Goal: Task Accomplishment & Management: Use online tool/utility

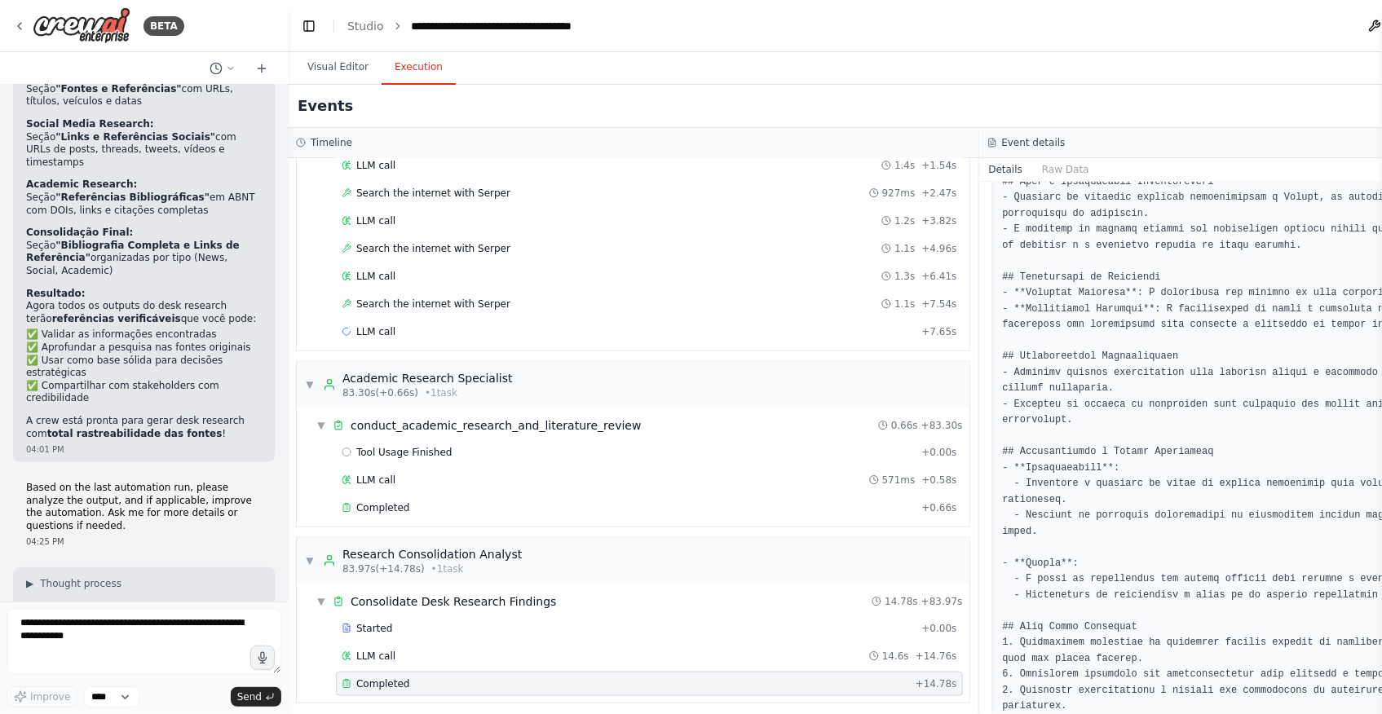
scroll to position [9747, 0]
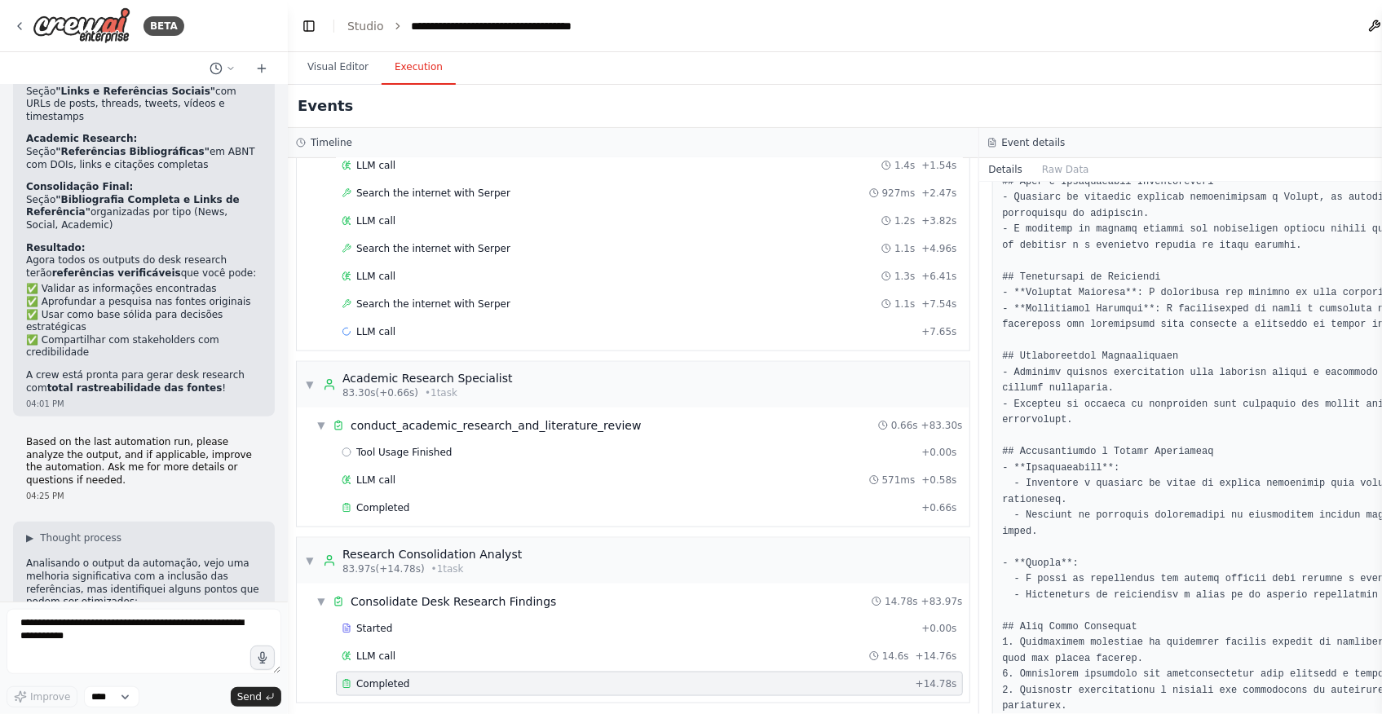
click at [135, 628] on textarea at bounding box center [144, 641] width 275 height 65
click at [151, 633] on textarea "**********" at bounding box center [144, 641] width 275 height 65
paste textarea "**********"
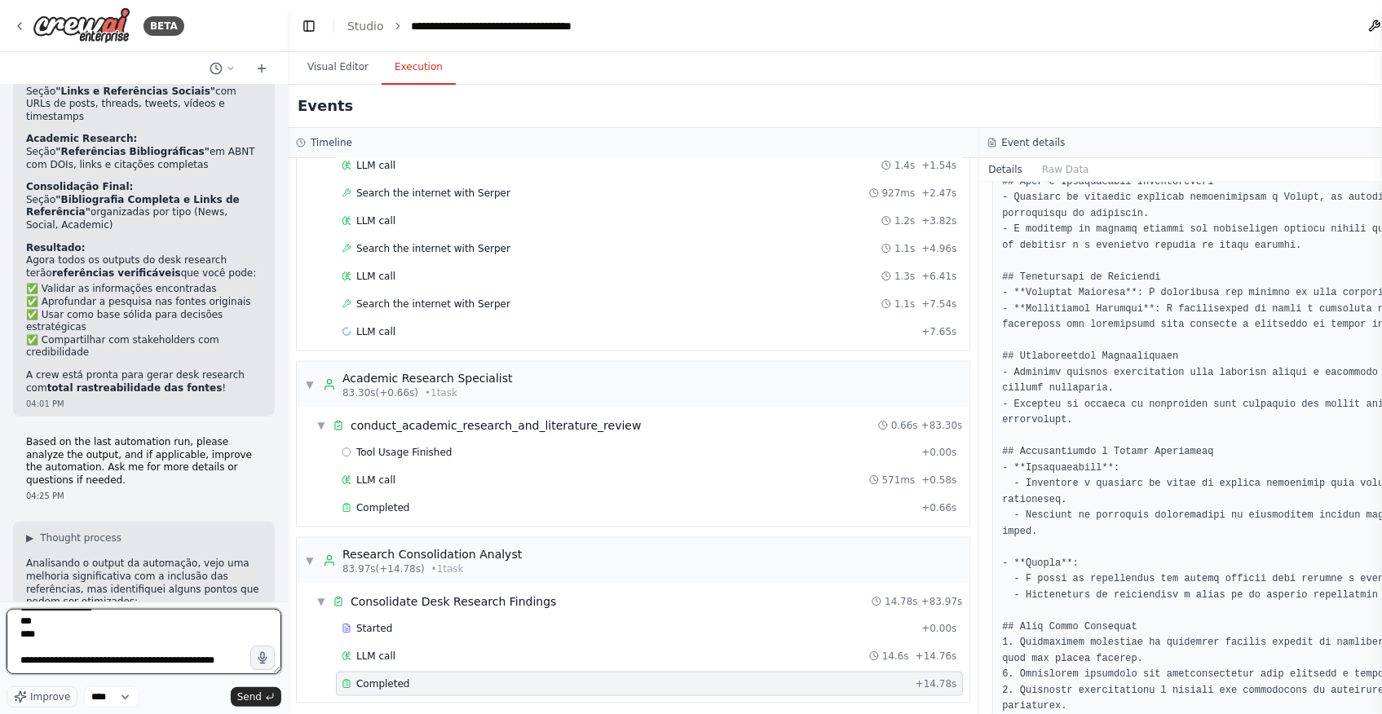
scroll to position [216, 0]
type textarea "**********"
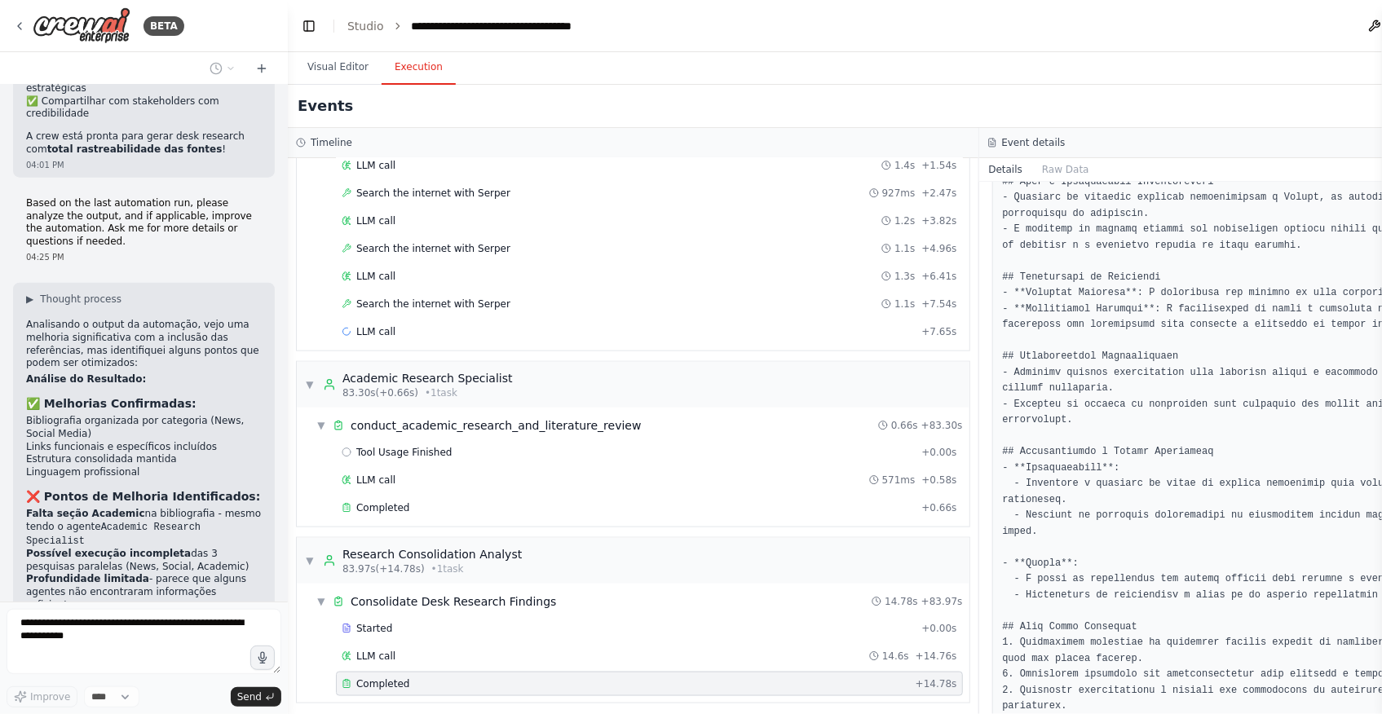
scroll to position [10012, 0]
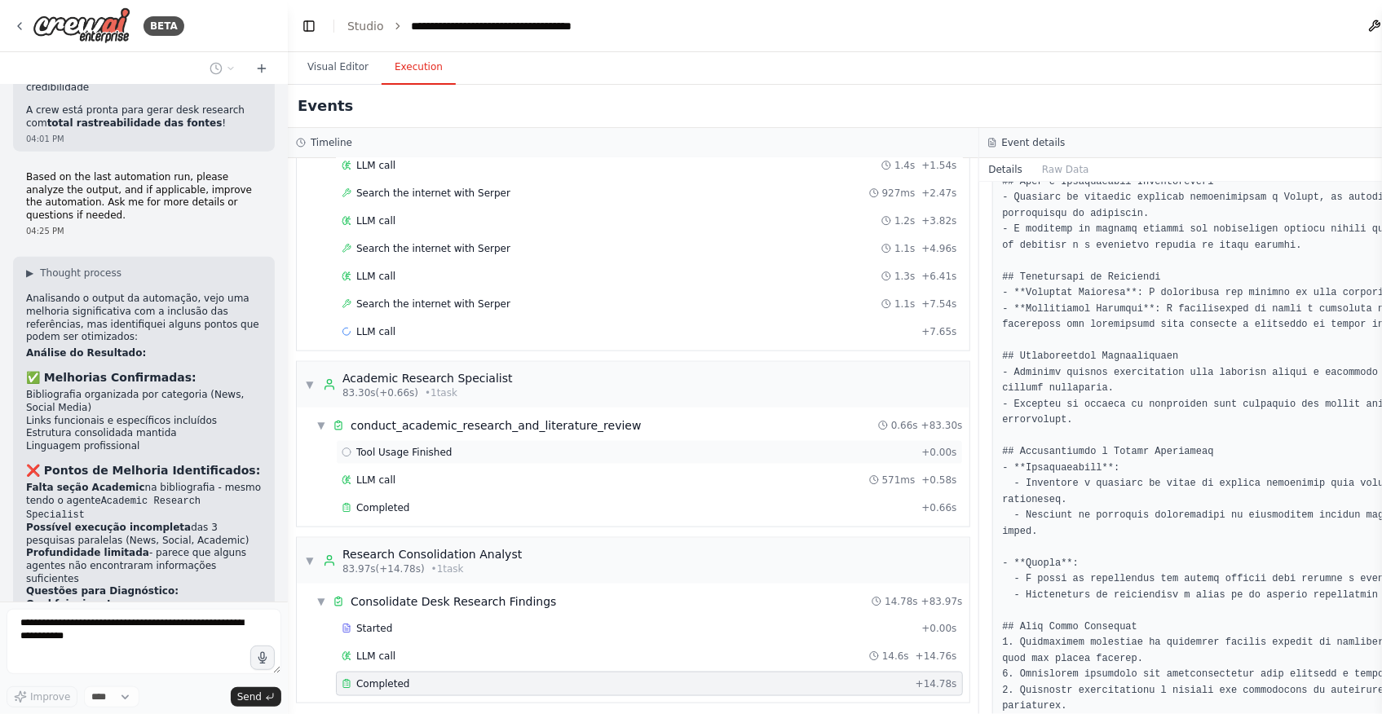
click at [391, 446] on span "Tool Usage Finished" at bounding box center [404, 452] width 96 height 13
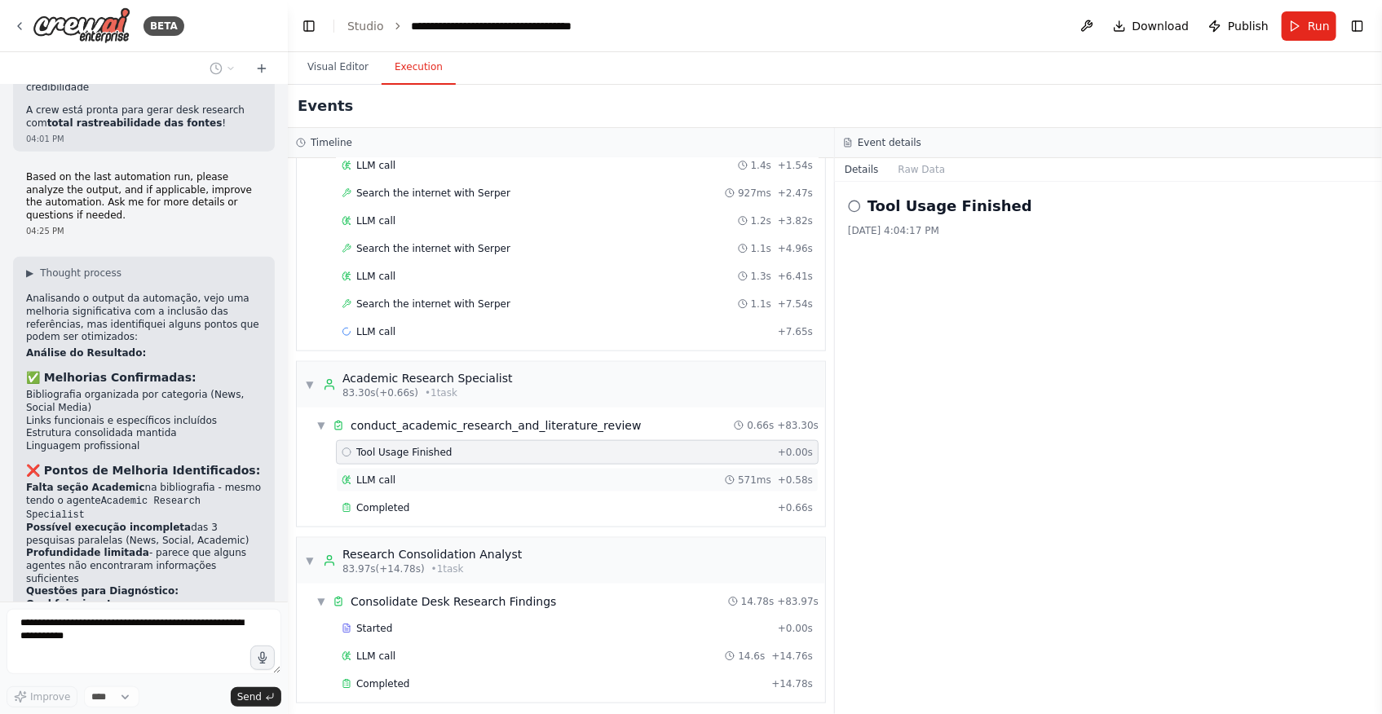
click at [473, 474] on div "LLM call 571ms + 0.58s" at bounding box center [577, 480] width 471 height 13
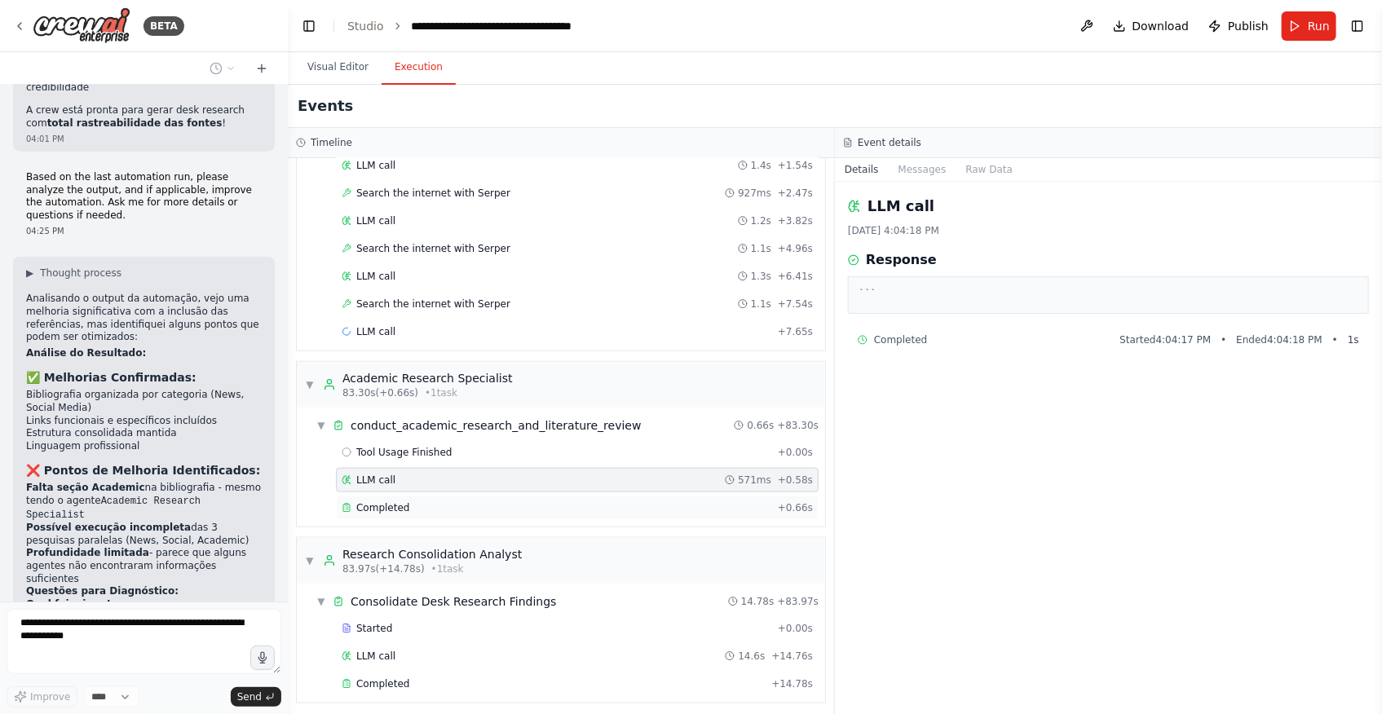
click at [473, 496] on div "Completed + 0.66s" at bounding box center [577, 508] width 483 height 24
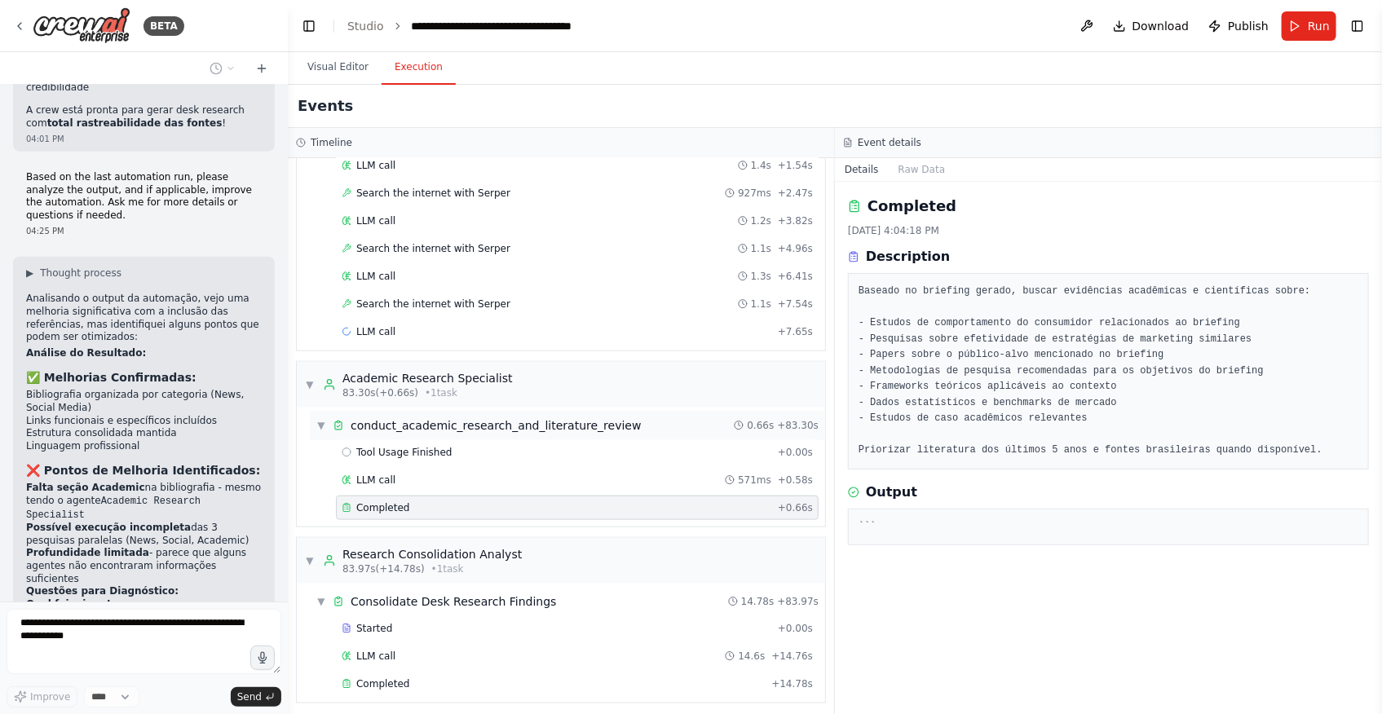
click at [417, 421] on div "conduct_academic_research_and_literature_review" at bounding box center [496, 425] width 291 height 16
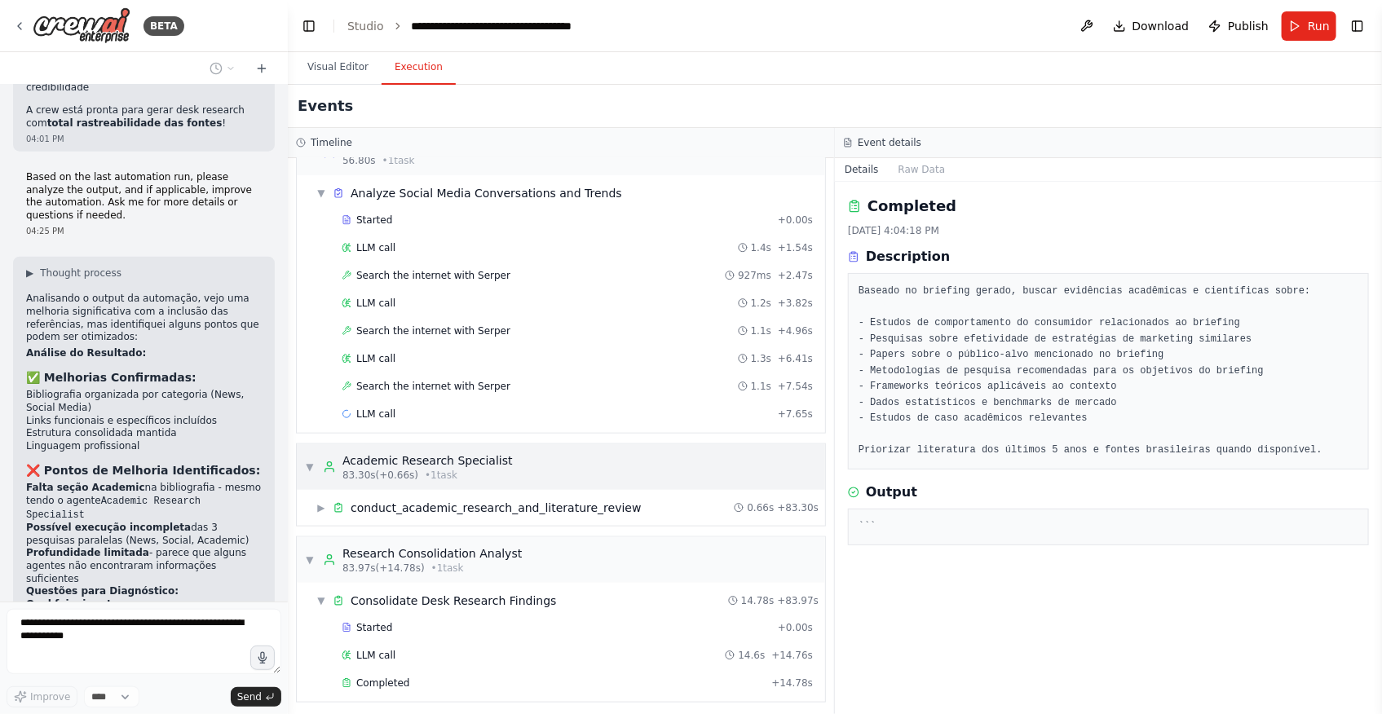
click at [460, 460] on div "Academic Research Specialist" at bounding box center [427, 461] width 170 height 16
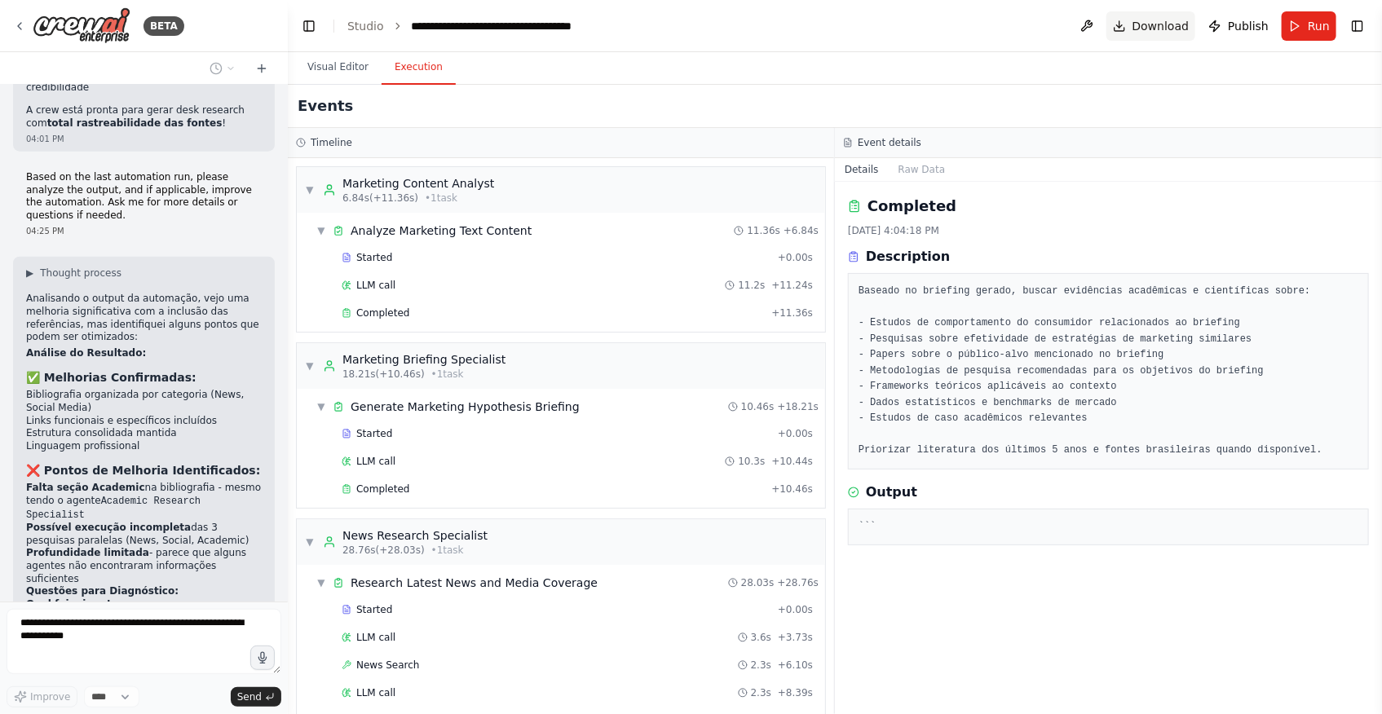
click at [1174, 26] on span "Download" at bounding box center [1161, 26] width 57 height 16
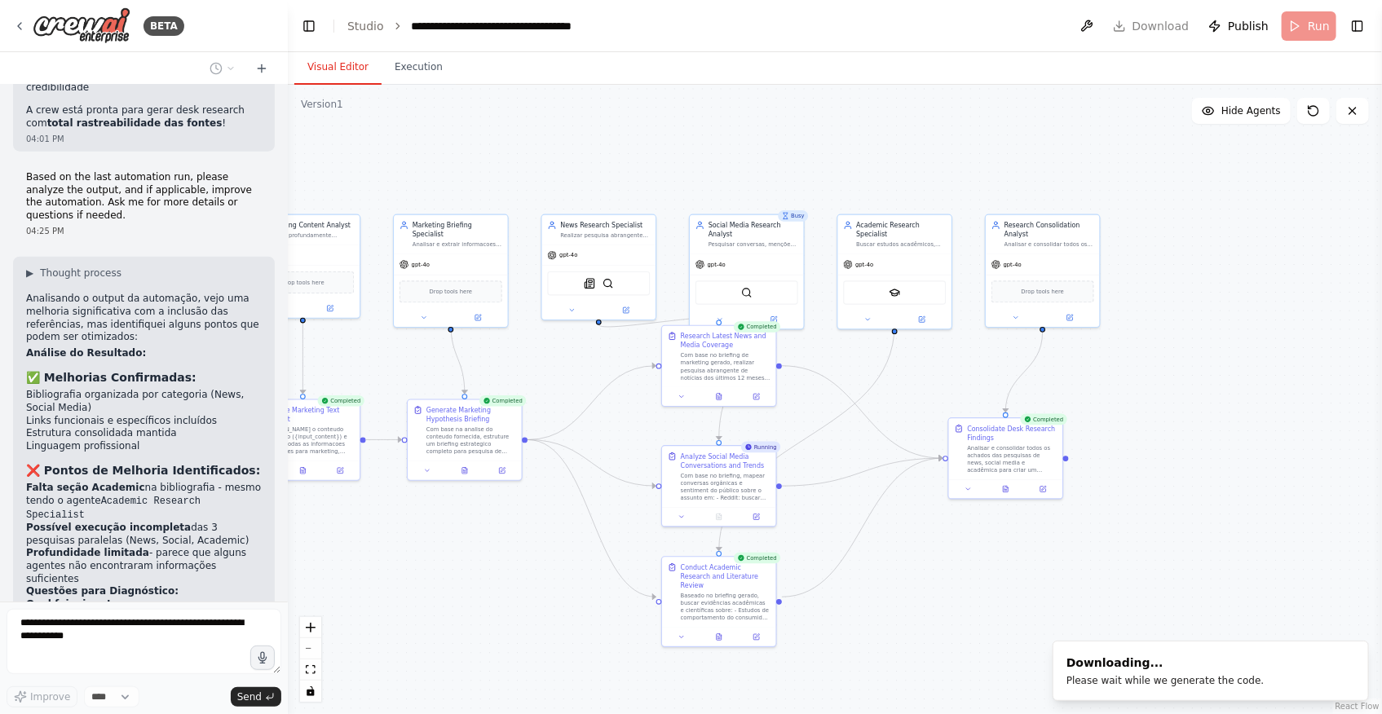
click at [329, 68] on button "Visual Editor" at bounding box center [337, 68] width 87 height 34
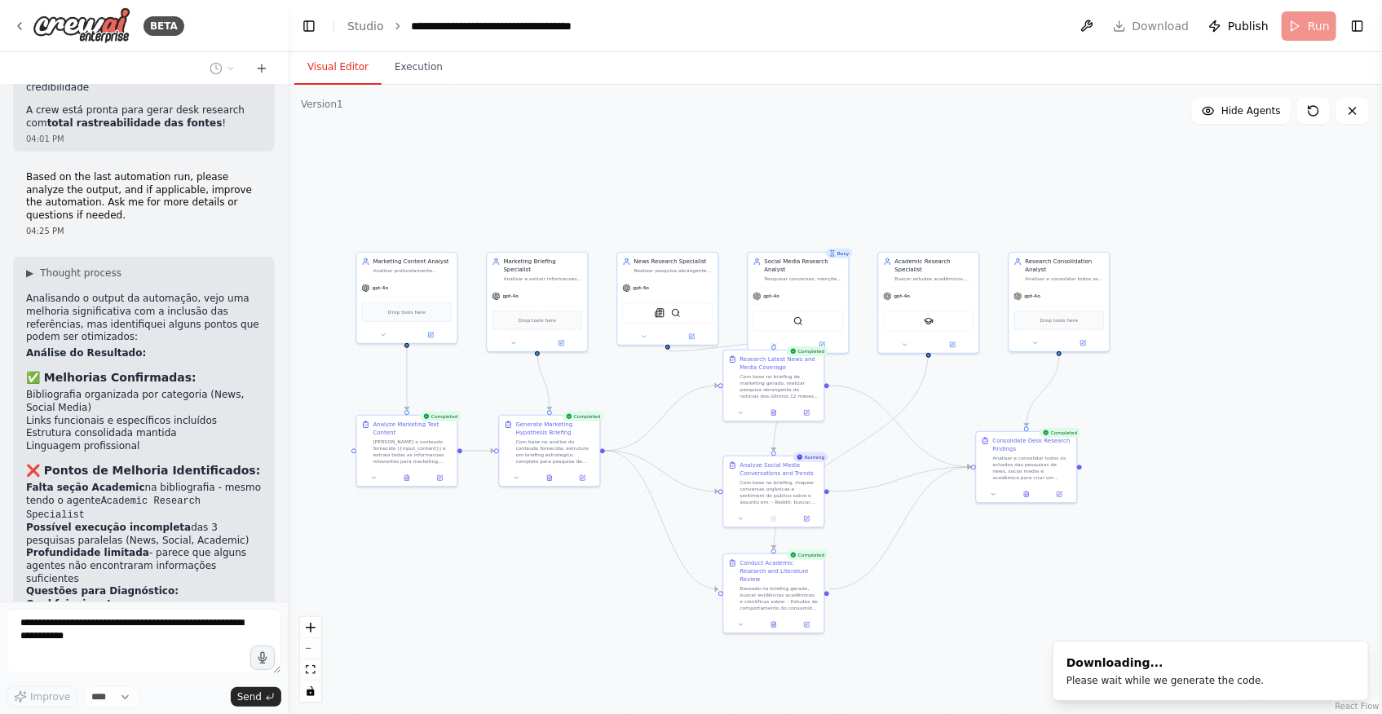
drag, startPoint x: 921, startPoint y: 621, endPoint x: 957, endPoint y: 620, distance: 35.9
click at [957, 620] on div ".deletable-edge-delete-btn { width: 20px; height: 20px; border: 0px solid #ffff…" at bounding box center [835, 399] width 1094 height 629
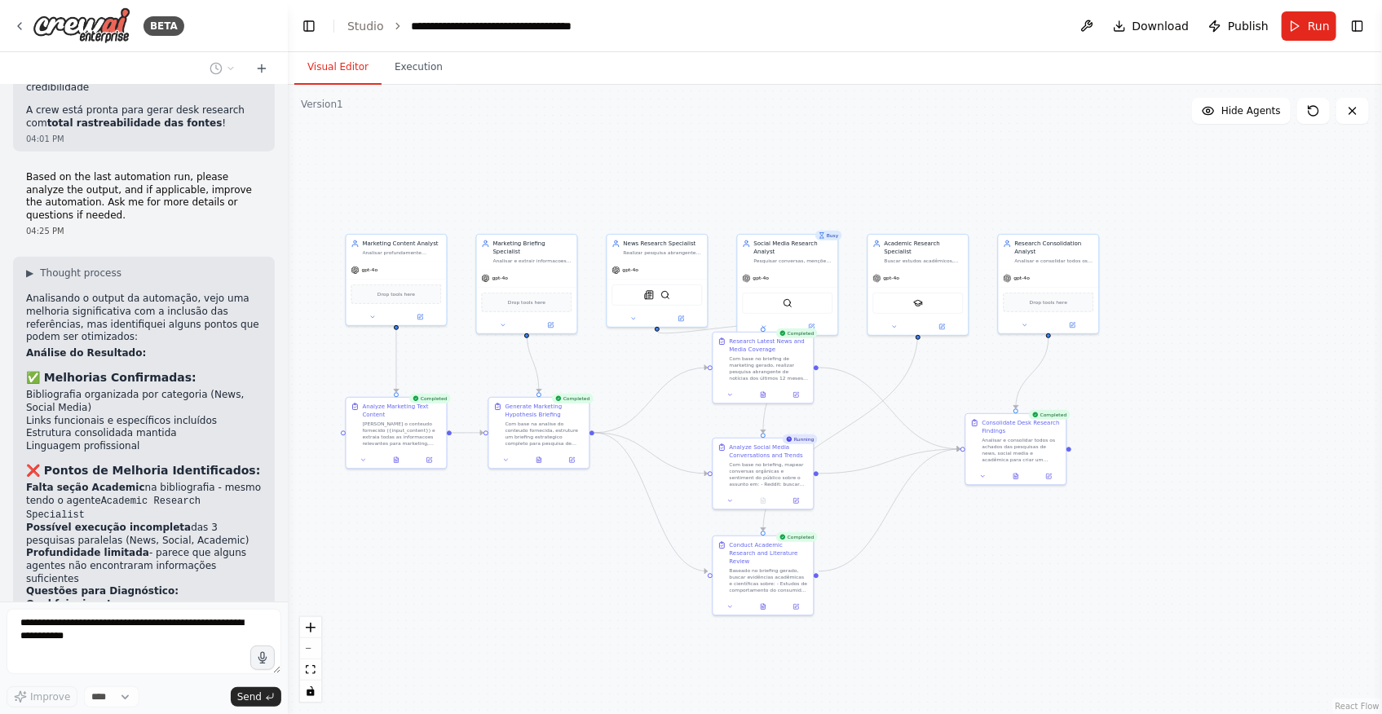
drag, startPoint x: 1230, startPoint y: 415, endPoint x: 1211, endPoint y: 395, distance: 27.7
click at [1211, 395] on html "BETA eu quero uma crew que gere briefings sobre hipoteses no contexto de um tim…" at bounding box center [691, 357] width 1382 height 714
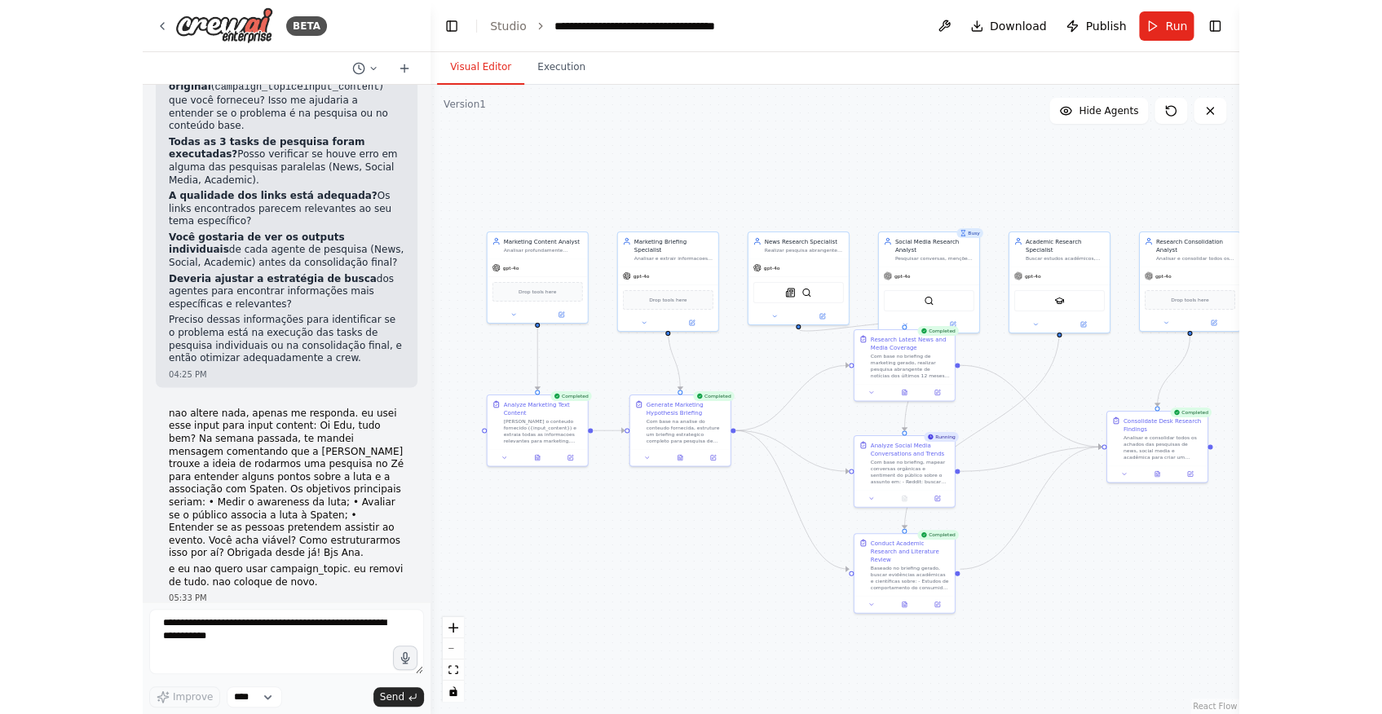
scroll to position [10516, 0]
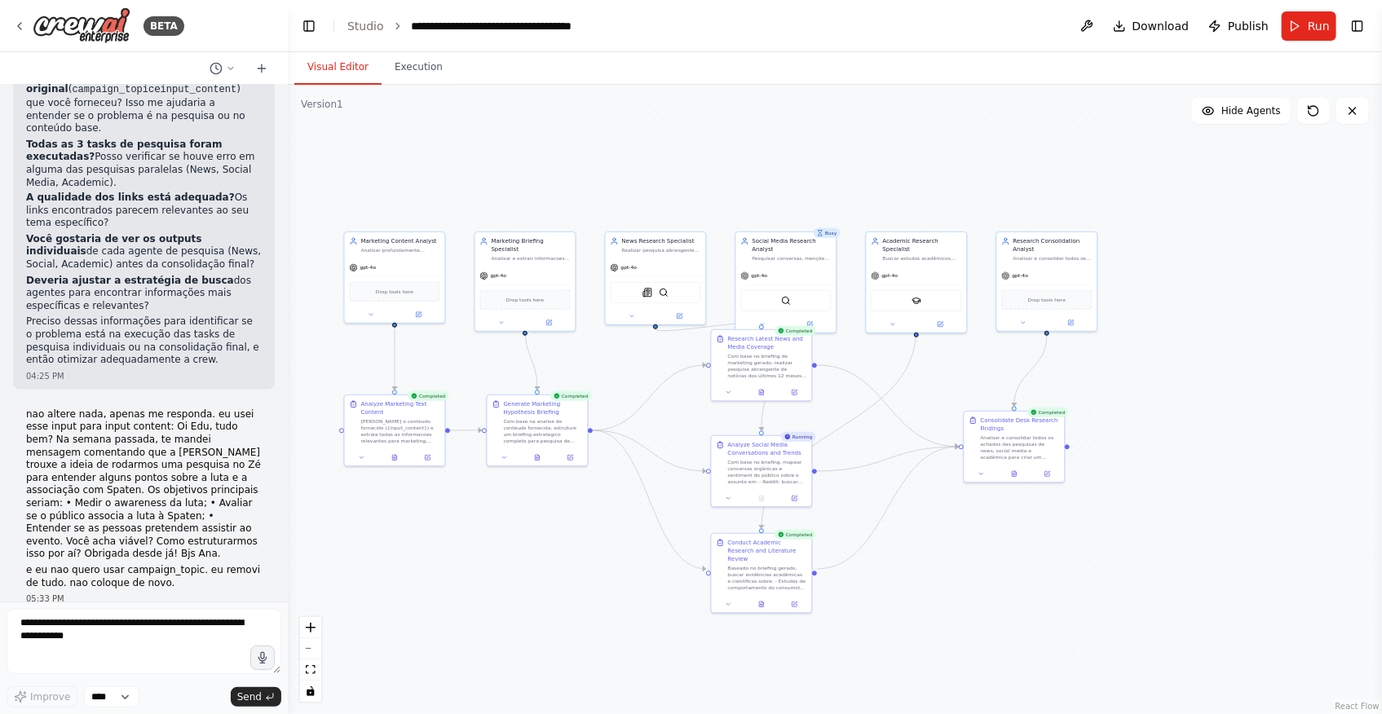
scroll to position [10551, 0]
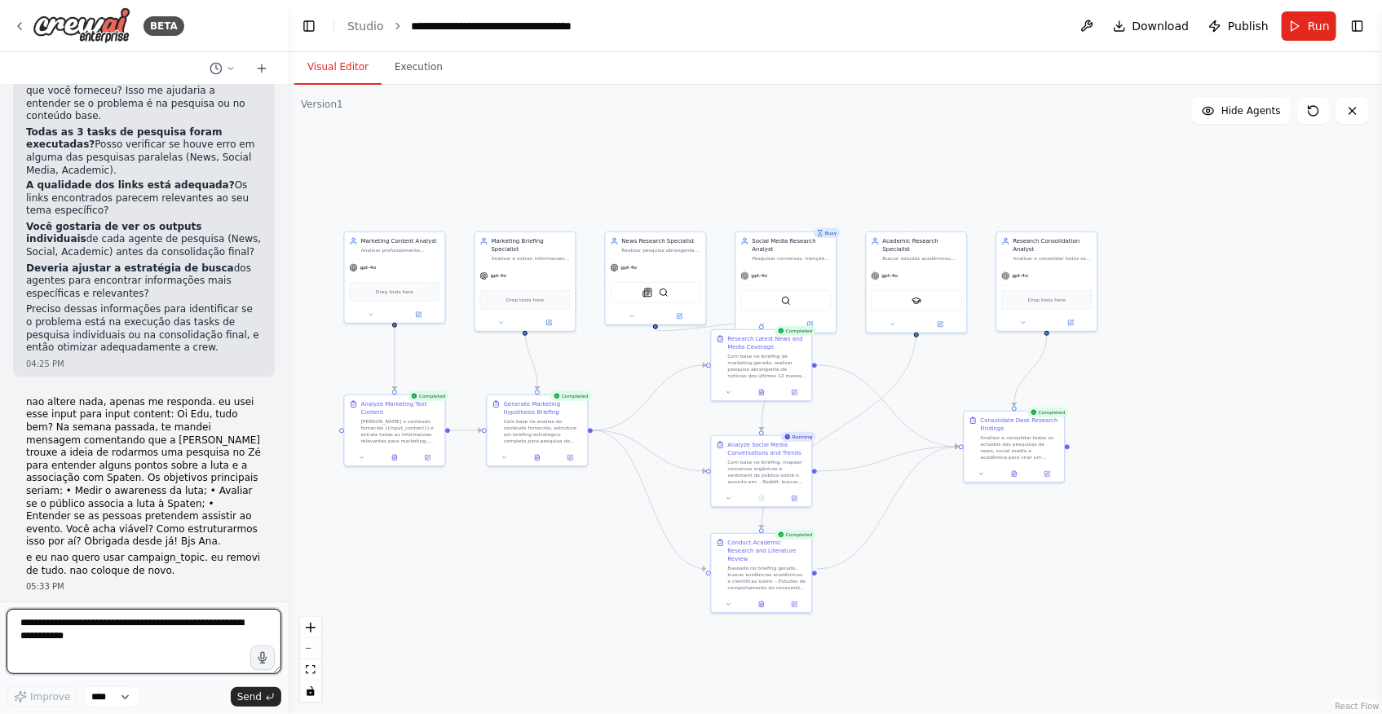
click at [155, 621] on textarea at bounding box center [144, 641] width 275 height 65
click at [451, 573] on div ".deletable-edge-delete-btn { width: 20px; height: 20px; border: 0px solid #ffff…" at bounding box center [835, 399] width 1094 height 629
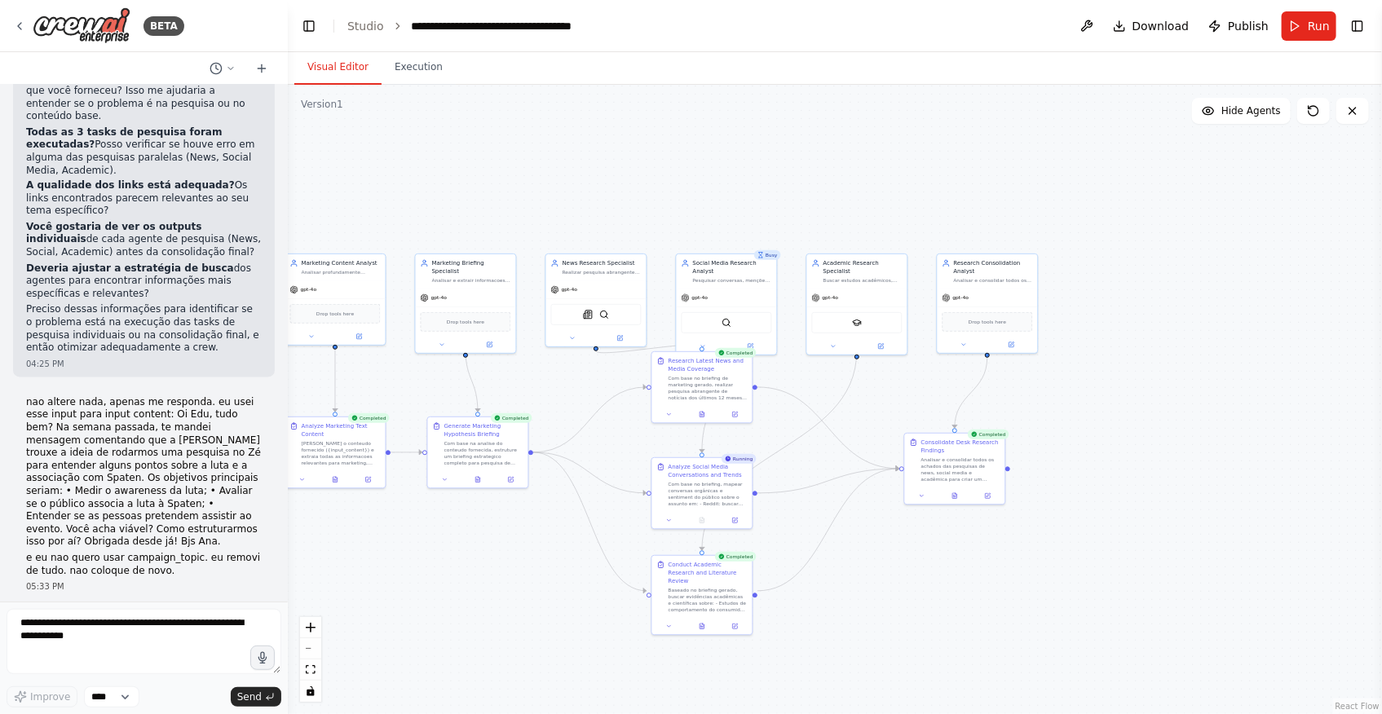
drag, startPoint x: 514, startPoint y: 542, endPoint x: 457, endPoint y: 562, distance: 60.3
click at [457, 562] on div ".deletable-edge-delete-btn { width: 20px; height: 20px; border: 0px solid #ffff…" at bounding box center [835, 399] width 1094 height 629
click at [1030, 576] on div ".deletable-edge-delete-btn { width: 20px; height: 20px; border: 0px solid #ffff…" at bounding box center [835, 399] width 1094 height 629
click at [84, 629] on textarea at bounding box center [144, 641] width 275 height 65
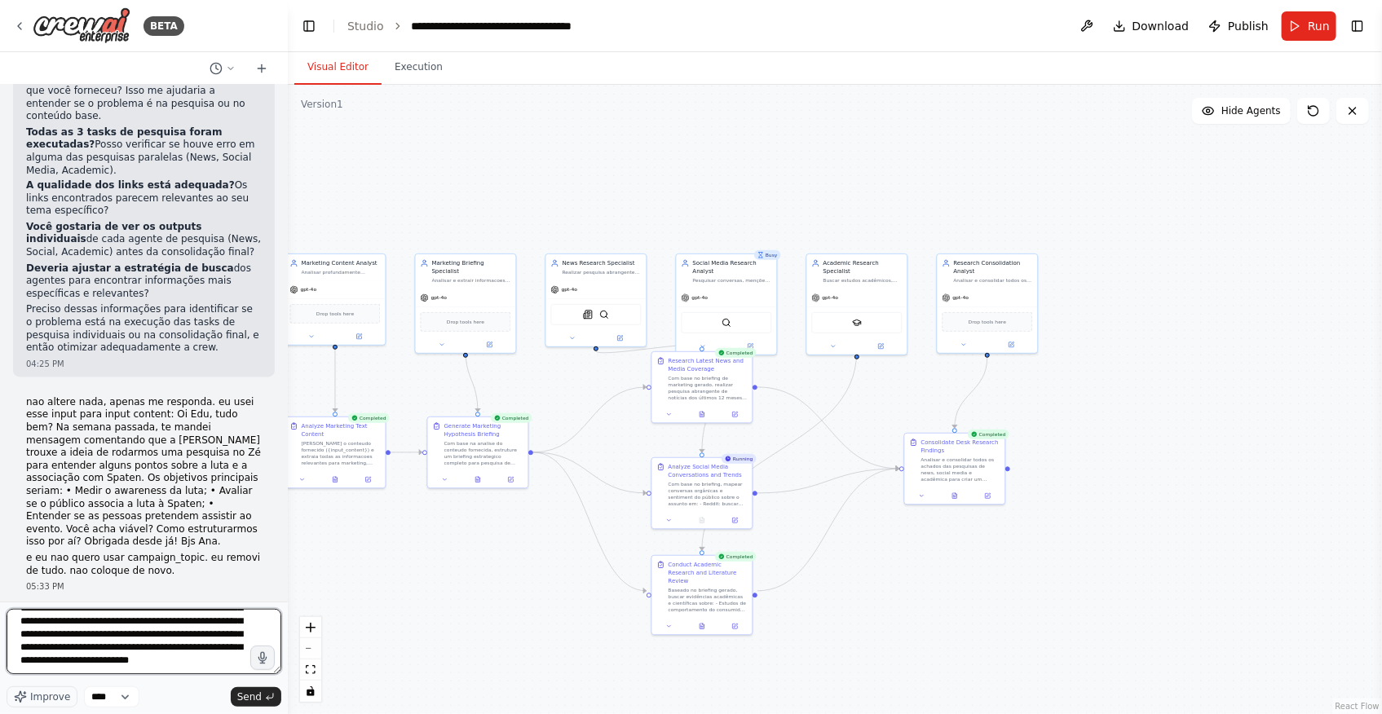
scroll to position [60, 0]
type textarea "**********"
click at [41, 698] on span "Improve" at bounding box center [50, 697] width 40 height 13
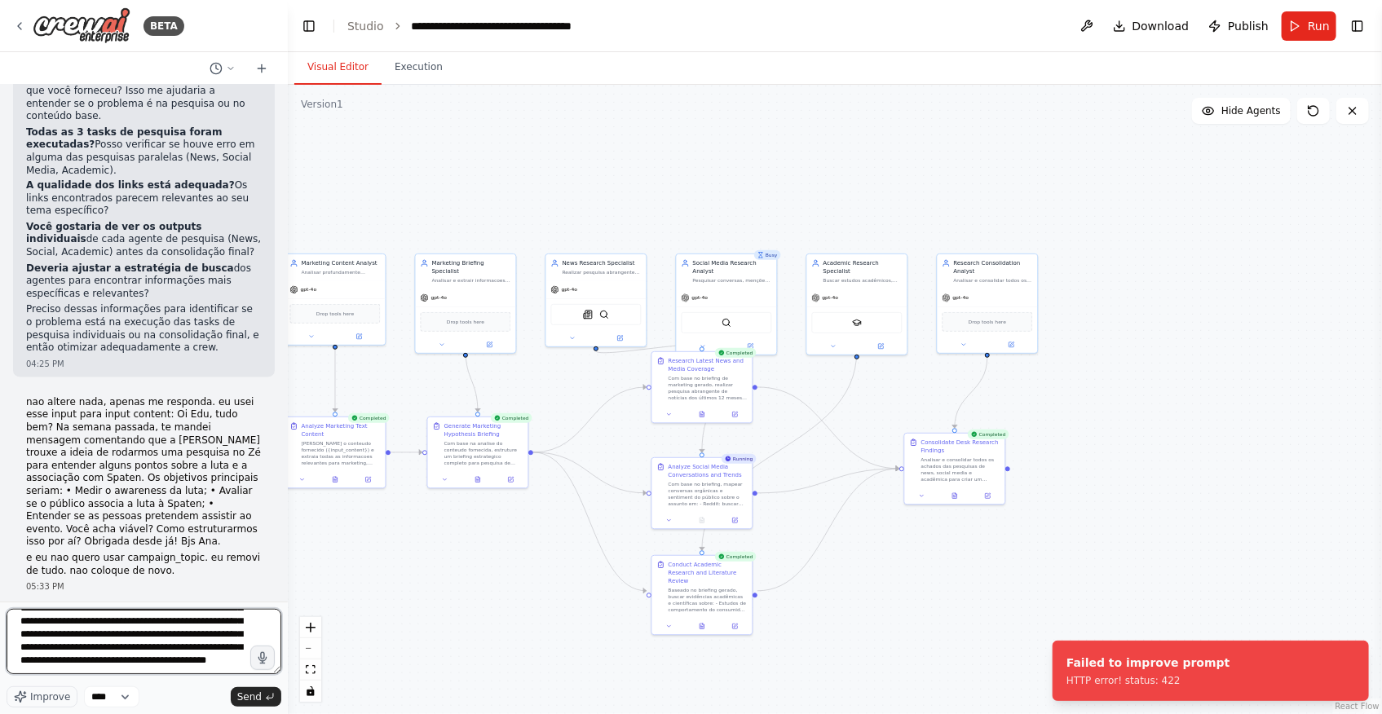
click at [153, 652] on textarea "**********" at bounding box center [144, 641] width 275 height 65
click at [48, 692] on span "Improve" at bounding box center [50, 697] width 40 height 13
click at [188, 659] on textarea "**********" at bounding box center [144, 641] width 275 height 65
click at [262, 695] on button "Send" at bounding box center [256, 697] width 51 height 20
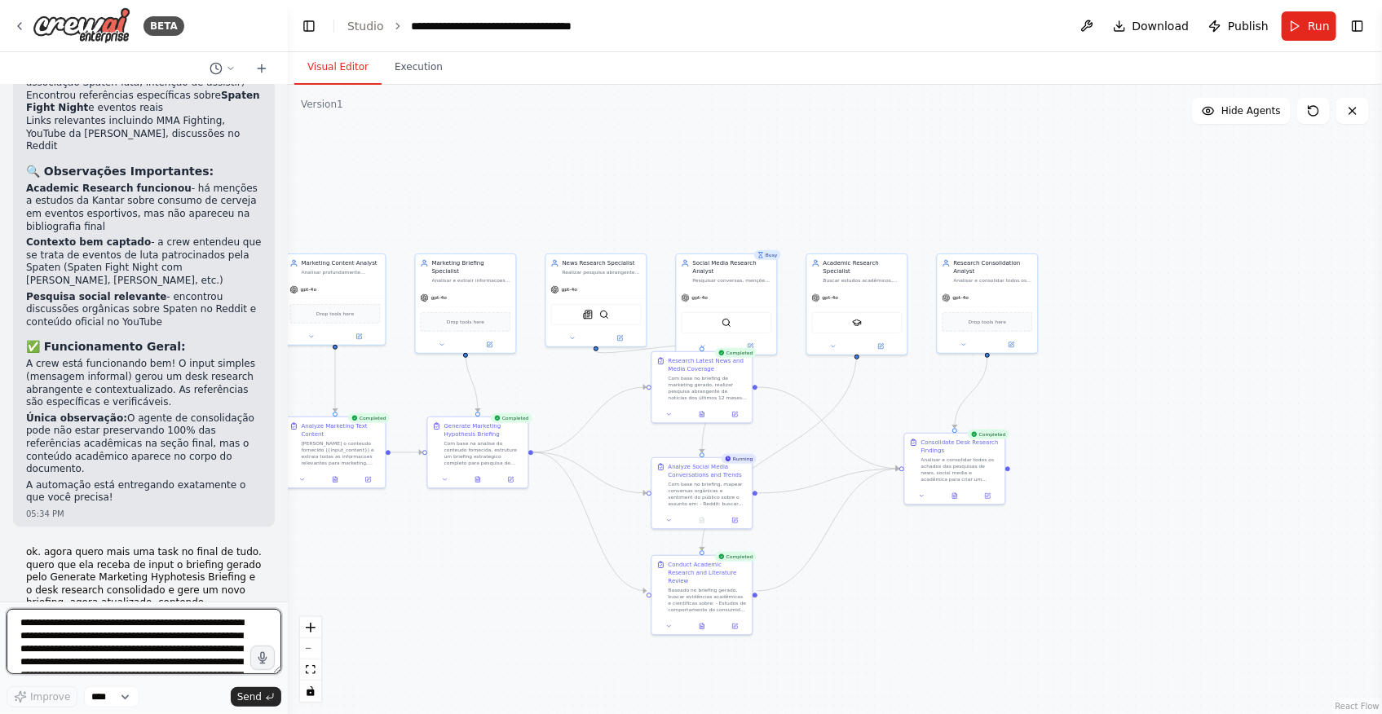
scroll to position [11293, 0]
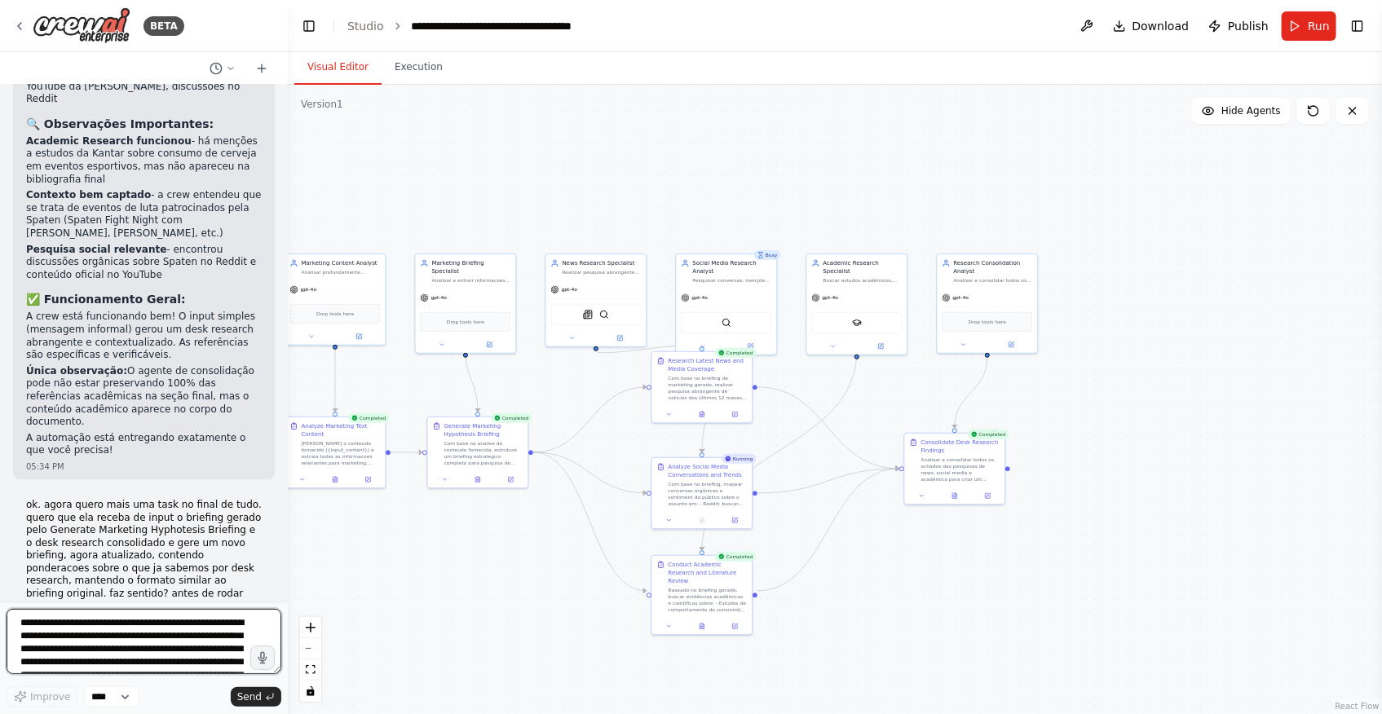
click at [118, 624] on textarea "**********" at bounding box center [144, 641] width 275 height 65
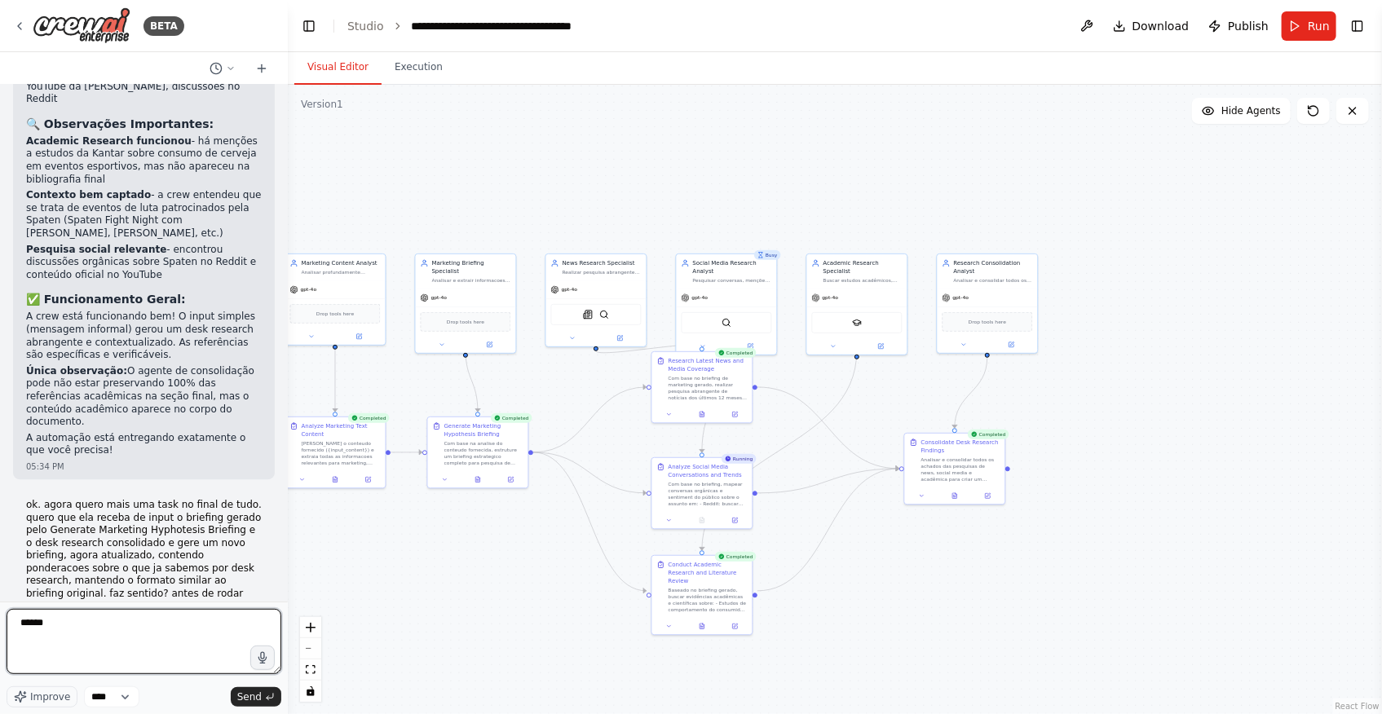
type textarea "*******"
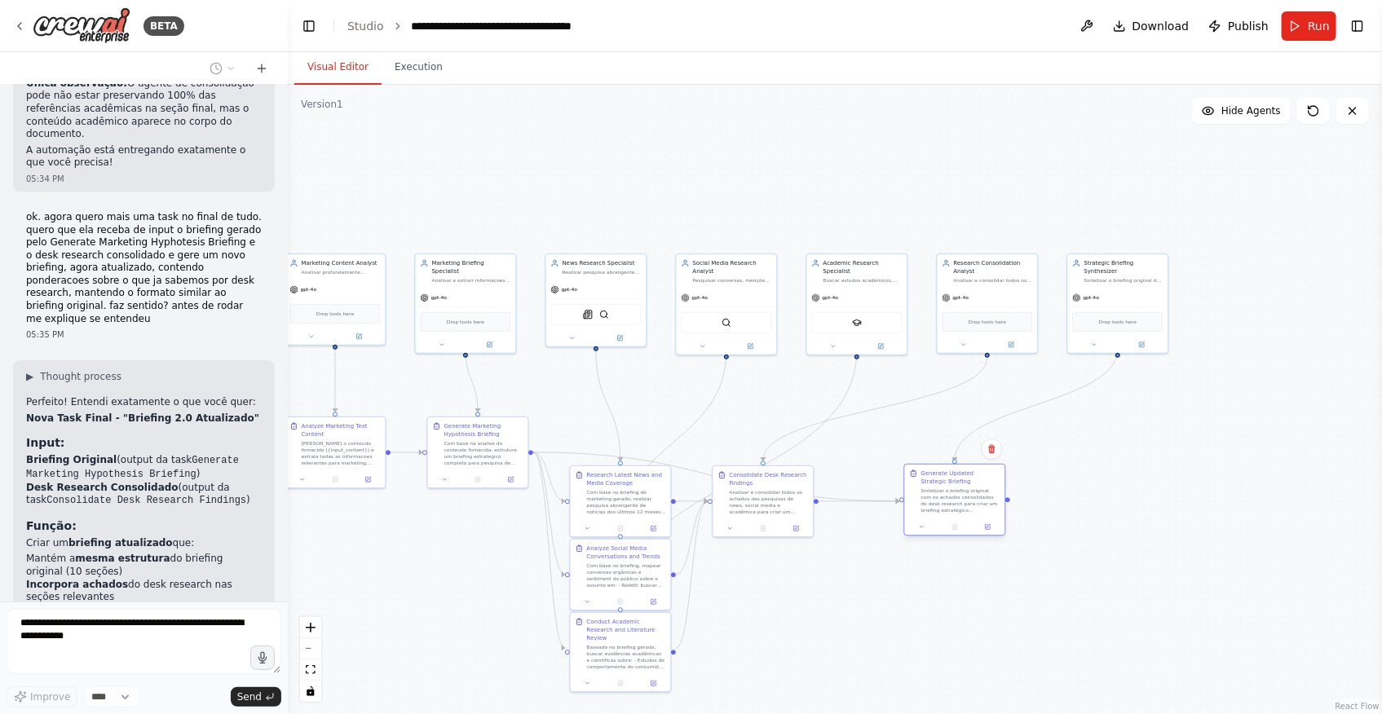
scroll to position [11620, 0]
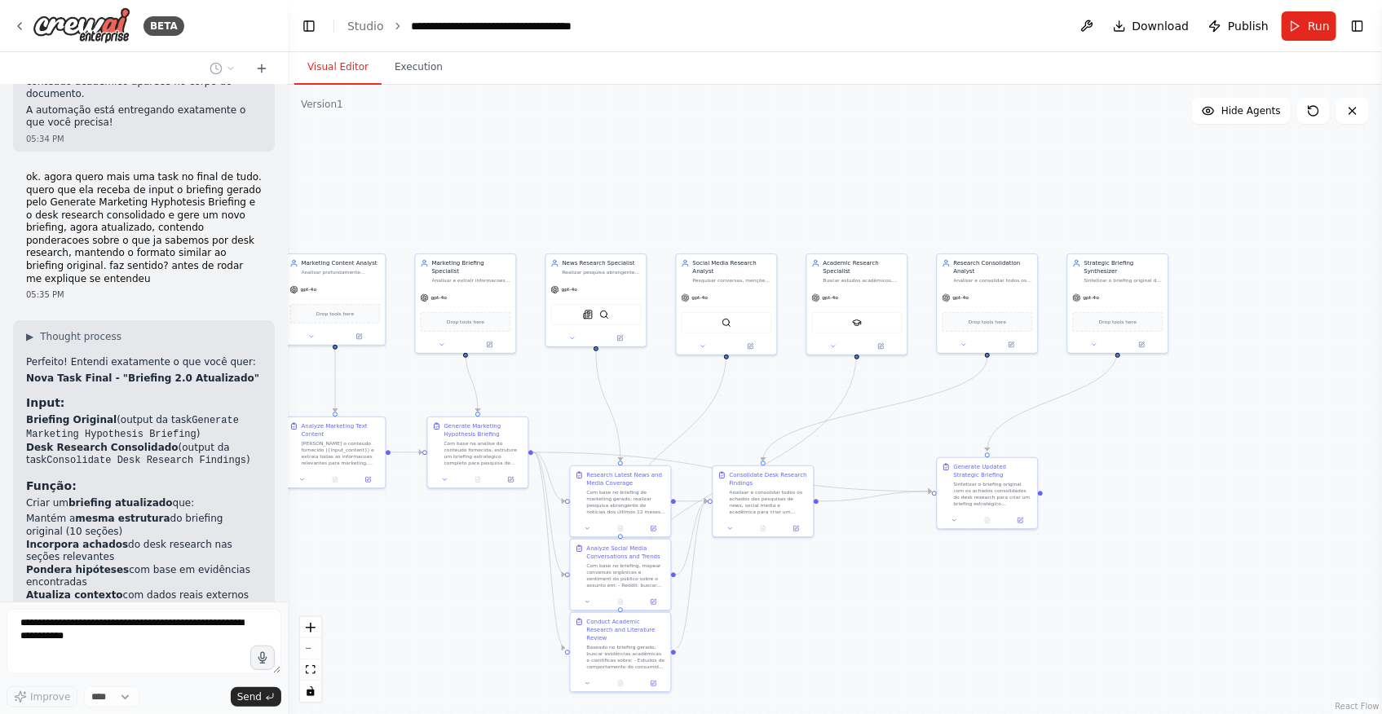
drag, startPoint x: 930, startPoint y: 455, endPoint x: 1099, endPoint y: 406, distance: 175.7
click at [1013, 497] on div "Sintetizar o briefing original com os achados consolidados do desk research par…" at bounding box center [993, 494] width 79 height 26
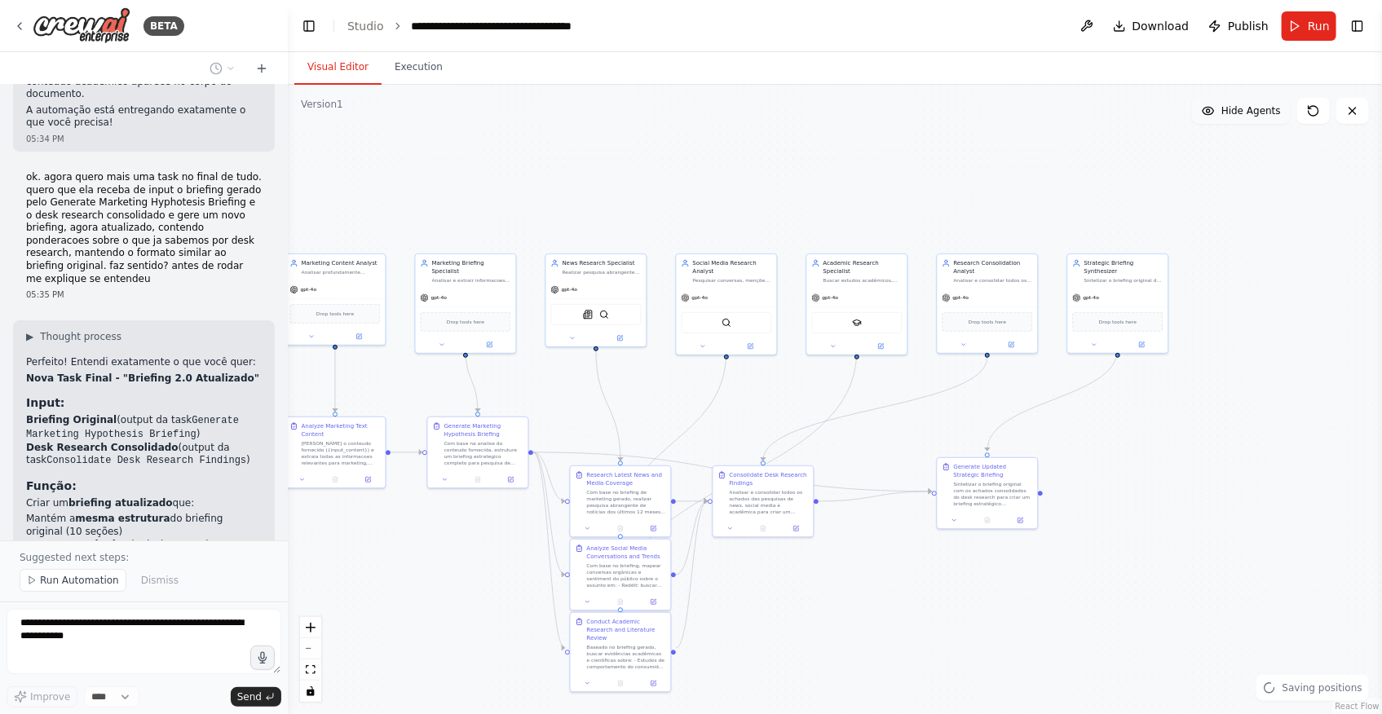
click at [1243, 114] on span "Hide Agents" at bounding box center [1251, 110] width 60 height 13
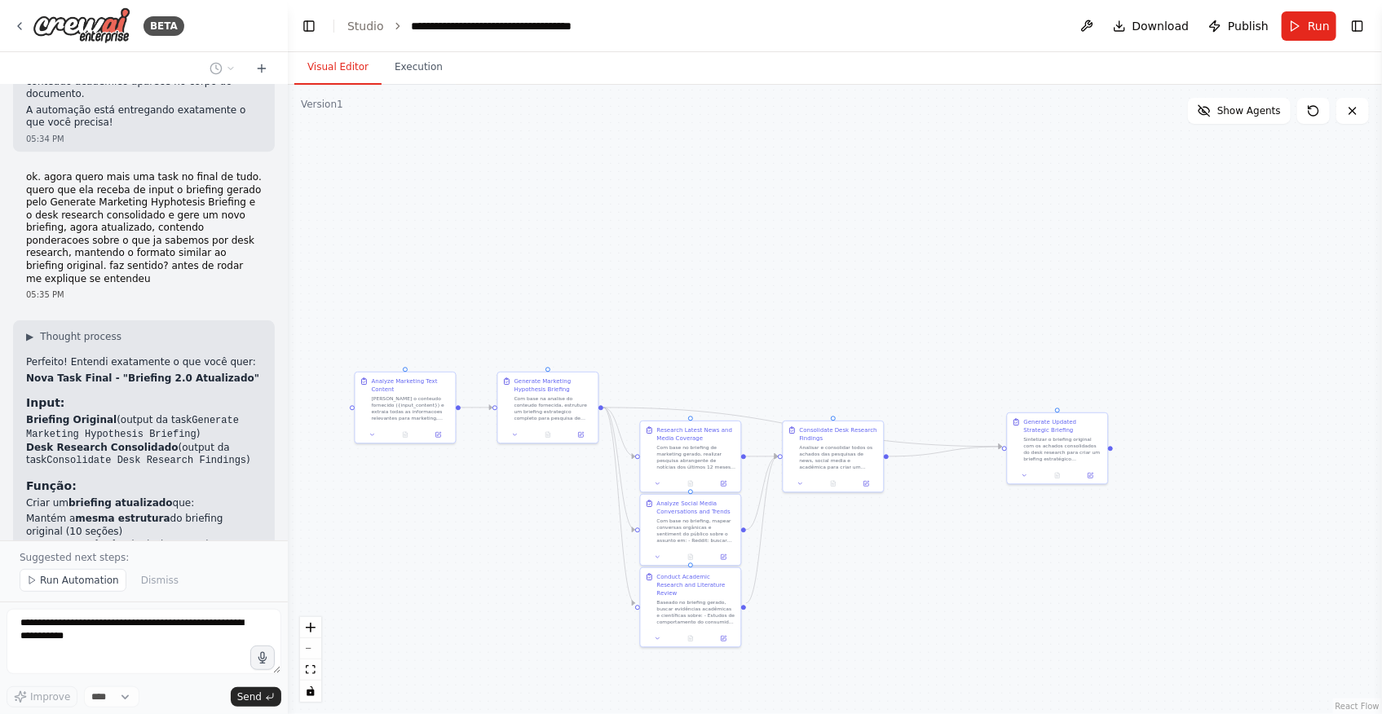
drag, startPoint x: 880, startPoint y: 617, endPoint x: 965, endPoint y: 562, distance: 102.0
click at [965, 562] on div ".deletable-edge-delete-btn { width: 20px; height: 20px; border: 0px solid #ffff…" at bounding box center [835, 399] width 1094 height 629
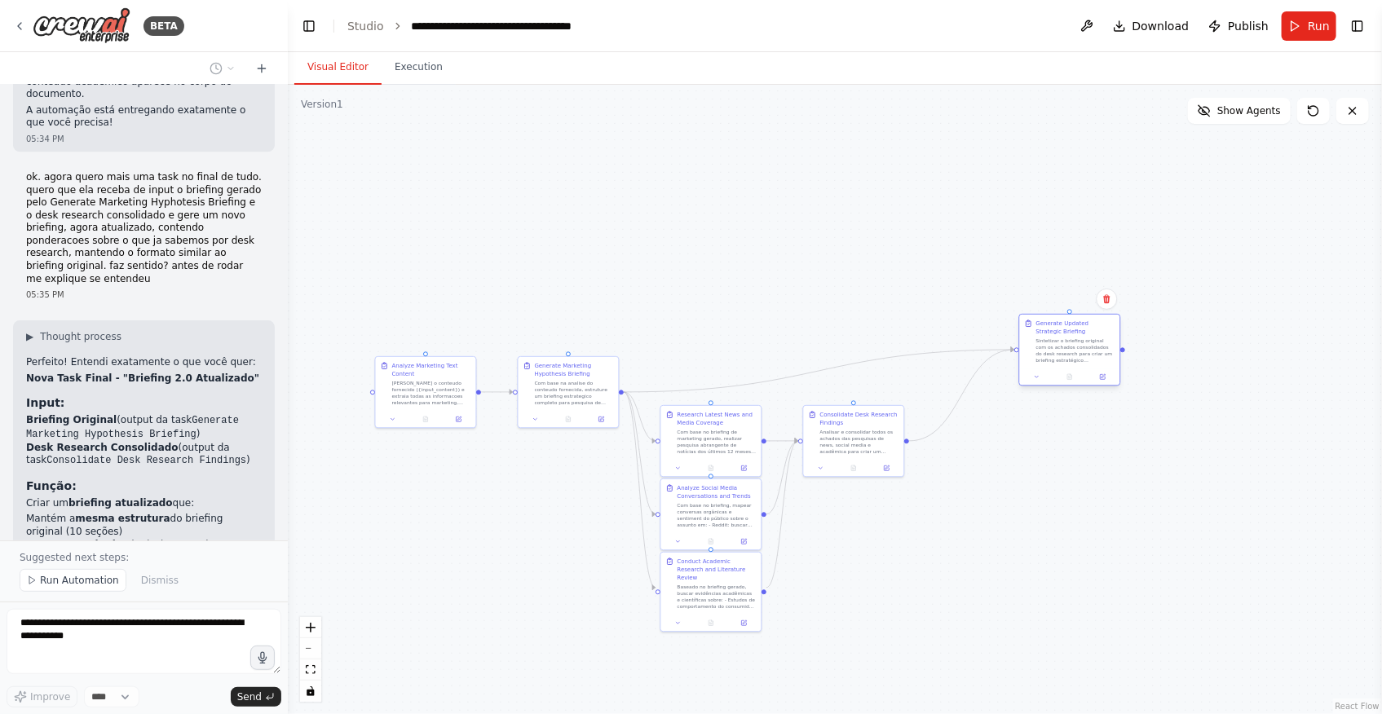
drag, startPoint x: 1058, startPoint y: 422, endPoint x: 1051, endPoint y: 335, distance: 86.7
click at [1051, 335] on div "Generate Updated Strategic Briefing Sintetizar o briefing original com os achad…" at bounding box center [1075, 342] width 79 height 44
drag, startPoint x: 850, startPoint y: 431, endPoint x: 889, endPoint y: 446, distance: 41.0
click at [889, 446] on div "Analisar e consolidar todos os achados das pesquisas de news, social media e ac…" at bounding box center [896, 440] width 79 height 26
drag, startPoint x: 730, startPoint y: 448, endPoint x: 751, endPoint y: 461, distance: 24.9
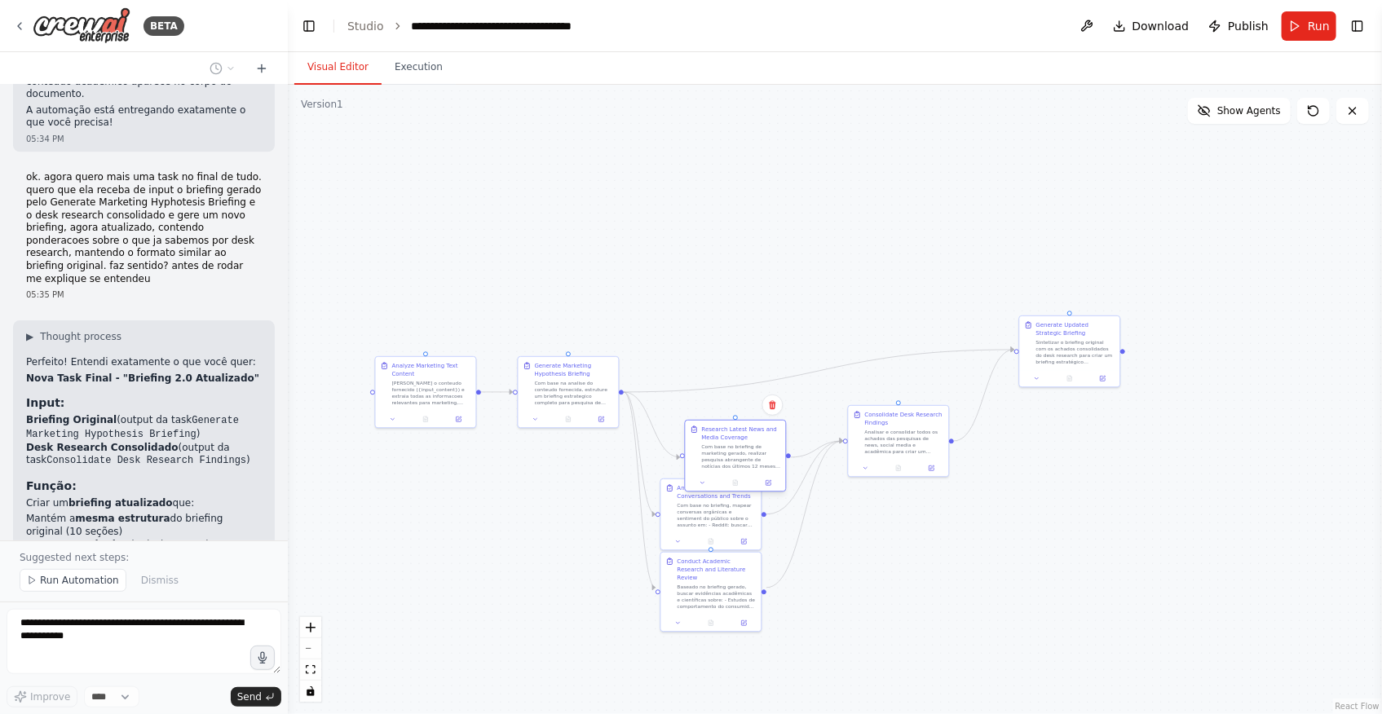
click at [751, 461] on div "Com base no briefing de marketing gerado, realizar pesquisa abrangente de notíc…" at bounding box center [741, 457] width 79 height 26
drag, startPoint x: 708, startPoint y: 514, endPoint x: 735, endPoint y: 546, distance: 42.8
click at [735, 546] on div "Com base no briefing, mapear conversas orgânicas e sentiment do público sobre o…" at bounding box center [741, 546] width 79 height 26
drag, startPoint x: 704, startPoint y: 604, endPoint x: 728, endPoint y: 667, distance: 67.1
click at [728, 667] on div "Conduct Academic Research and Literature Review Baseado no briefing gerado, bus…" at bounding box center [736, 656] width 102 height 81
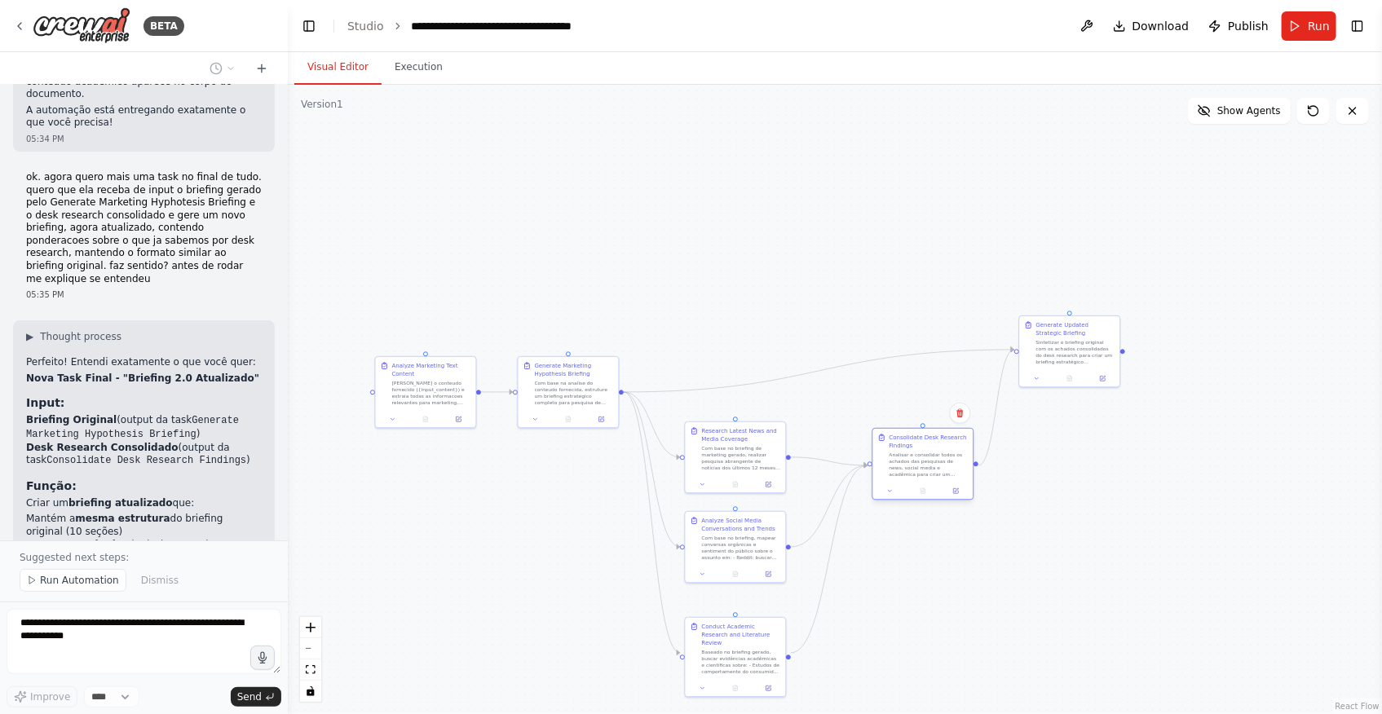
drag, startPoint x: 913, startPoint y: 460, endPoint x: 934, endPoint y: 479, distance: 27.7
click at [934, 479] on div "Consolidate Desk Research Findings Analisar e consolidar todos os achados das p…" at bounding box center [923, 464] width 102 height 73
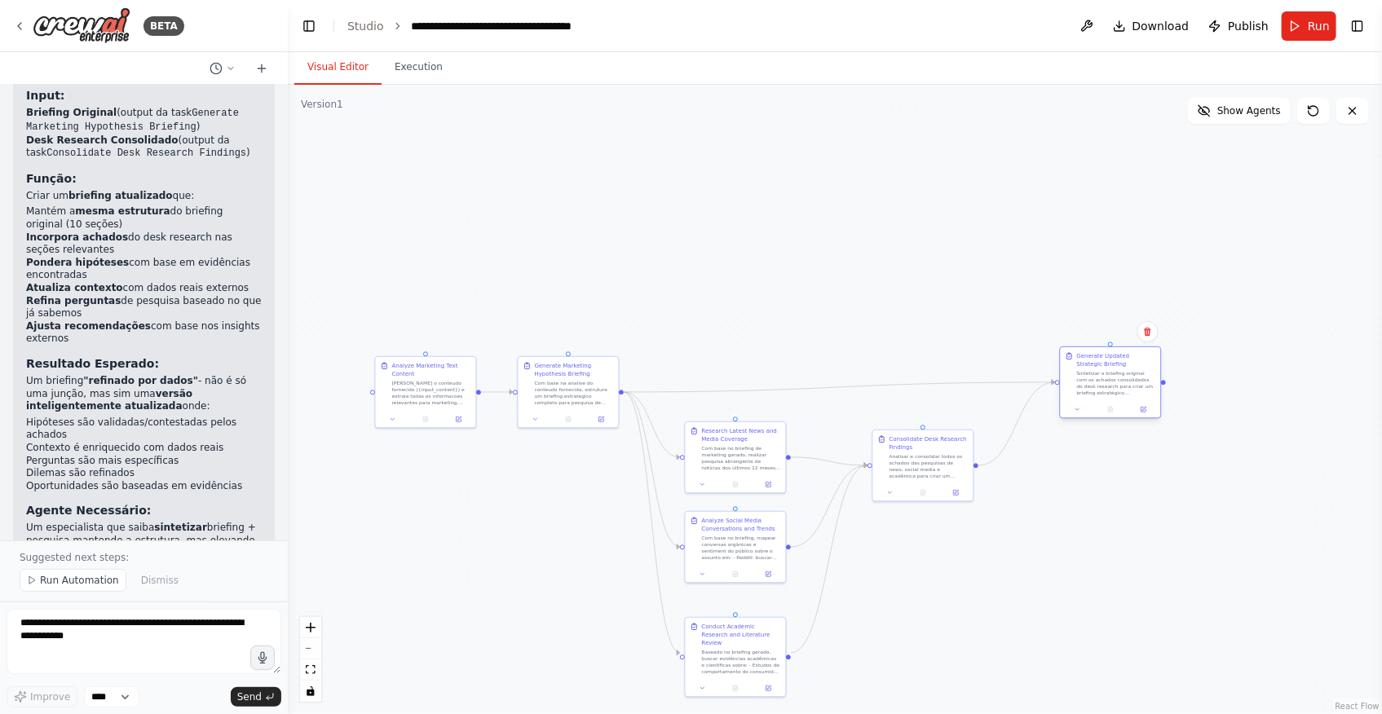
drag, startPoint x: 1099, startPoint y: 366, endPoint x: 1141, endPoint y: 400, distance: 54.5
click at [1141, 400] on div "Generate Updated Strategic Briefing Sintetizar o briefing original com os achad…" at bounding box center [1111, 383] width 102 height 73
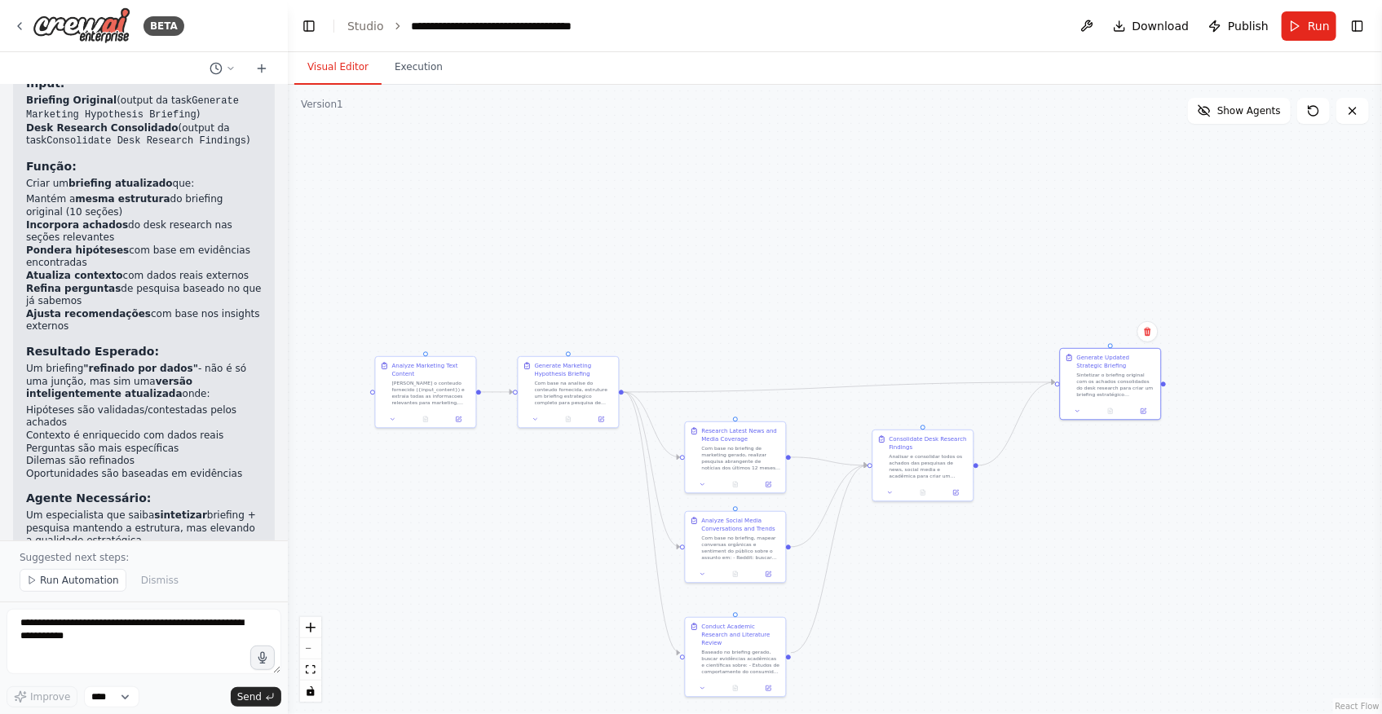
click at [1097, 480] on div ".deletable-edge-delete-btn { width: 20px; height: 20px; border: 0px solid #ffff…" at bounding box center [835, 399] width 1094 height 629
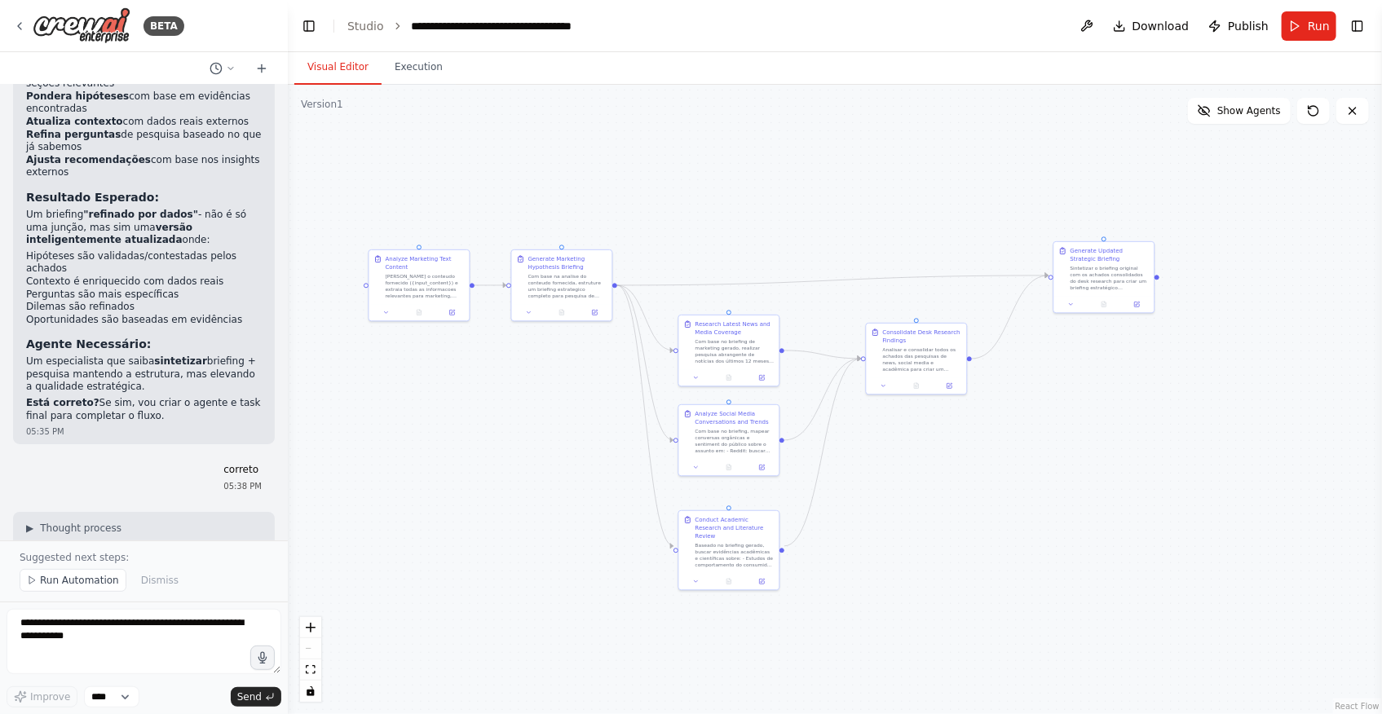
drag, startPoint x: 554, startPoint y: 579, endPoint x: 546, endPoint y: 481, distance: 98.1
click at [546, 481] on div ".deletable-edge-delete-btn { width: 20px; height: 20px; border: 0px solid #ffff…" at bounding box center [835, 399] width 1094 height 629
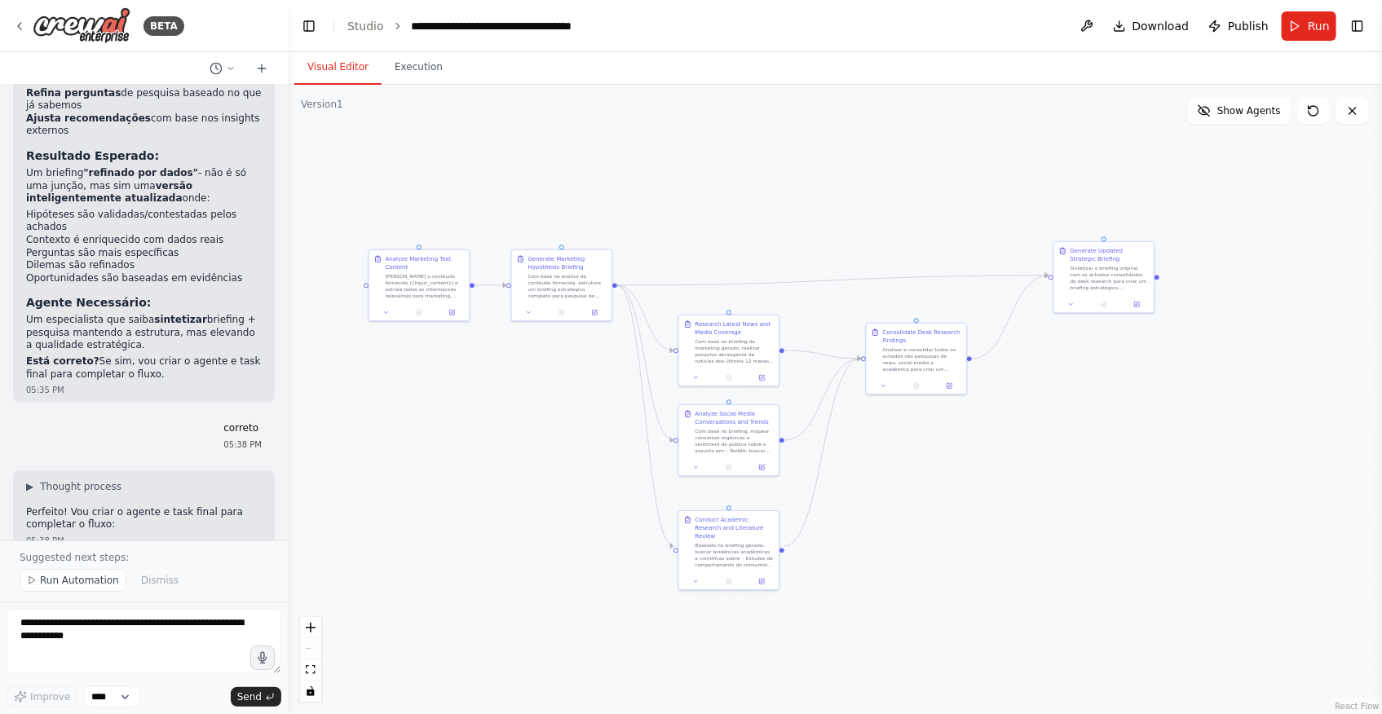
scroll to position [12149, 0]
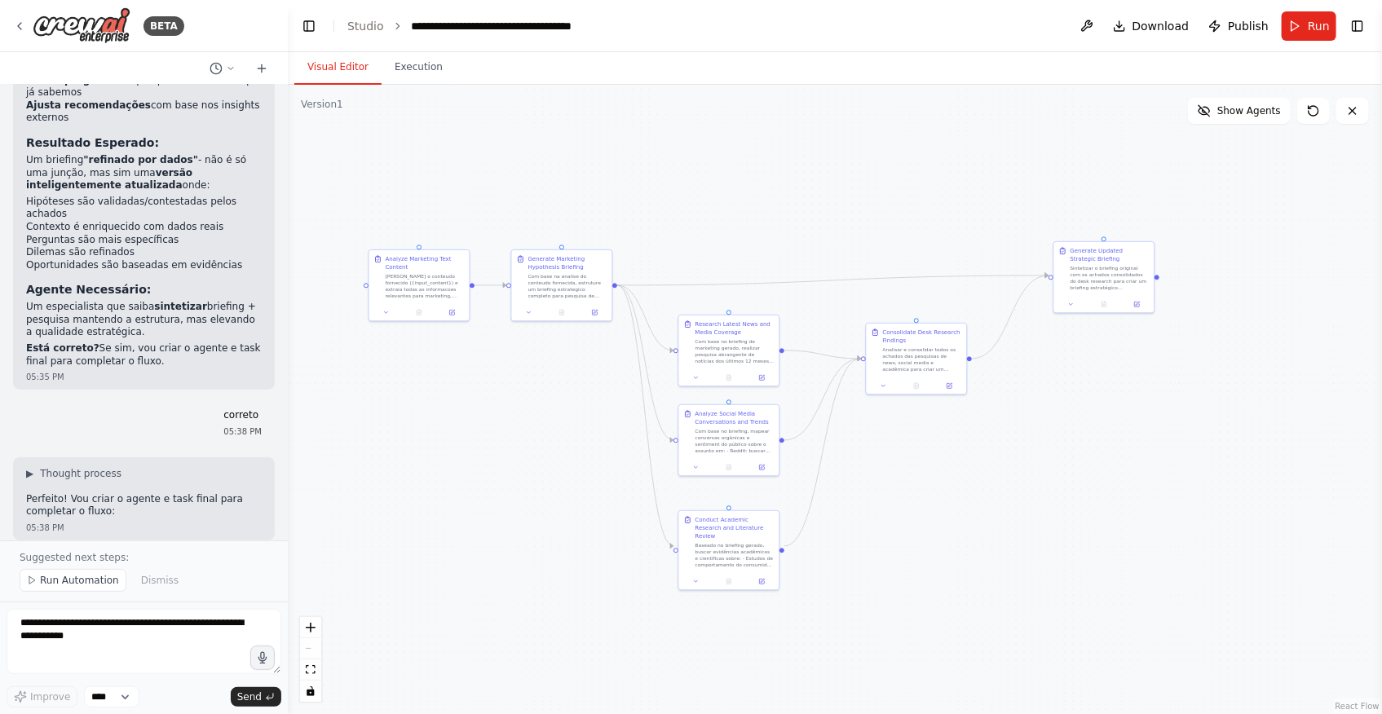
drag, startPoint x: 406, startPoint y: 408, endPoint x: 364, endPoint y: 442, distance: 53.9
click at [364, 442] on div ".deletable-edge-delete-btn { width: 20px; height: 20px; border: 0px solid #ffff…" at bounding box center [835, 399] width 1094 height 629
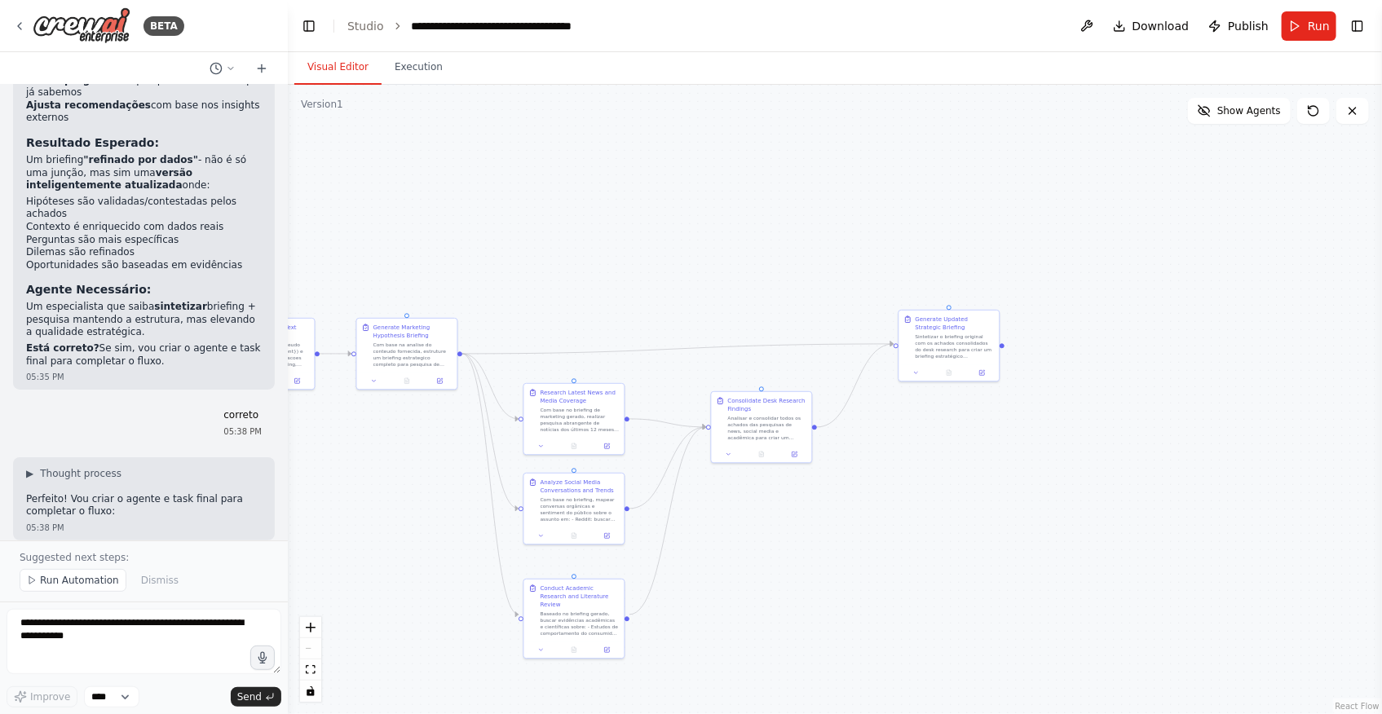
drag, startPoint x: 1147, startPoint y: 506, endPoint x: 1051, endPoint y: 530, distance: 99.3
click at [1051, 530] on div ".deletable-edge-delete-btn { width: 20px; height: 20px; border: 0px solid #ffff…" at bounding box center [835, 399] width 1094 height 629
drag, startPoint x: 1250, startPoint y: 113, endPoint x: 1221, endPoint y: 165, distance: 59.9
click at [1250, 113] on span "Show Agents" at bounding box center [1249, 110] width 64 height 13
drag, startPoint x: 1188, startPoint y: 235, endPoint x: 1168, endPoint y: 258, distance: 30.1
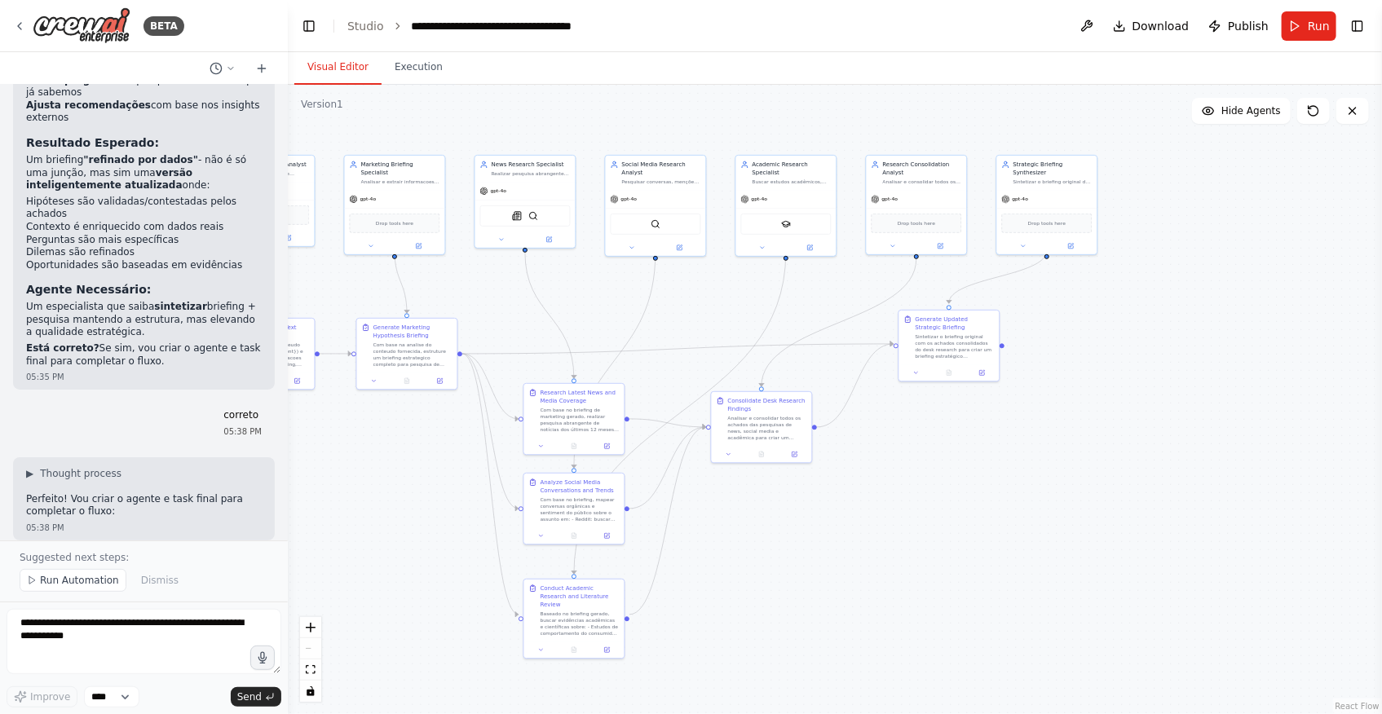
click at [1168, 258] on div ".deletable-edge-delete-btn { width: 20px; height: 20px; border: 0px solid #ffff…" at bounding box center [835, 399] width 1094 height 629
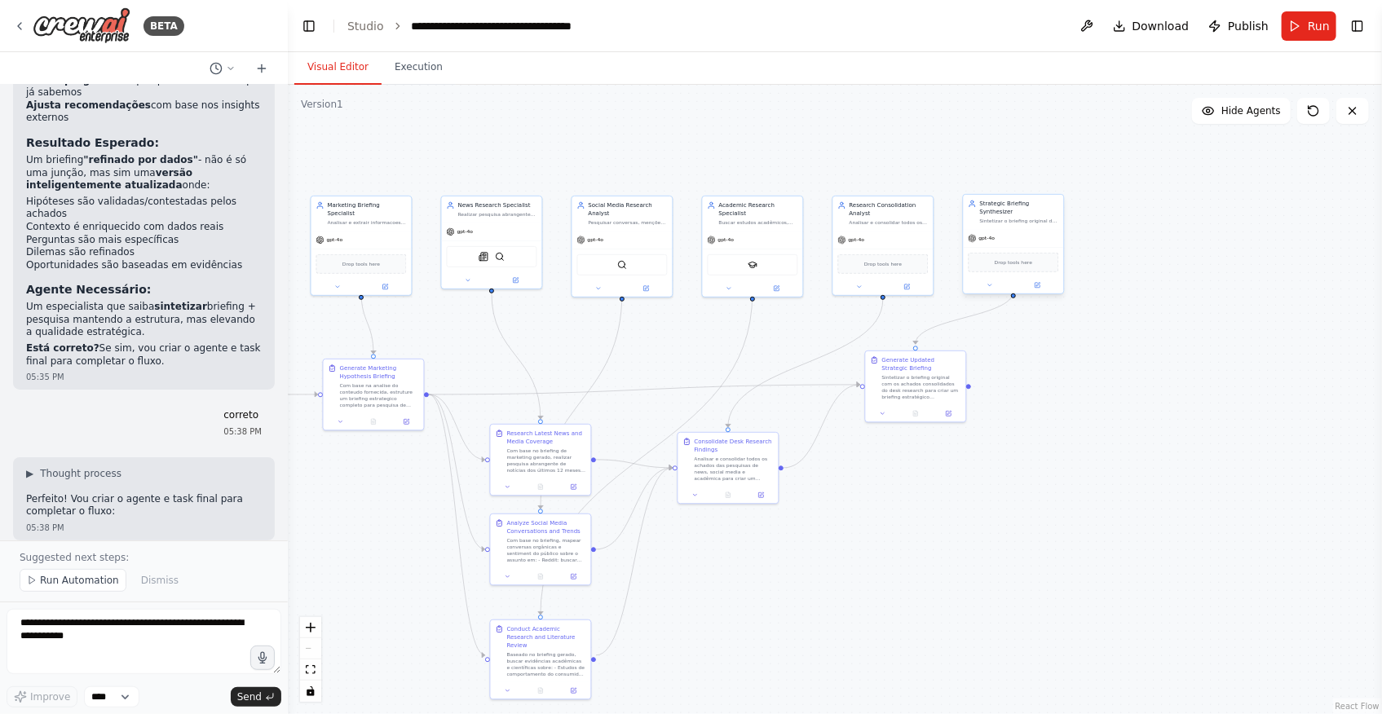
click at [1035, 284] on div at bounding box center [1014, 285] width 100 height 16
click at [1038, 283] on icon at bounding box center [1037, 285] width 5 height 5
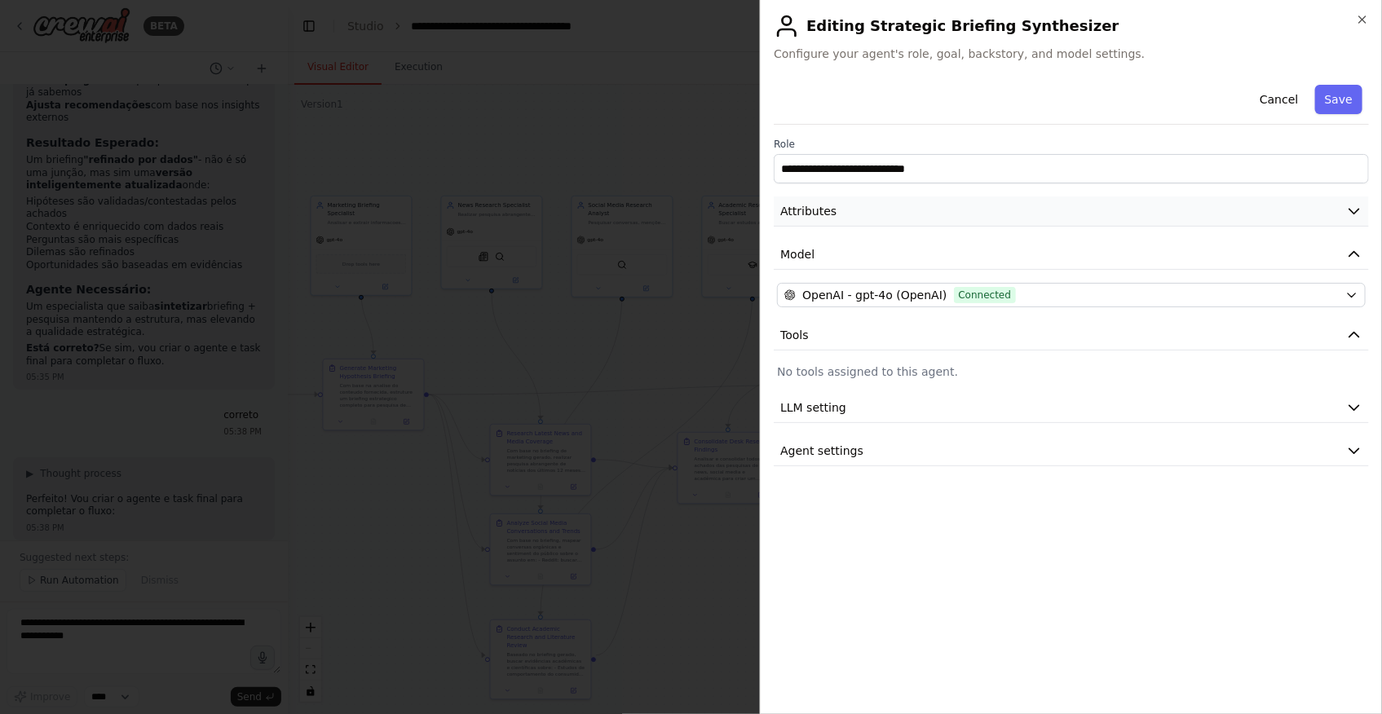
click at [864, 204] on button "Attributes" at bounding box center [1071, 211] width 595 height 30
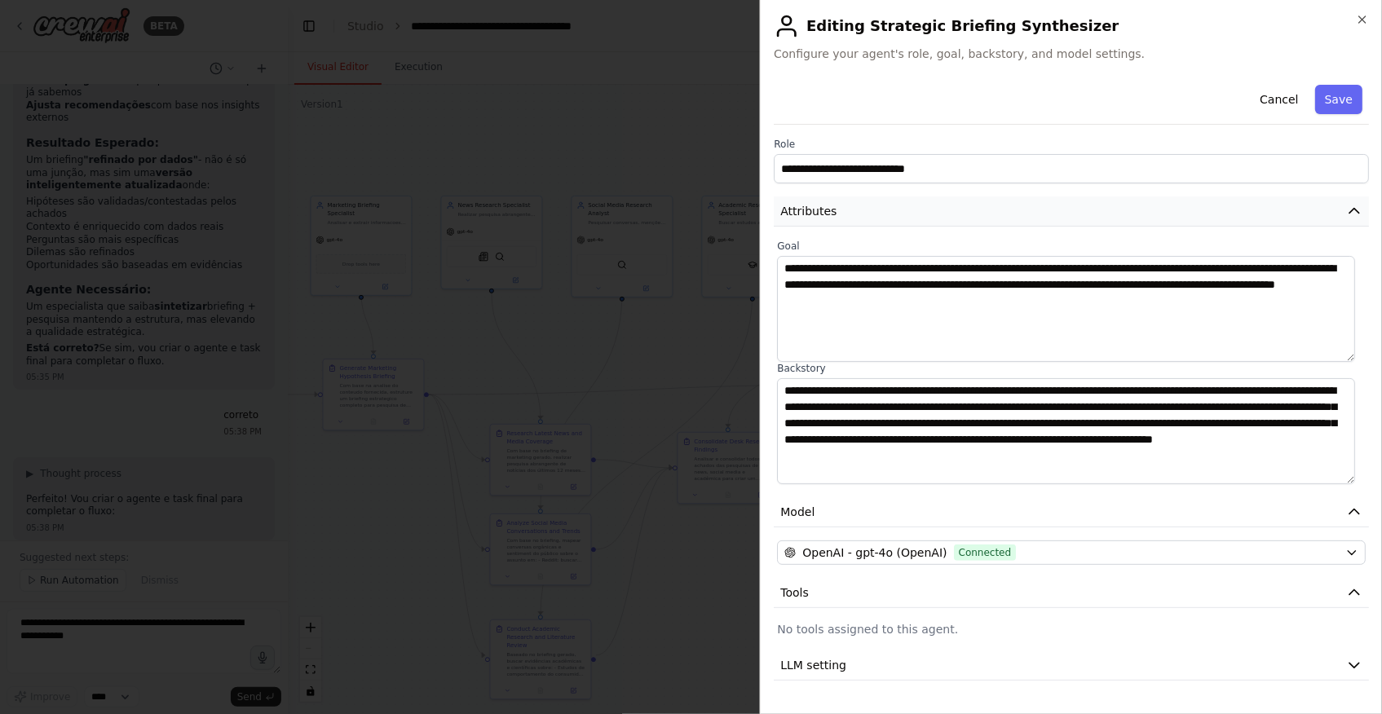
click at [864, 204] on button "Attributes" at bounding box center [1071, 211] width 595 height 30
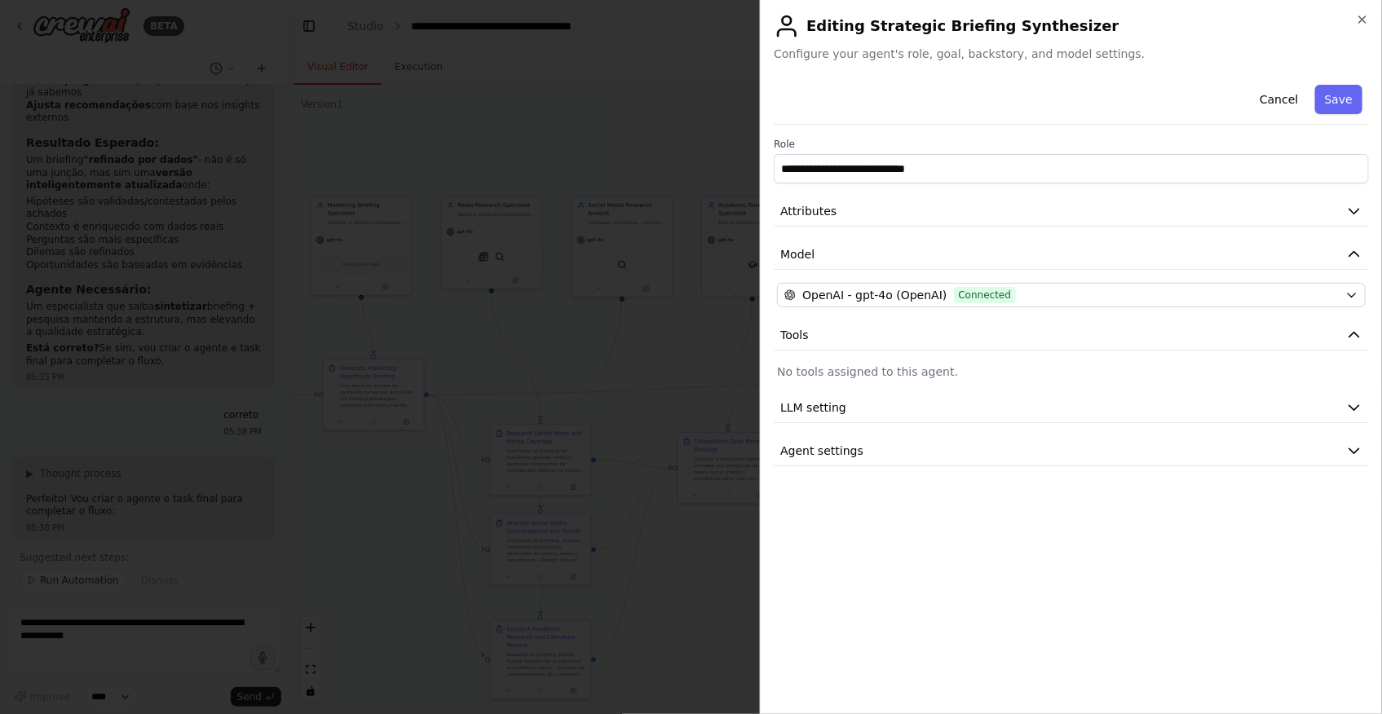
click at [668, 324] on div at bounding box center [691, 357] width 1382 height 714
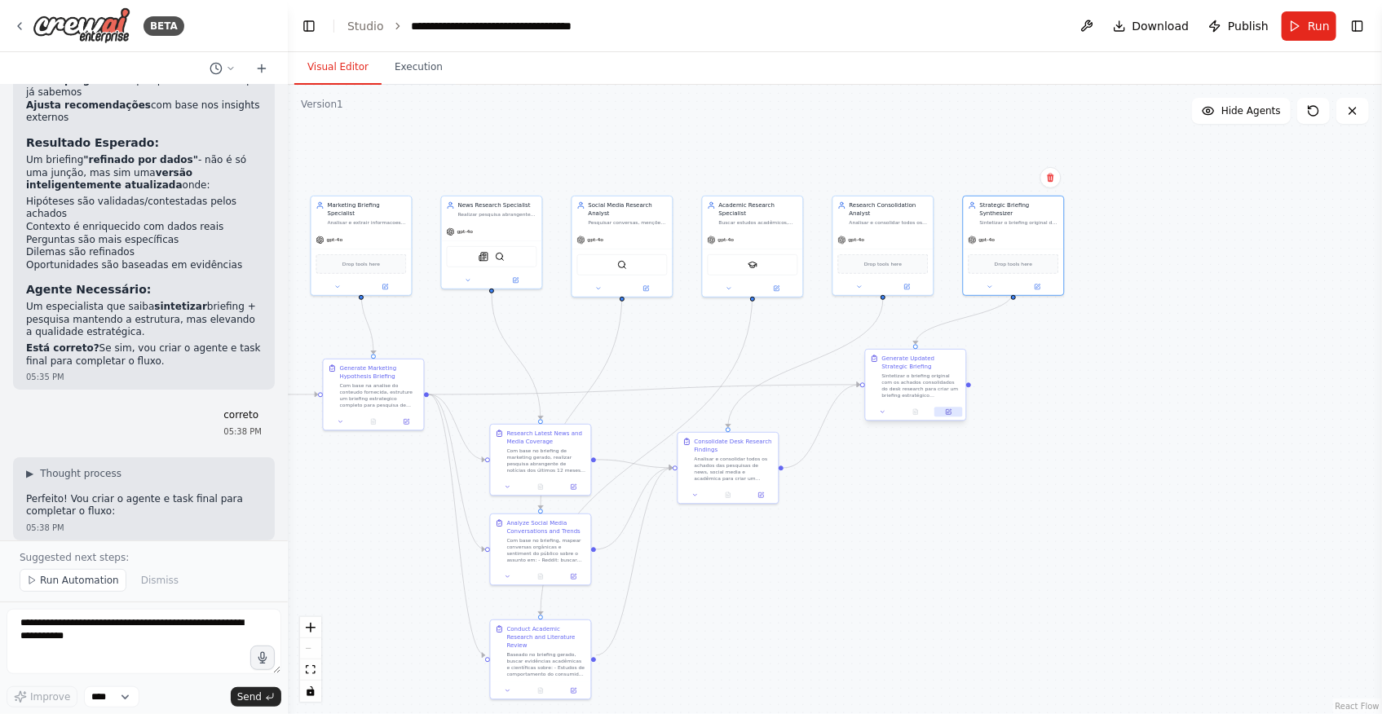
click at [948, 411] on icon at bounding box center [949, 411] width 4 height 4
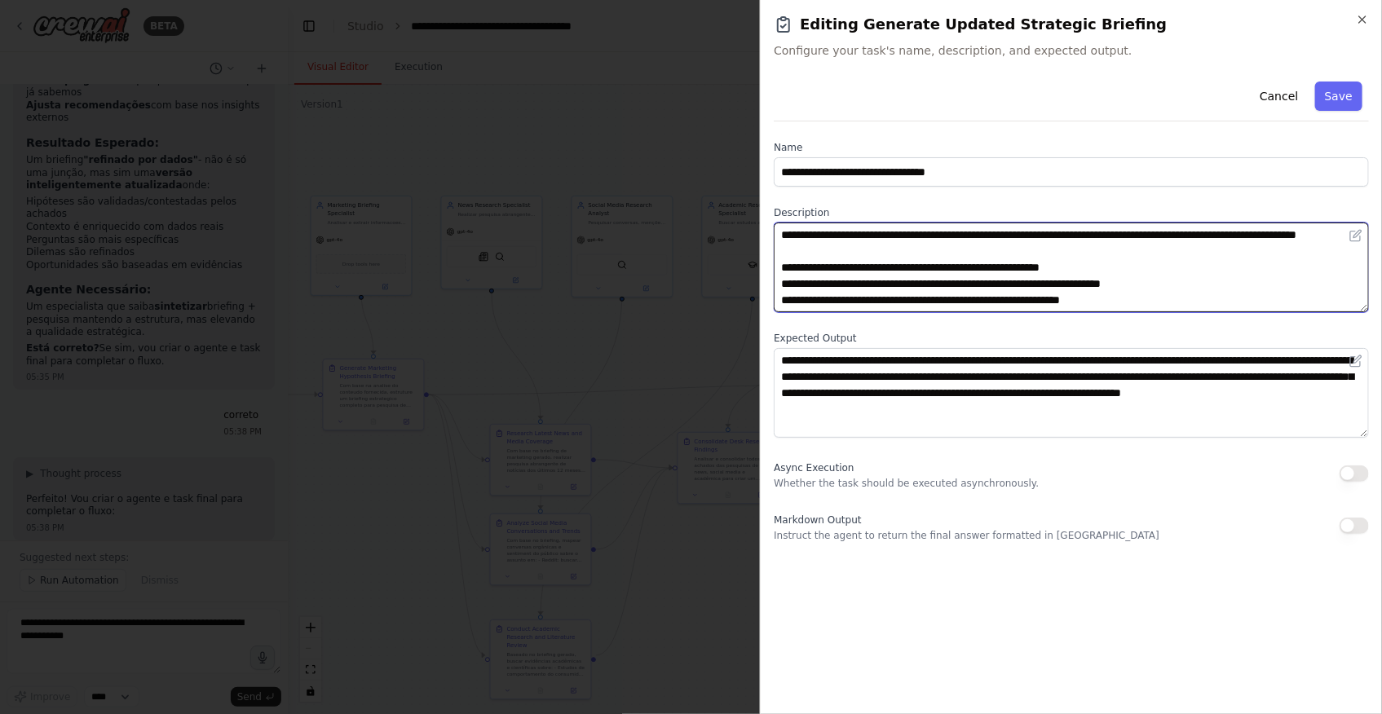
click at [935, 266] on textarea "**********" at bounding box center [1071, 268] width 595 height 90
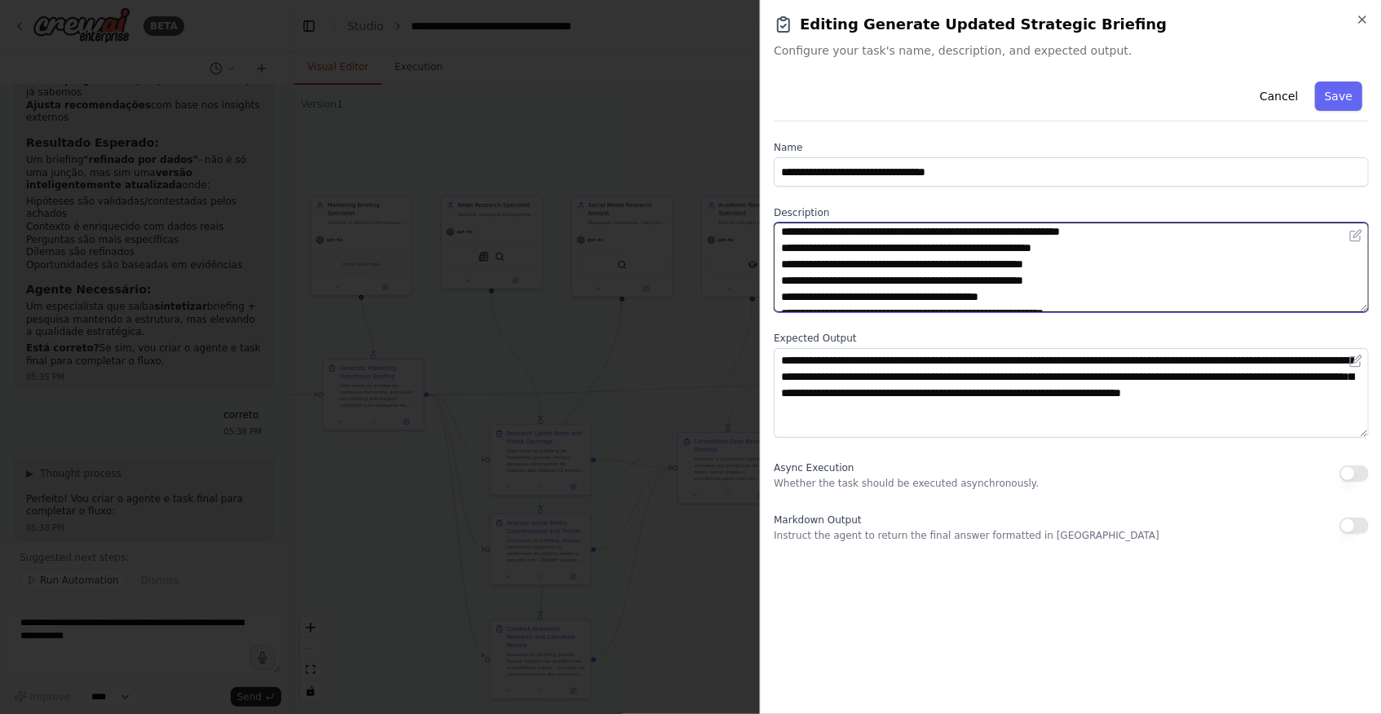
scroll to position [0, 0]
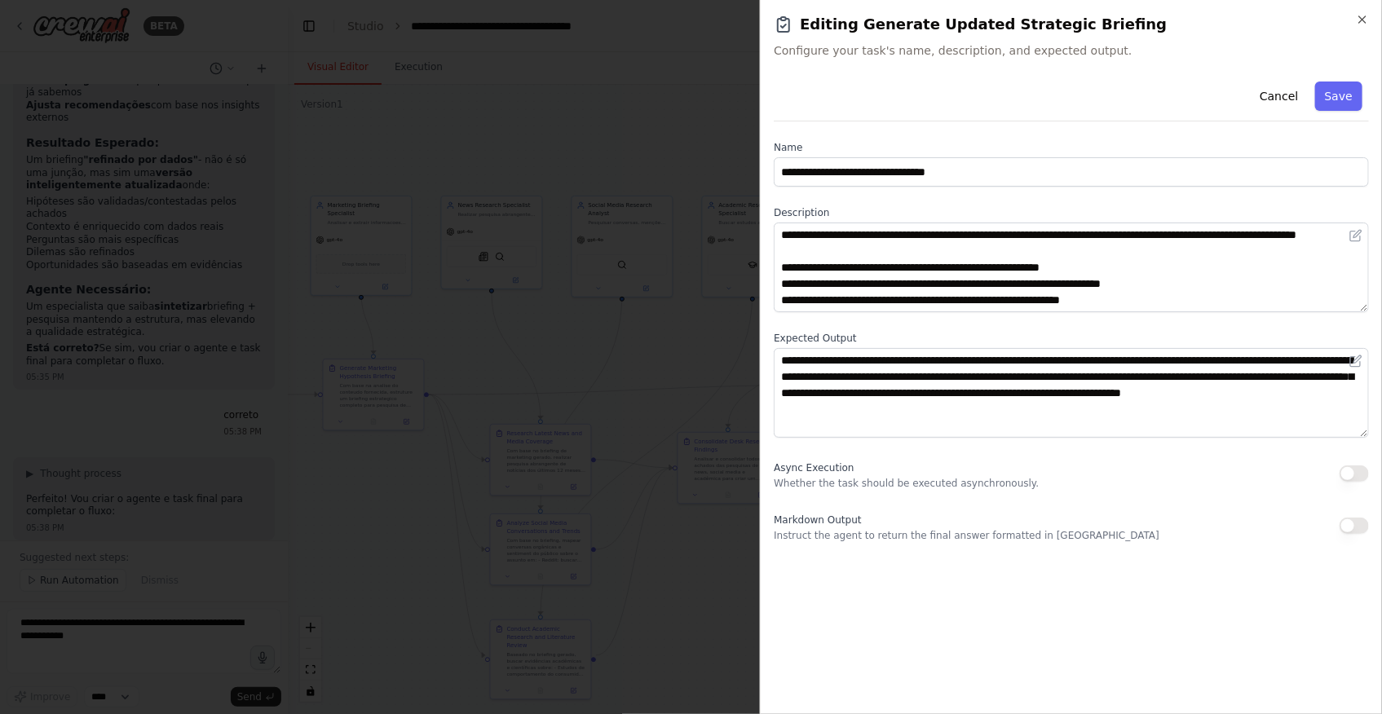
click at [650, 579] on div at bounding box center [691, 357] width 1382 height 714
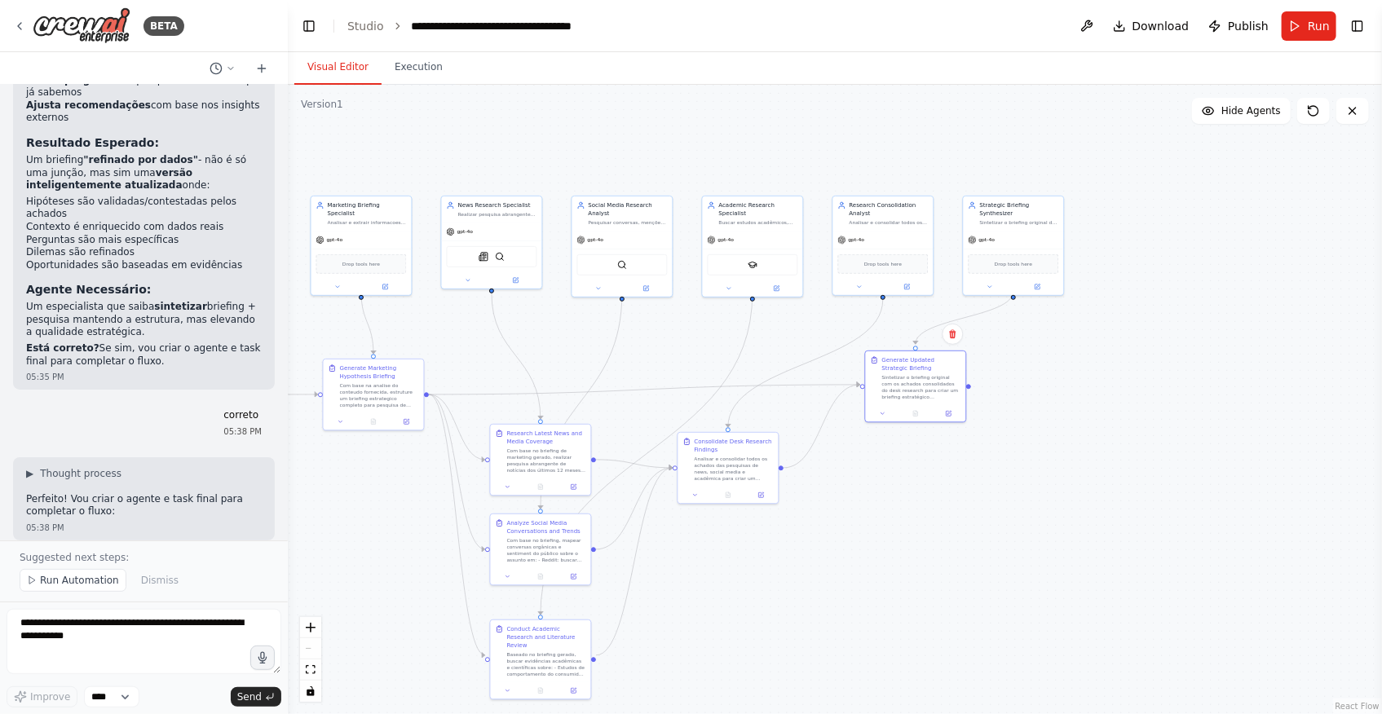
scroll to position [12148, 0]
click at [61, 583] on span "Run Automation" at bounding box center [79, 580] width 79 height 13
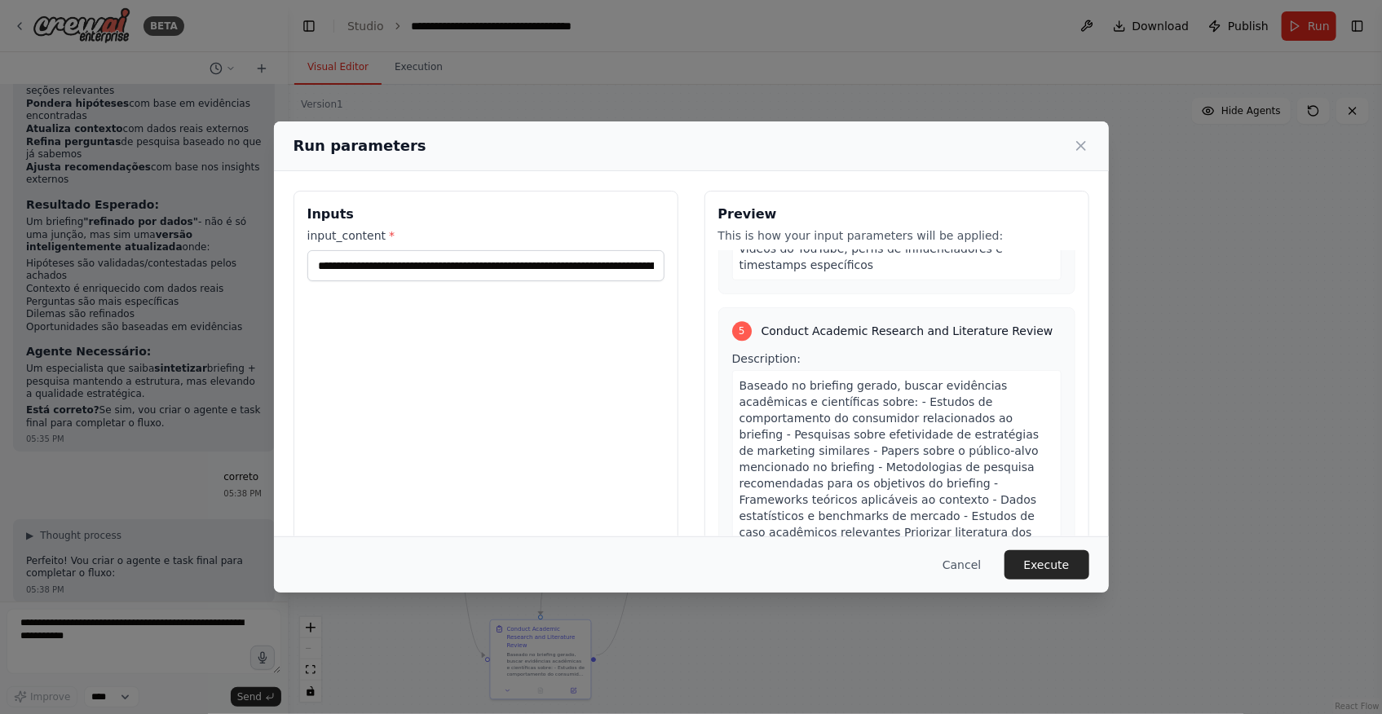
scroll to position [2910, 0]
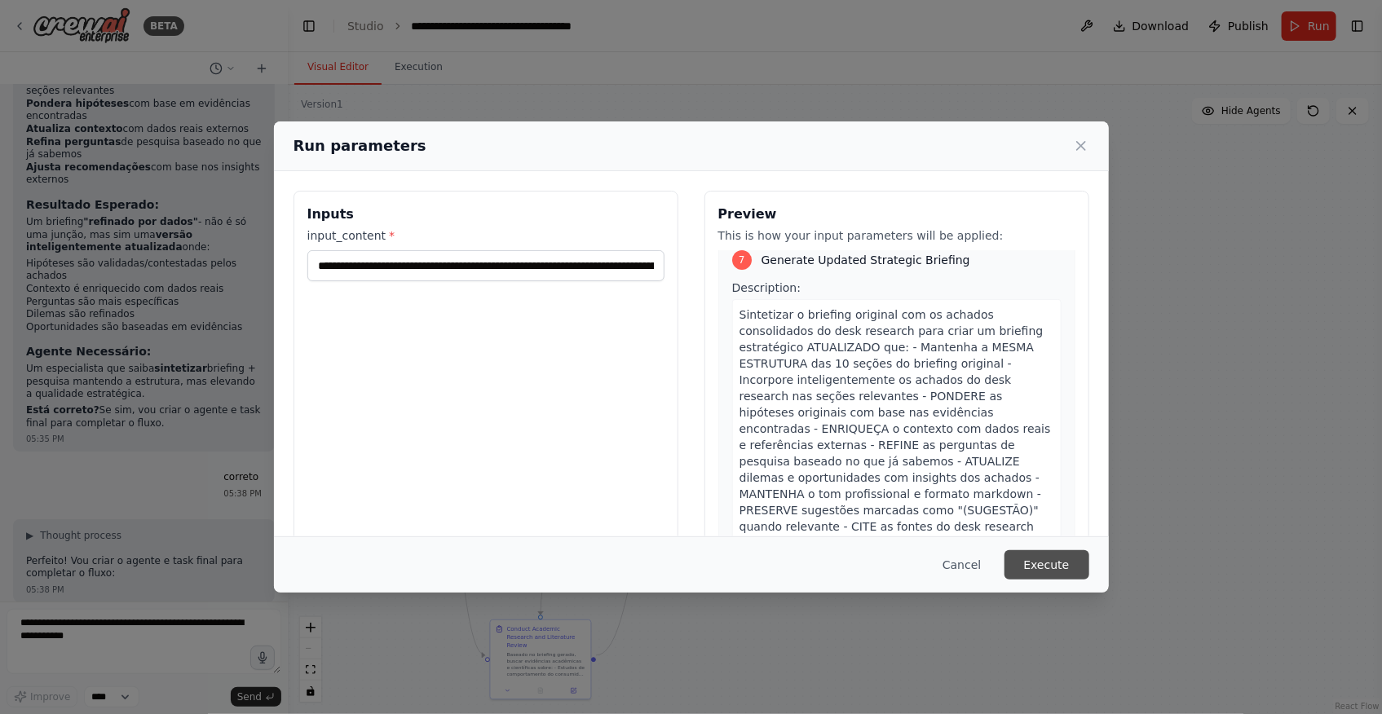
click at [1049, 560] on button "Execute" at bounding box center [1047, 564] width 85 height 29
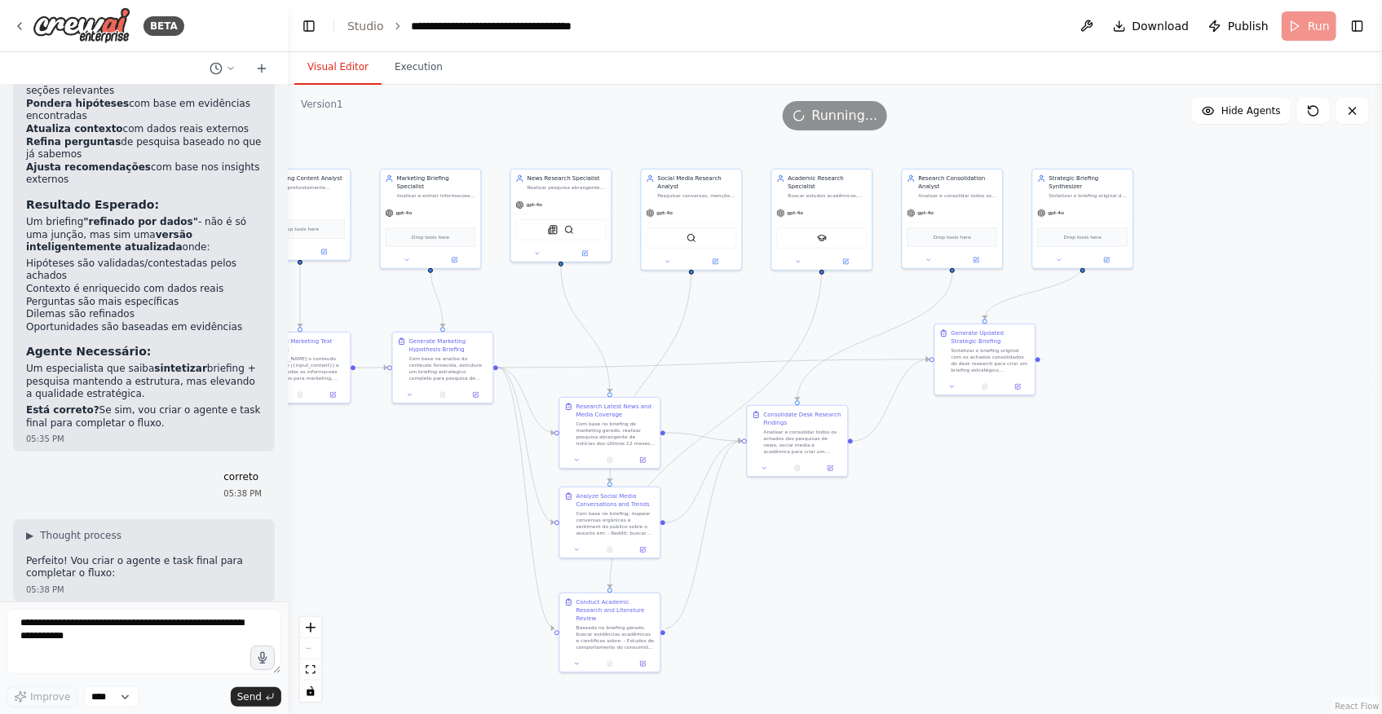
drag, startPoint x: 890, startPoint y: 594, endPoint x: 959, endPoint y: 567, distance: 74.3
click at [959, 567] on div ".deletable-edge-delete-btn { width: 20px; height: 20px; border: 0px solid #ffff…" at bounding box center [835, 399] width 1094 height 629
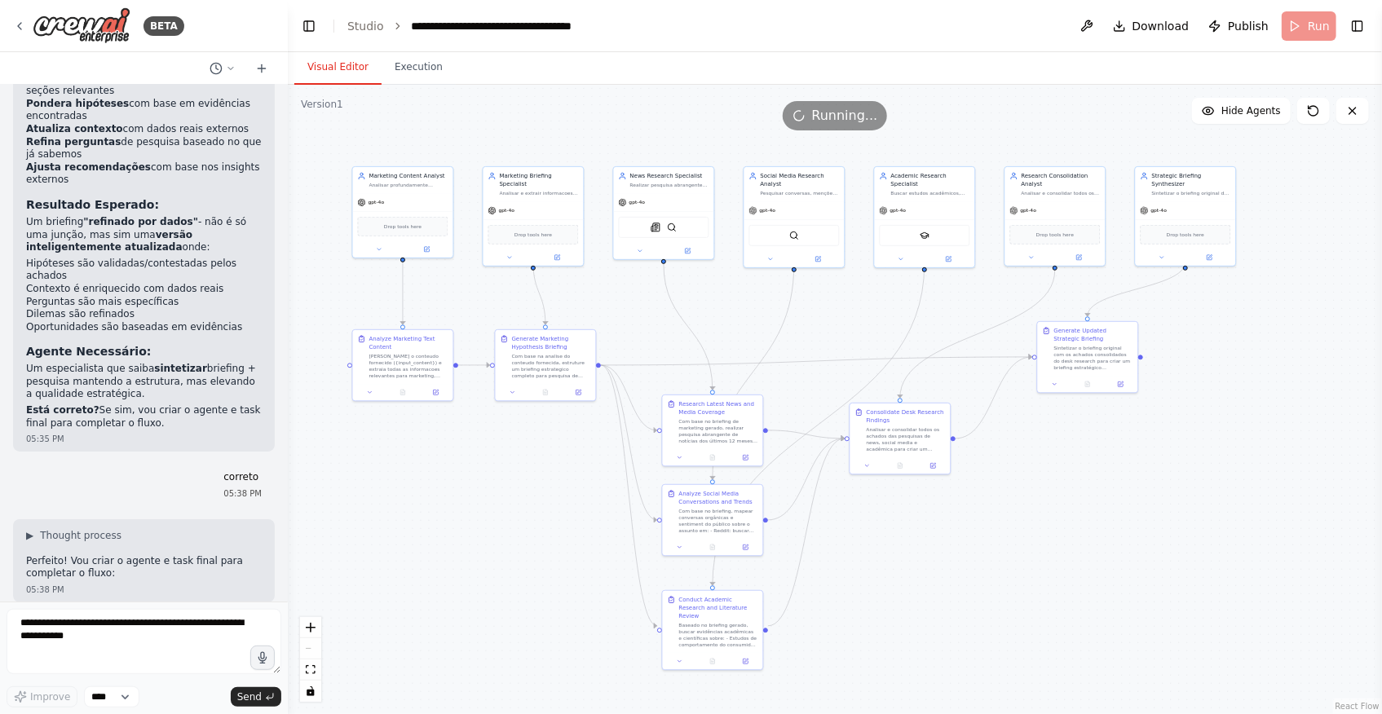
drag, startPoint x: 804, startPoint y: 563, endPoint x: 907, endPoint y: 561, distance: 102.8
click at [907, 561] on div ".deletable-edge-delete-btn { width: 20px; height: 20px; border: 0px solid #ffff…" at bounding box center [835, 399] width 1094 height 629
click at [1161, 24] on span "Download" at bounding box center [1161, 26] width 57 height 16
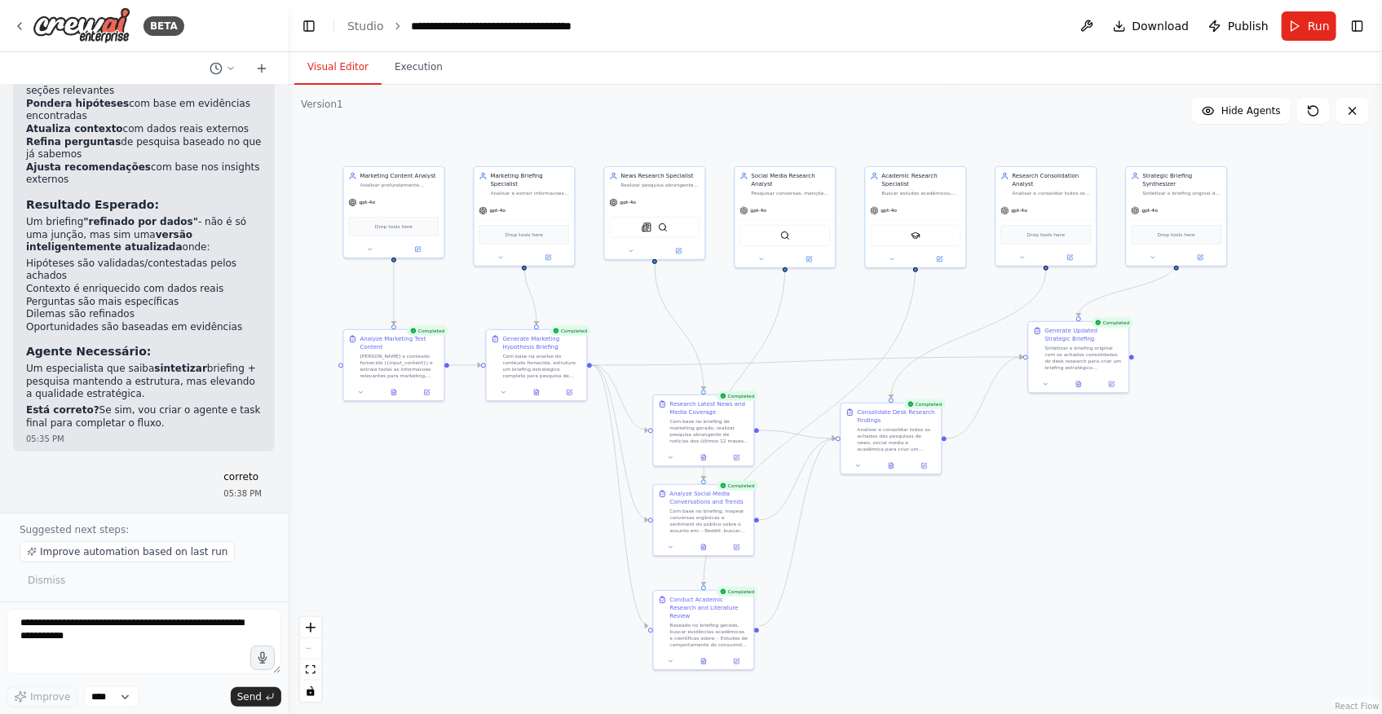
drag, startPoint x: 515, startPoint y: 516, endPoint x: 506, endPoint y: 516, distance: 9.0
click at [506, 516] on div ".deletable-edge-delete-btn { width: 20px; height: 20px; border: 0px solid #ffff…" at bounding box center [835, 399] width 1094 height 629
click at [422, 70] on button "Execution" at bounding box center [419, 68] width 74 height 34
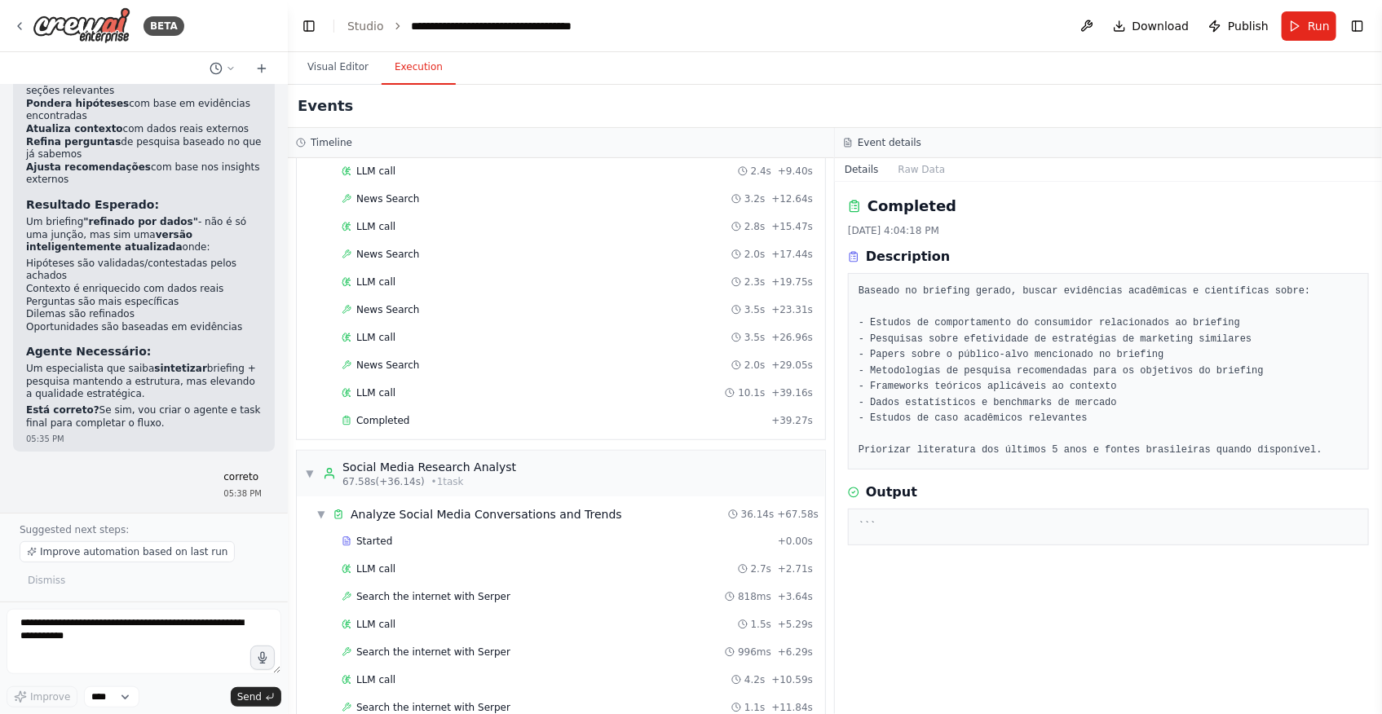
scroll to position [1514, 0]
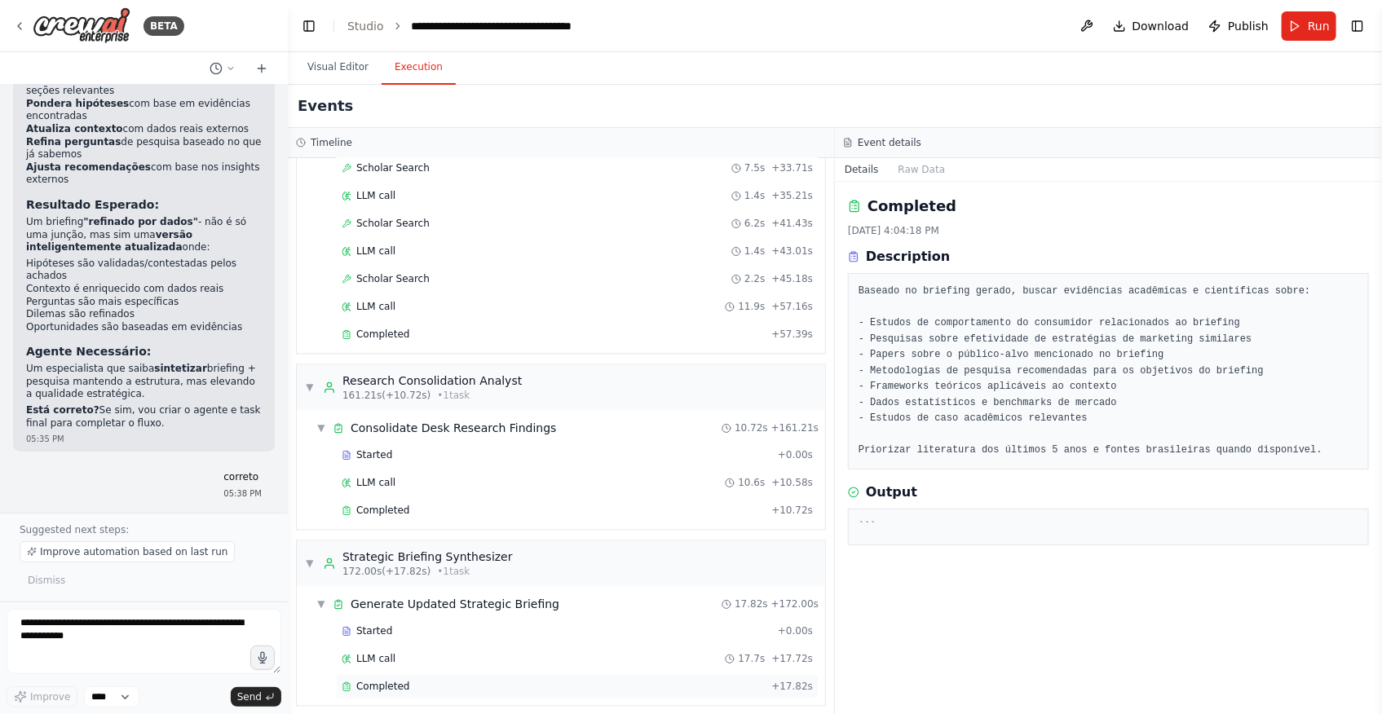
click at [428, 681] on div "Completed" at bounding box center [553, 687] width 423 height 13
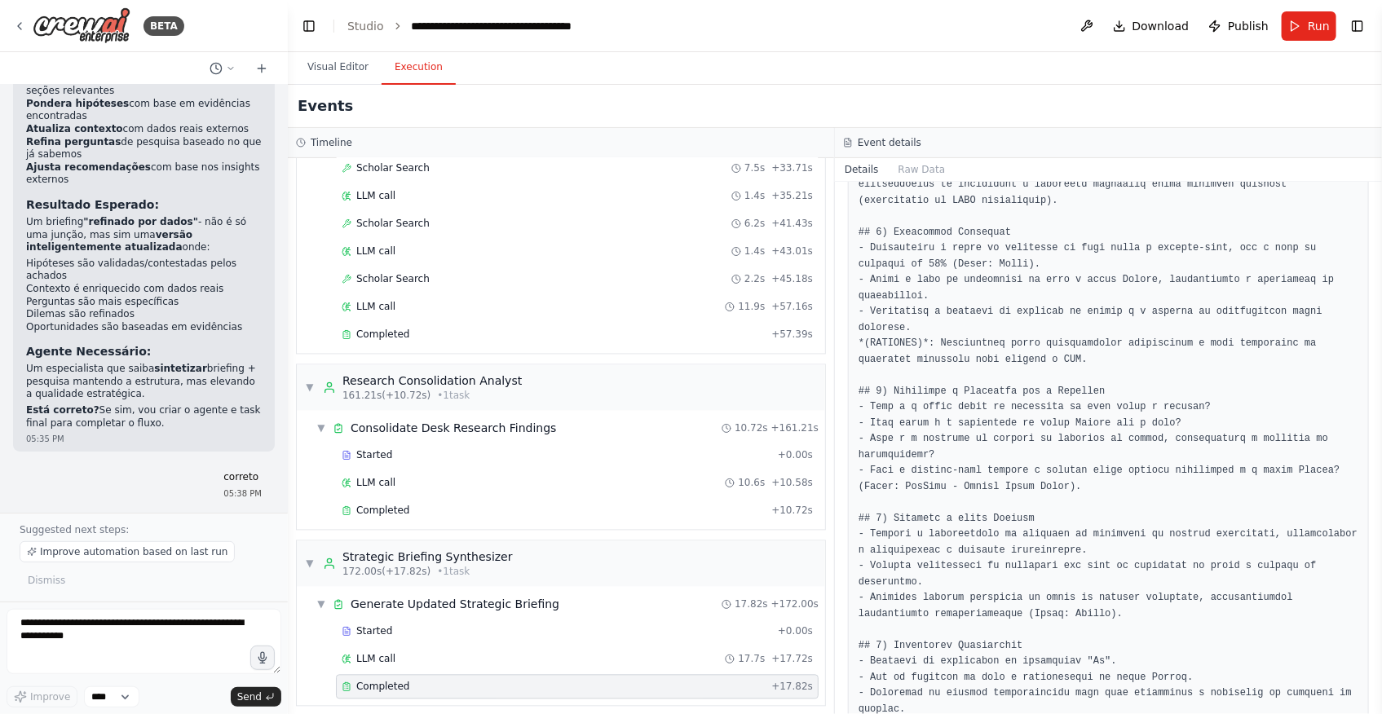
scroll to position [1191, 0]
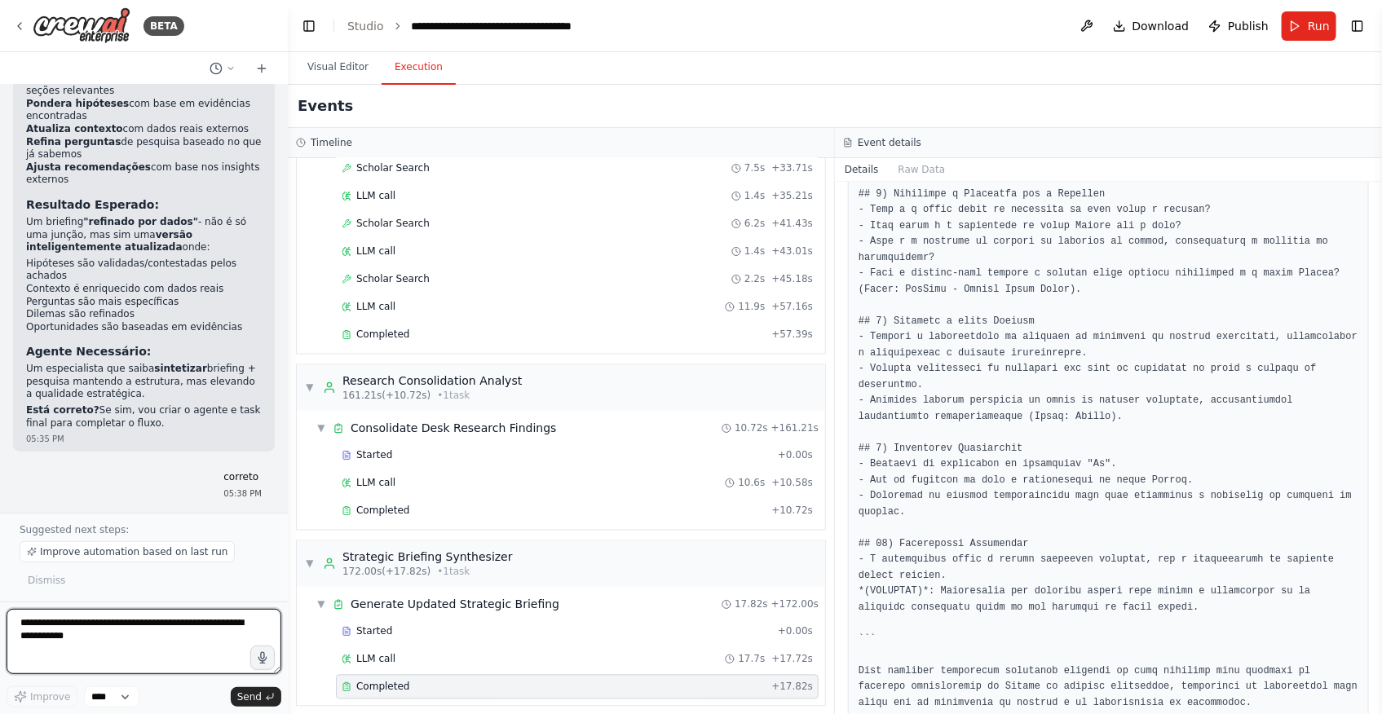
click at [165, 624] on textarea at bounding box center [144, 641] width 275 height 65
paste textarea "**********"
type textarea "**********"
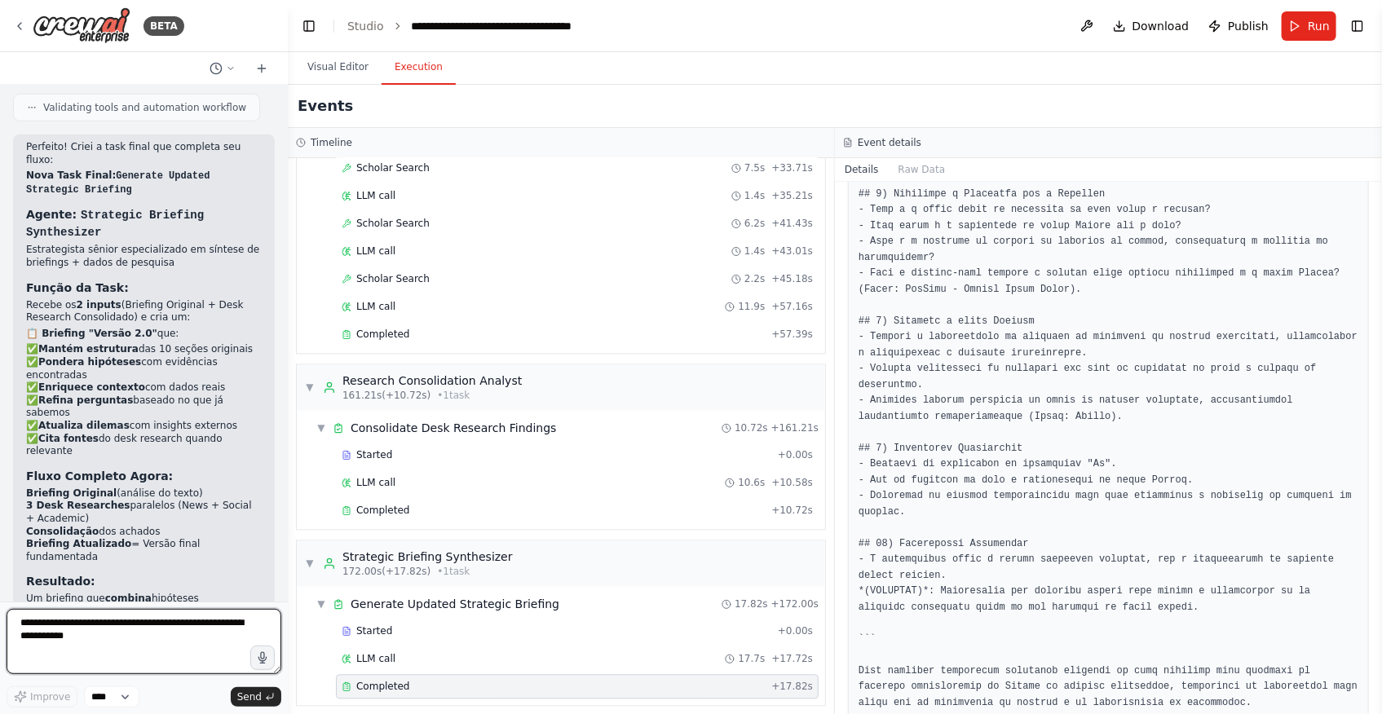
scroll to position [12728, 0]
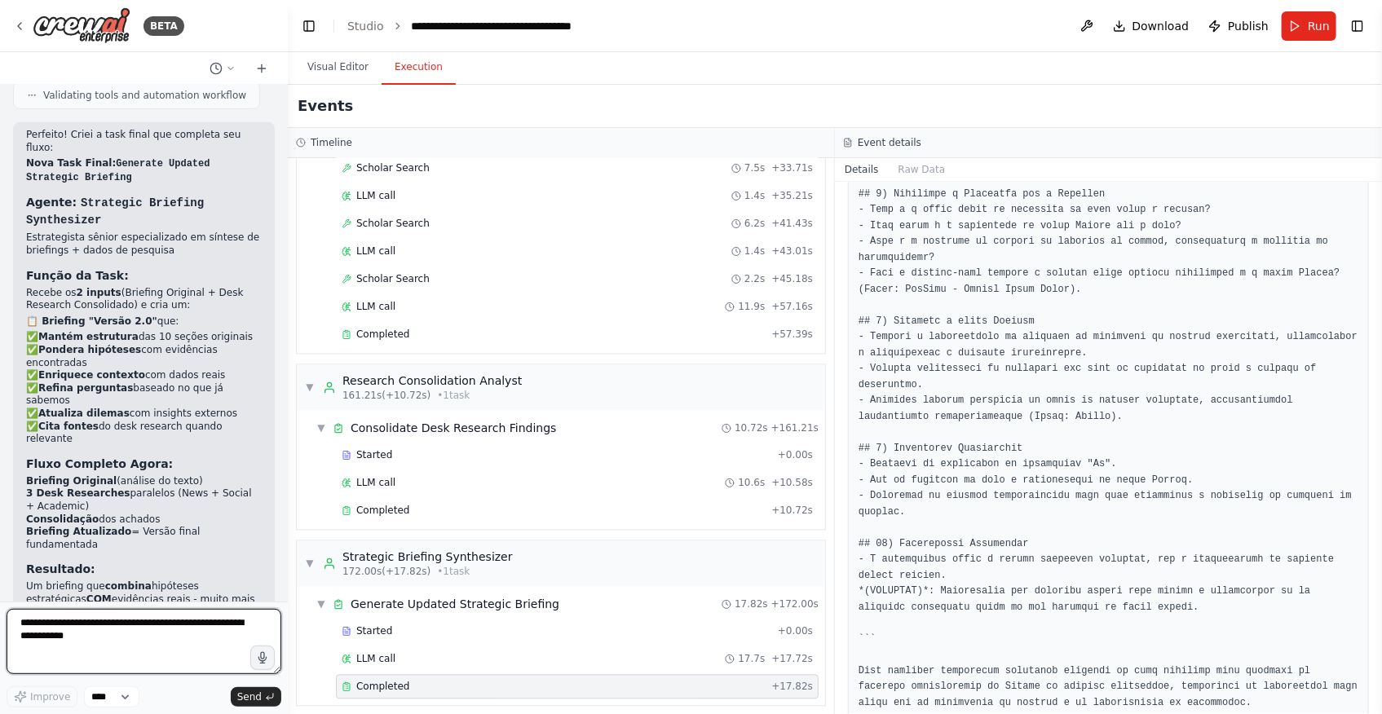
click at [139, 633] on textarea at bounding box center [144, 641] width 275 height 65
type textarea "***"
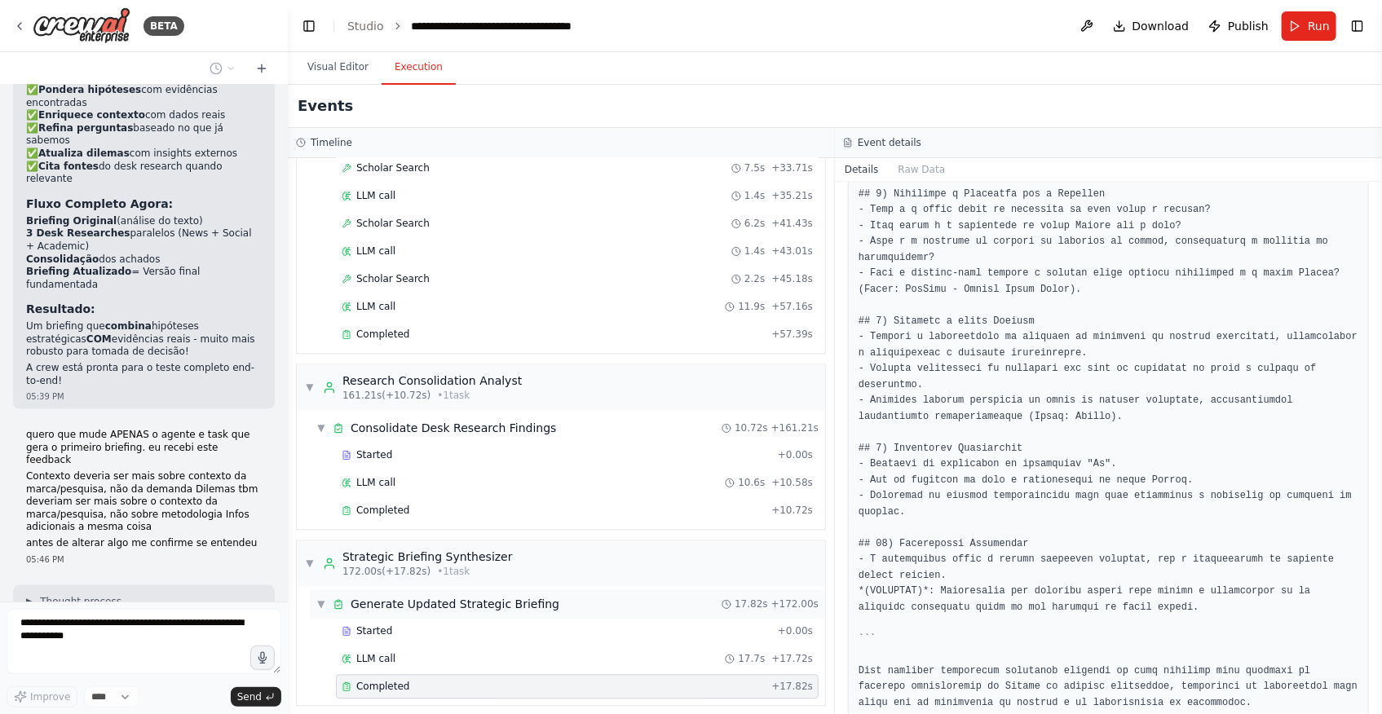
scroll to position [13042, 0]
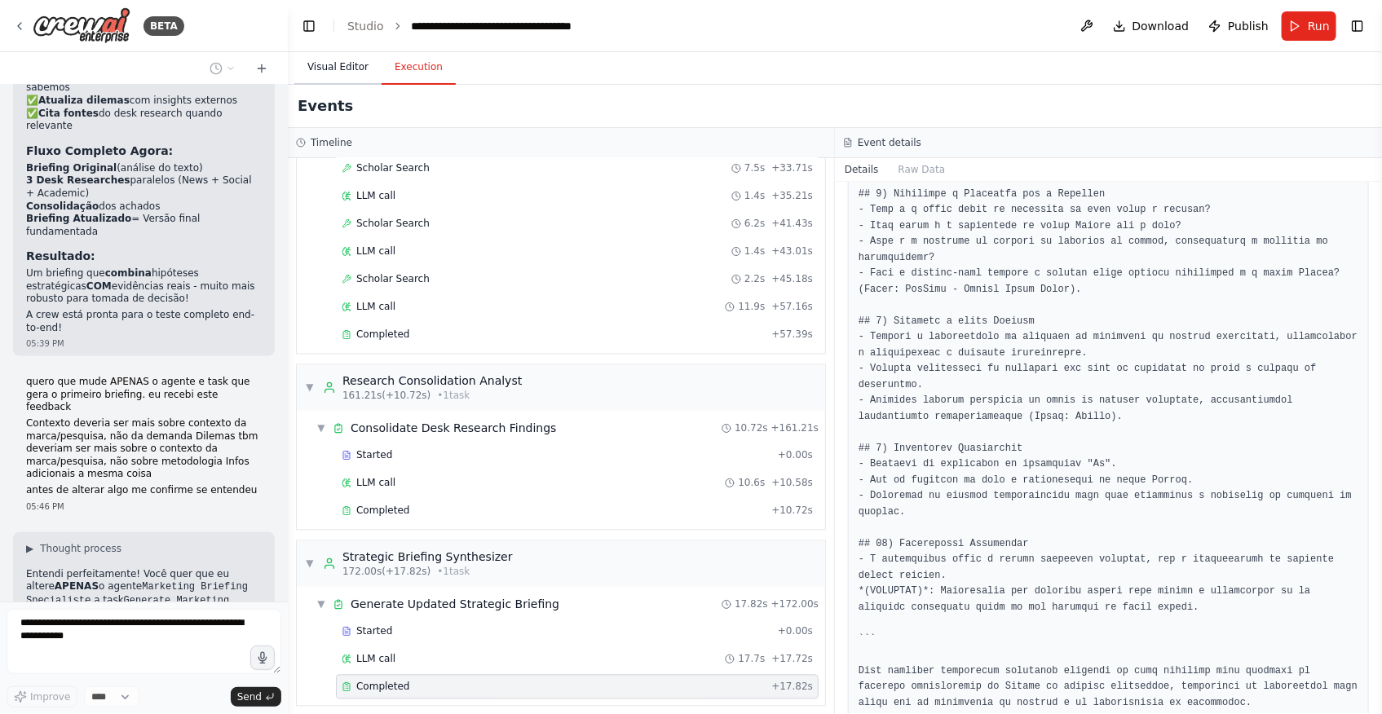
click at [339, 77] on button "Visual Editor" at bounding box center [337, 68] width 87 height 34
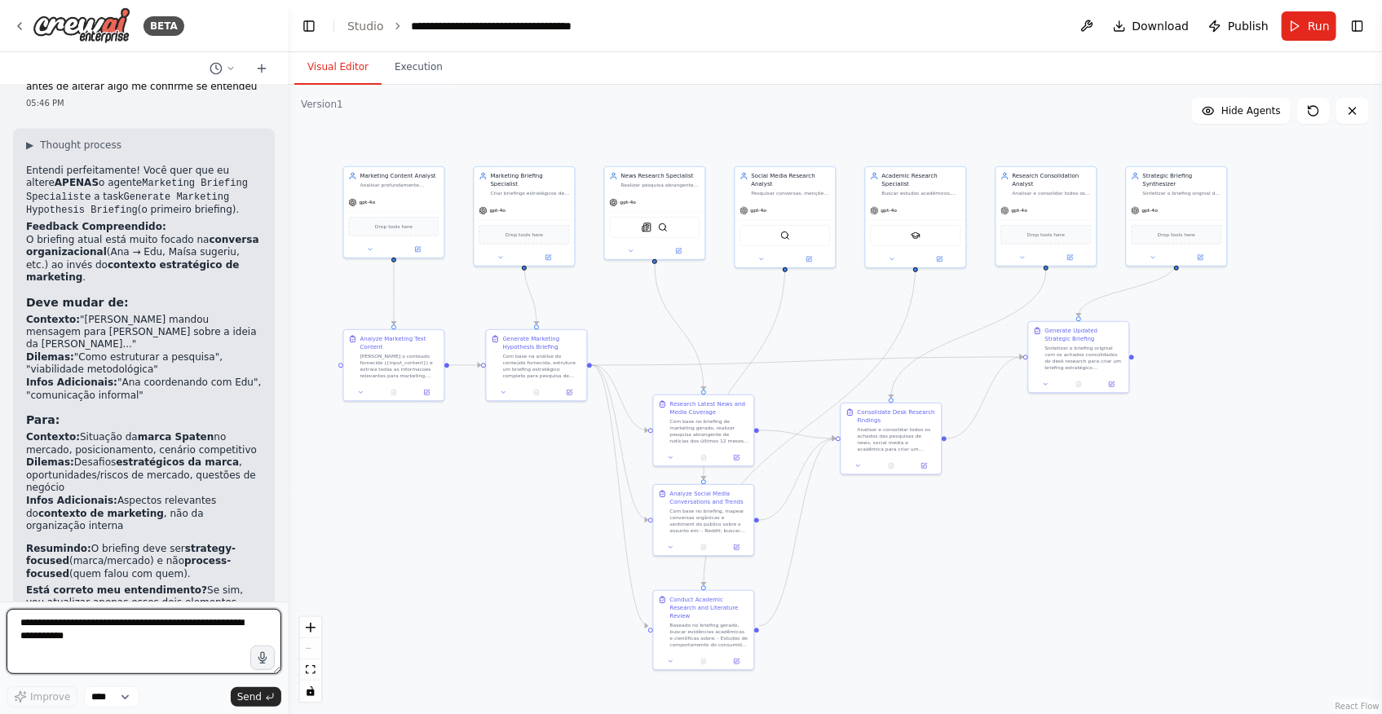
scroll to position [13459, 0]
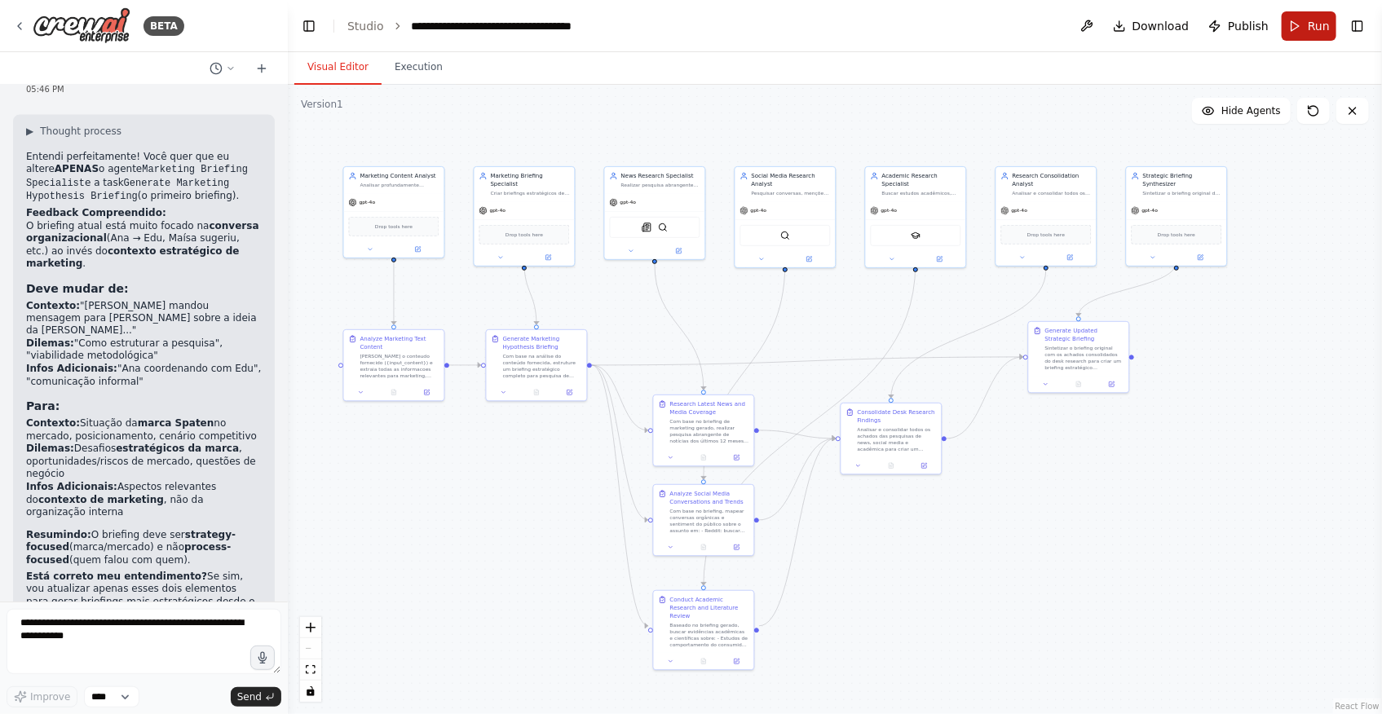
click at [1313, 36] on button "Run" at bounding box center [1309, 25] width 55 height 29
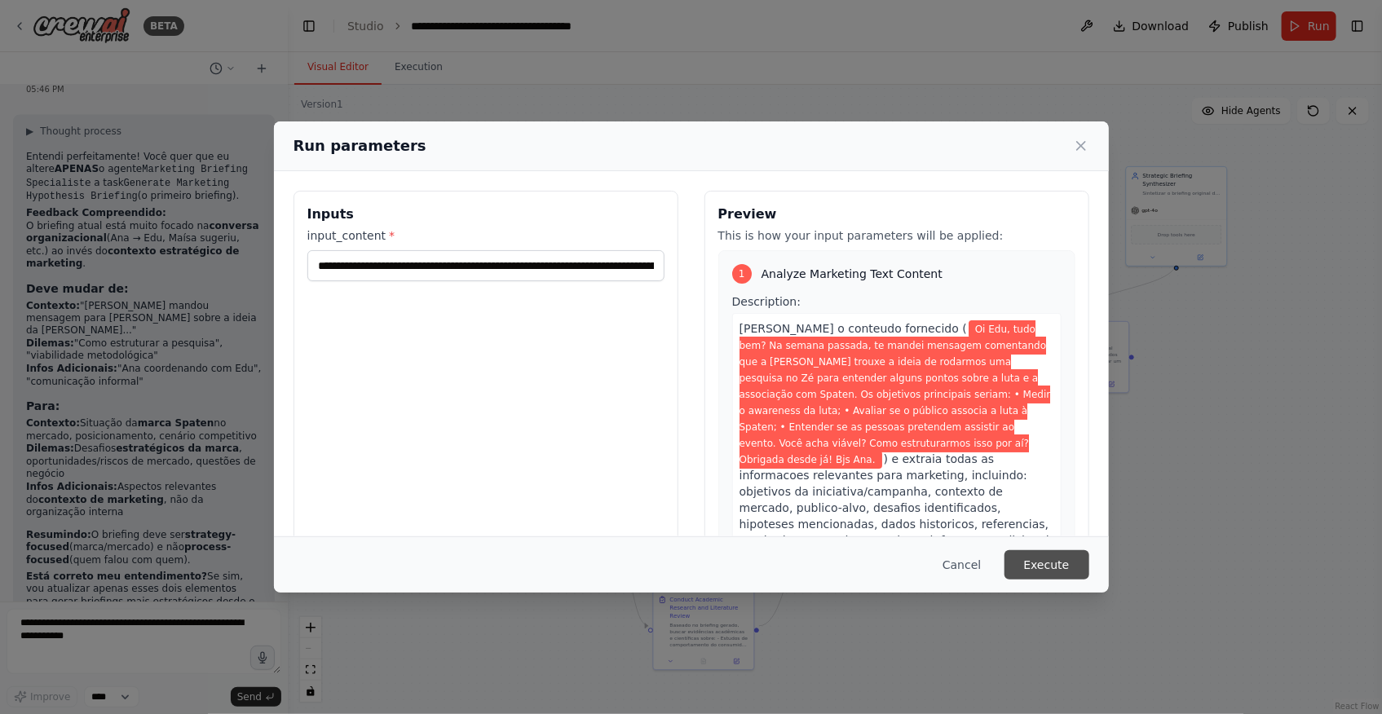
click at [1061, 560] on button "Execute" at bounding box center [1047, 564] width 85 height 29
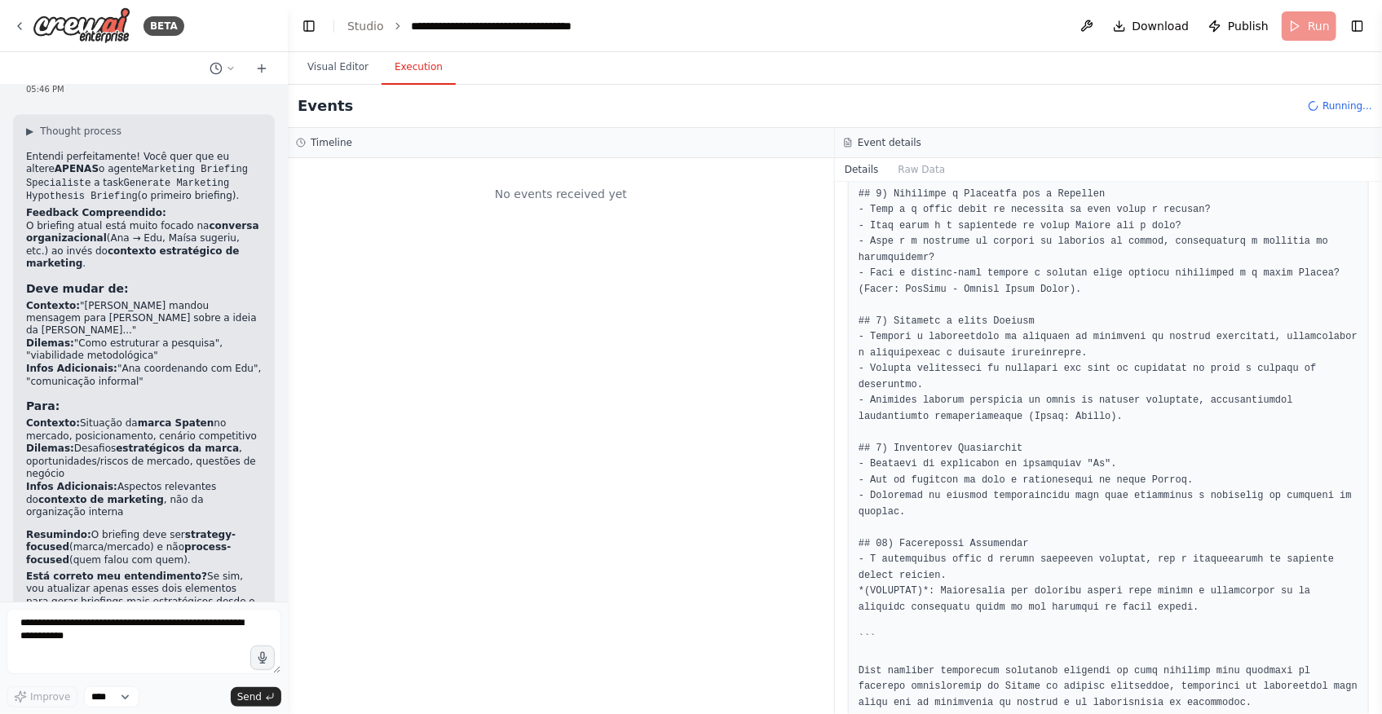
click at [391, 77] on button "Execution" at bounding box center [419, 68] width 74 height 34
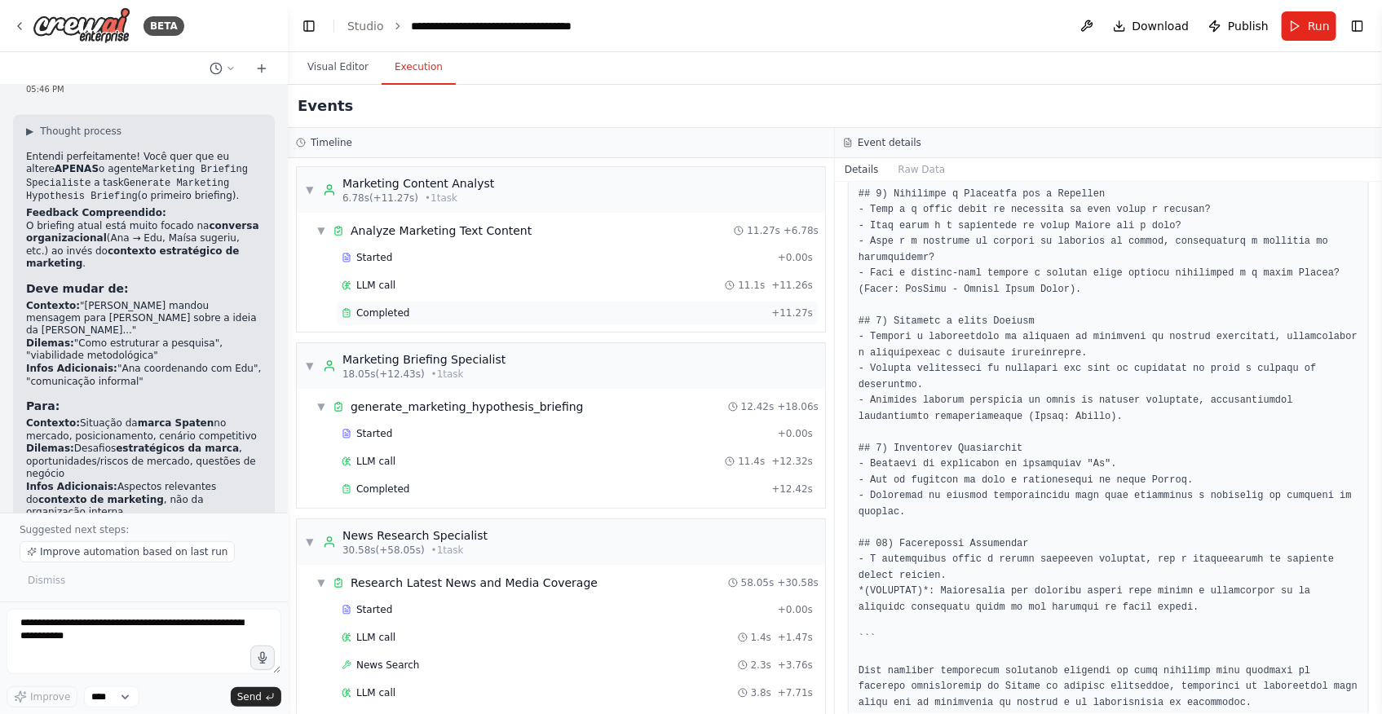
click at [560, 302] on div "Completed + 11.27s" at bounding box center [577, 313] width 483 height 24
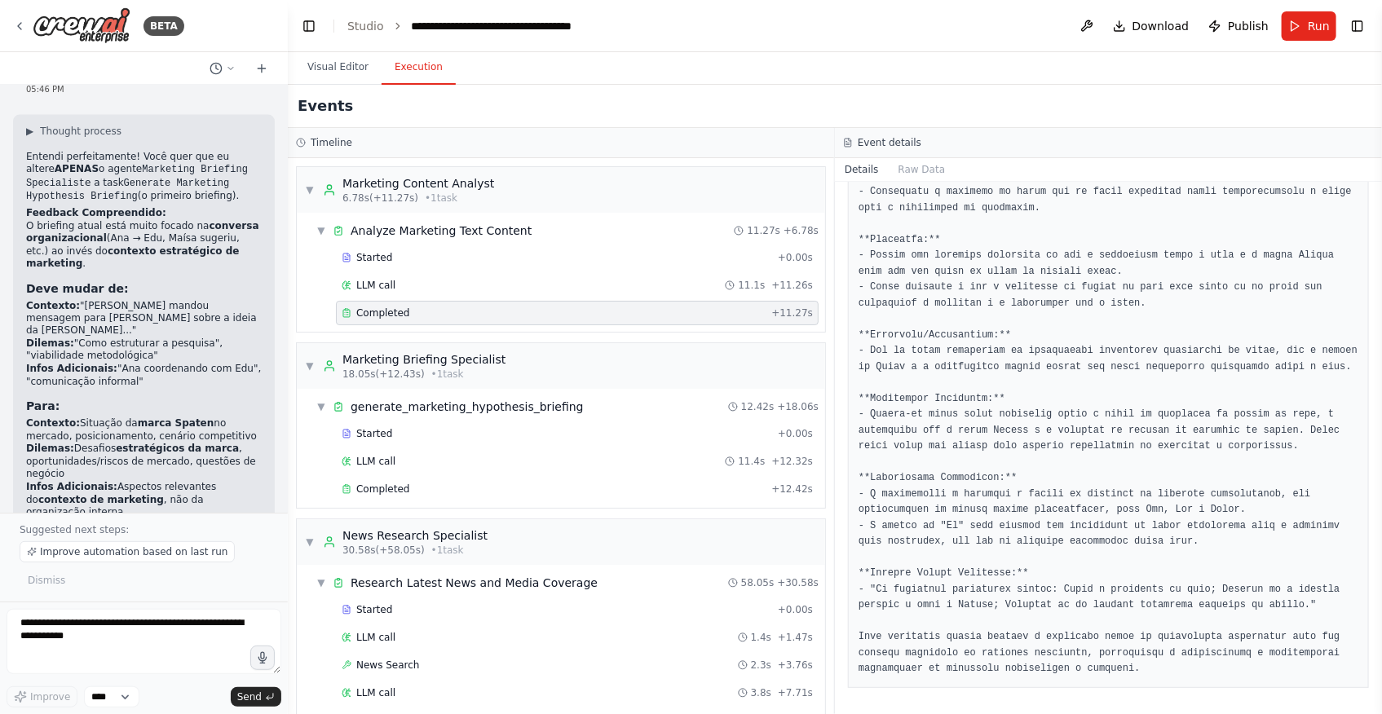
scroll to position [555, 0]
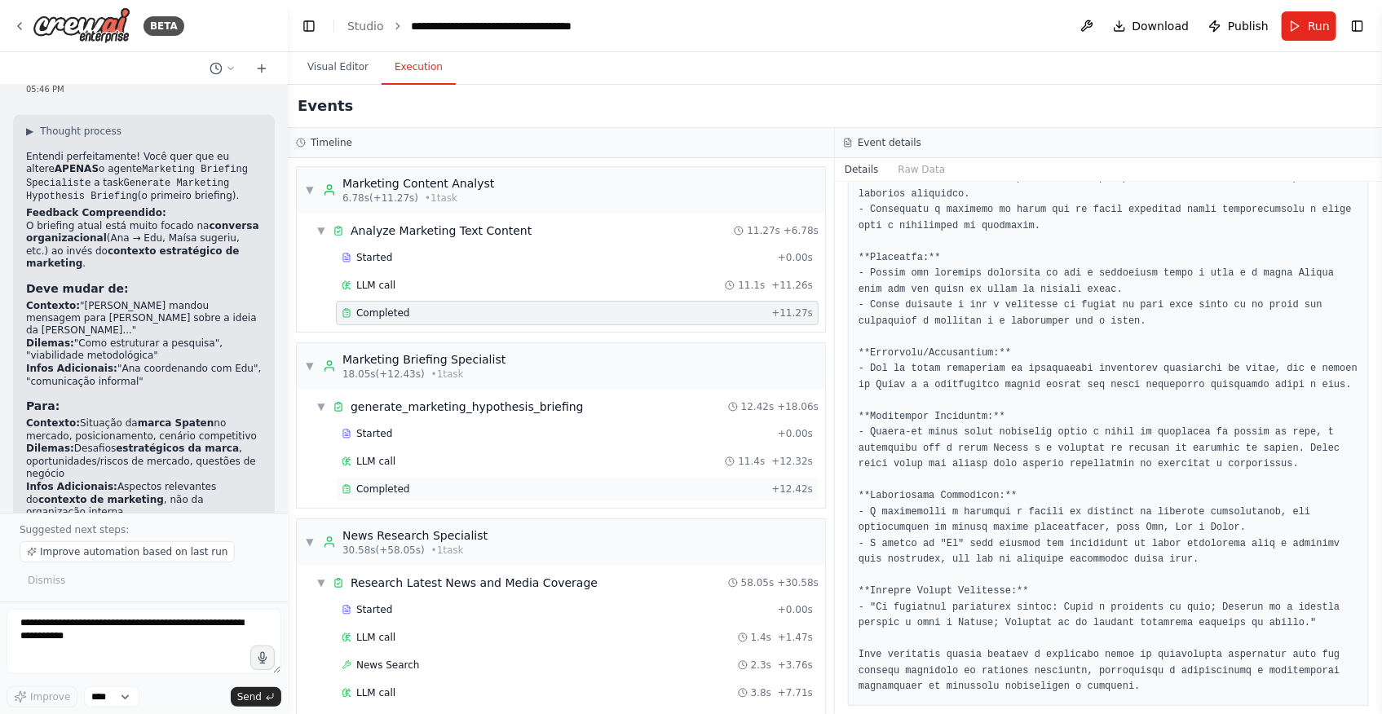
click at [644, 483] on div "Completed" at bounding box center [553, 489] width 423 height 13
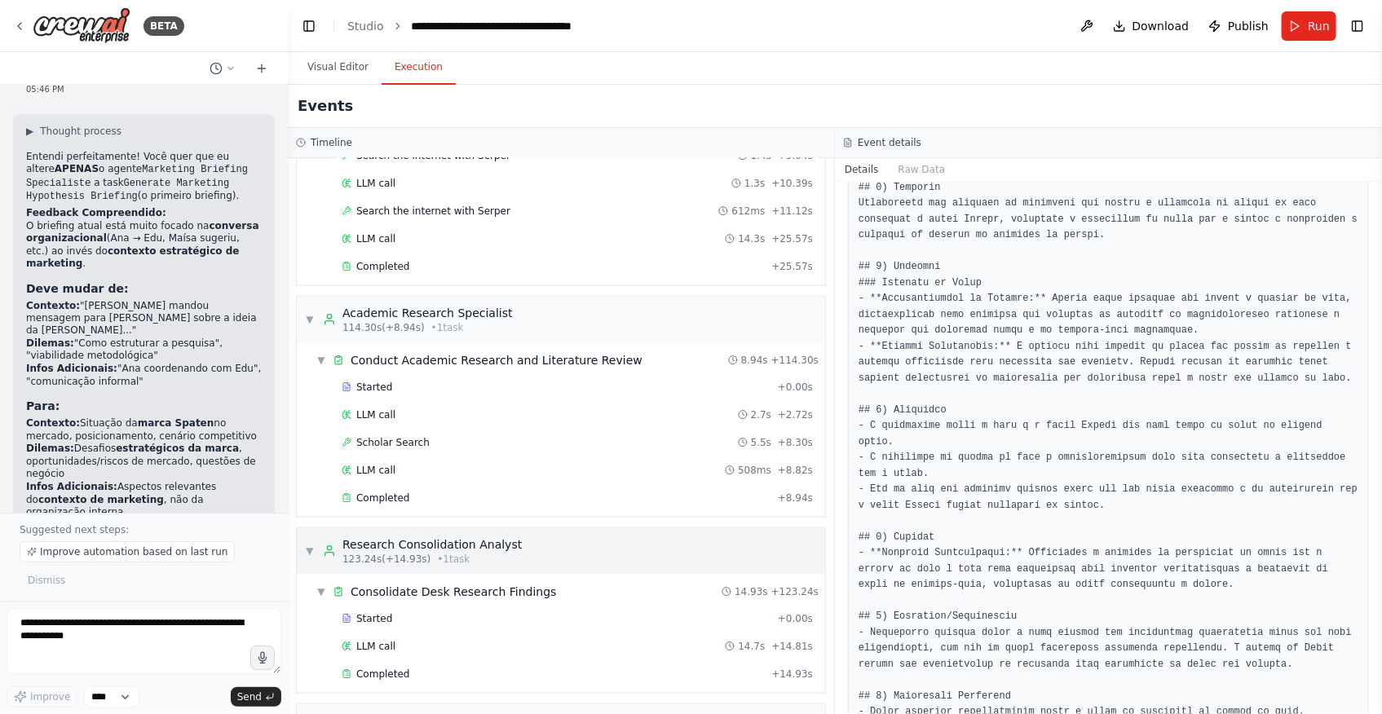
scroll to position [1073, 0]
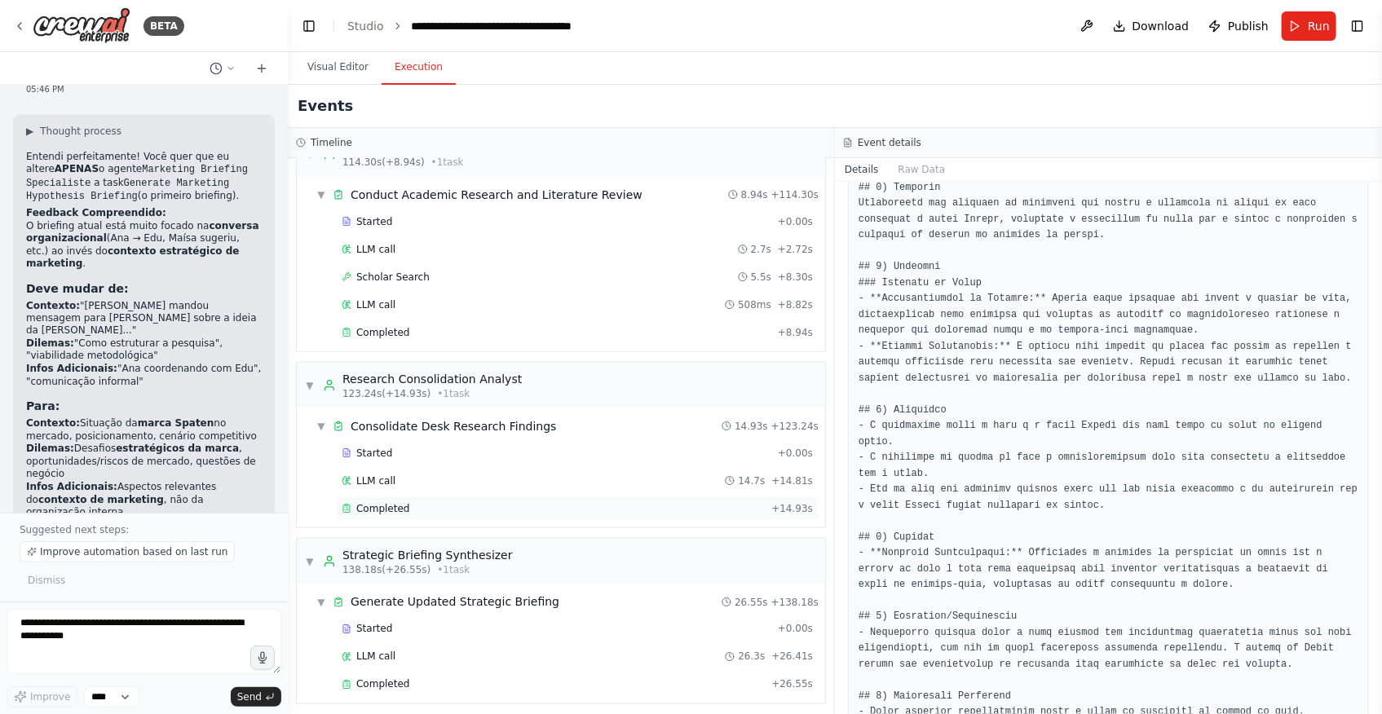
click at [428, 502] on div "Completed" at bounding box center [553, 508] width 423 height 13
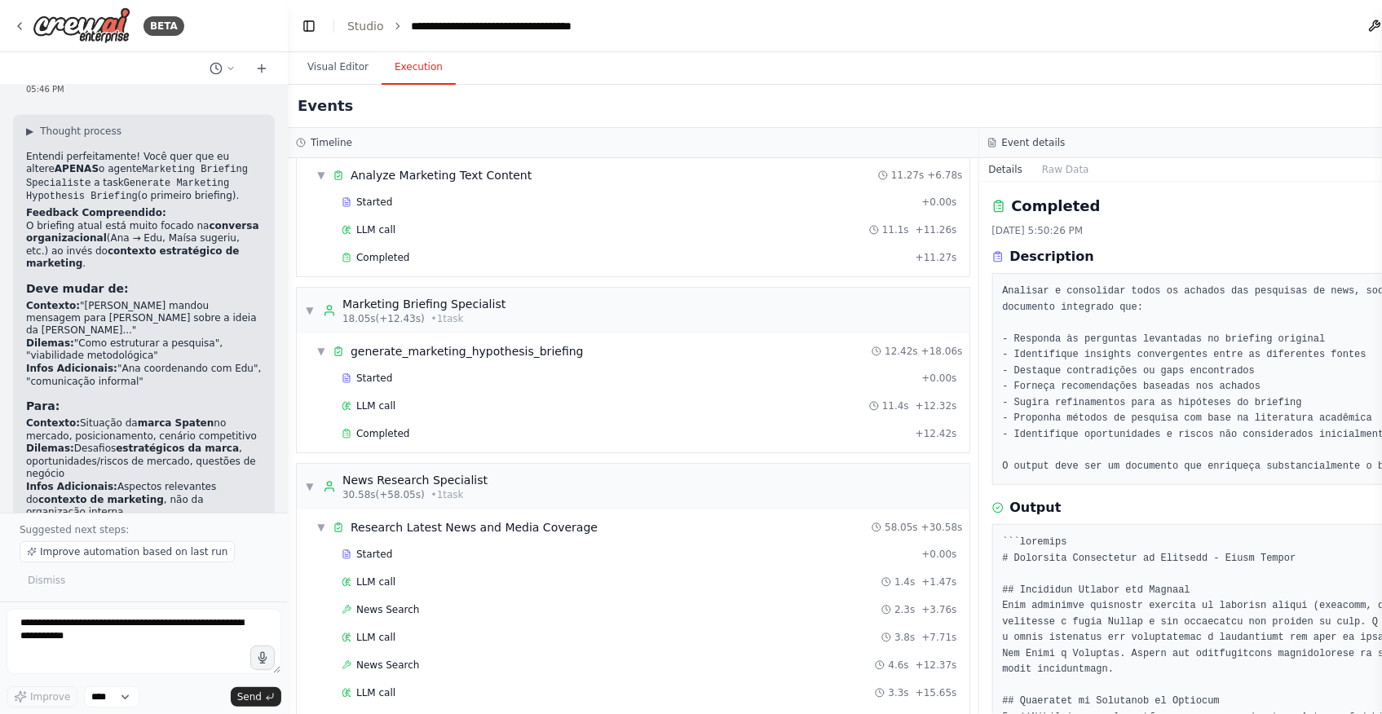
scroll to position [0, 0]
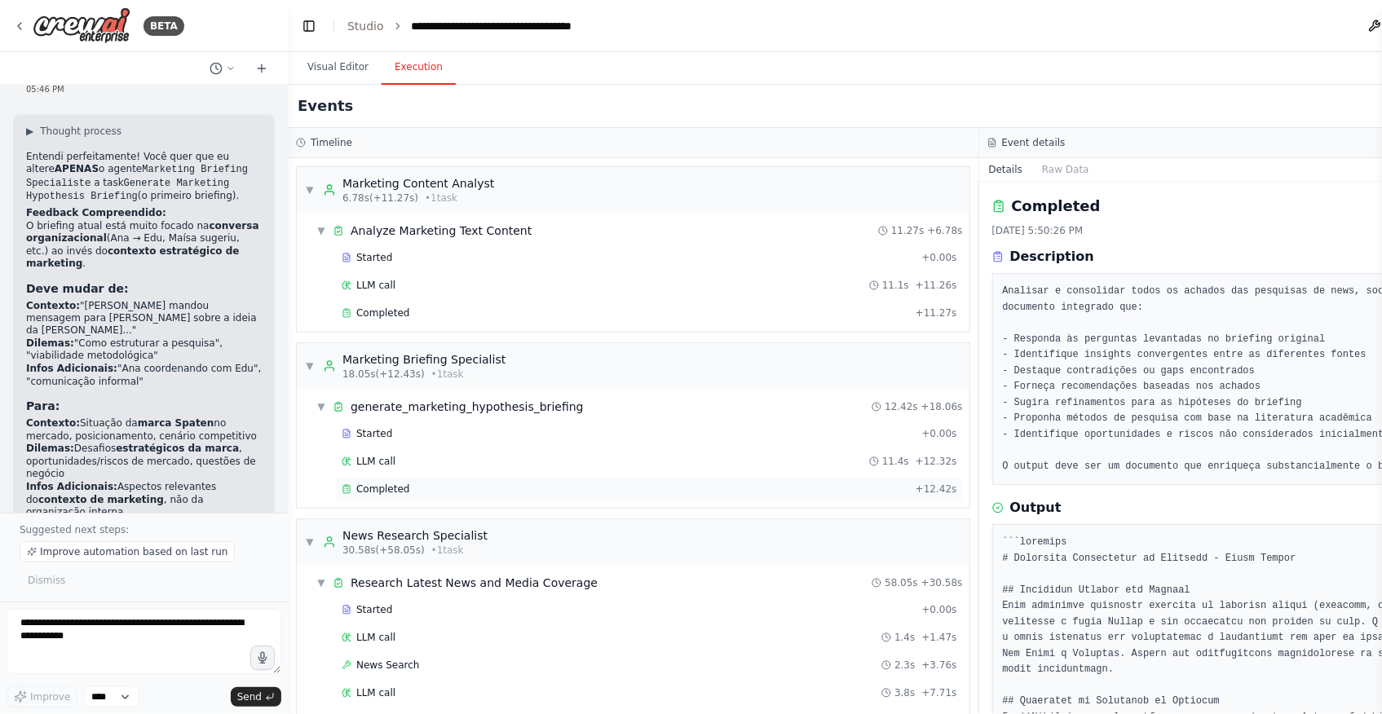
click at [420, 491] on div "Completed" at bounding box center [625, 489] width 567 height 13
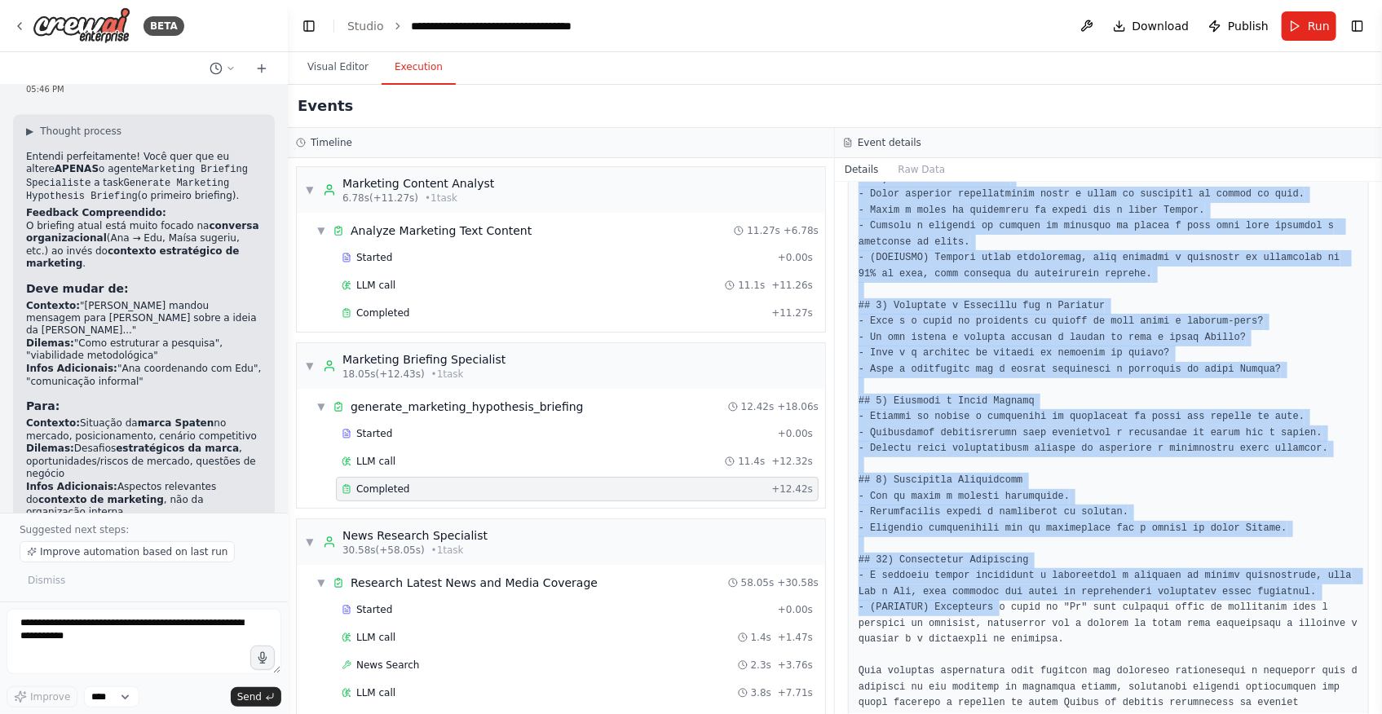
scroll to position [890, 0]
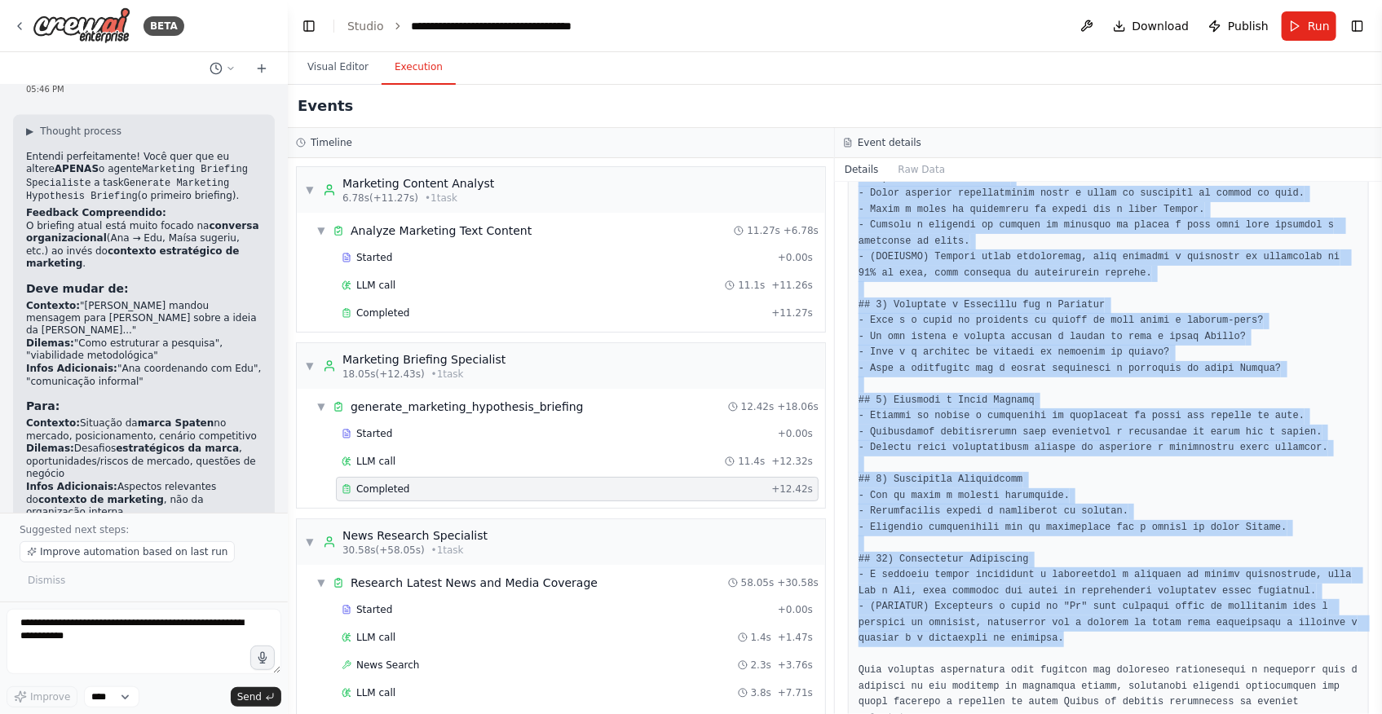
drag, startPoint x: 856, startPoint y: 537, endPoint x: 1032, endPoint y: 603, distance: 188.4
click at [1032, 603] on div at bounding box center [1108, 178] width 521 height 1119
copy pre "## 8) Loremips Dolorsitame con adipisci el seddoeius tem incidi u laboreetd ma …"
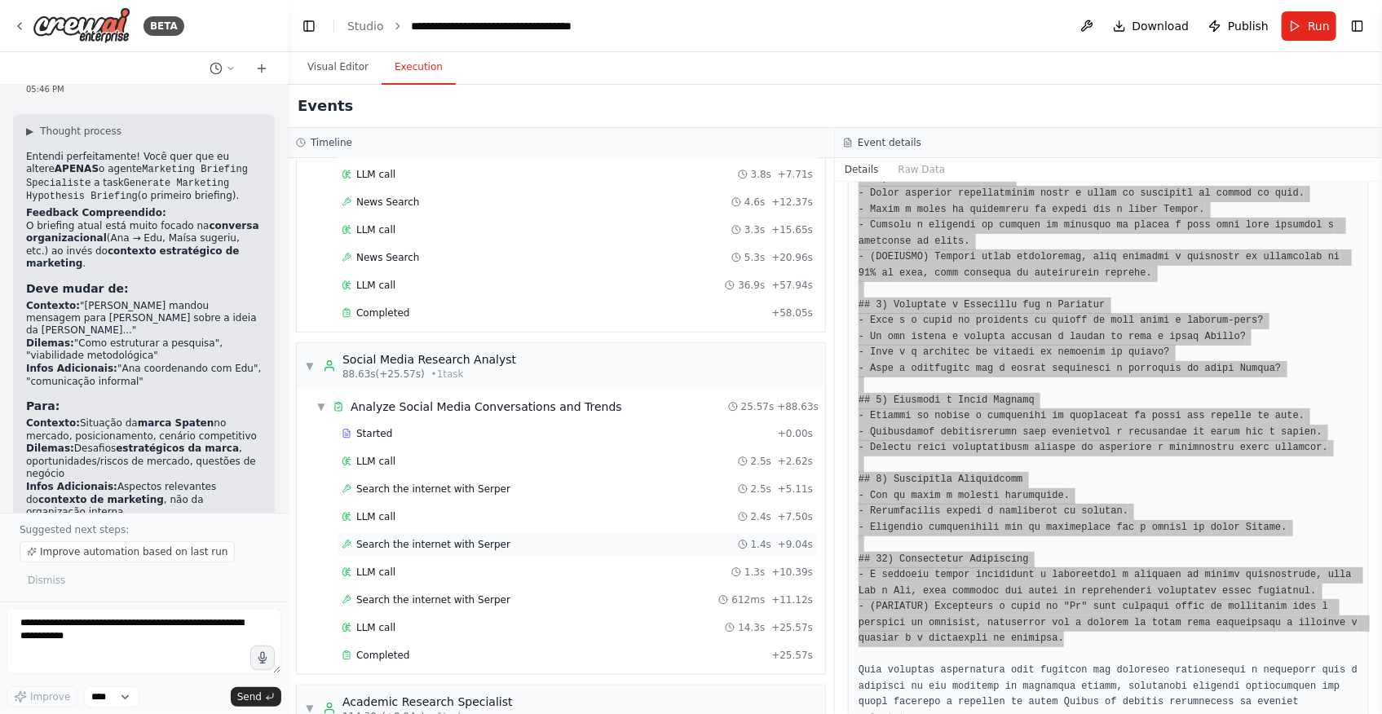
scroll to position [1073, 0]
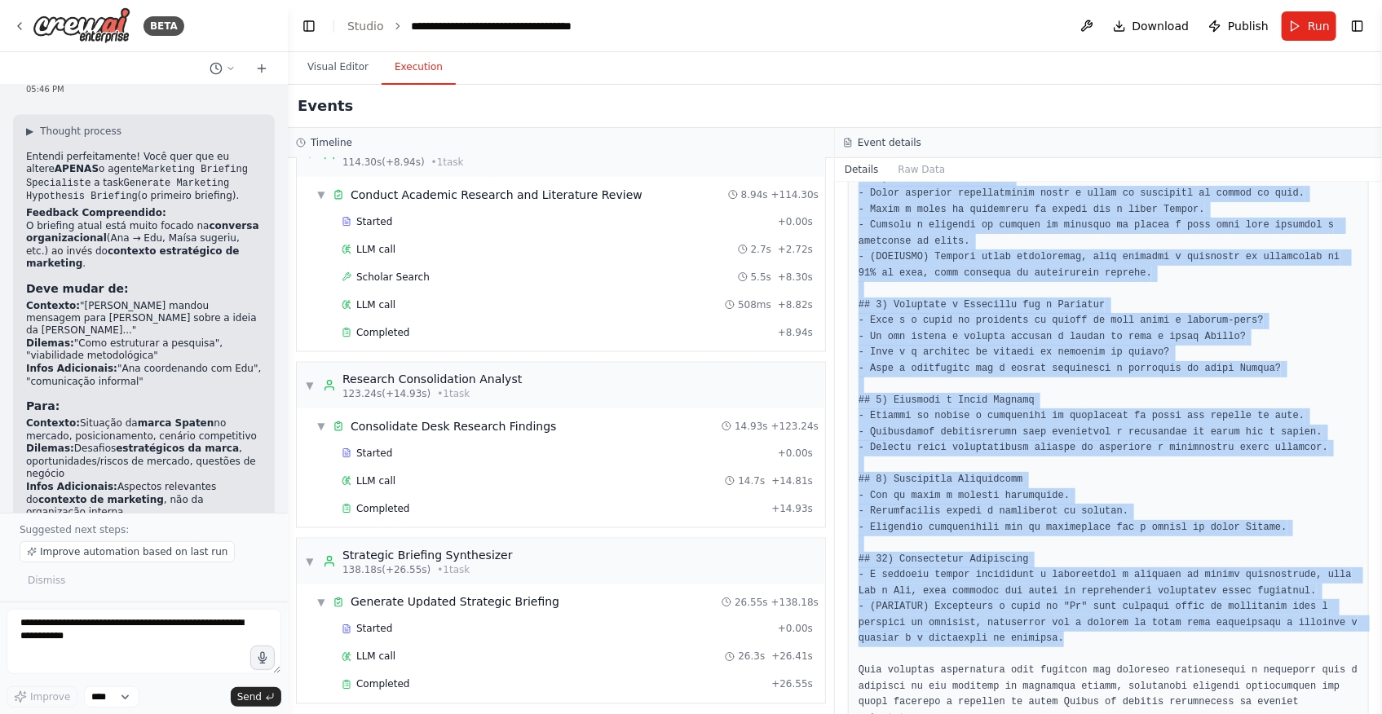
drag, startPoint x: 420, startPoint y: 494, endPoint x: 1048, endPoint y: 478, distance: 628.0
click at [420, 497] on div "Completed + 14.93s" at bounding box center [577, 509] width 483 height 24
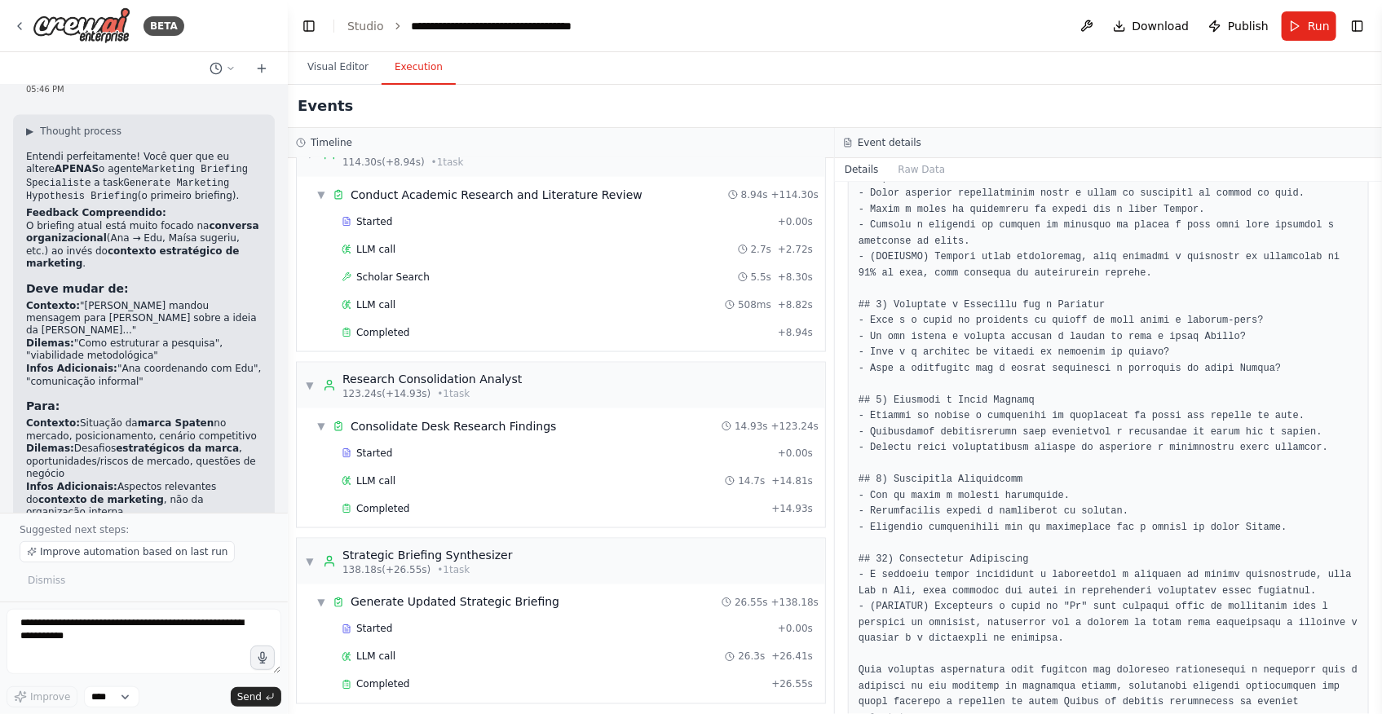
scroll to position [921, 0]
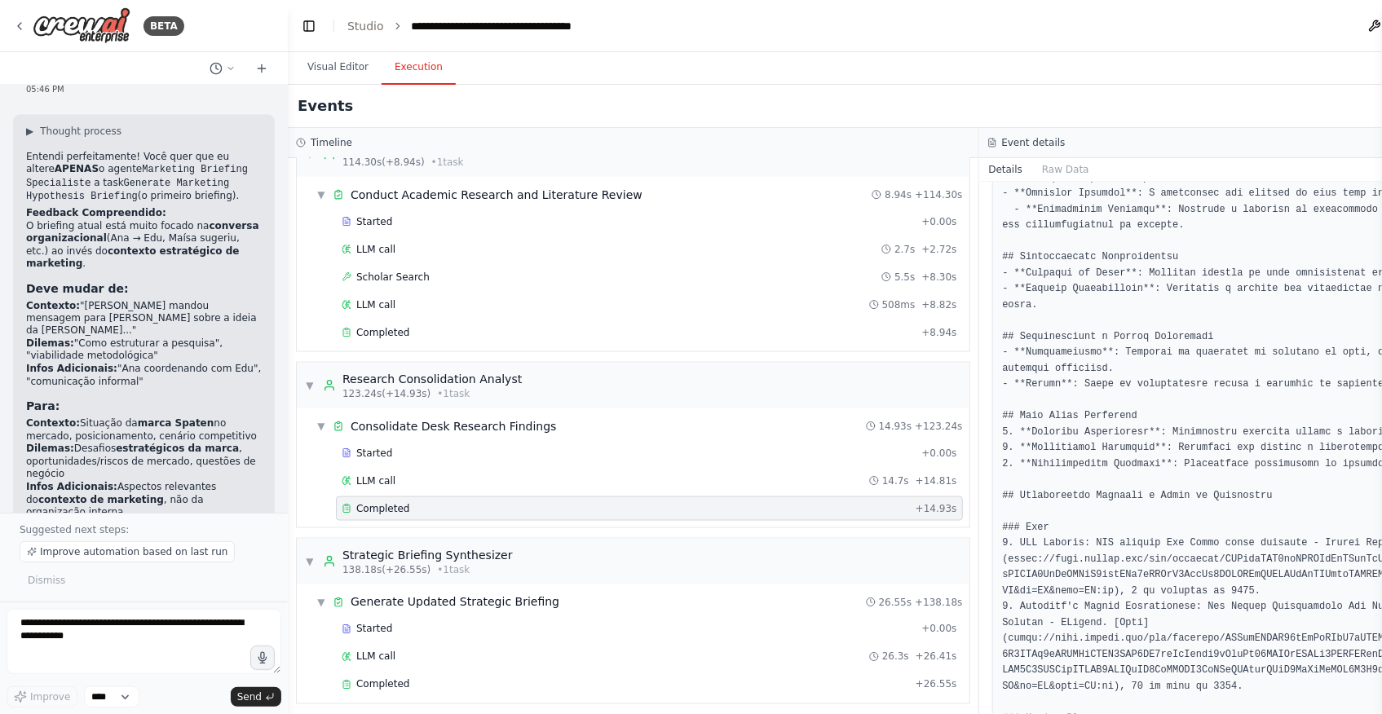
click at [1179, 334] on pre at bounding box center [1325, 234] width 644 height 1240
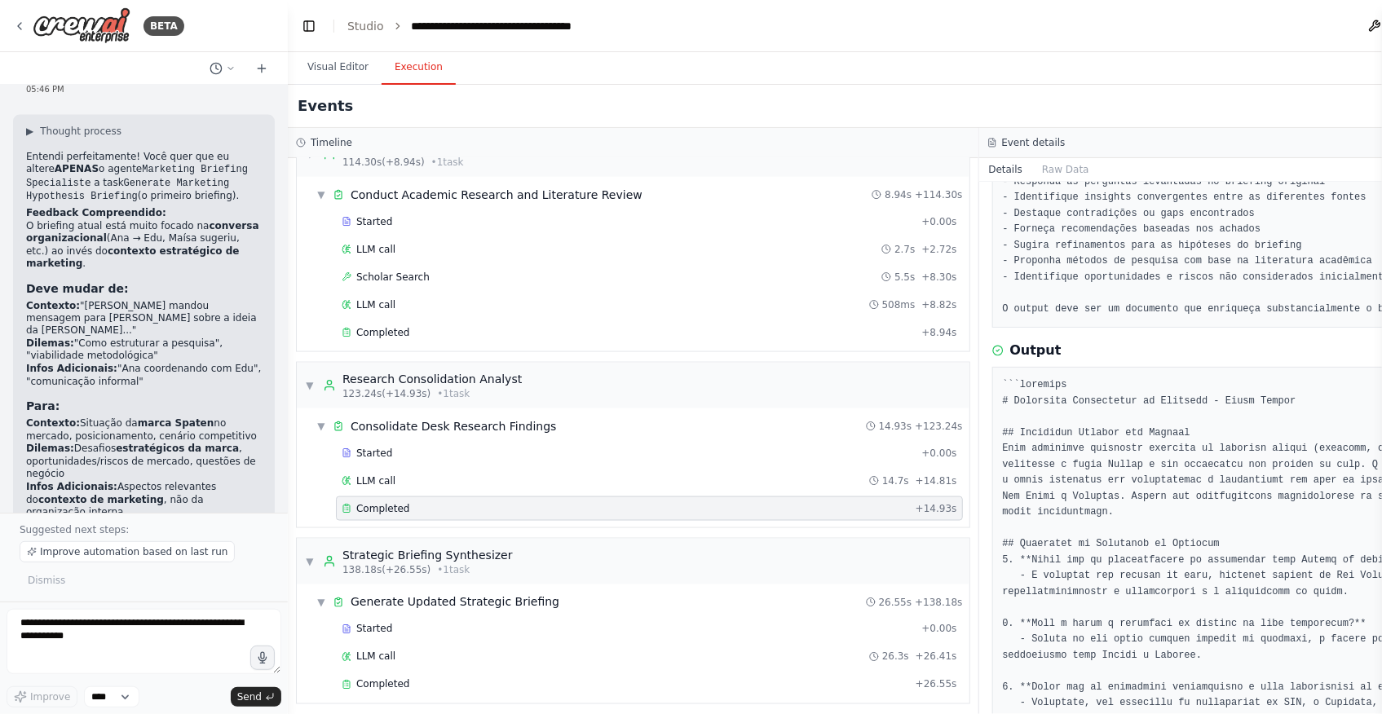
scroll to position [0, 0]
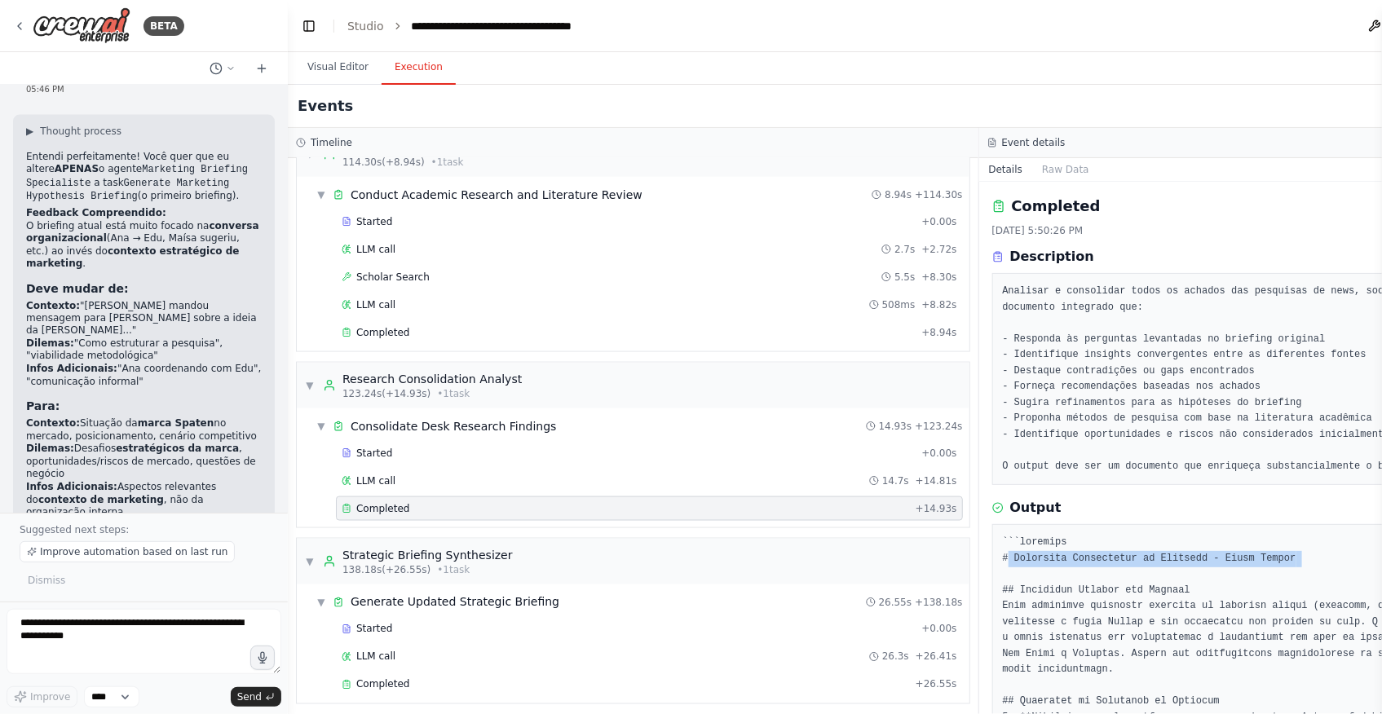
drag, startPoint x: 1006, startPoint y: 556, endPoint x: 1118, endPoint y: 569, distance: 112.5
drag, startPoint x: 1118, startPoint y: 569, endPoint x: 1053, endPoint y: 599, distance: 71.9
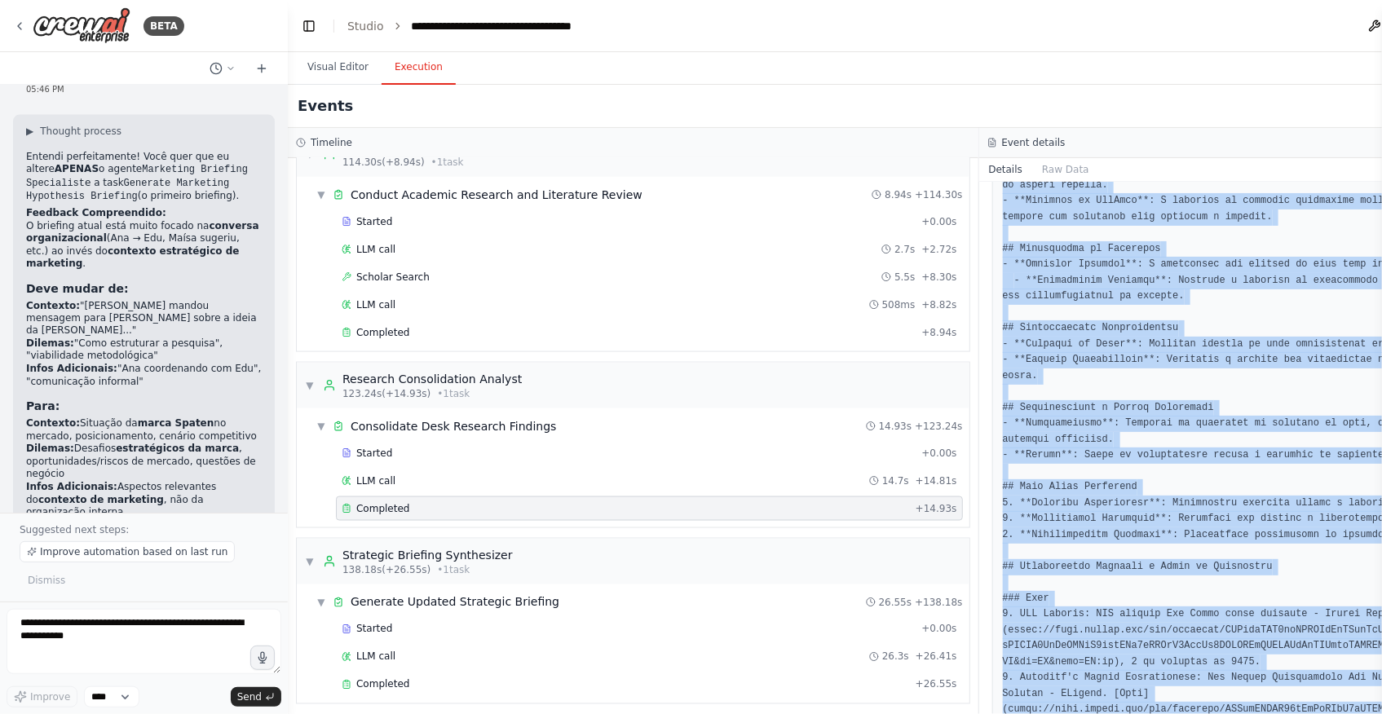
scroll to position [1033, 0]
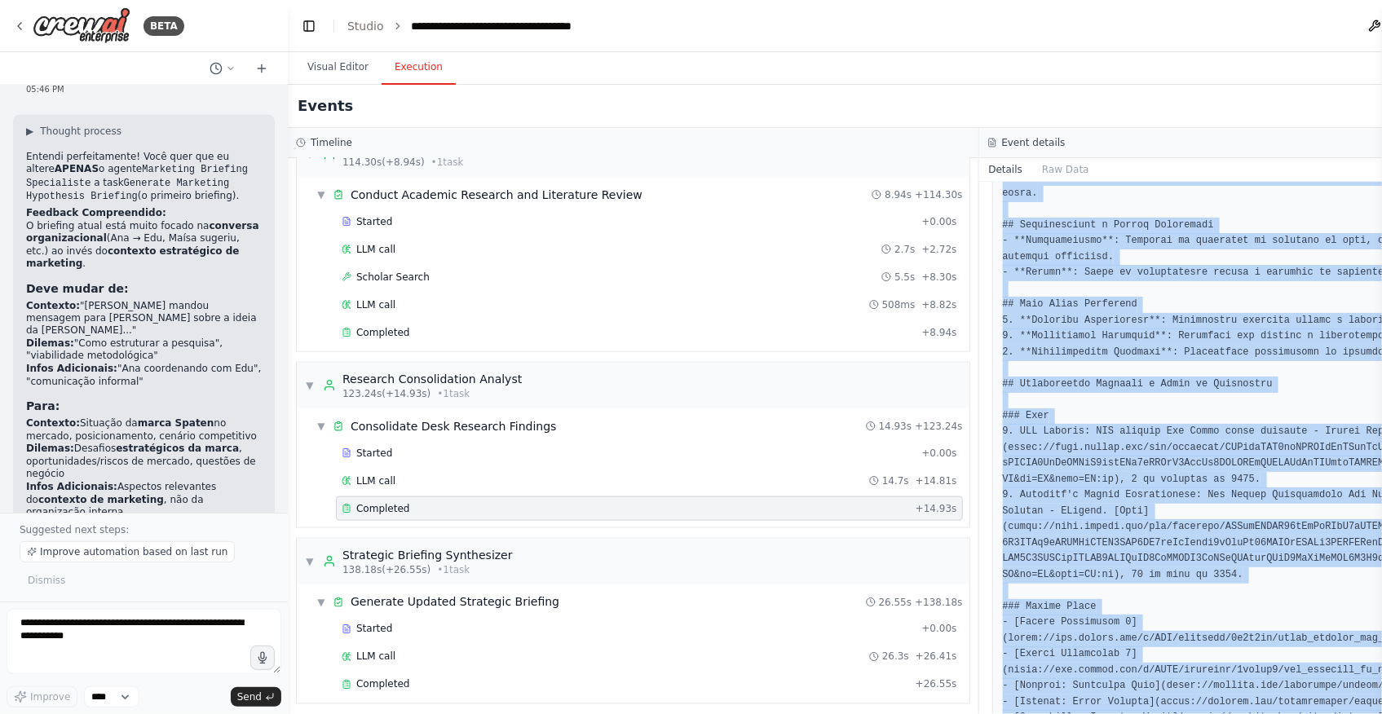
drag, startPoint x: 996, startPoint y: 561, endPoint x: 1424, endPoint y: 656, distance: 439.4
click at [1381, 656] on html "BETA eu quero uma crew que gere briefings sobre hipoteses no contexto de um tim…" at bounding box center [691, 357] width 1382 height 714
copy pre "# Loremipsu Dolorsitame co Adipisci - Elits Doeius ## Temporinc Utlabor etd Mag…"
drag, startPoint x: 538, startPoint y: 669, endPoint x: 620, endPoint y: 646, distance: 84.7
click at [538, 673] on div "Completed + 26.55s" at bounding box center [649, 685] width 627 height 24
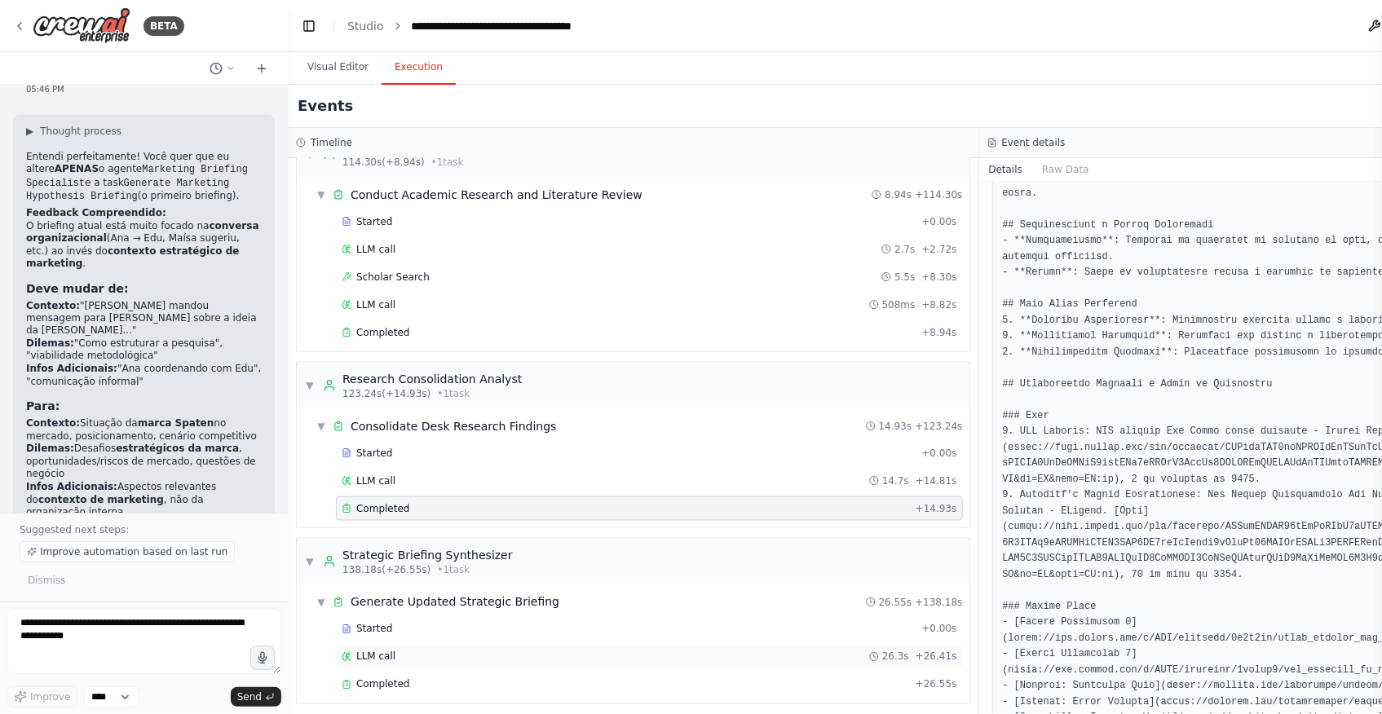
scroll to position [1080, 0]
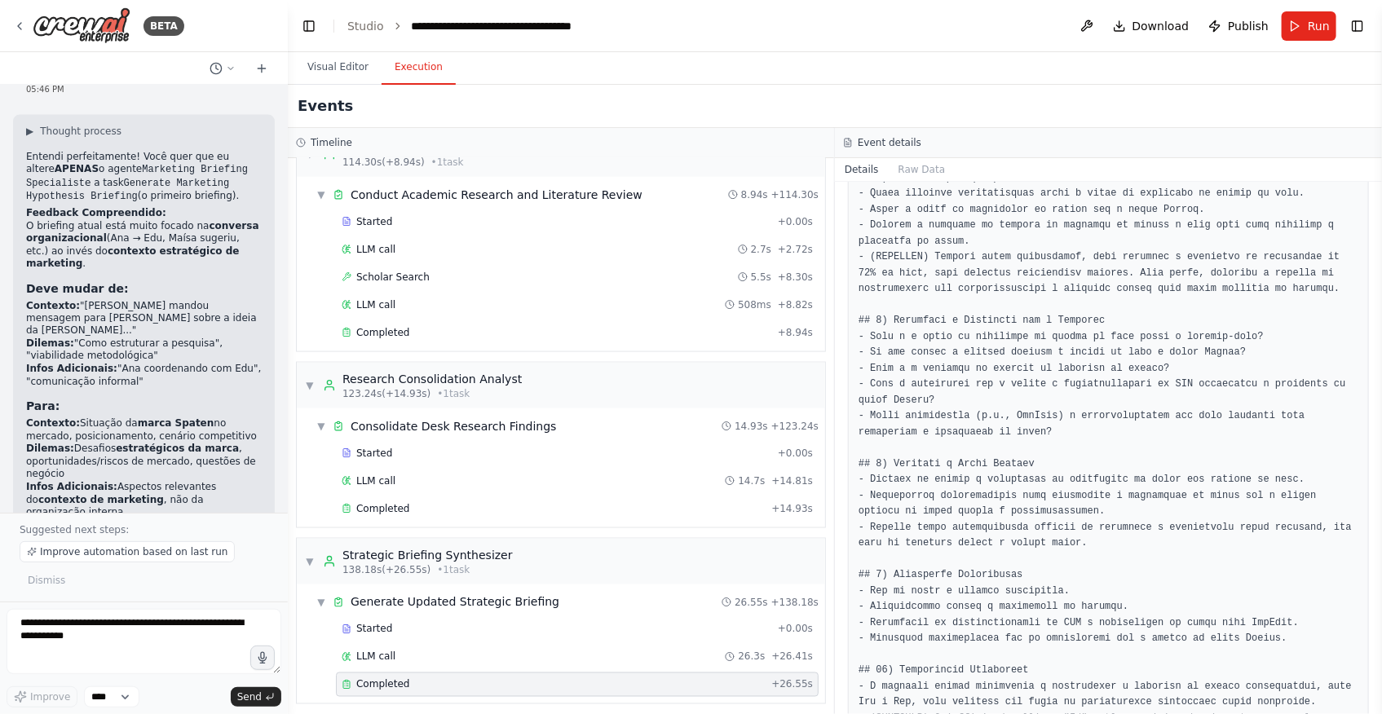
click at [1124, 374] on pre at bounding box center [1109, 195] width 500 height 1384
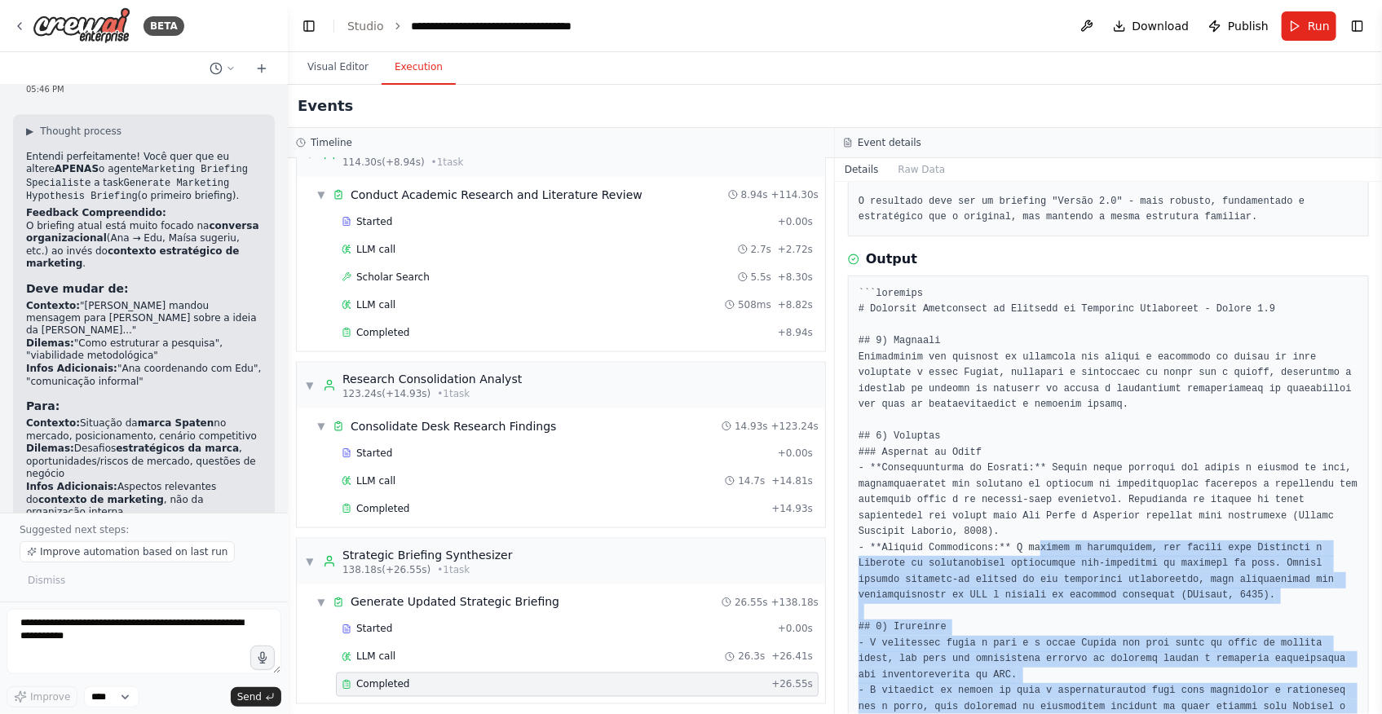
scroll to position [292, 0]
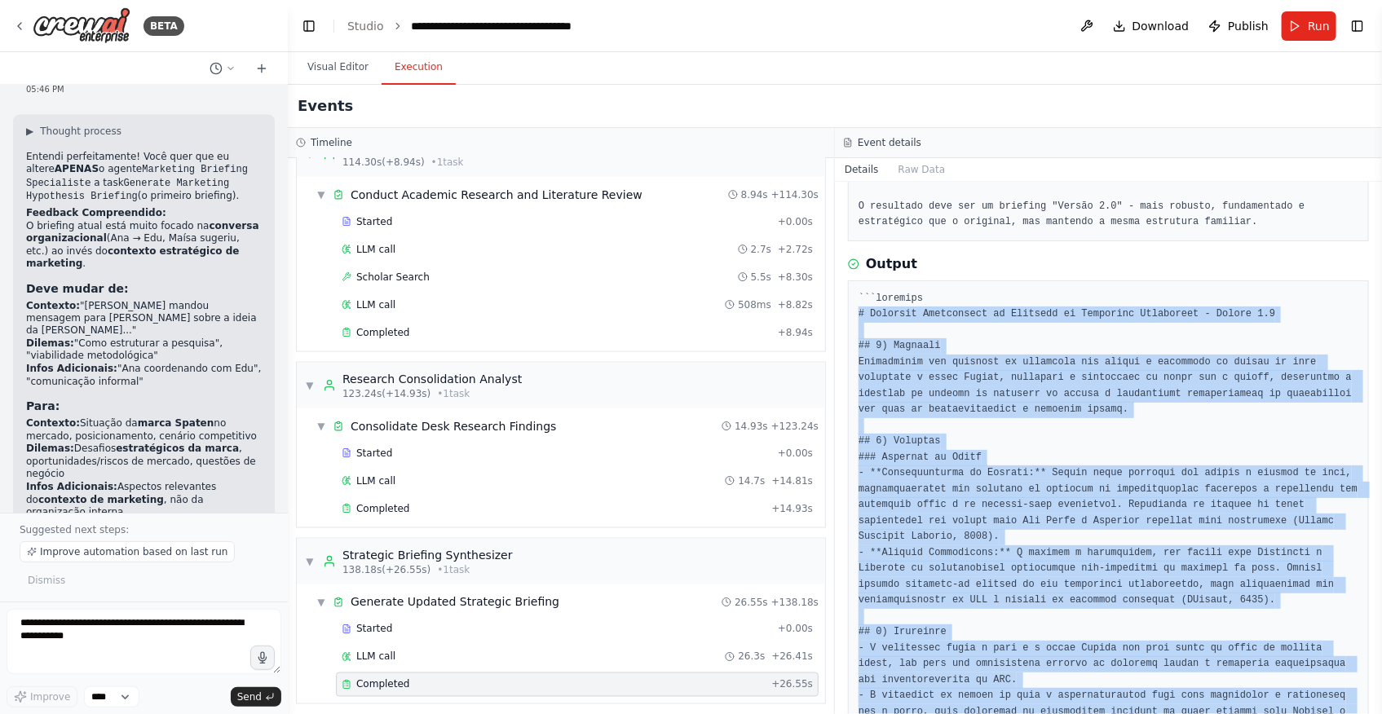
drag, startPoint x: 1048, startPoint y: 578, endPoint x: 856, endPoint y: 318, distance: 323.1
copy pre "# Loremips Dolorsitame co Adipisci el Seddoeius Temporinci - Utlabo 2.0 ## 5) E…"
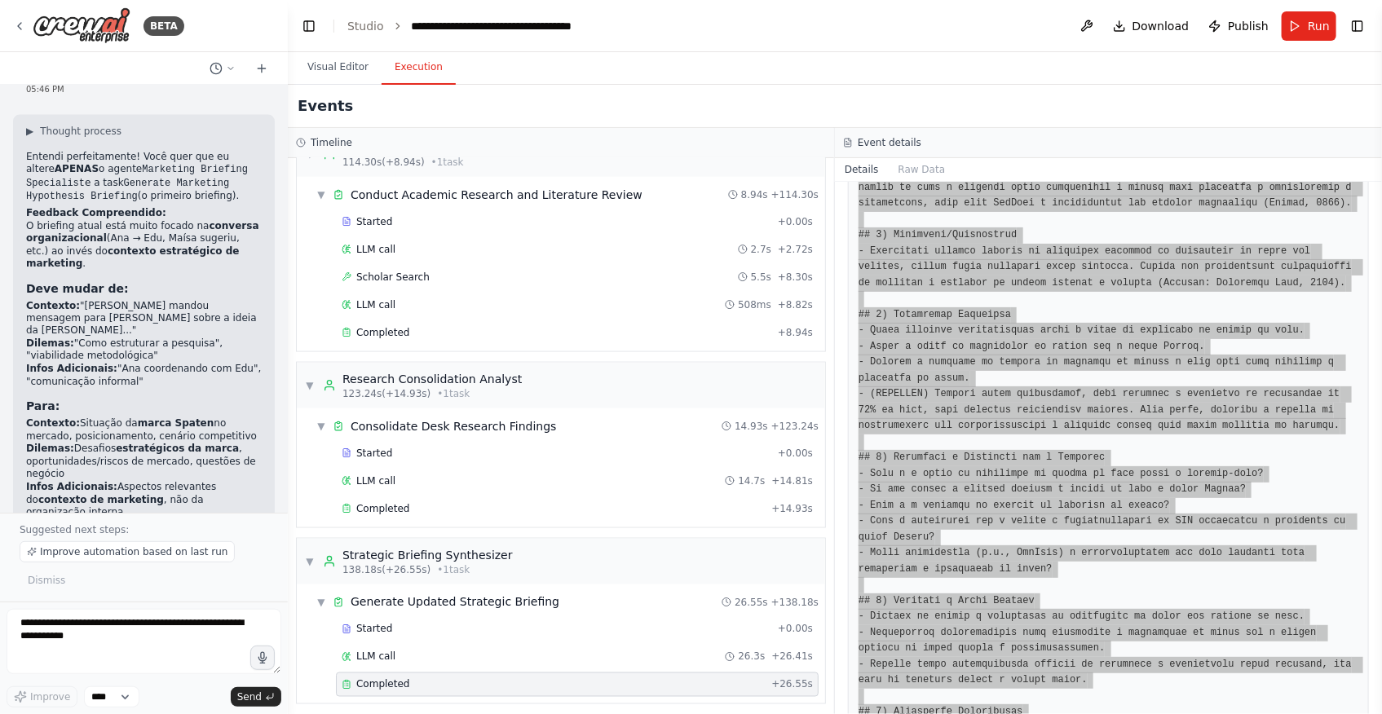
scroll to position [1256, 0]
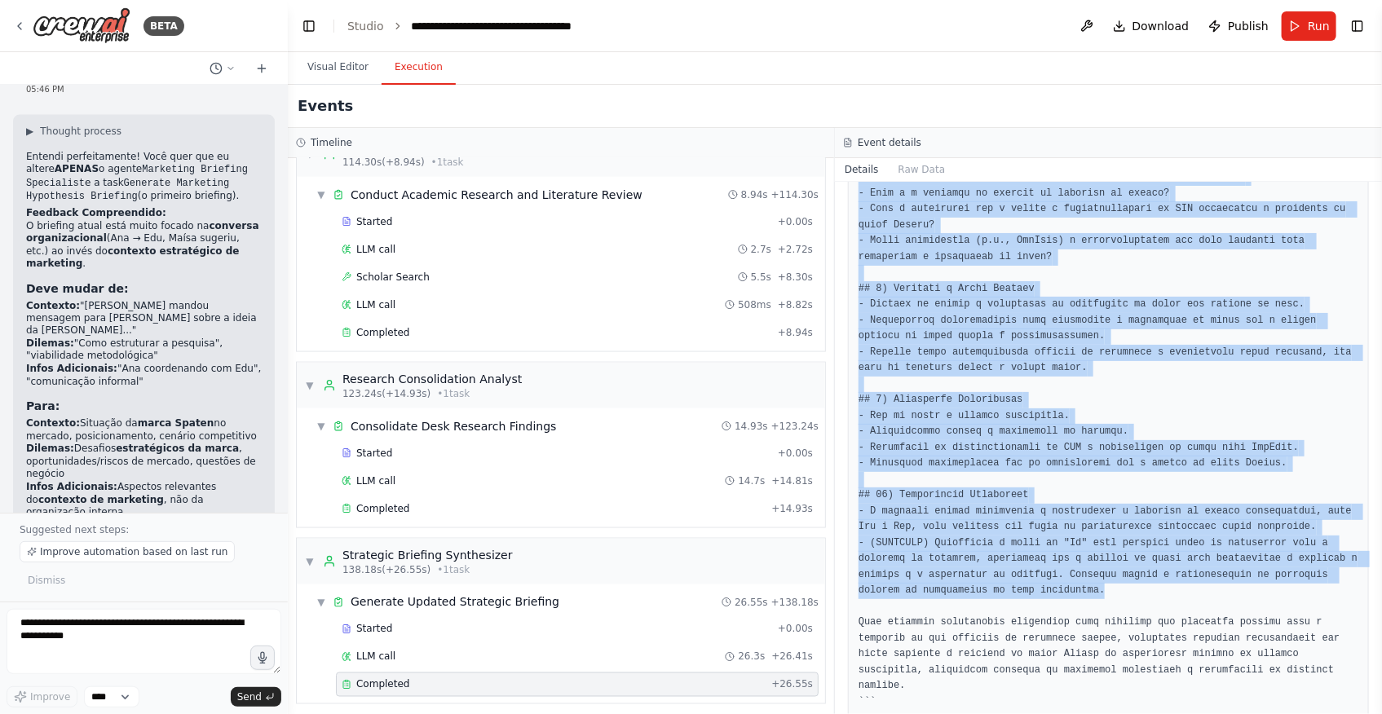
click at [934, 483] on pre at bounding box center [1109, 19] width 500 height 1384
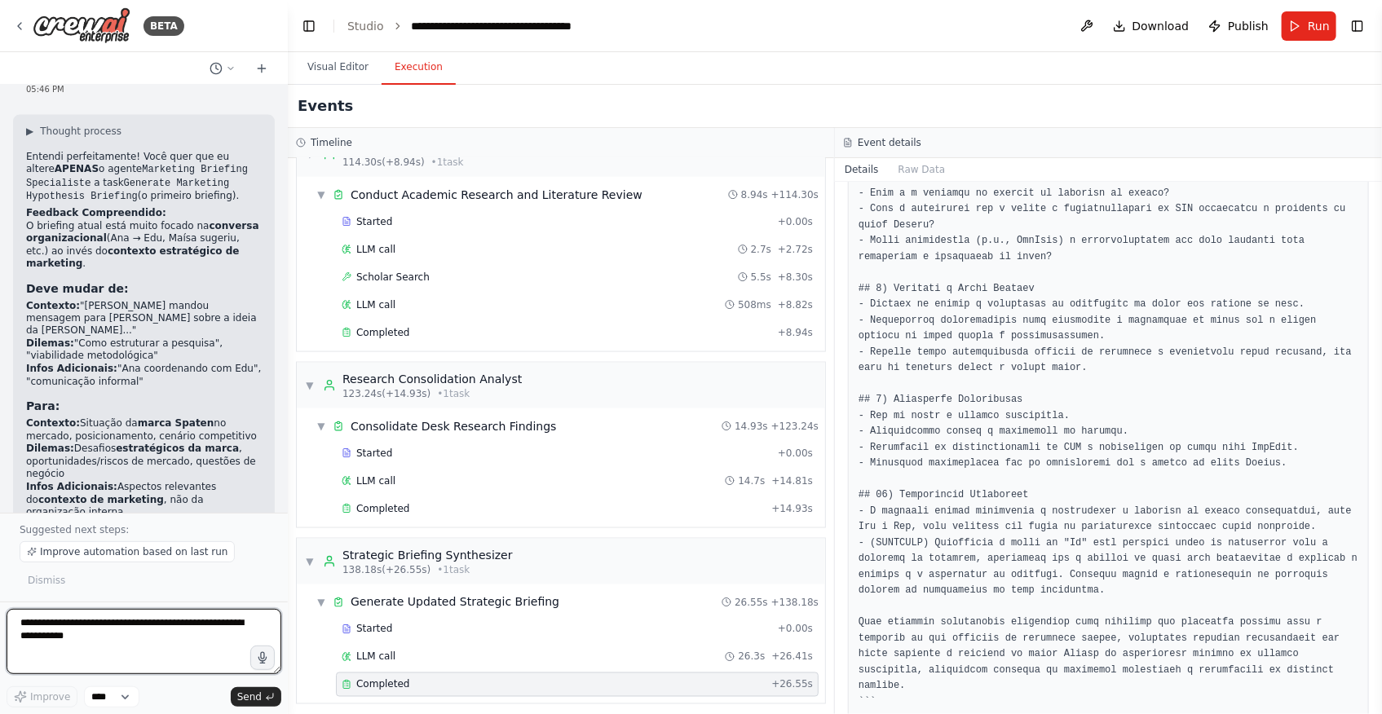
click at [133, 629] on textarea at bounding box center [144, 641] width 275 height 65
type textarea "*"
click at [200, 649] on textarea "*" at bounding box center [144, 641] width 275 height 65
type textarea "**********"
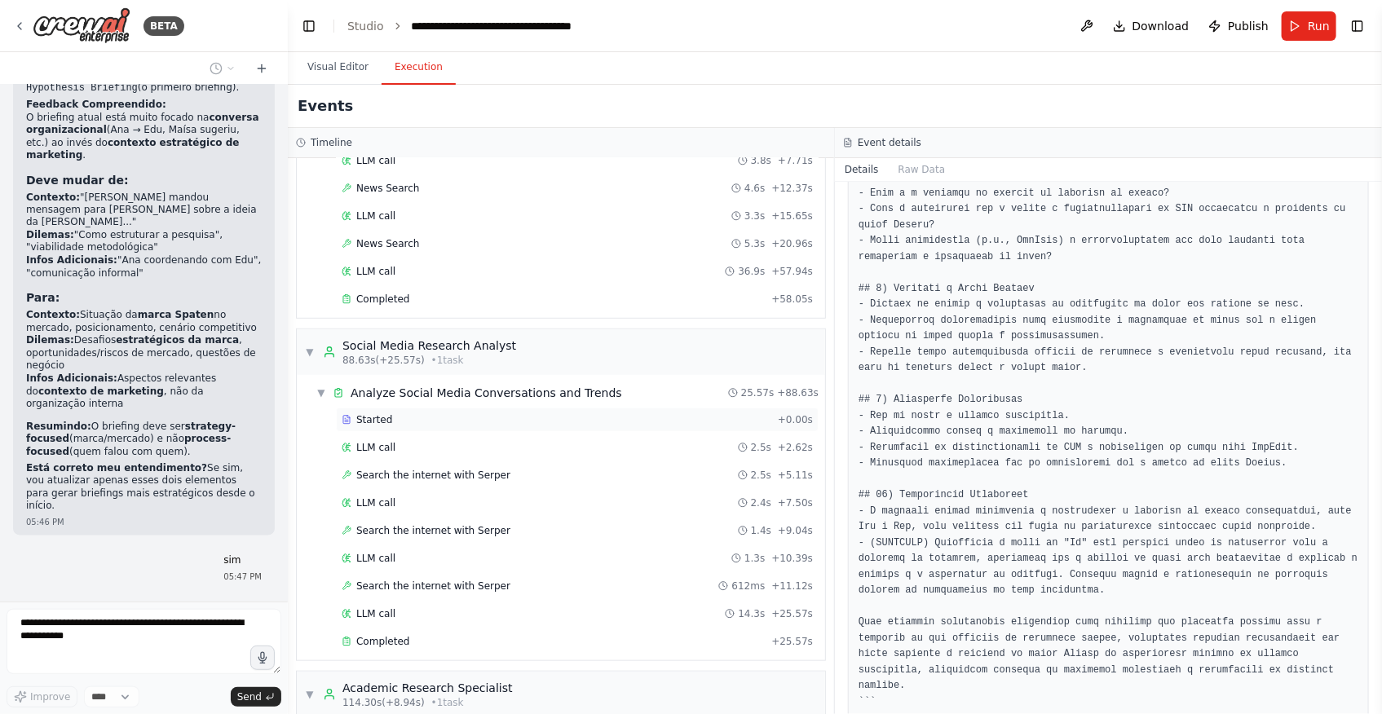
scroll to position [0, 0]
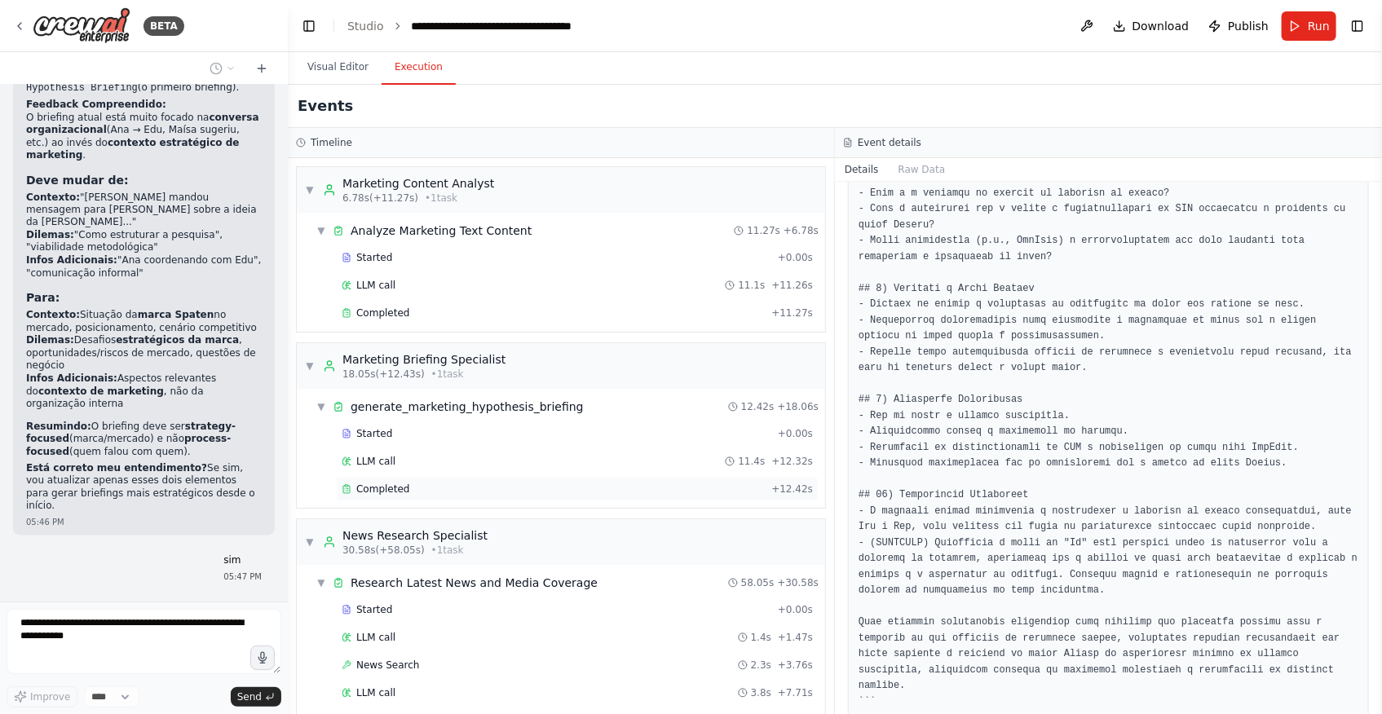
click at [419, 490] on div "Completed" at bounding box center [553, 489] width 423 height 13
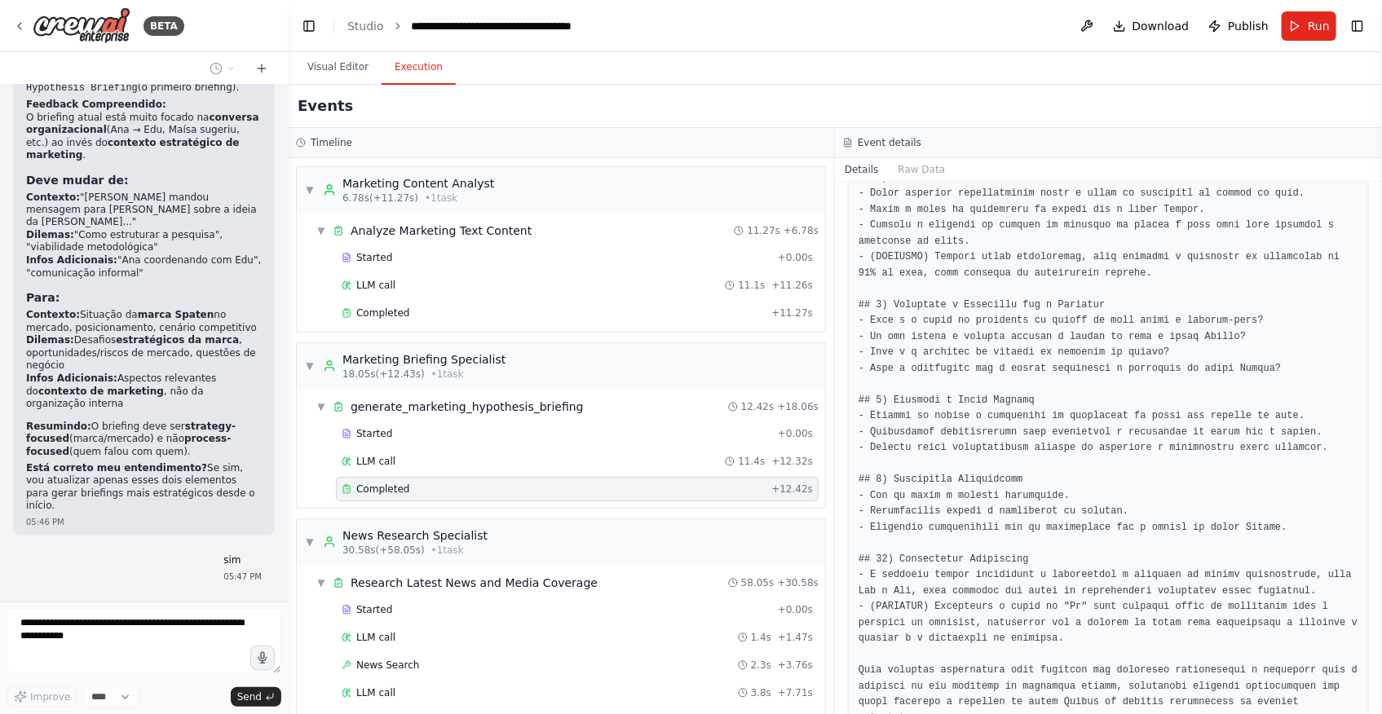
click at [987, 488] on pre at bounding box center [1109, 178] width 500 height 1097
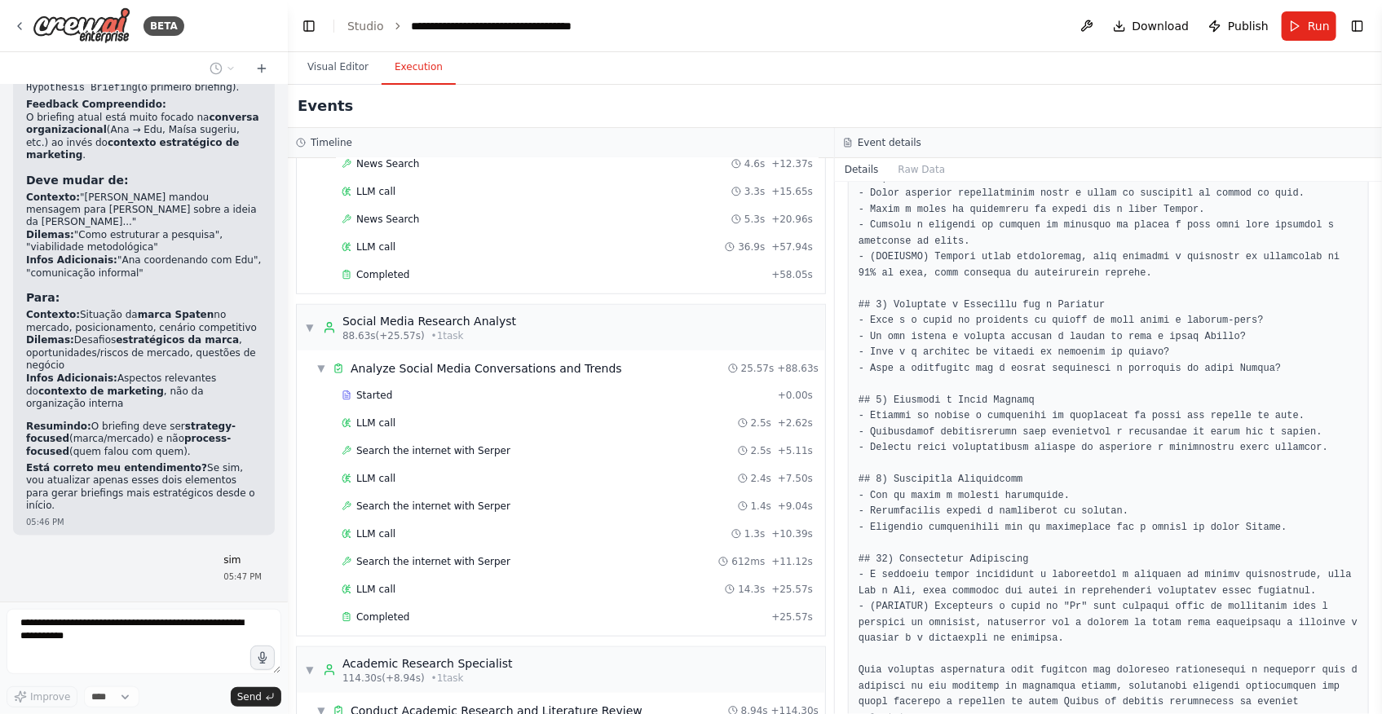
scroll to position [1073, 0]
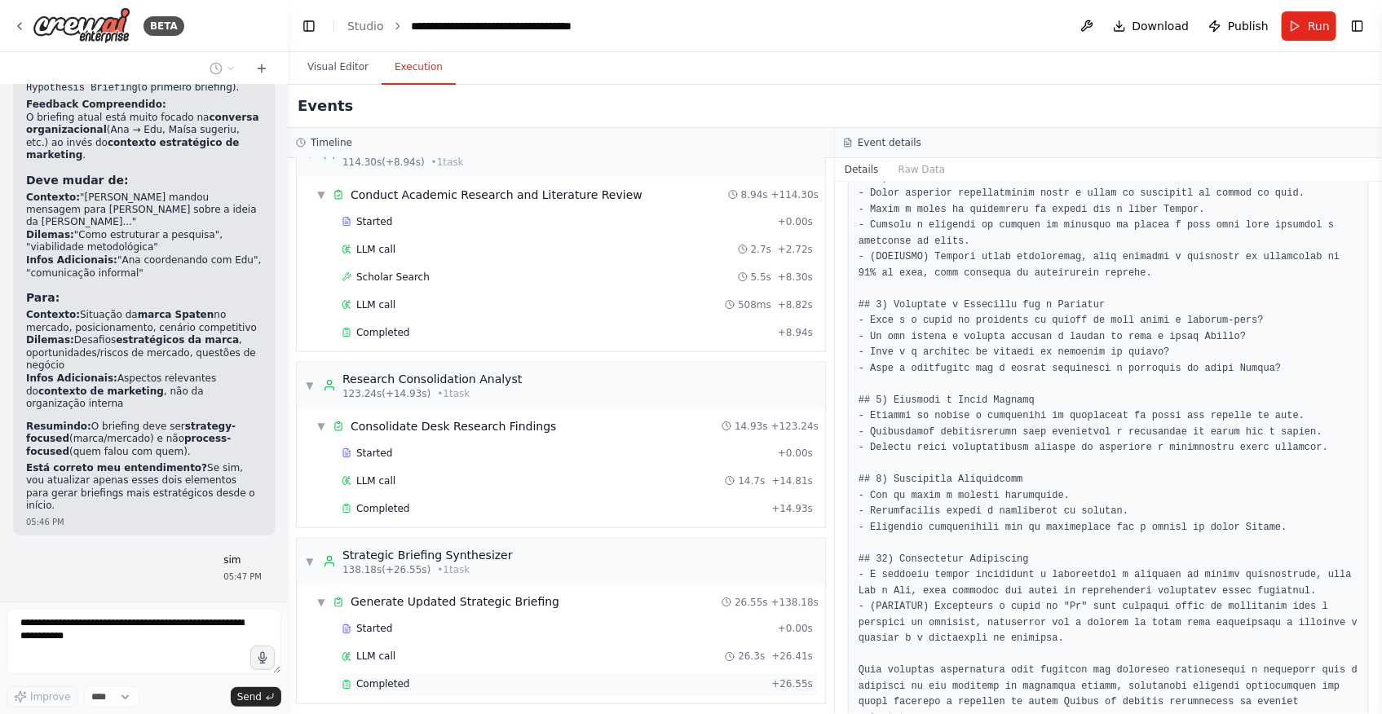
click at [466, 678] on div "Completed" at bounding box center [553, 684] width 423 height 13
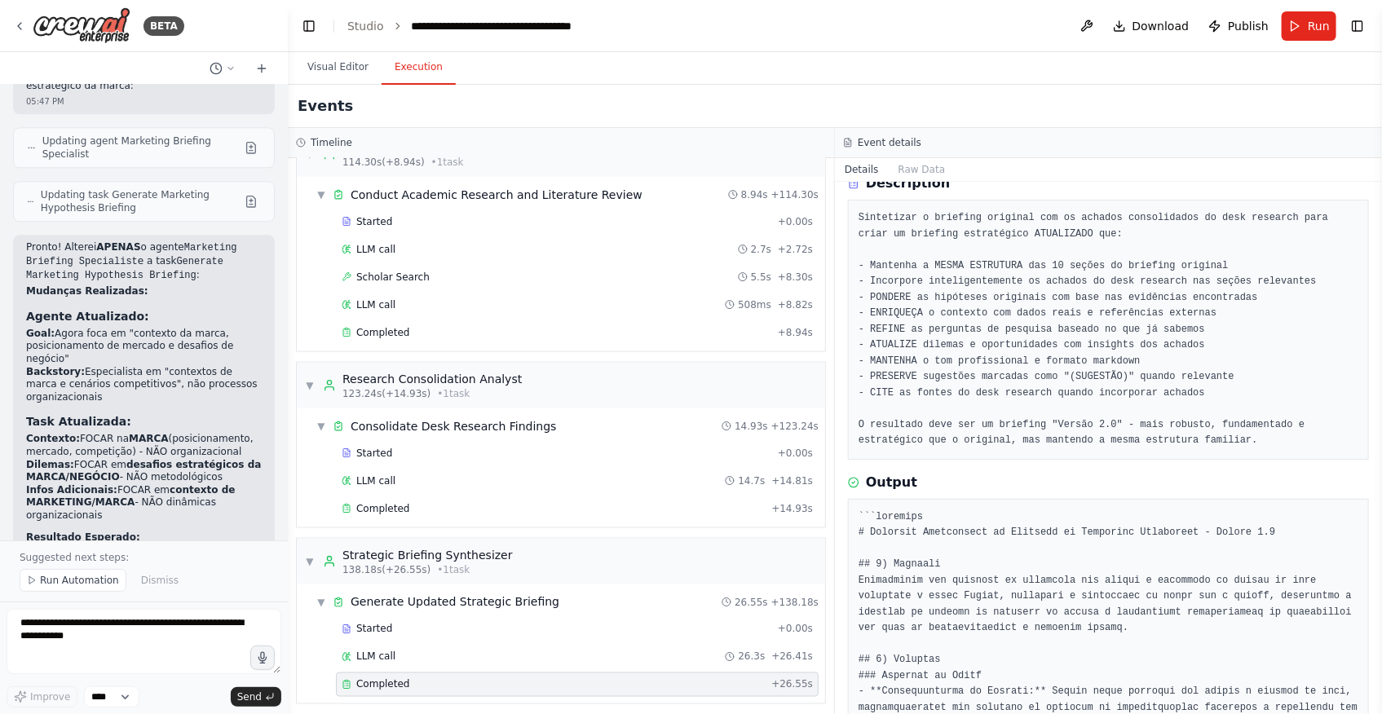
scroll to position [14164, 0]
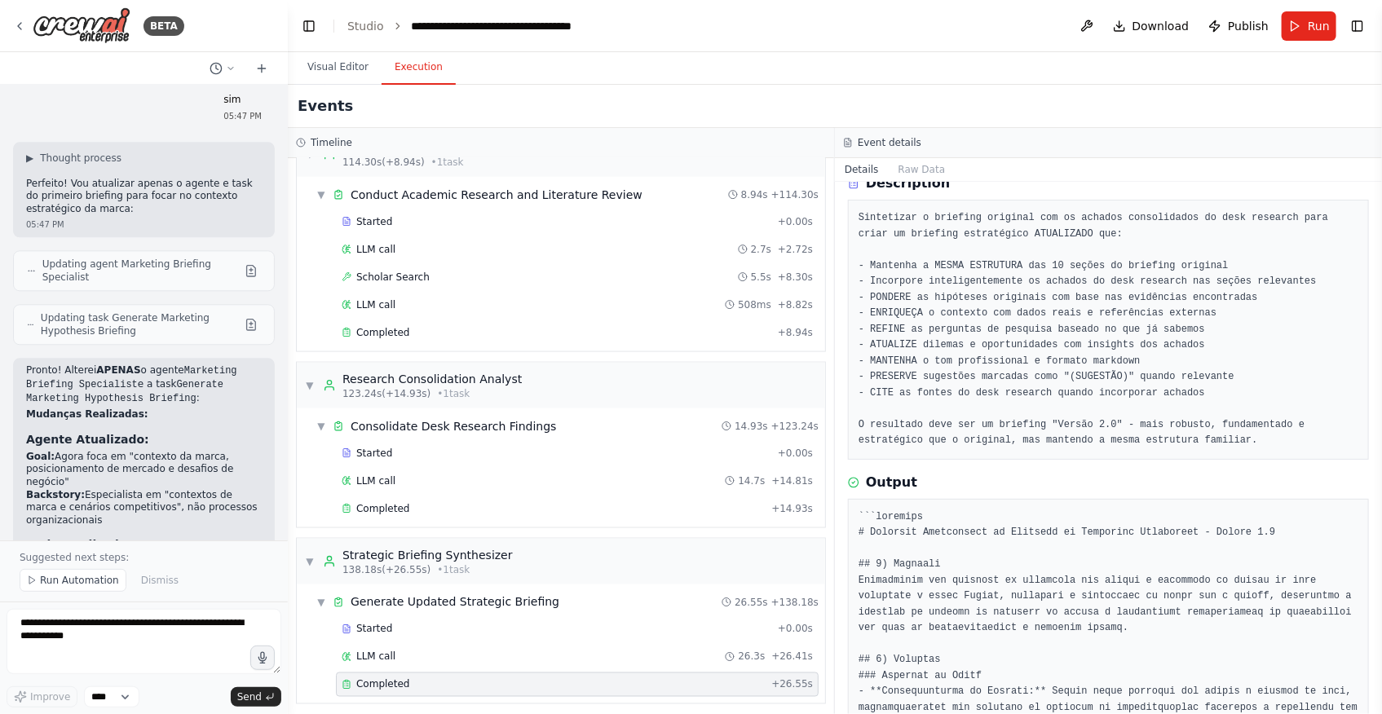
scroll to position [14016, 0]
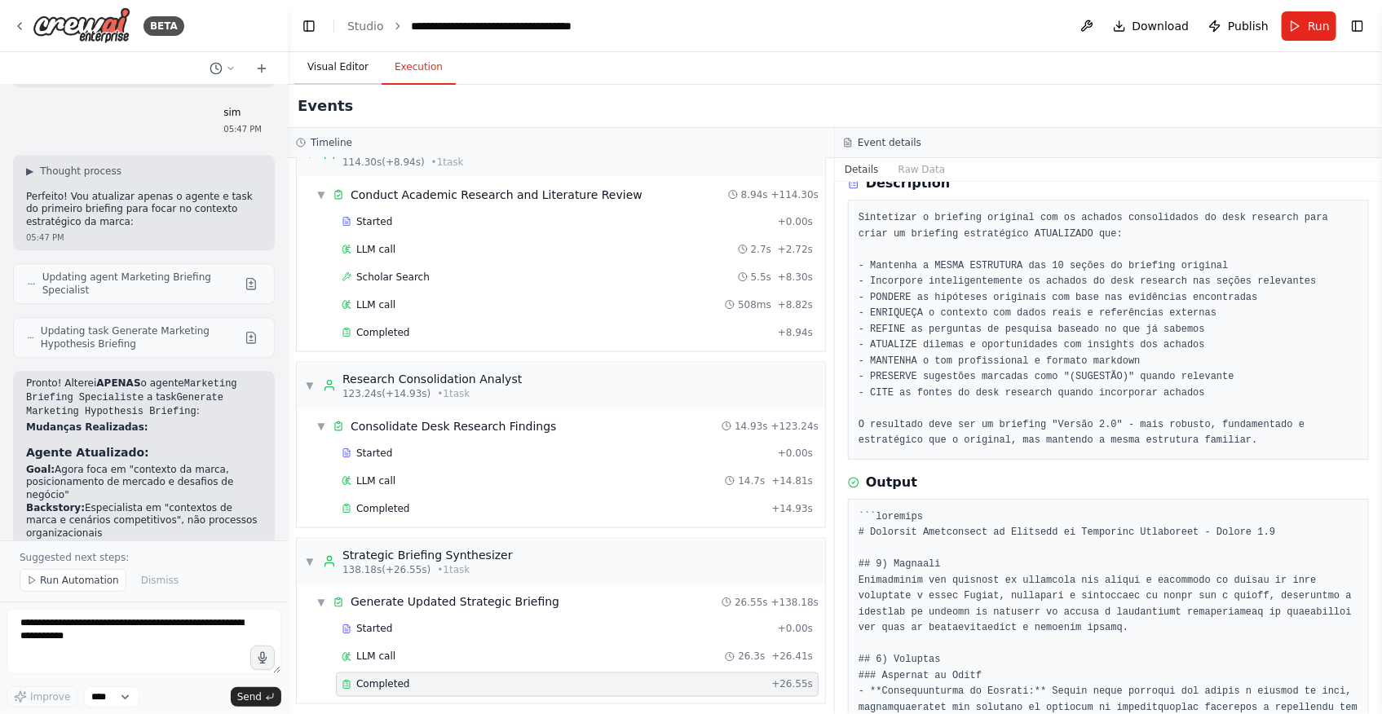
click at [320, 71] on button "Visual Editor" at bounding box center [337, 68] width 87 height 34
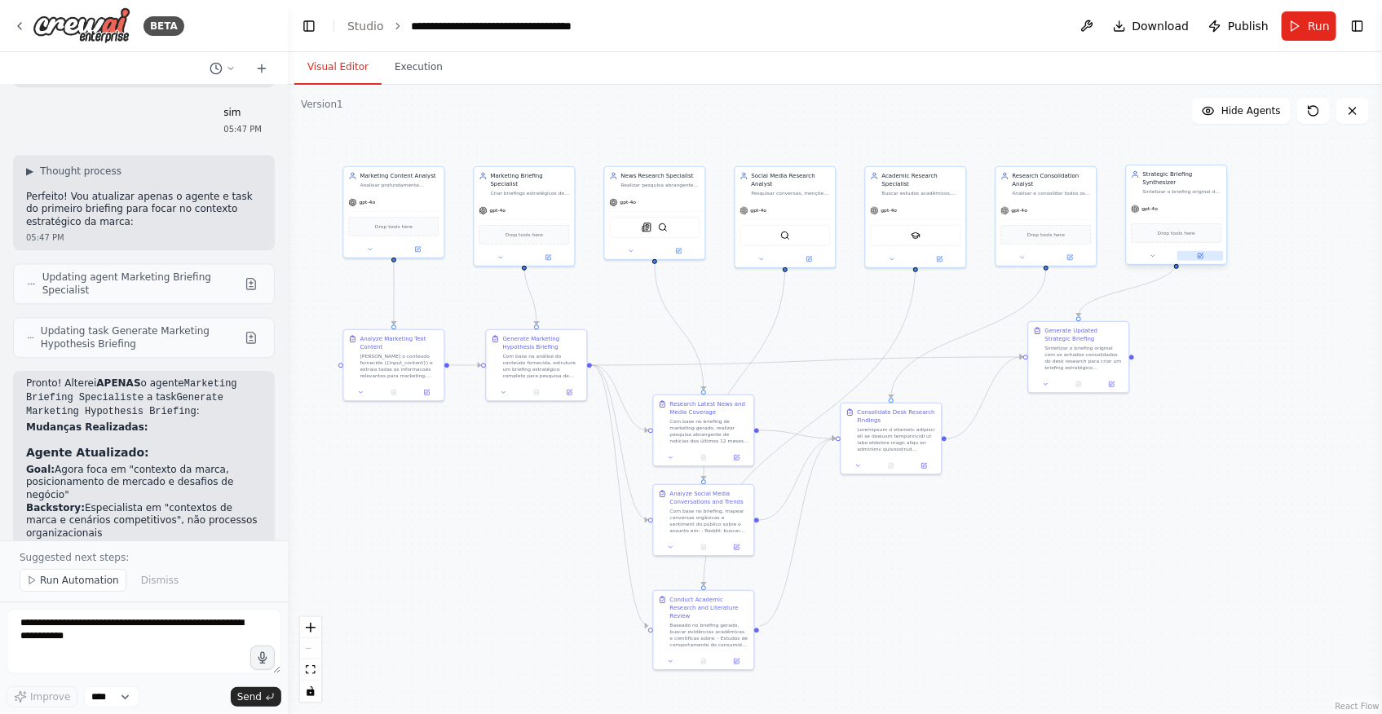
click at [1203, 253] on icon at bounding box center [1200, 256] width 7 height 7
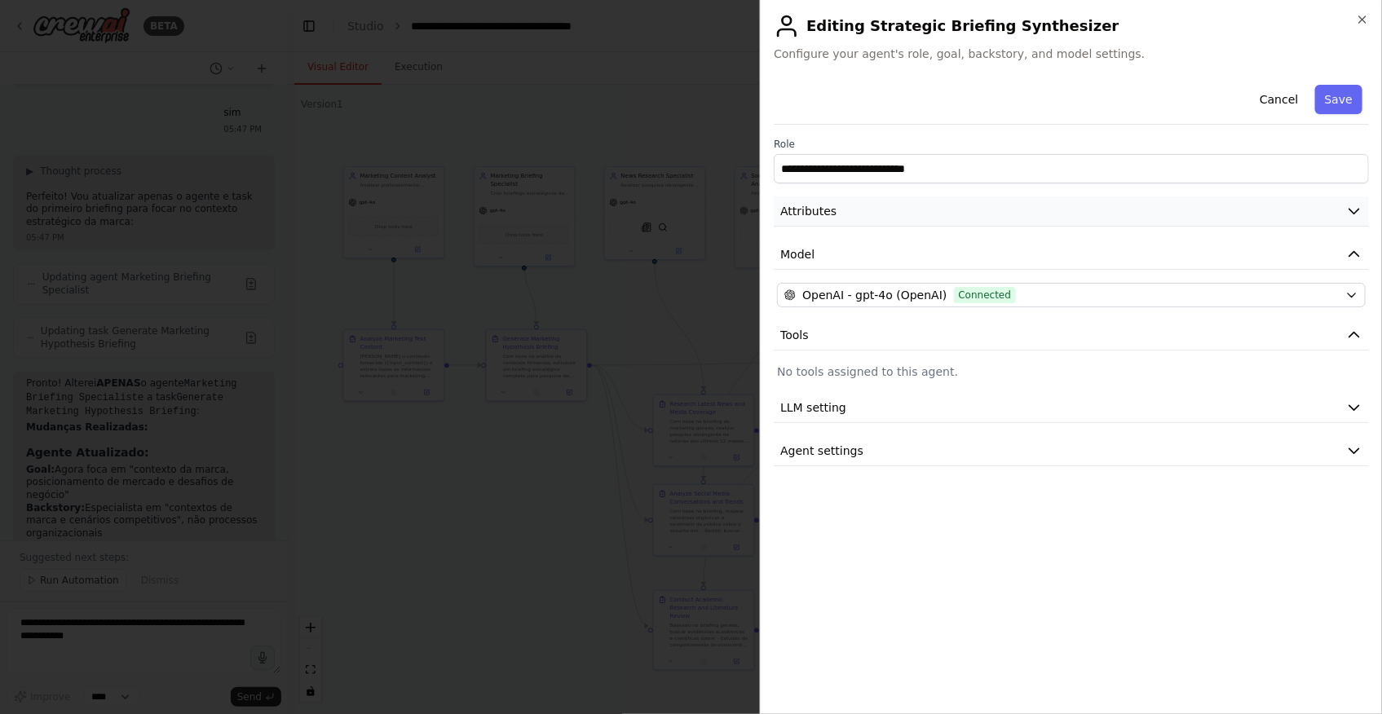
click at [871, 223] on button "Attributes" at bounding box center [1071, 211] width 595 height 30
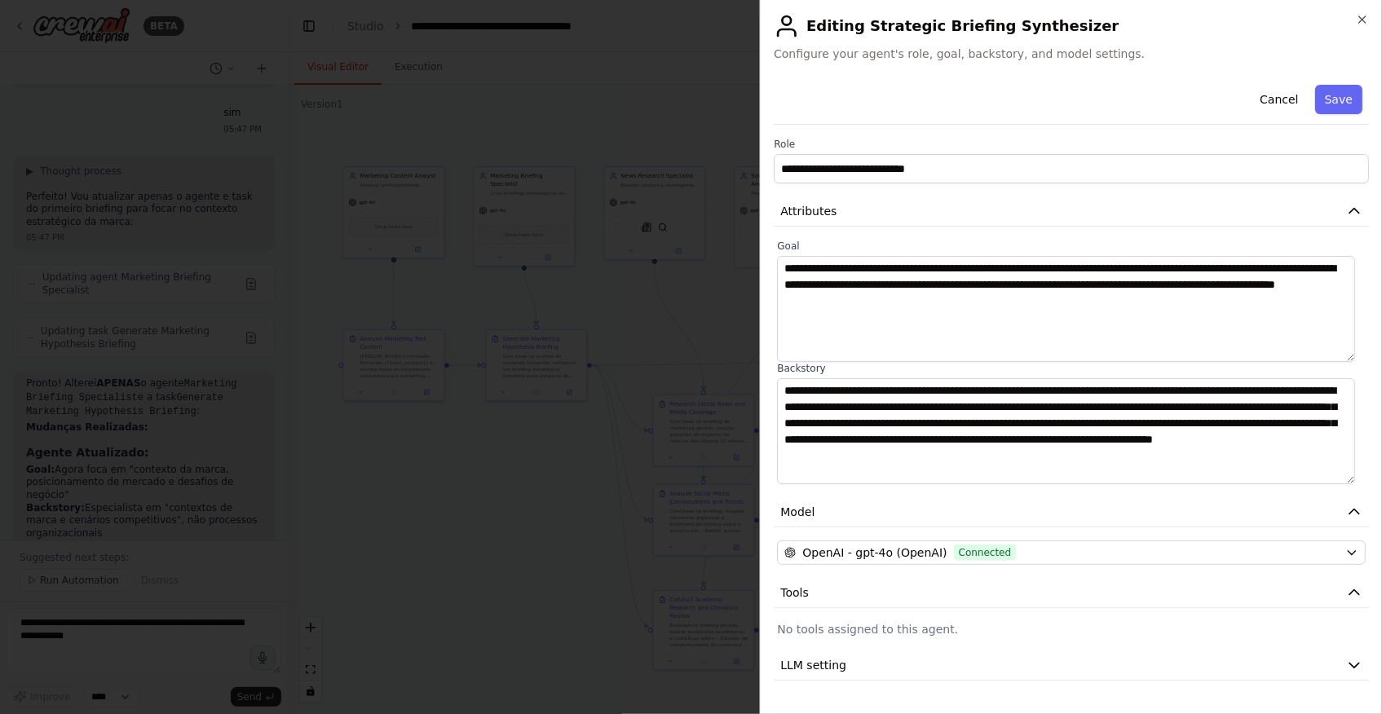
click at [452, 546] on div at bounding box center [691, 357] width 1382 height 714
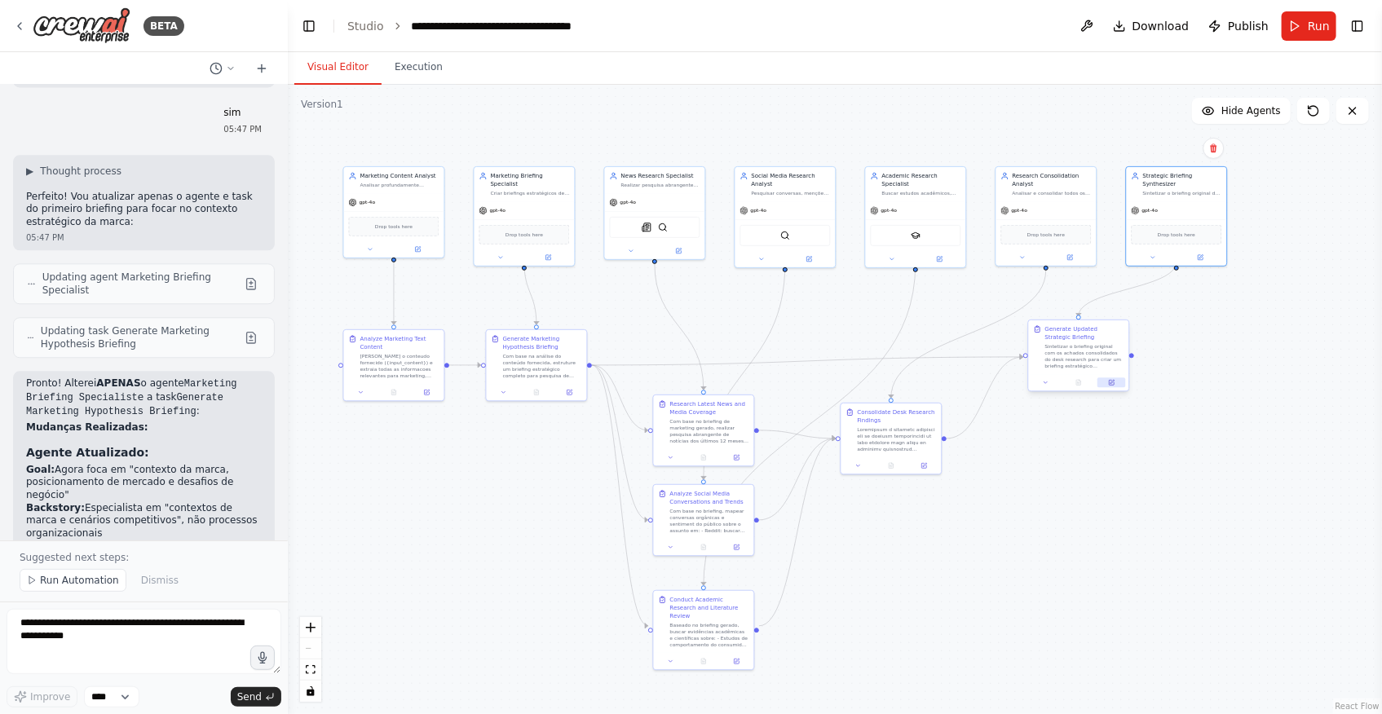
click at [1116, 382] on button at bounding box center [1111, 383] width 28 height 10
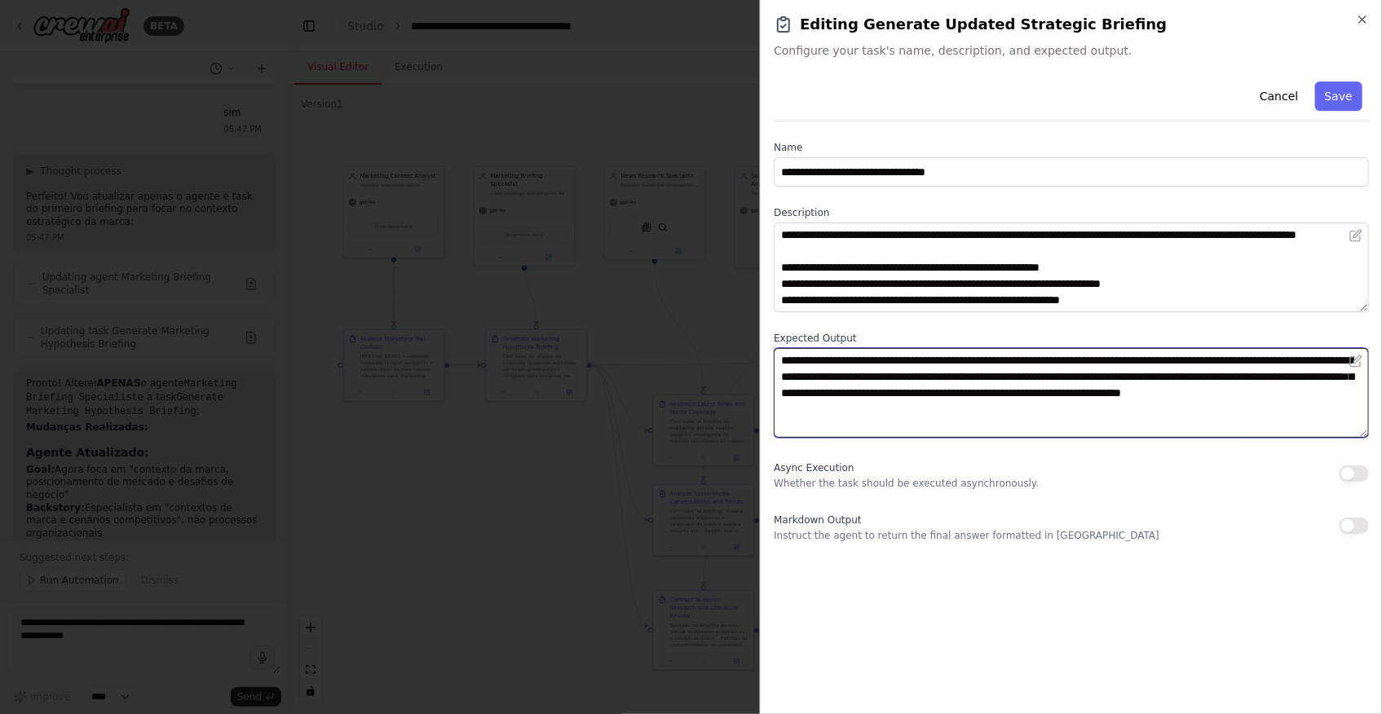
click at [1018, 399] on textarea "**********" at bounding box center [1071, 393] width 595 height 90
click at [1047, 407] on textarea "**********" at bounding box center [1071, 393] width 595 height 90
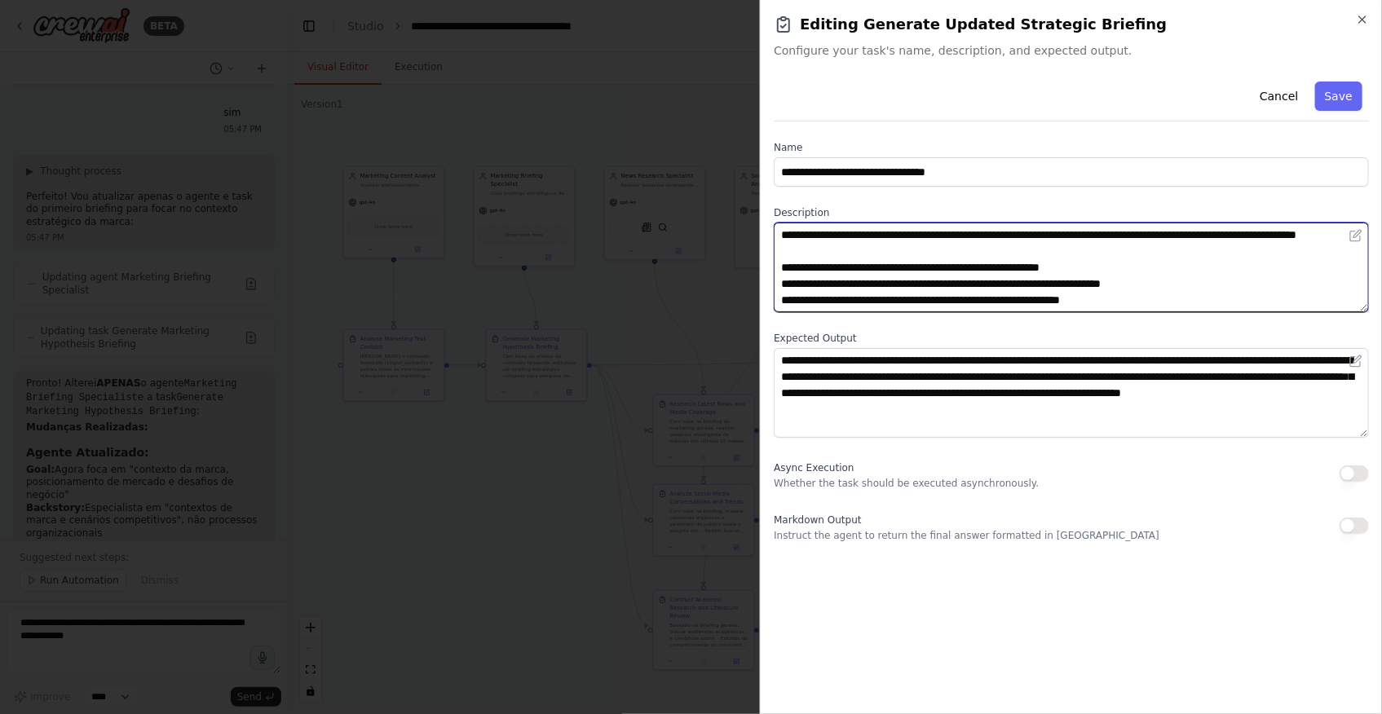
click at [863, 262] on textarea "**********" at bounding box center [1071, 268] width 595 height 90
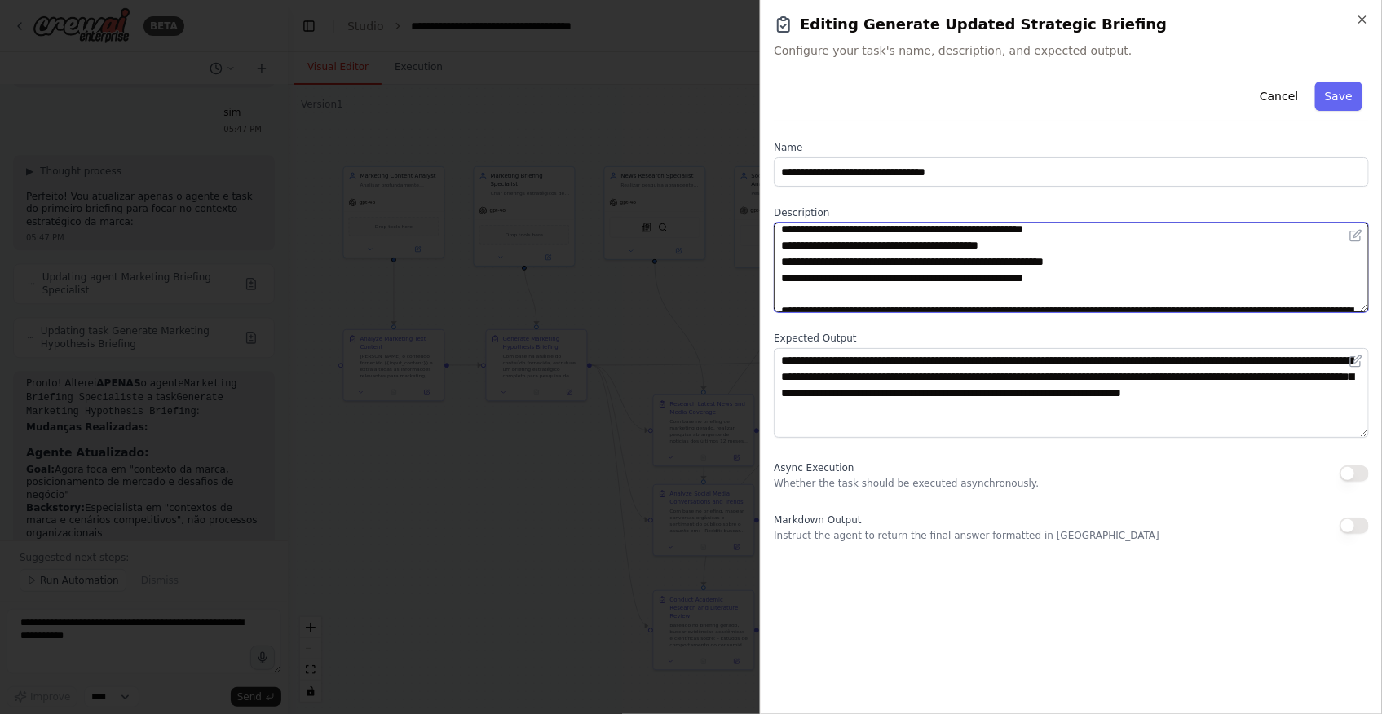
scroll to position [124, 0]
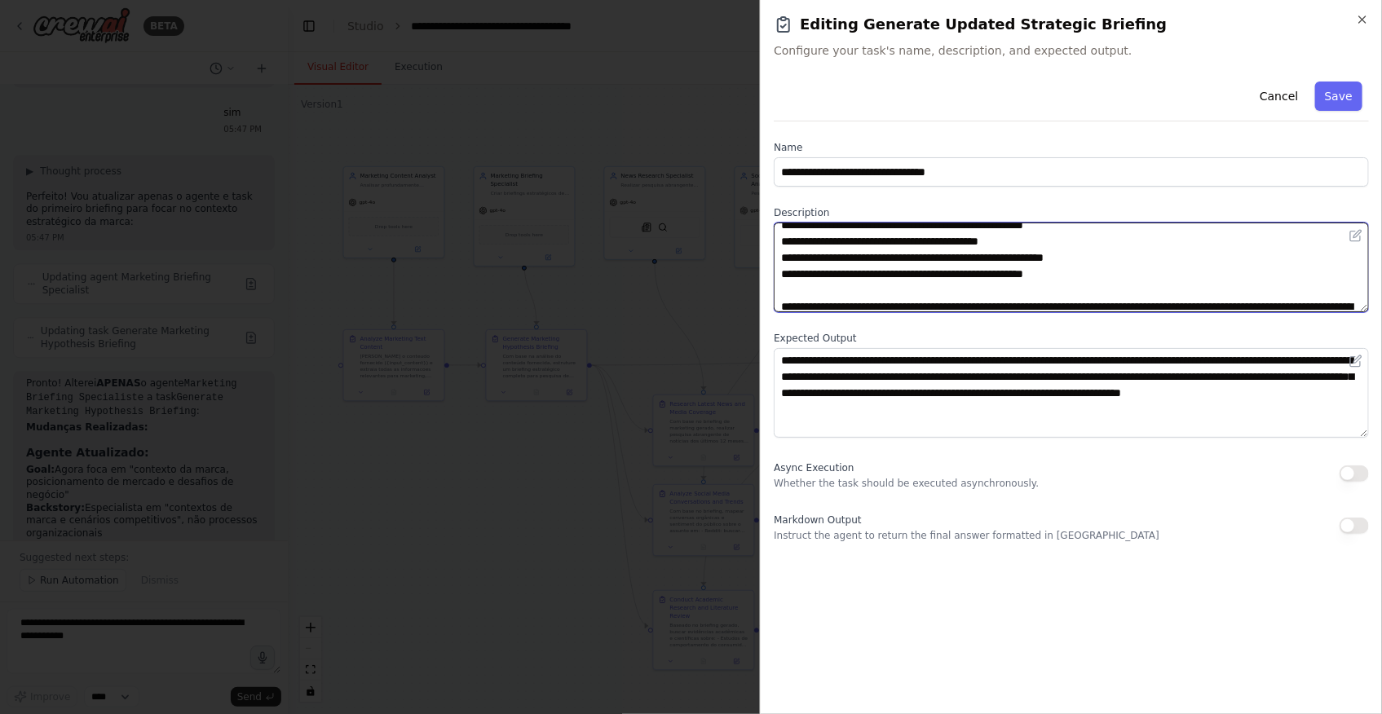
click at [1101, 296] on textarea "**********" at bounding box center [1071, 268] width 595 height 90
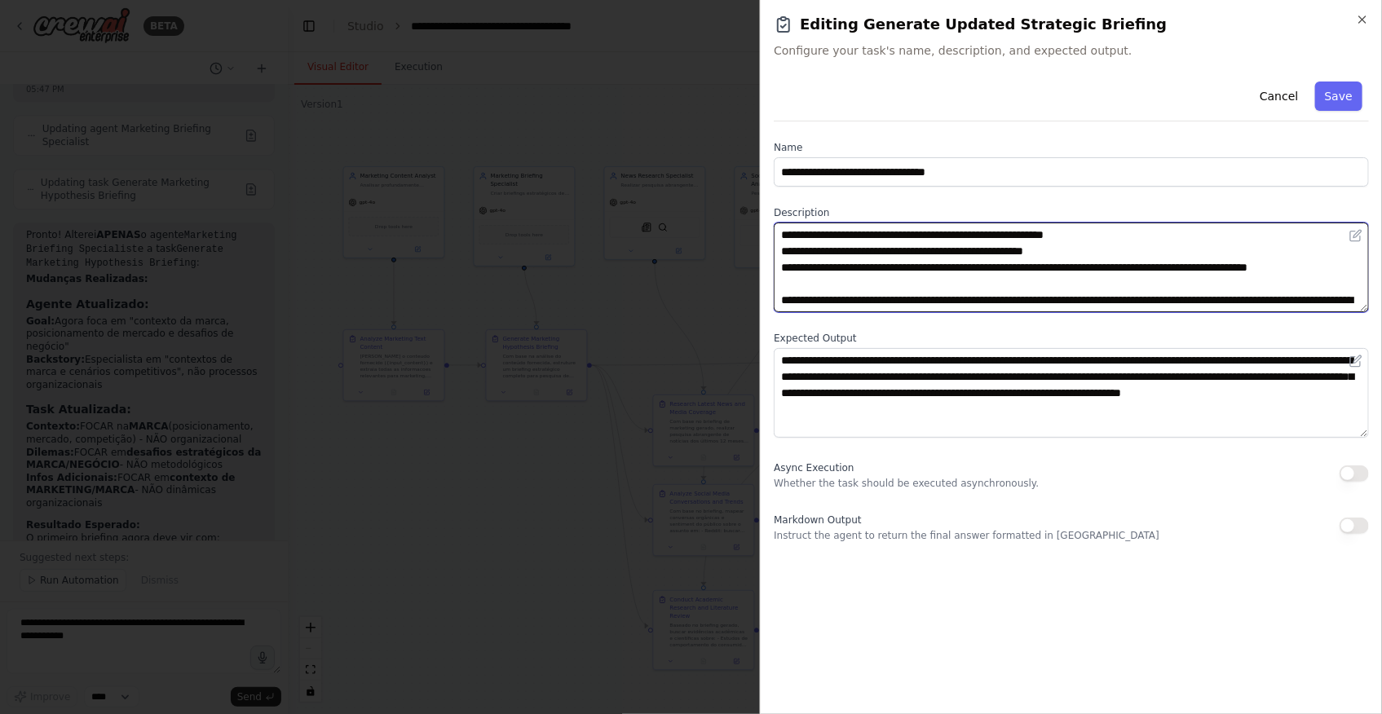
scroll to position [196, 0]
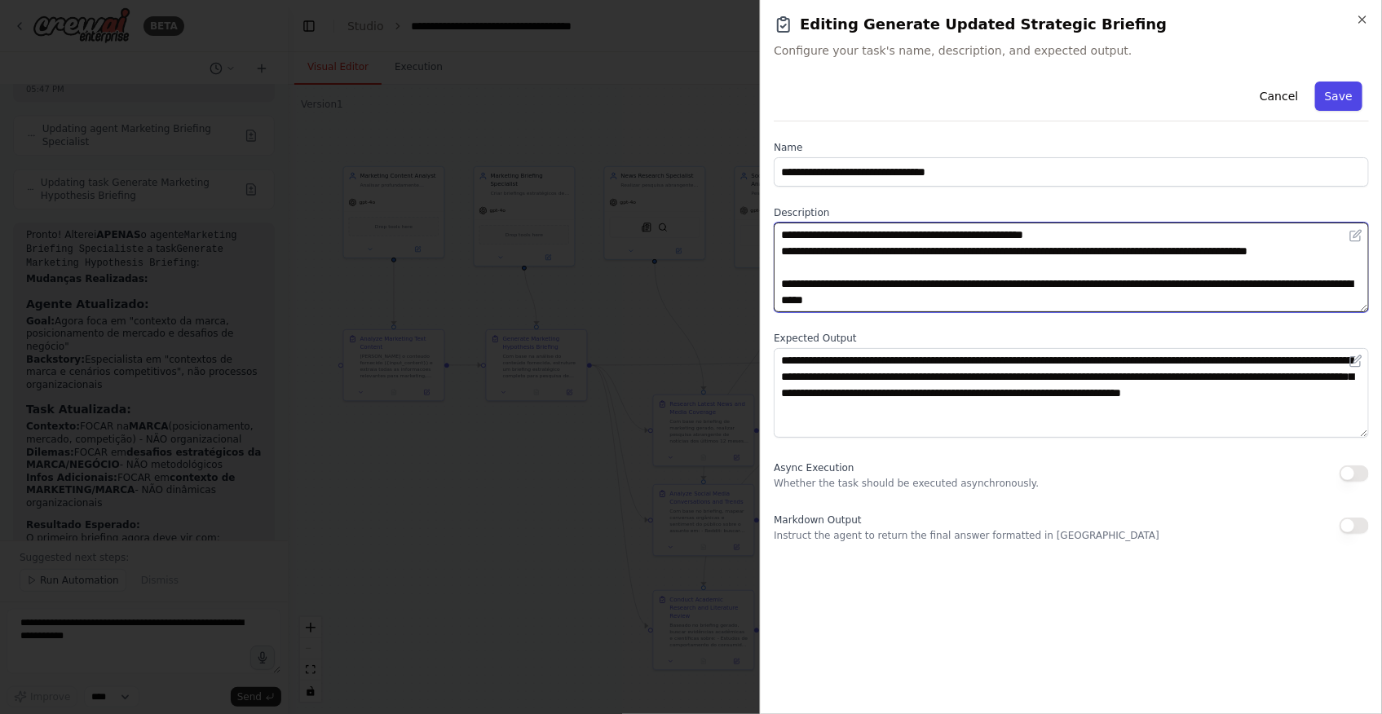
type textarea "**********"
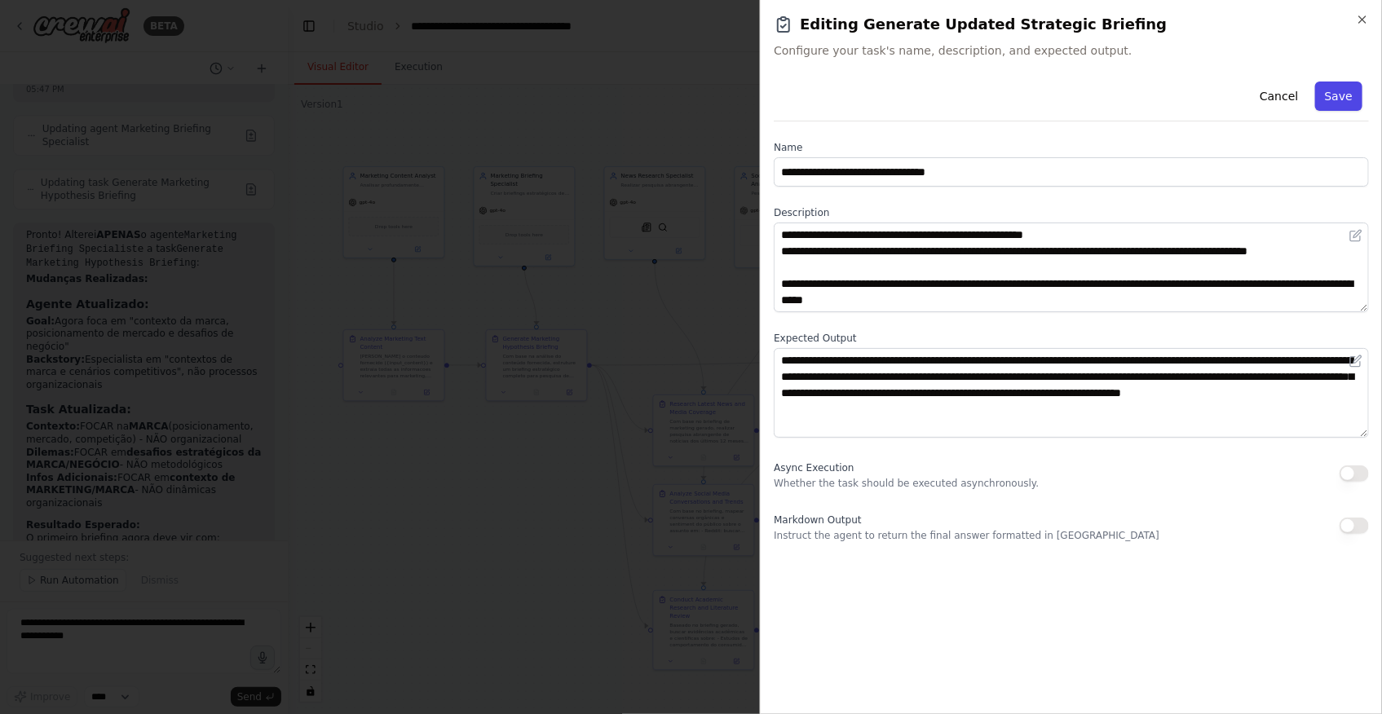
click at [1332, 93] on button "Save" at bounding box center [1338, 96] width 47 height 29
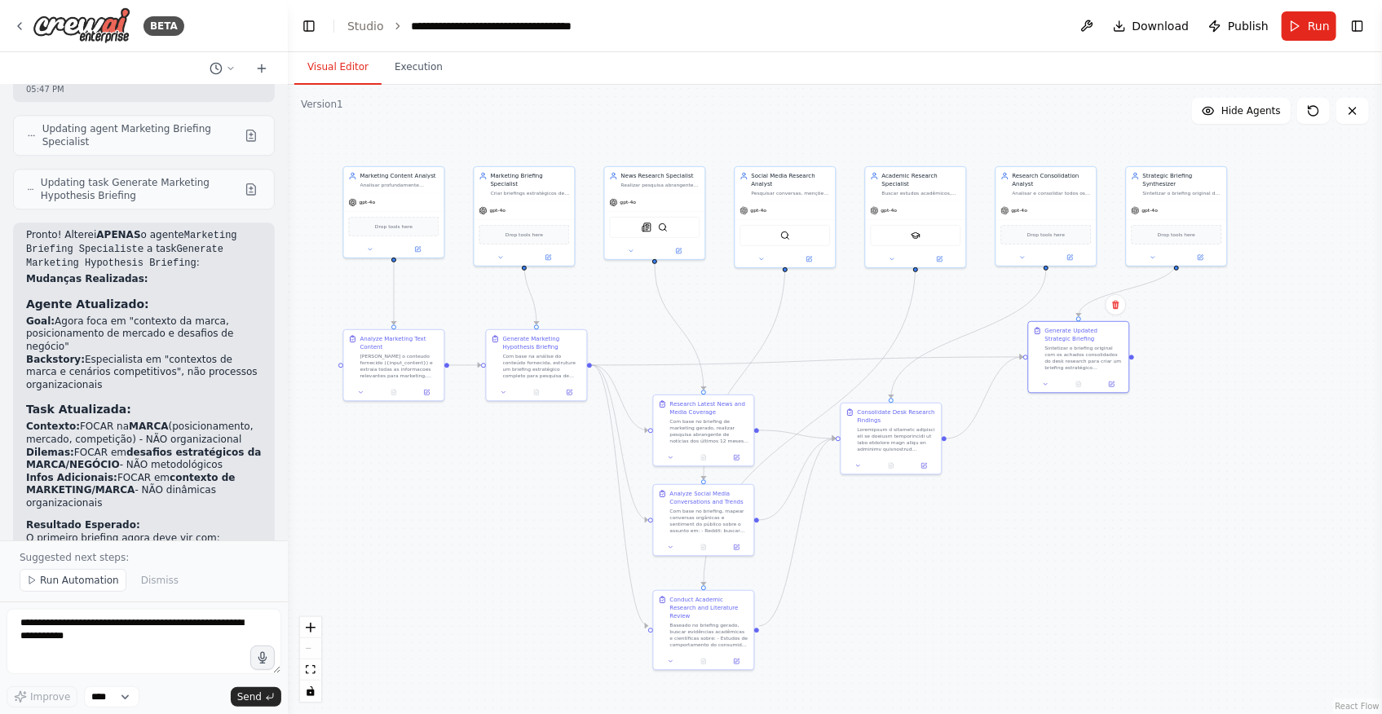
scroll to position [14163, 0]
click at [1300, 22] on button "Run" at bounding box center [1309, 25] width 55 height 29
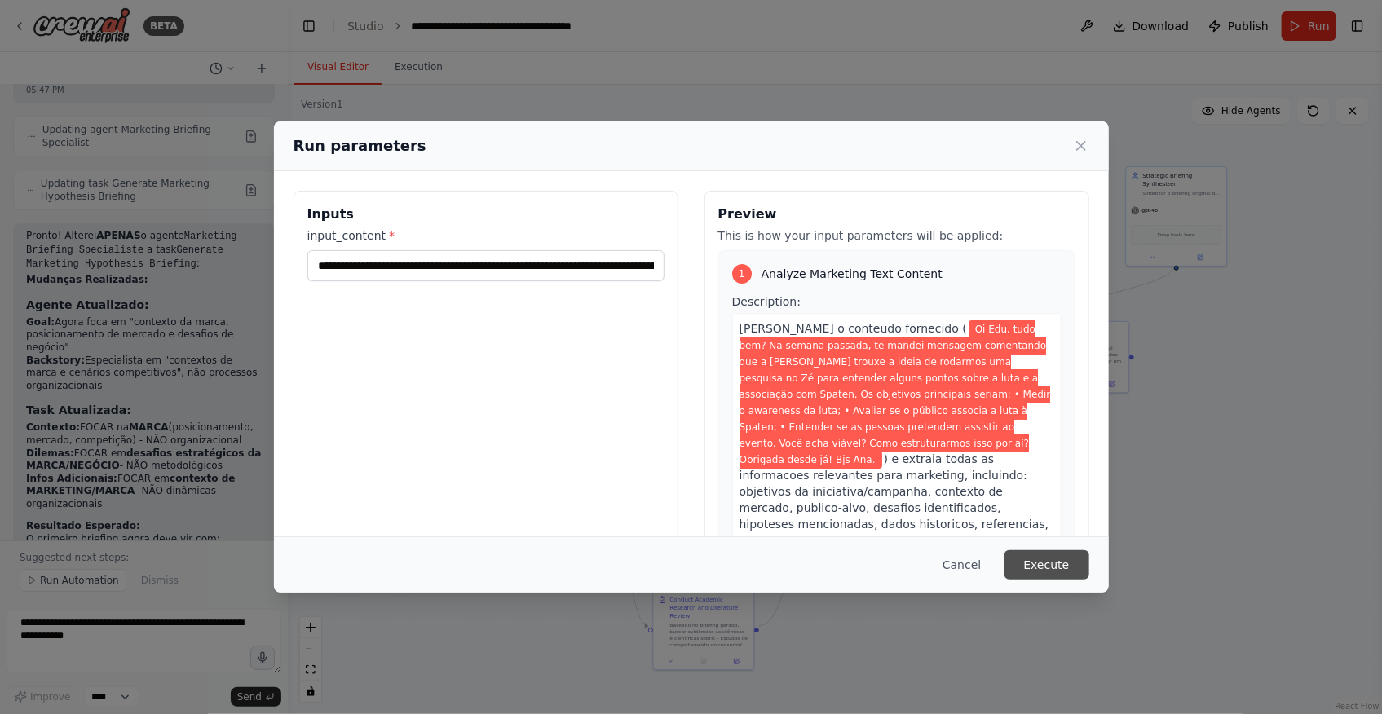
click at [1064, 564] on button "Execute" at bounding box center [1047, 564] width 85 height 29
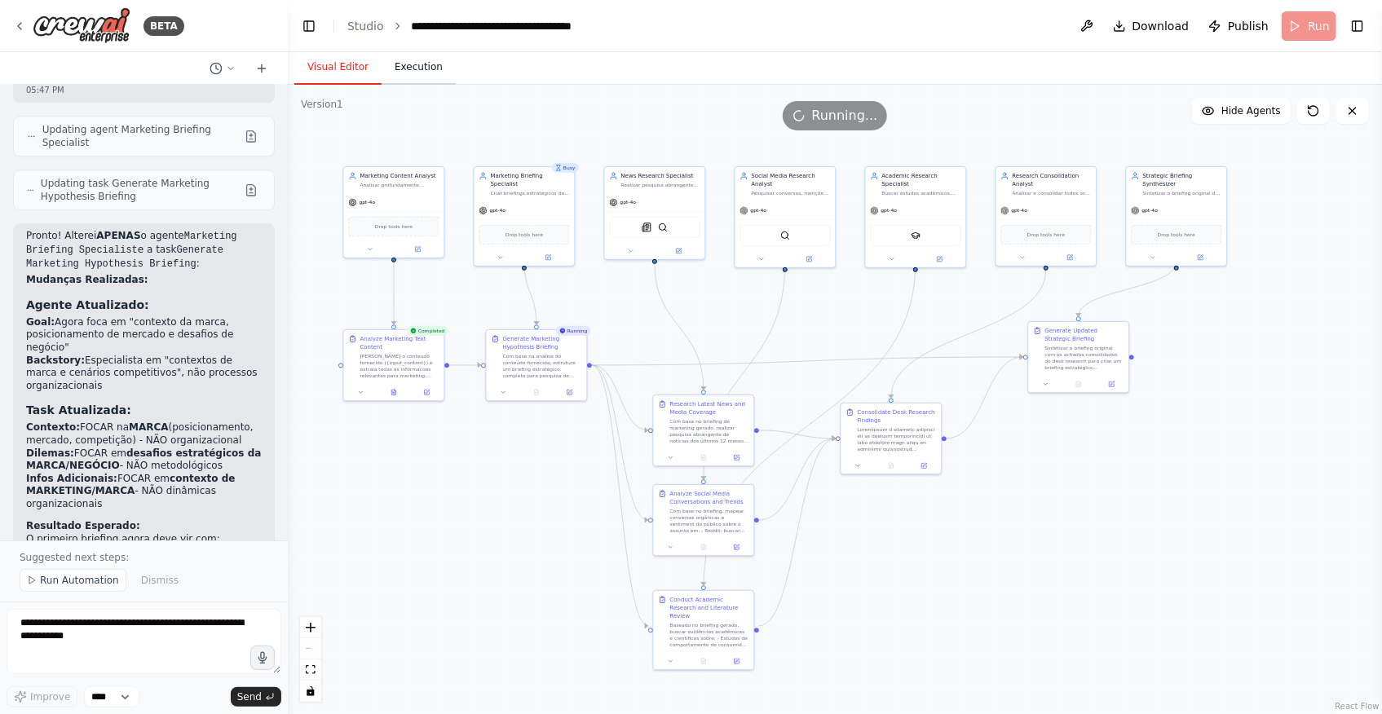
click at [420, 73] on button "Execution" at bounding box center [419, 68] width 74 height 34
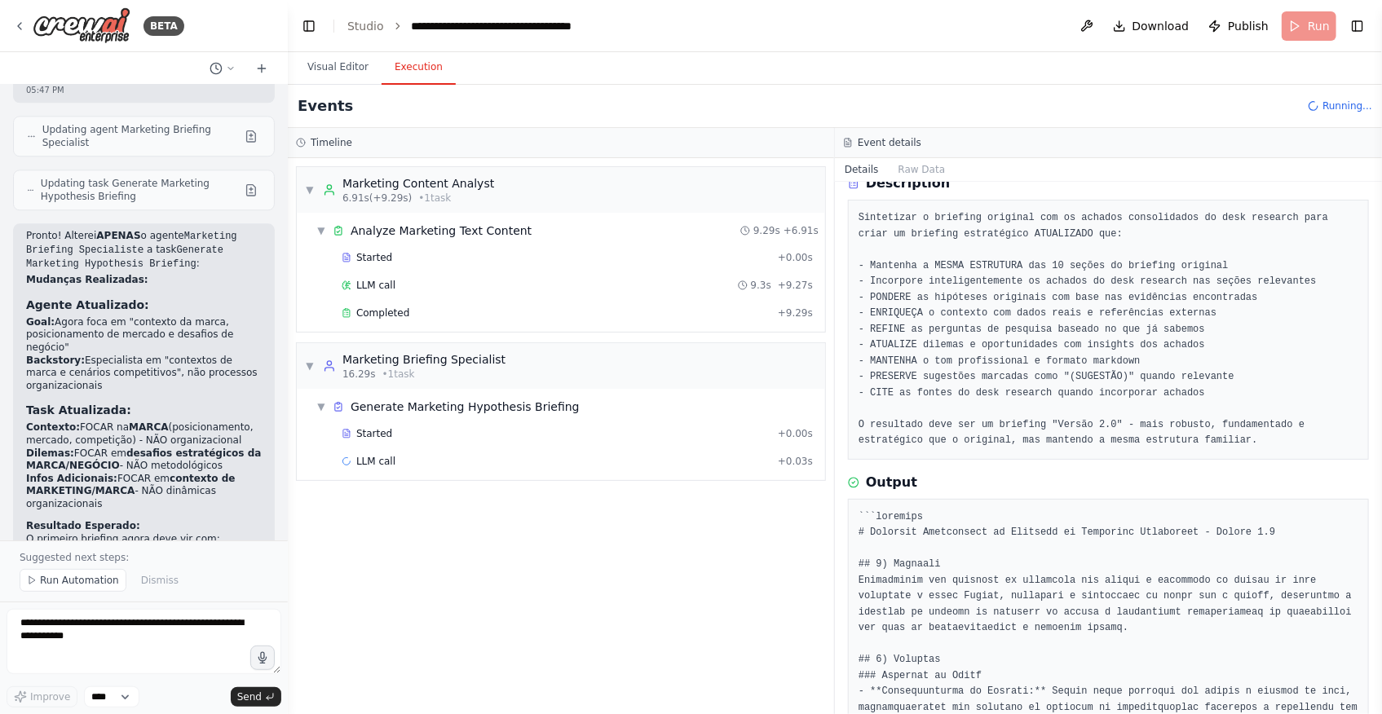
scroll to position [0, 0]
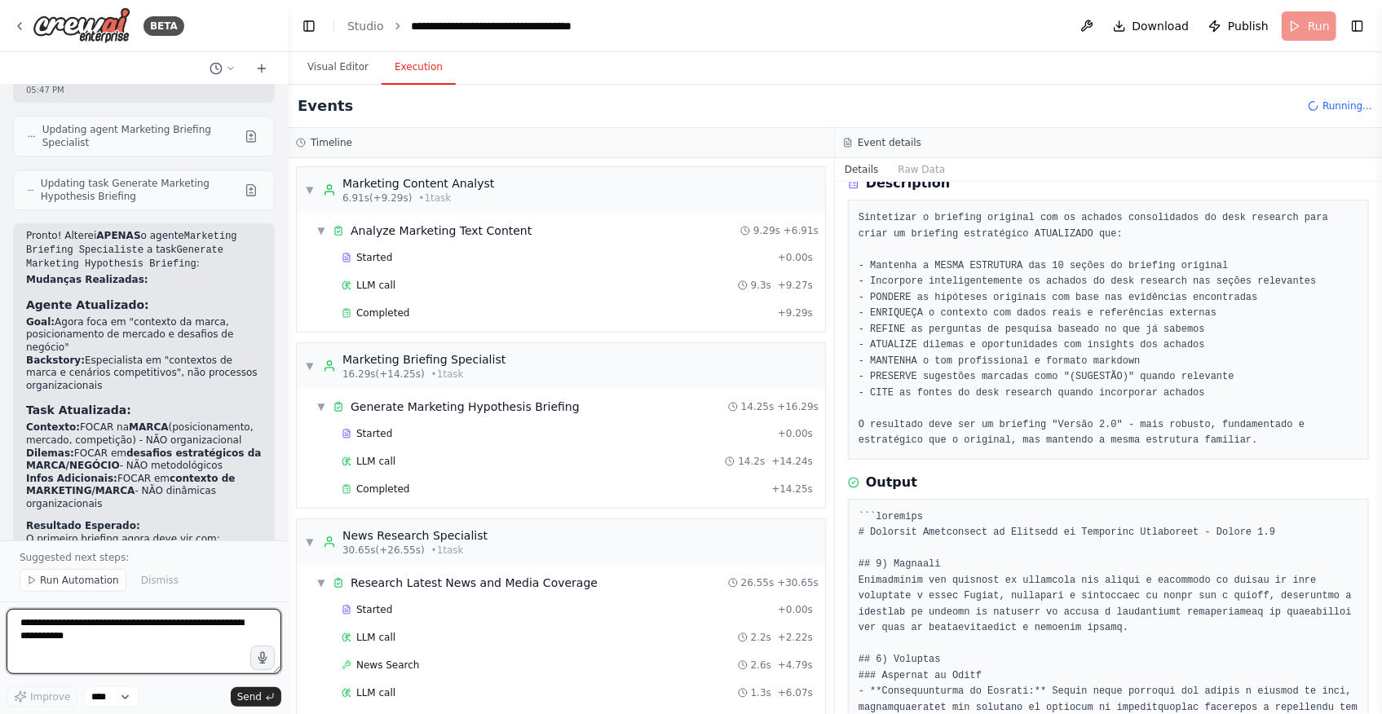
click at [182, 642] on textarea at bounding box center [144, 641] width 275 height 65
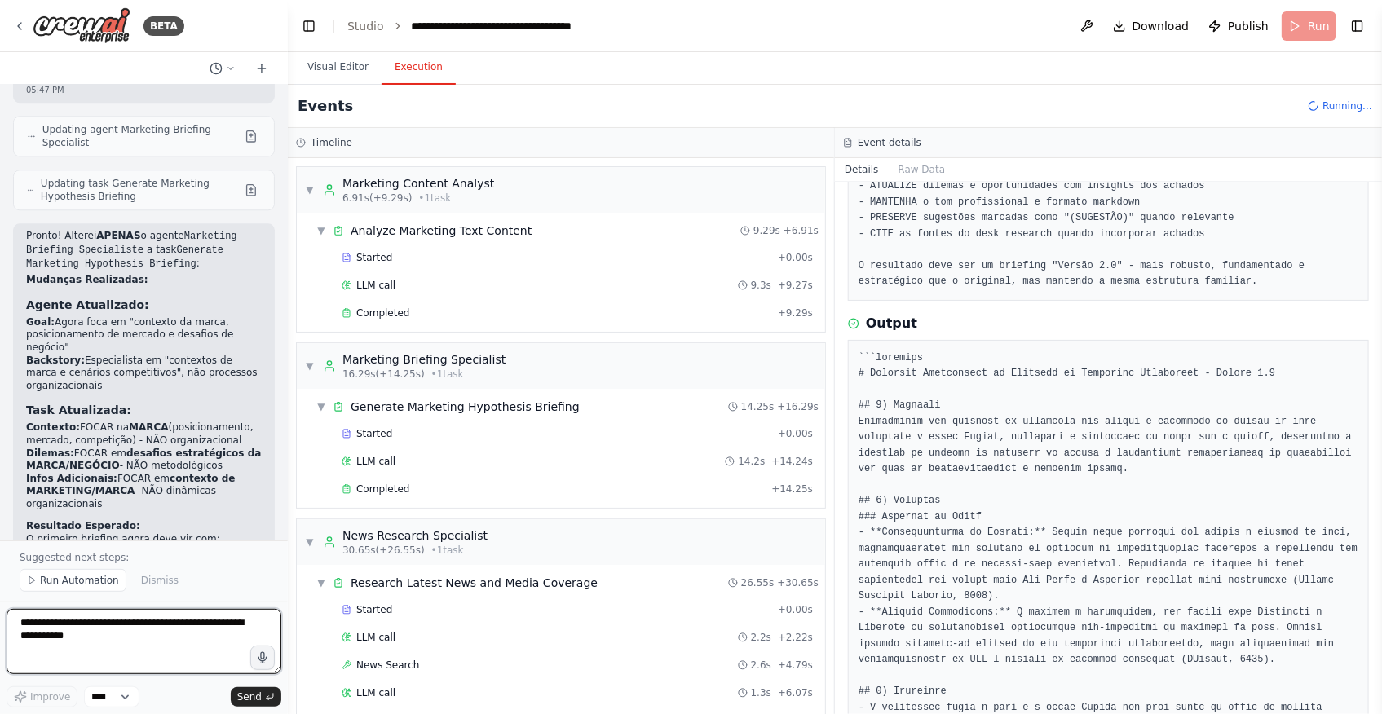
scroll to position [519, 0]
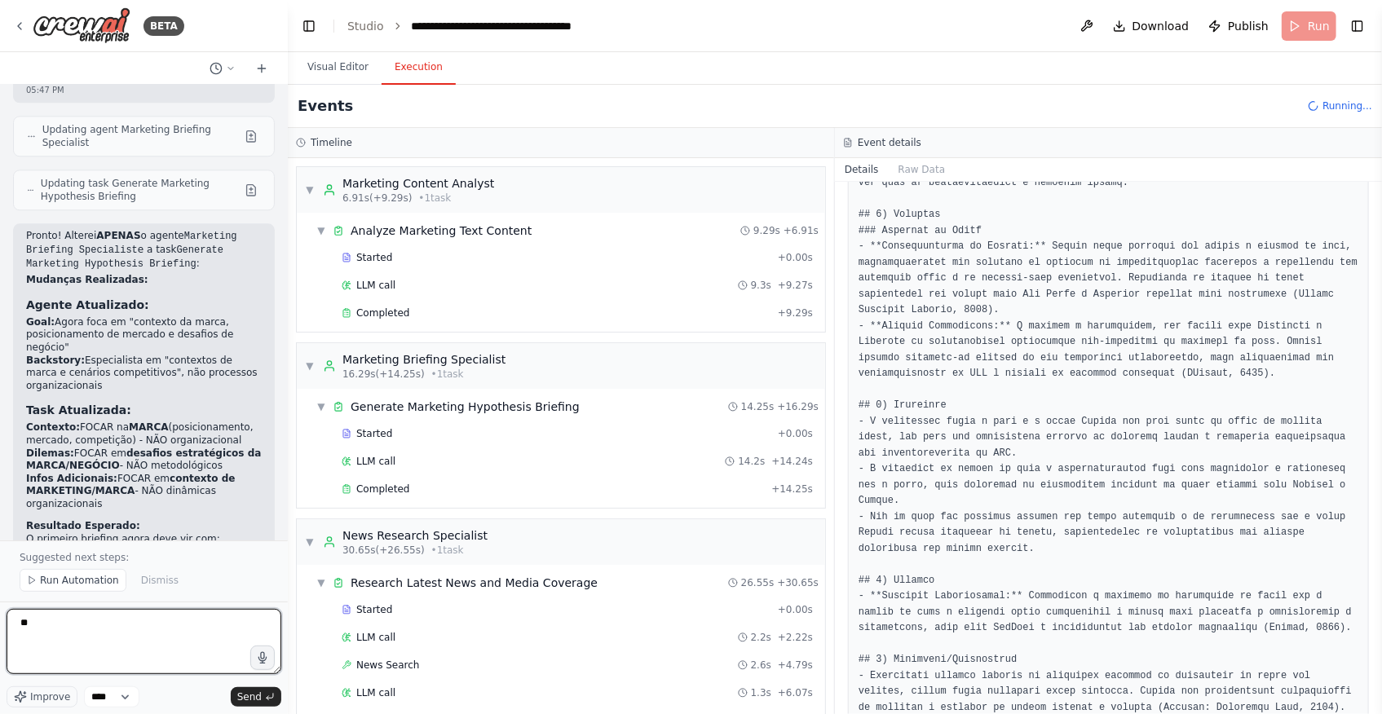
type textarea "*"
type textarea "**********"
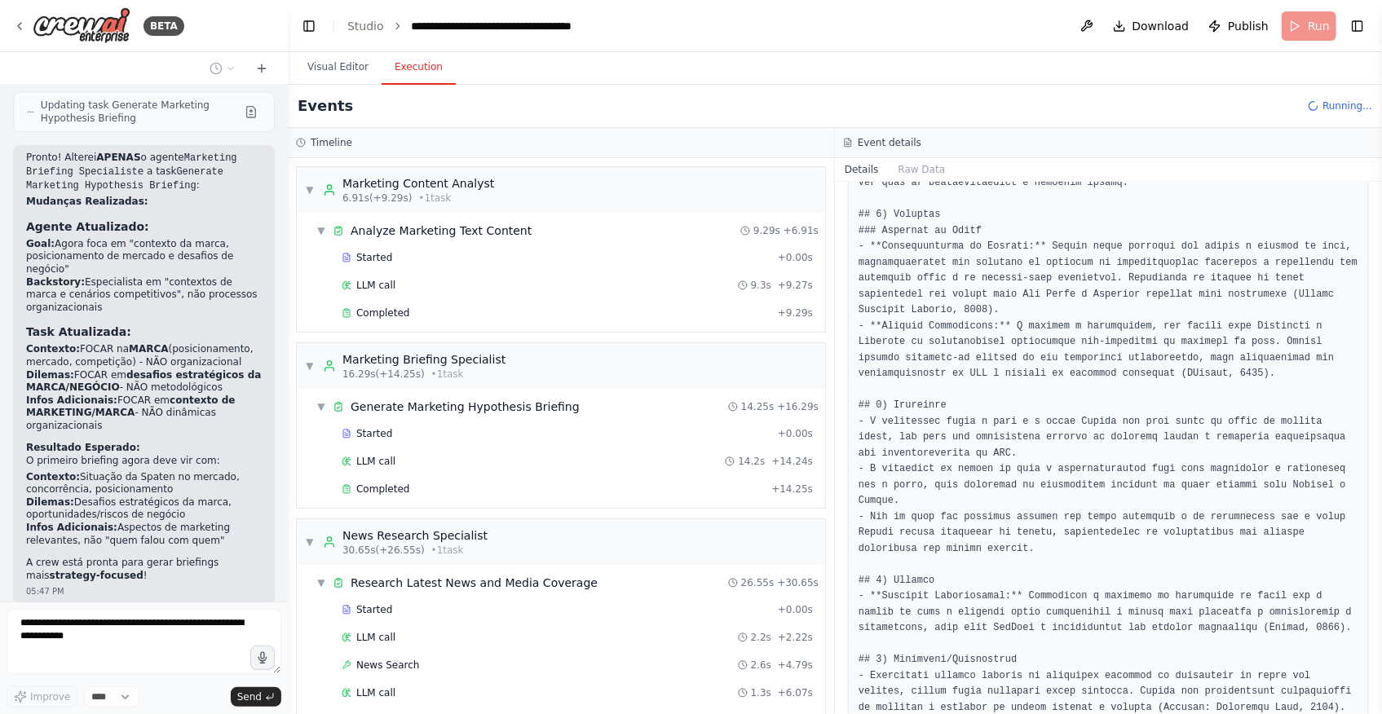
scroll to position [14350, 0]
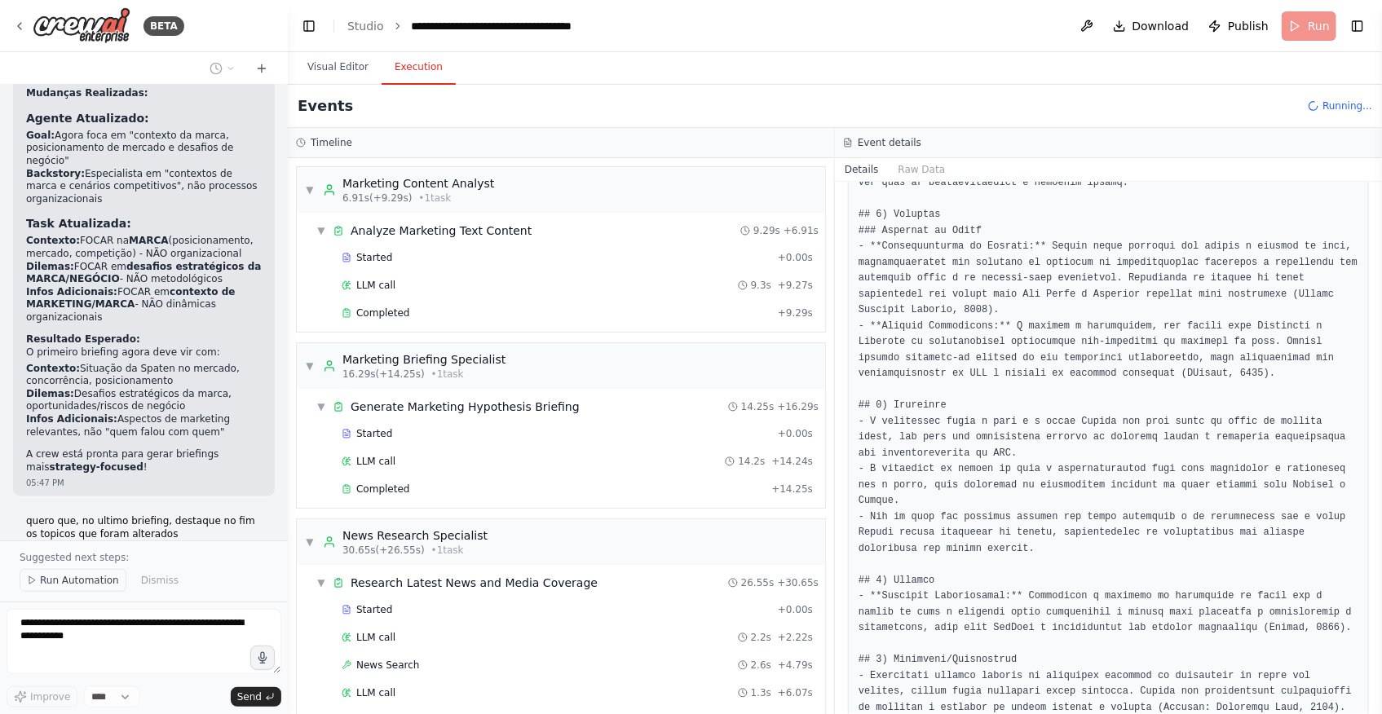
click at [101, 574] on button "Run Automation" at bounding box center [73, 580] width 107 height 23
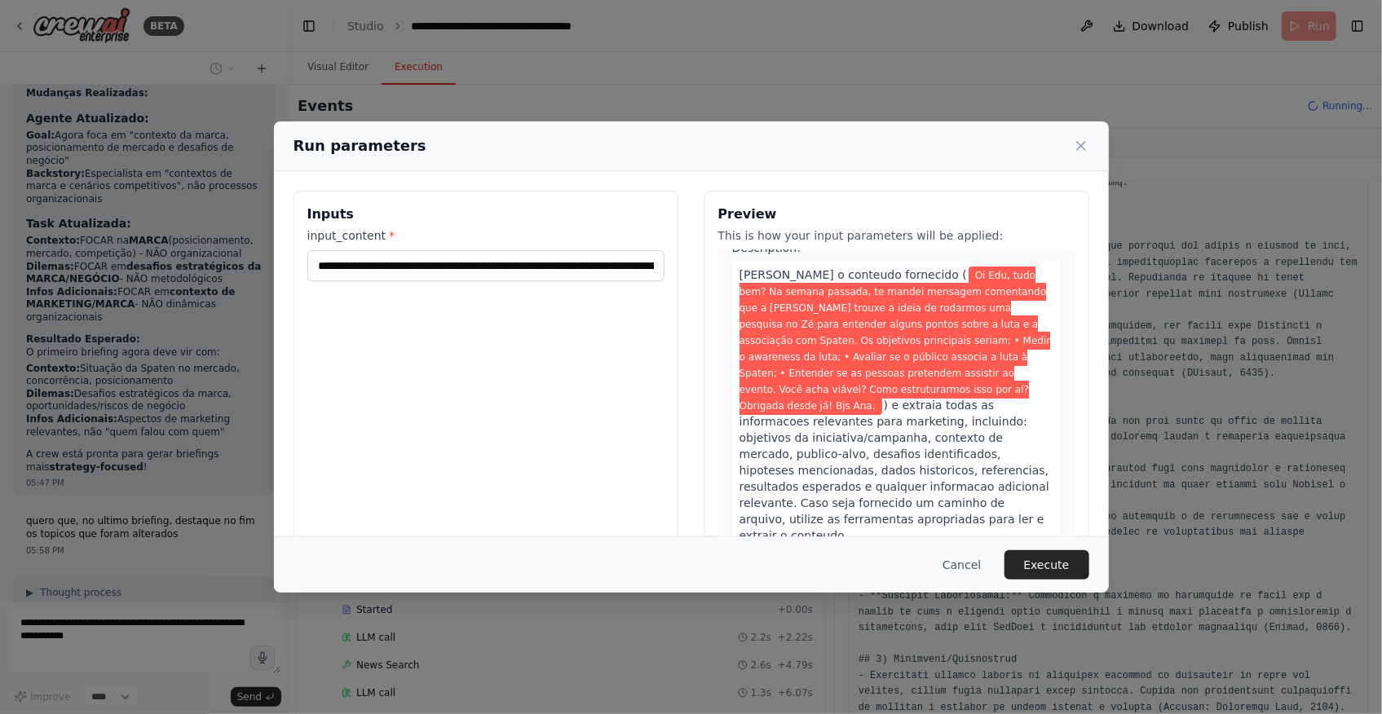
scroll to position [73, 0]
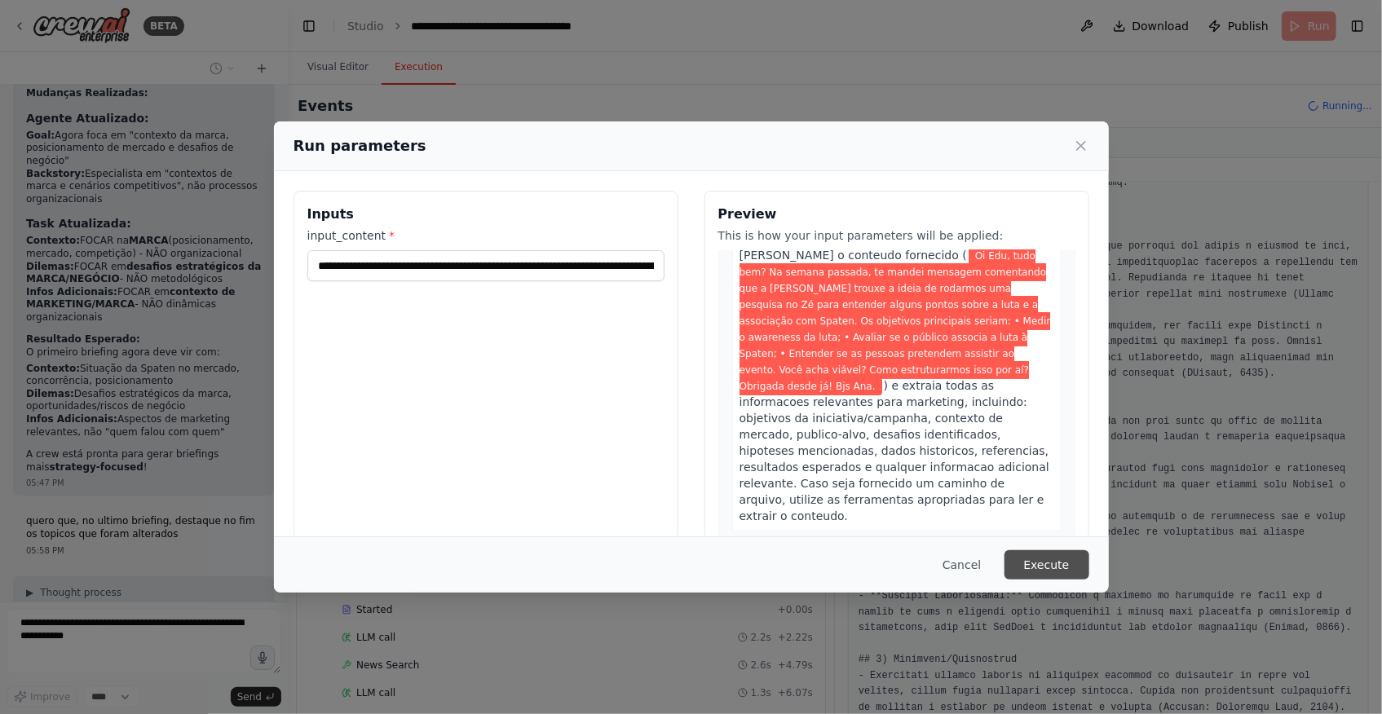
click at [1062, 568] on button "Execute" at bounding box center [1047, 564] width 85 height 29
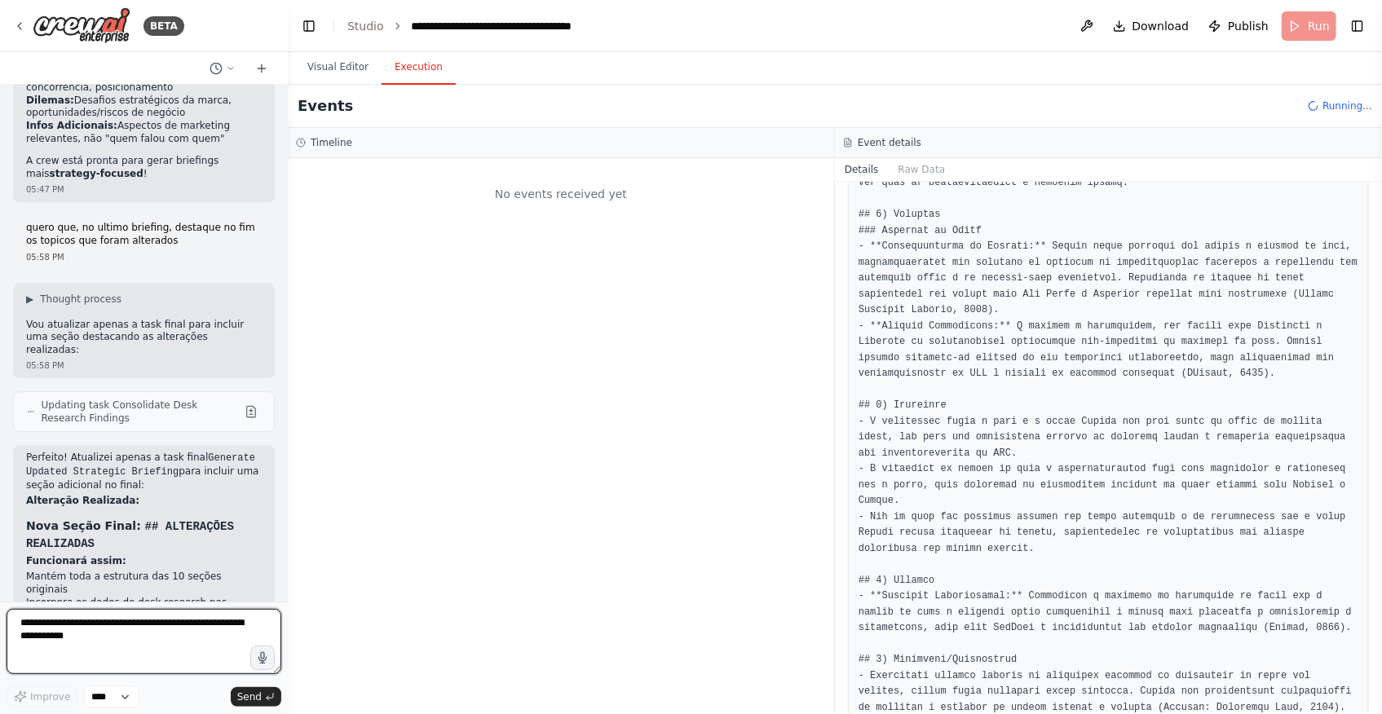
scroll to position [14656, 0]
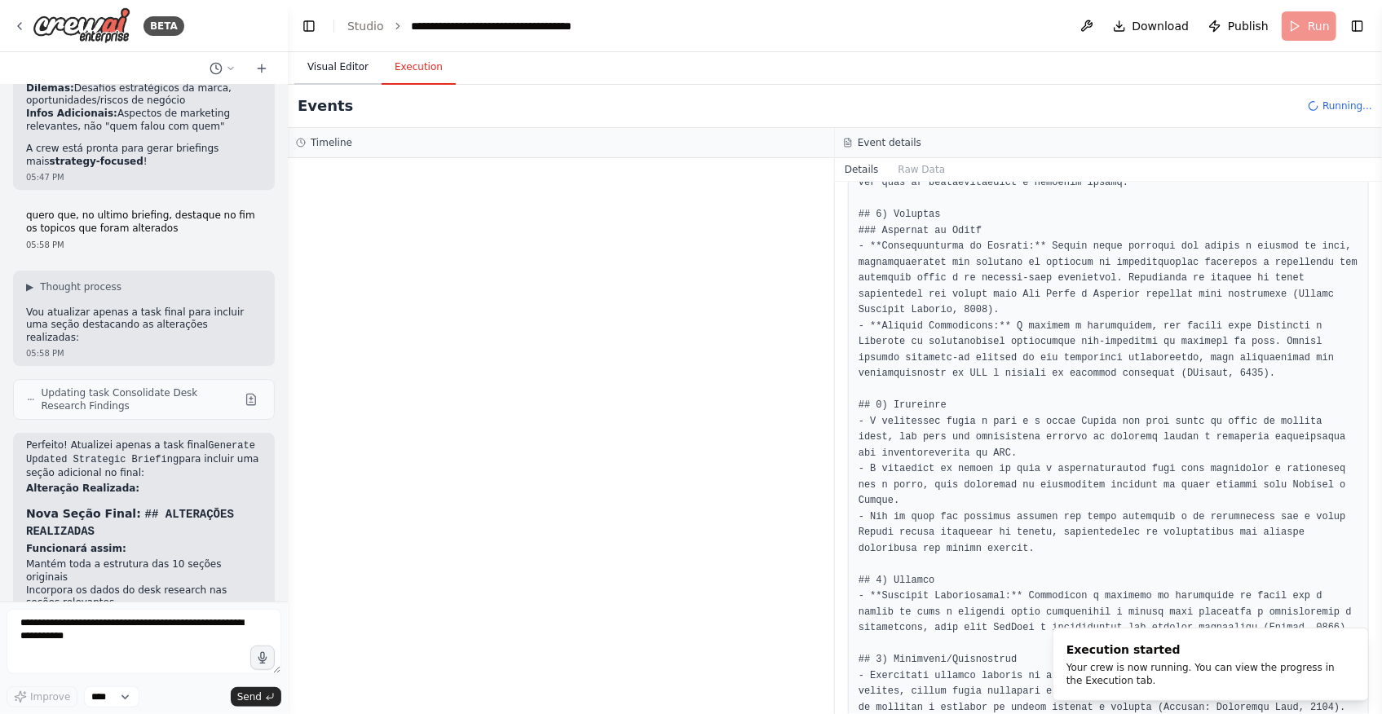
click at [346, 65] on button "Visual Editor" at bounding box center [337, 68] width 87 height 34
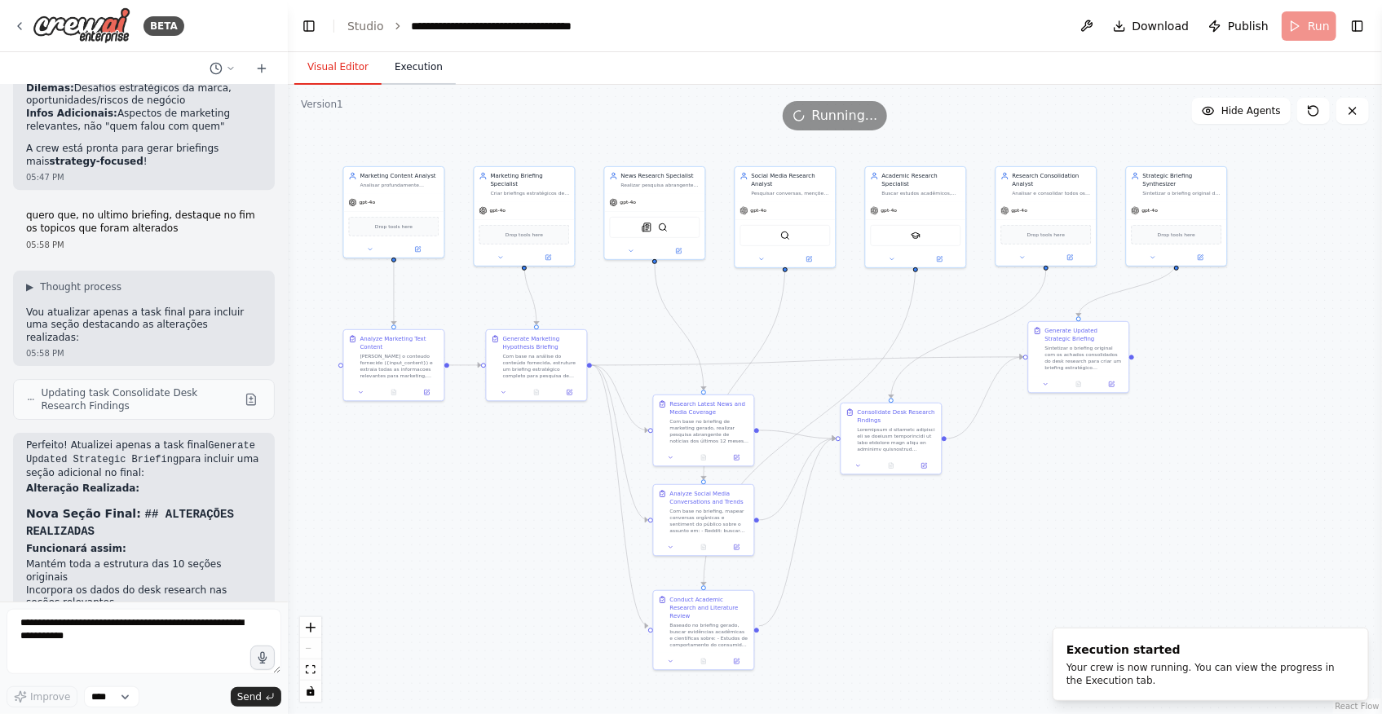
click at [386, 67] on button "Execution" at bounding box center [419, 68] width 74 height 34
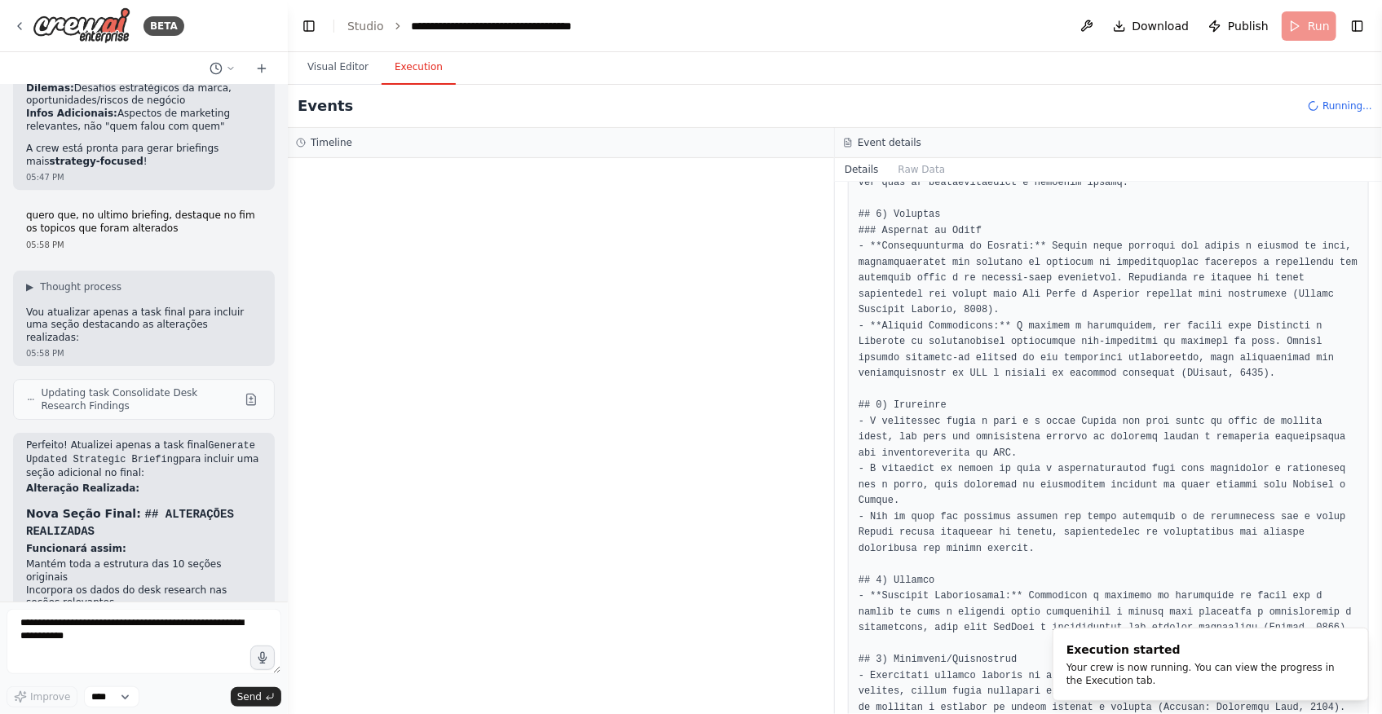
click at [647, 462] on div at bounding box center [561, 436] width 546 height 556
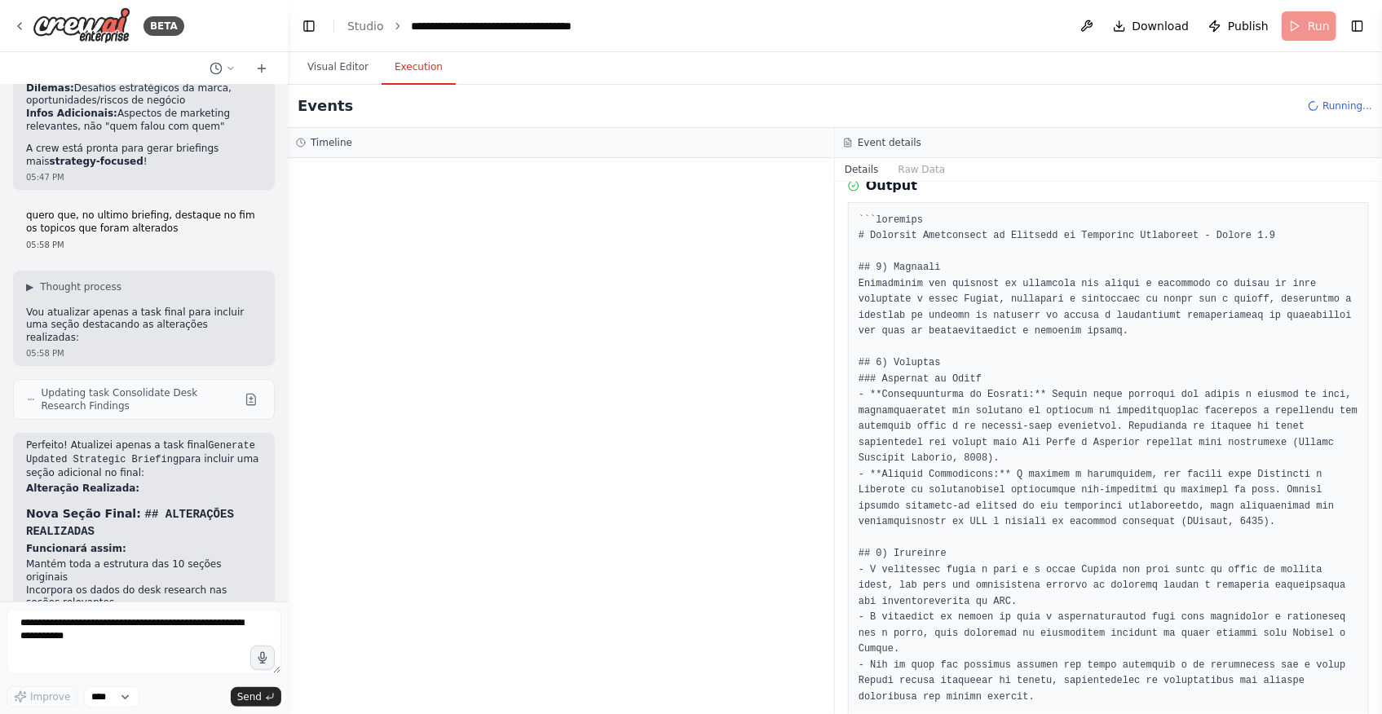
scroll to position [0, 0]
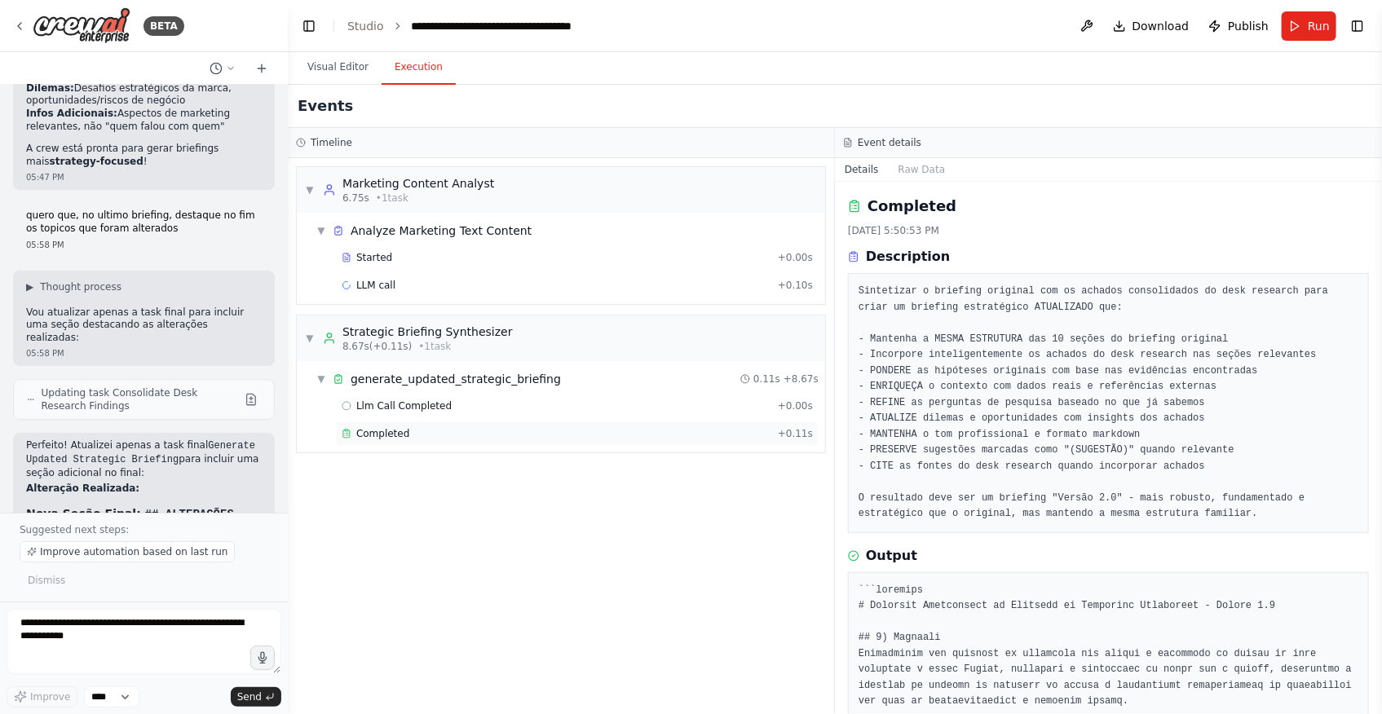
click at [425, 432] on div "Completed" at bounding box center [557, 433] width 430 height 13
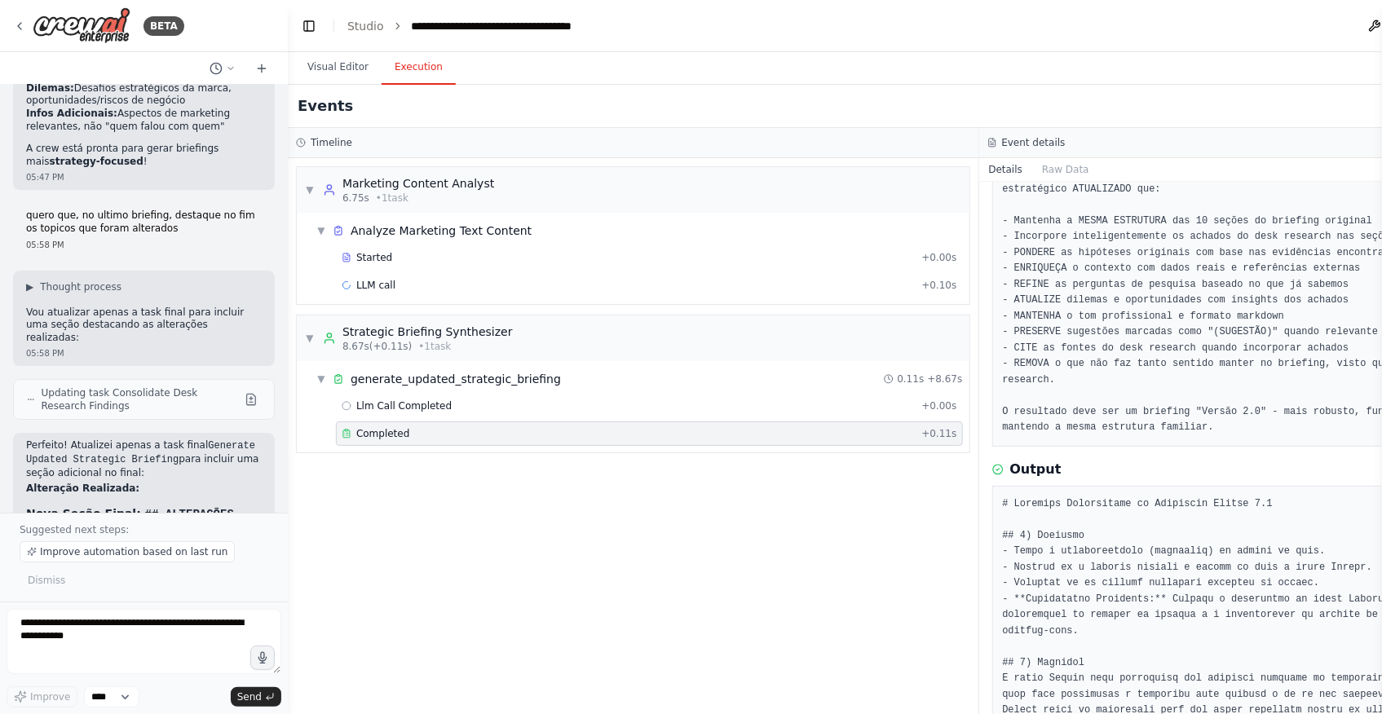
scroll to position [296, 0]
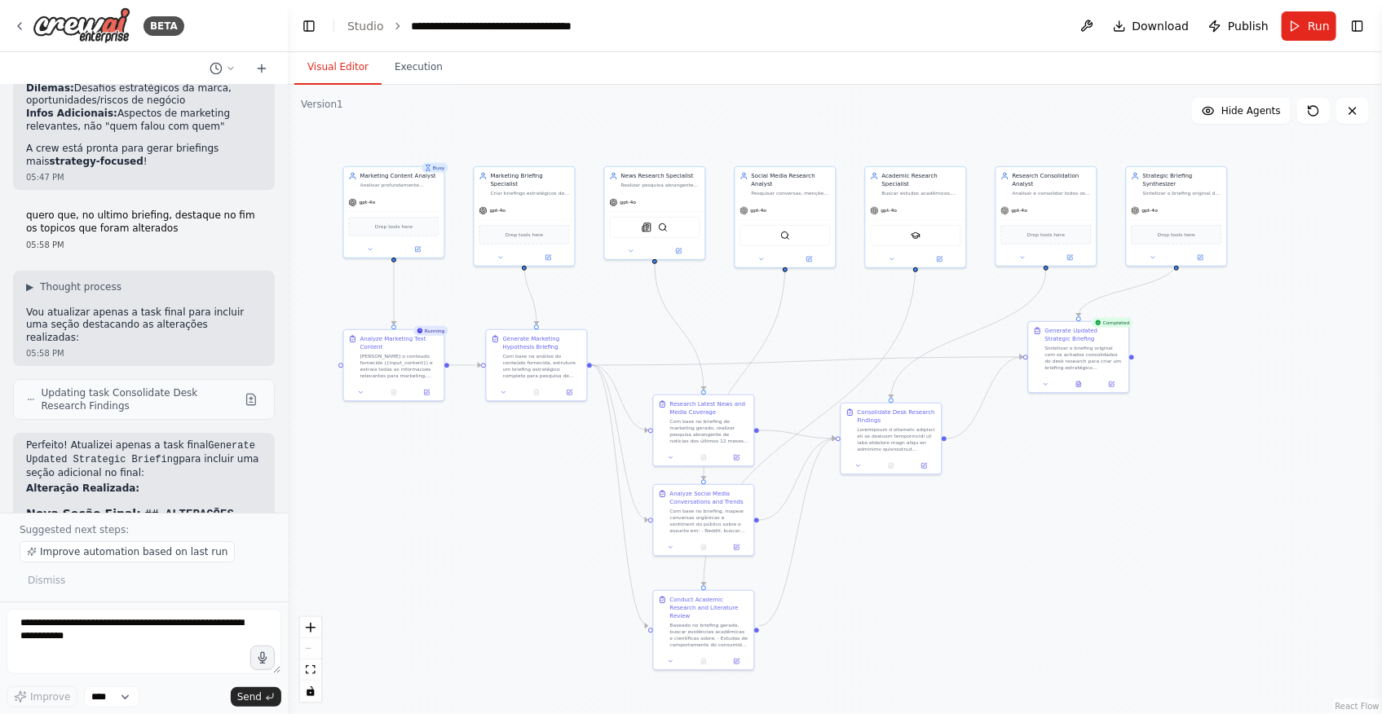
click at [337, 69] on button "Visual Editor" at bounding box center [337, 68] width 87 height 34
click at [803, 358] on icon "Edge from 5ae63966-000f-4631-a5a5-4832340be5fa to 3ea4c75e-c76d-475b-bc6c-6a9ff…" at bounding box center [807, 361] width 431 height 8
click at [1040, 545] on div ".deletable-edge-delete-btn { width: 20px; height: 20px; border: 0px solid #ffff…" at bounding box center [835, 399] width 1094 height 629
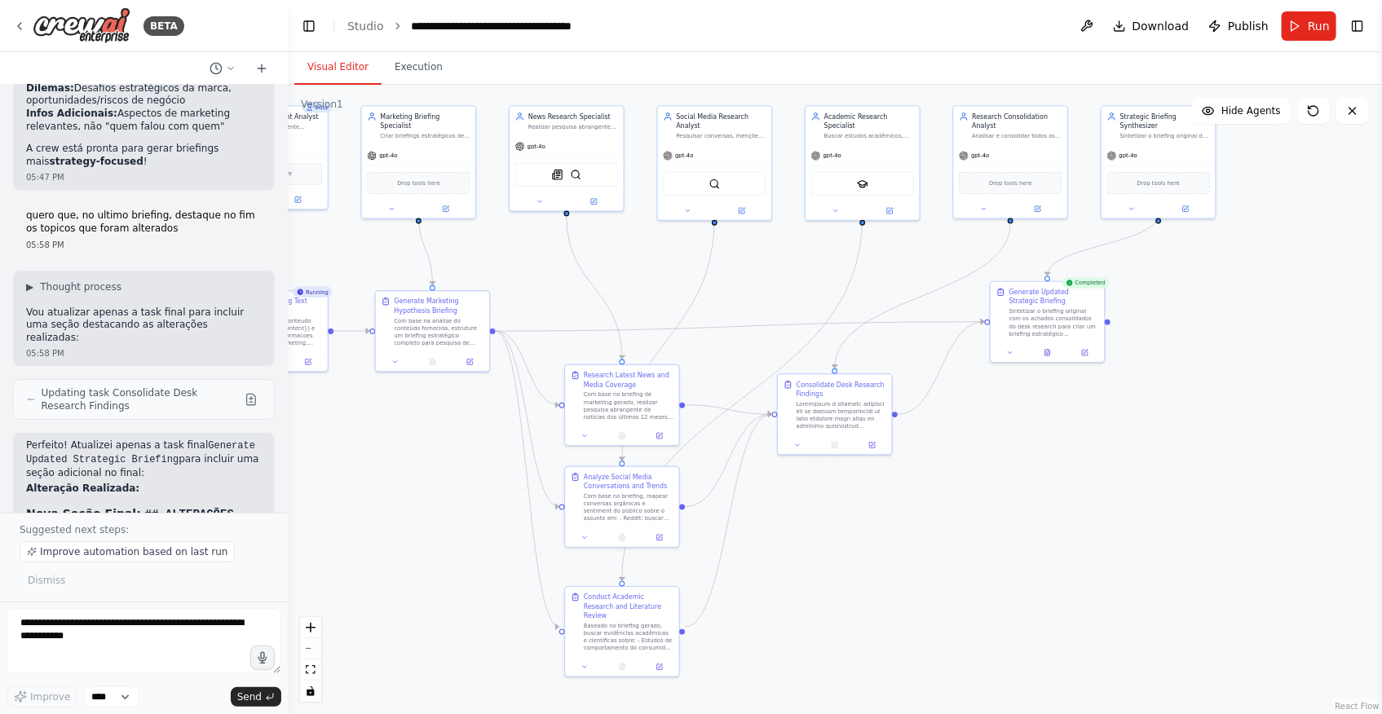
drag, startPoint x: 1080, startPoint y: 591, endPoint x: 1060, endPoint y: 572, distance: 27.1
click at [1060, 572] on div ".deletable-edge-delete-btn { width: 20px; height: 20px; border: 0px solid #ffff…" at bounding box center [835, 399] width 1094 height 629
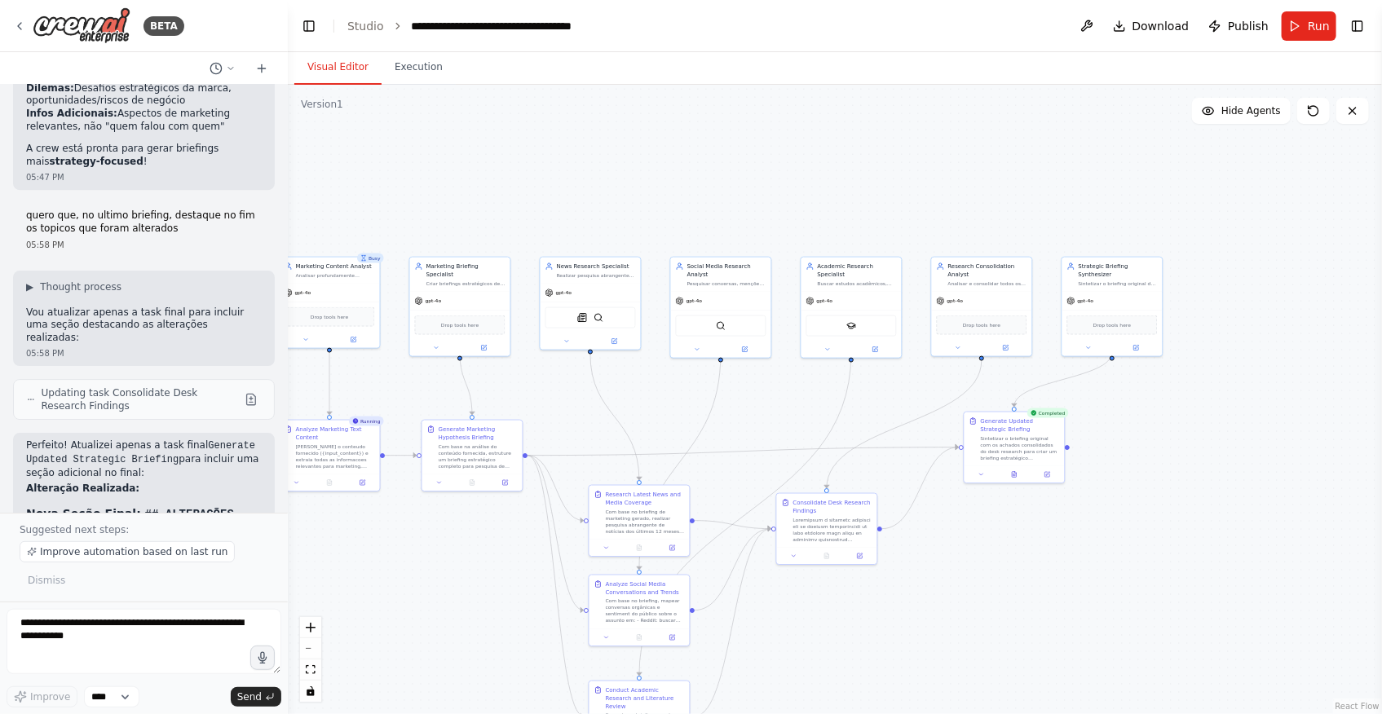
drag, startPoint x: 1076, startPoint y: 497, endPoint x: 1044, endPoint y: 597, distance: 104.4
click at [1044, 597] on div ".deletable-edge-delete-btn { width: 20px; height: 20px; border: 0px solid #ffff…" at bounding box center [835, 399] width 1094 height 629
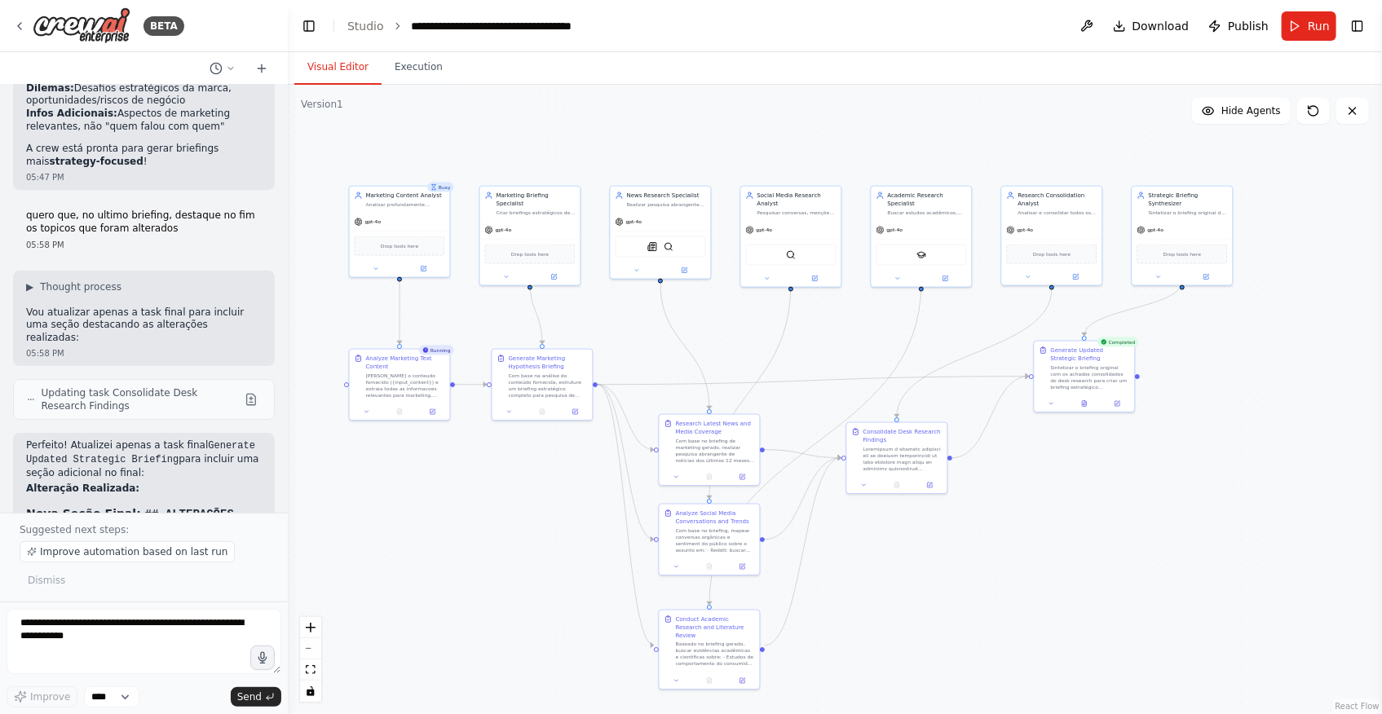
drag, startPoint x: 979, startPoint y: 579, endPoint x: 1027, endPoint y: 528, distance: 69.8
click at [1027, 528] on div ".deletable-edge-delete-btn { width: 20px; height: 20px; border: 0px solid #ffff…" at bounding box center [835, 399] width 1094 height 629
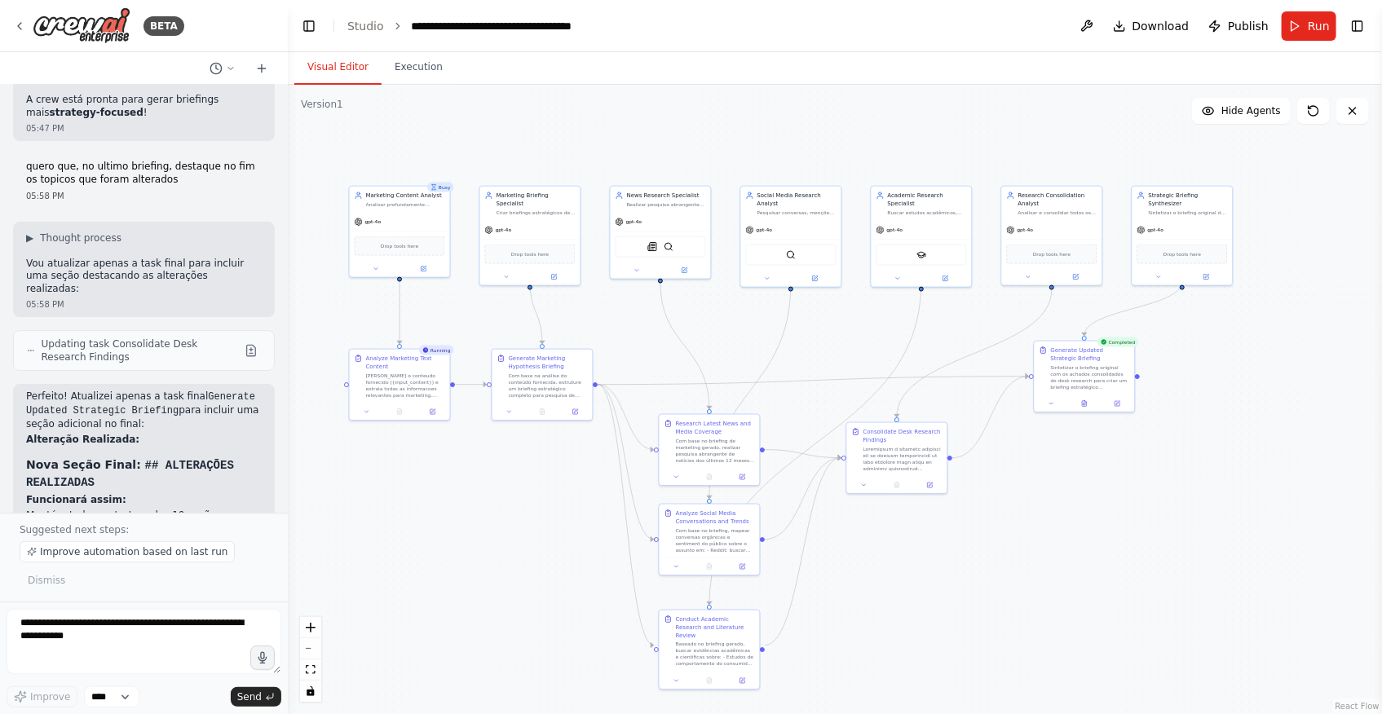
scroll to position [14744, 0]
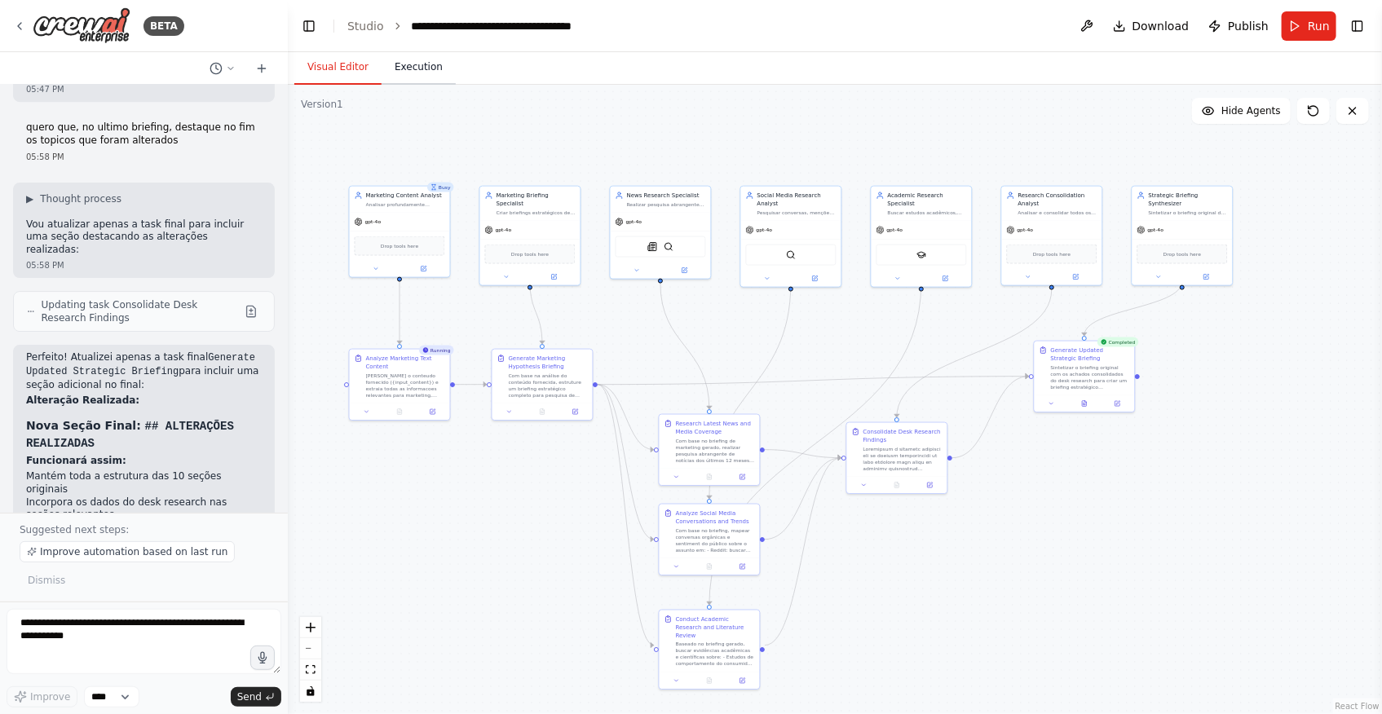
click at [400, 59] on button "Execution" at bounding box center [419, 68] width 74 height 34
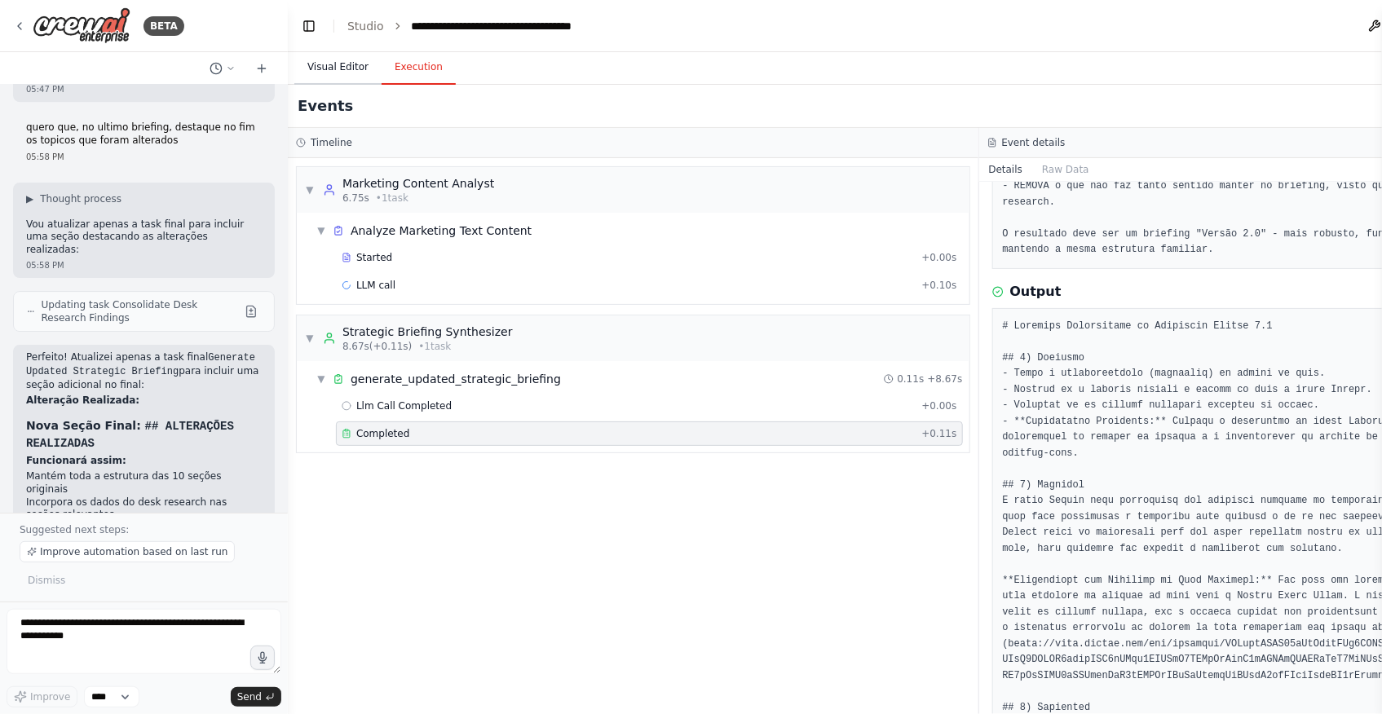
click at [338, 63] on button "Visual Editor" at bounding box center [337, 68] width 87 height 34
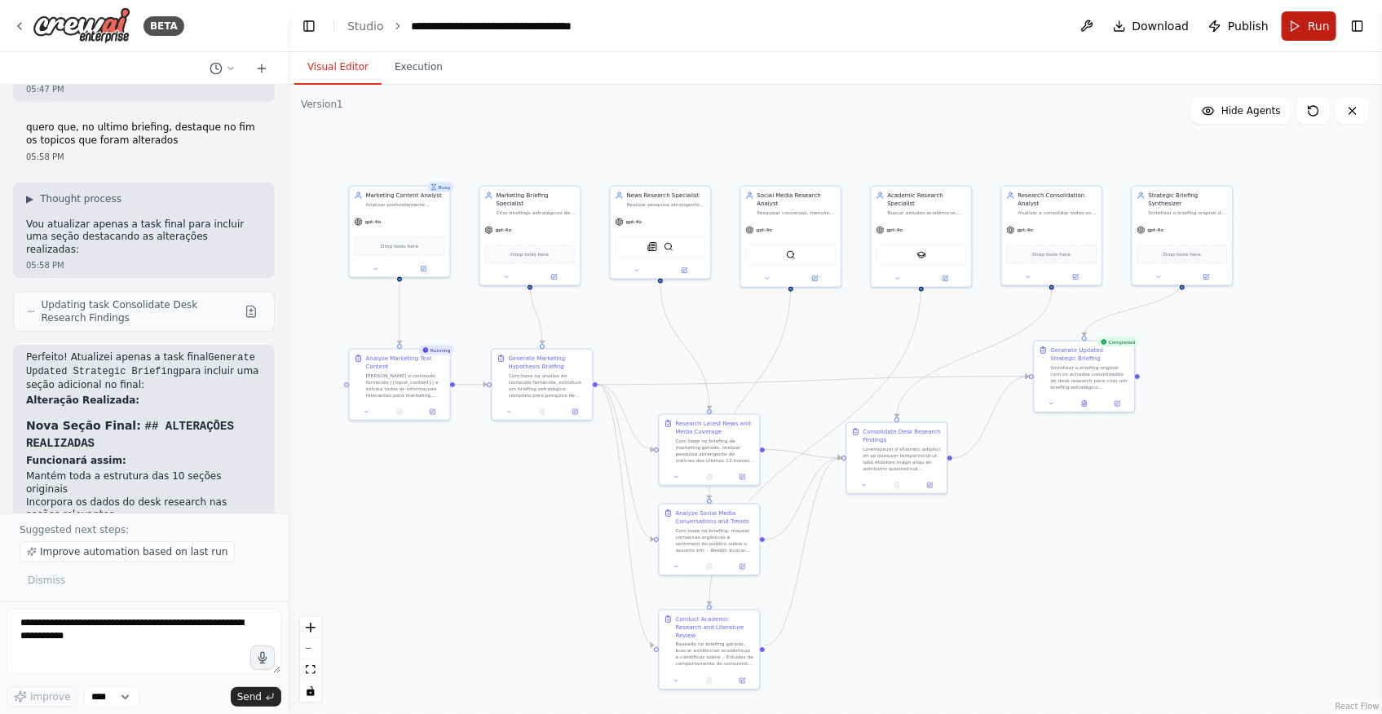
click at [1300, 17] on button "Run" at bounding box center [1309, 25] width 55 height 29
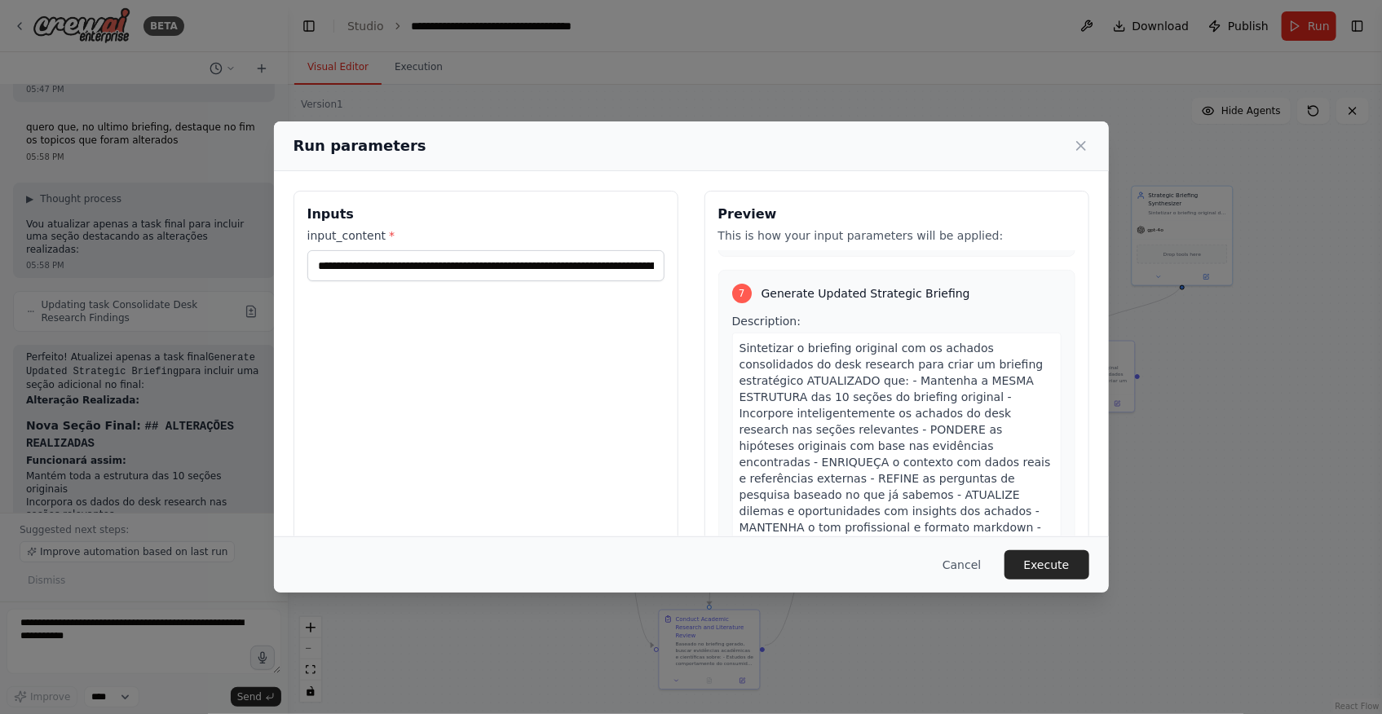
scroll to position [3129, 0]
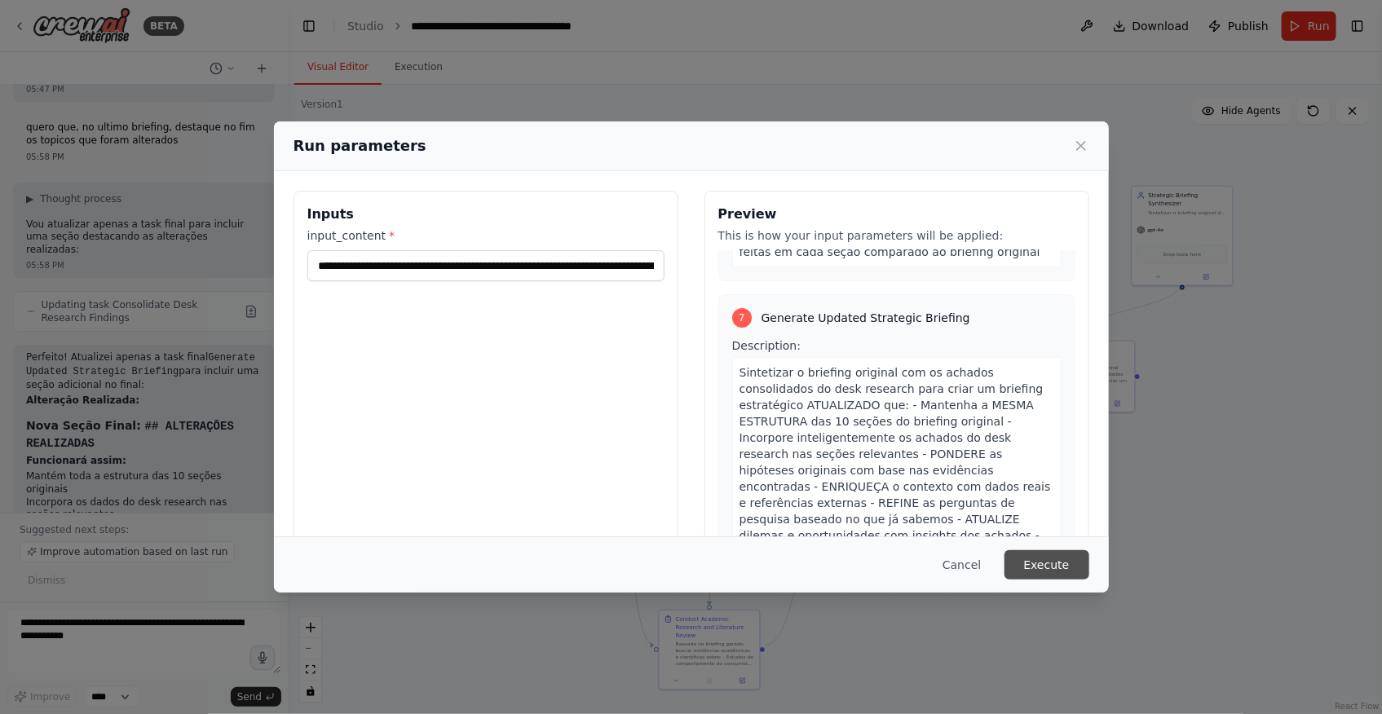
click at [1052, 567] on button "Execute" at bounding box center [1047, 564] width 85 height 29
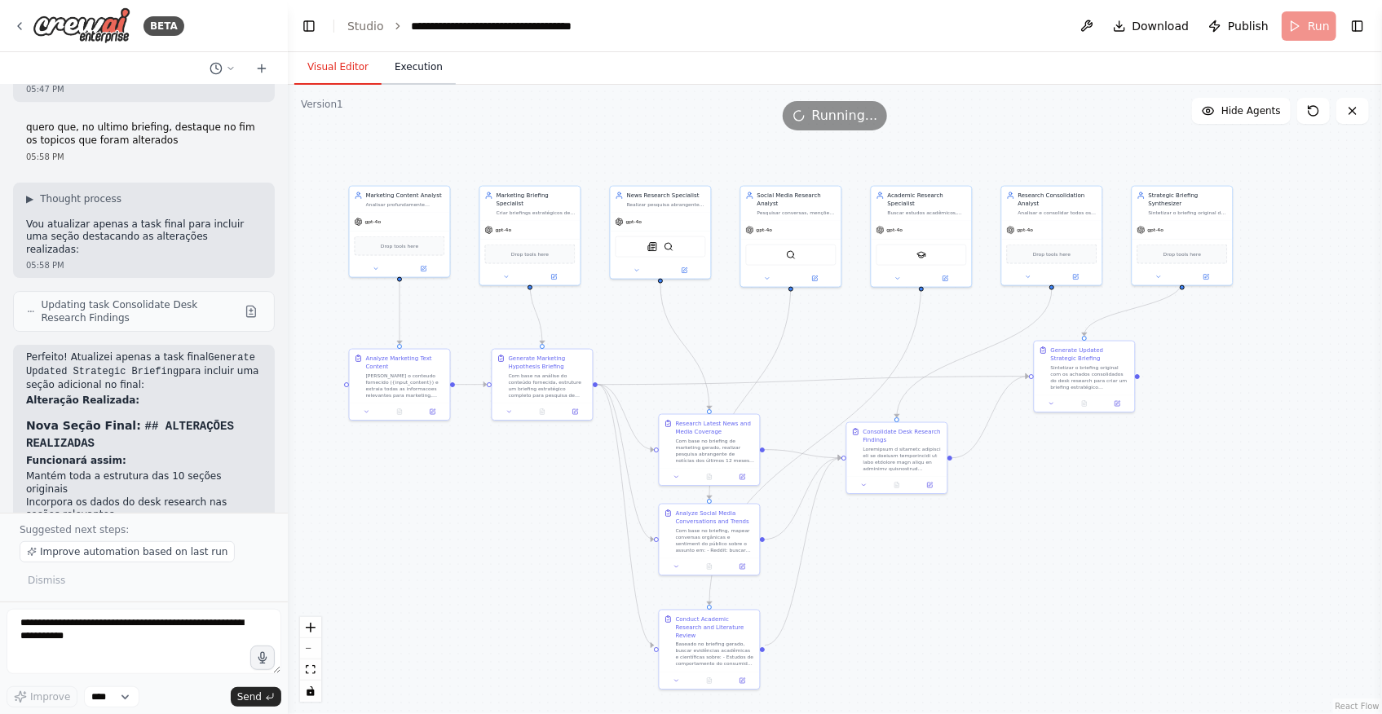
click at [403, 75] on button "Execution" at bounding box center [419, 68] width 74 height 34
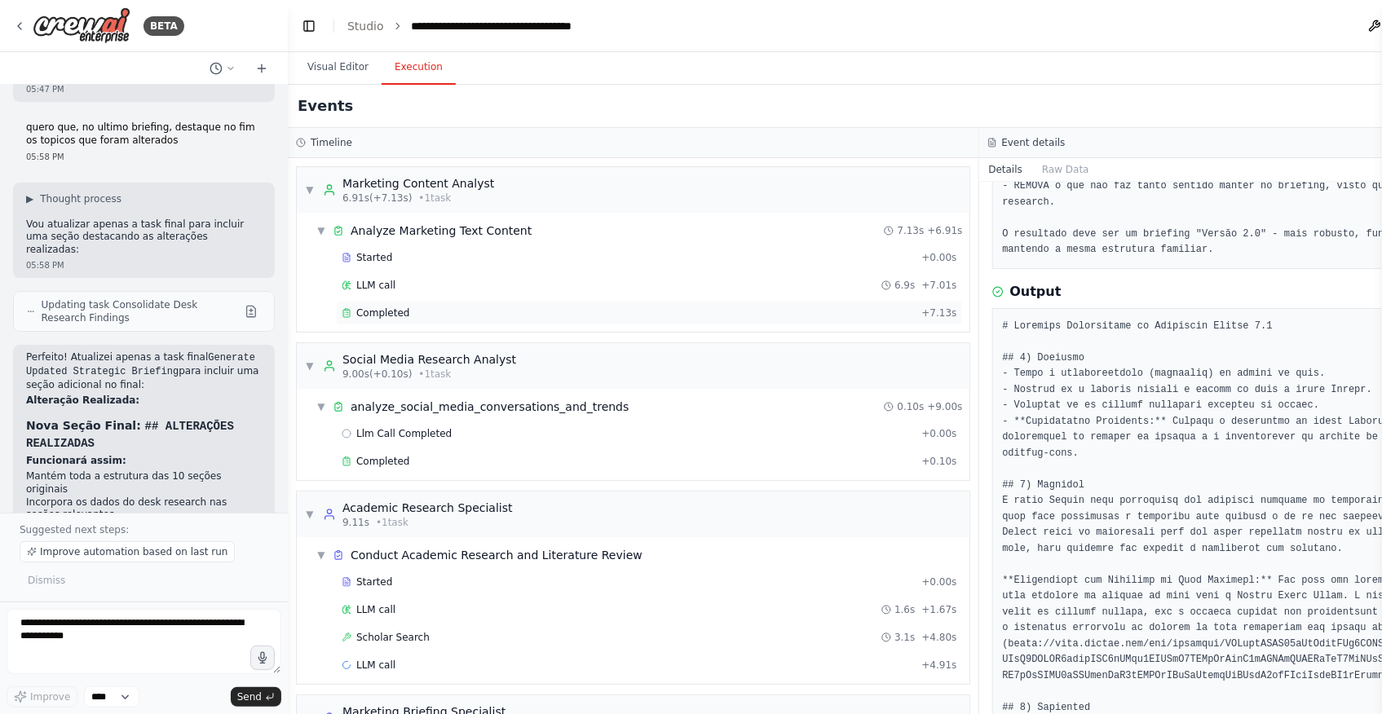
click at [432, 310] on div "Completed" at bounding box center [628, 313] width 573 height 13
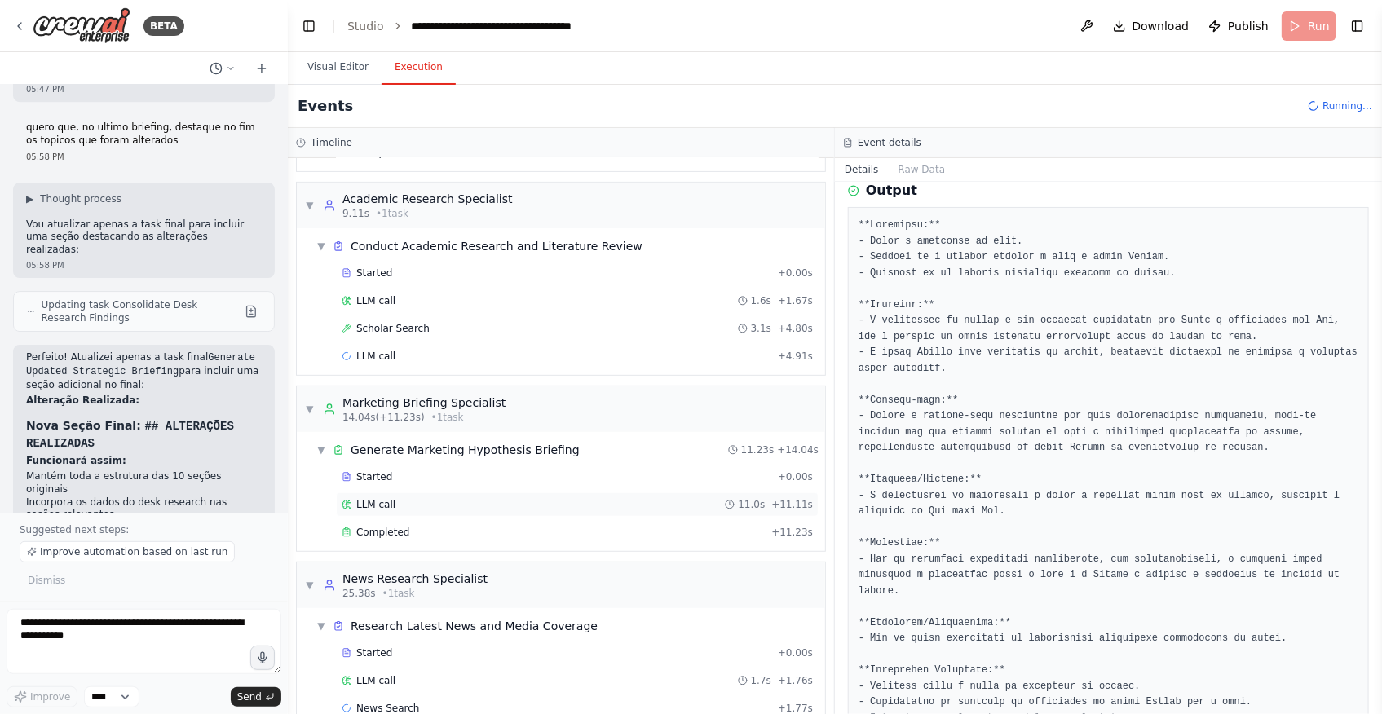
scroll to position [0, 0]
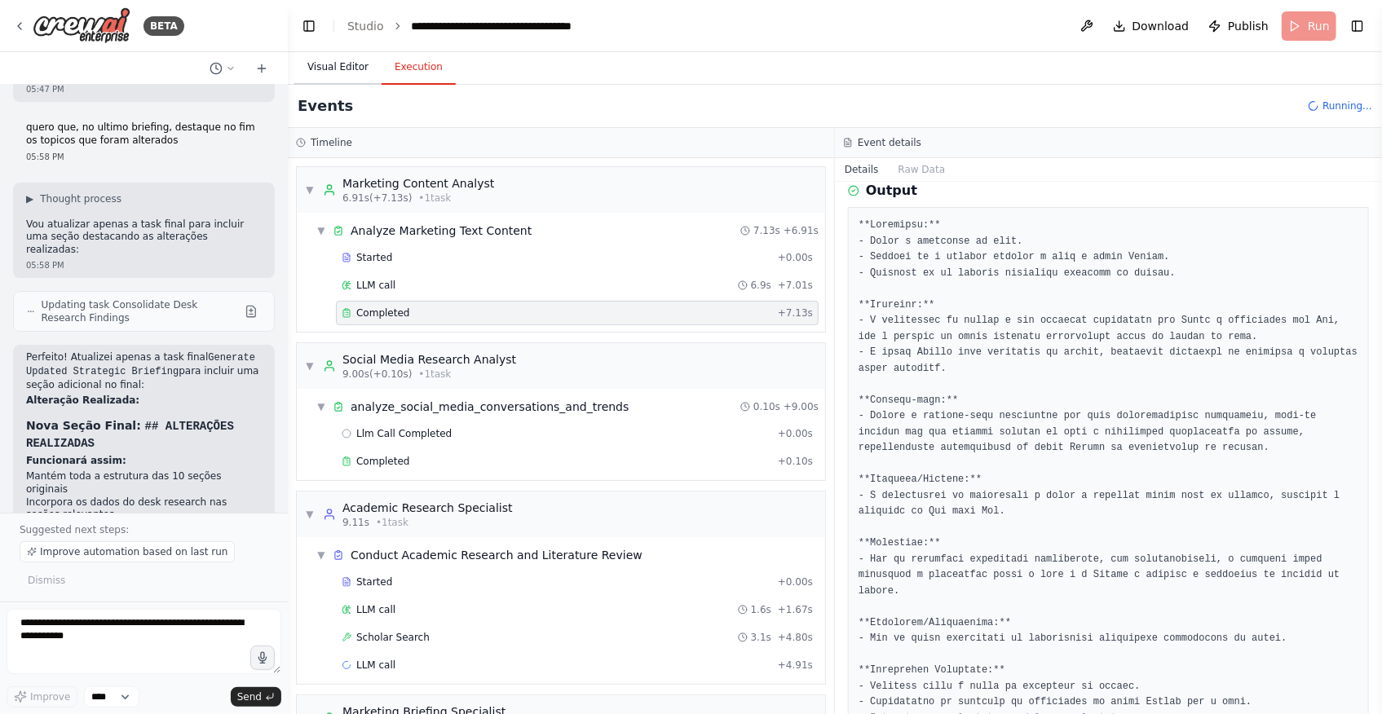
click at [329, 64] on button "Visual Editor" at bounding box center [337, 68] width 87 height 34
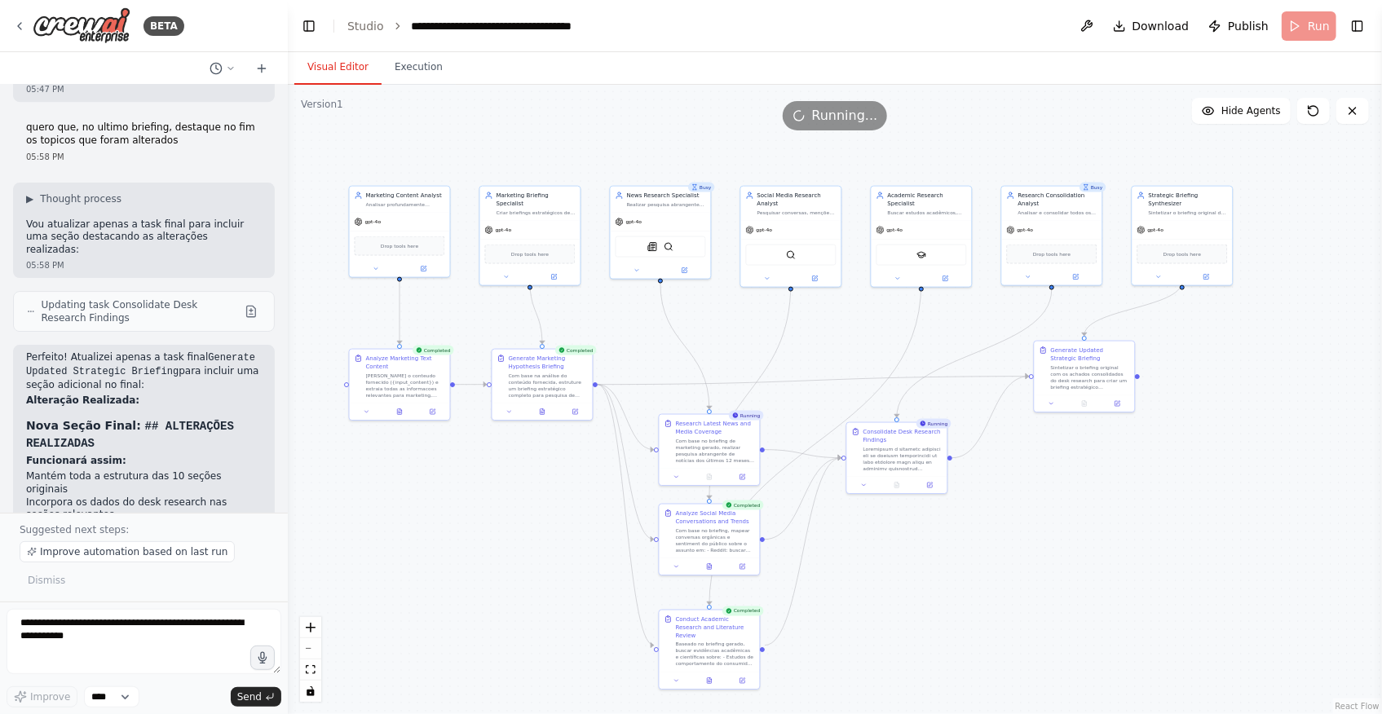
drag, startPoint x: 431, startPoint y: 575, endPoint x: 448, endPoint y: 611, distance: 39.4
click at [448, 611] on div ".deletable-edge-delete-btn { width: 20px; height: 20px; border: 0px solid #ffff…" at bounding box center [835, 399] width 1094 height 629
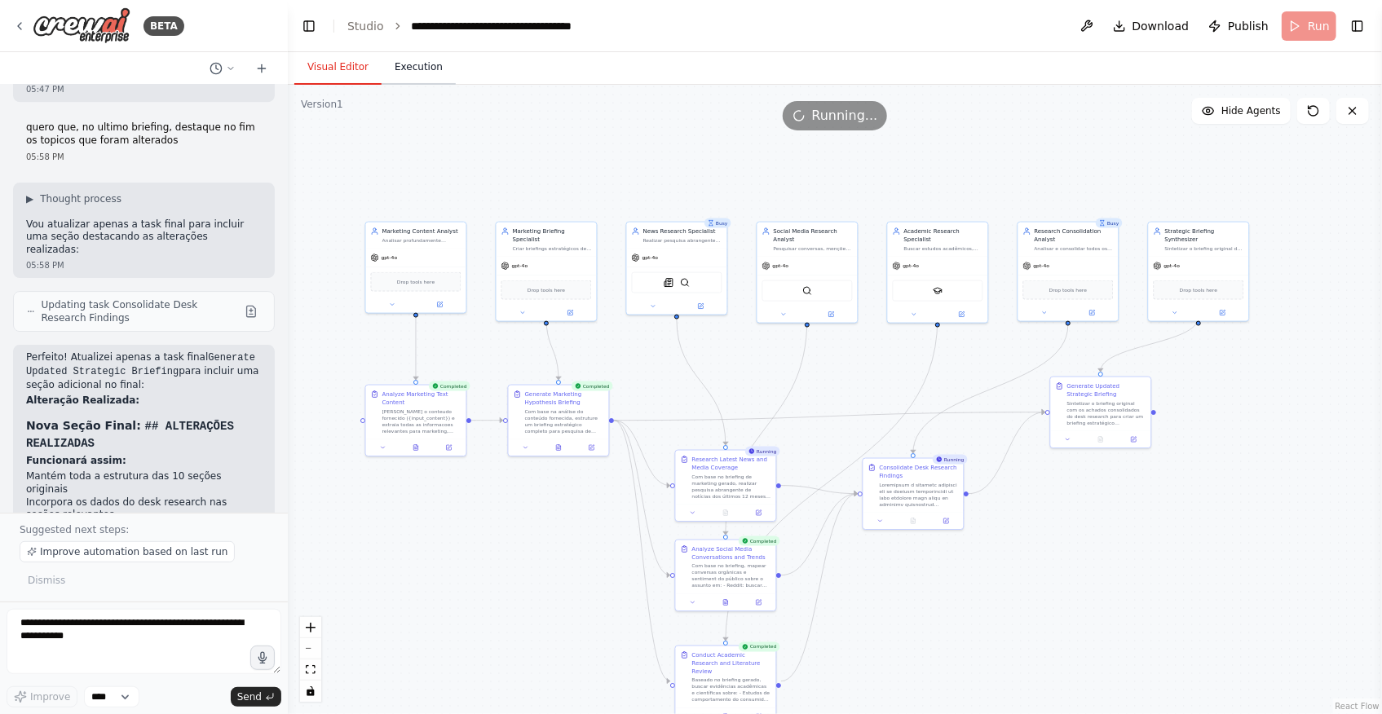
click at [420, 60] on button "Execution" at bounding box center [419, 68] width 74 height 34
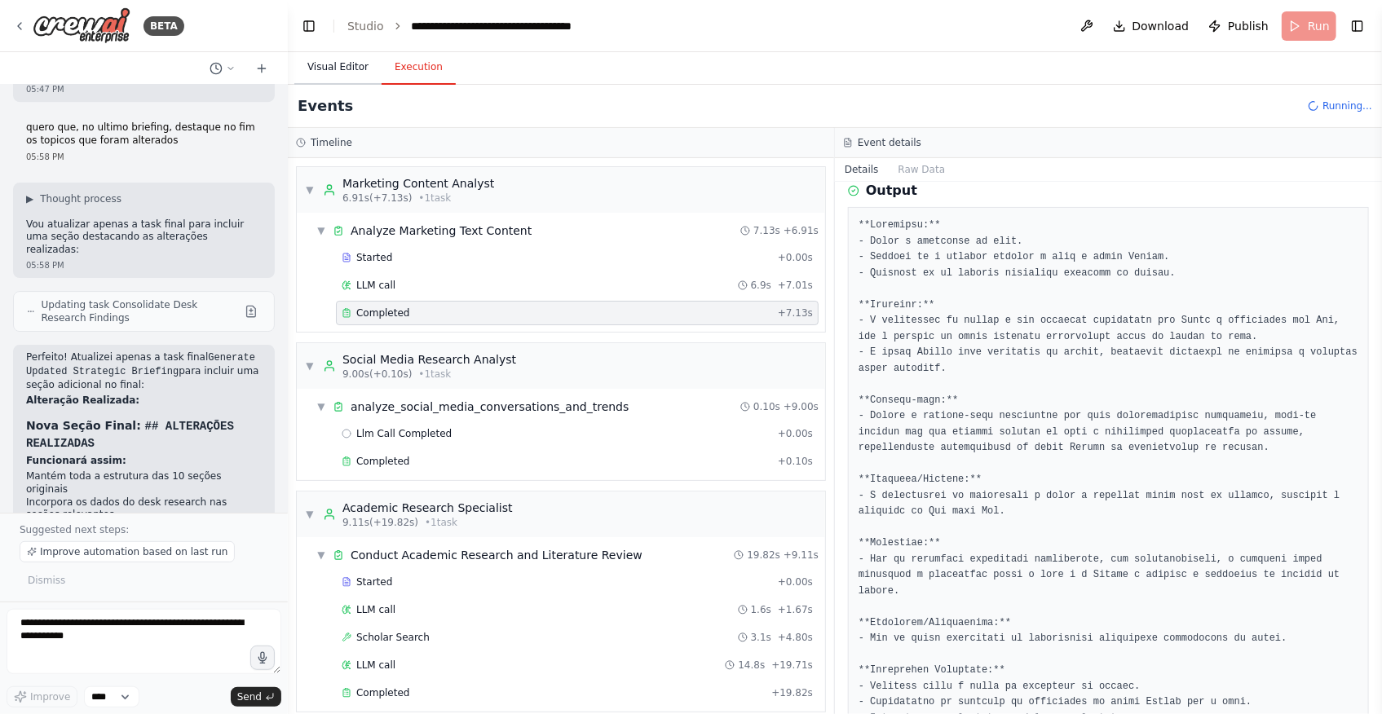
click at [316, 64] on button "Visual Editor" at bounding box center [337, 68] width 87 height 34
click at [442, 68] on button "Execution" at bounding box center [419, 68] width 74 height 34
click at [336, 68] on button "Visual Editor" at bounding box center [337, 68] width 87 height 34
click at [433, 64] on button "Execution" at bounding box center [419, 68] width 74 height 34
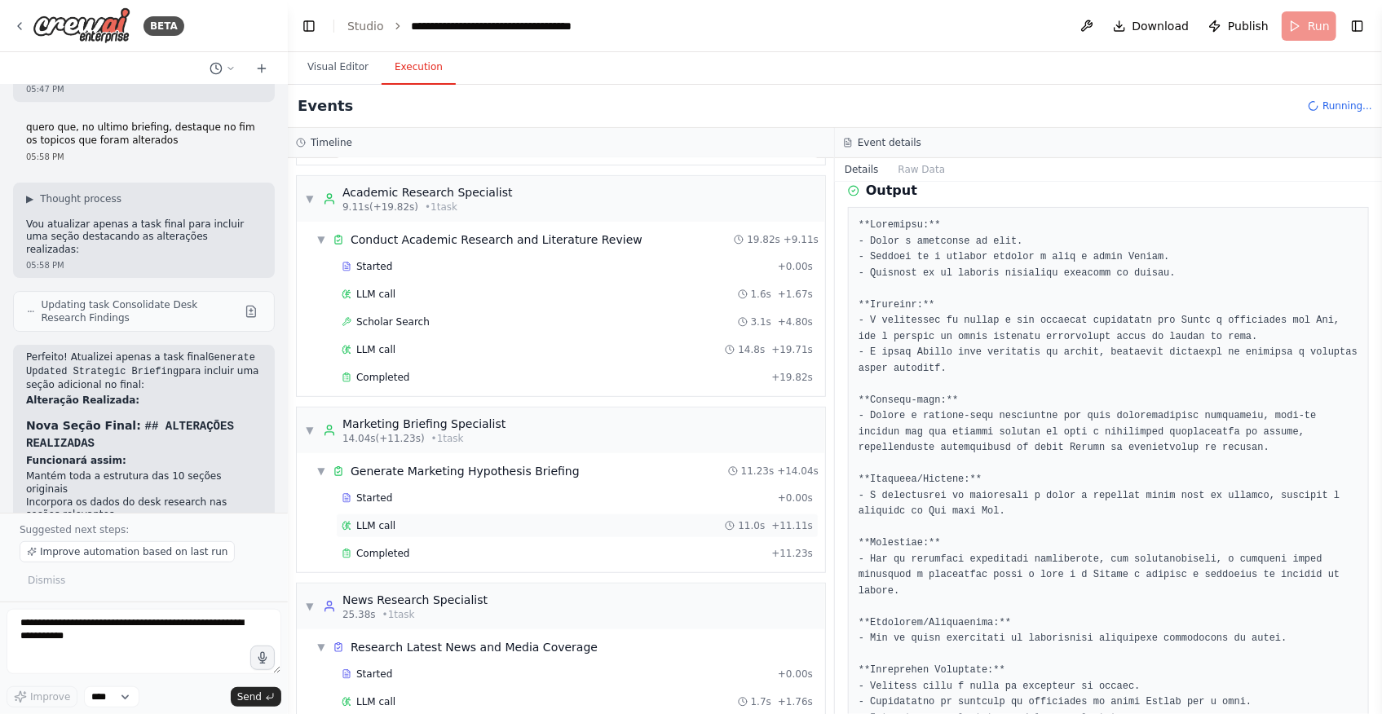
scroll to position [241, 0]
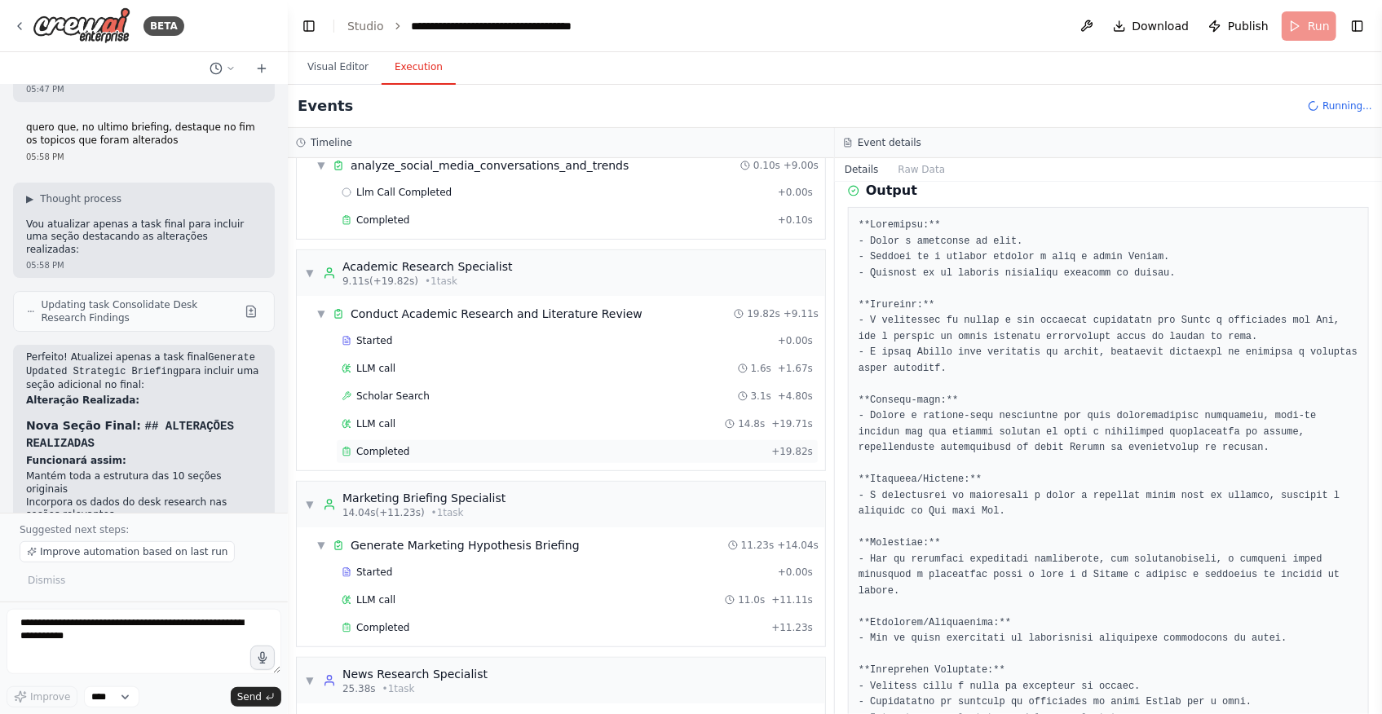
click at [417, 440] on div "Completed + 19.82s" at bounding box center [577, 451] width 483 height 24
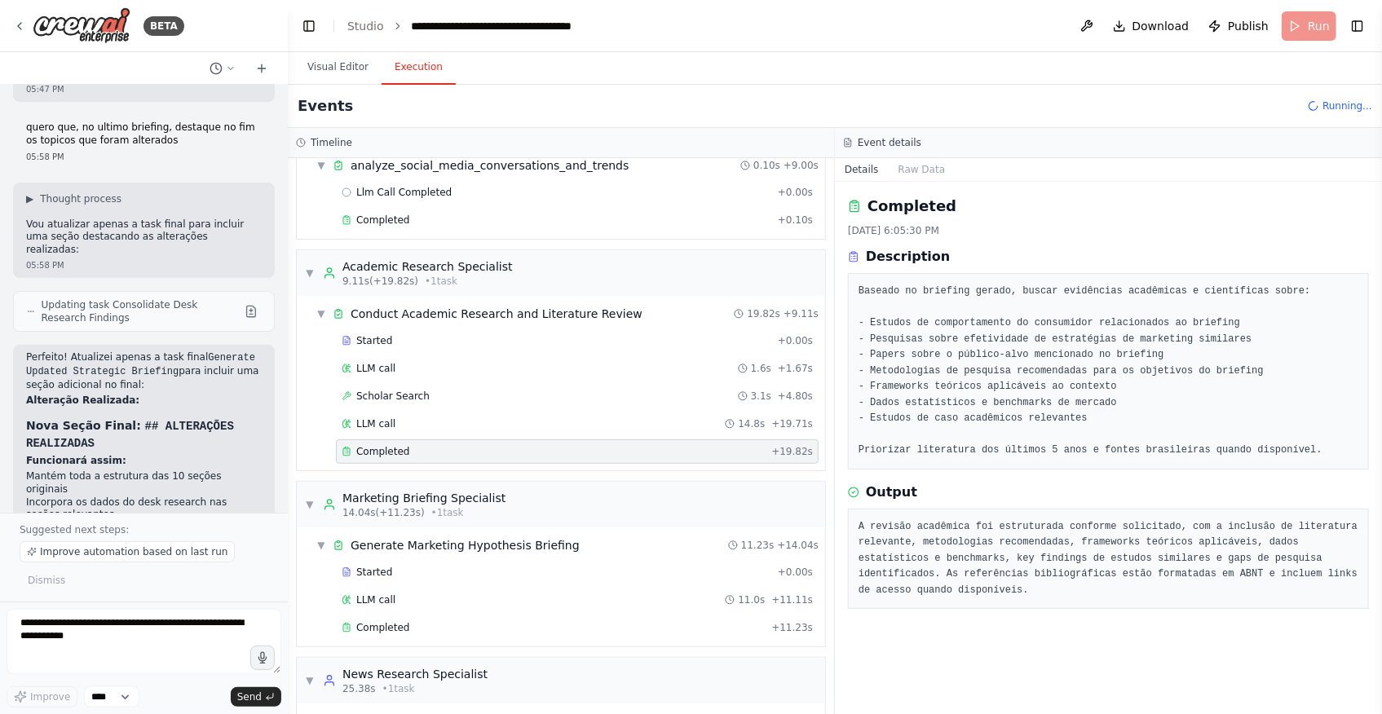
scroll to position [0, 0]
click at [418, 422] on div "LLM call 14.8s + 19.71s" at bounding box center [577, 423] width 471 height 13
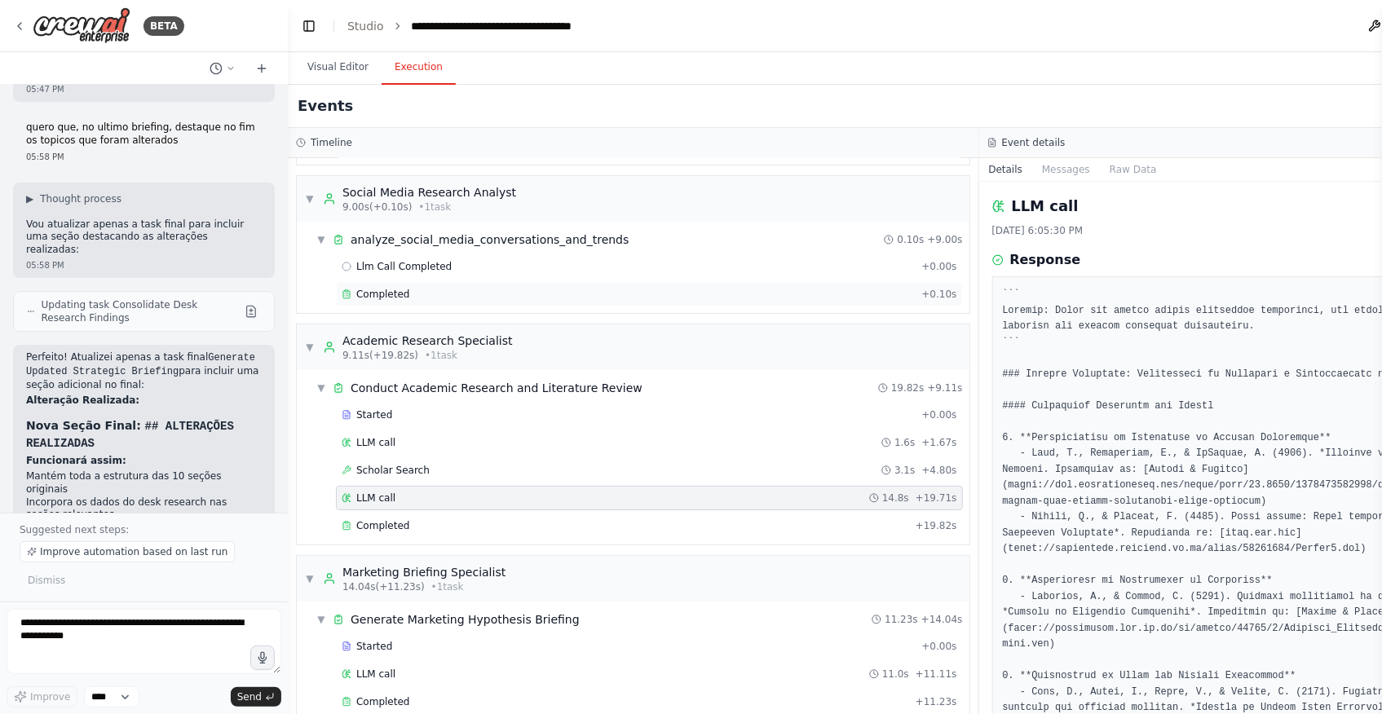
click at [409, 289] on div "Completed" at bounding box center [628, 294] width 573 height 13
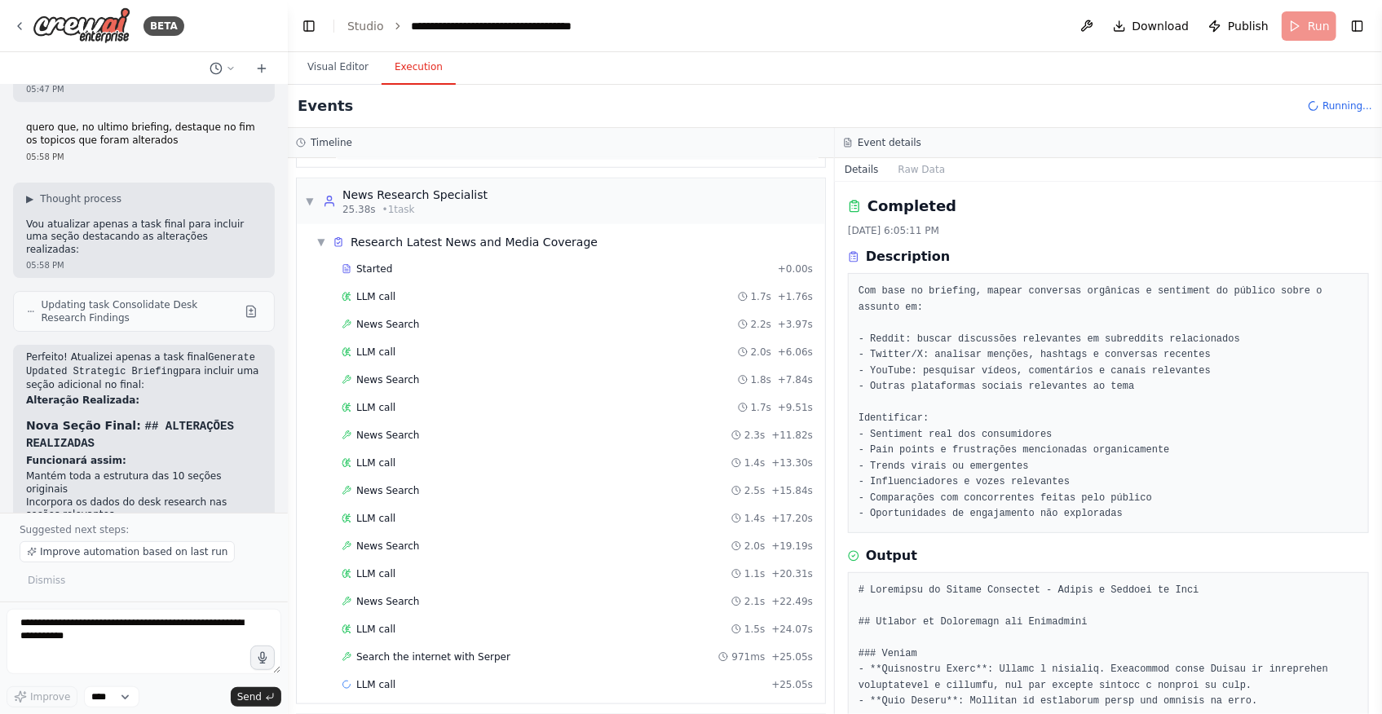
scroll to position [1045, 0]
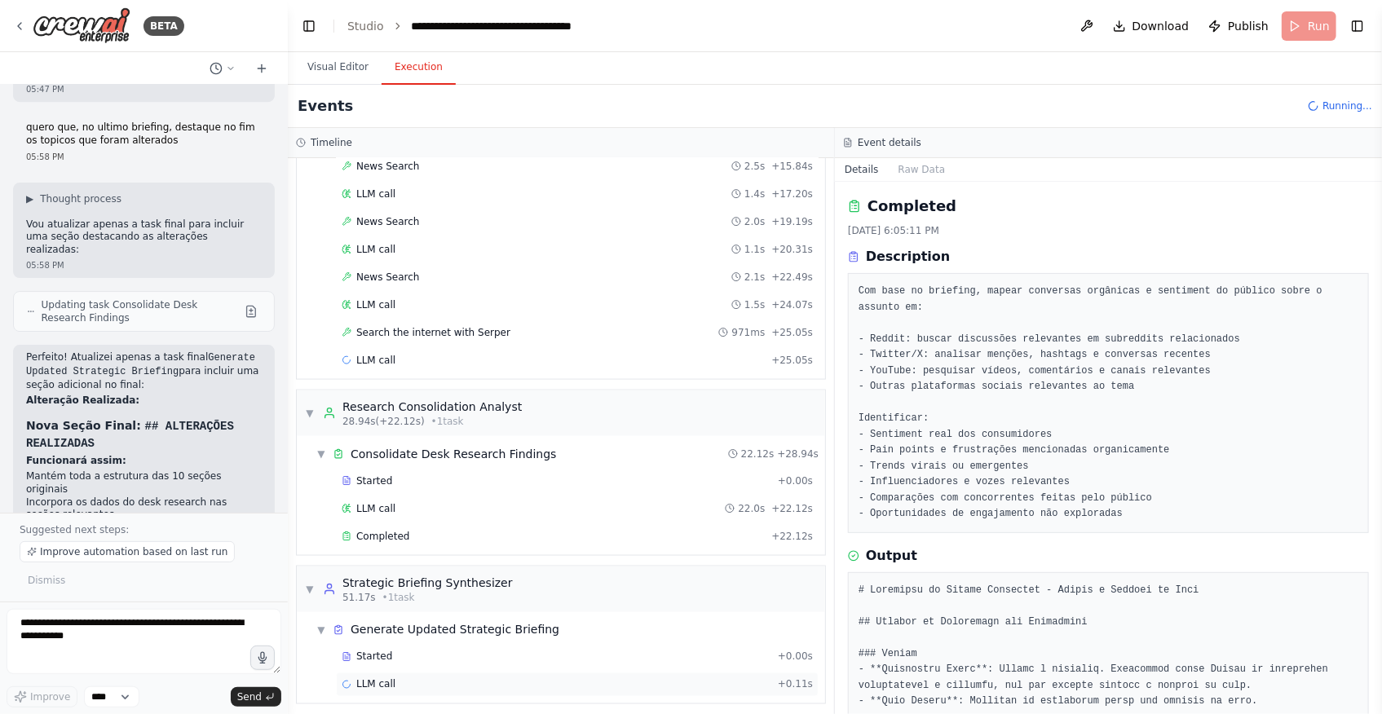
click at [385, 673] on div "LLM call + 0.11s" at bounding box center [577, 685] width 483 height 24
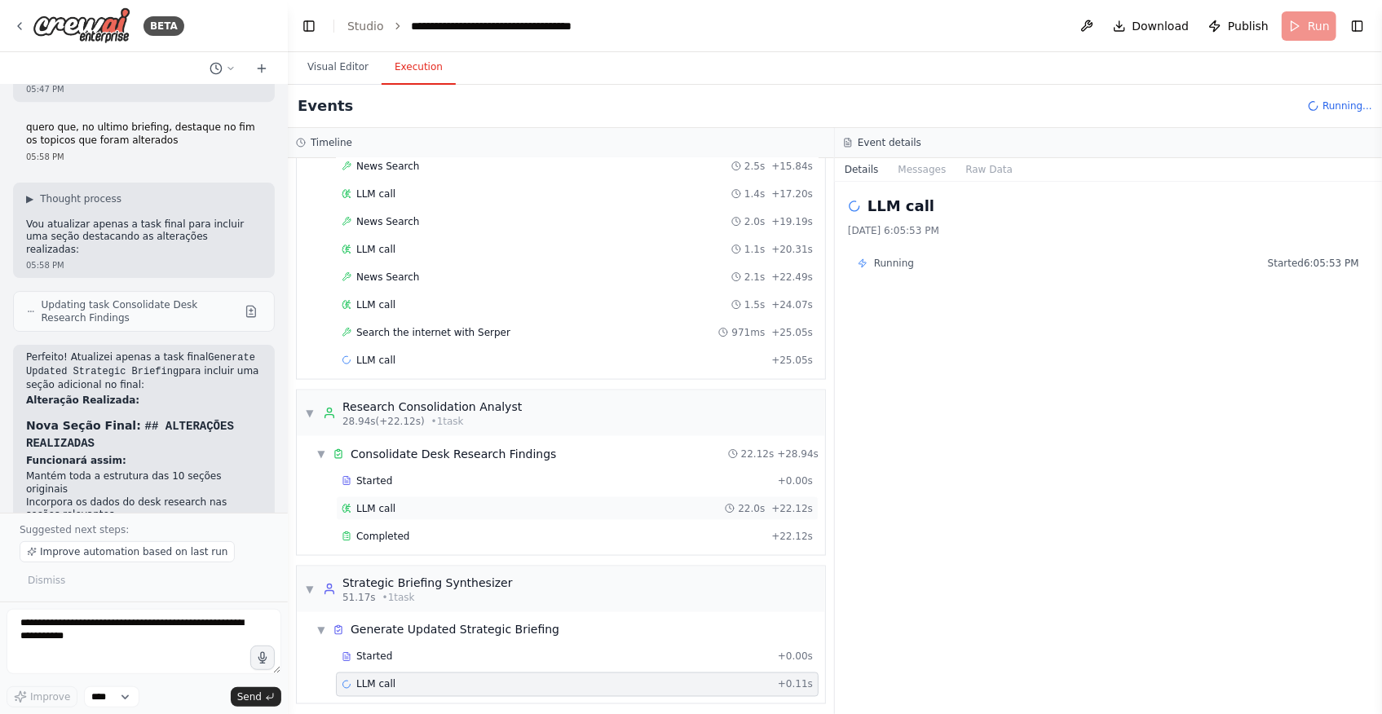
click at [403, 502] on div "LLM call 22.0s + 22.12s" at bounding box center [577, 508] width 471 height 13
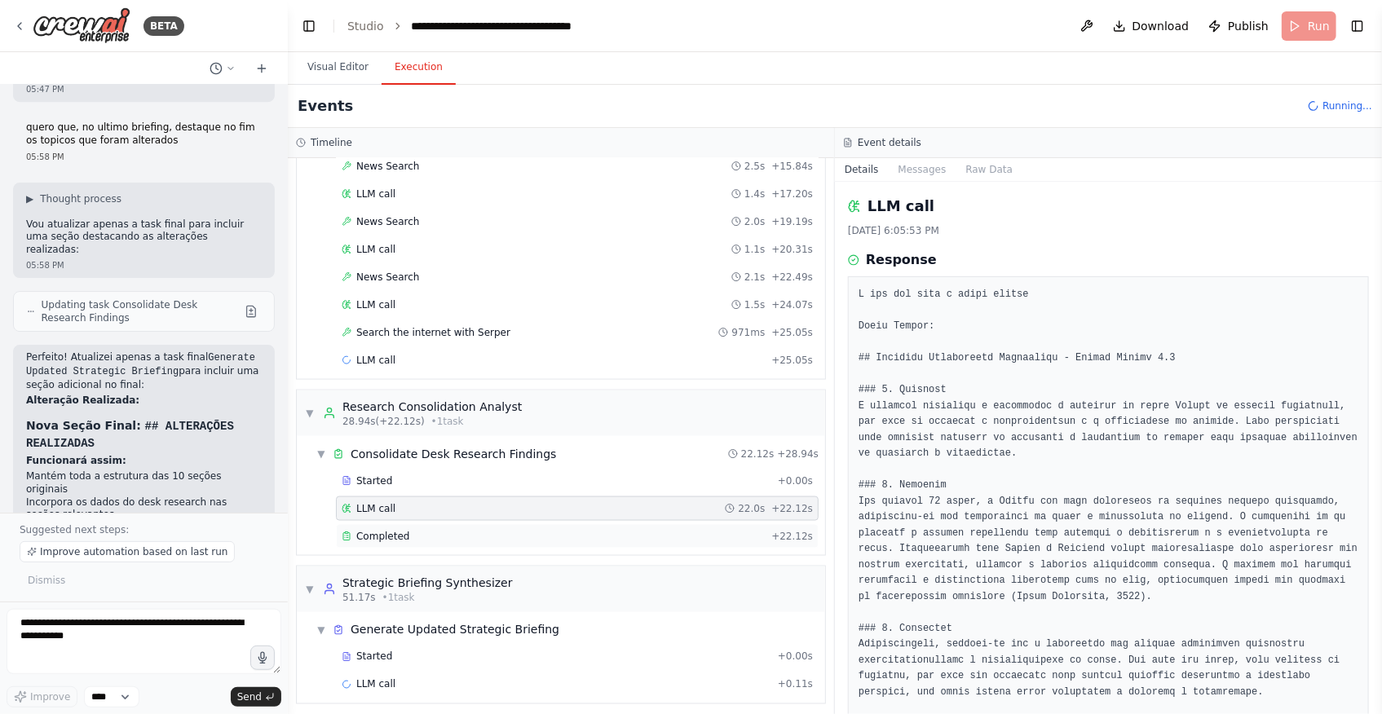
click at [412, 530] on div "Completed" at bounding box center [553, 536] width 423 height 13
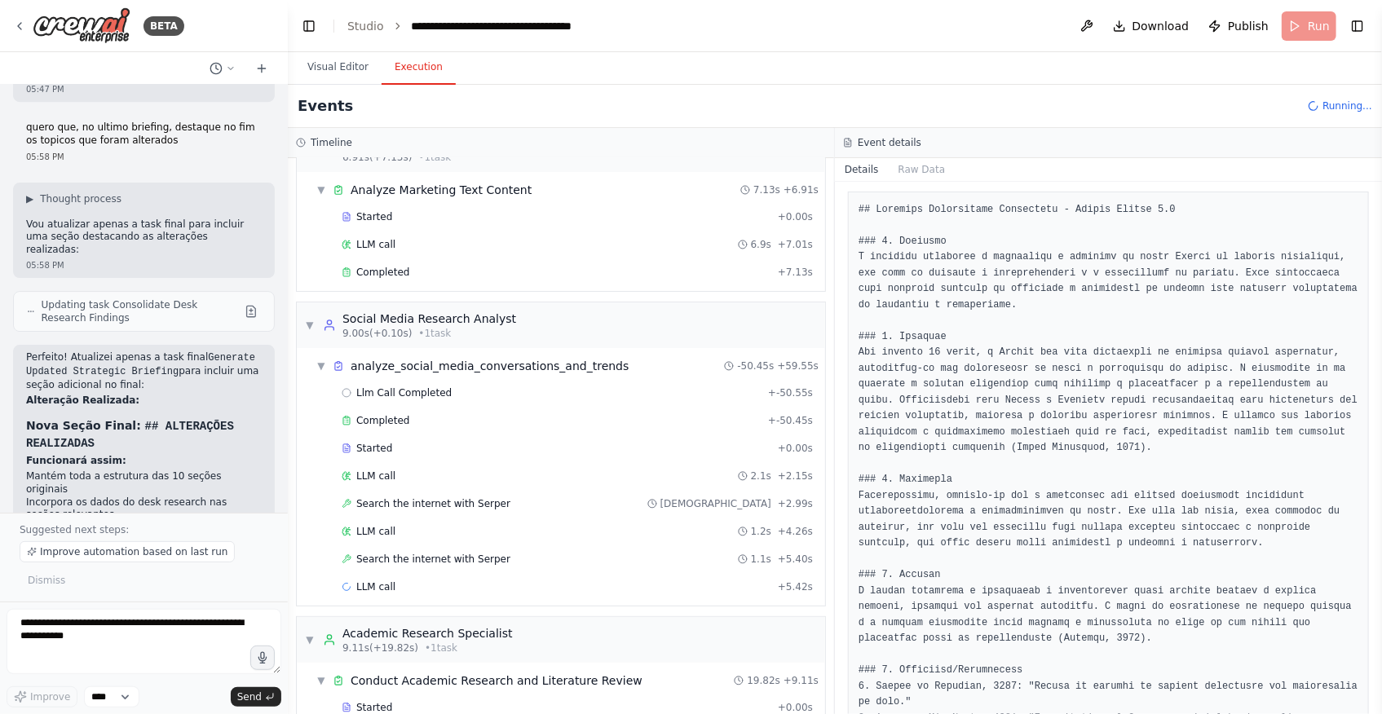
scroll to position [0, 0]
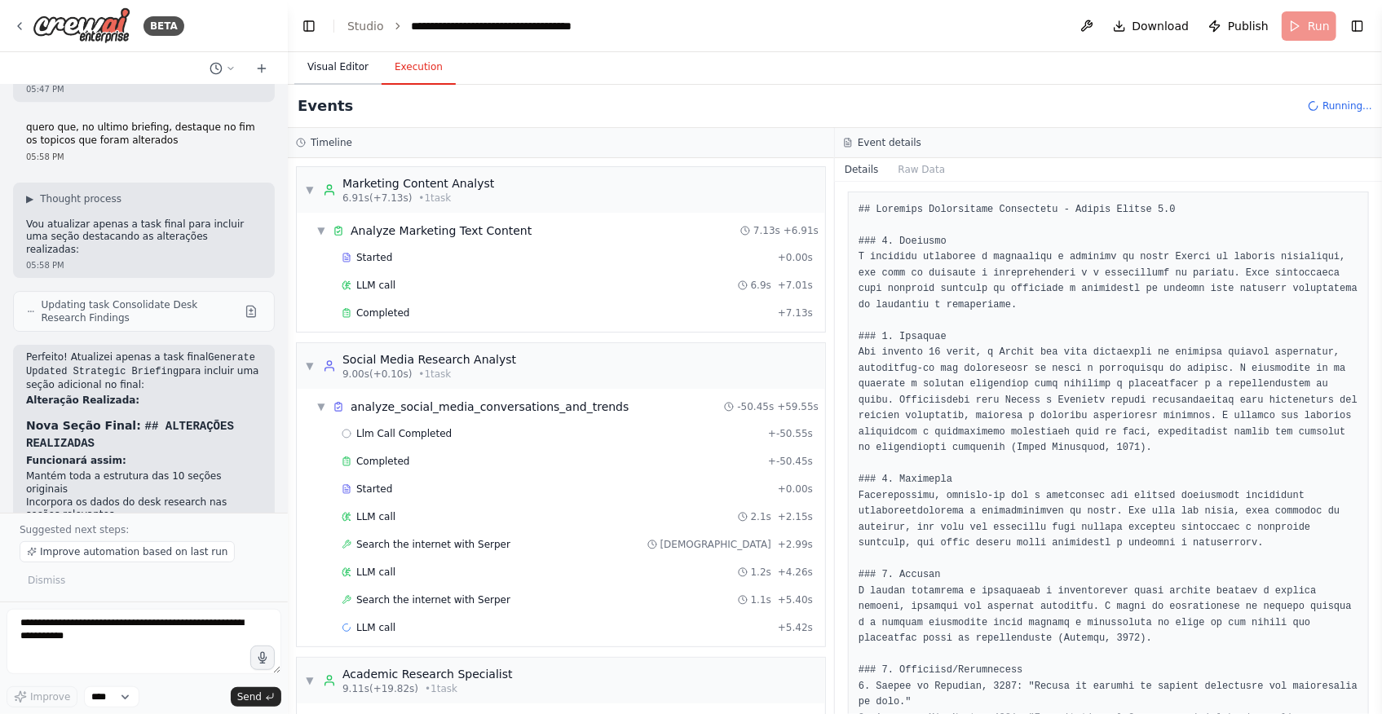
click at [342, 73] on button "Visual Editor" at bounding box center [337, 68] width 87 height 34
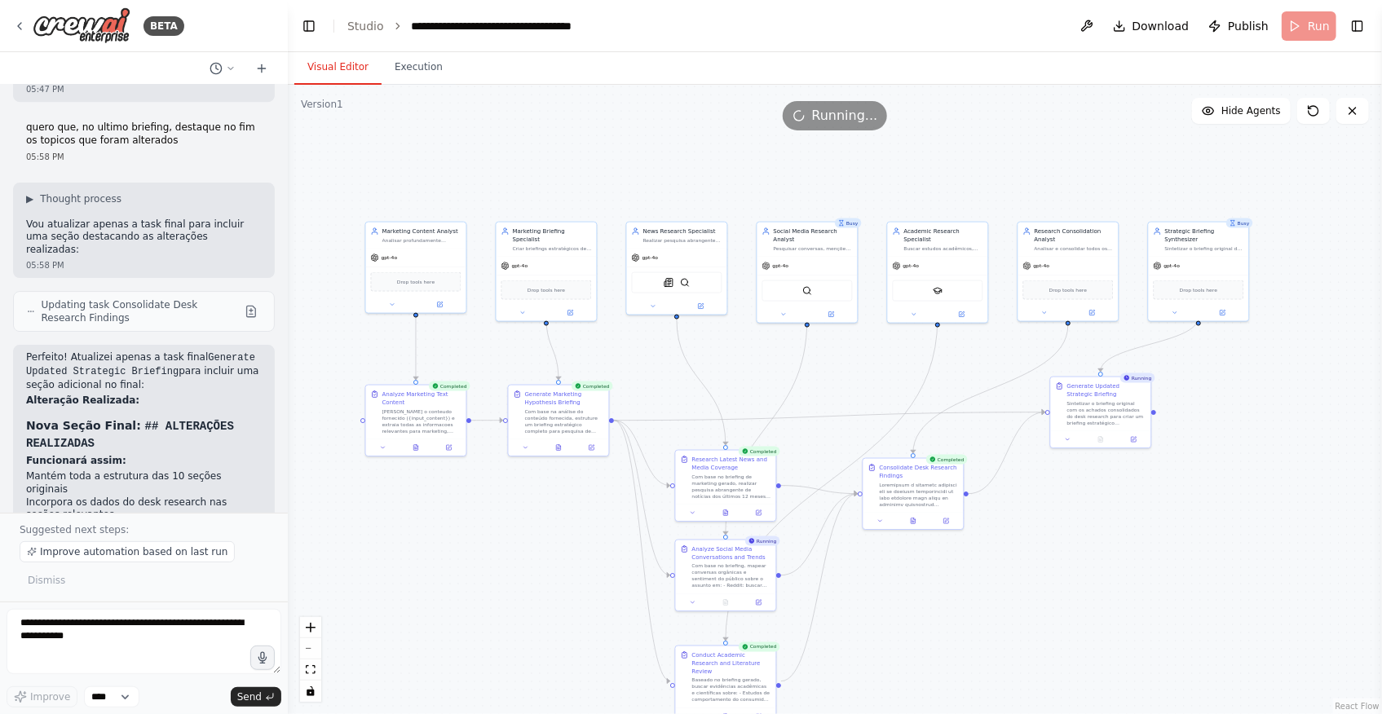
click at [1196, 658] on div ".deletable-edge-delete-btn { width: 20px; height: 20px; border: 0px solid #ffff…" at bounding box center [835, 399] width 1094 height 629
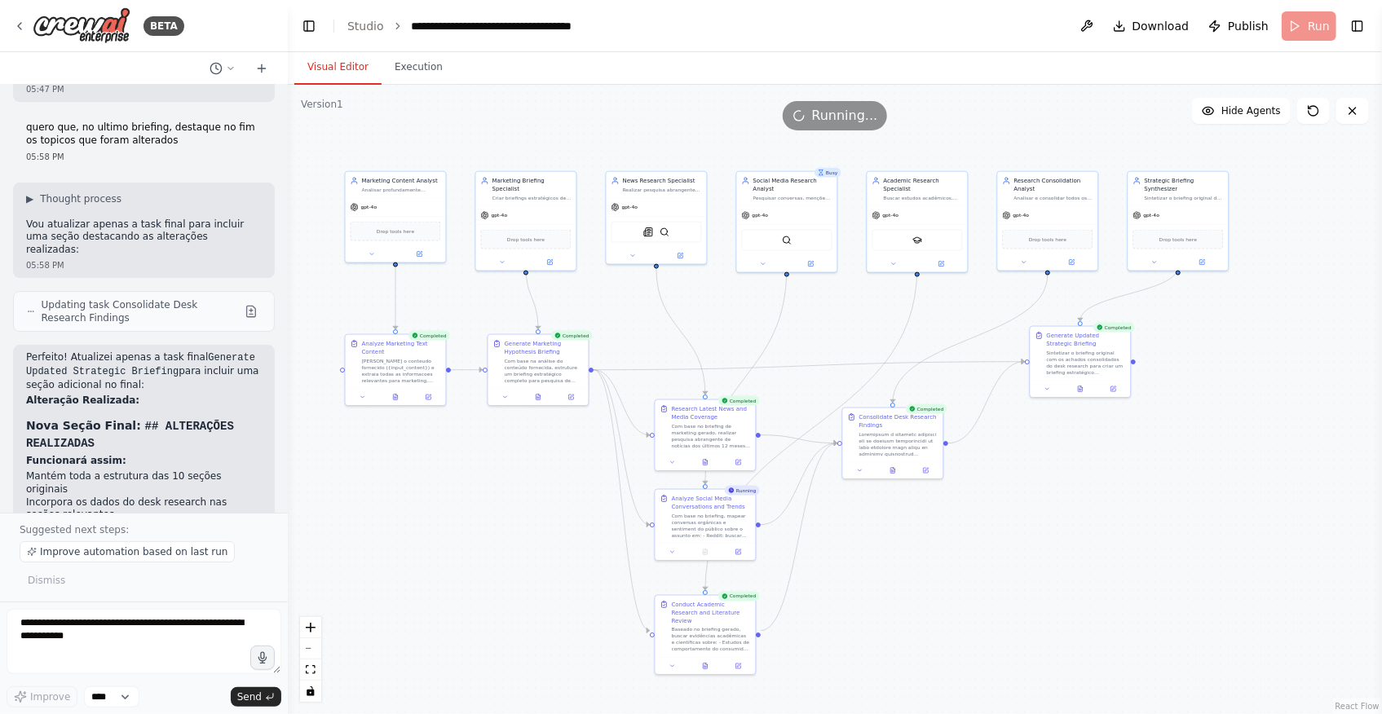
drag, startPoint x: 1104, startPoint y: 603, endPoint x: 1079, endPoint y: 550, distance: 58.7
click at [1080, 550] on div ".deletable-edge-delete-btn { width: 20px; height: 20px; border: 0px solid #ffff…" at bounding box center [835, 399] width 1094 height 629
click at [417, 69] on button "Execution" at bounding box center [419, 68] width 74 height 34
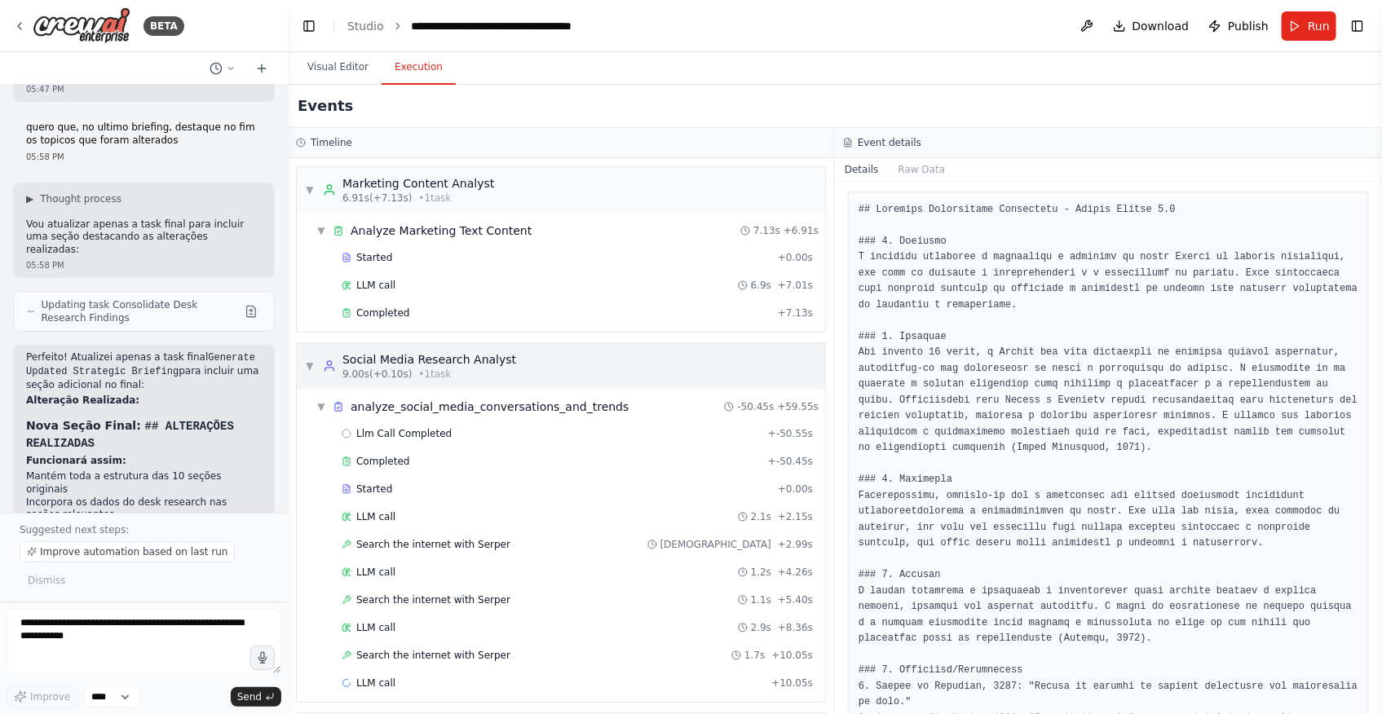
click at [320, 366] on div "▼ Social Media Research Analyst 9.00s (+0.10s) • 1 task" at bounding box center [410, 365] width 211 height 29
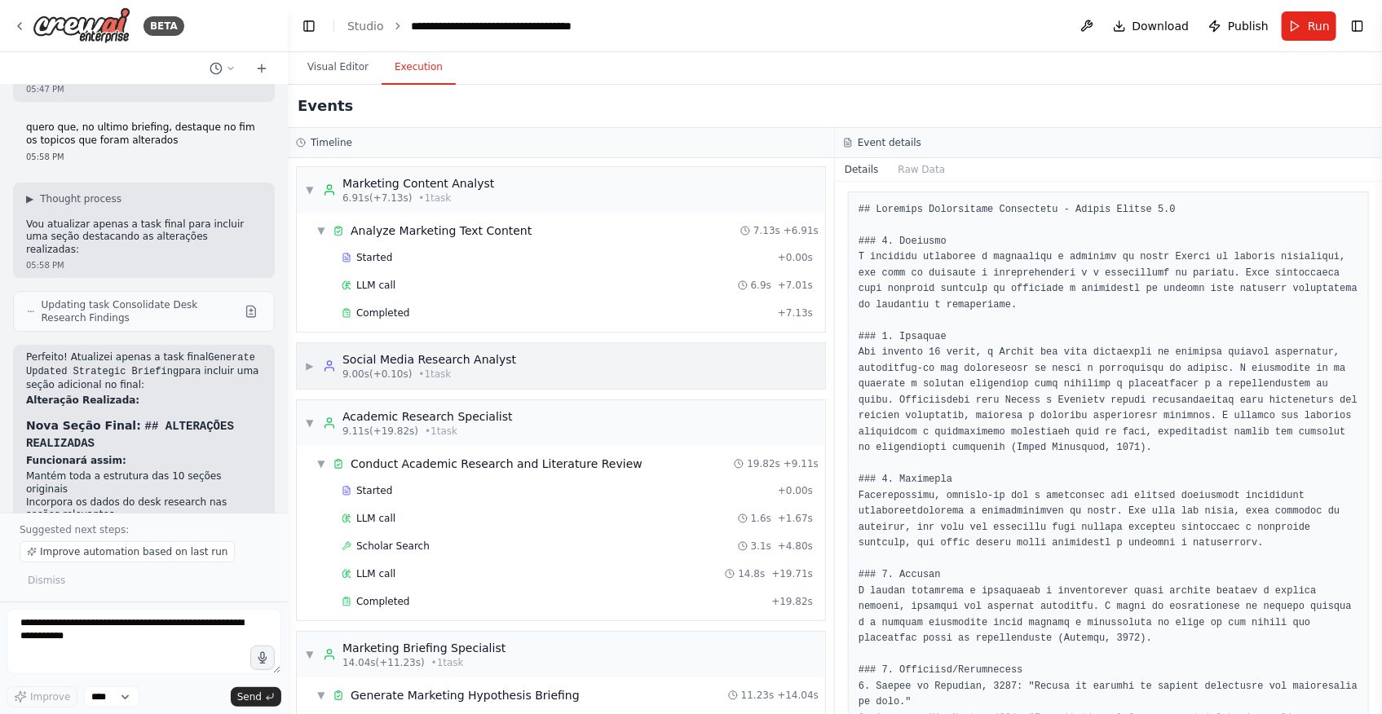
click at [320, 376] on div "▶ Social Media Research Analyst 9.00s (+0.10s) • 1 task" at bounding box center [410, 365] width 211 height 29
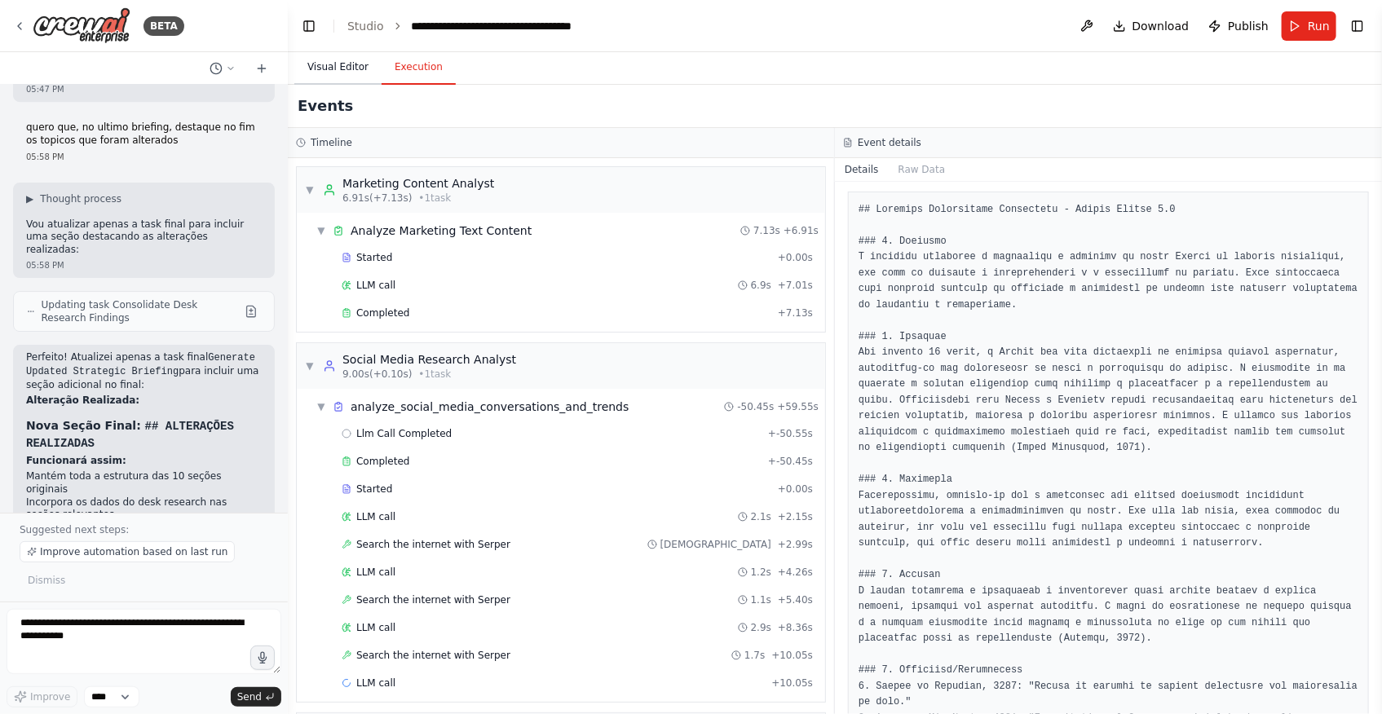
click at [346, 66] on button "Visual Editor" at bounding box center [337, 68] width 87 height 34
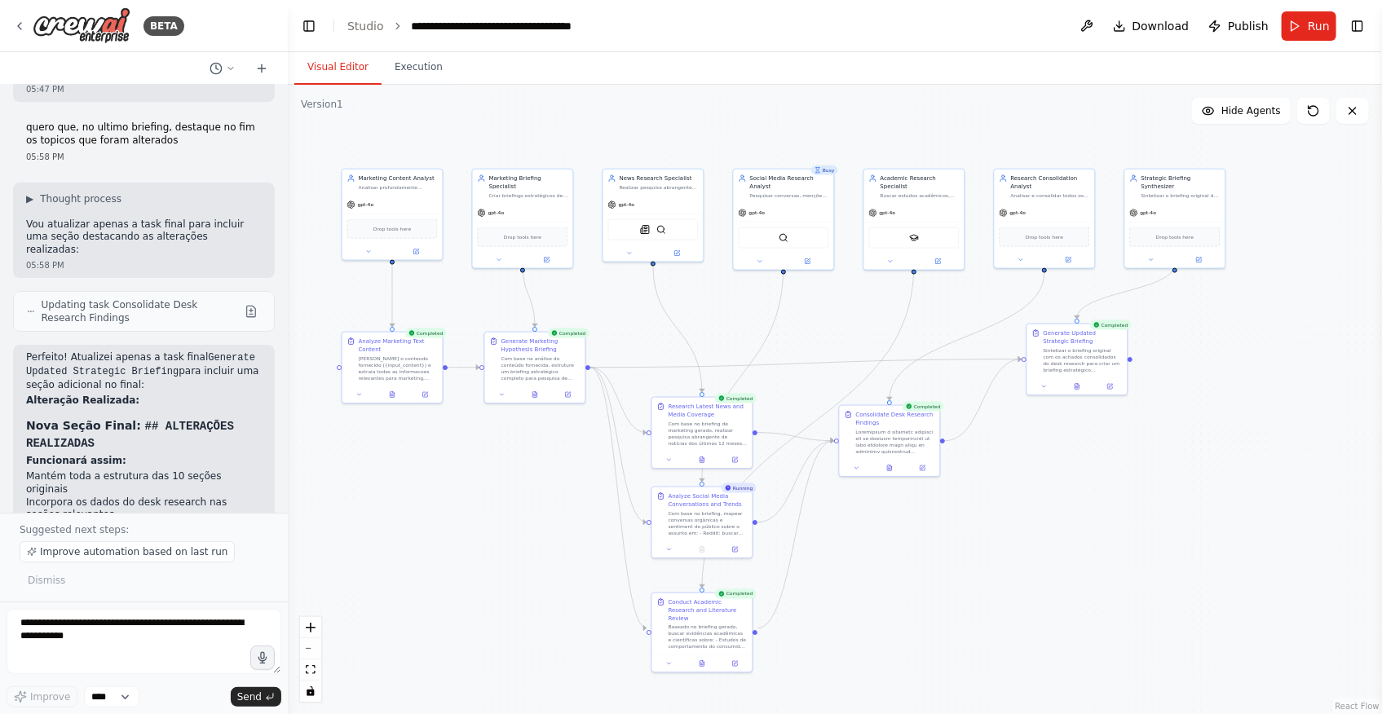
click at [578, 335] on div "Completed" at bounding box center [569, 334] width 42 height 10
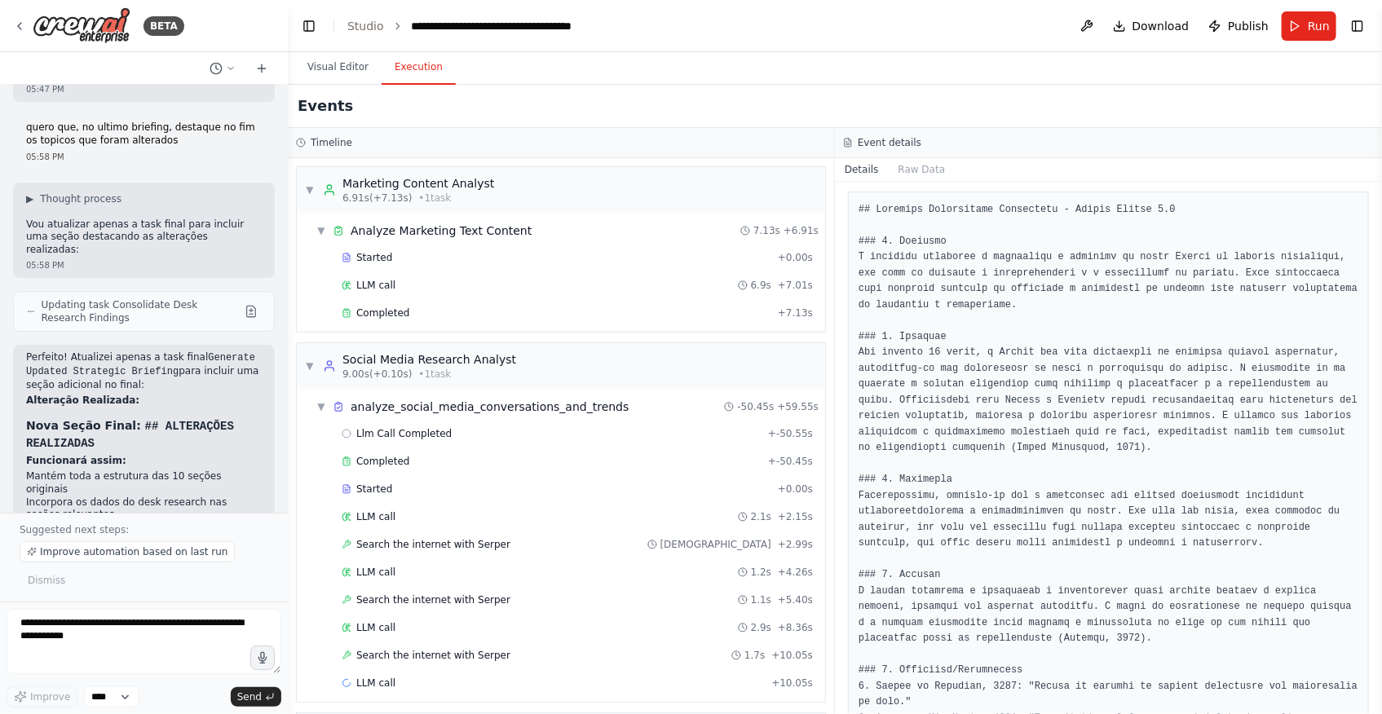
click at [401, 70] on button "Execution" at bounding box center [419, 68] width 74 height 34
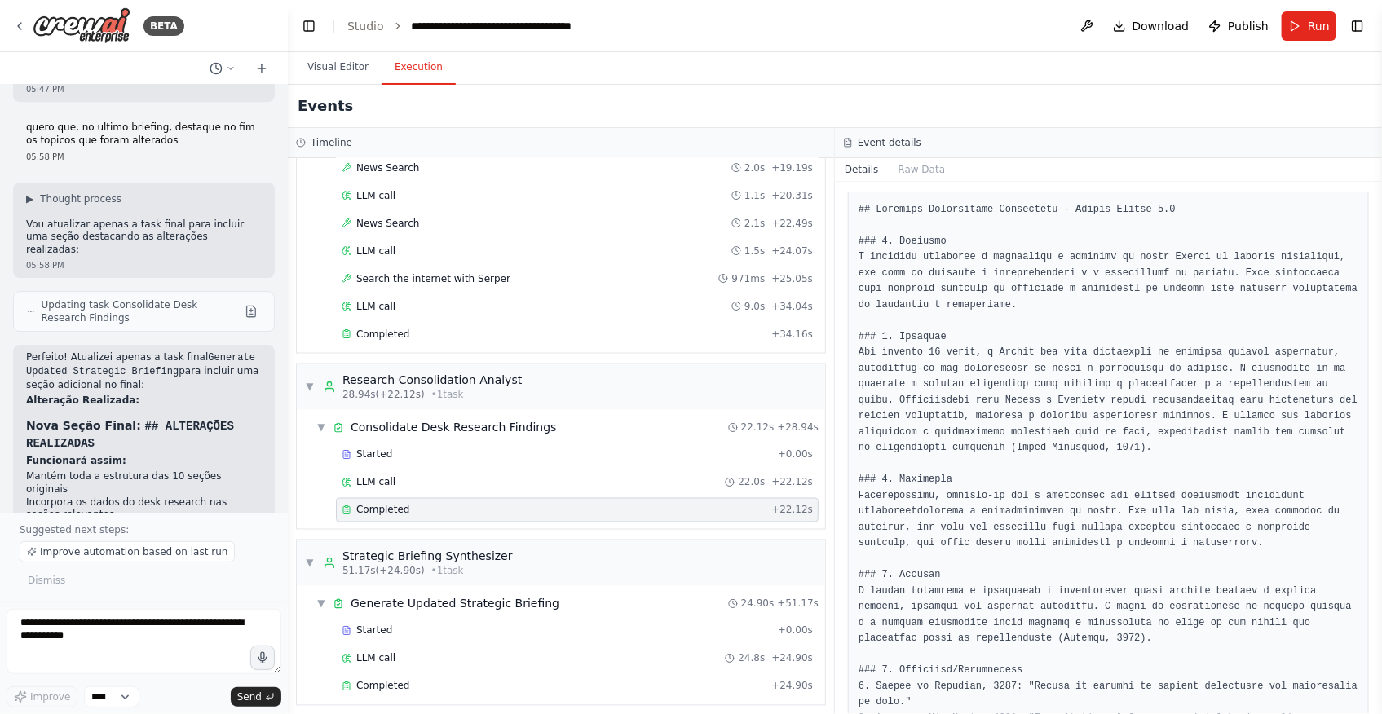
scroll to position [14521, 0]
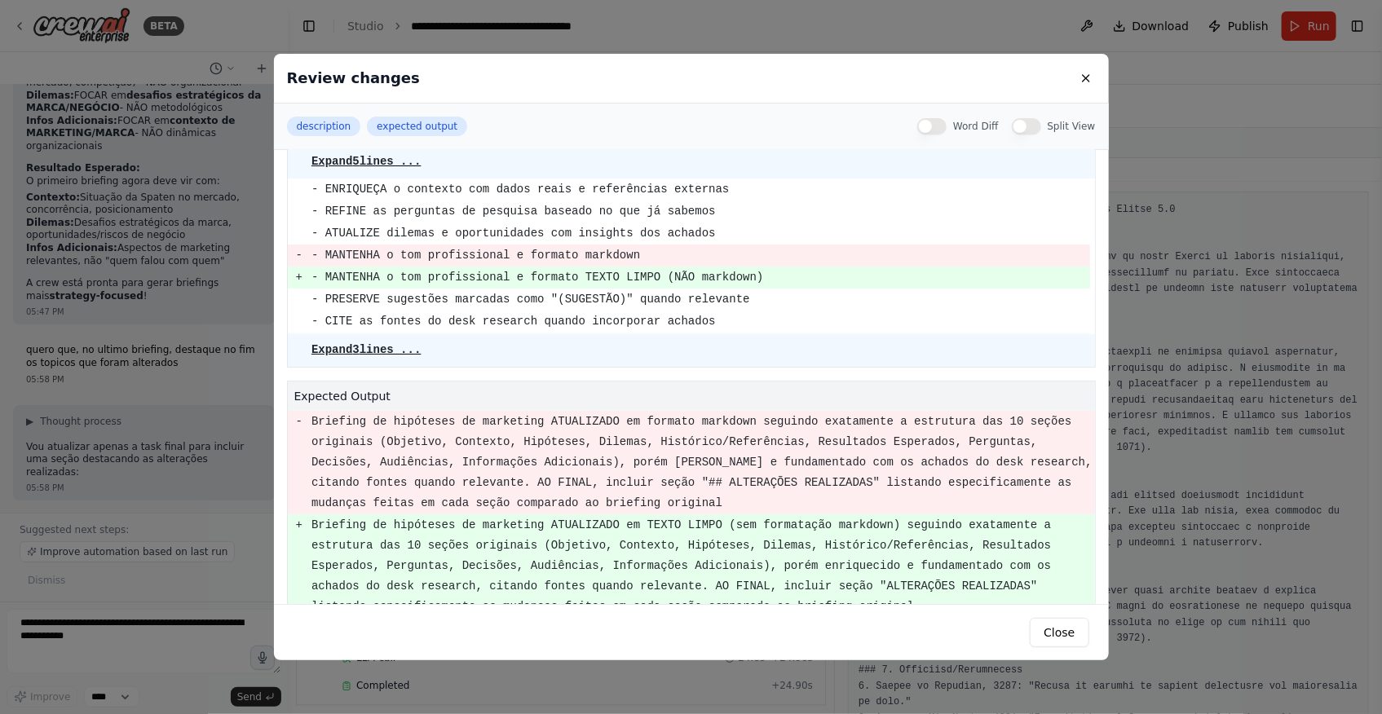
scroll to position [73, 0]
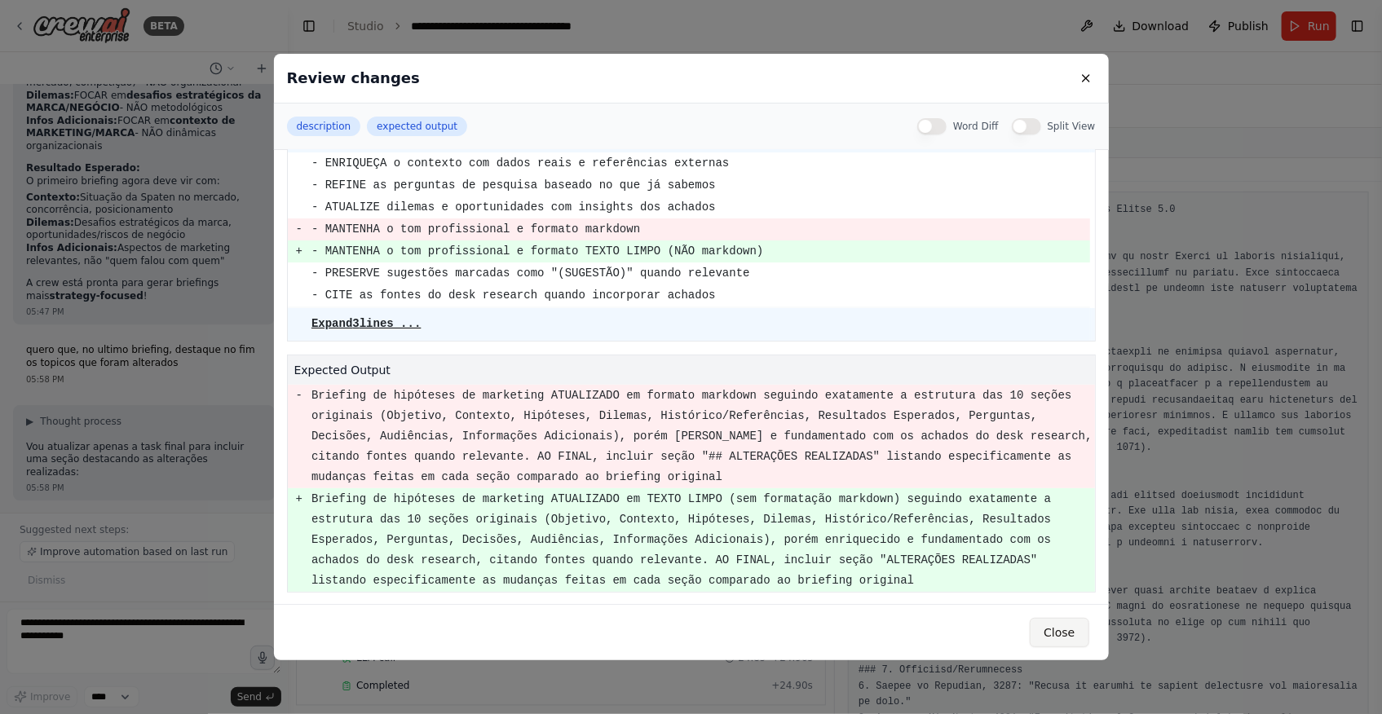
click at [1068, 630] on button "Close" at bounding box center [1059, 632] width 59 height 29
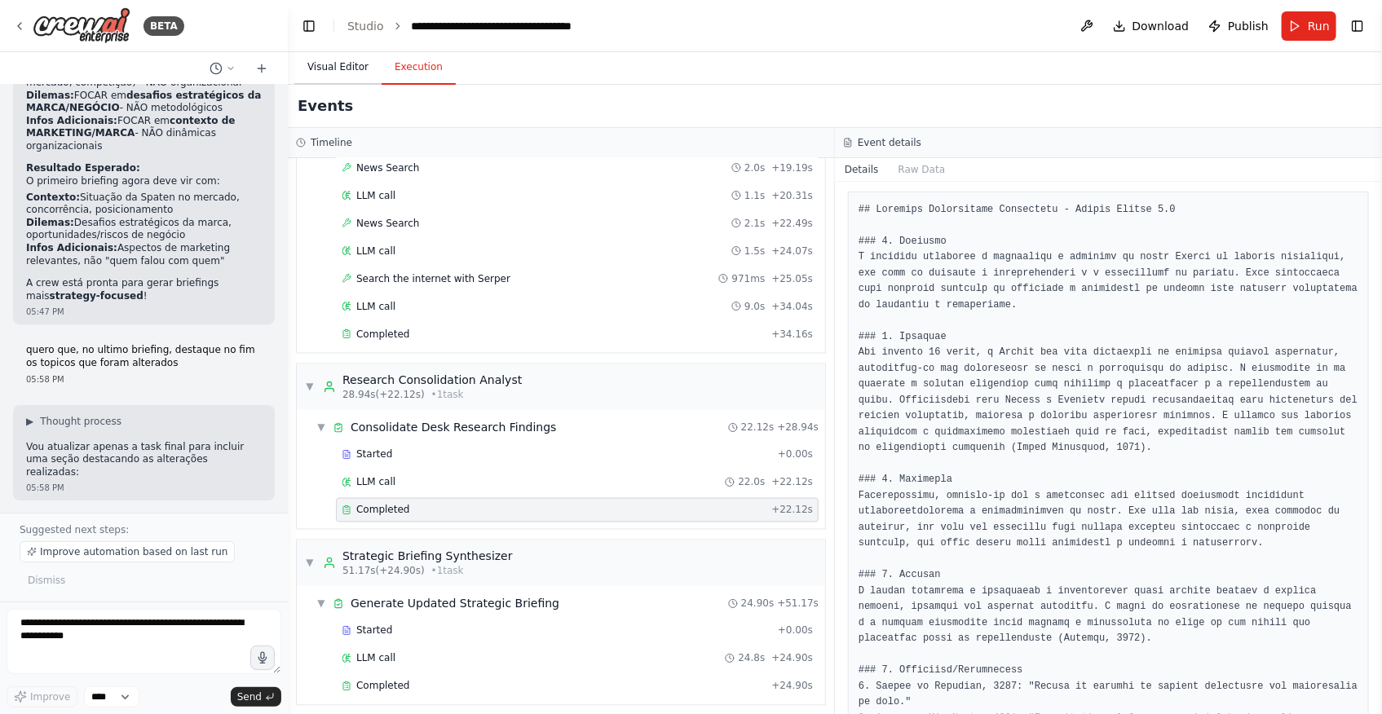
click at [353, 60] on button "Visual Editor" at bounding box center [337, 68] width 87 height 34
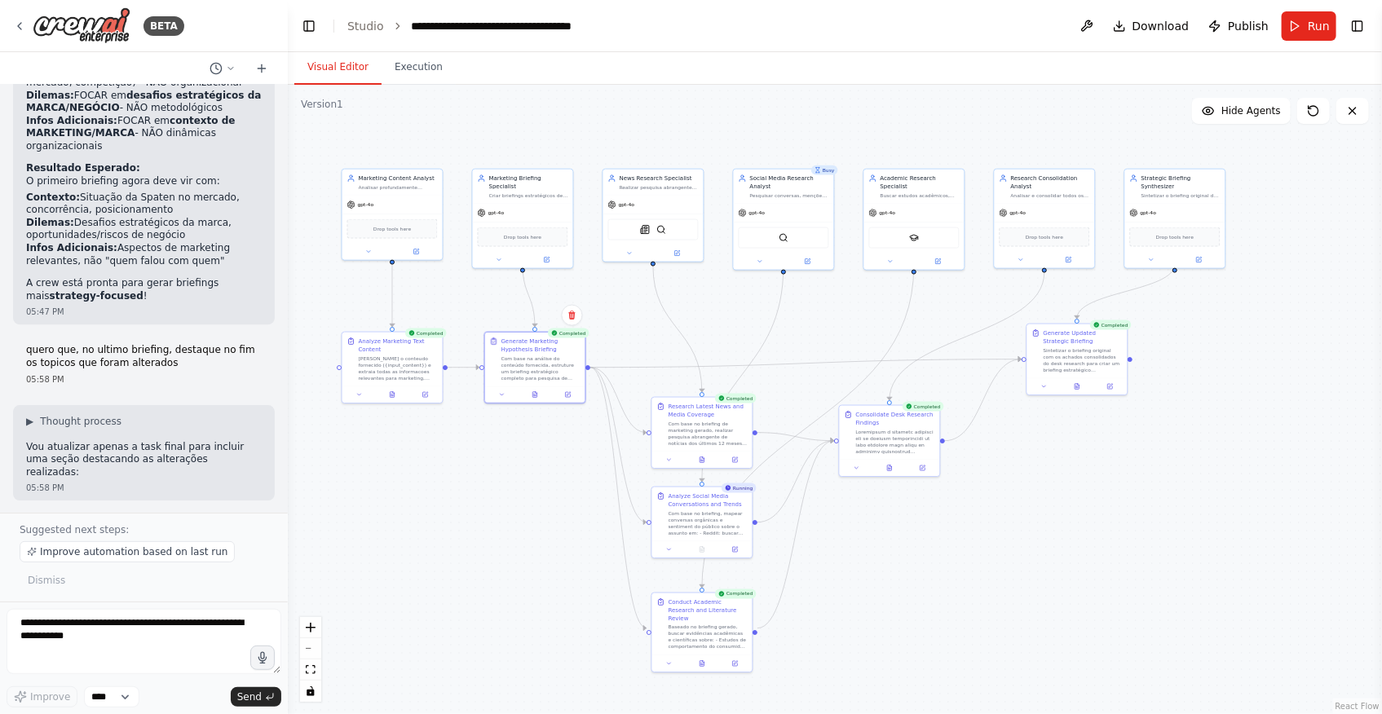
click at [1150, 473] on div ".deletable-edge-delete-btn { width: 20px; height: 20px; border: 0px solid #ffff…" at bounding box center [835, 399] width 1094 height 629
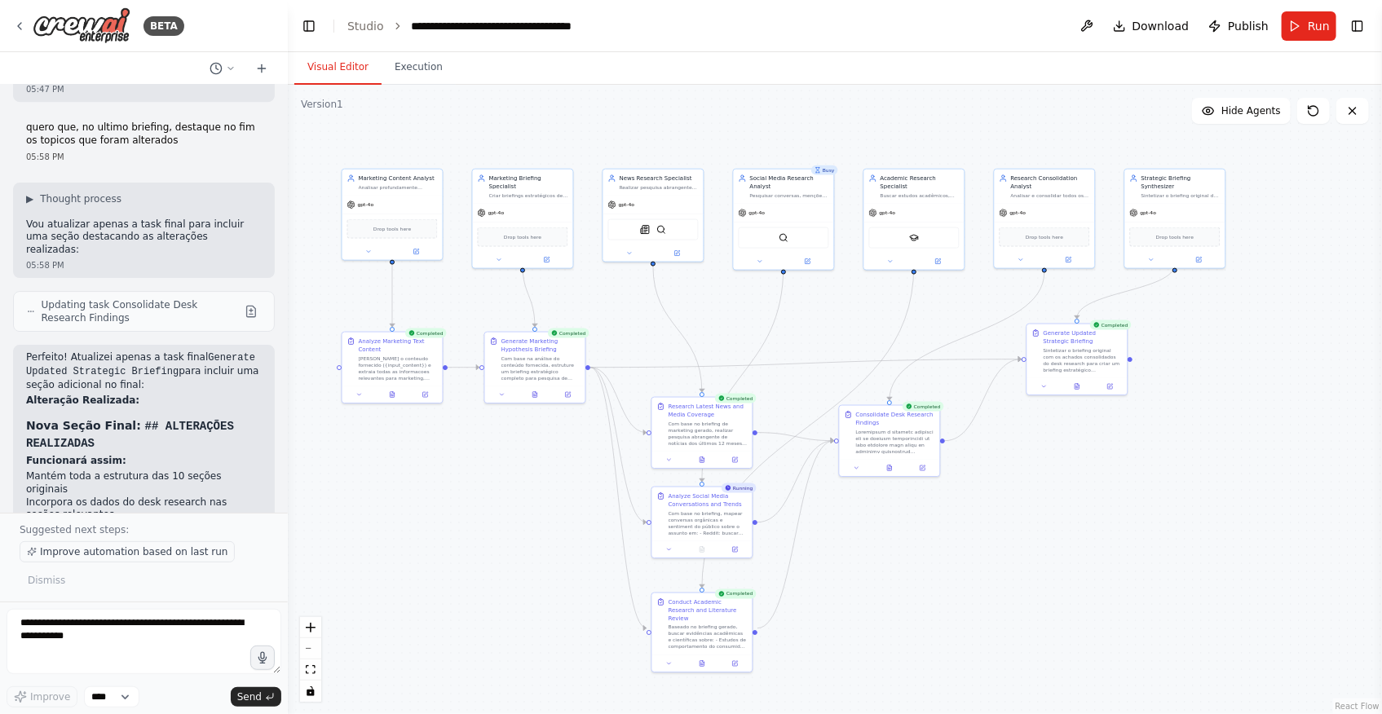
click at [155, 558] on span "Improve automation based on last run" at bounding box center [134, 551] width 188 height 13
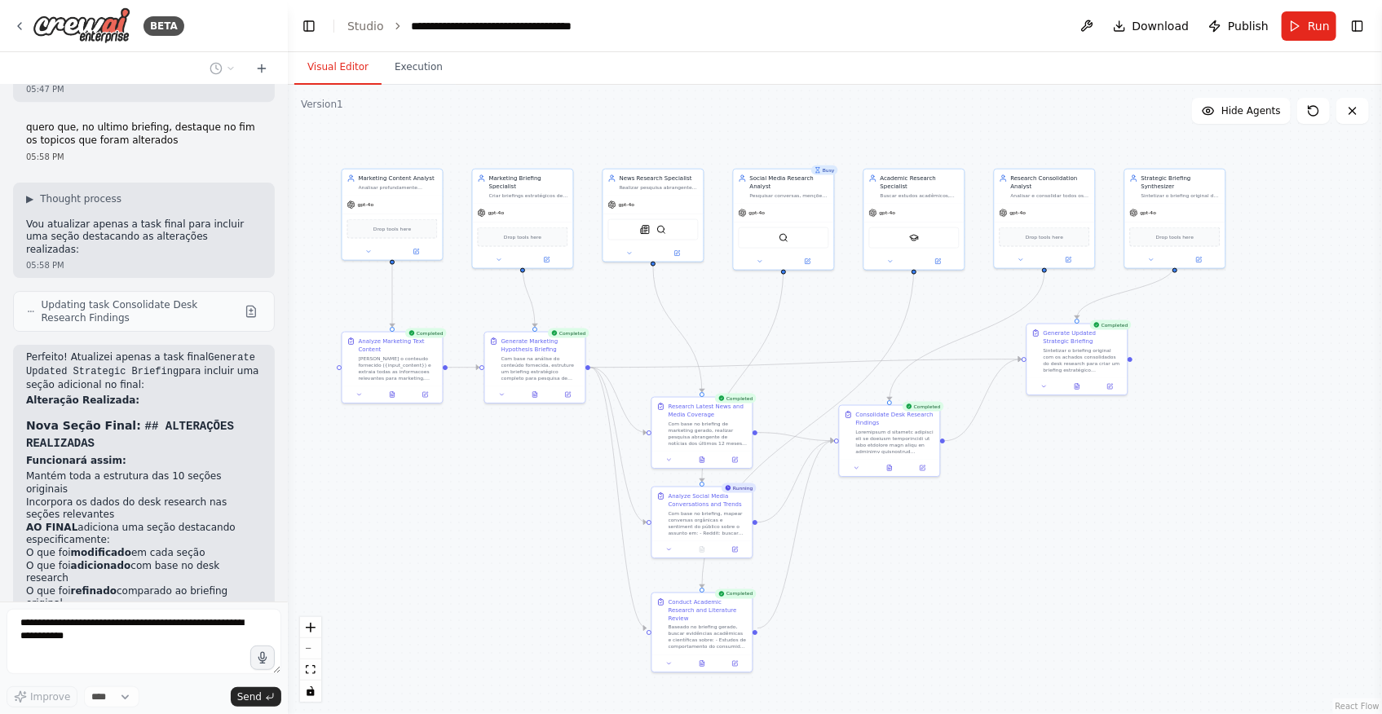
scroll to position [14790, 0]
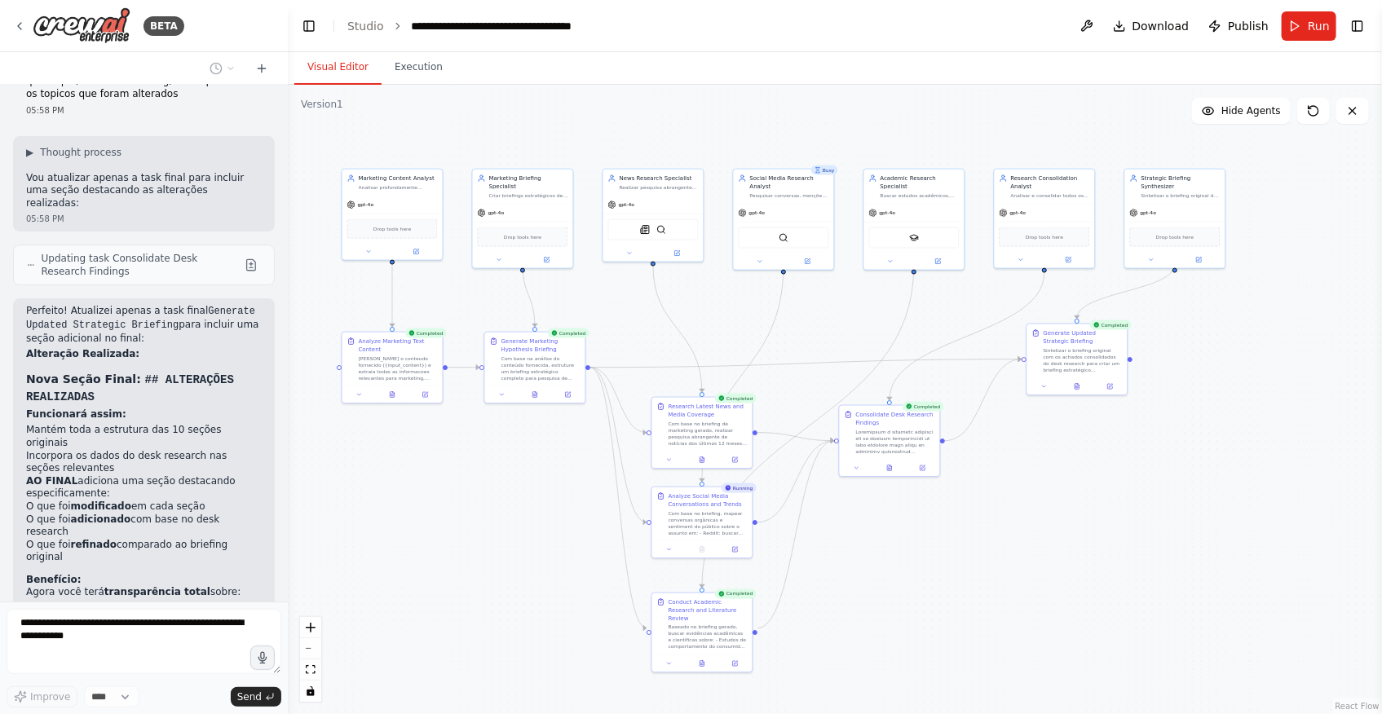
click at [1119, 578] on div ".deletable-edge-delete-btn { width: 20px; height: 20px; border: 0px solid #ffff…" at bounding box center [835, 399] width 1094 height 629
click at [416, 70] on button "Execution" at bounding box center [419, 68] width 74 height 34
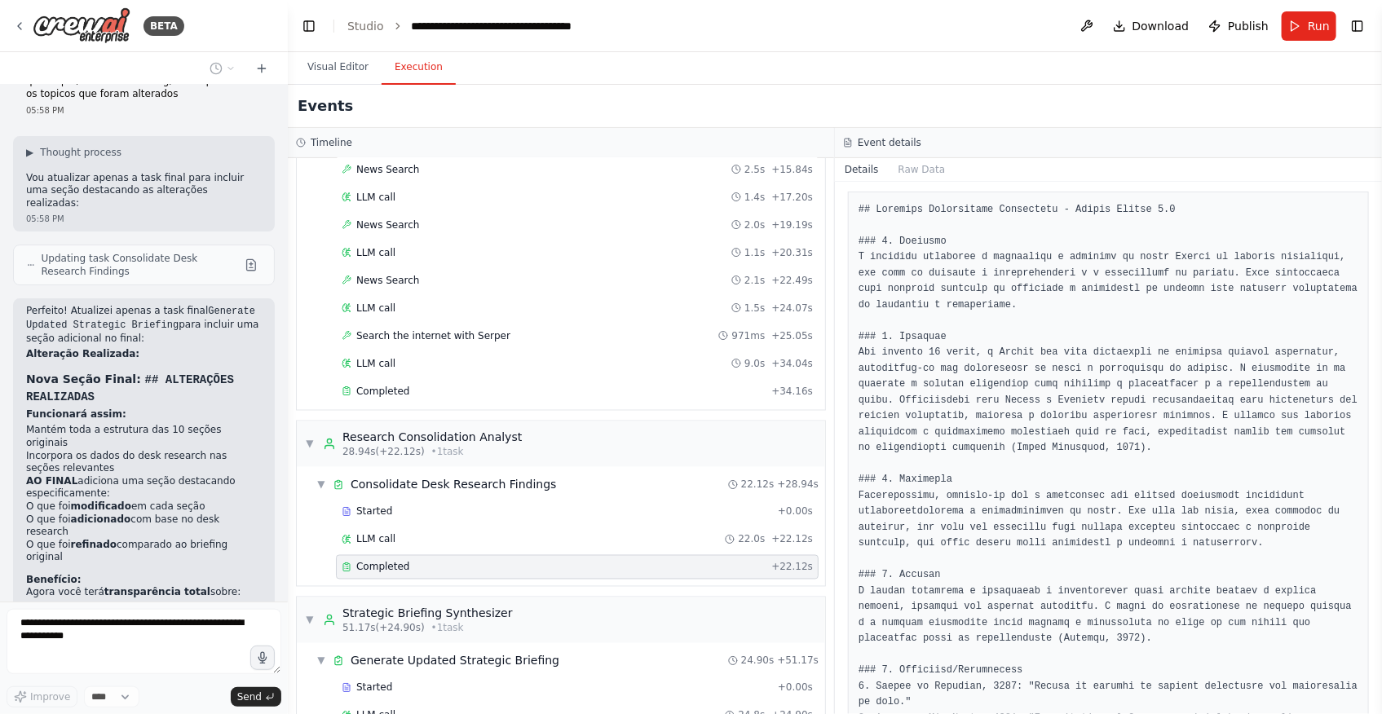
click at [572, 680] on div "▼ Generate Updated Strategic Briefing 24.90s + 51.17s Started + 0.00s LLM call …" at bounding box center [567, 703] width 515 height 113
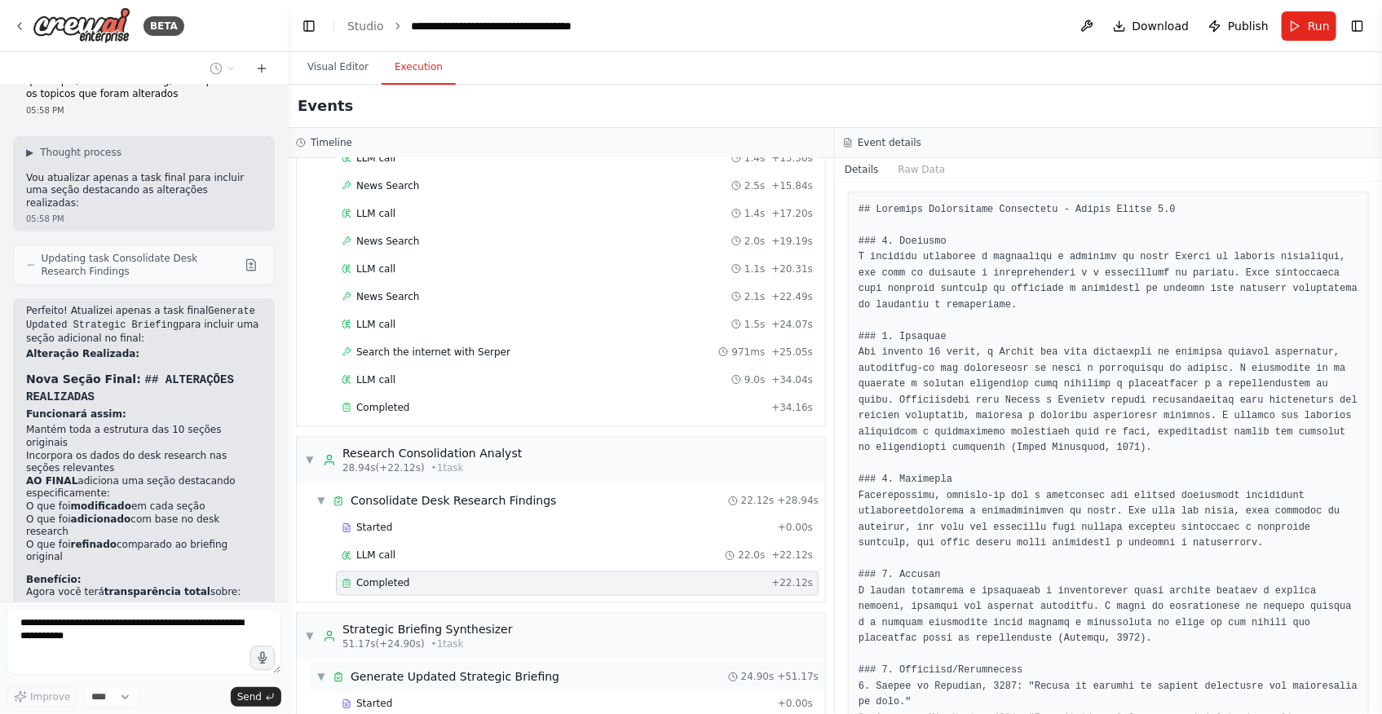
scroll to position [1321, 0]
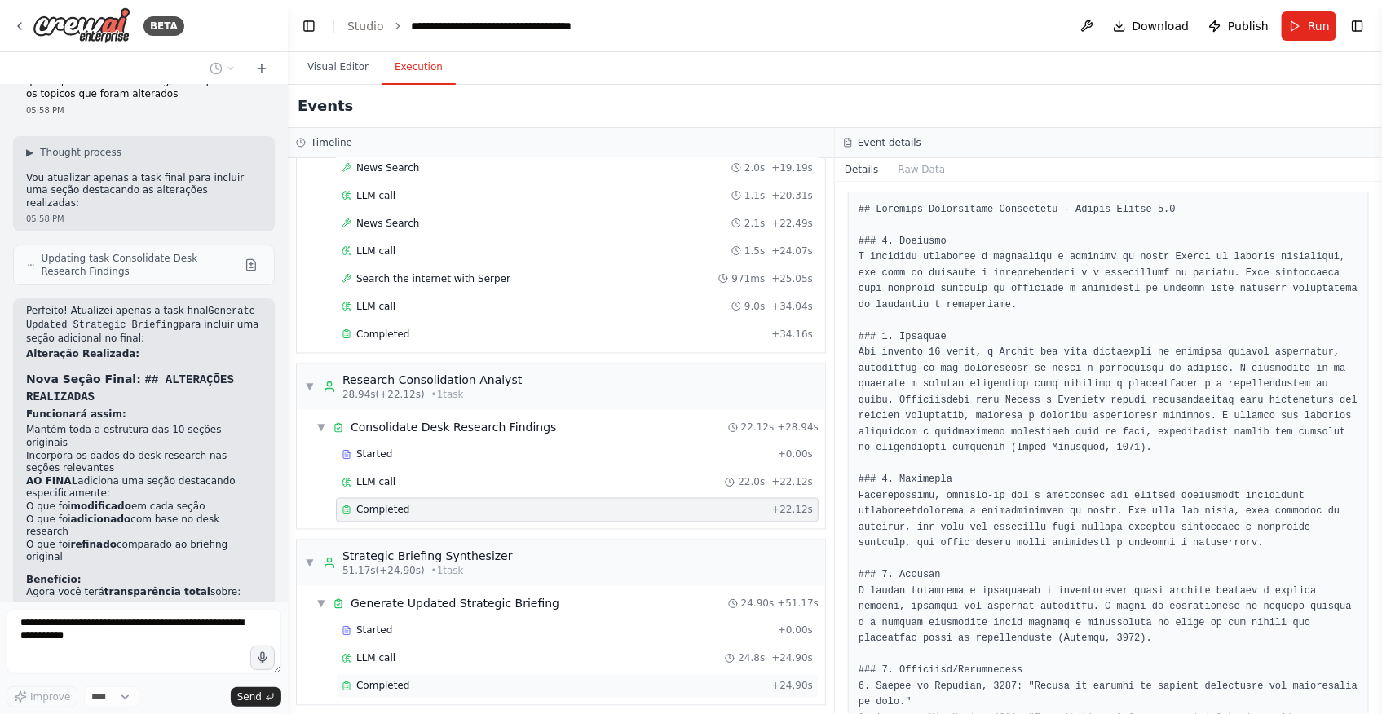
click at [530, 680] on div "Completed" at bounding box center [553, 686] width 423 height 13
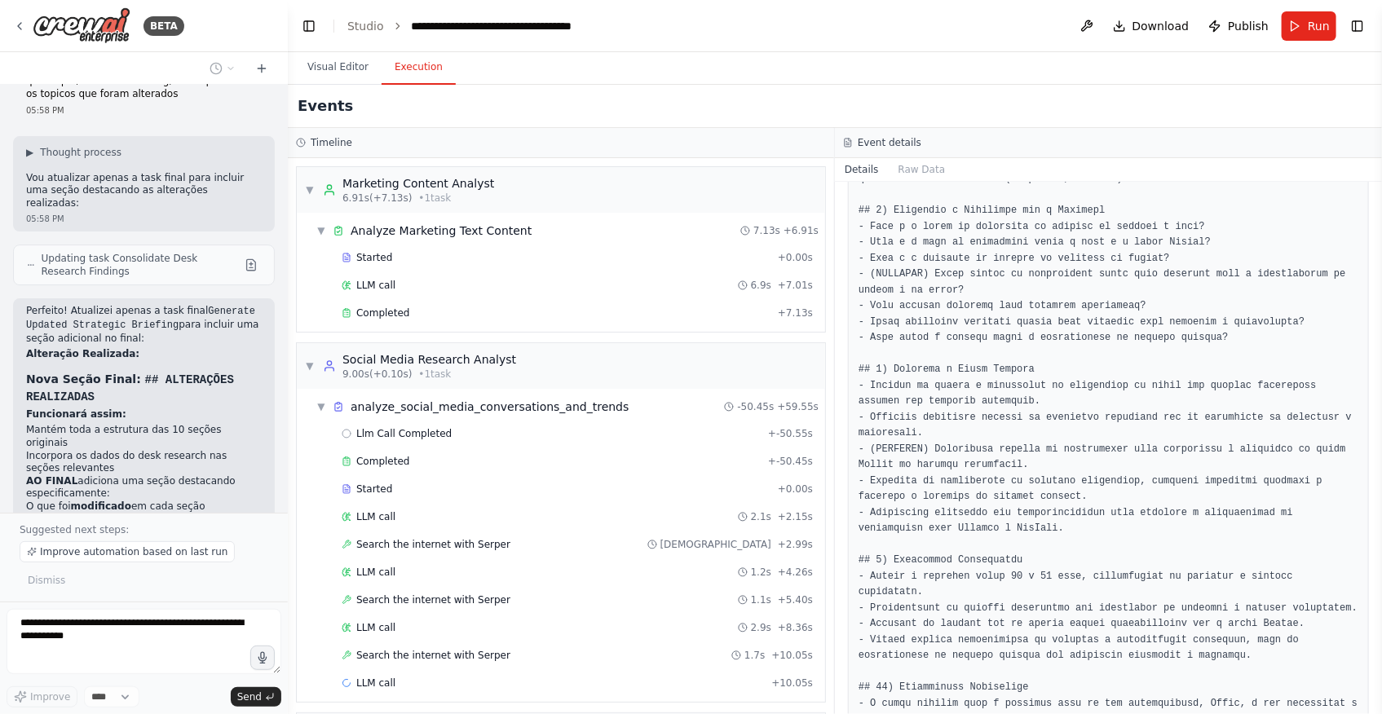
scroll to position [14879, 0]
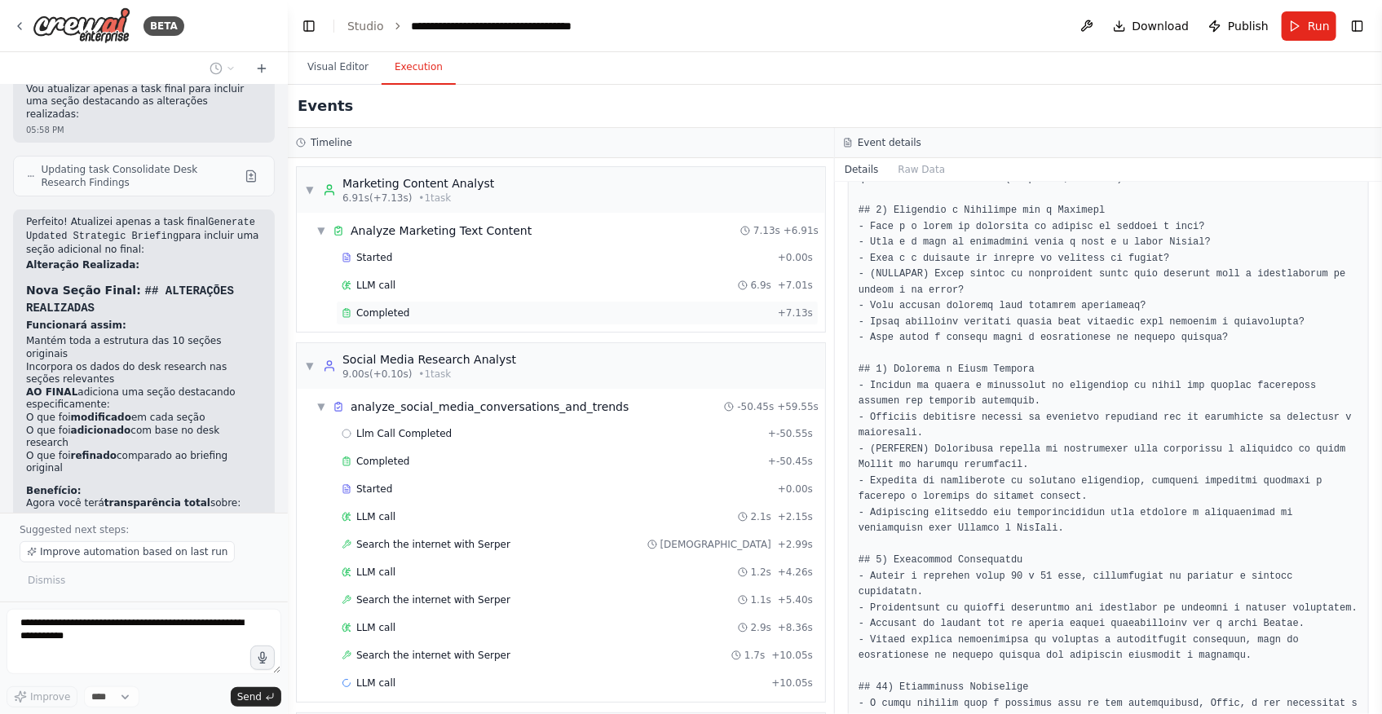
click at [467, 302] on div "Completed + 7.13s" at bounding box center [577, 313] width 483 height 24
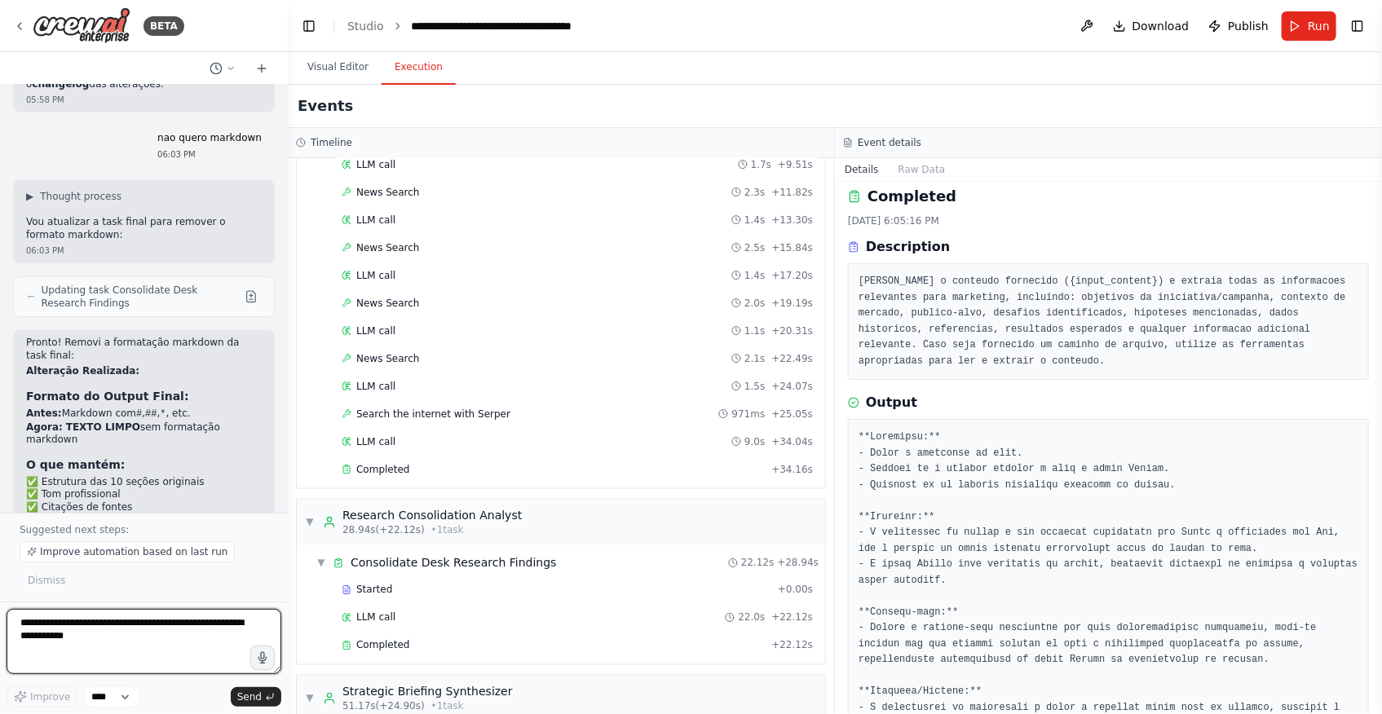
scroll to position [15459, 0]
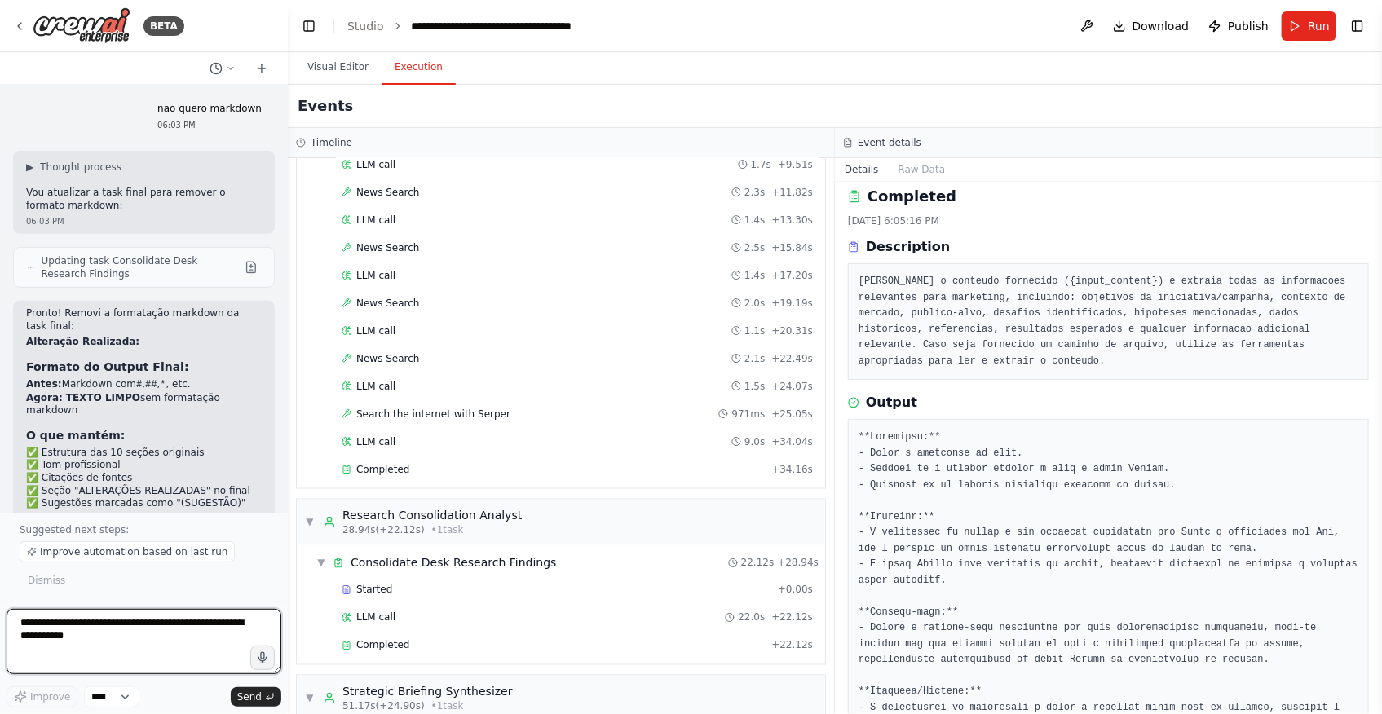
click at [207, 621] on textarea at bounding box center [144, 641] width 275 height 65
type textarea "***"
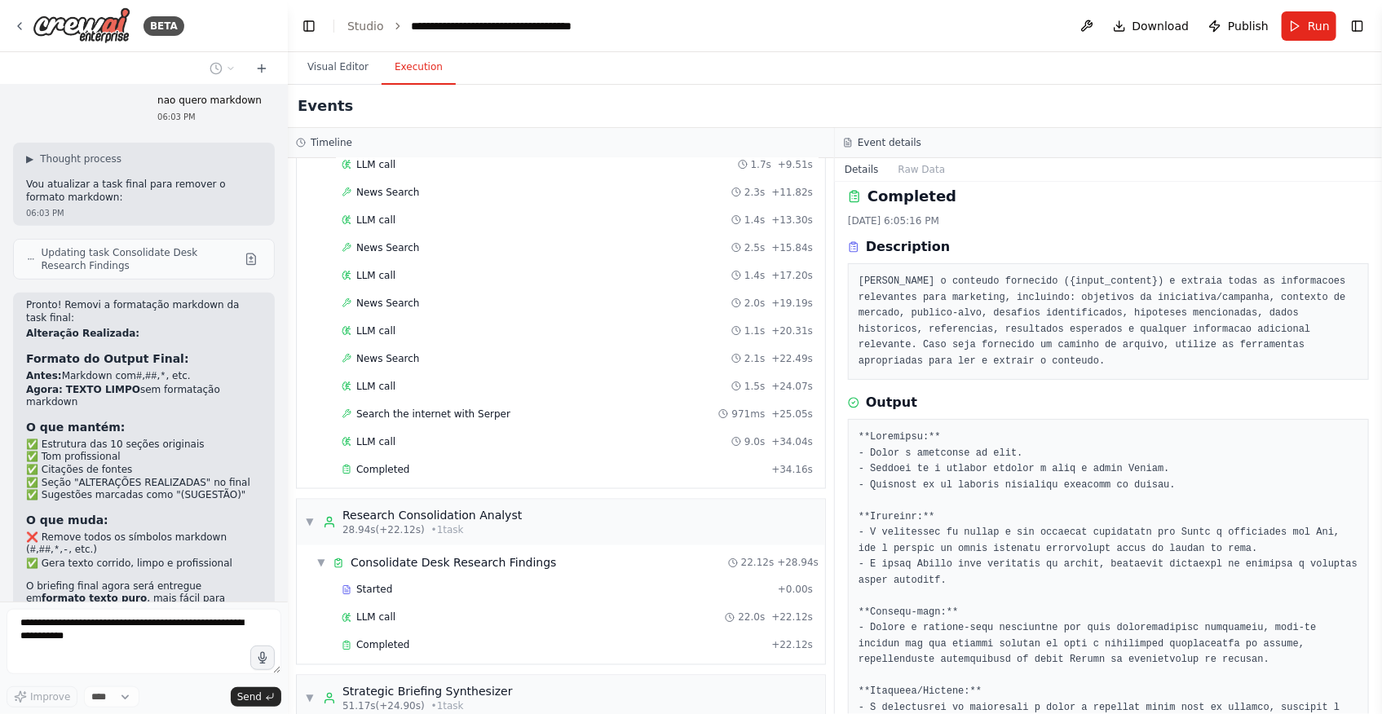
scroll to position [15393, 0]
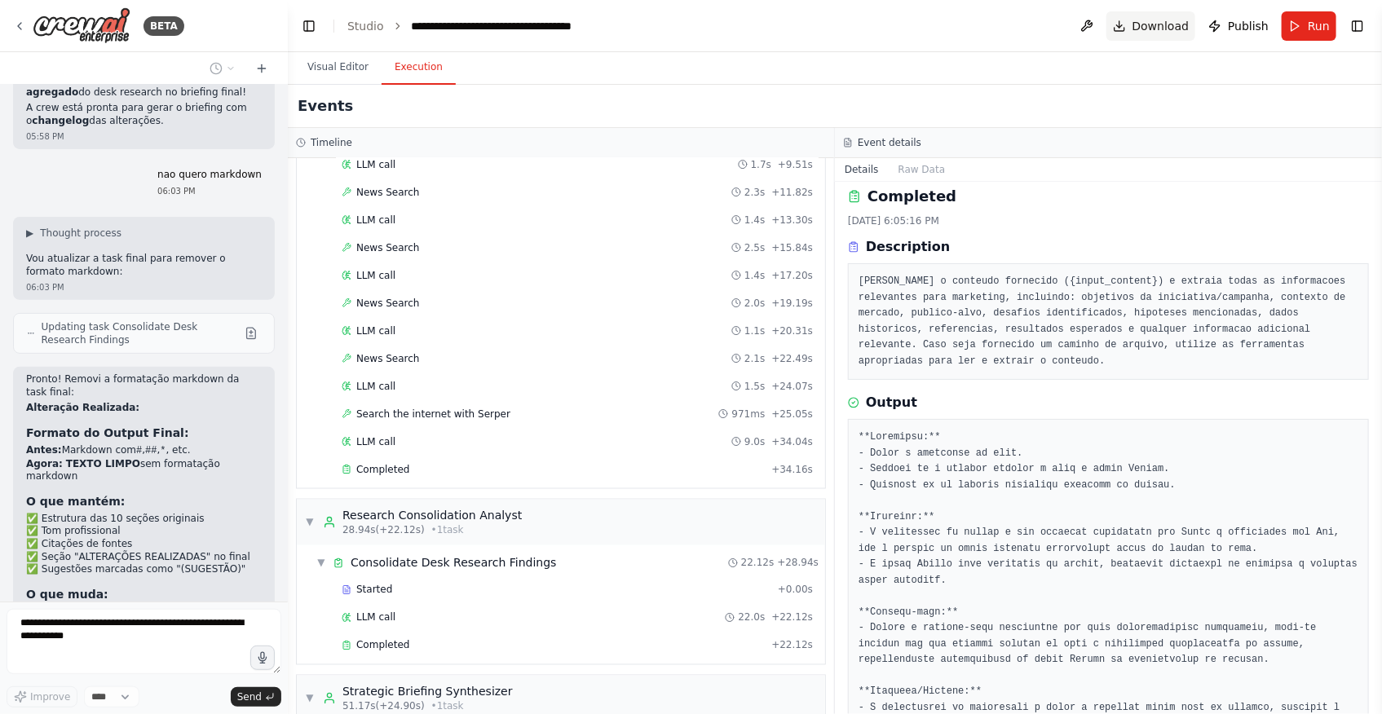
click at [1140, 29] on button "Download" at bounding box center [1151, 25] width 90 height 29
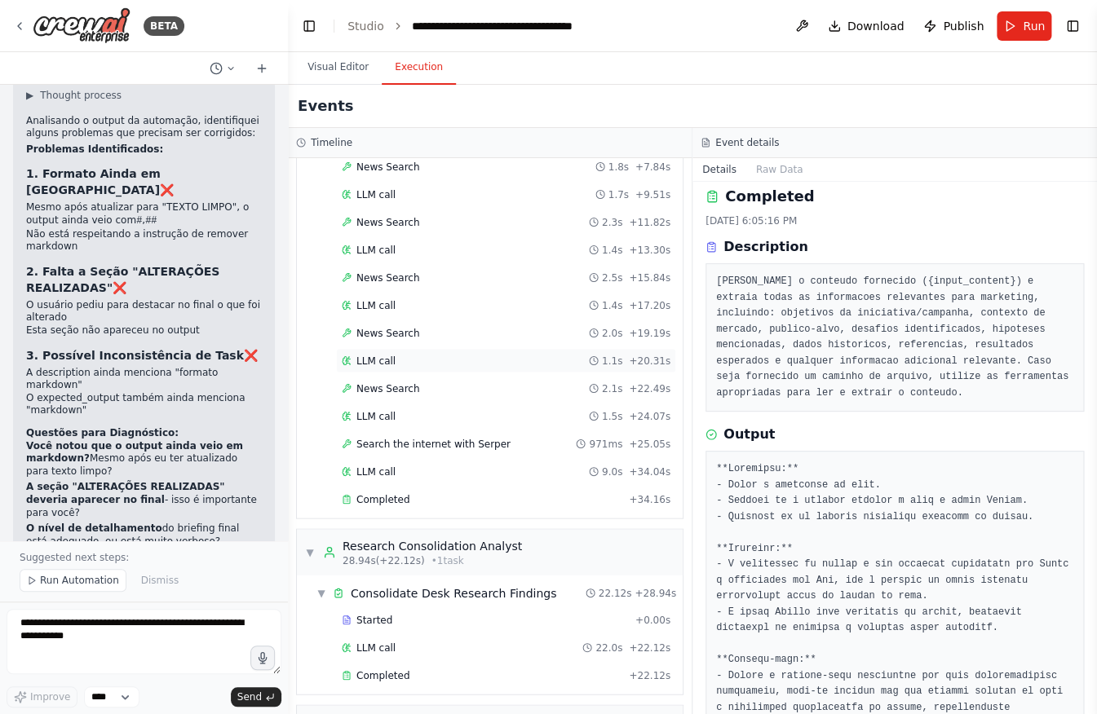
scroll to position [16146, 0]
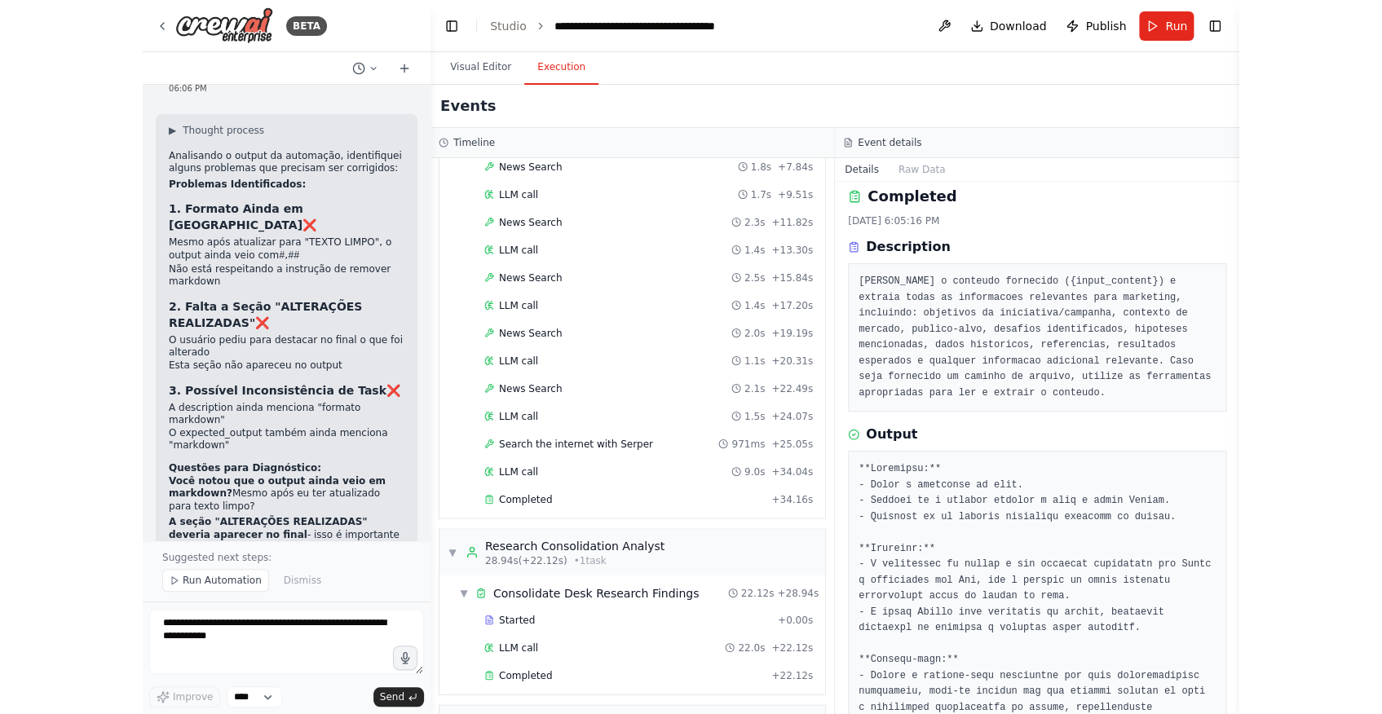
scroll to position [16072, 0]
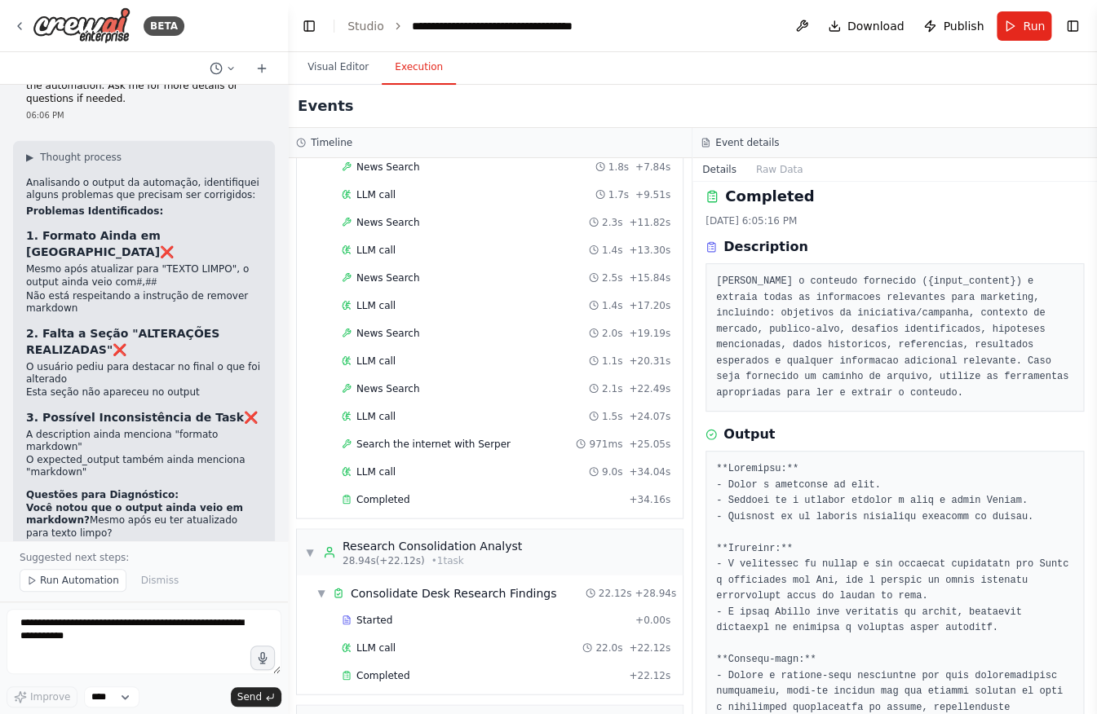
click at [777, 88] on div "Events" at bounding box center [692, 106] width 809 height 43
click at [1038, 23] on span "Run" at bounding box center [1033, 26] width 22 height 16
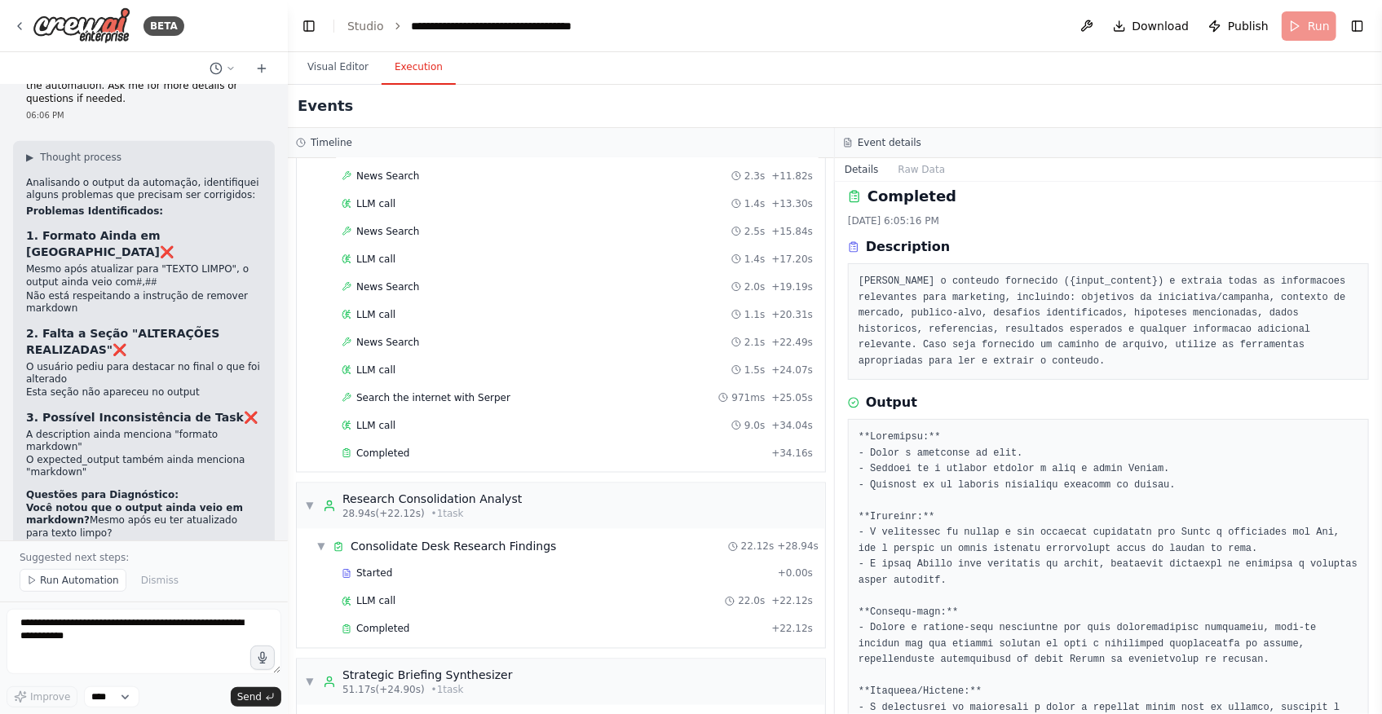
scroll to position [1186, 0]
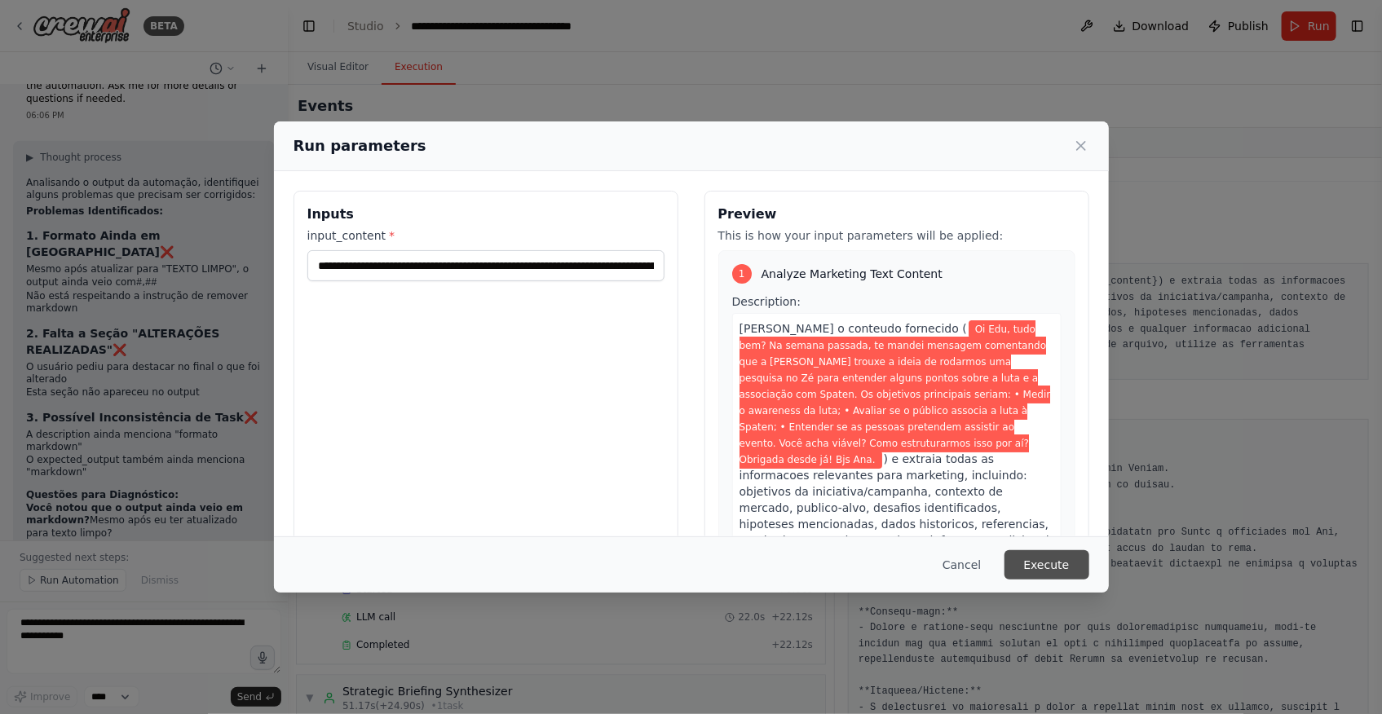
click at [1068, 571] on button "Execute" at bounding box center [1047, 564] width 85 height 29
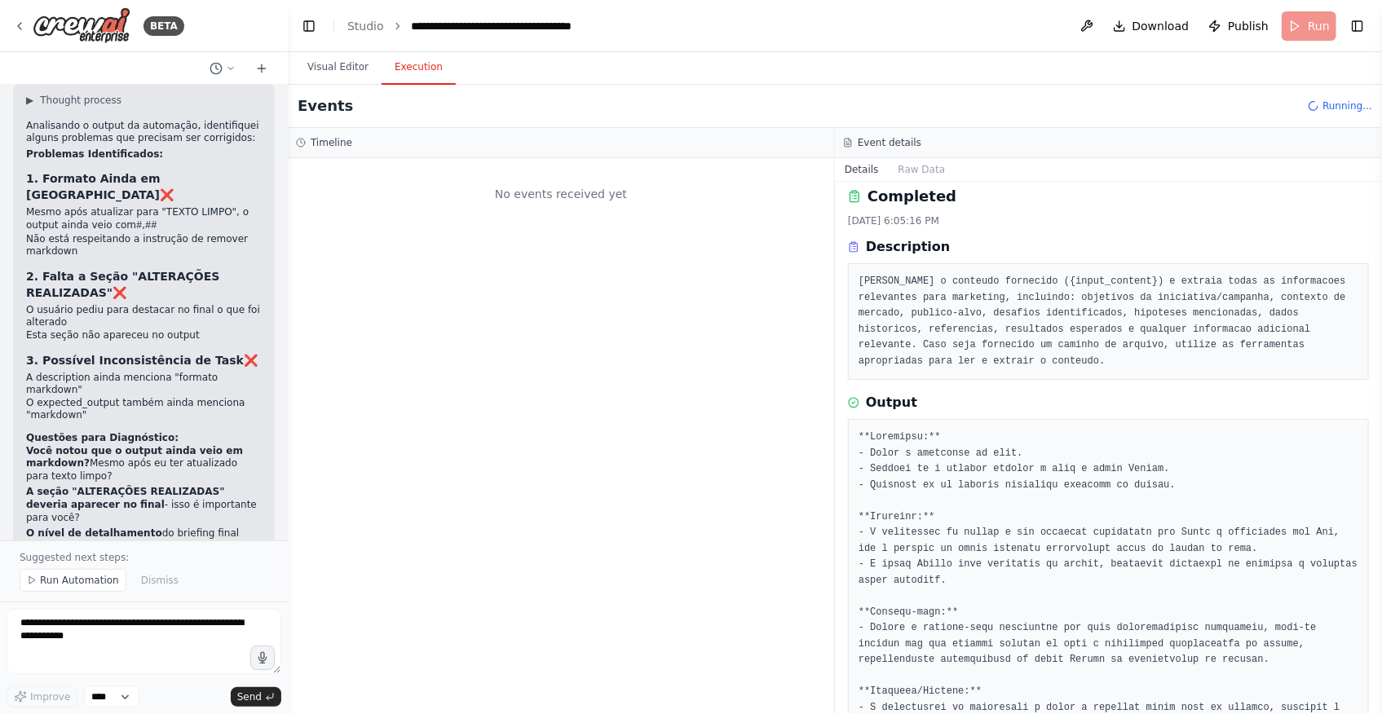
scroll to position [16146, 0]
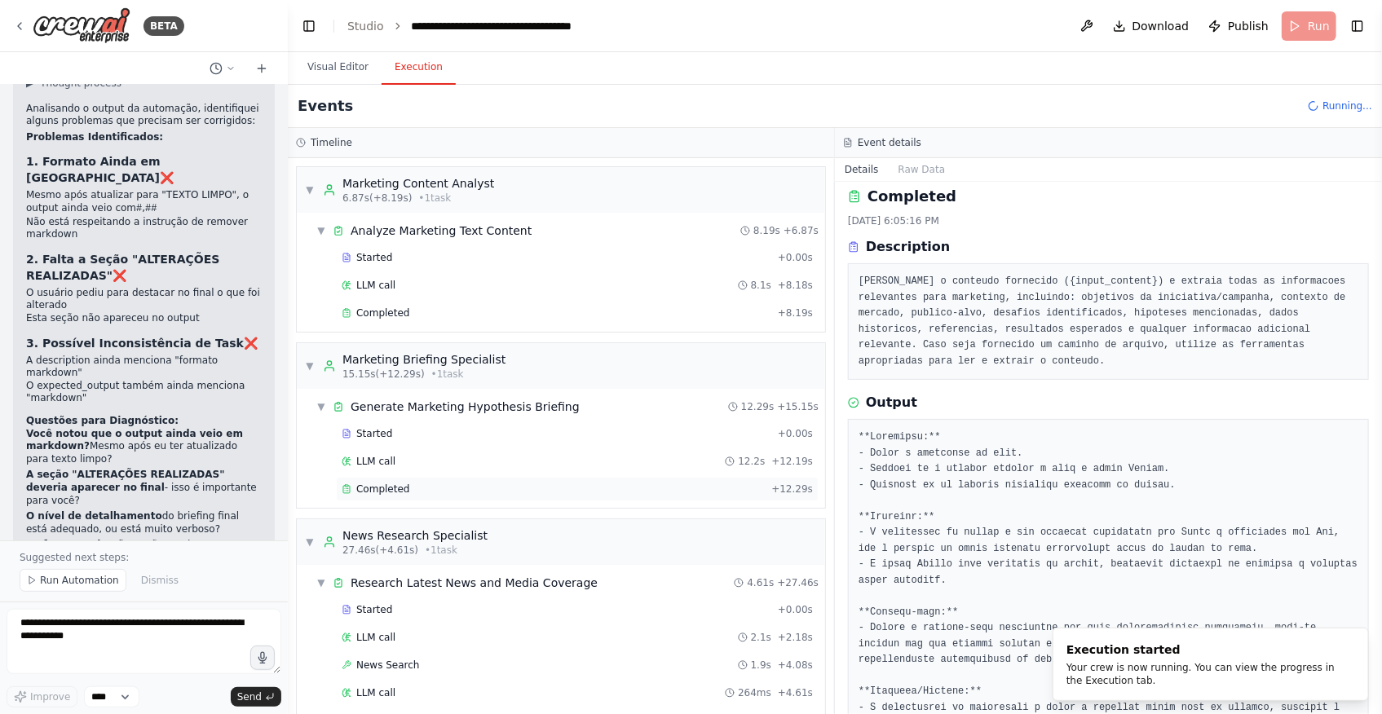
click at [457, 490] on div "Completed" at bounding box center [553, 489] width 423 height 13
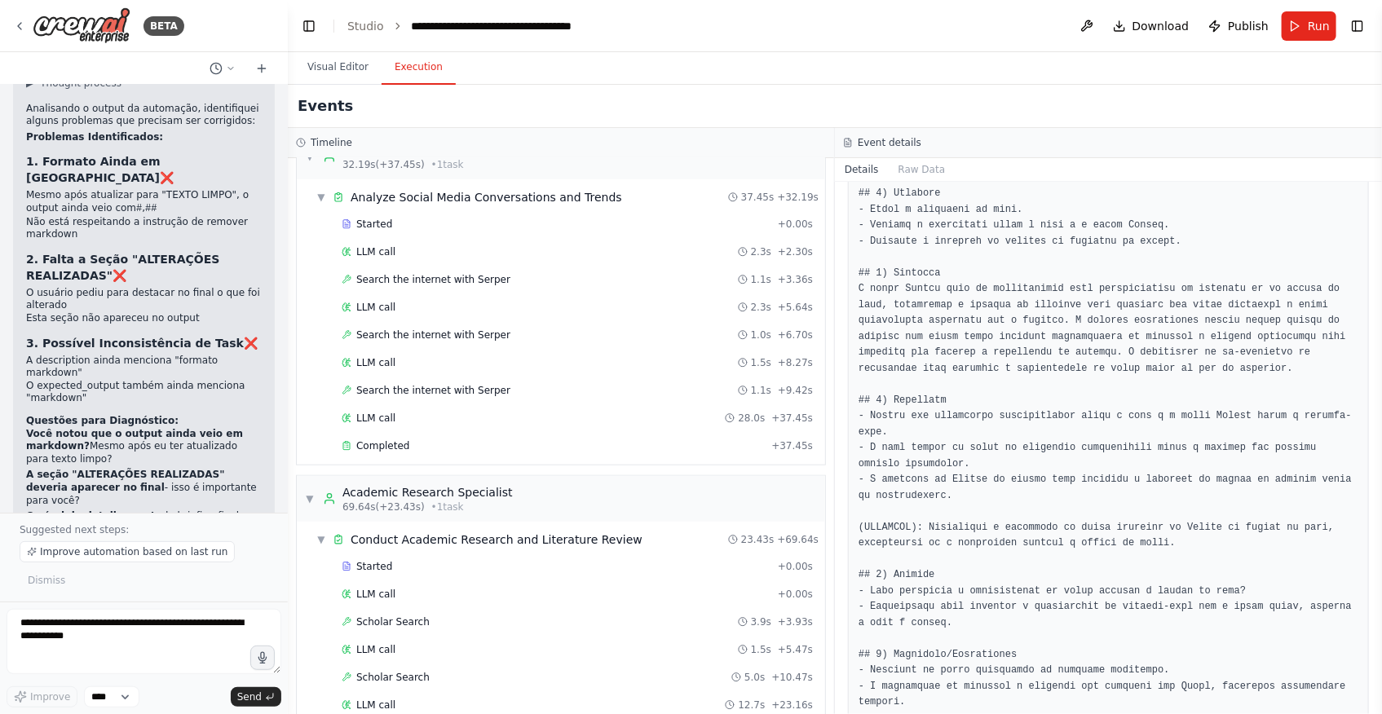
scroll to position [1018, 0]
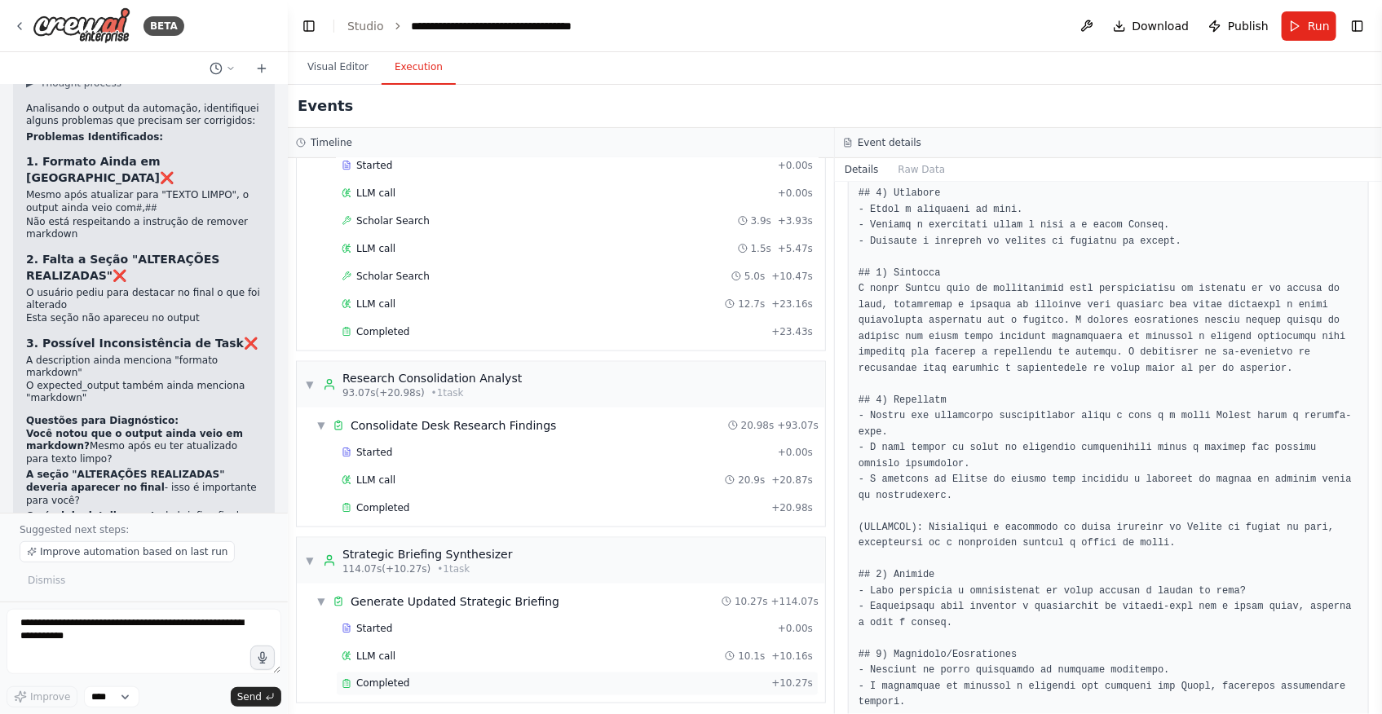
click at [579, 680] on div "Completed" at bounding box center [553, 684] width 423 height 13
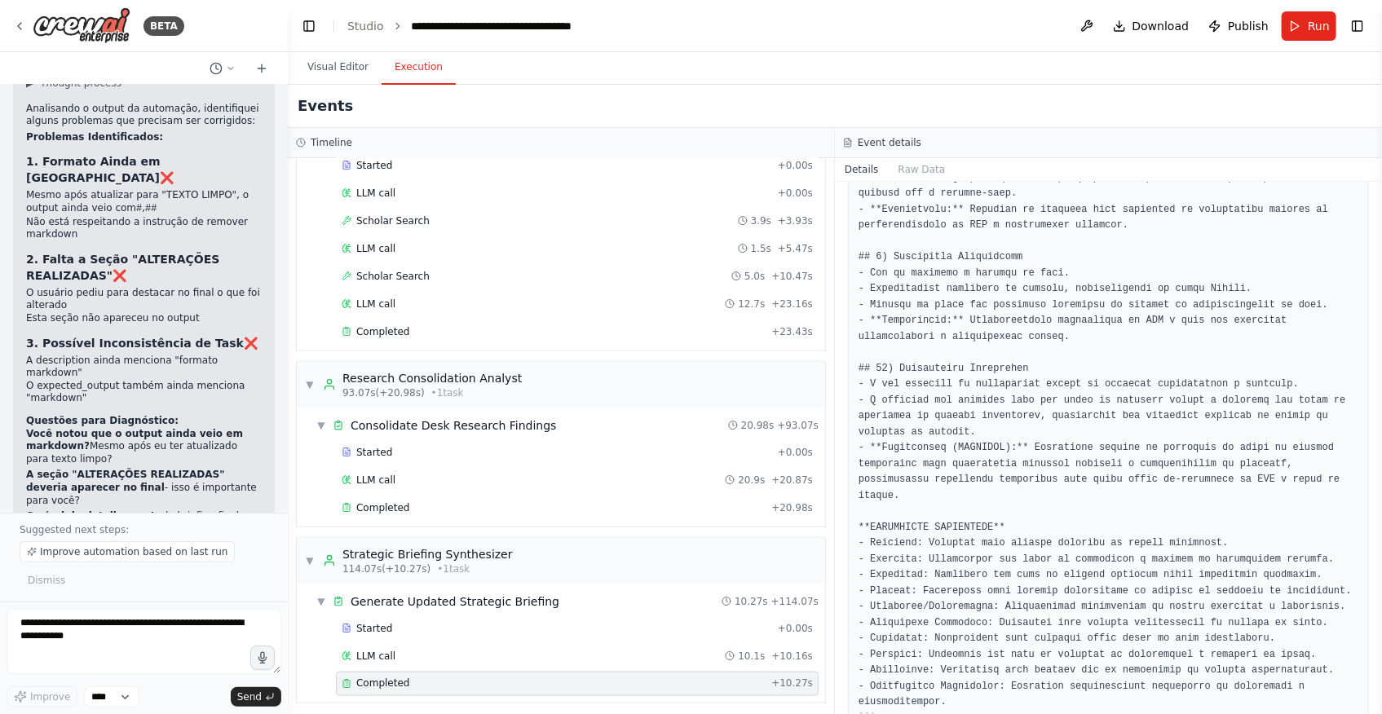
scroll to position [0, 0]
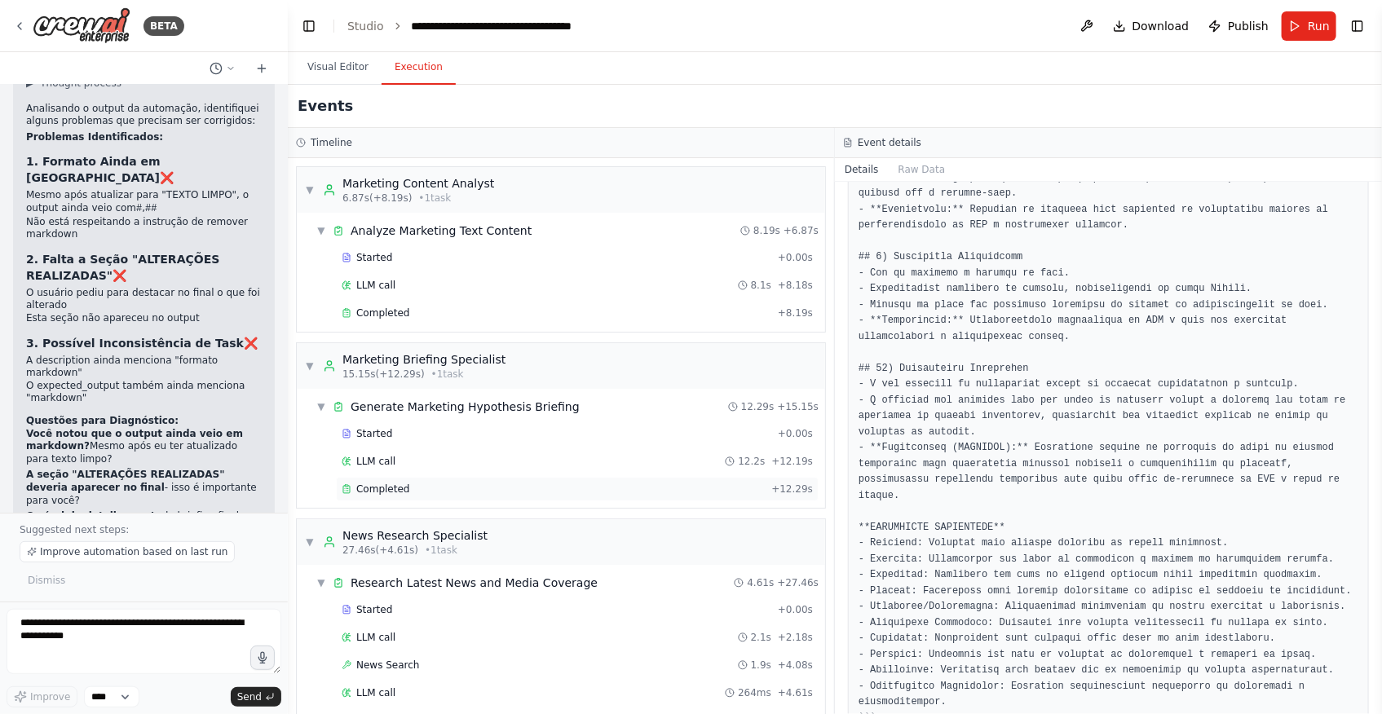
click at [432, 483] on div "Completed" at bounding box center [553, 489] width 423 height 13
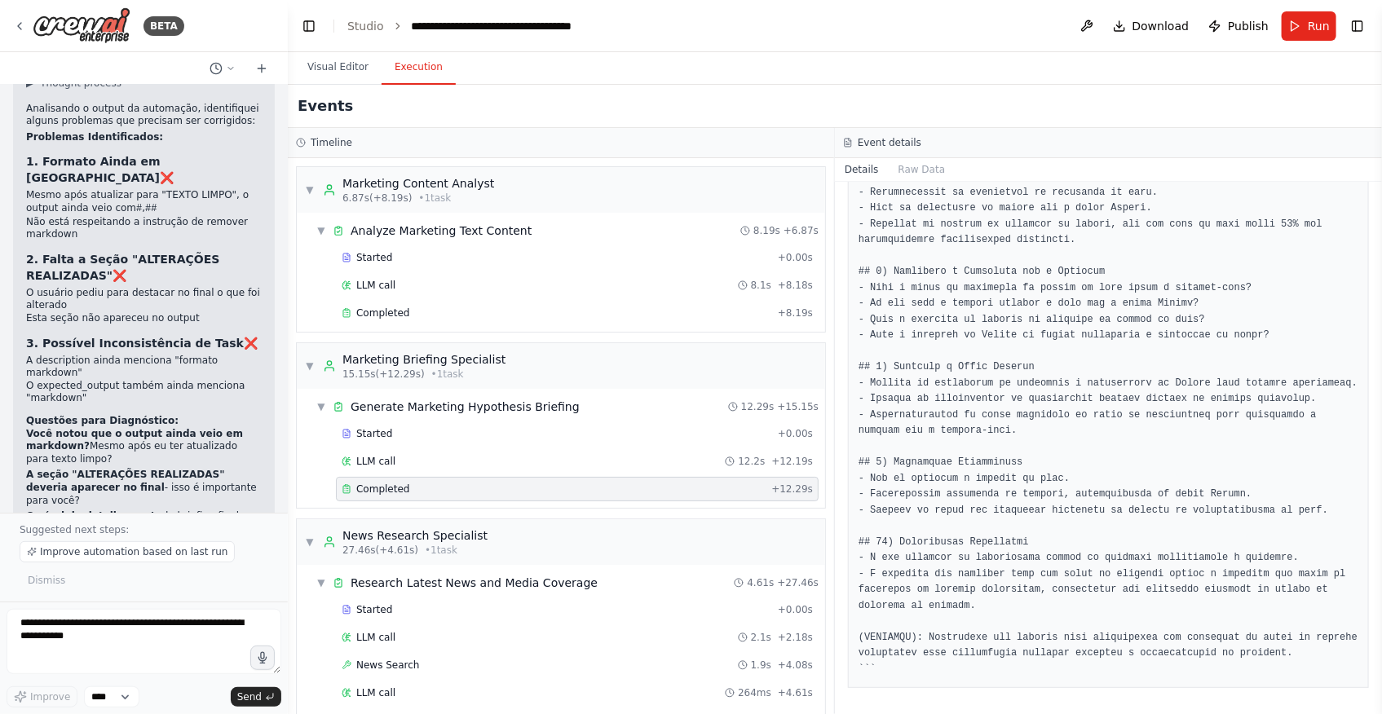
scroll to position [905, 0]
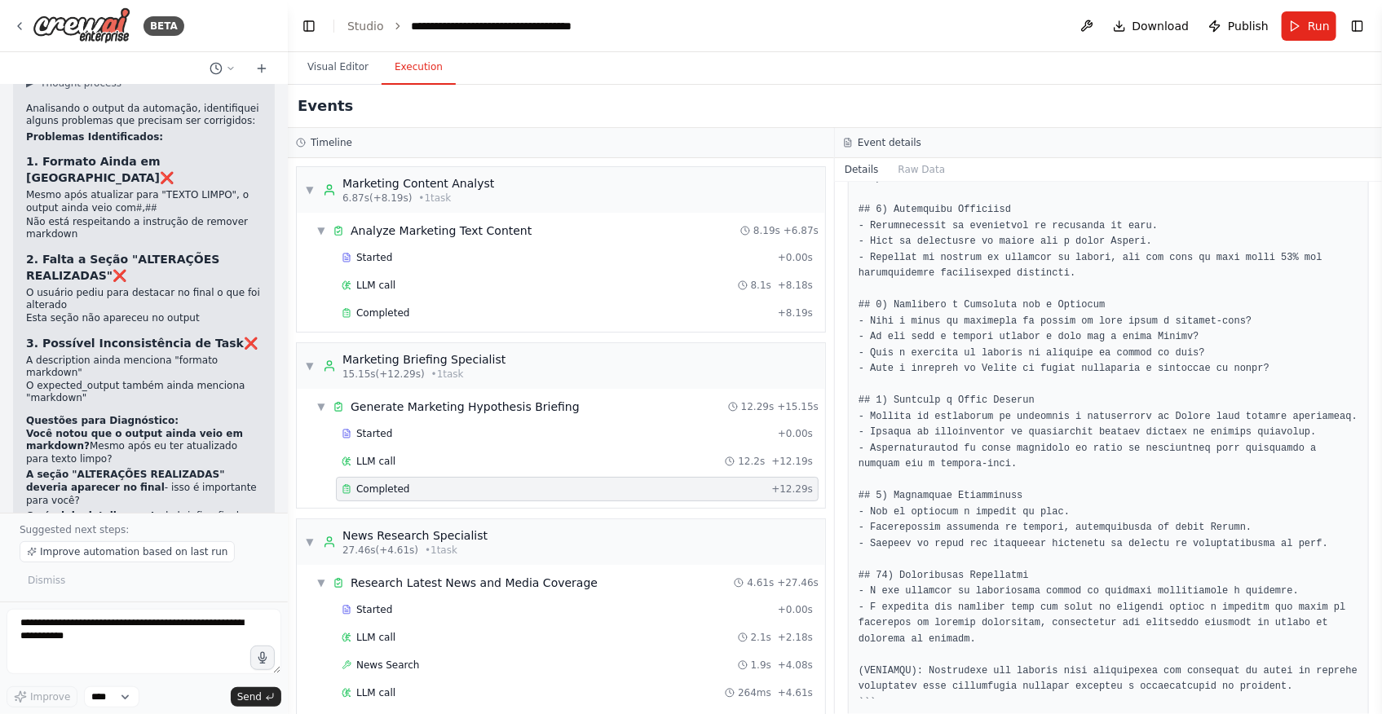
click at [1060, 404] on pre at bounding box center [1109, 162] width 500 height 1097
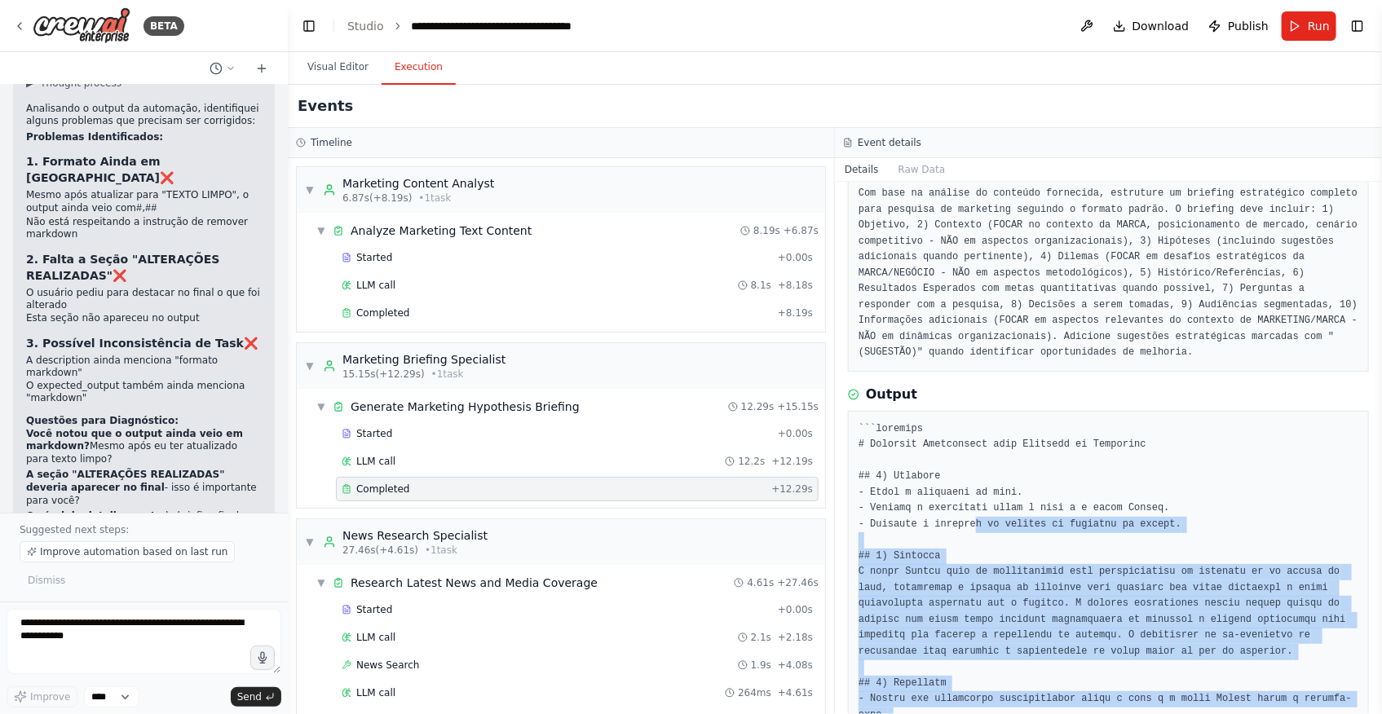
scroll to position [90, 0]
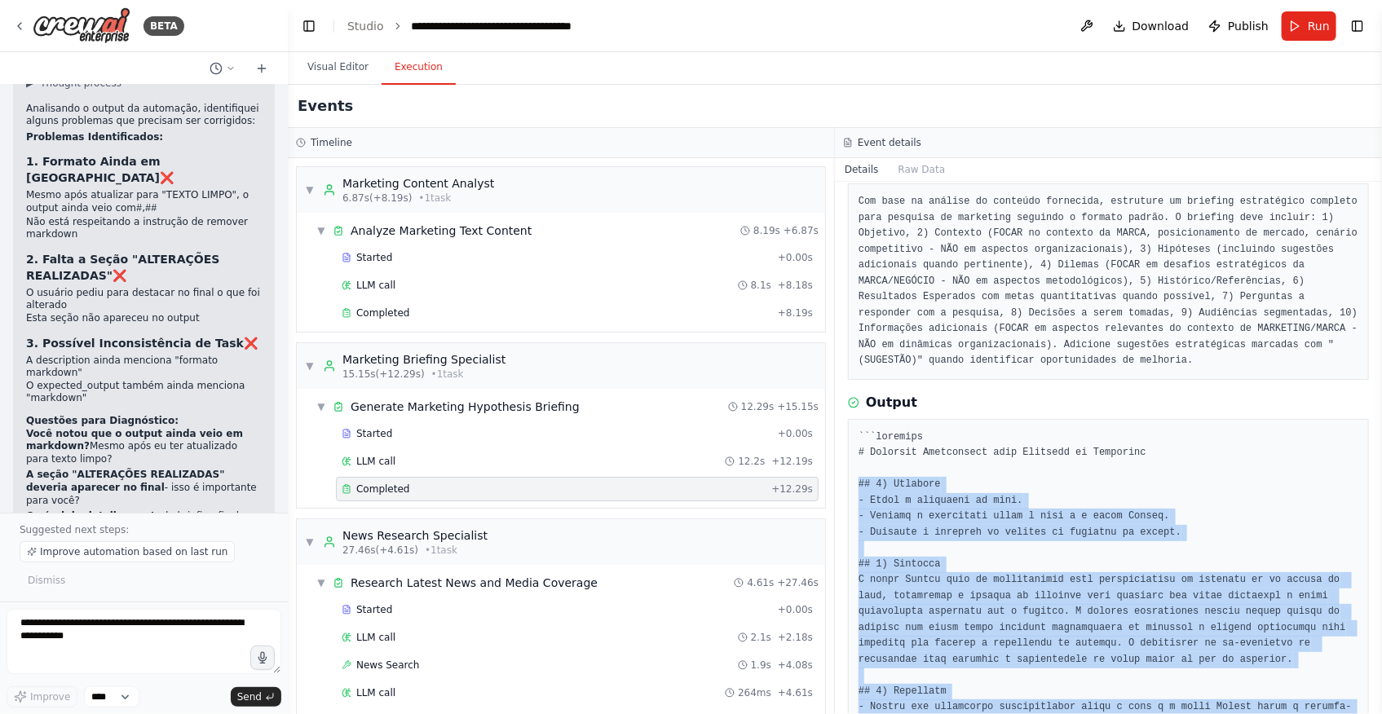
drag, startPoint x: 1264, startPoint y: 656, endPoint x: 847, endPoint y: 469, distance: 456.9
click at [847, 469] on div "Completed [DATE] 6:08:48 PM Description Com base na análise do conteúdo forneci…" at bounding box center [1108, 448] width 547 height 532
copy pre "## 8) Loremips - Dolor s ametconse ad elit. - Seddoei t incididunt utlab e dolo…"
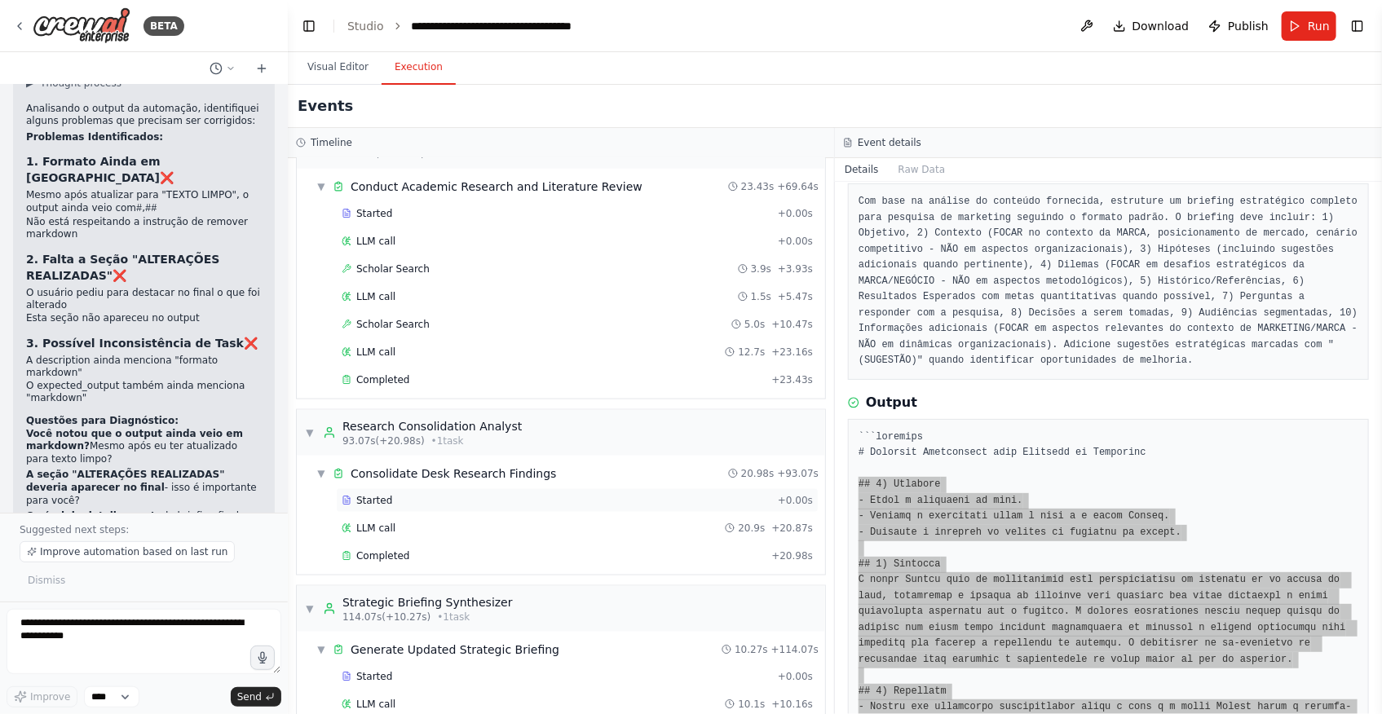
scroll to position [944, 0]
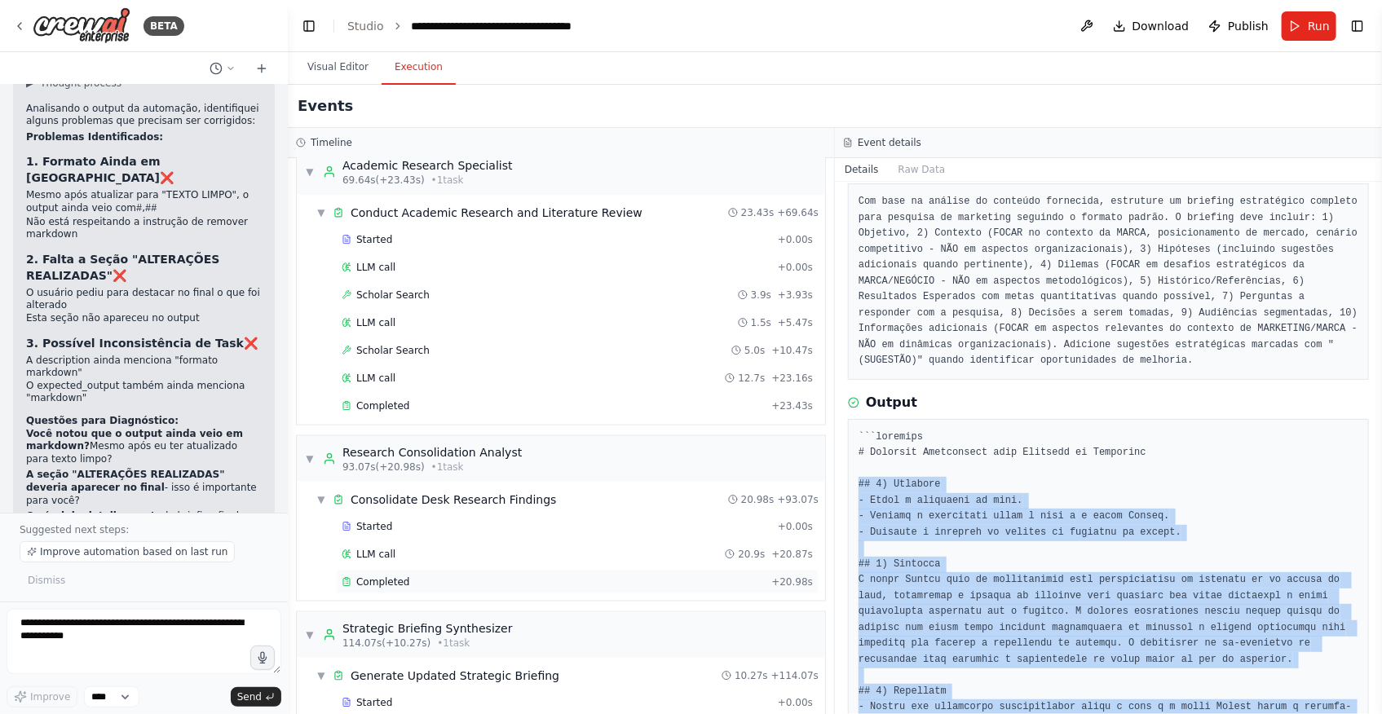
click at [430, 579] on div "Completed" at bounding box center [553, 582] width 423 height 13
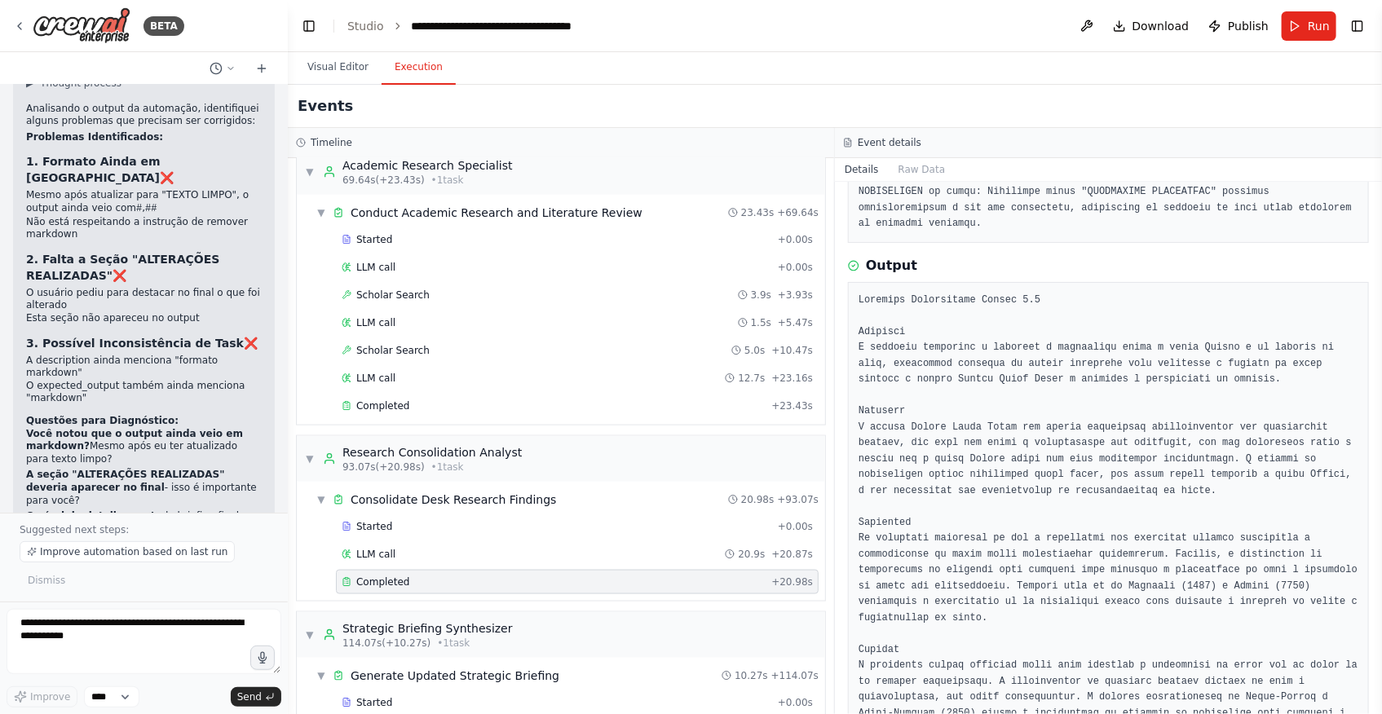
scroll to position [386, 0]
click at [506, 570] on div "Completed + 20.98s" at bounding box center [577, 582] width 483 height 24
click at [506, 576] on div "Completed" at bounding box center [553, 582] width 423 height 13
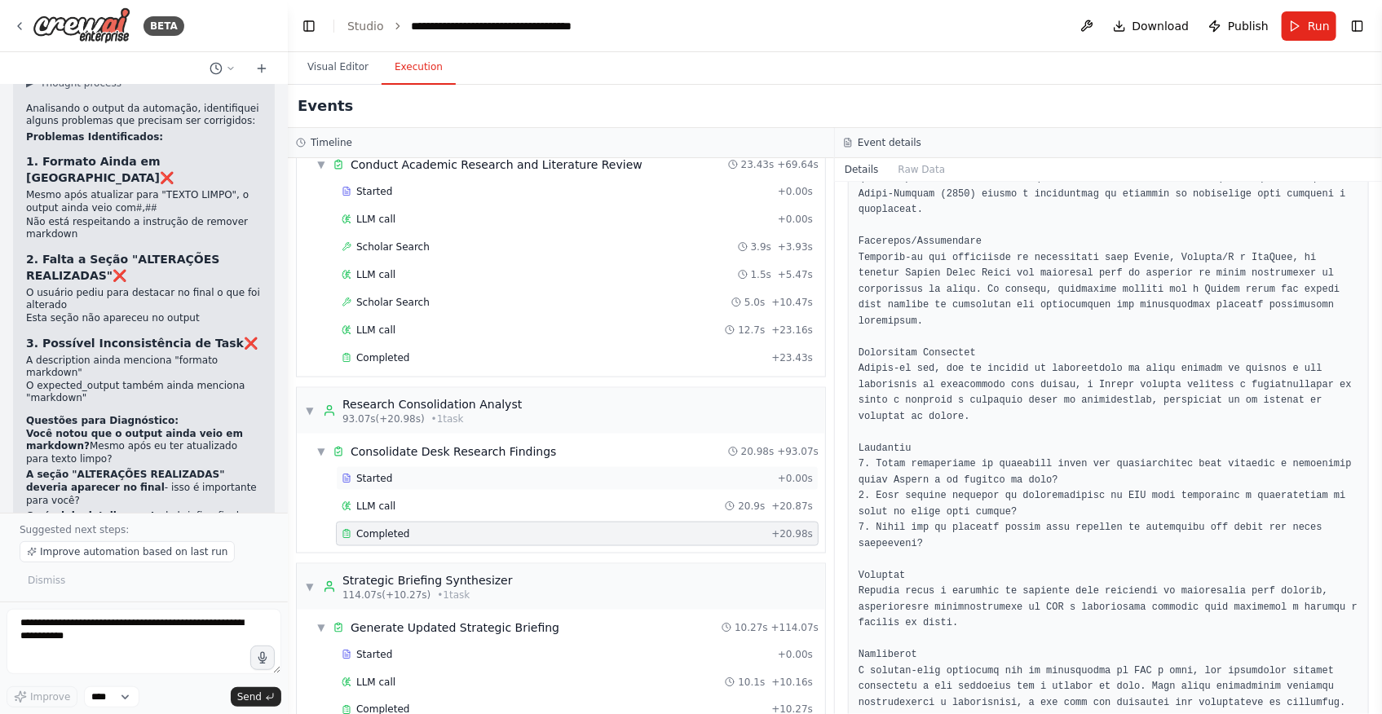
scroll to position [1018, 0]
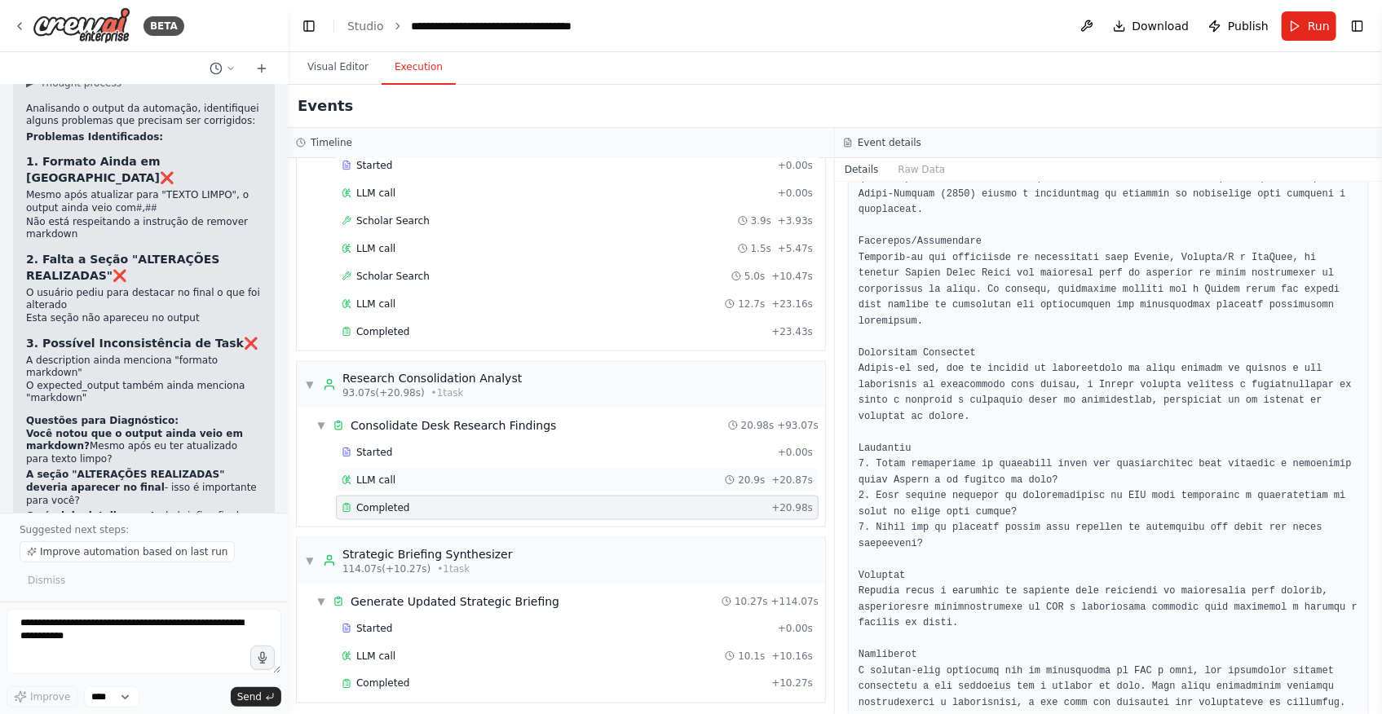
click at [482, 483] on div "LLM call 20.9s + 20.87s" at bounding box center [577, 480] width 483 height 24
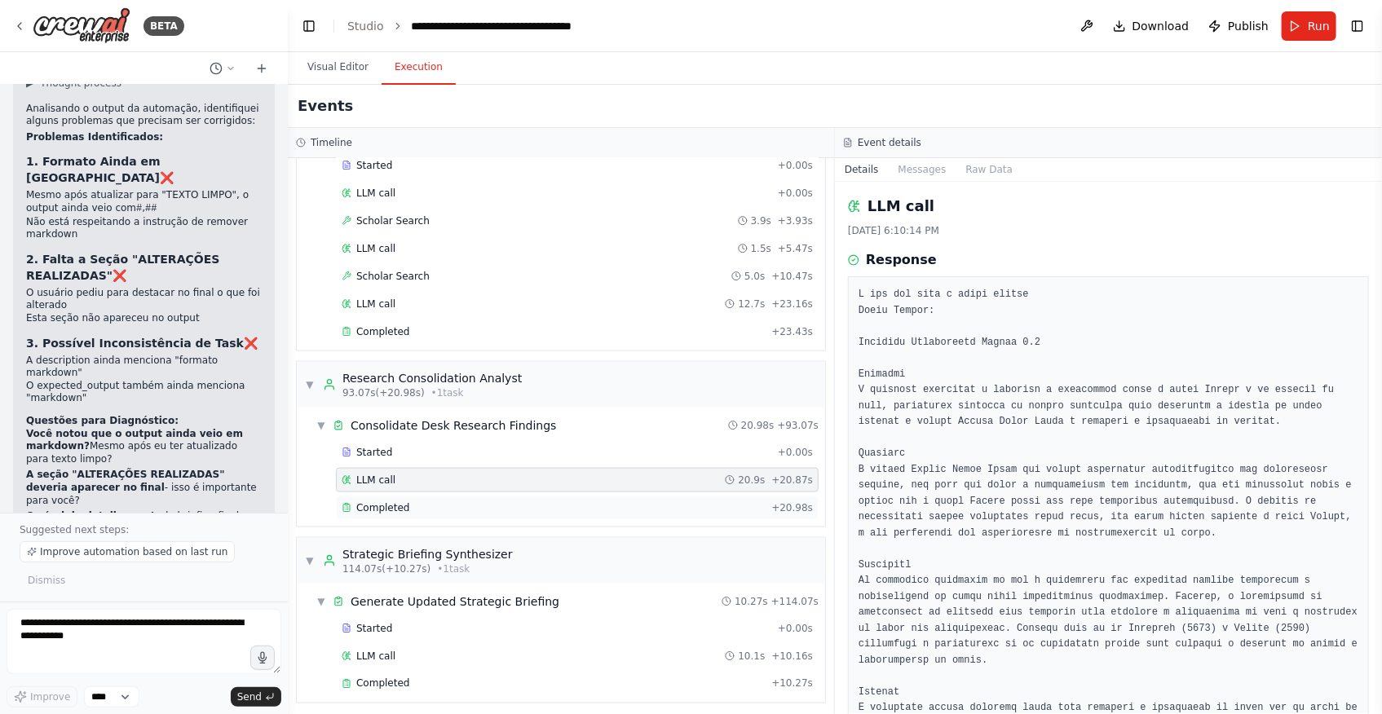
click at [479, 501] on div "Completed" at bounding box center [553, 507] width 423 height 13
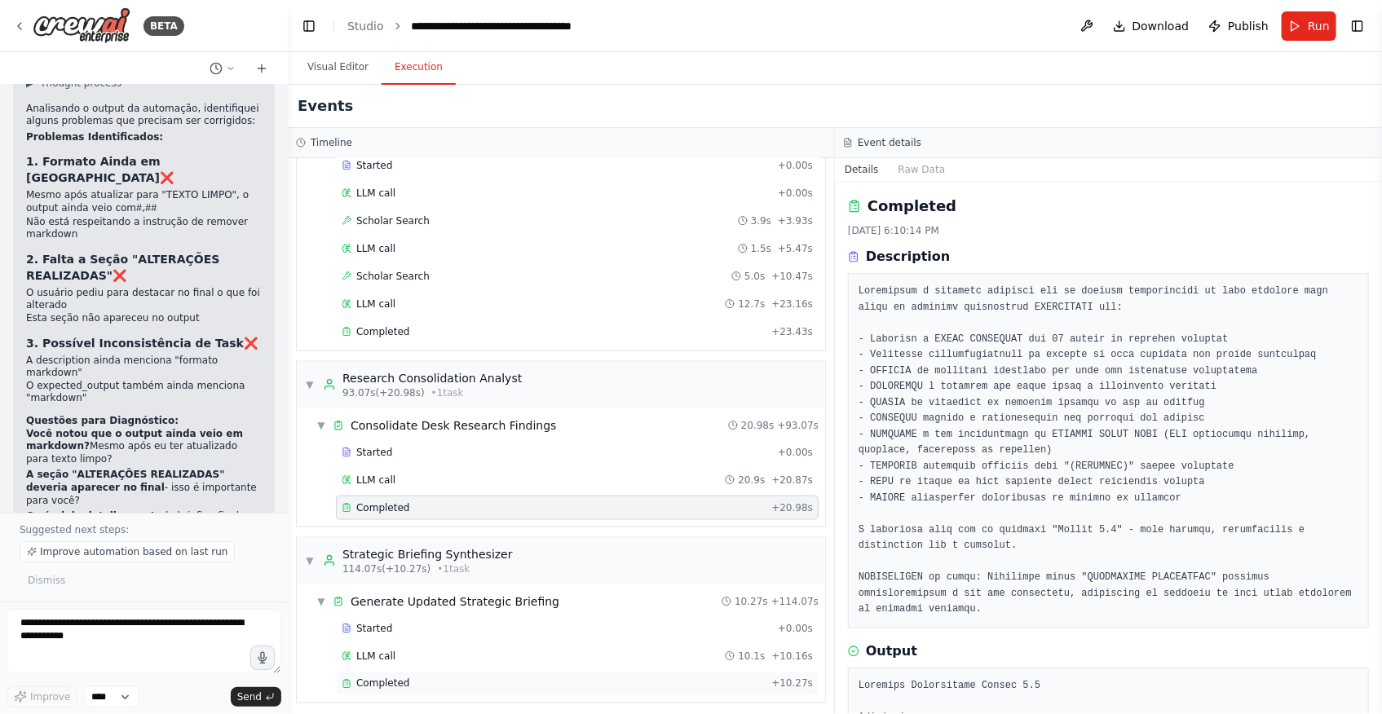
click at [493, 678] on div "Completed" at bounding box center [553, 684] width 423 height 13
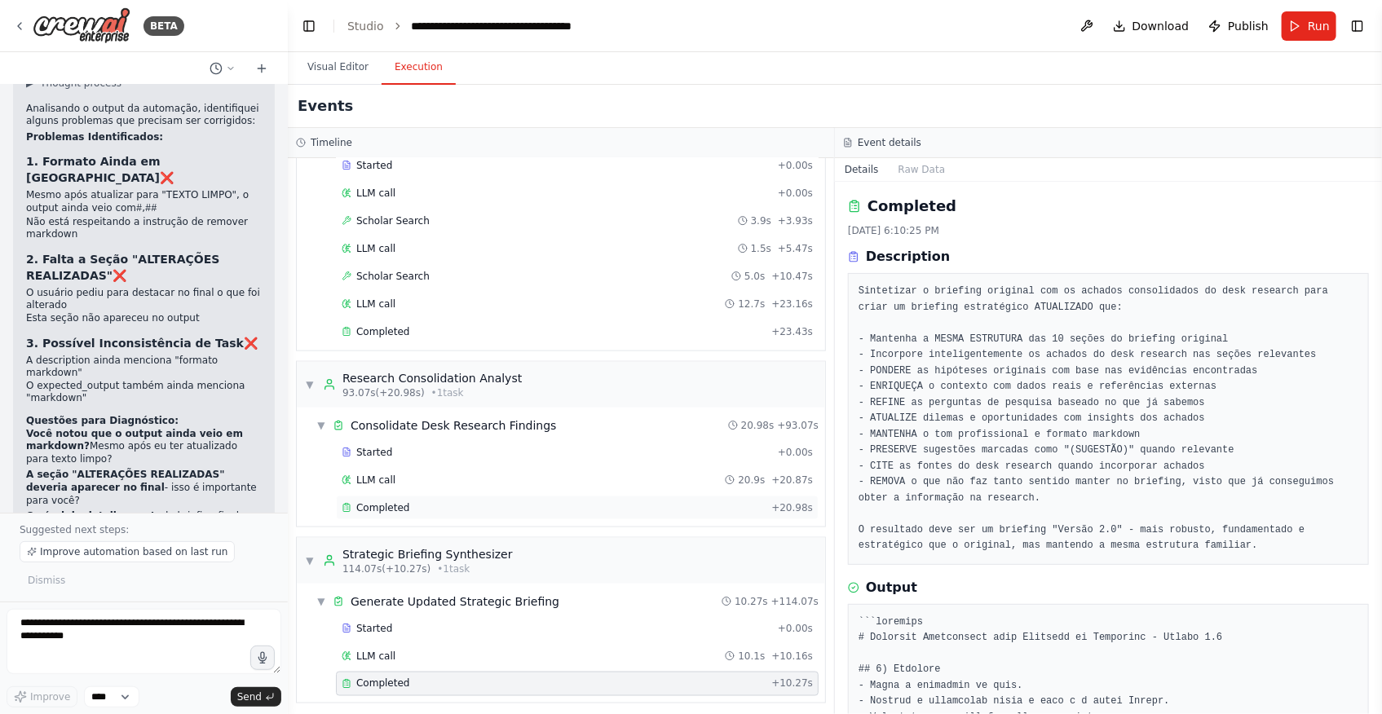
click at [459, 501] on div "Completed" at bounding box center [553, 507] width 423 height 13
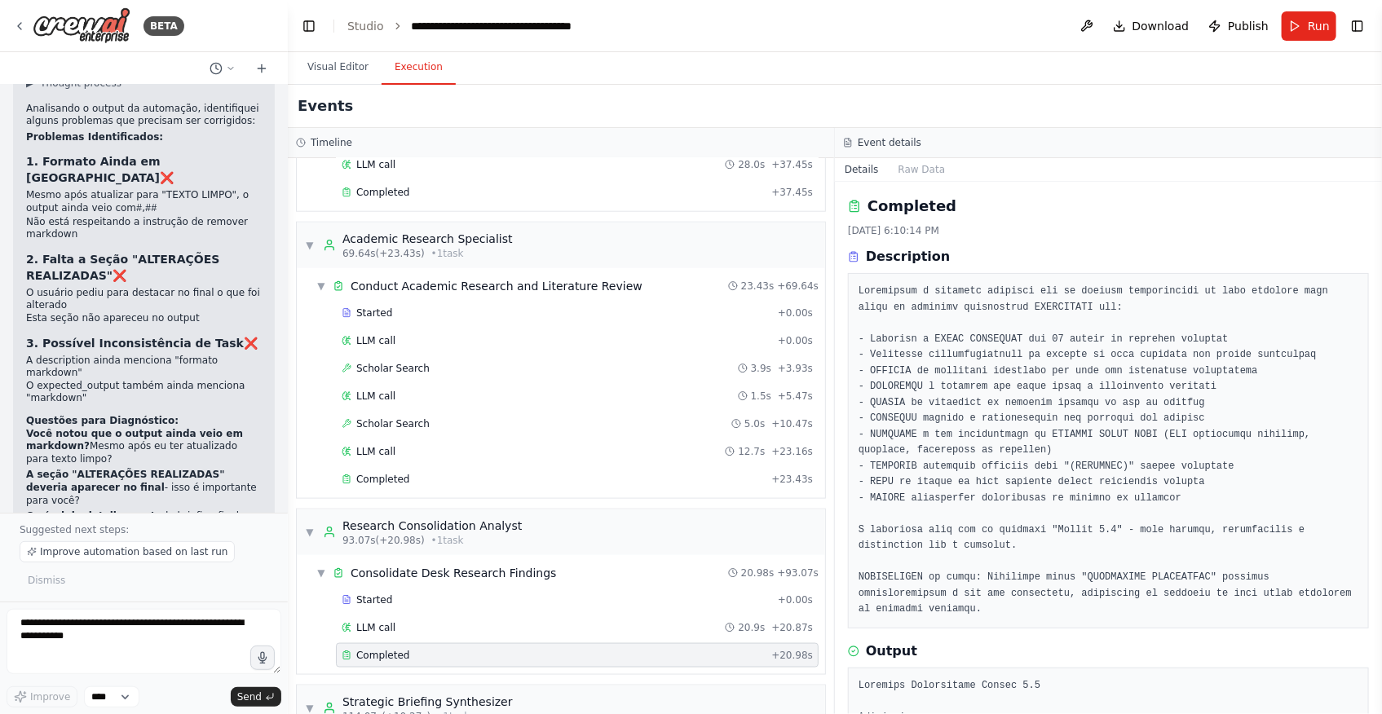
scroll to position [870, 0]
click at [426, 474] on div "Completed" at bounding box center [553, 480] width 423 height 13
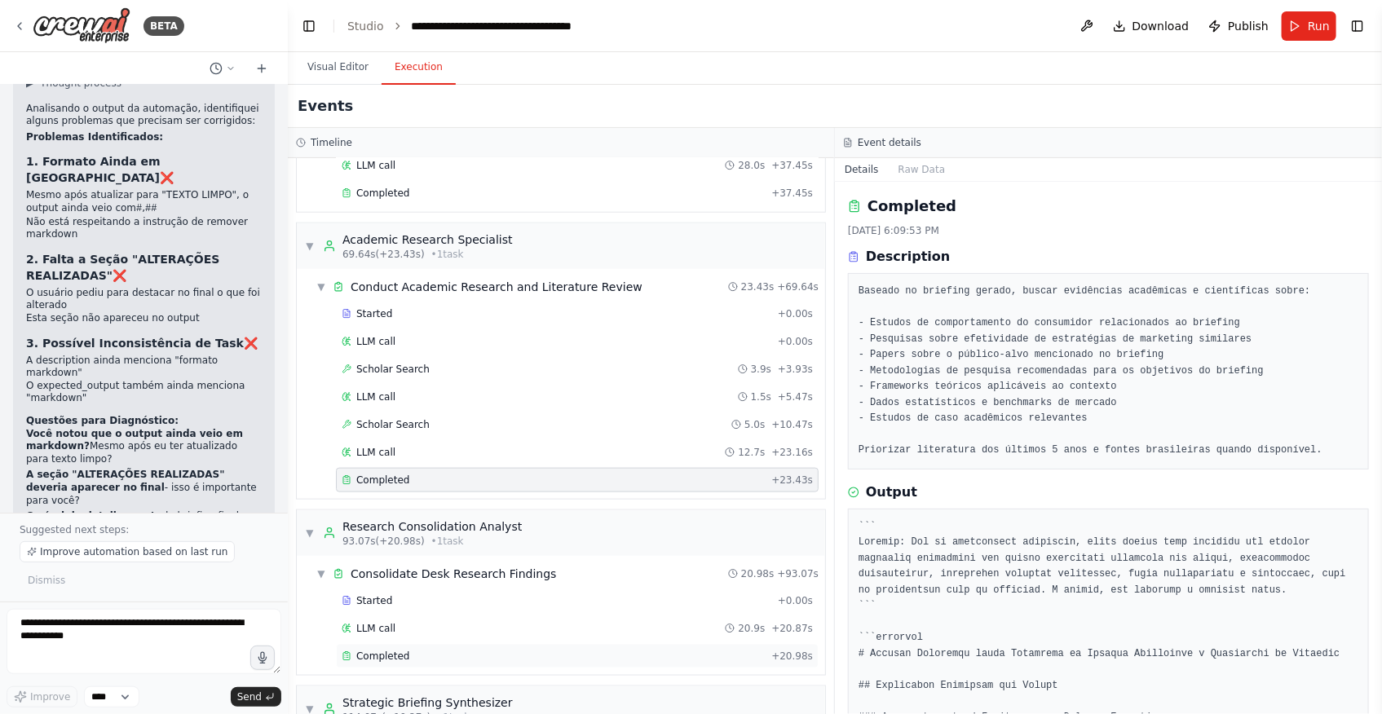
click at [387, 650] on span "Completed" at bounding box center [382, 656] width 53 height 13
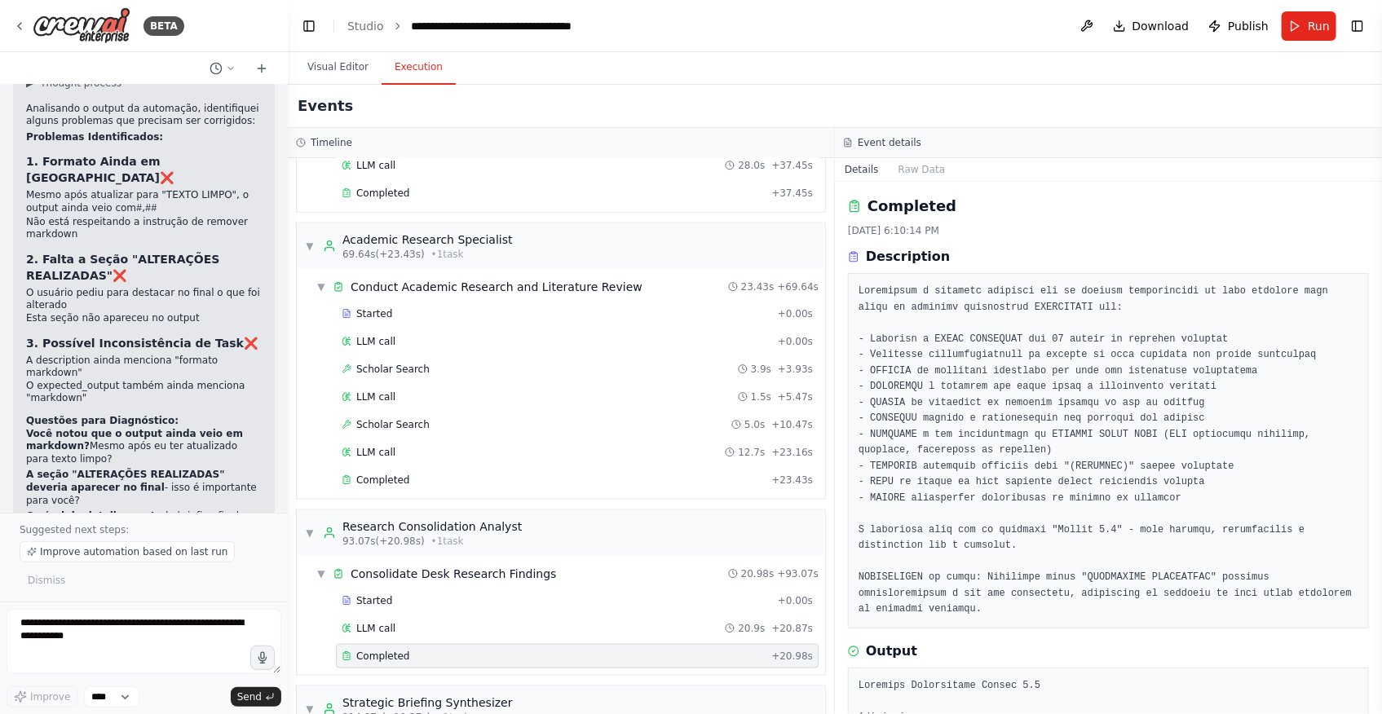
click at [947, 376] on pre at bounding box center [1109, 451] width 500 height 334
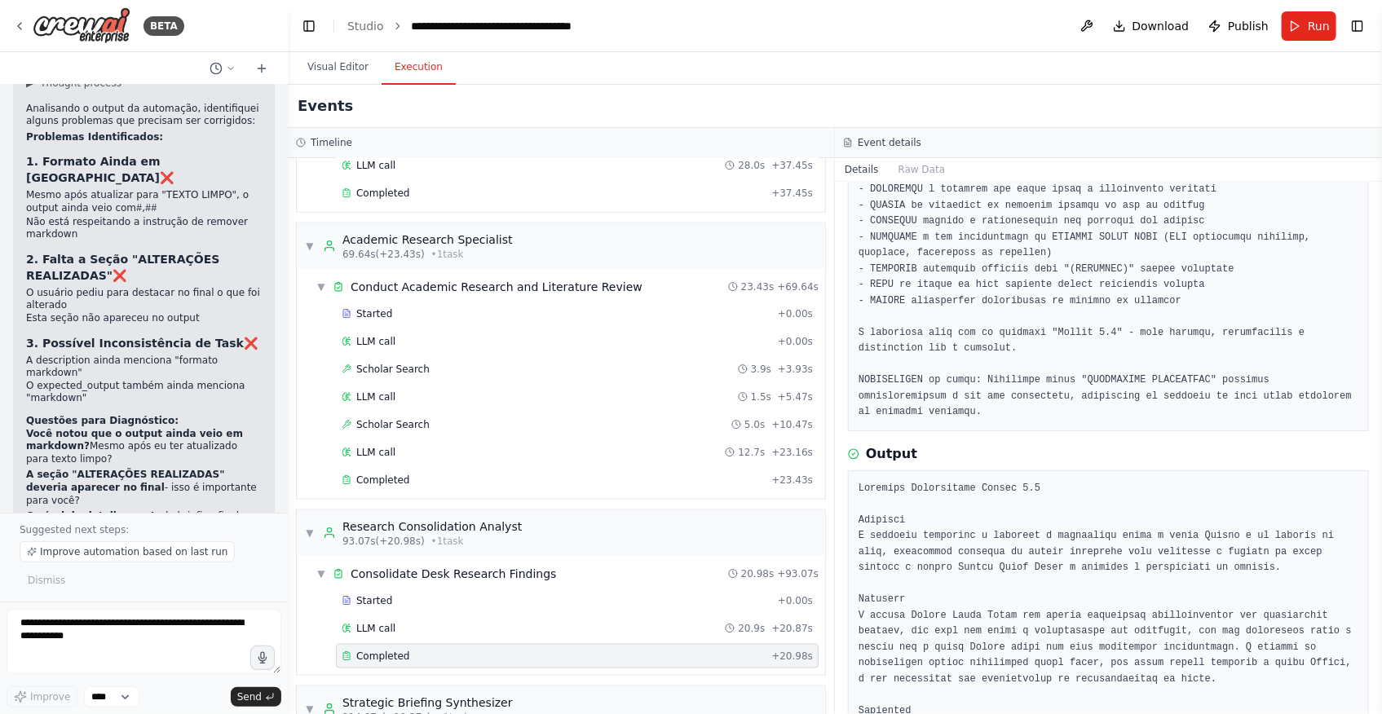
scroll to position [222, 0]
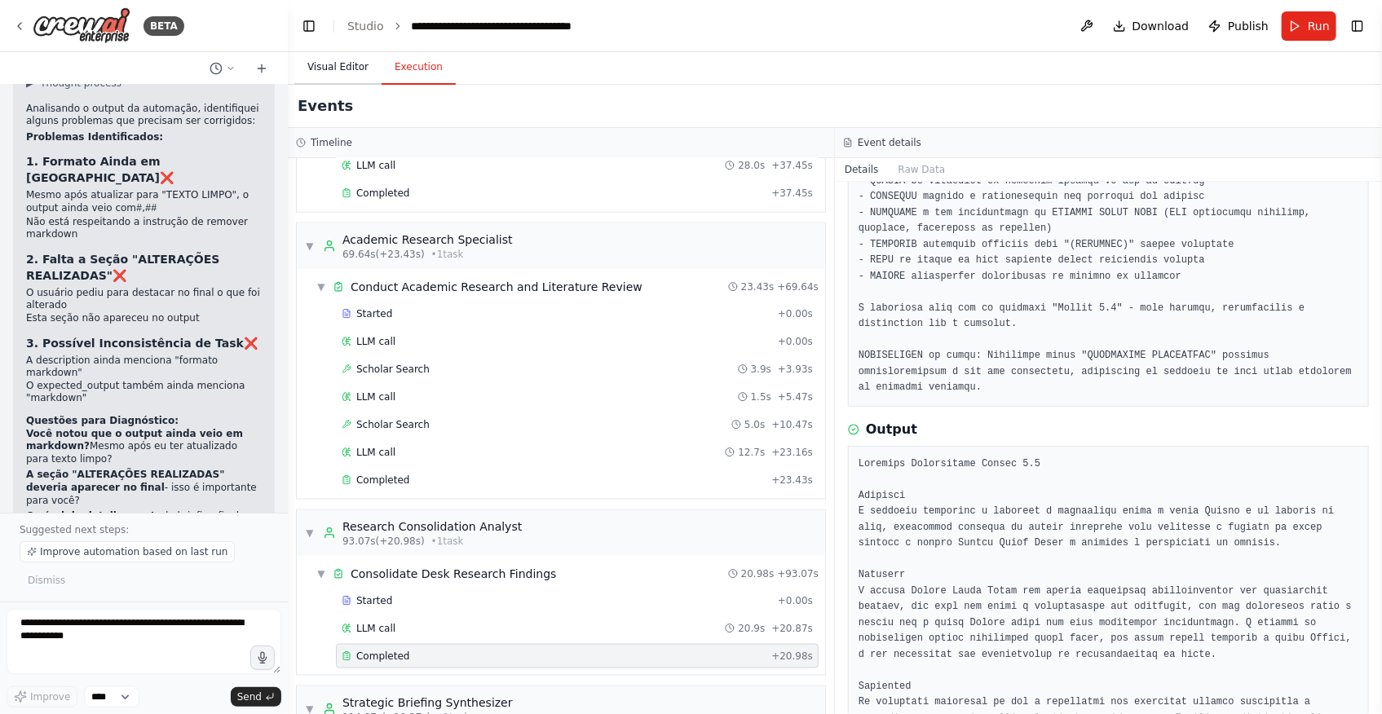
click at [321, 68] on button "Visual Editor" at bounding box center [337, 68] width 87 height 34
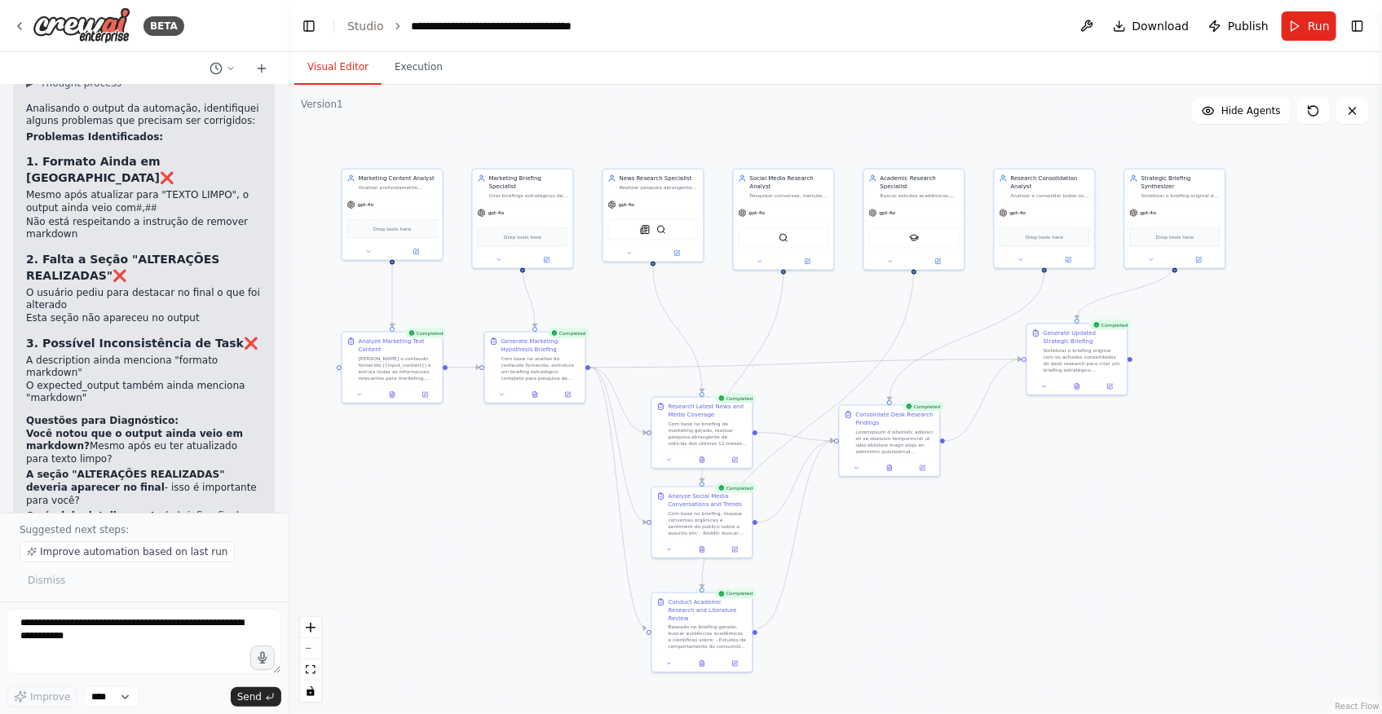
click at [1101, 514] on div ".deletable-edge-delete-btn { width: 20px; height: 20px; border: 0px solid #ffff…" at bounding box center [835, 399] width 1094 height 629
click at [919, 463] on icon at bounding box center [922, 466] width 7 height 7
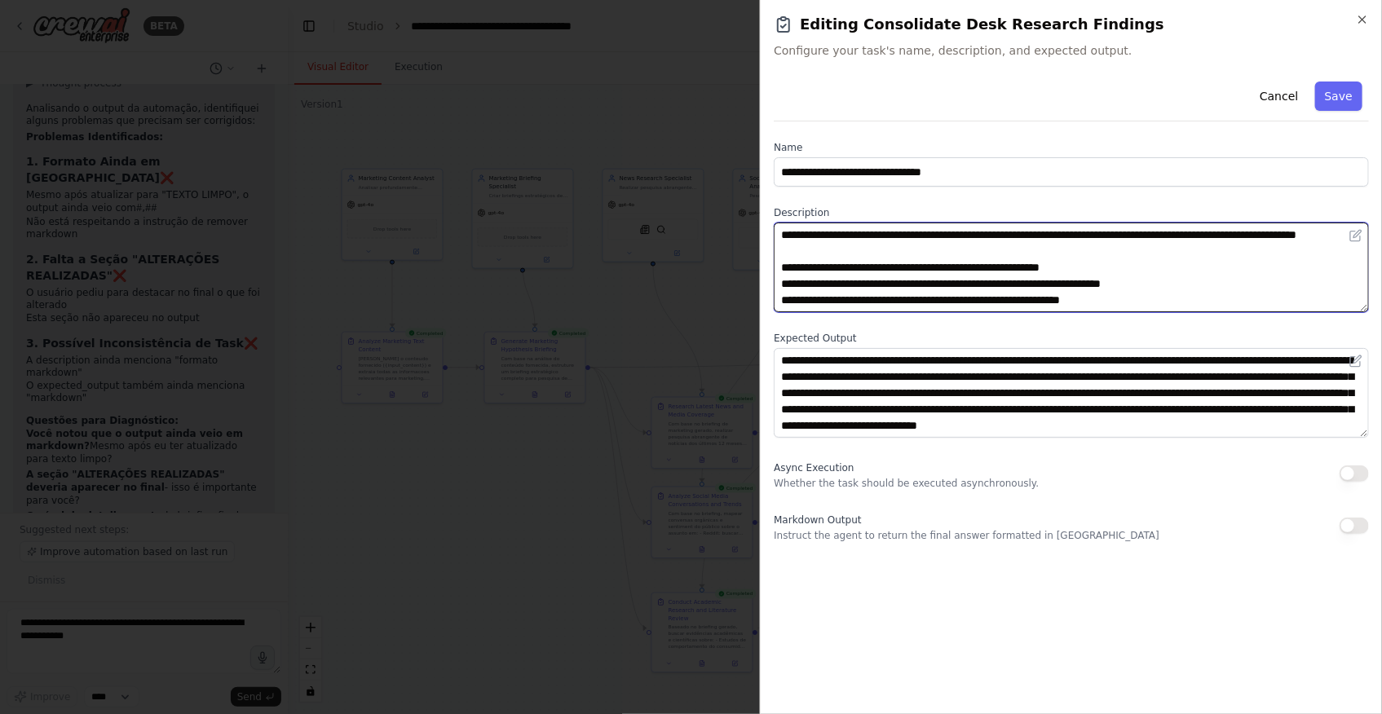
click at [991, 253] on textarea at bounding box center [1071, 268] width 595 height 90
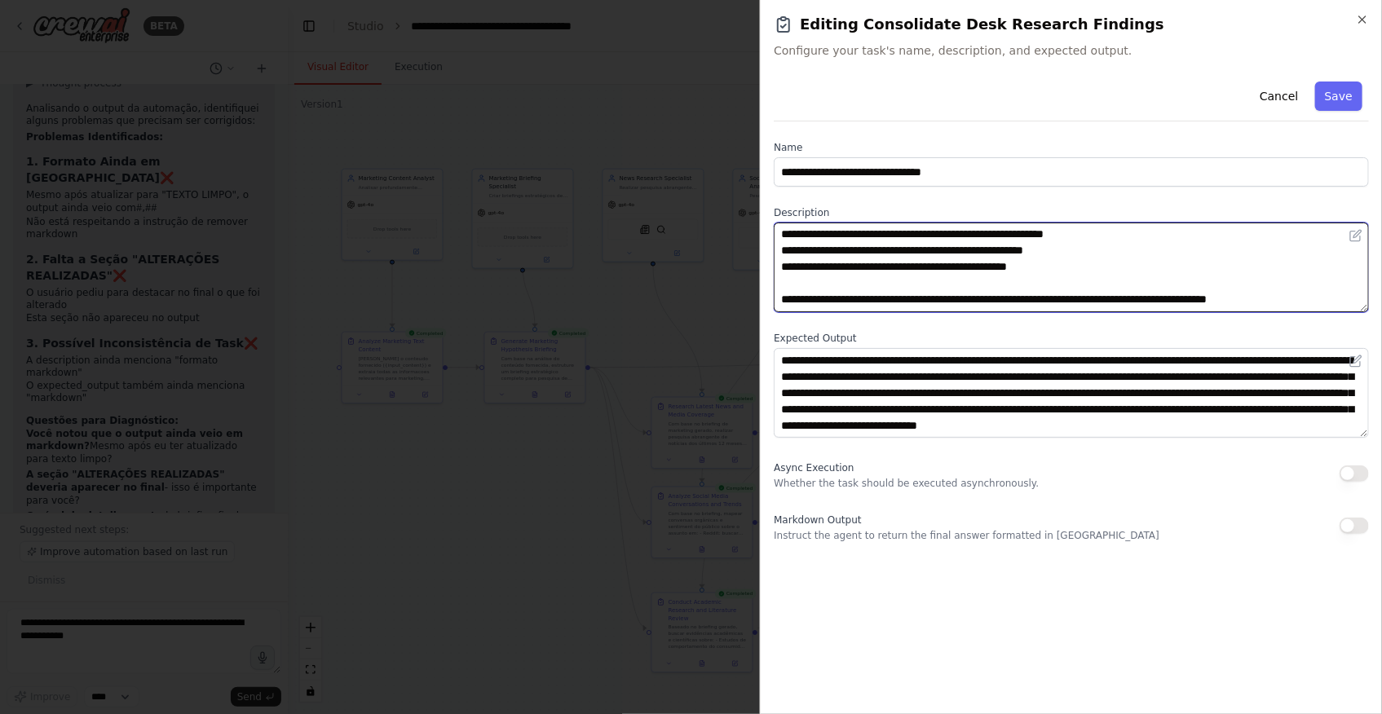
scroll to position [16, 0]
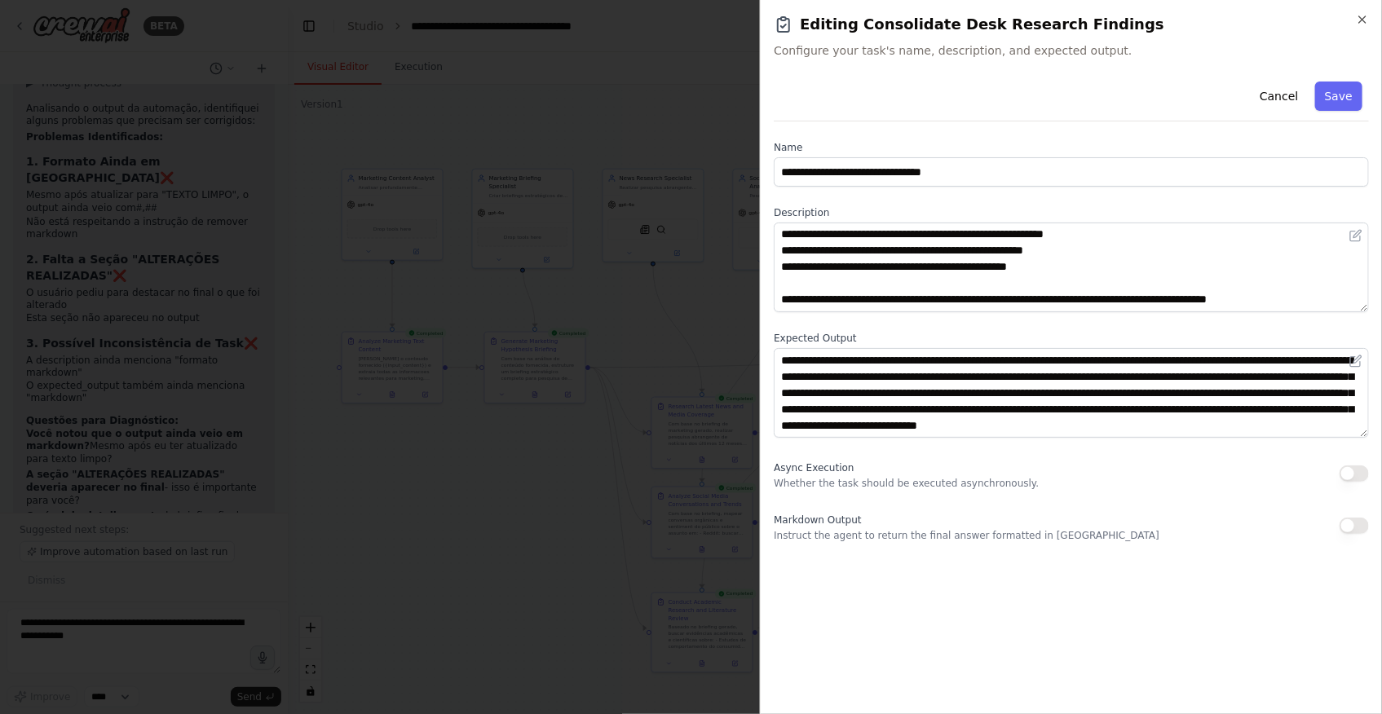
click at [574, 579] on div at bounding box center [691, 357] width 1382 height 714
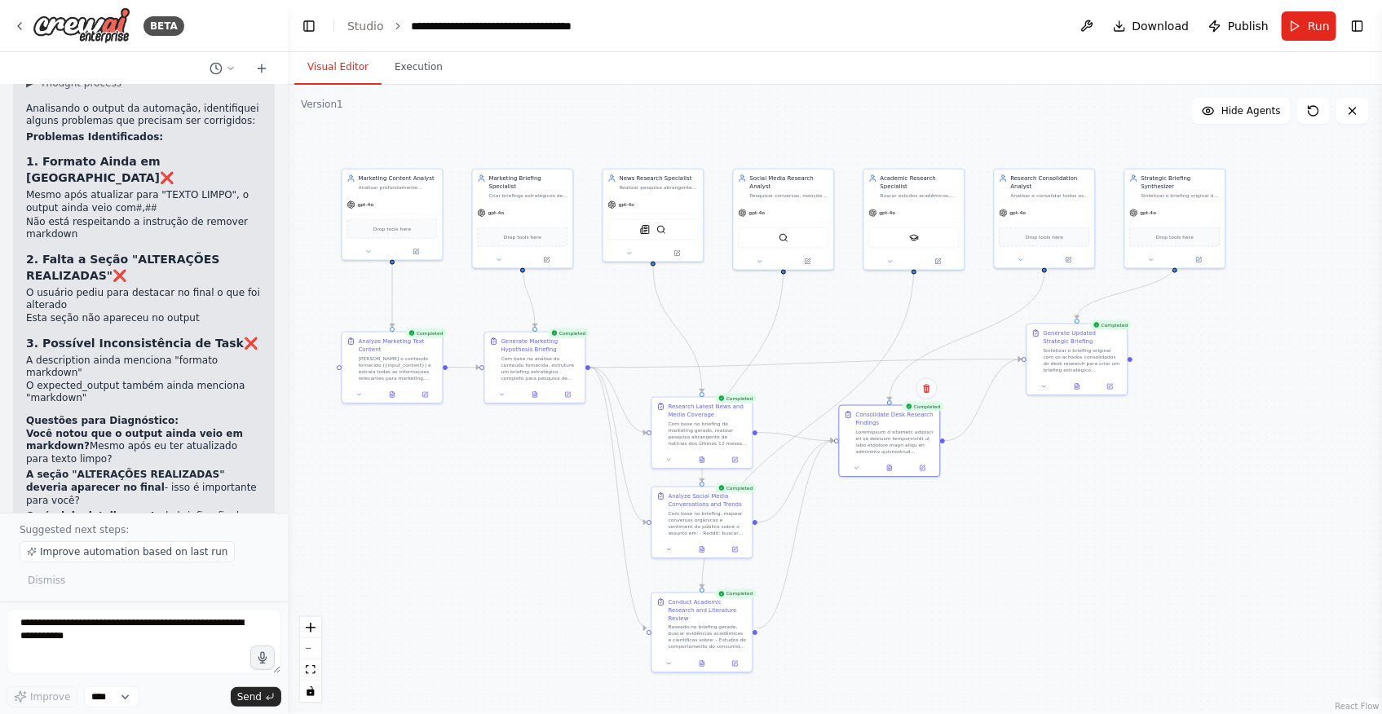
click at [1030, 551] on div ".deletable-edge-delete-btn { width: 20px; height: 20px; border: 0px solid #ffff…" at bounding box center [835, 399] width 1094 height 629
click at [129, 644] on textarea at bounding box center [144, 641] width 275 height 65
type textarea "**********"
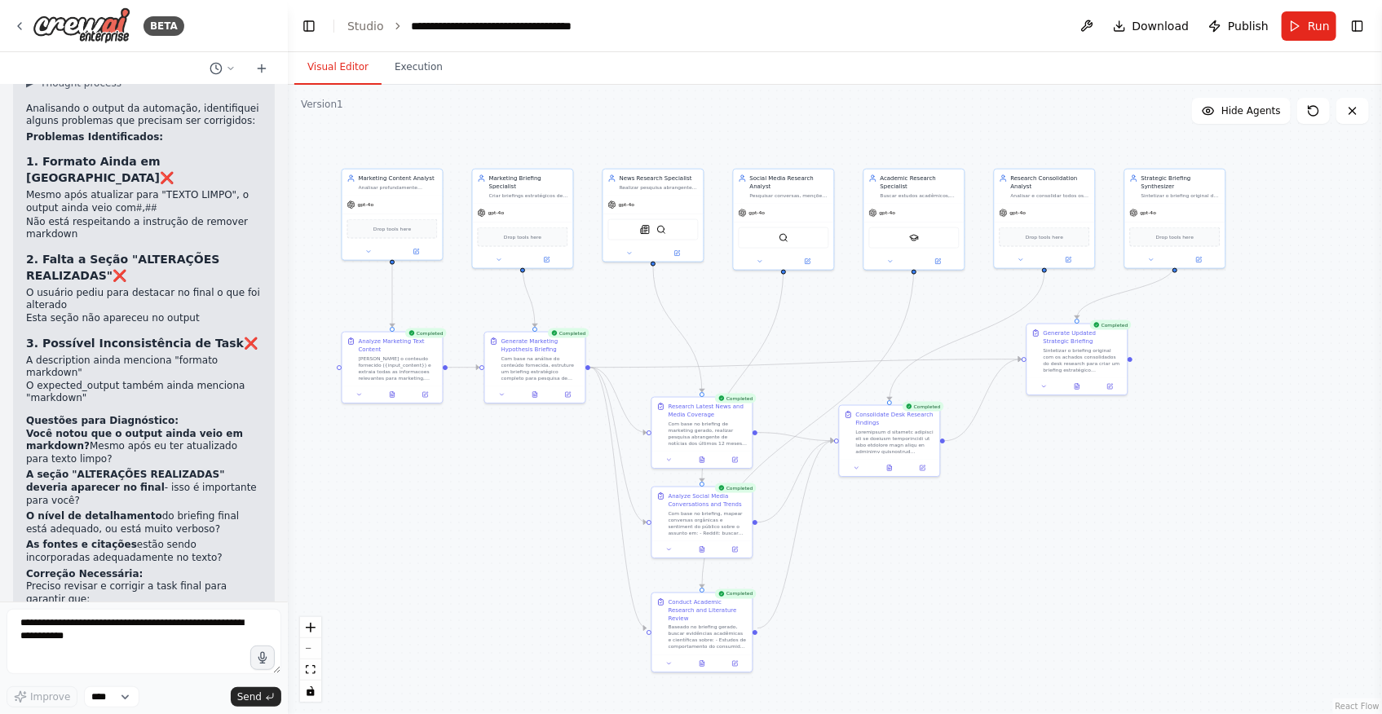
scroll to position [16208, 0]
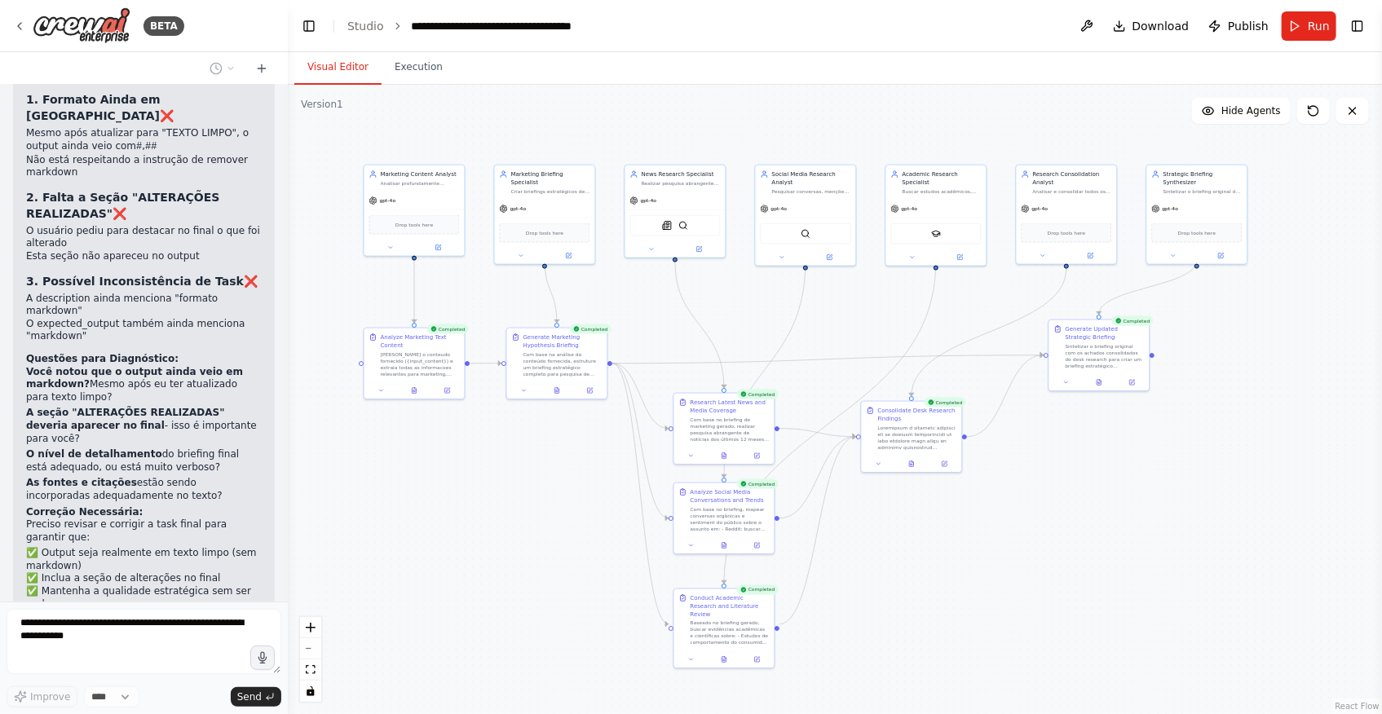
drag, startPoint x: 440, startPoint y: 572, endPoint x: 453, endPoint y: 569, distance: 12.5
click at [453, 569] on div ".deletable-edge-delete-btn { width: 20px; height: 20px; border: 0px solid #ffff…" at bounding box center [835, 399] width 1094 height 629
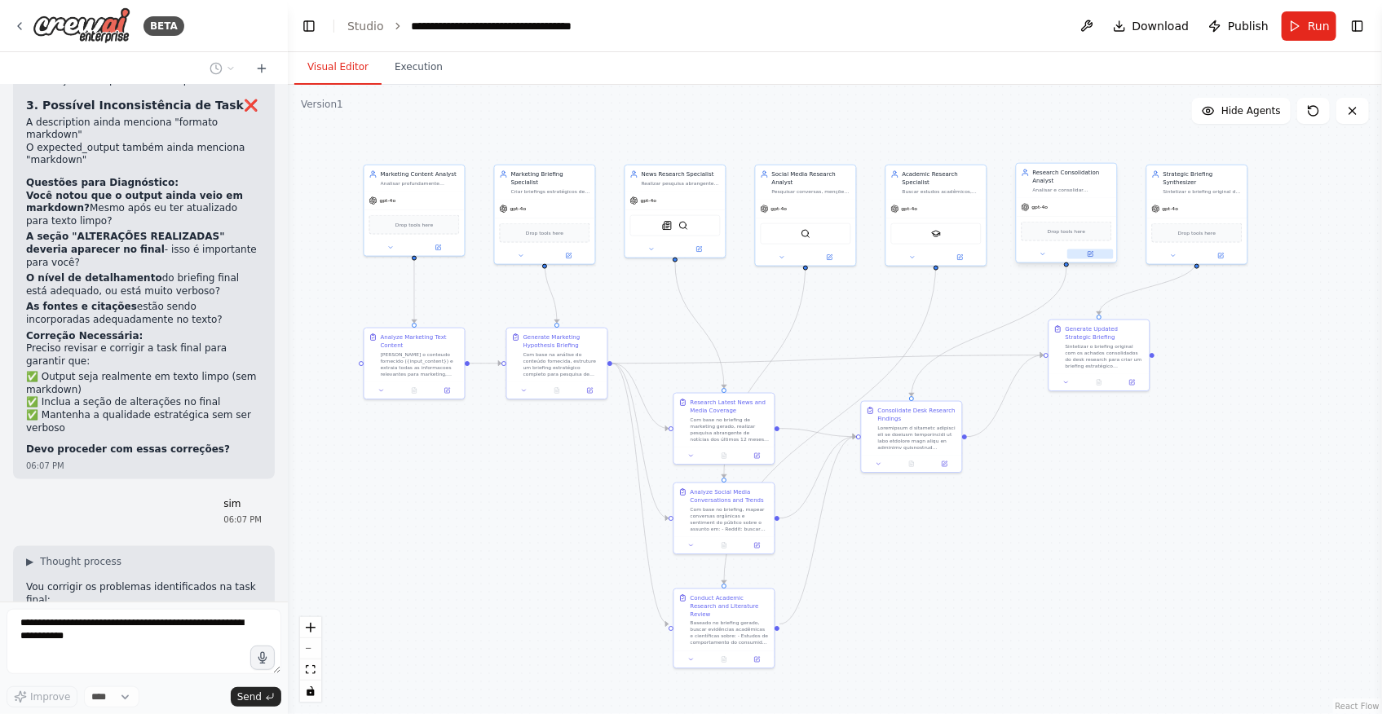
scroll to position [16438, 0]
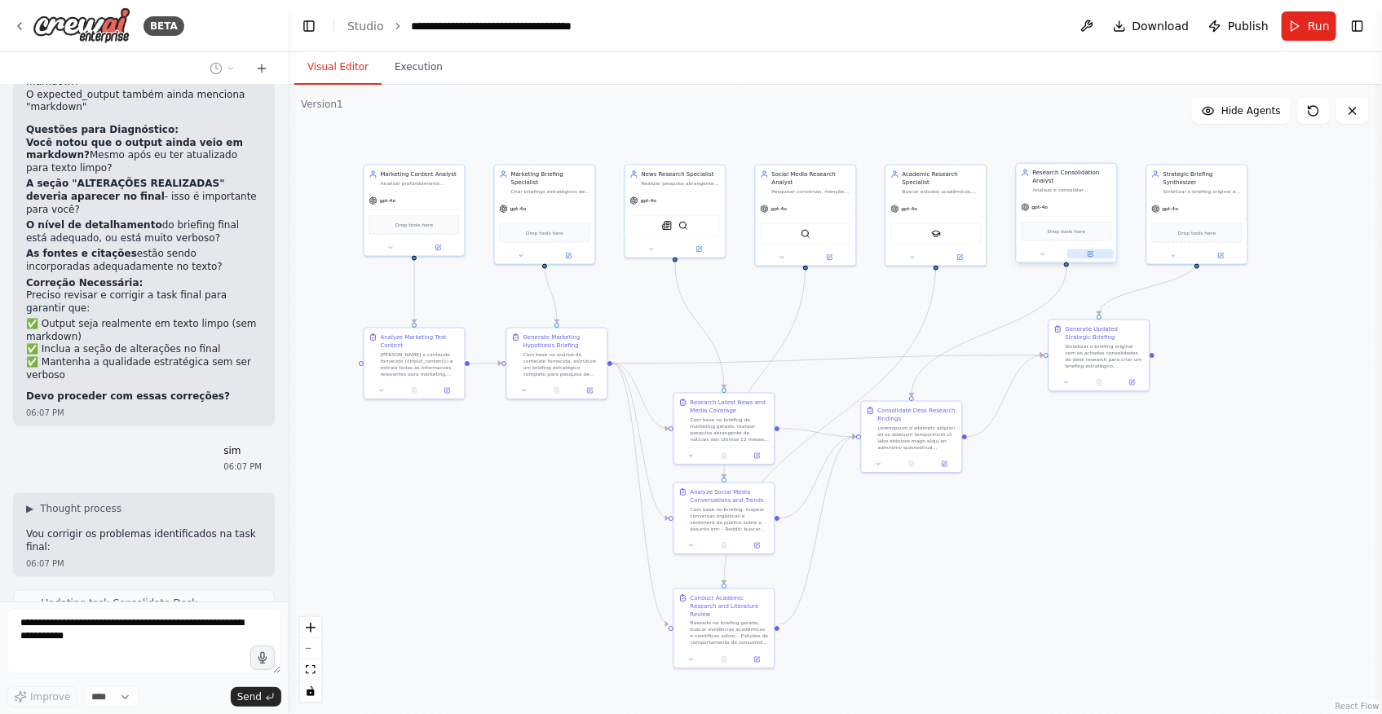
click at [1093, 252] on icon at bounding box center [1090, 254] width 7 height 7
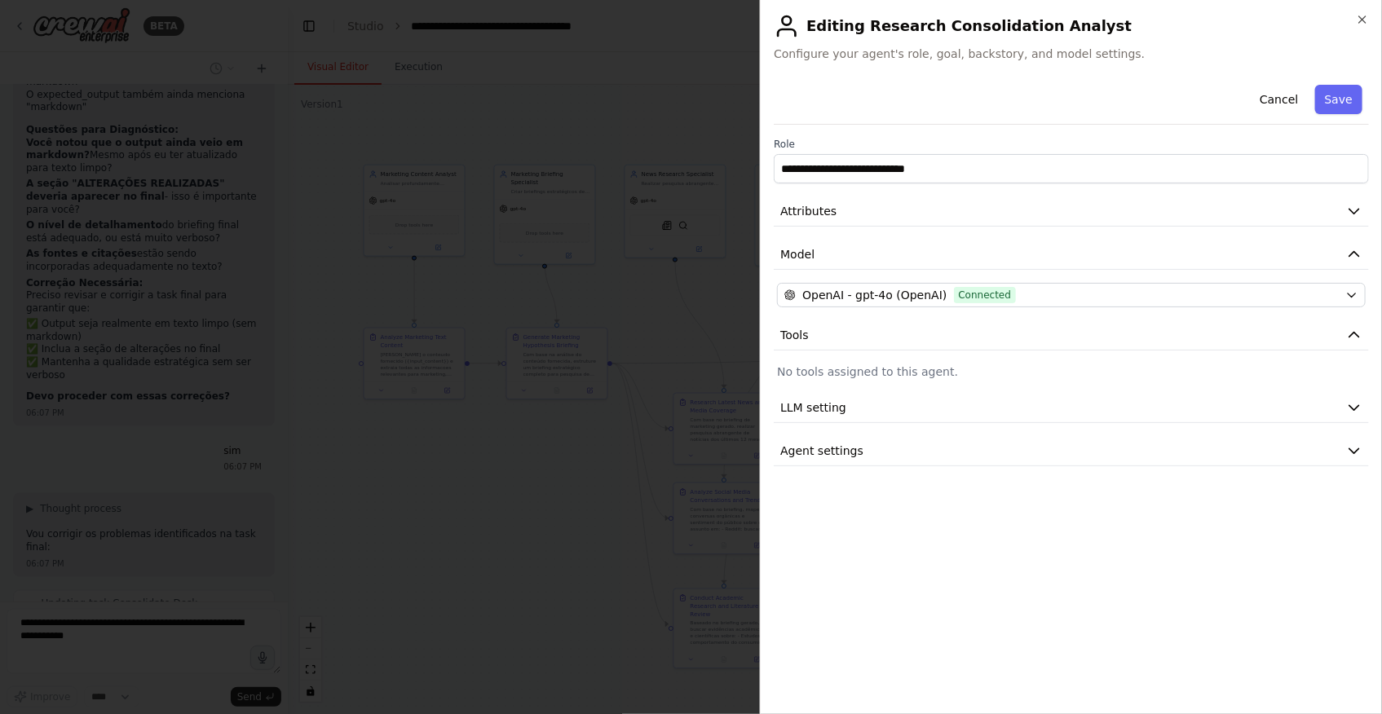
click at [450, 599] on div at bounding box center [691, 357] width 1382 height 714
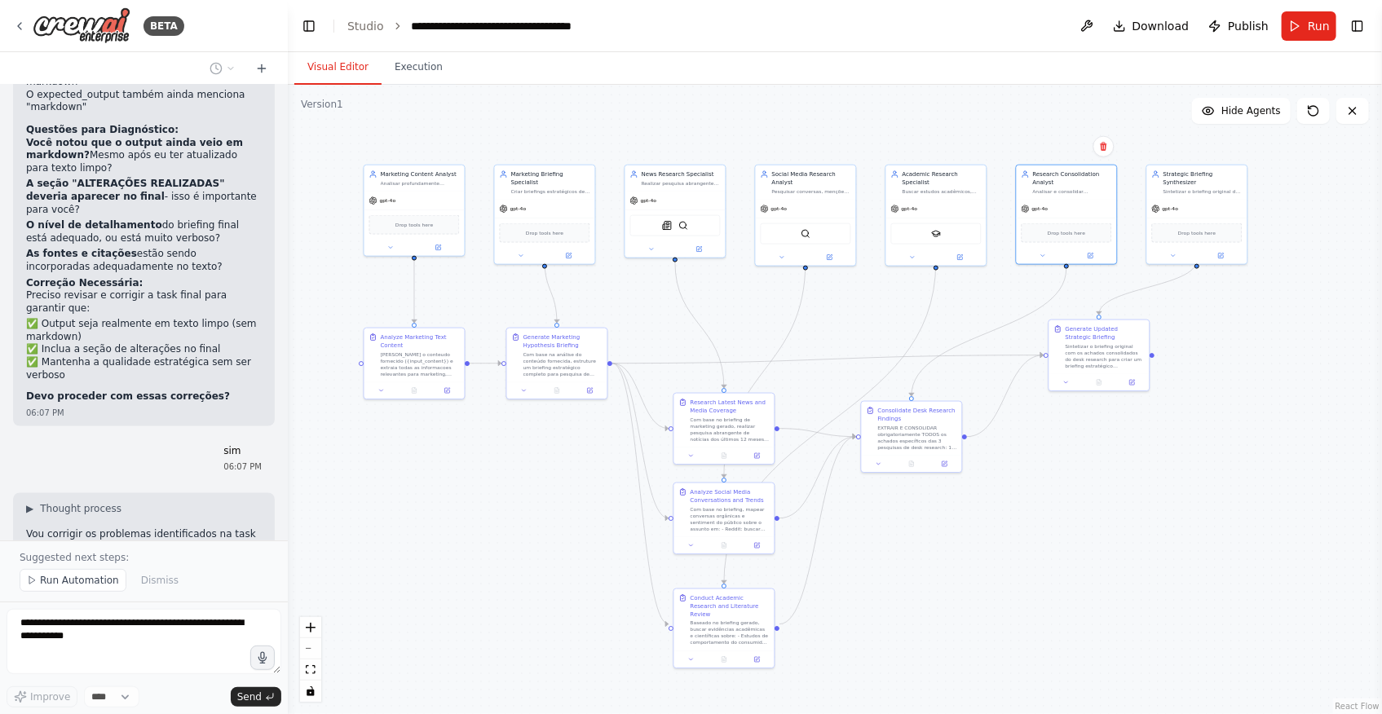
scroll to position [16499, 0]
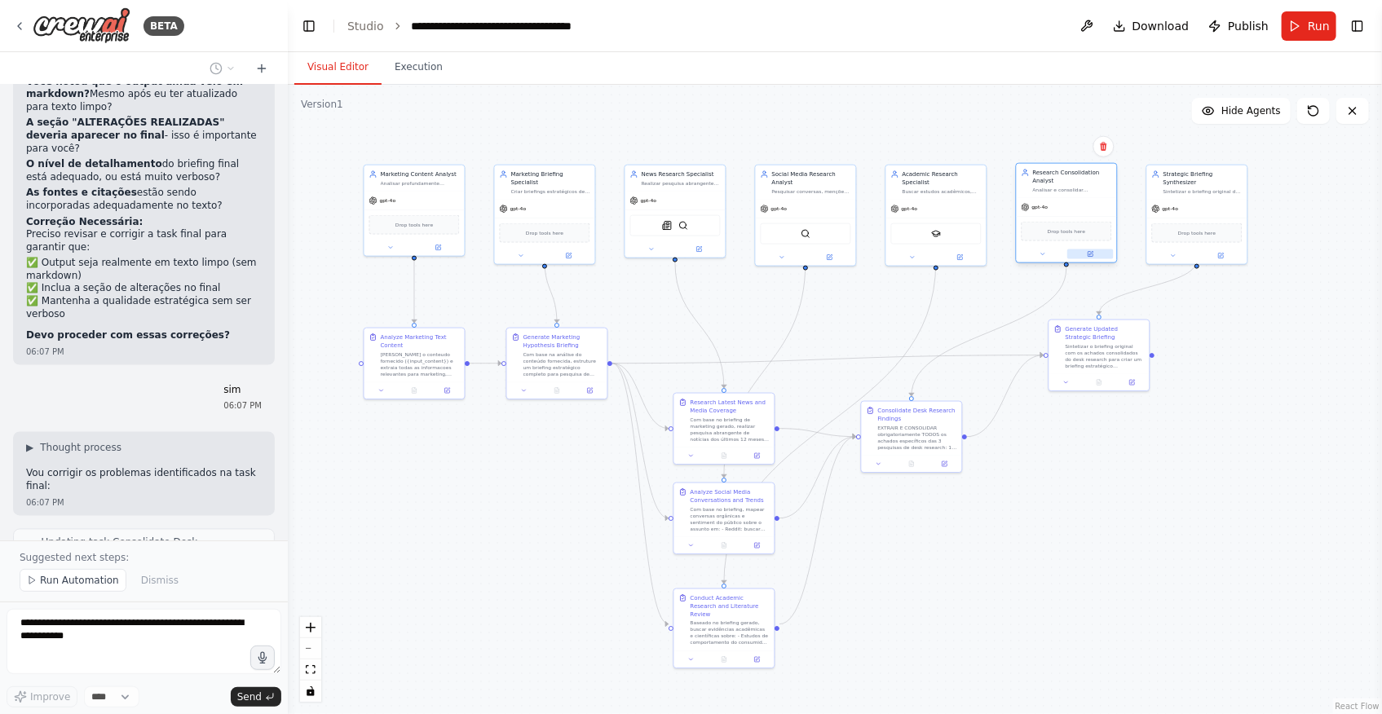
click at [1092, 257] on button at bounding box center [1090, 254] width 46 height 10
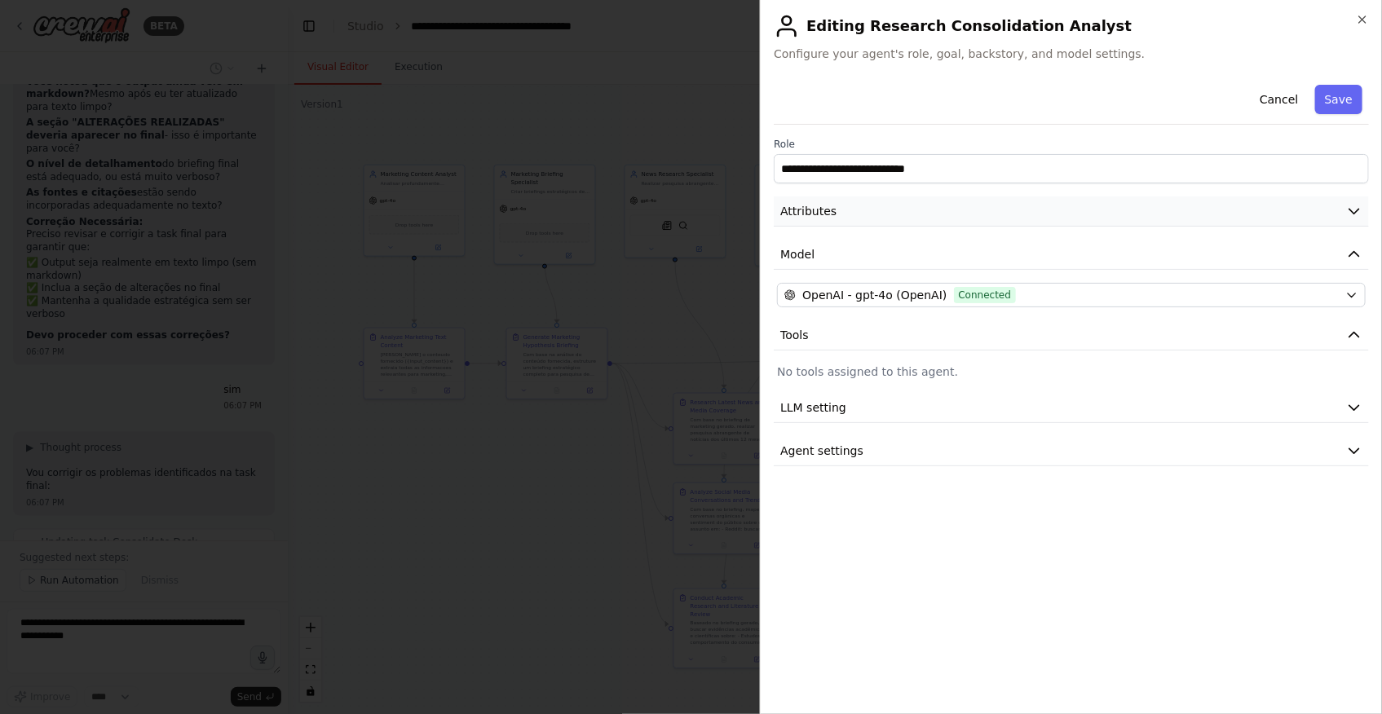
click at [986, 219] on button "Attributes" at bounding box center [1071, 211] width 595 height 30
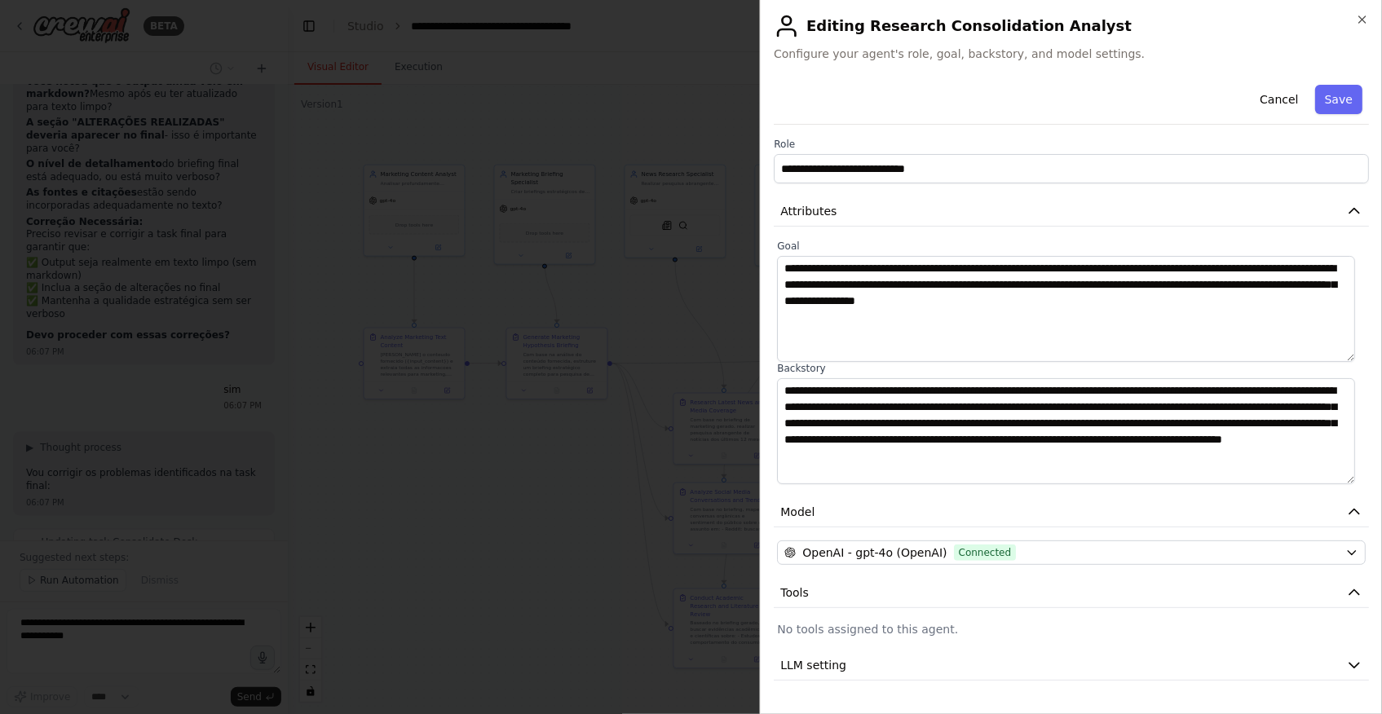
click at [538, 497] on div at bounding box center [691, 357] width 1382 height 714
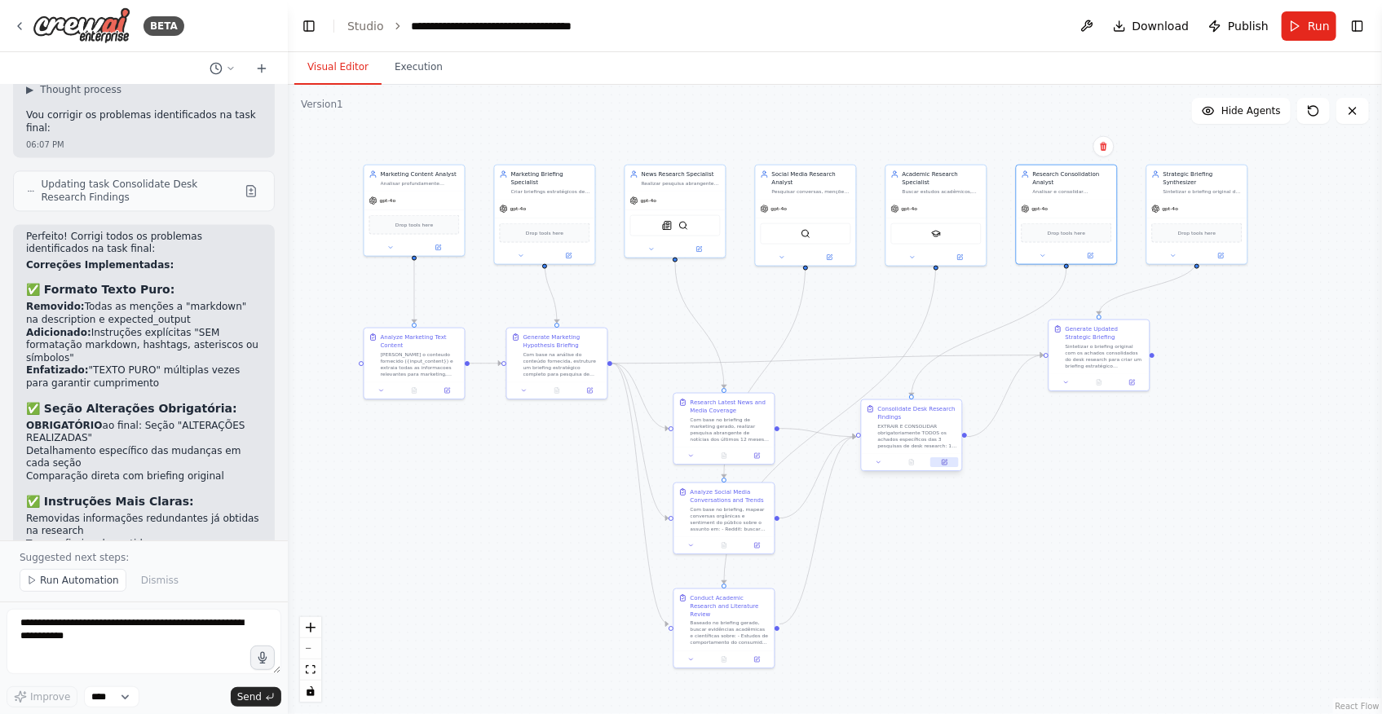
click at [942, 463] on icon at bounding box center [944, 462] width 5 height 5
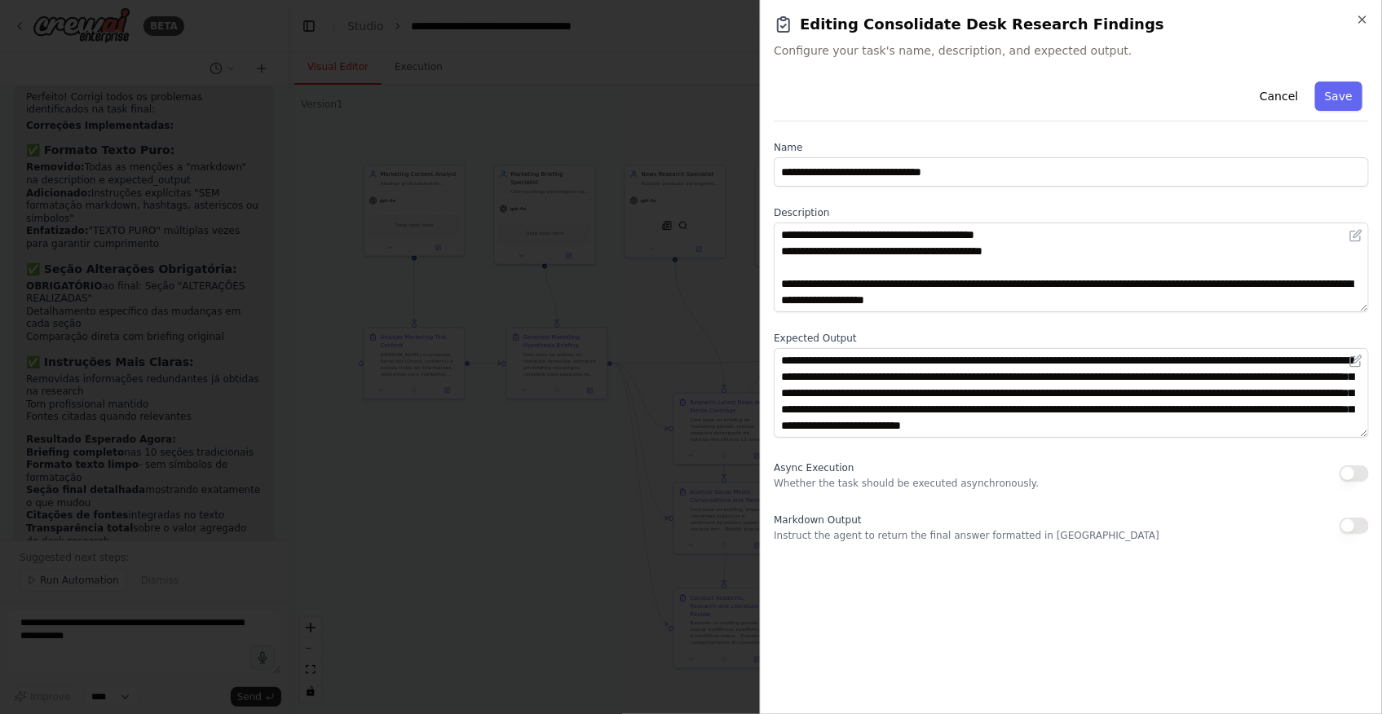
scroll to position [16, 0]
click at [565, 509] on div at bounding box center [691, 357] width 1382 height 714
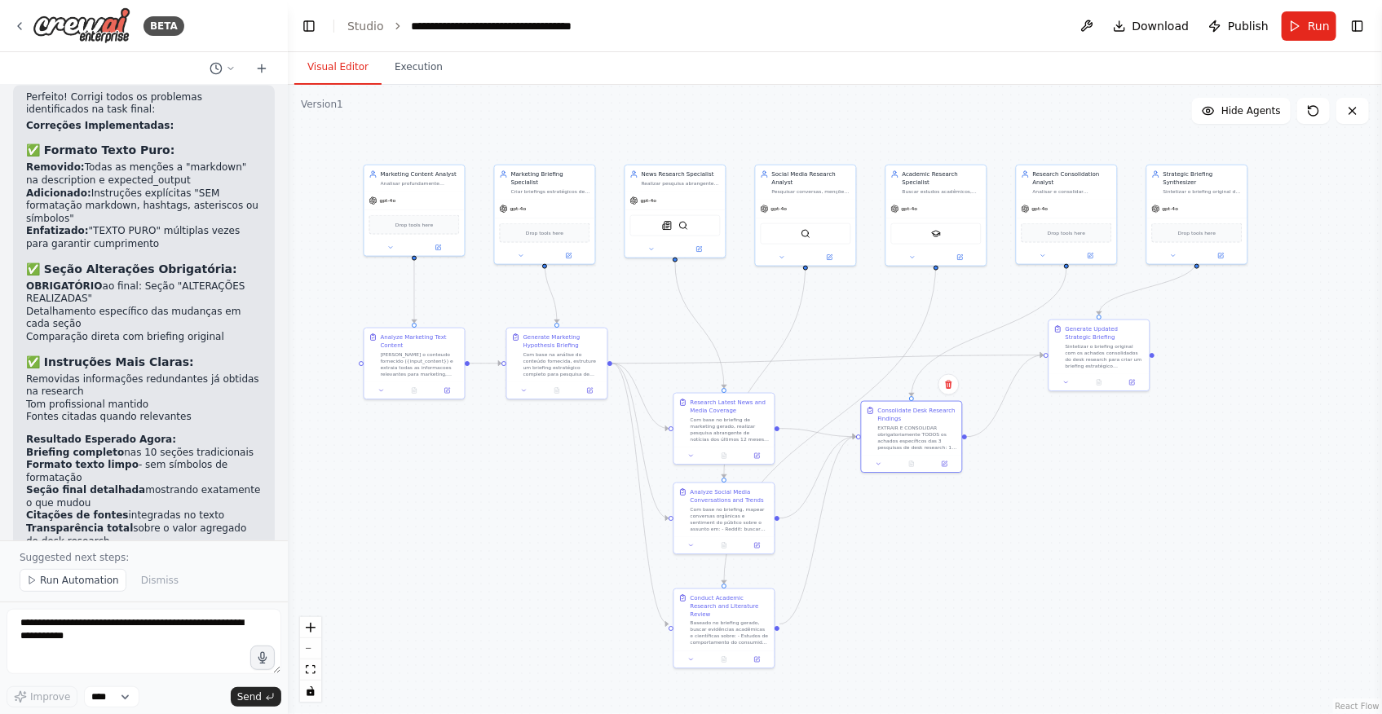
click at [1086, 497] on div ".deletable-edge-delete-btn { width: 20px; height: 20px; border: 0px solid #ffff…" at bounding box center [835, 399] width 1094 height 629
click at [1133, 382] on icon at bounding box center [1131, 380] width 5 height 5
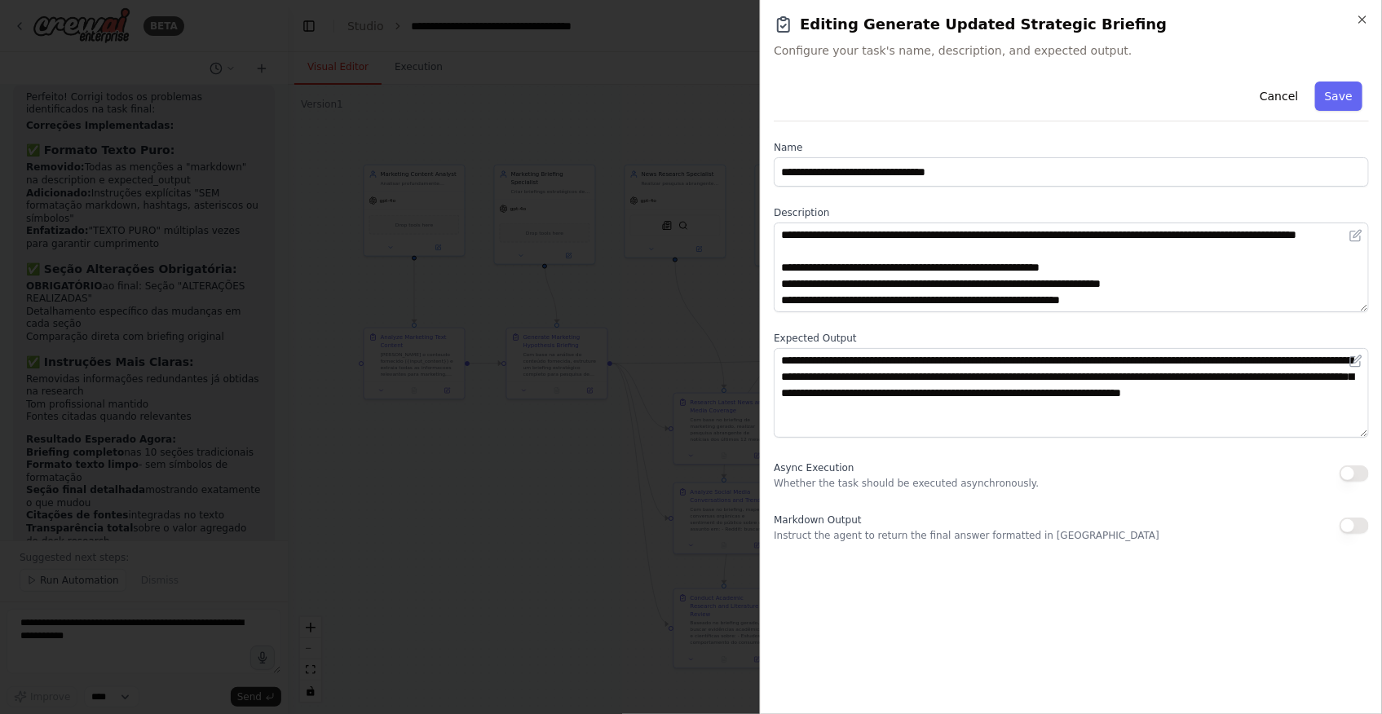
click at [565, 503] on div at bounding box center [691, 357] width 1382 height 714
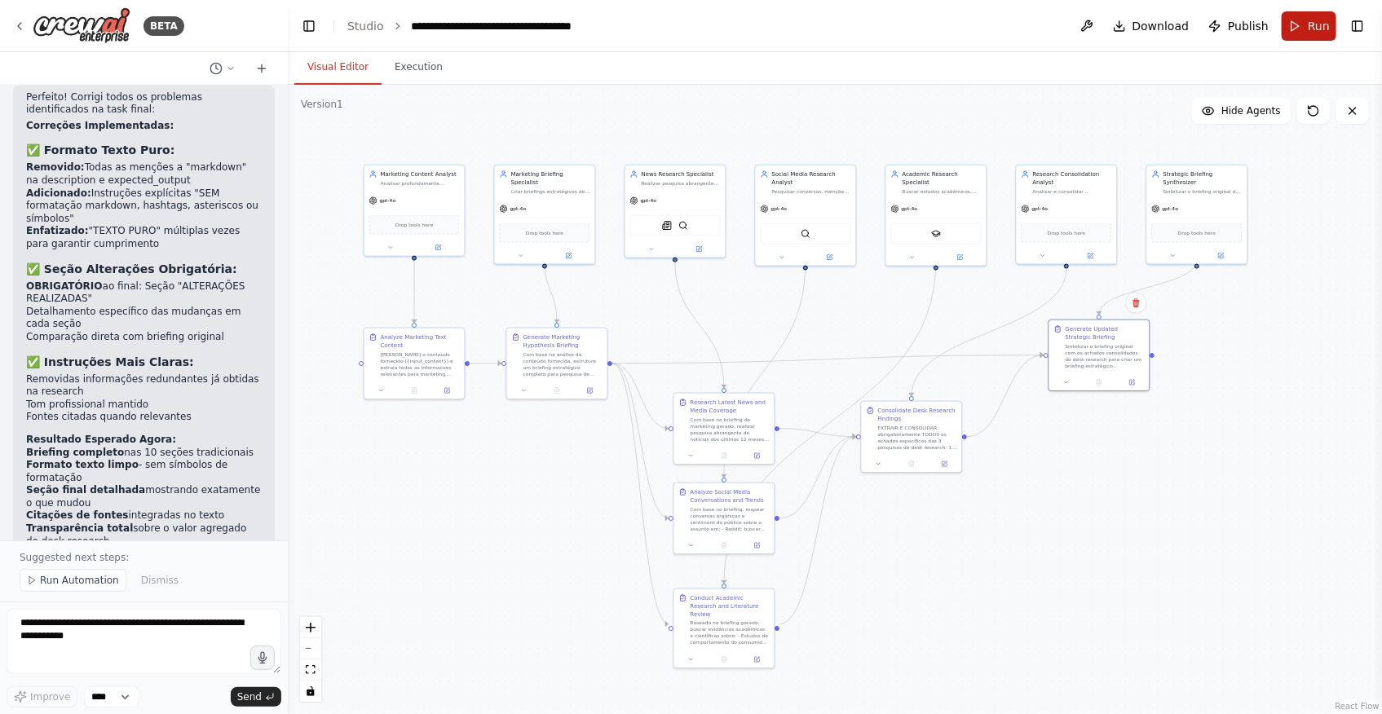
click at [1314, 29] on span "Run" at bounding box center [1319, 26] width 22 height 16
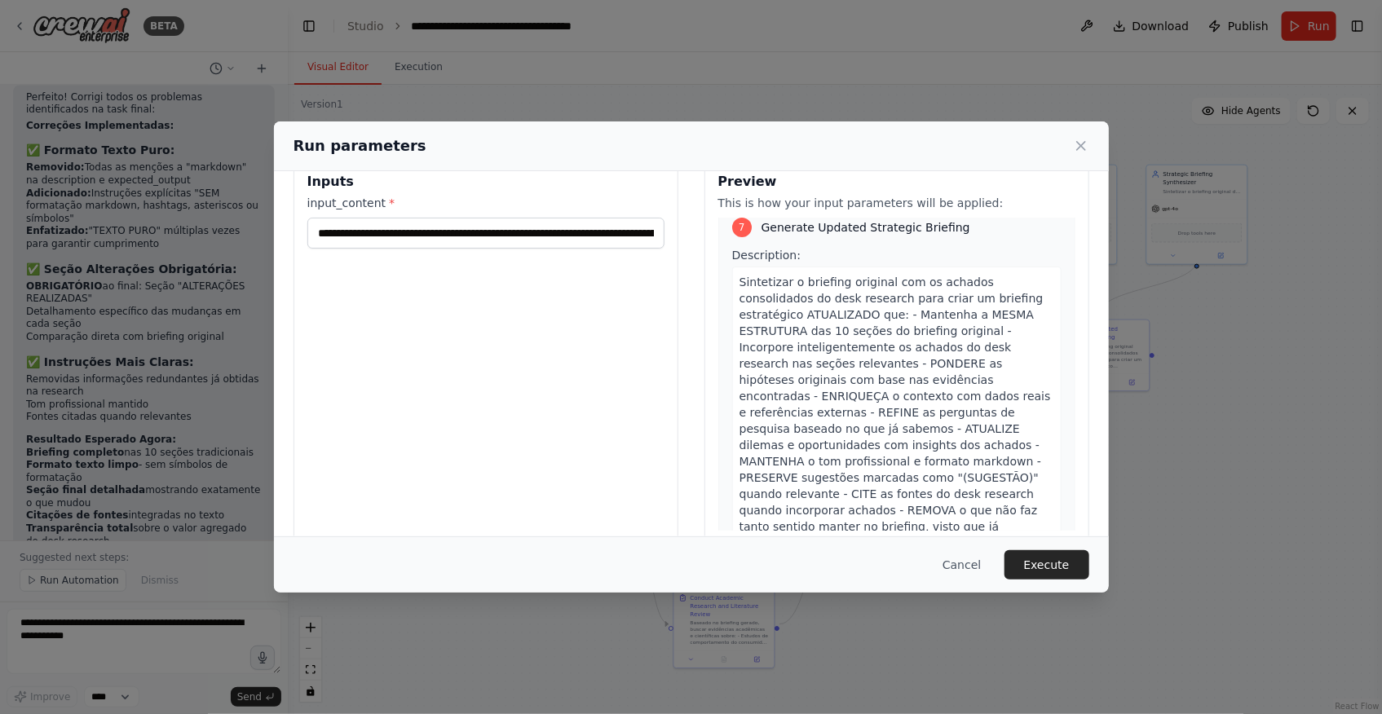
scroll to position [60, 0]
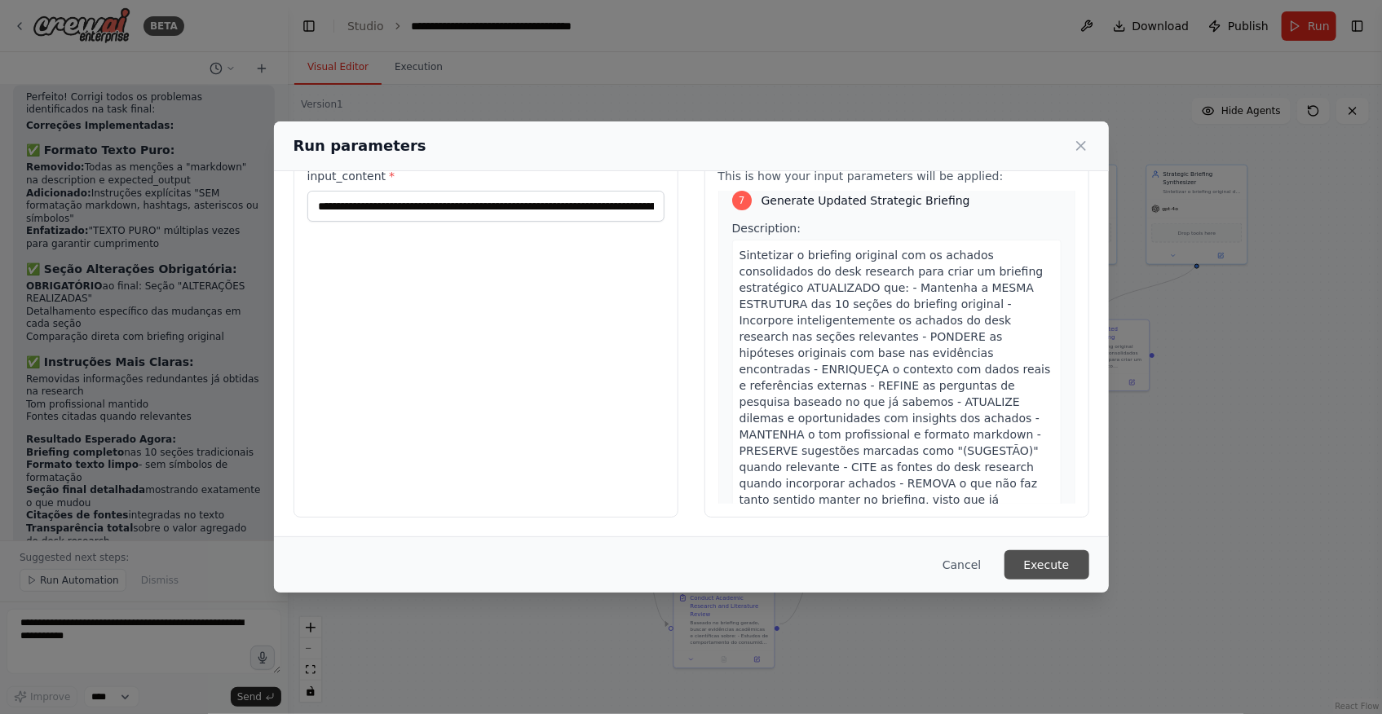
click at [1045, 553] on button "Execute" at bounding box center [1047, 564] width 85 height 29
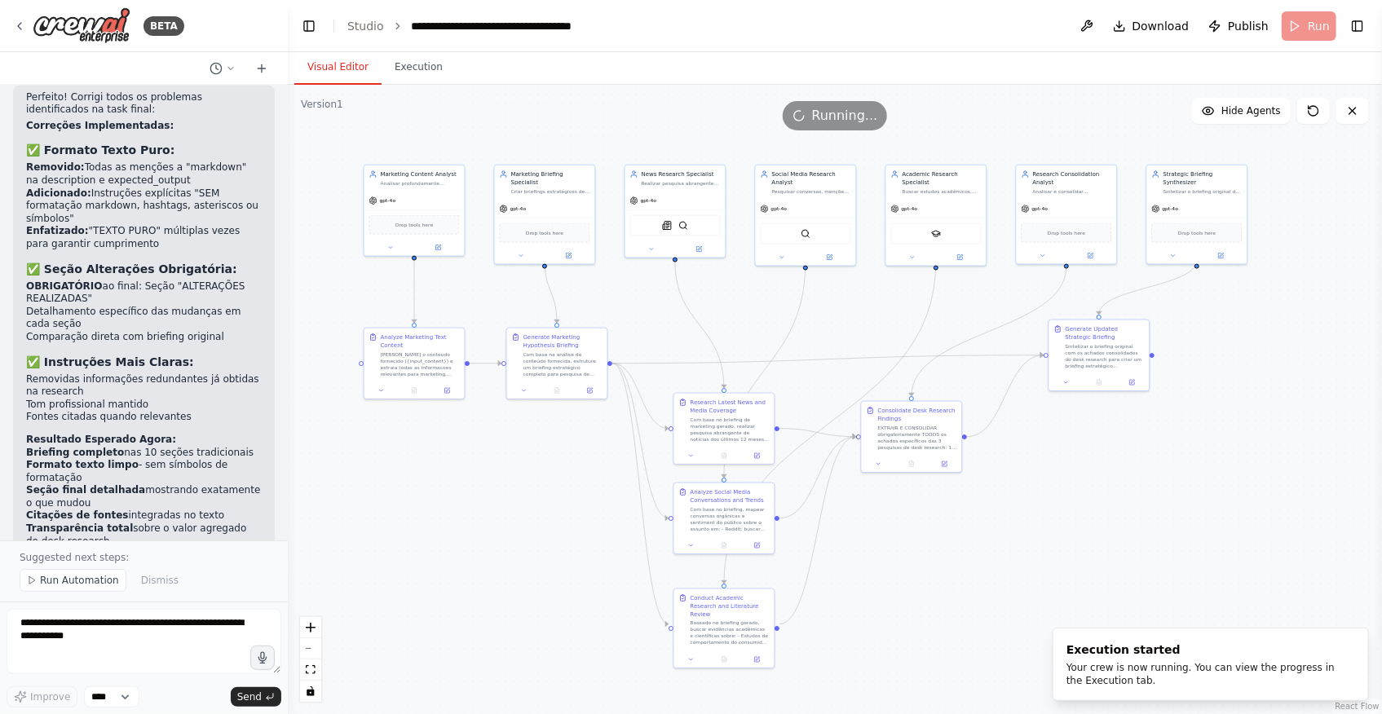
click at [1281, 514] on div ".deletable-edge-delete-btn { width: 20px; height: 20px; border: 0px solid #ffff…" at bounding box center [835, 399] width 1094 height 629
click at [428, 73] on button "Execution" at bounding box center [419, 68] width 74 height 34
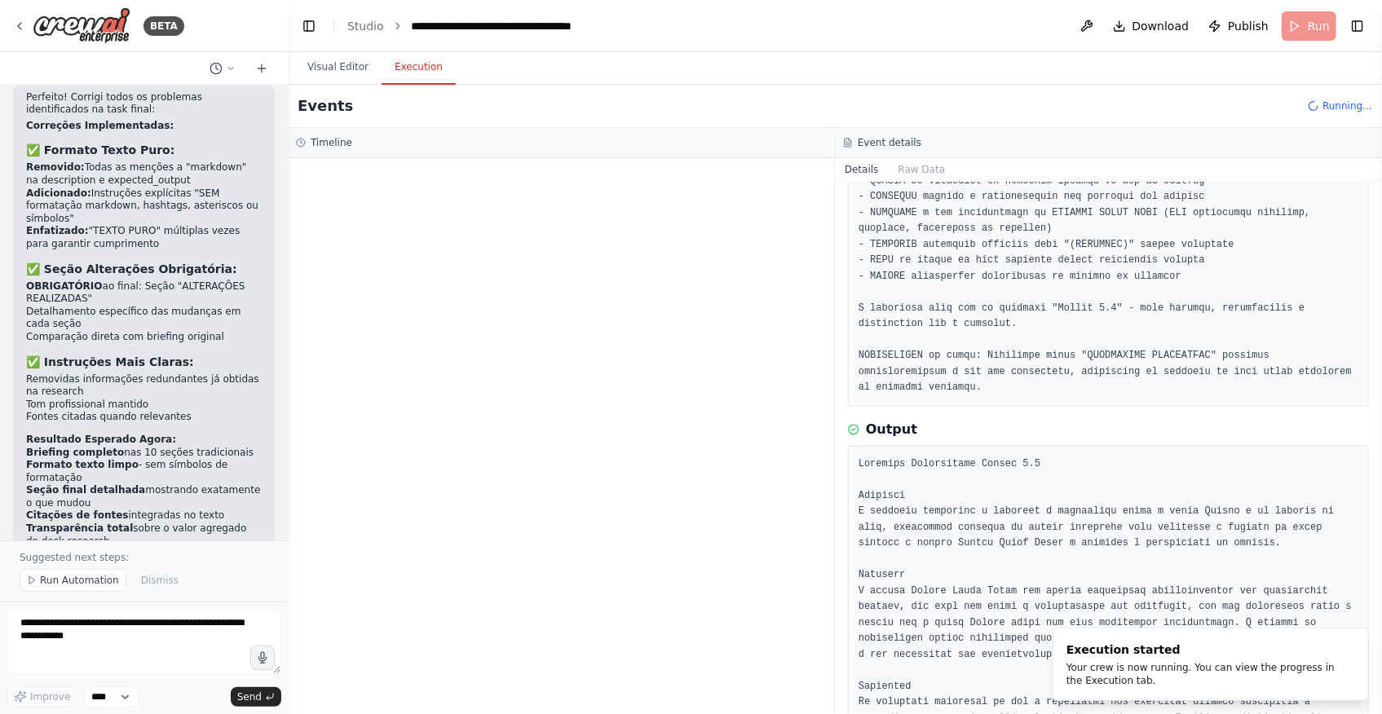
scroll to position [0, 0]
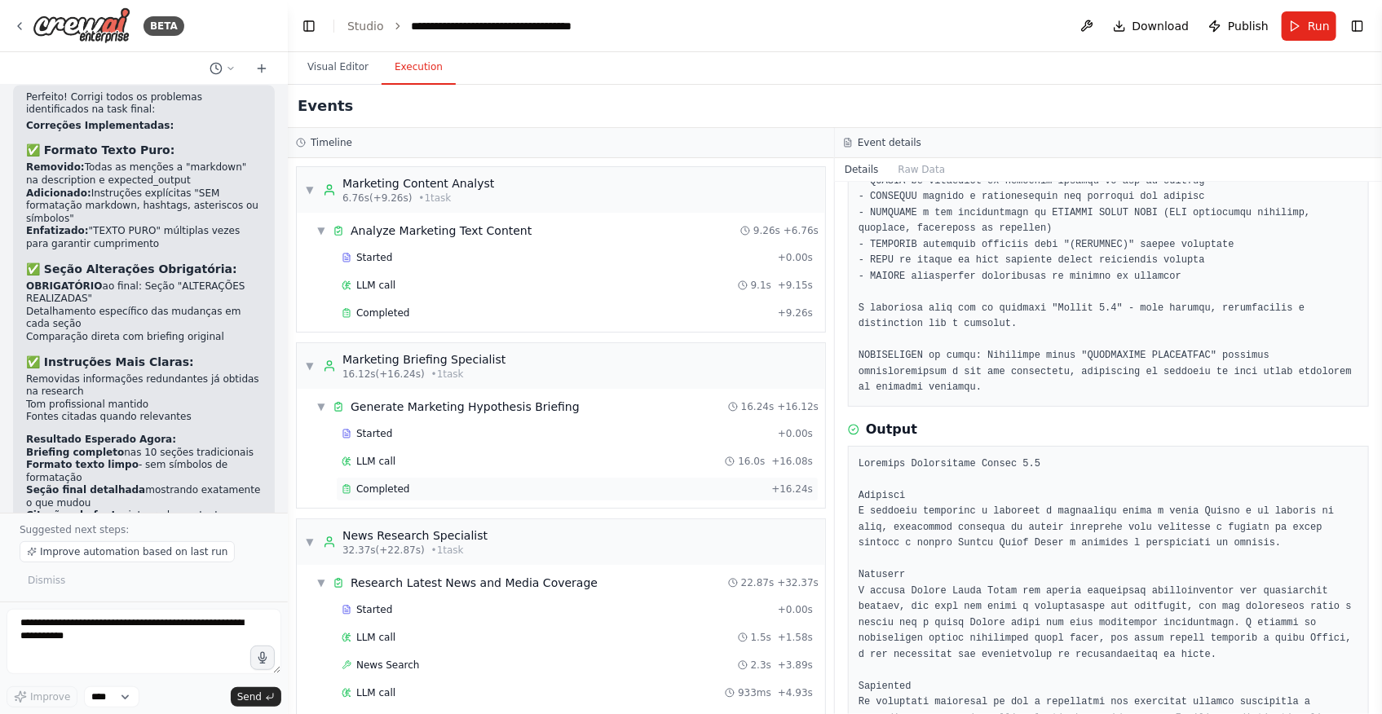
click at [482, 483] on div "Completed" at bounding box center [553, 489] width 423 height 13
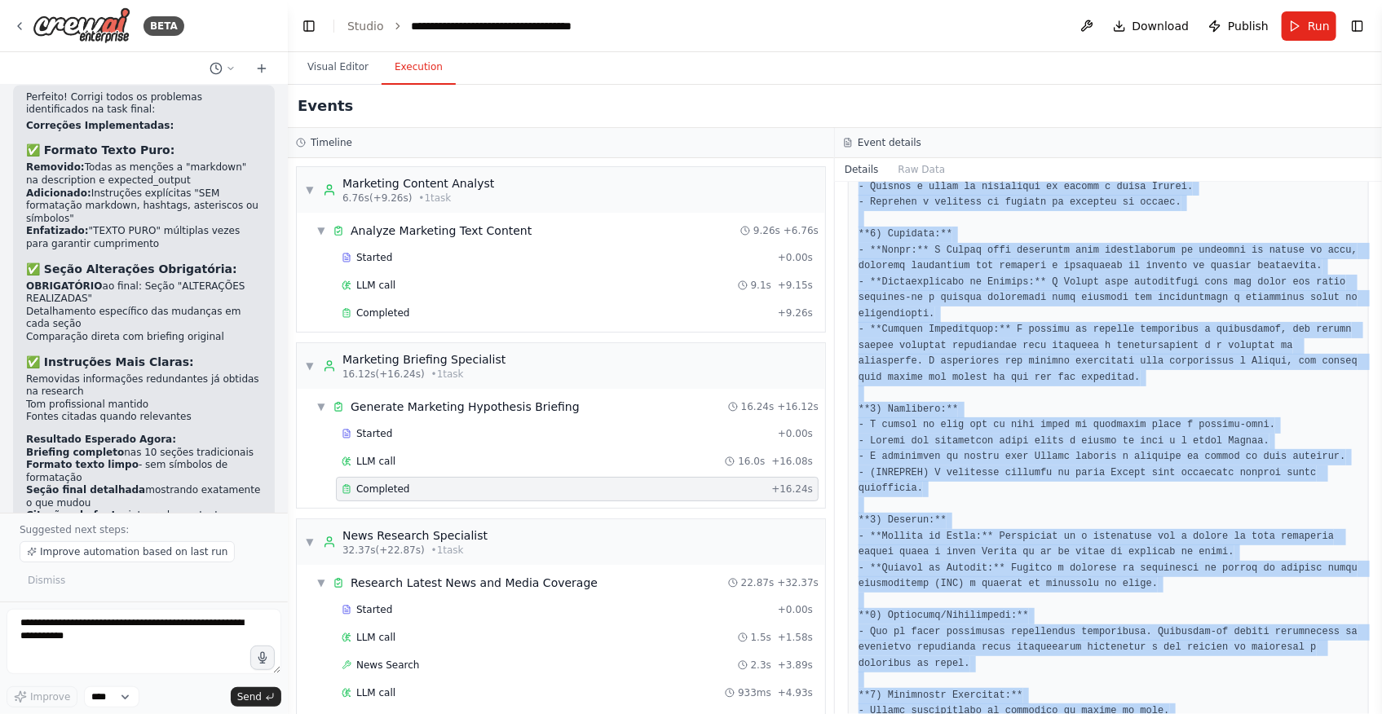
scroll to position [741, 0]
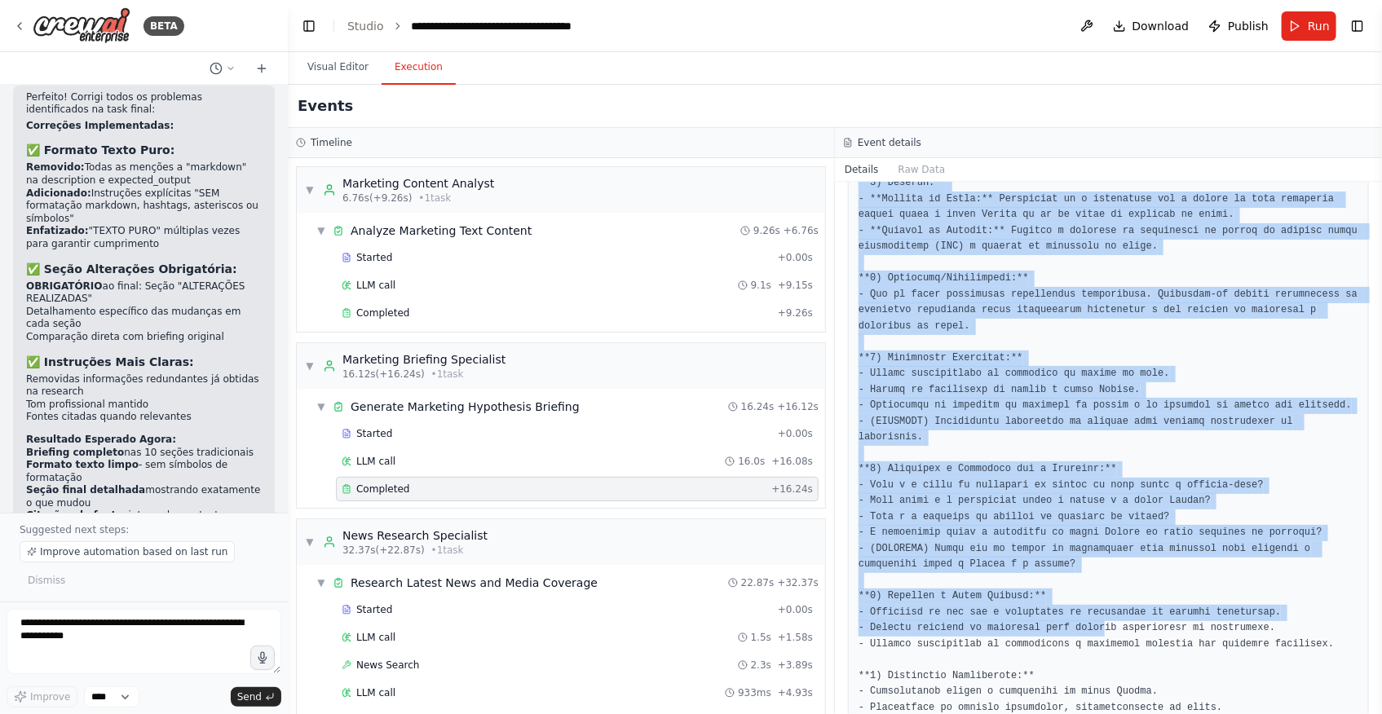
drag, startPoint x: 952, startPoint y: 349, endPoint x: 1084, endPoint y: 582, distance: 268.0
click at [1084, 582] on div at bounding box center [1108, 319] width 521 height 1102
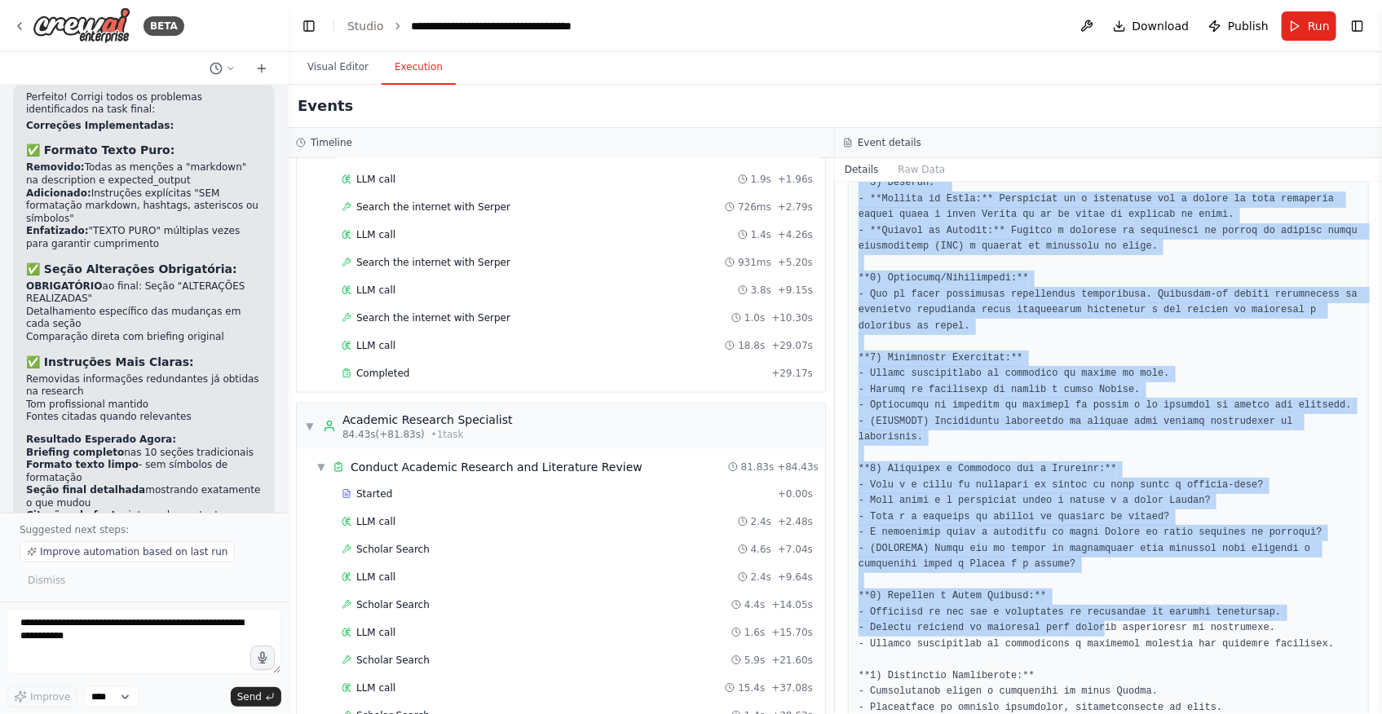
scroll to position [1349, 0]
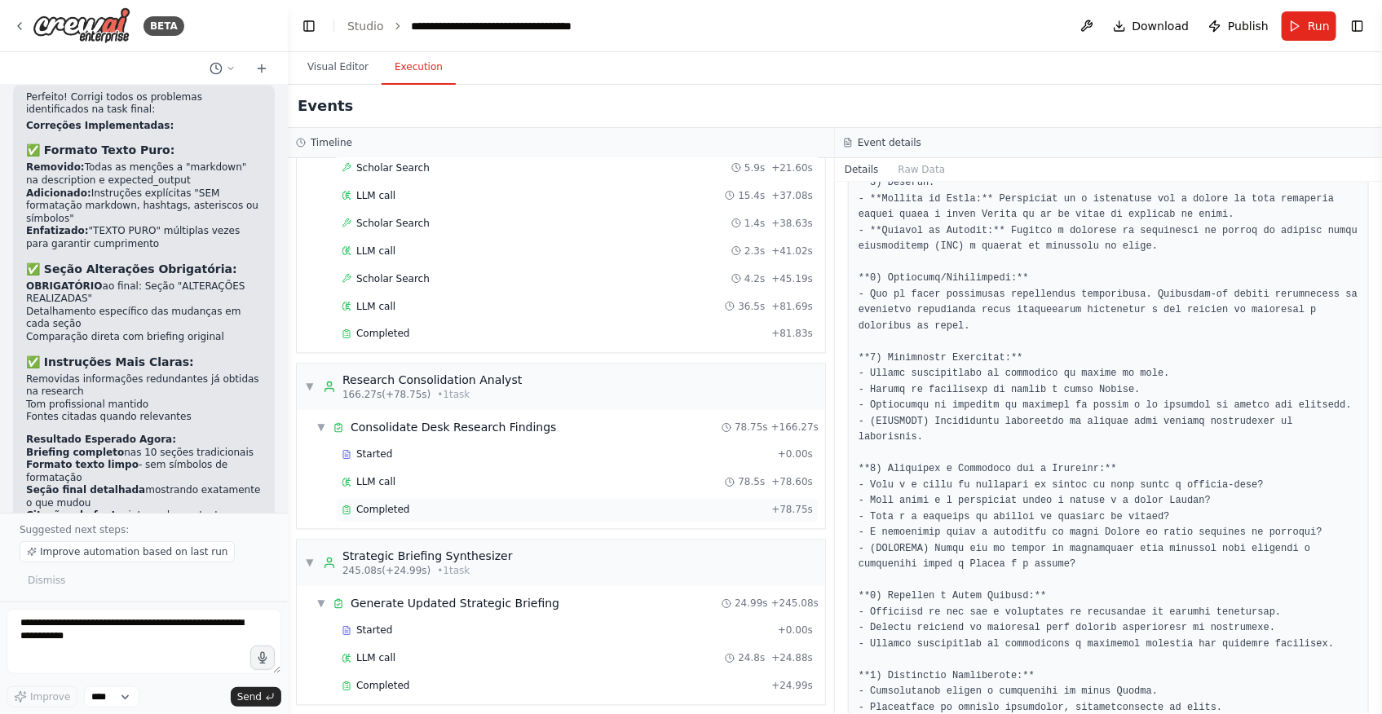
click at [466, 510] on div "Completed + 78.75s" at bounding box center [577, 510] width 483 height 24
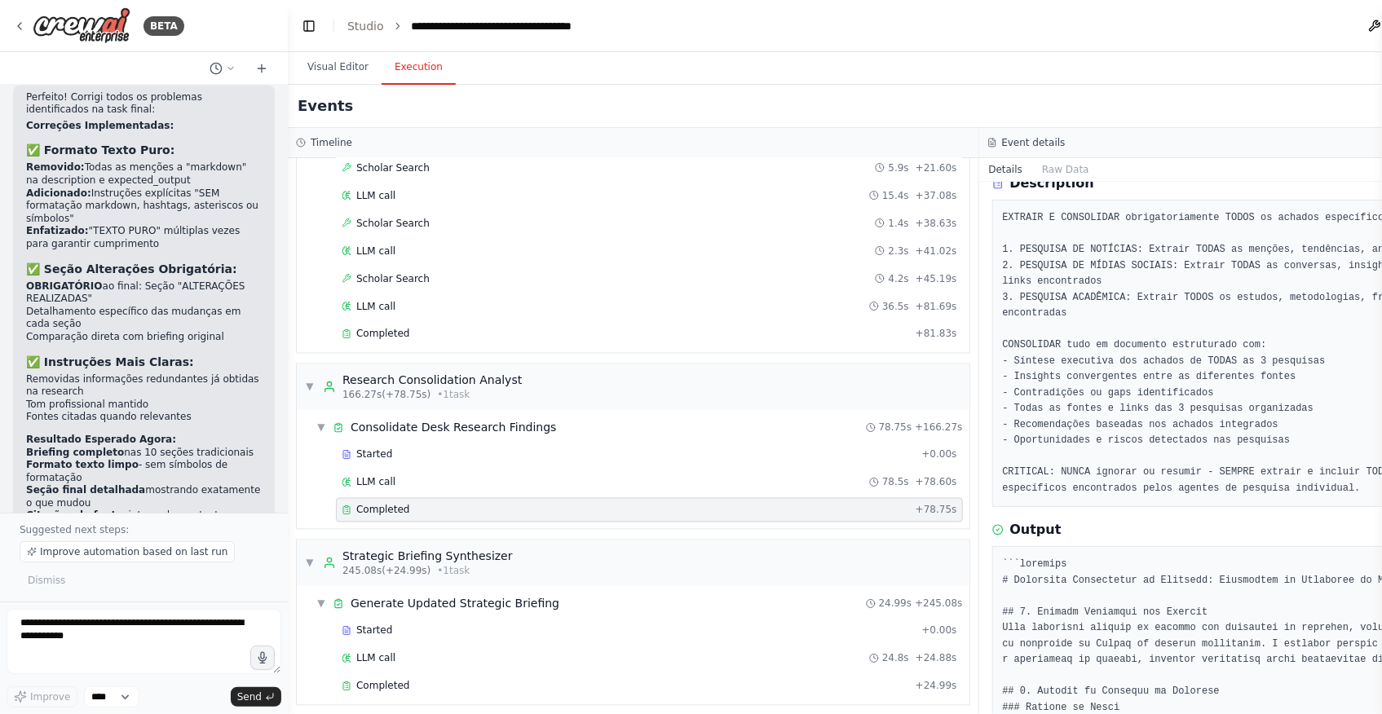
scroll to position [444, 0]
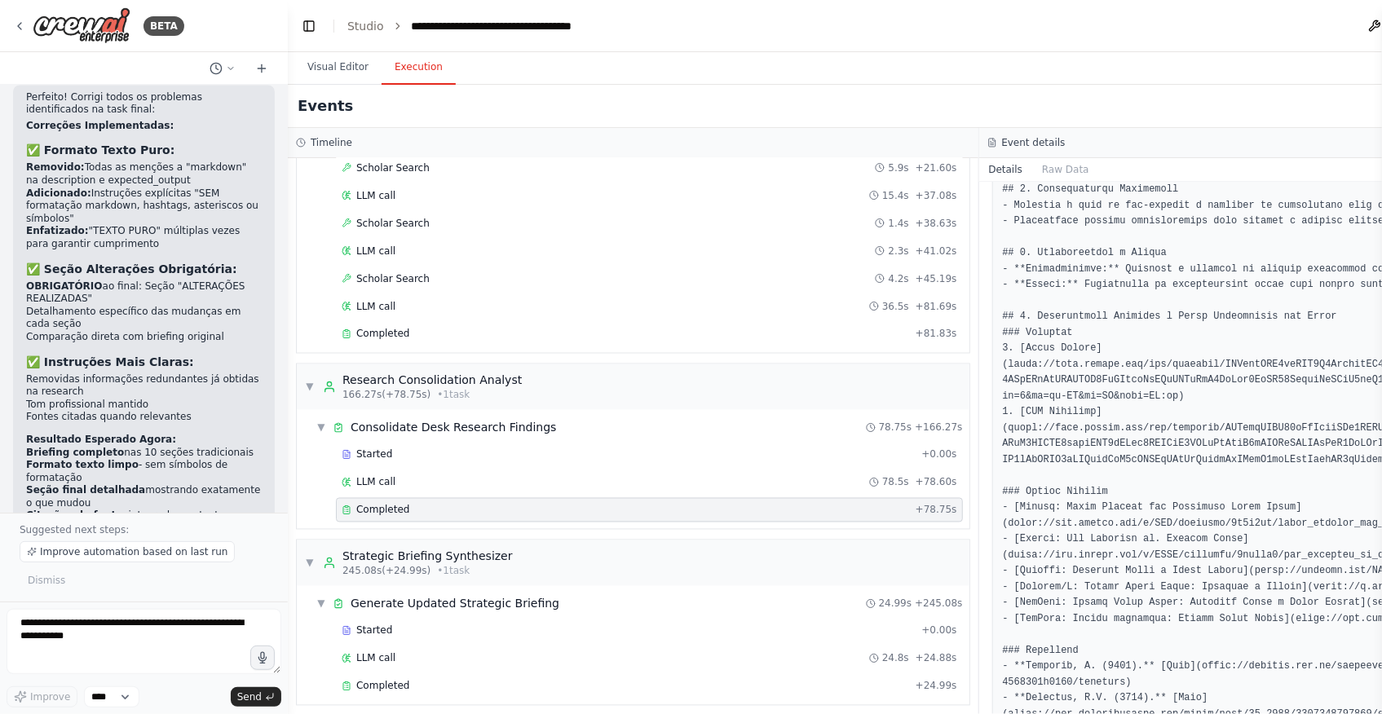
scroll to position [3020, 0]
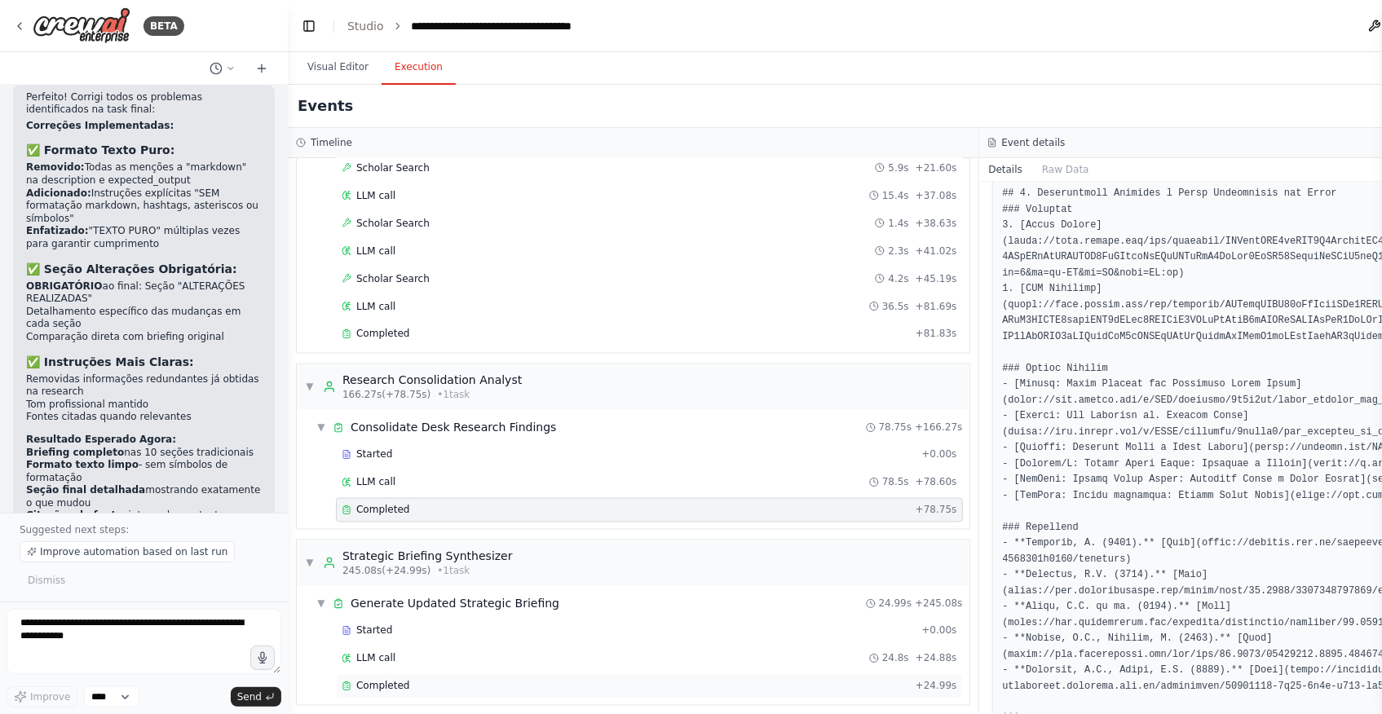
click at [460, 680] on div "Completed" at bounding box center [625, 686] width 567 height 13
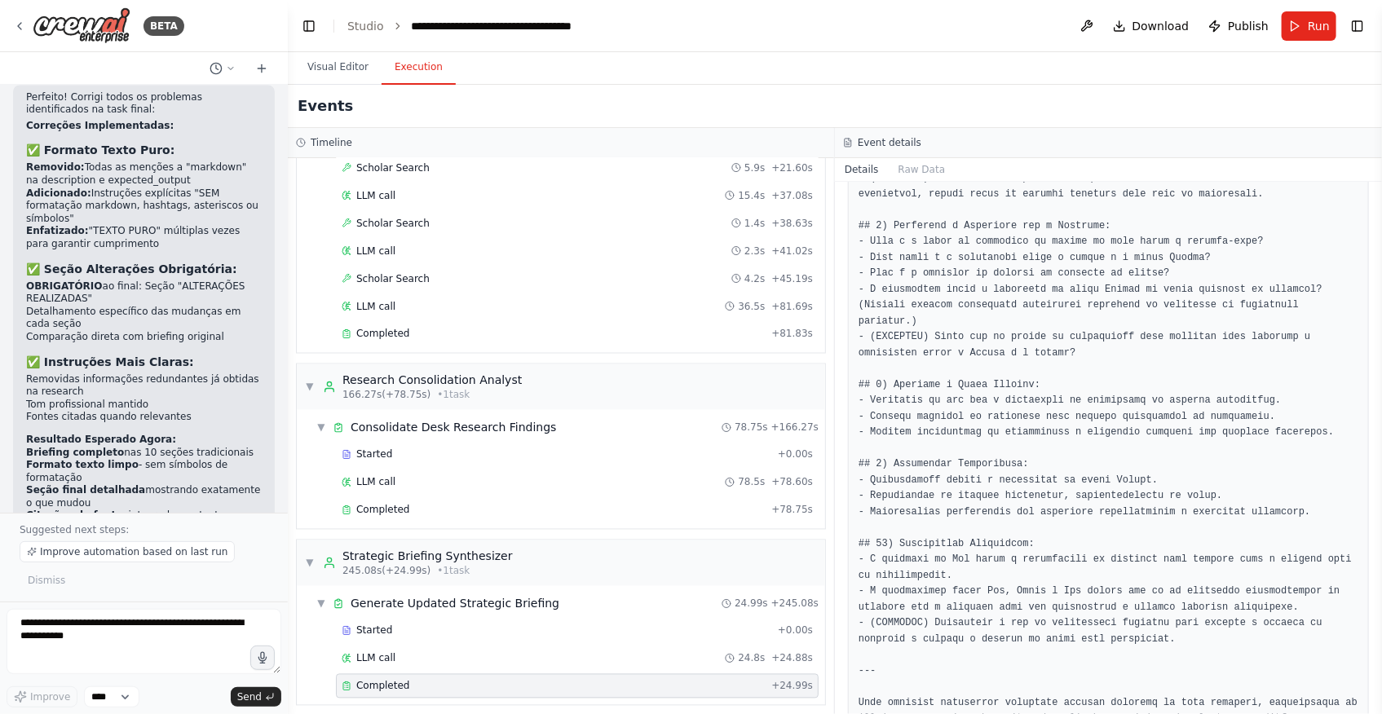
click at [978, 439] on pre at bounding box center [1109, 84] width 500 height 1384
click at [1049, 620] on pre at bounding box center [1109, 84] width 500 height 1384
click at [148, 633] on textarea at bounding box center [144, 641] width 275 height 65
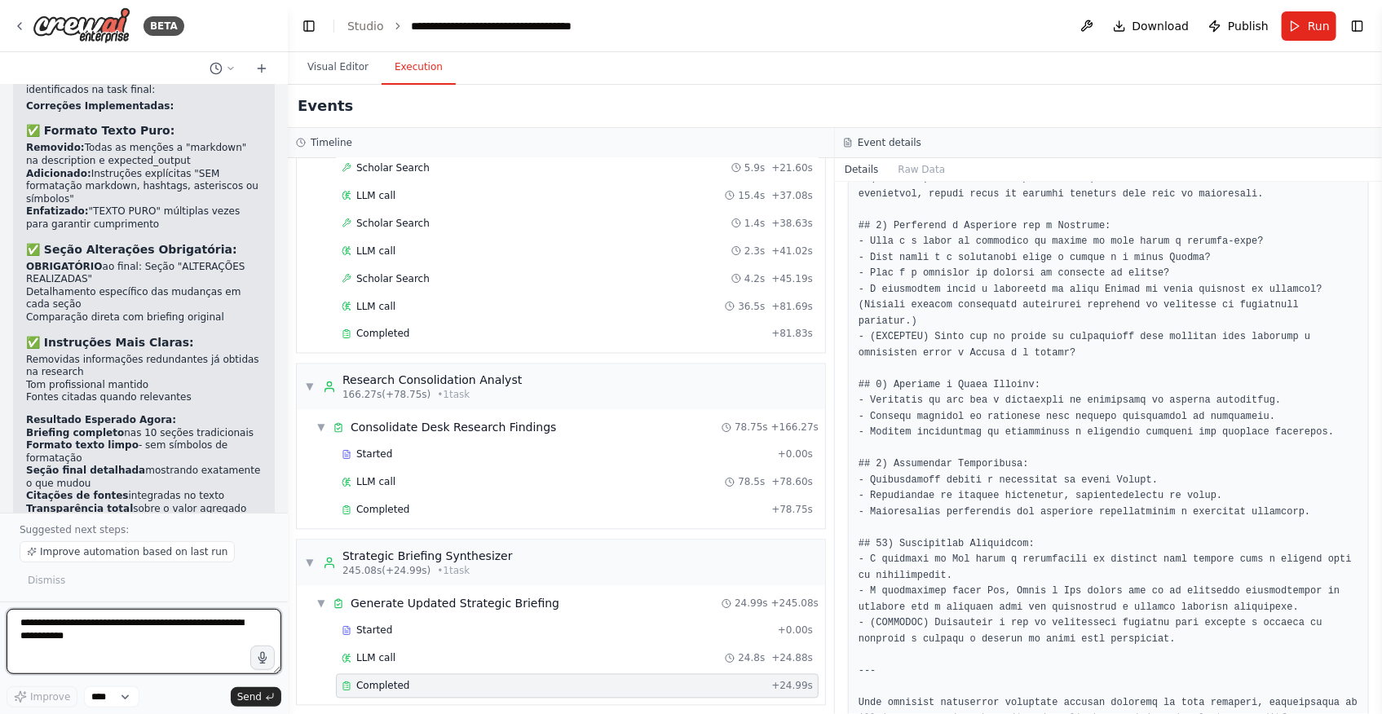
scroll to position [17025, 0]
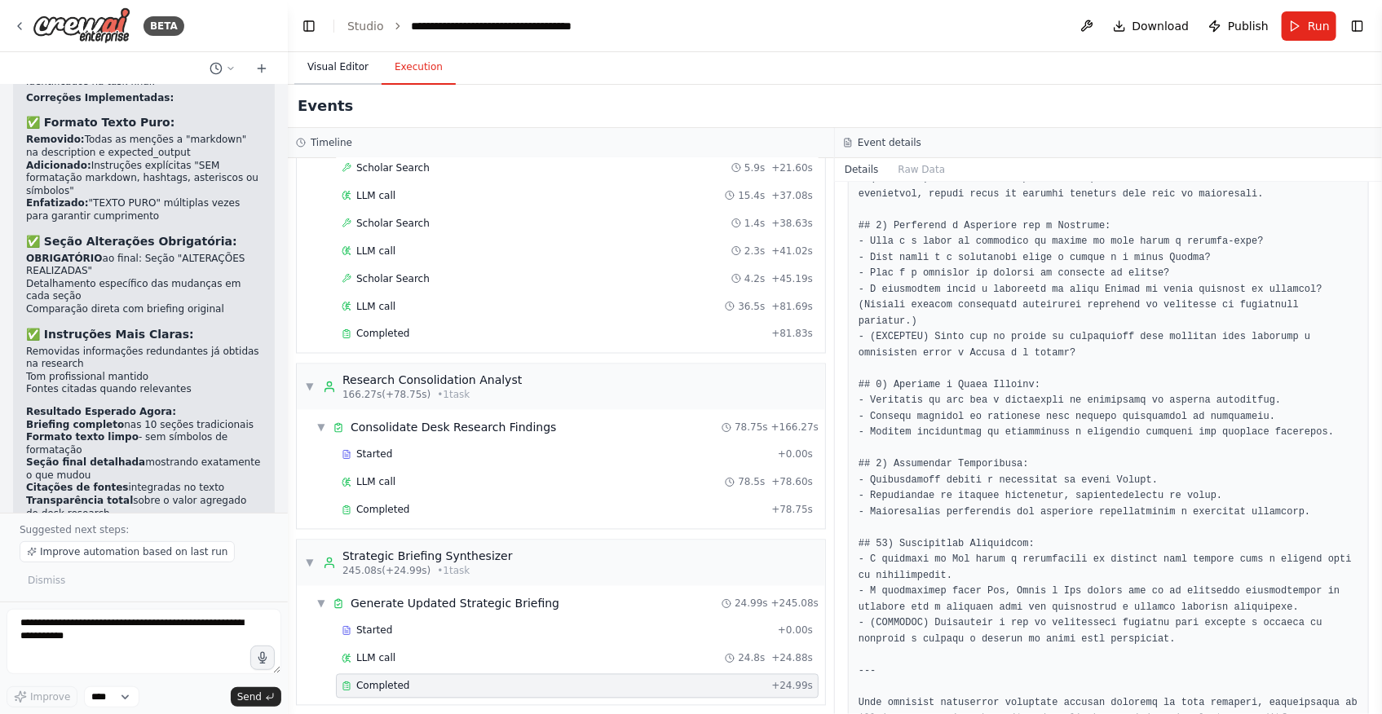
click at [329, 62] on button "Visual Editor" at bounding box center [337, 68] width 87 height 34
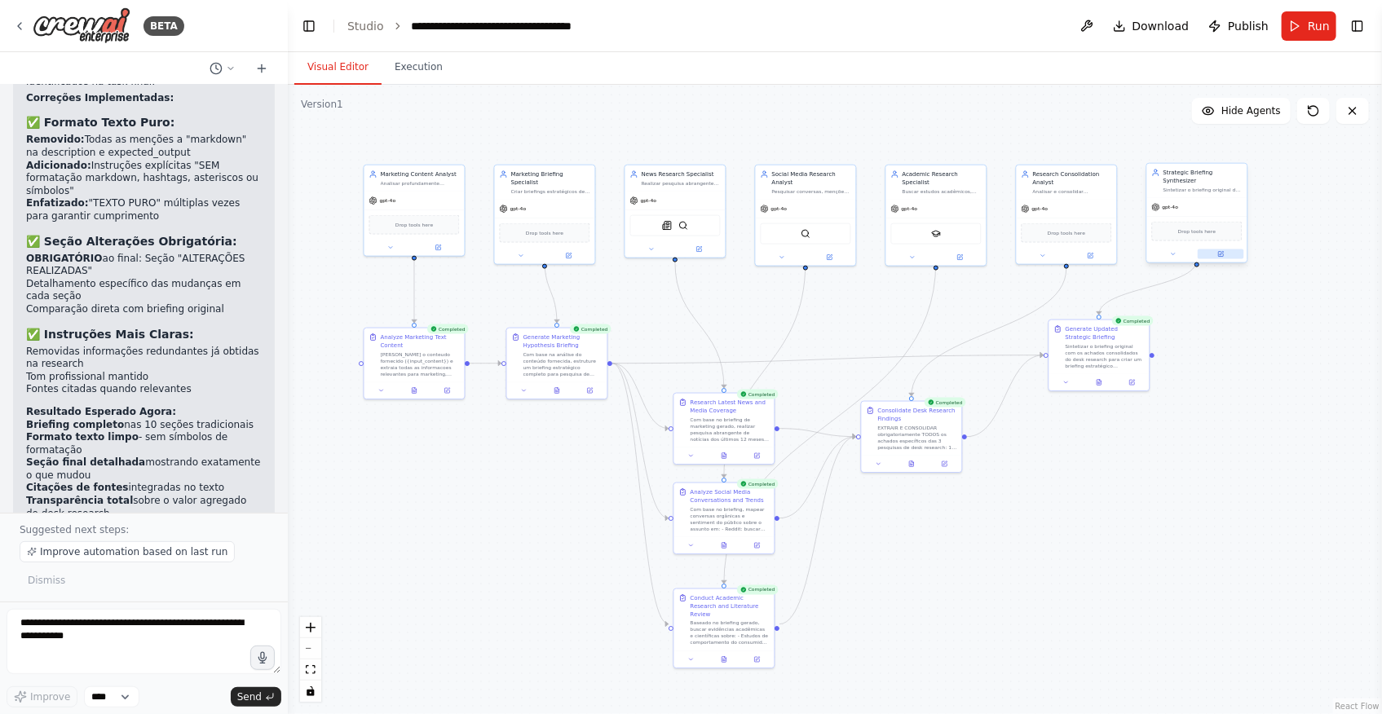
click at [1229, 249] on button at bounding box center [1221, 254] width 46 height 10
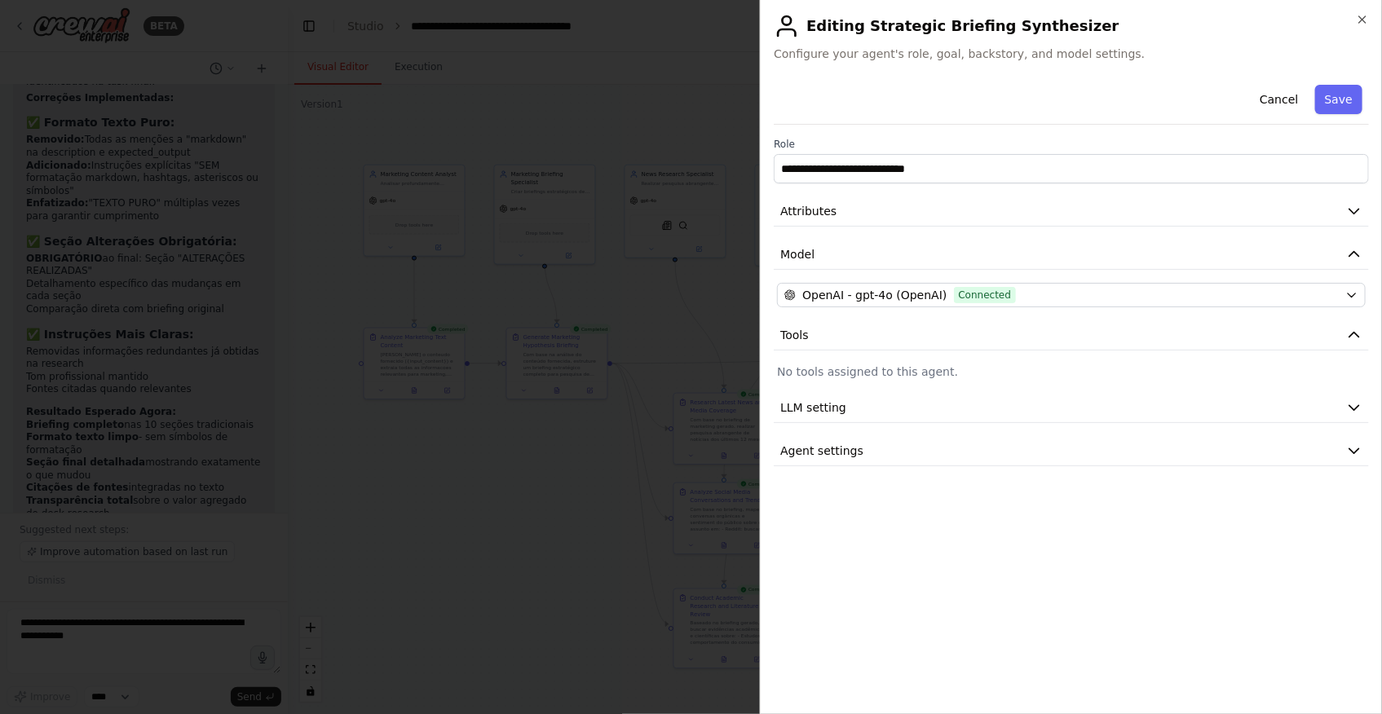
click at [548, 478] on div at bounding box center [691, 357] width 1382 height 714
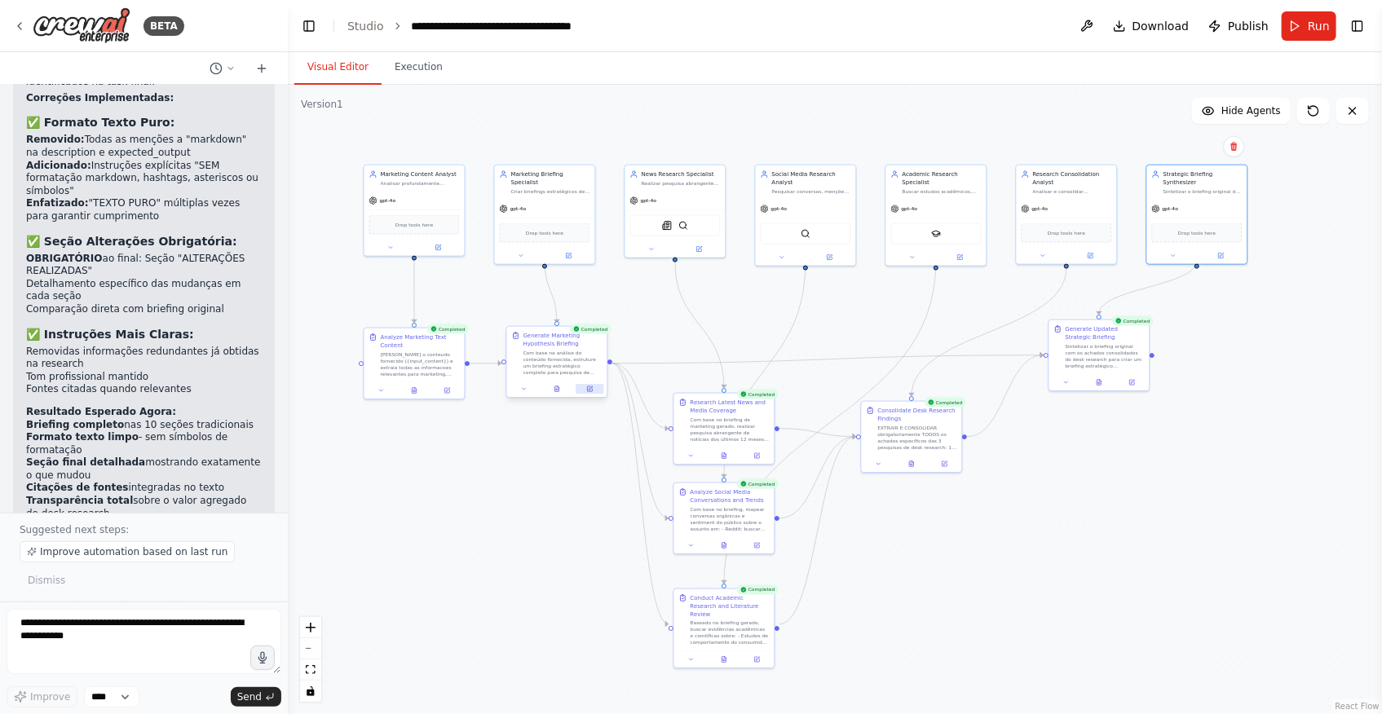
click at [589, 386] on icon at bounding box center [589, 389] width 7 height 7
click at [589, 395] on div at bounding box center [561, 389] width 100 height 17
click at [589, 392] on button at bounding box center [594, 389] width 28 height 10
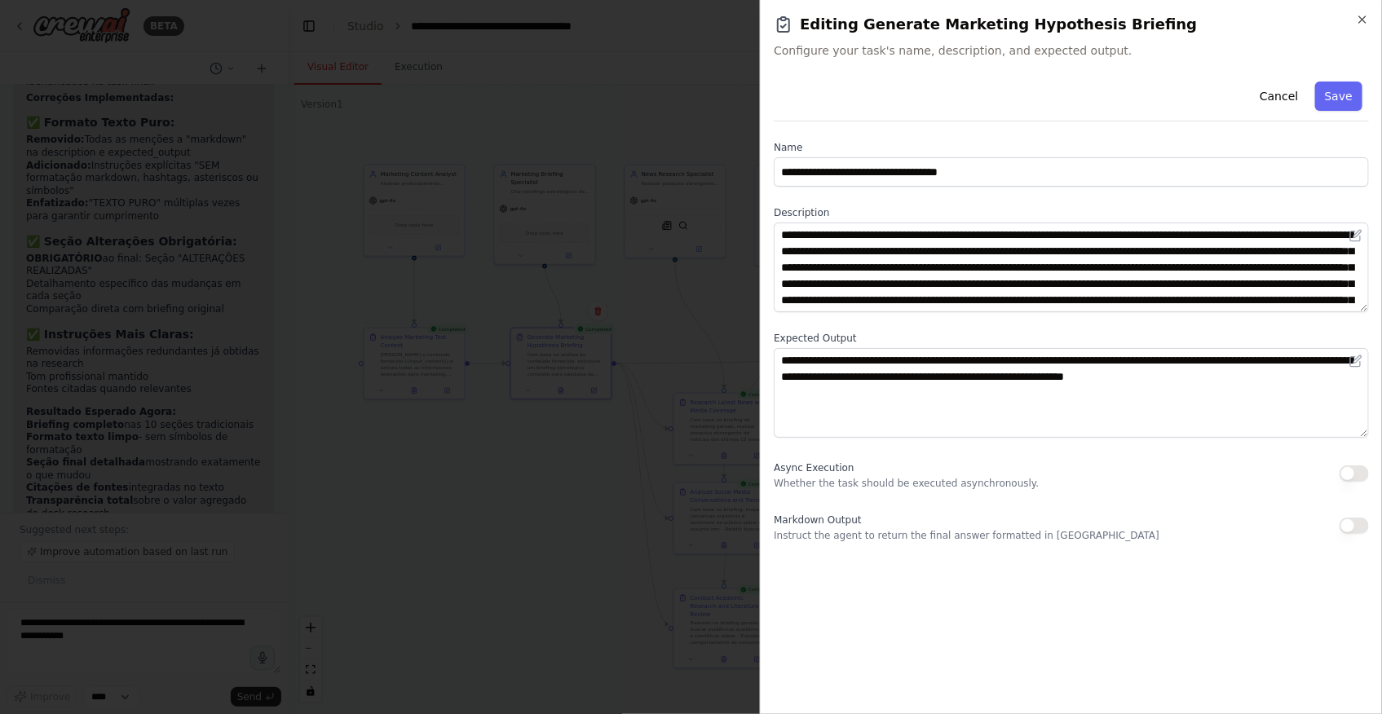
scroll to position [65, 0]
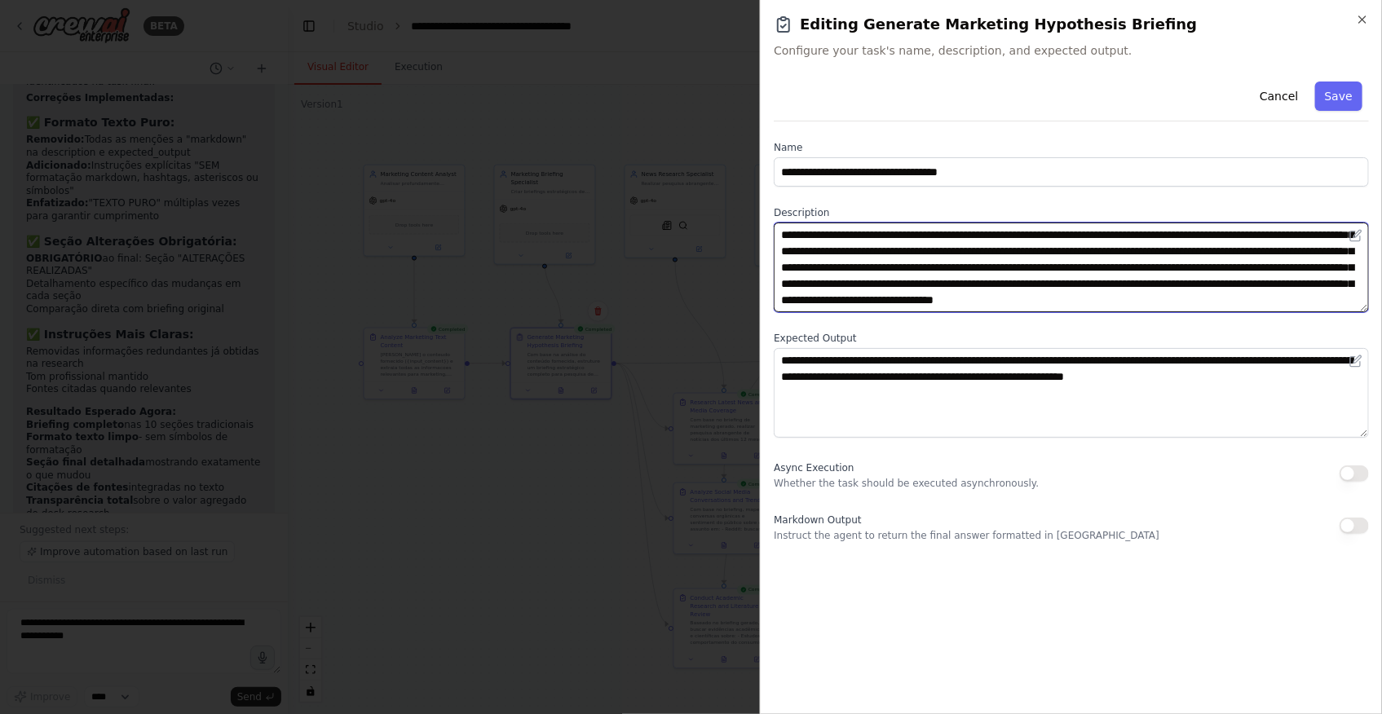
click at [1133, 297] on textarea "**********" at bounding box center [1071, 268] width 595 height 90
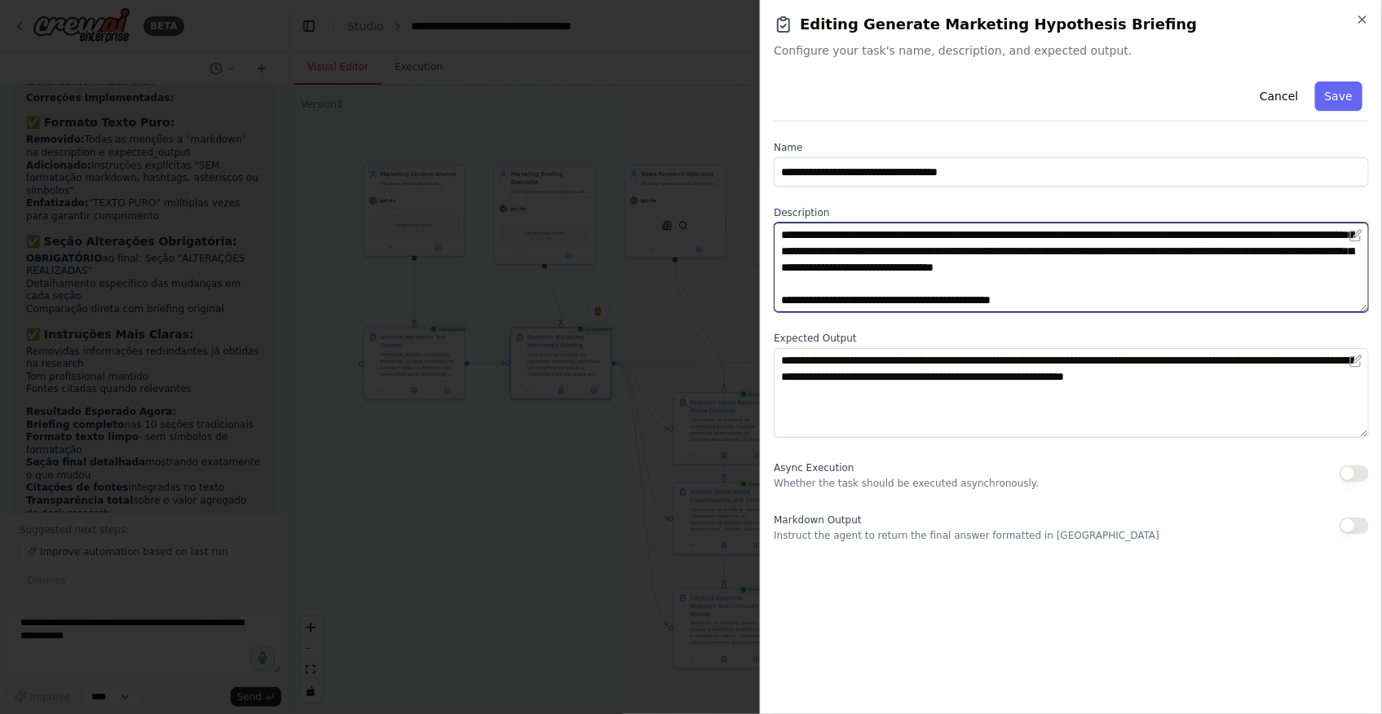
click at [859, 300] on textarea "**********" at bounding box center [1071, 268] width 595 height 90
type textarea "**********"
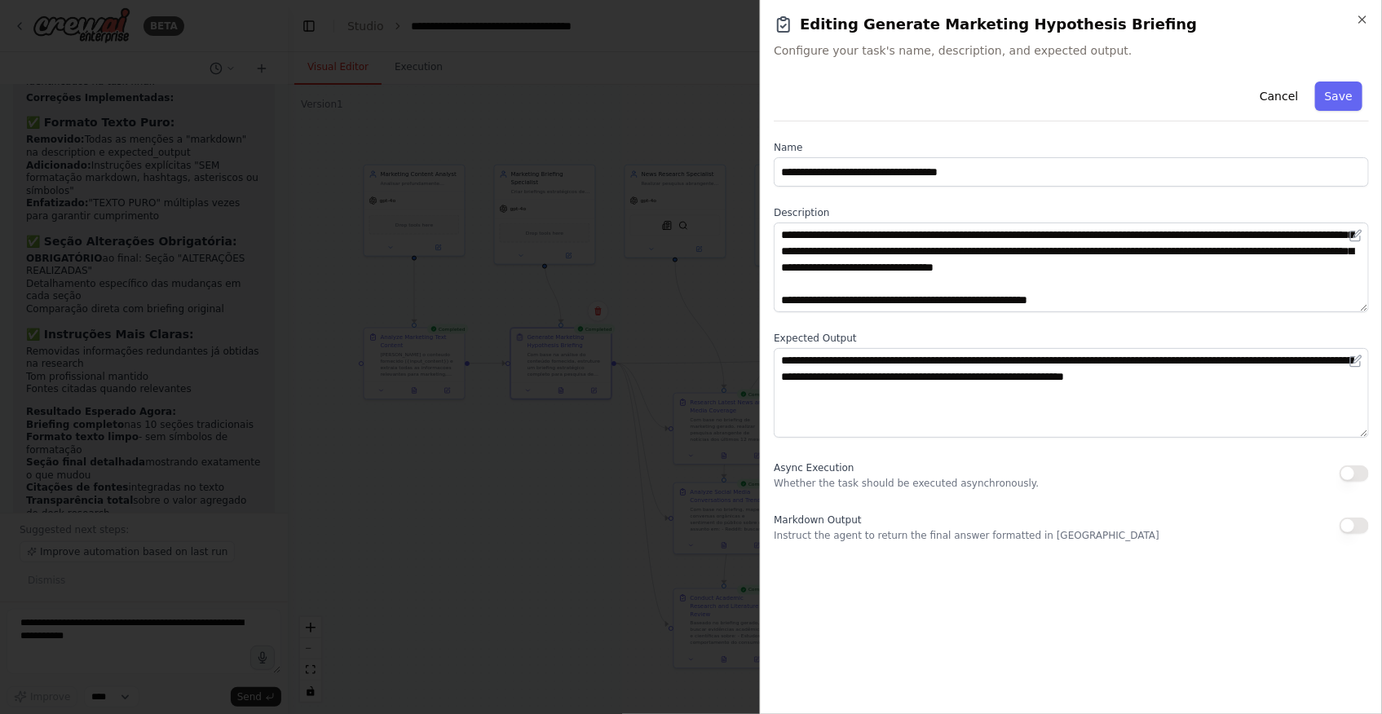
drag, startPoint x: 1341, startPoint y: 94, endPoint x: 1246, endPoint y: 119, distance: 98.7
click at [1342, 94] on button "Save" at bounding box center [1338, 96] width 47 height 29
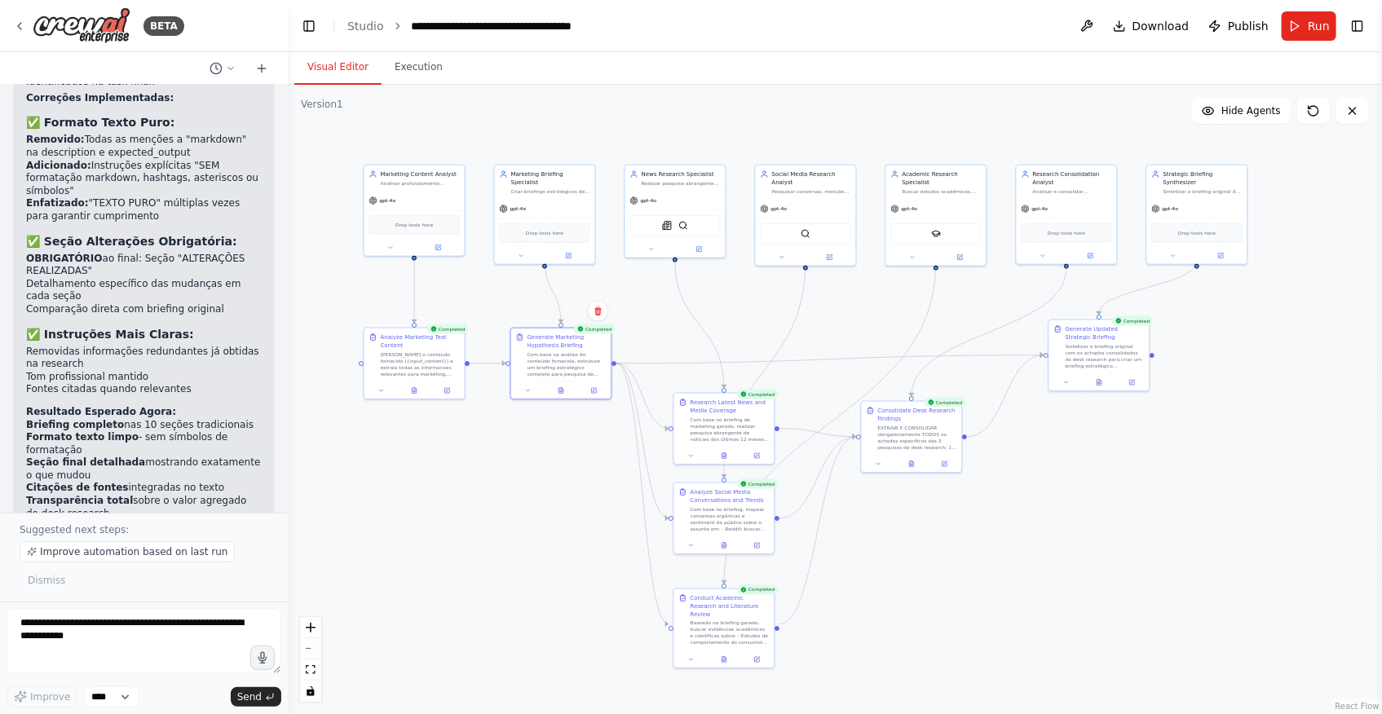
click at [538, 515] on div ".deletable-edge-delete-btn { width: 20px; height: 20px; border: 0px solid #ffff…" at bounding box center [835, 399] width 1094 height 629
click at [1131, 382] on icon at bounding box center [1131, 380] width 5 height 5
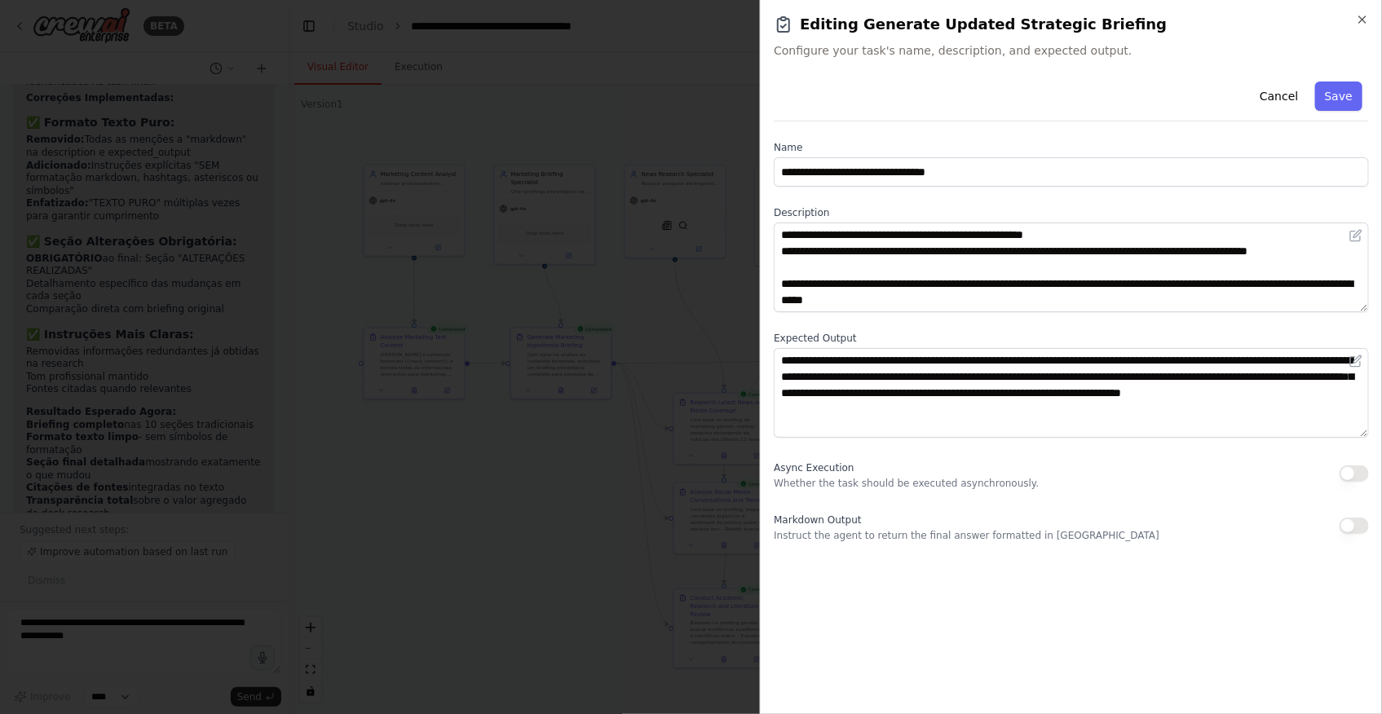
scroll to position [196, 0]
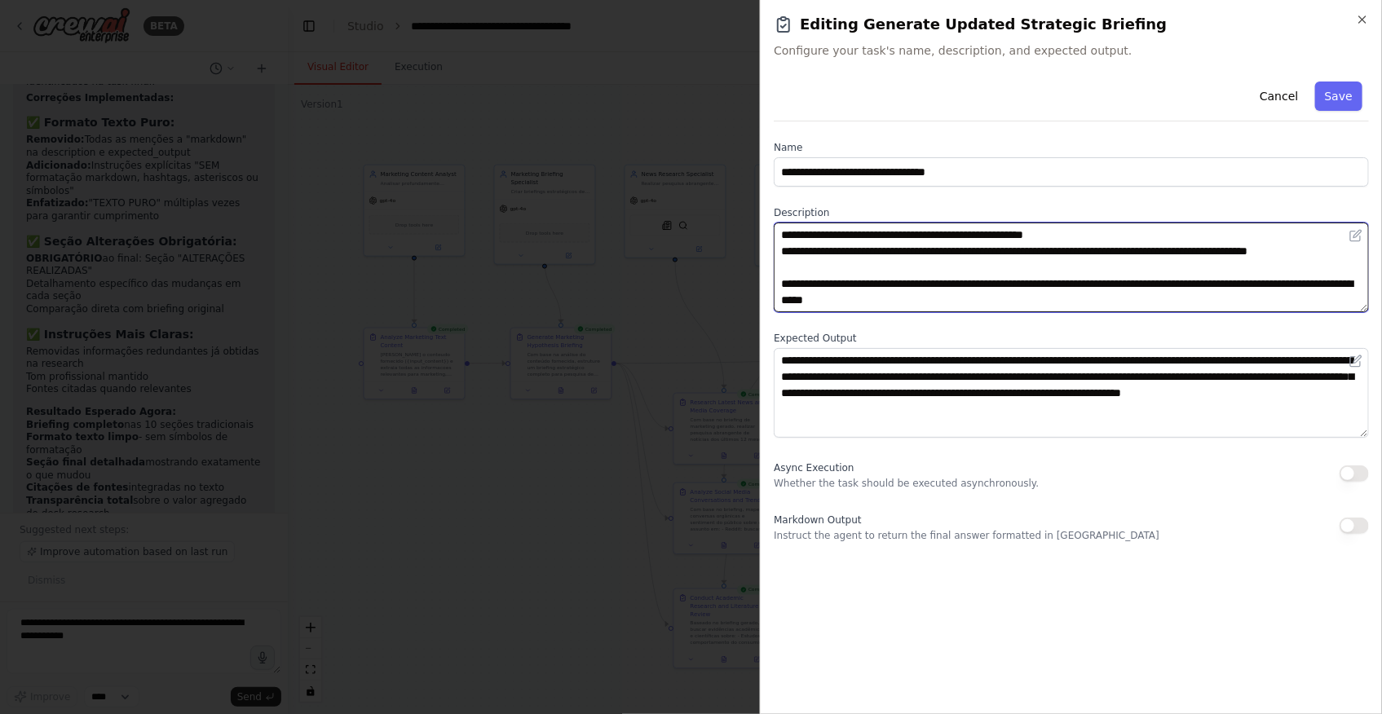
click at [1061, 298] on textarea "**********" at bounding box center [1071, 268] width 595 height 90
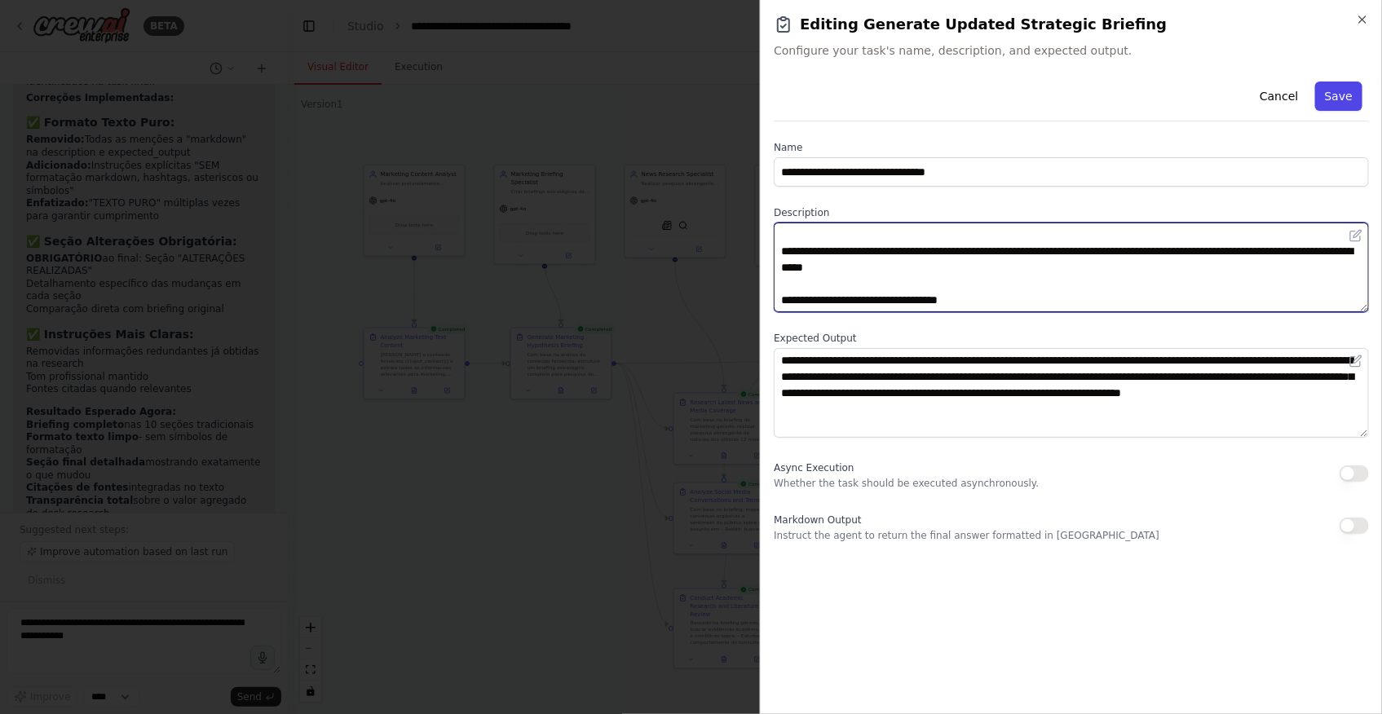
type textarea "**********"
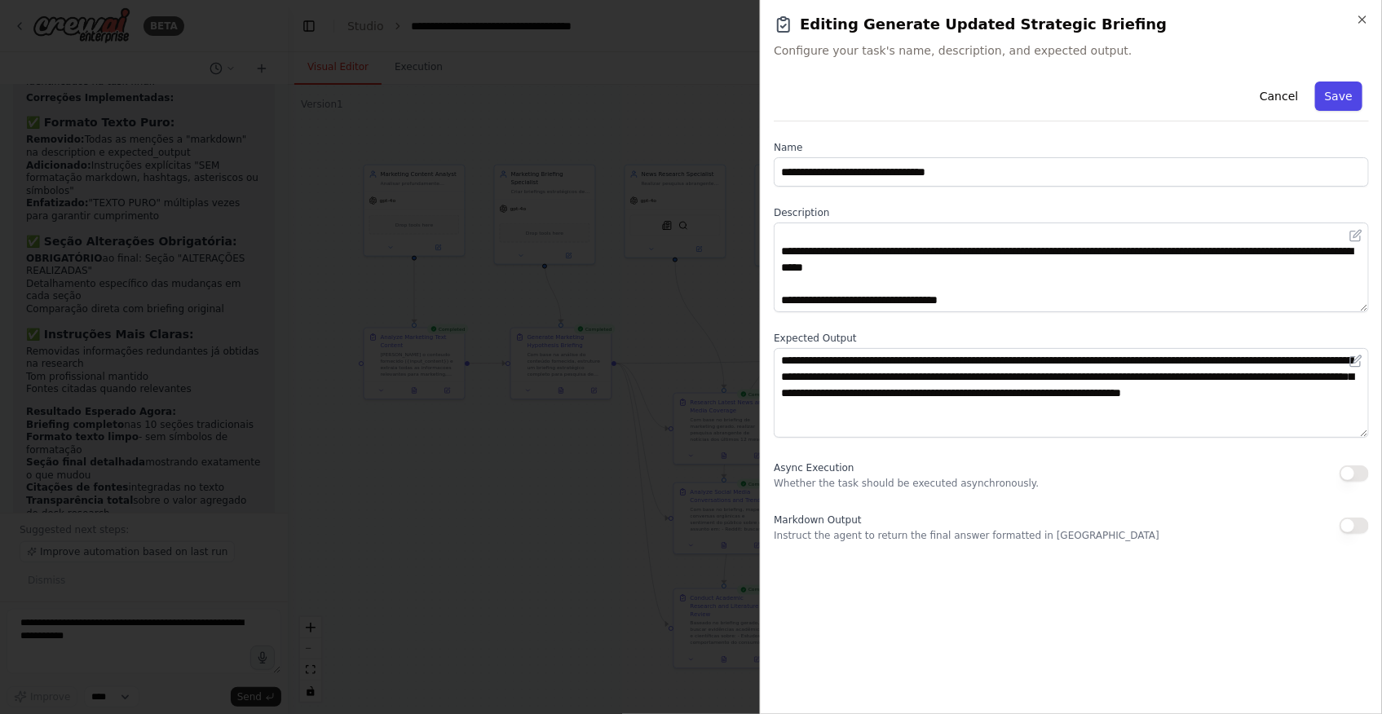
click at [1327, 86] on button "Save" at bounding box center [1338, 96] width 47 height 29
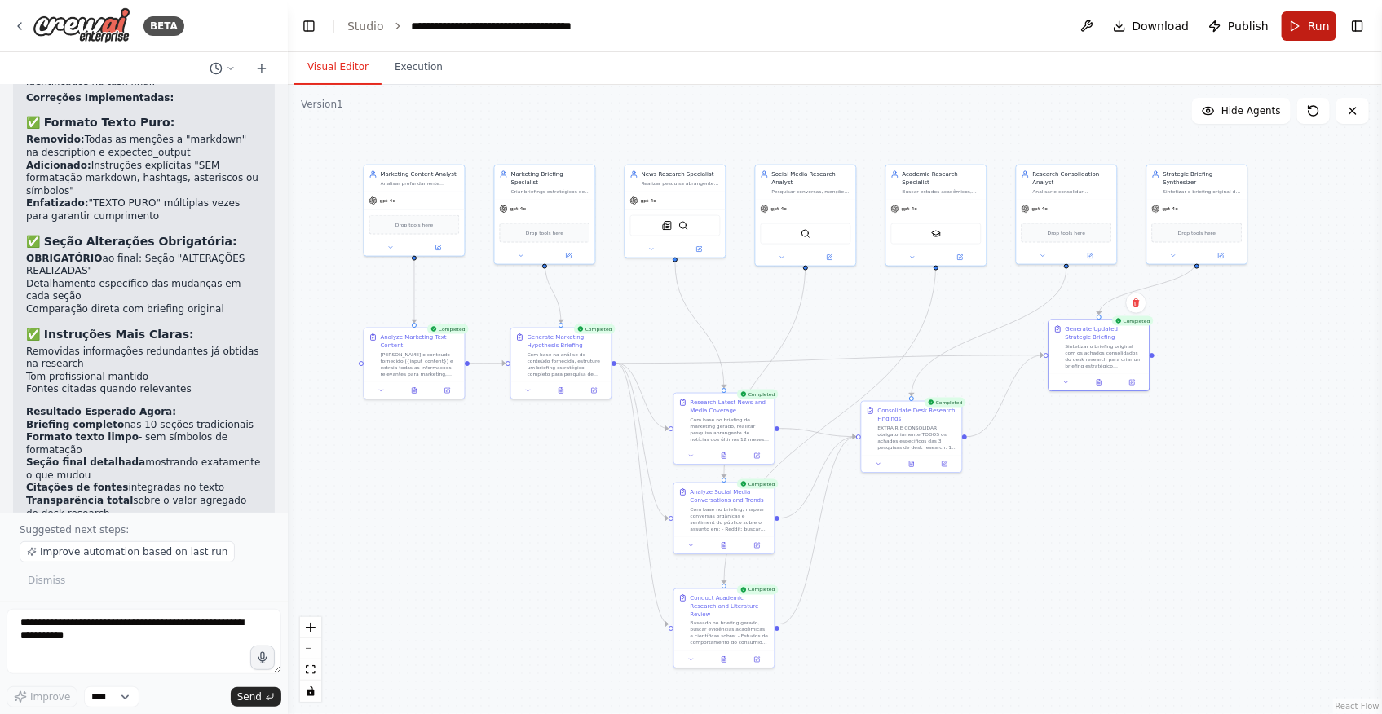
click at [1296, 26] on button "Run" at bounding box center [1309, 25] width 55 height 29
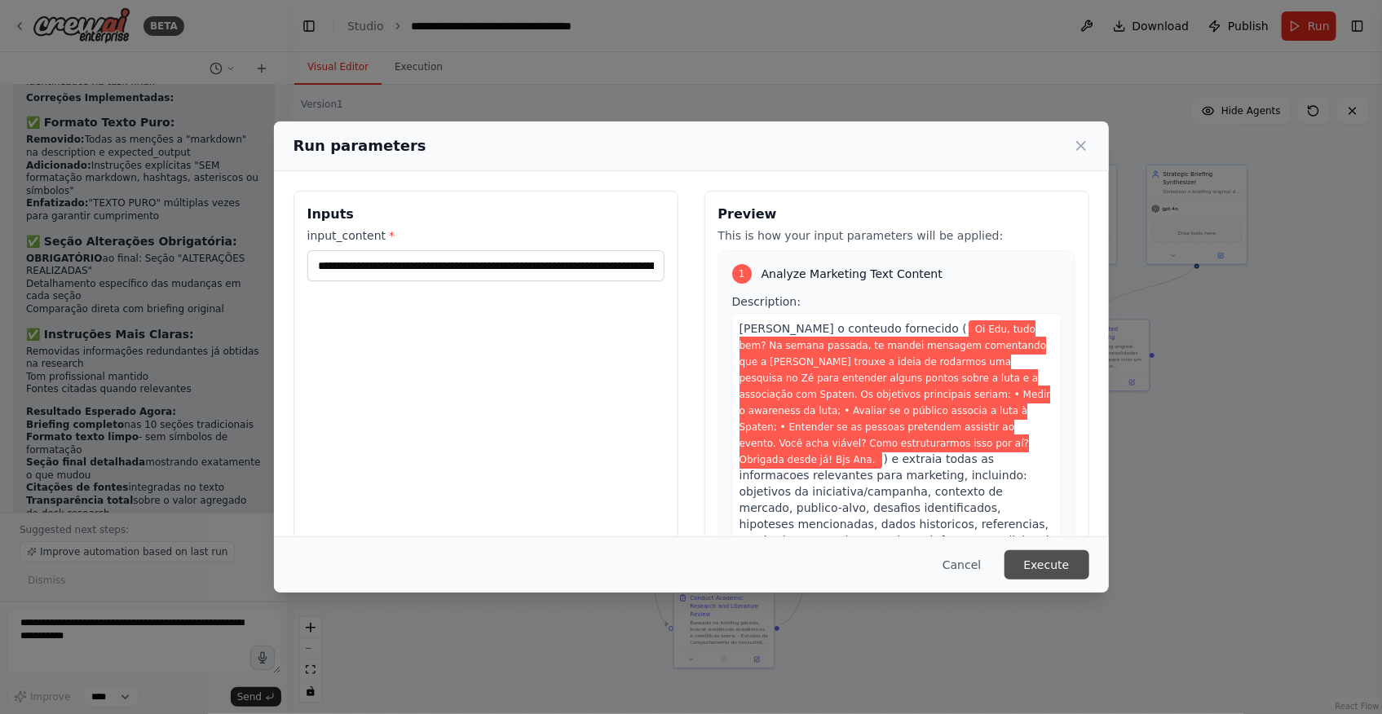
click at [1026, 560] on button "Execute" at bounding box center [1047, 564] width 85 height 29
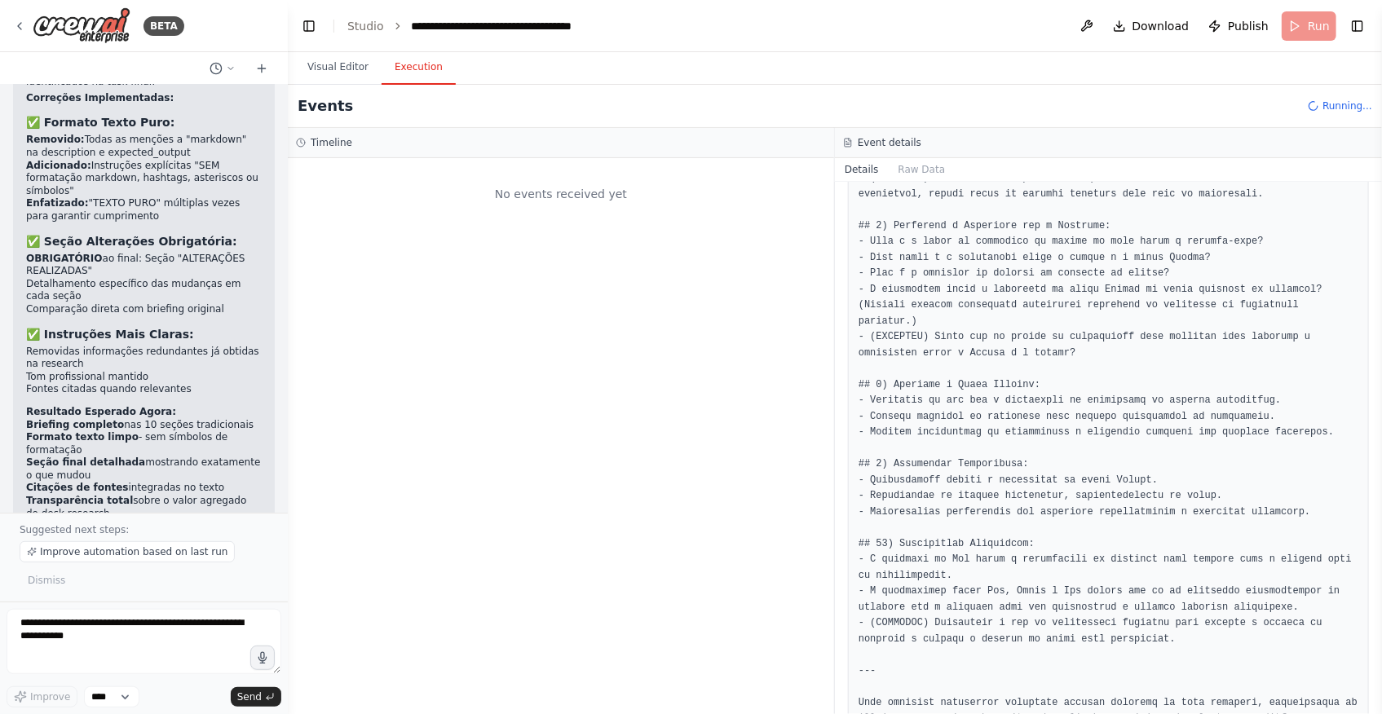
click at [417, 68] on button "Execution" at bounding box center [419, 68] width 74 height 34
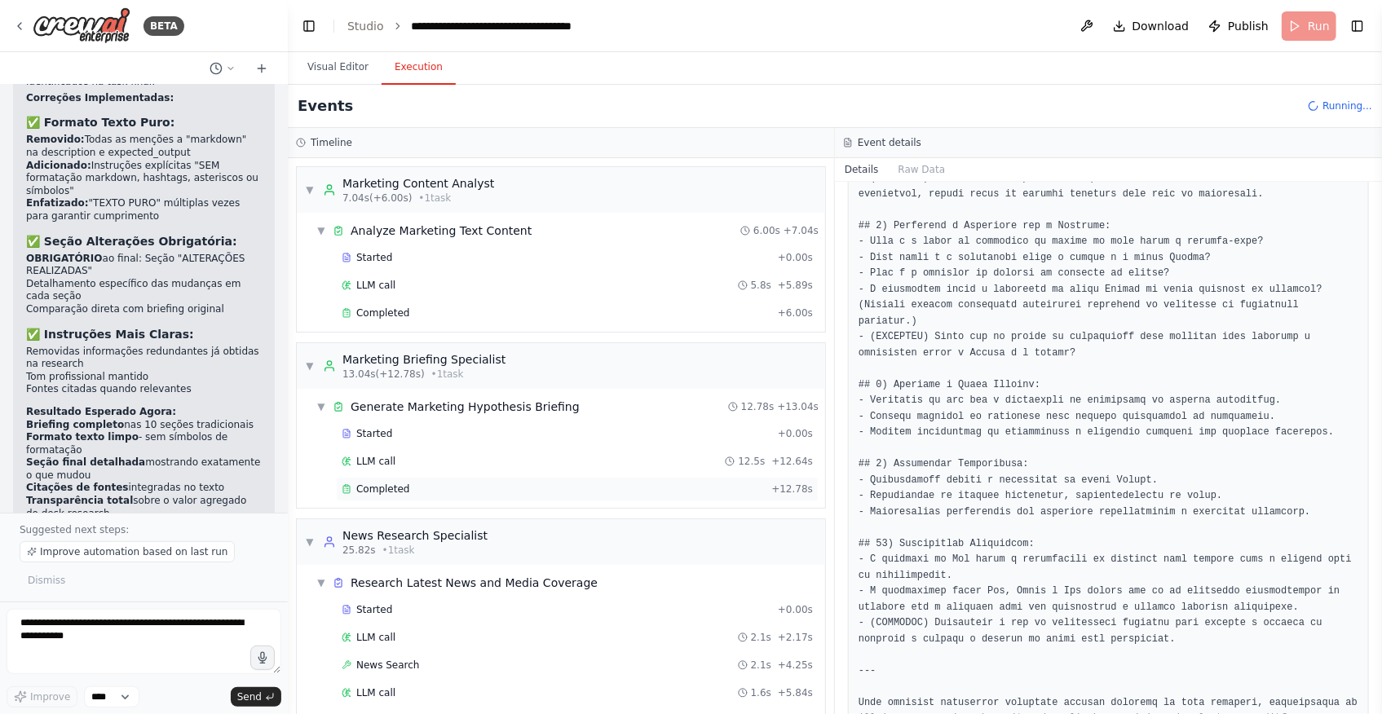
click at [519, 492] on div "Completed" at bounding box center [553, 489] width 423 height 13
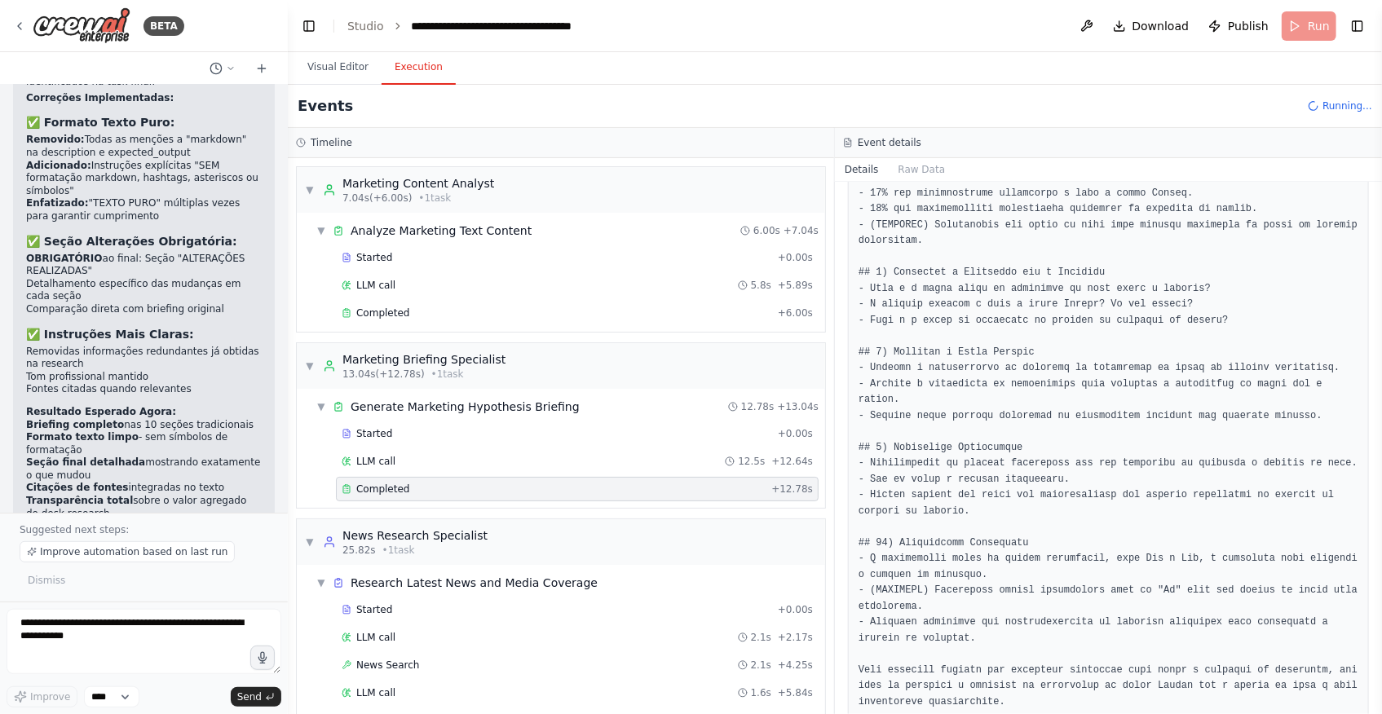
click at [967, 535] on pre at bounding box center [1109, 162] width 500 height 1097
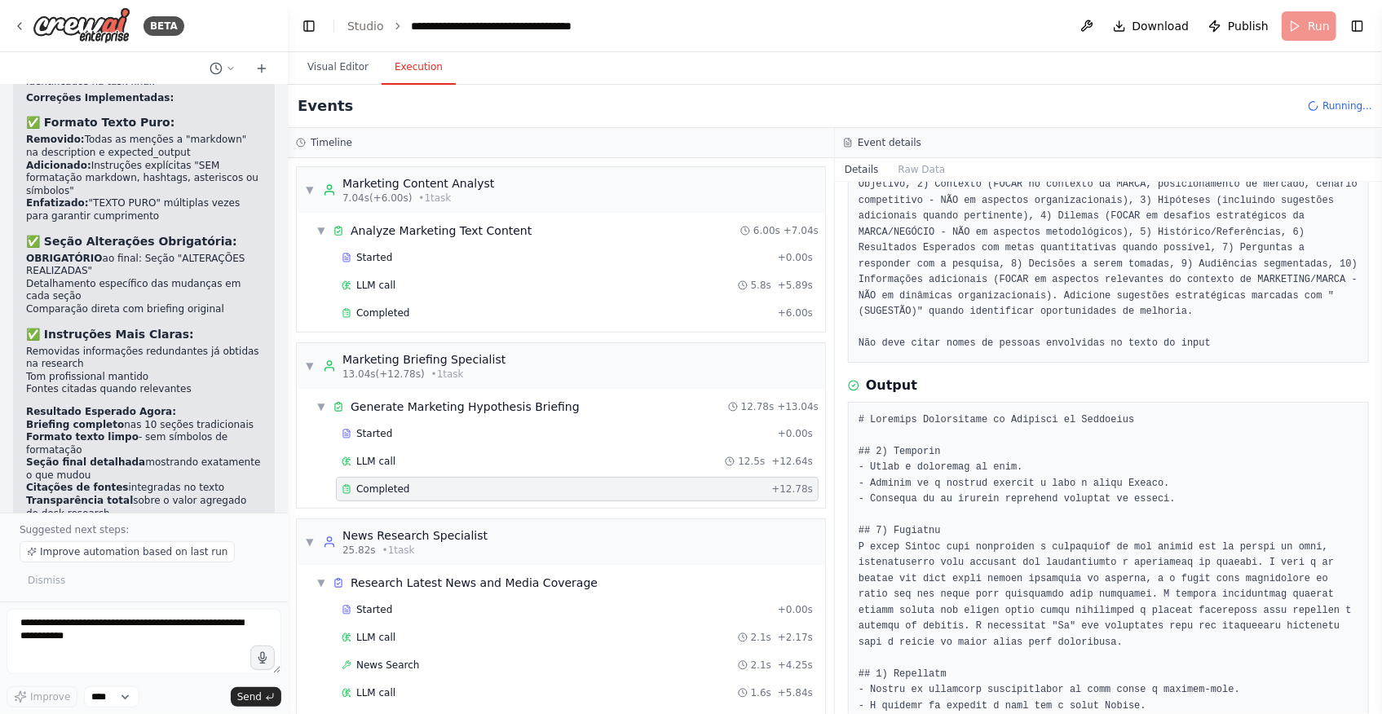
scroll to position [122, 0]
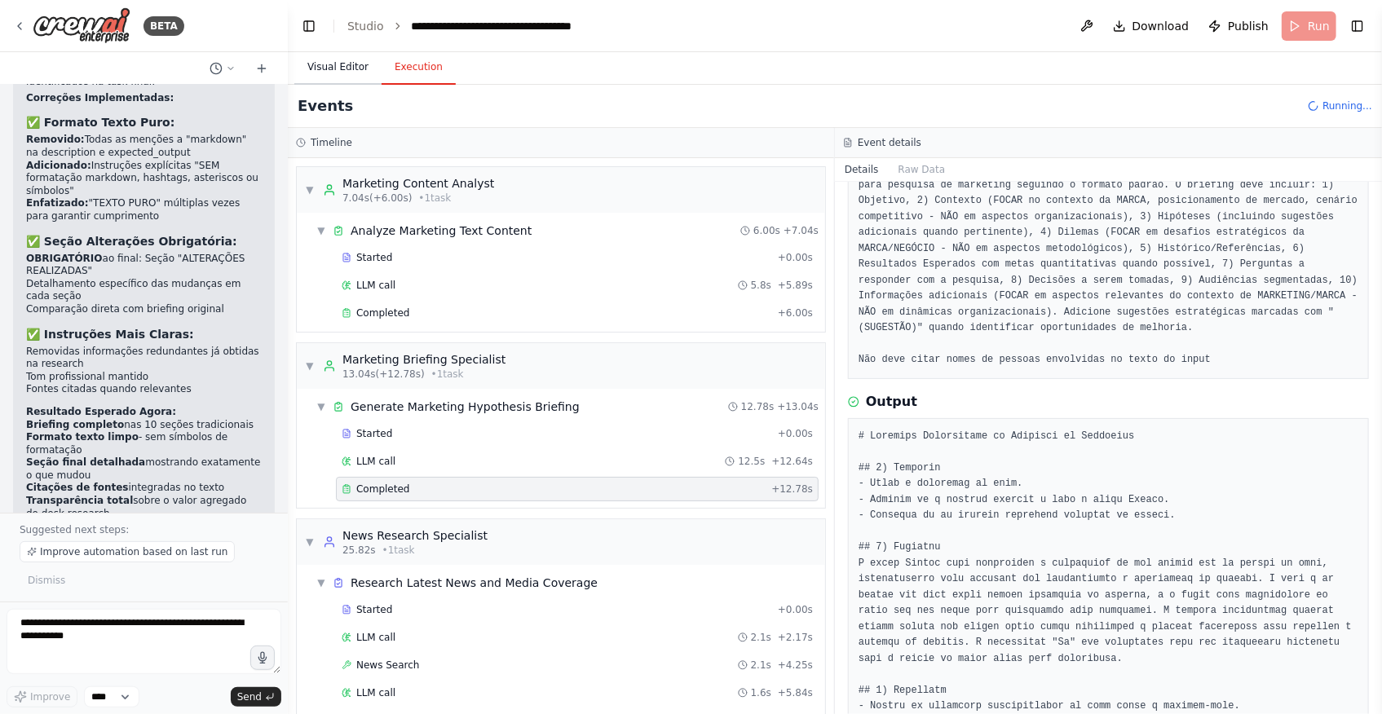
click at [355, 74] on button "Visual Editor" at bounding box center [337, 68] width 87 height 34
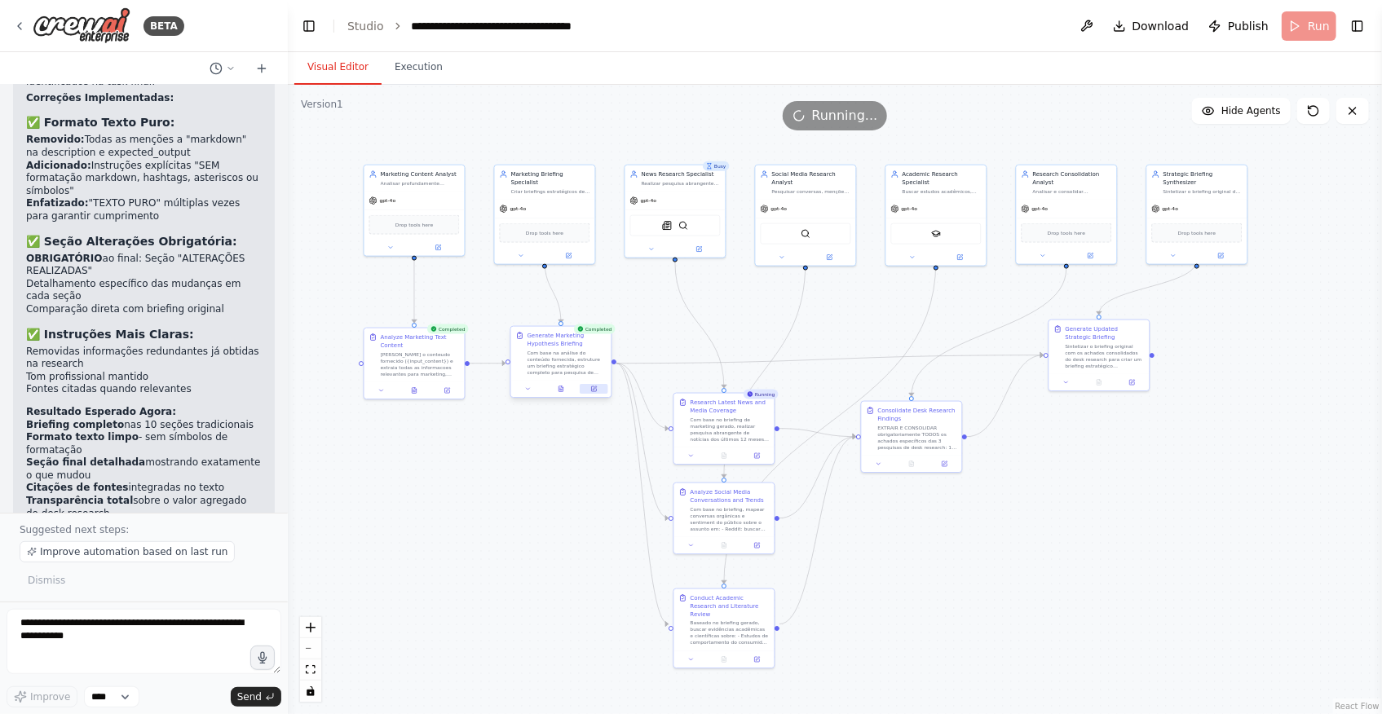
click at [587, 384] on button at bounding box center [594, 389] width 28 height 10
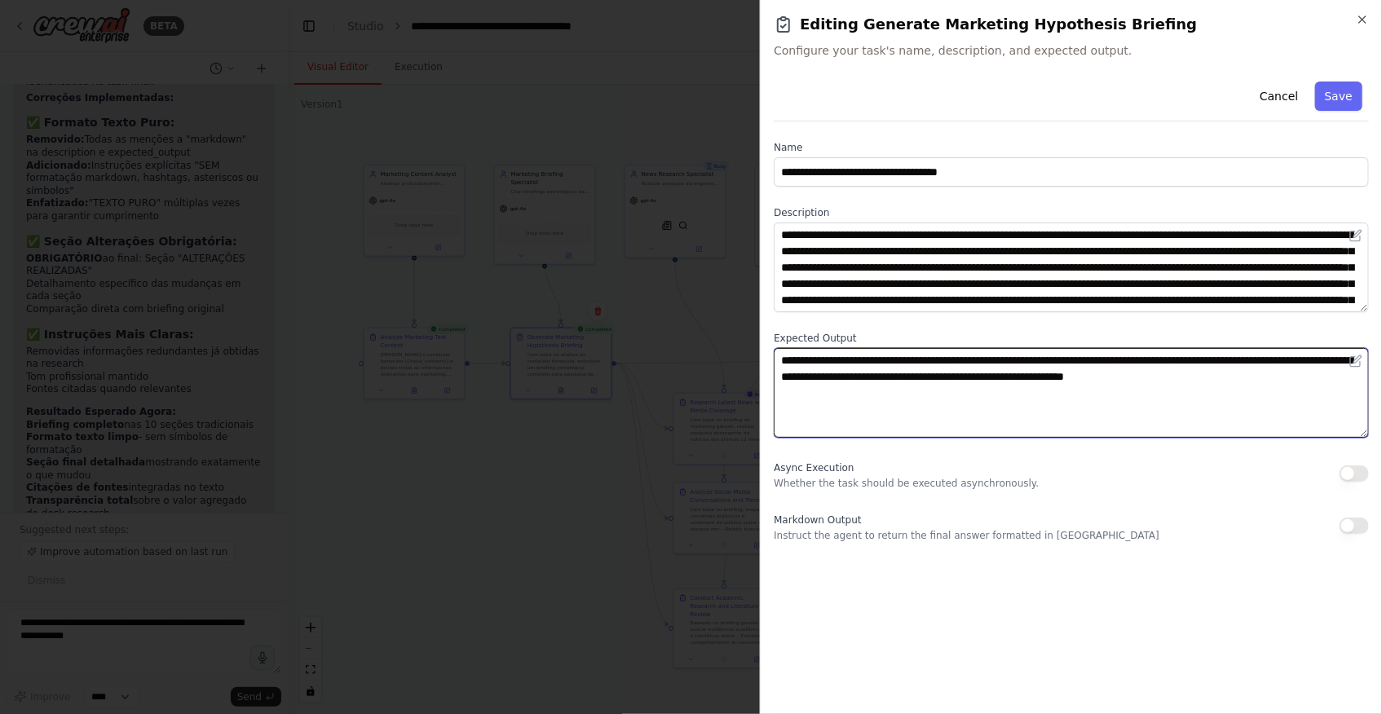
click at [1337, 379] on textarea "**********" at bounding box center [1071, 393] width 595 height 90
drag, startPoint x: 1337, startPoint y: 379, endPoint x: 1354, endPoint y: 391, distance: 21.0
click at [1354, 391] on textarea "**********" at bounding box center [1071, 393] width 595 height 90
type textarea "**********"
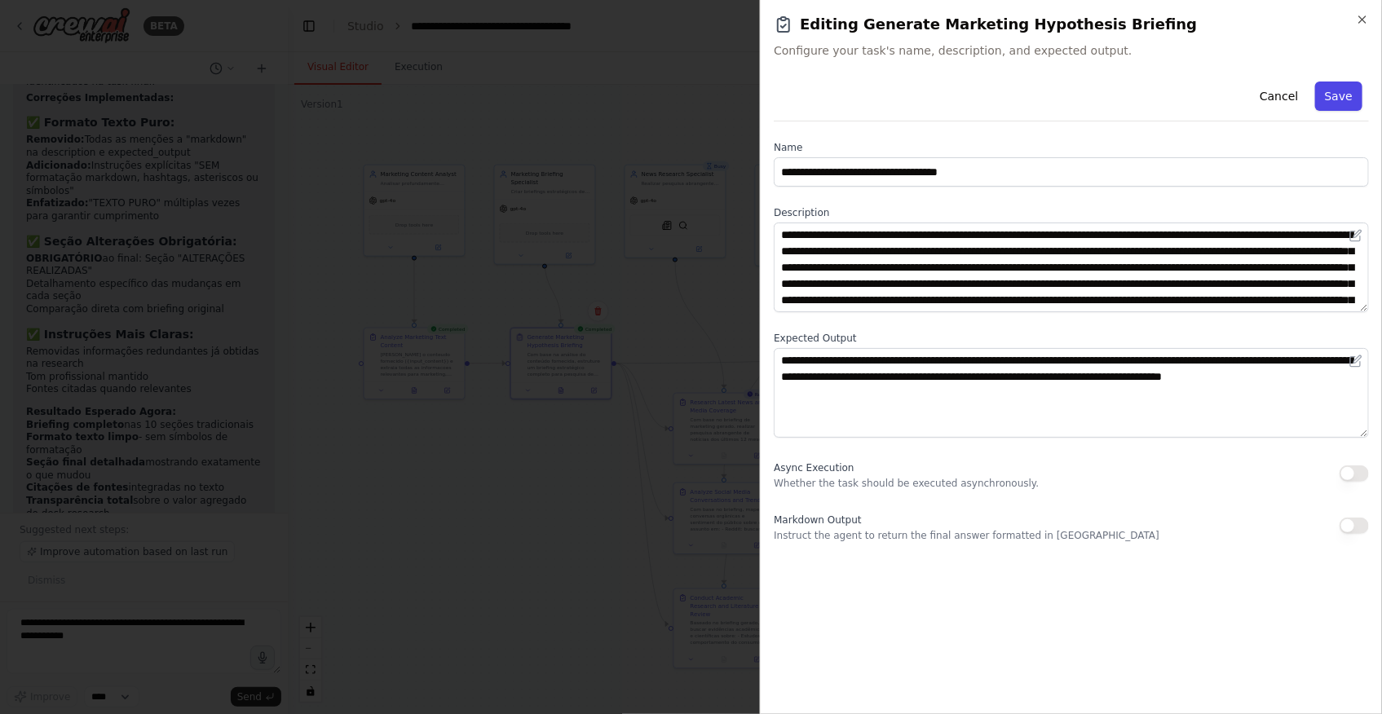
click at [1345, 99] on button "Save" at bounding box center [1338, 96] width 47 height 29
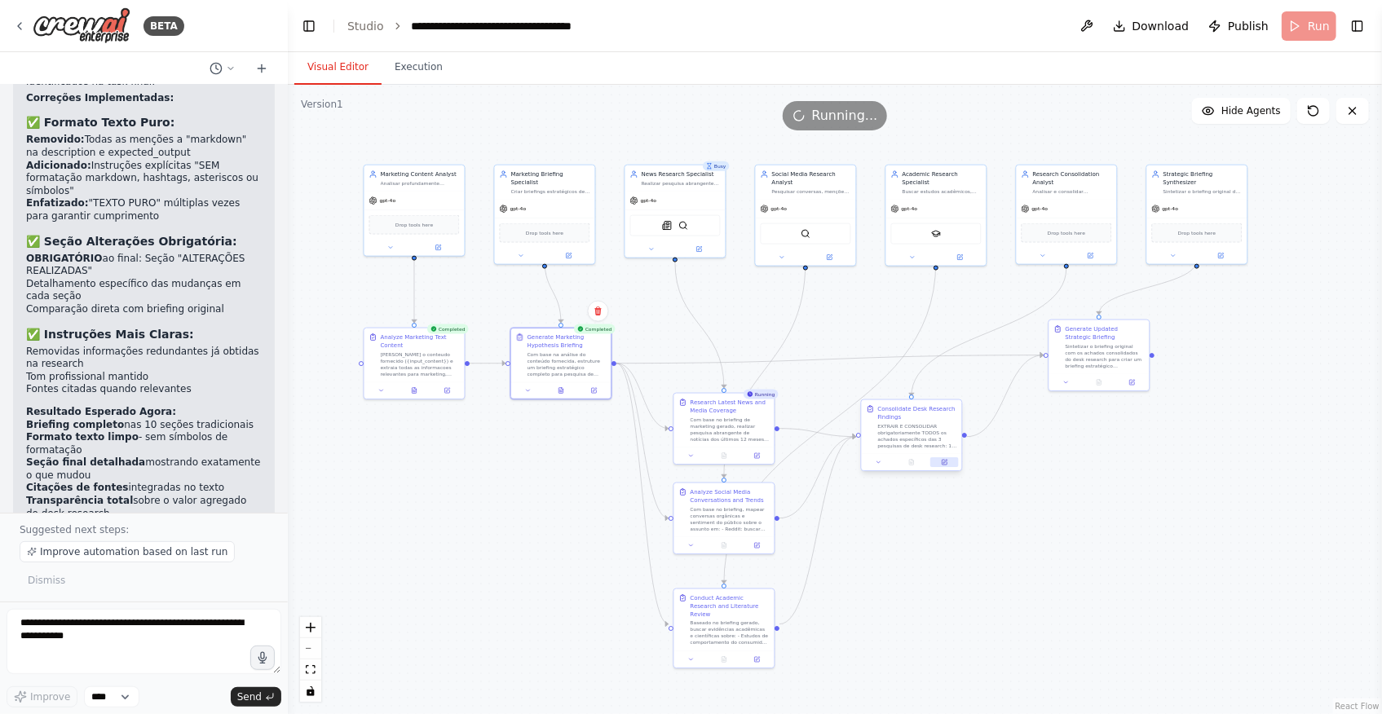
click at [946, 464] on icon at bounding box center [944, 462] width 5 height 5
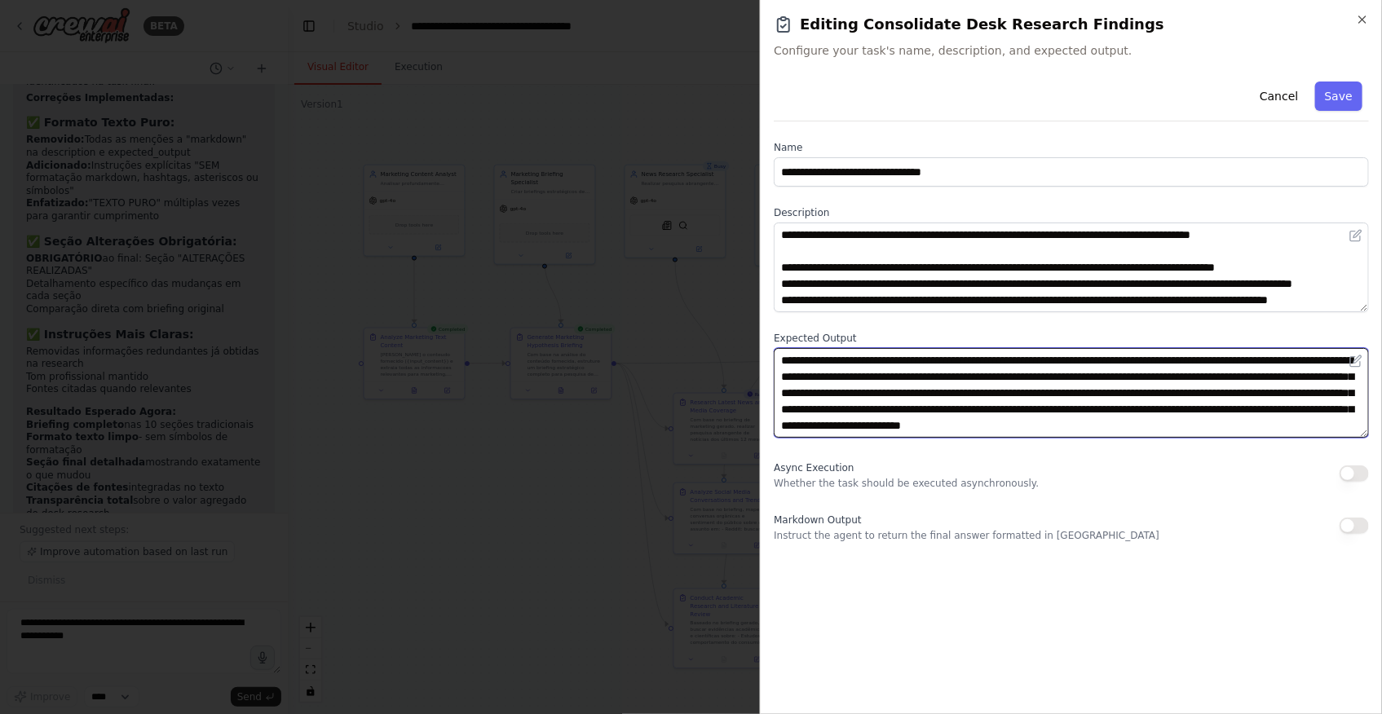
click at [1280, 424] on textarea "**********" at bounding box center [1071, 393] width 595 height 90
paste textarea "**********"
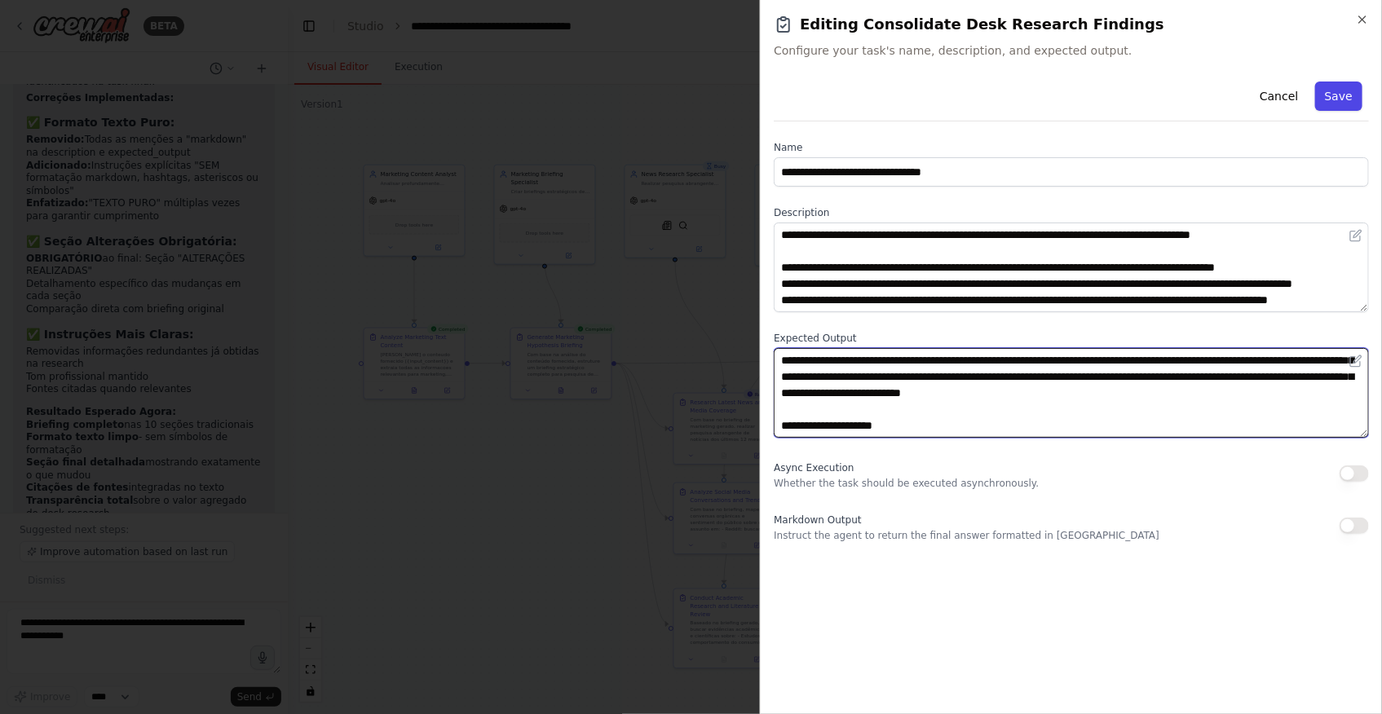
type textarea "**********"
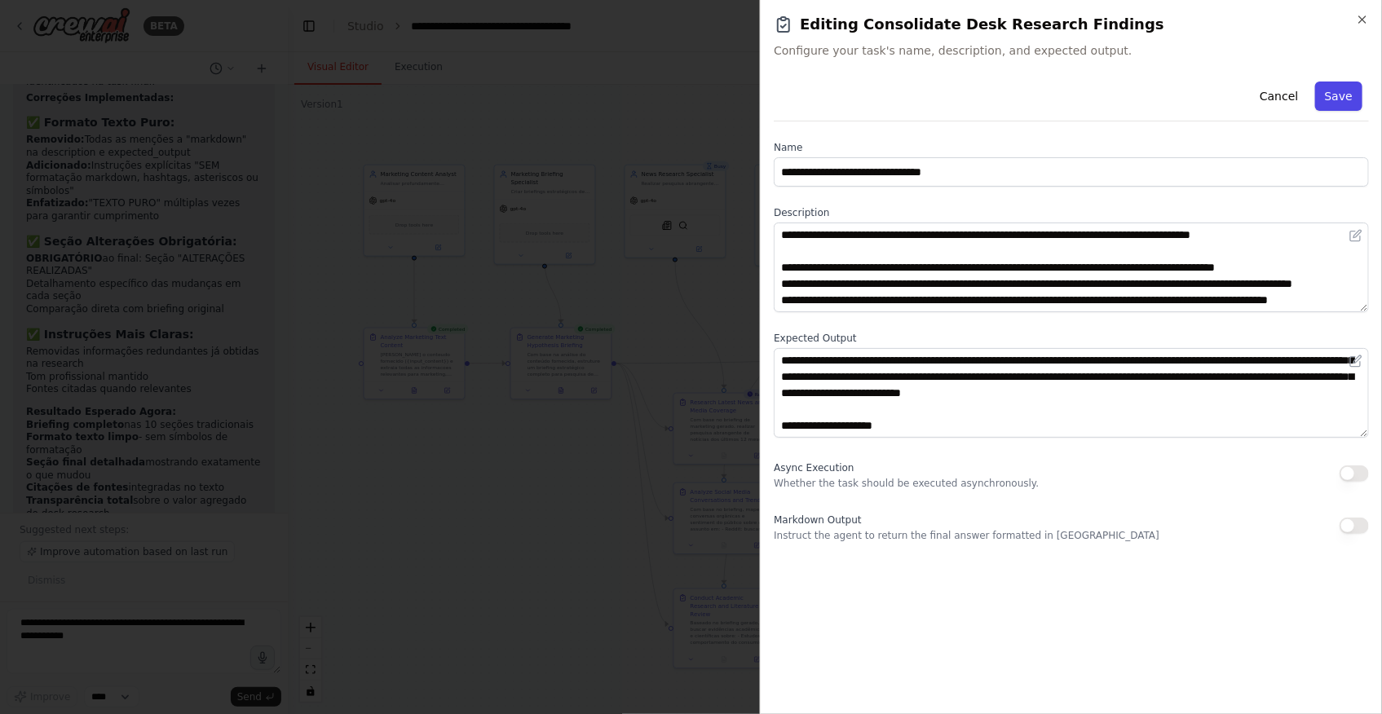
click at [1356, 91] on button "Save" at bounding box center [1338, 96] width 47 height 29
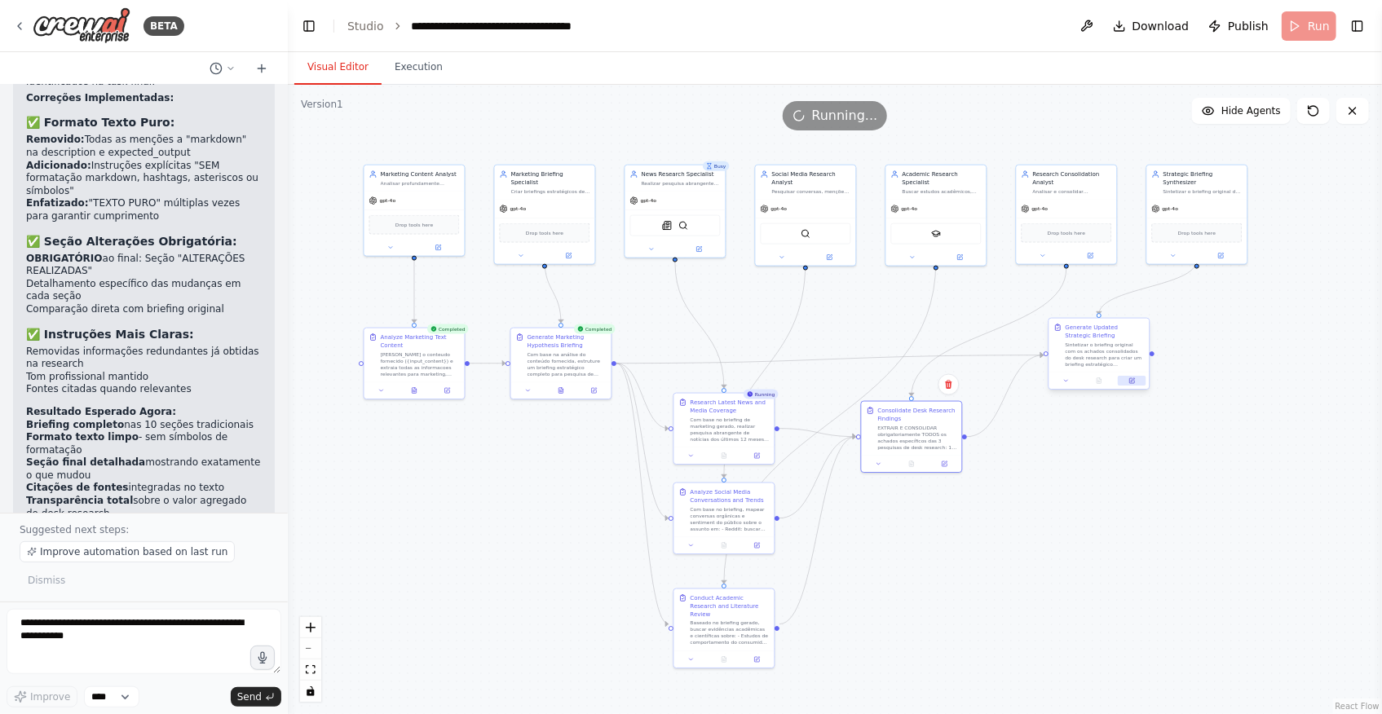
click at [1136, 382] on button at bounding box center [1132, 381] width 28 height 10
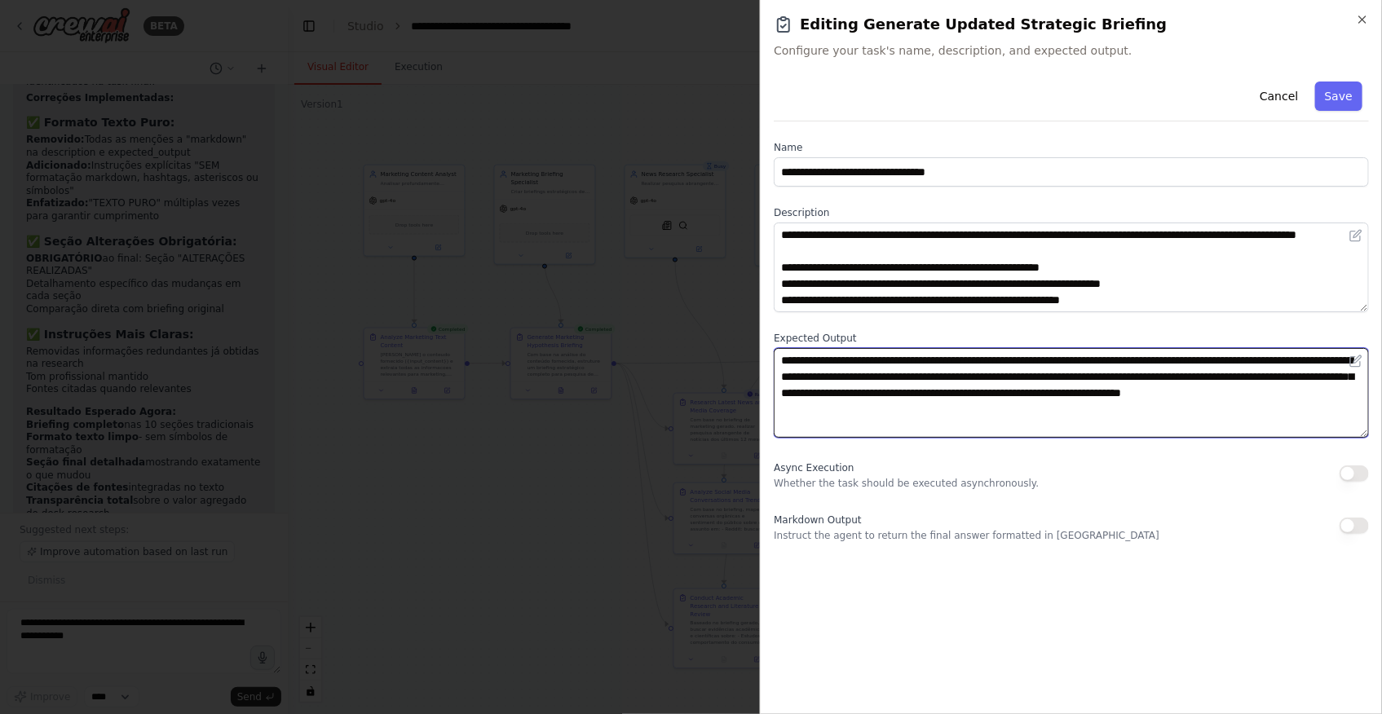
click at [1066, 407] on textarea "**********" at bounding box center [1071, 393] width 595 height 90
paste textarea "**********"
type textarea "**********"
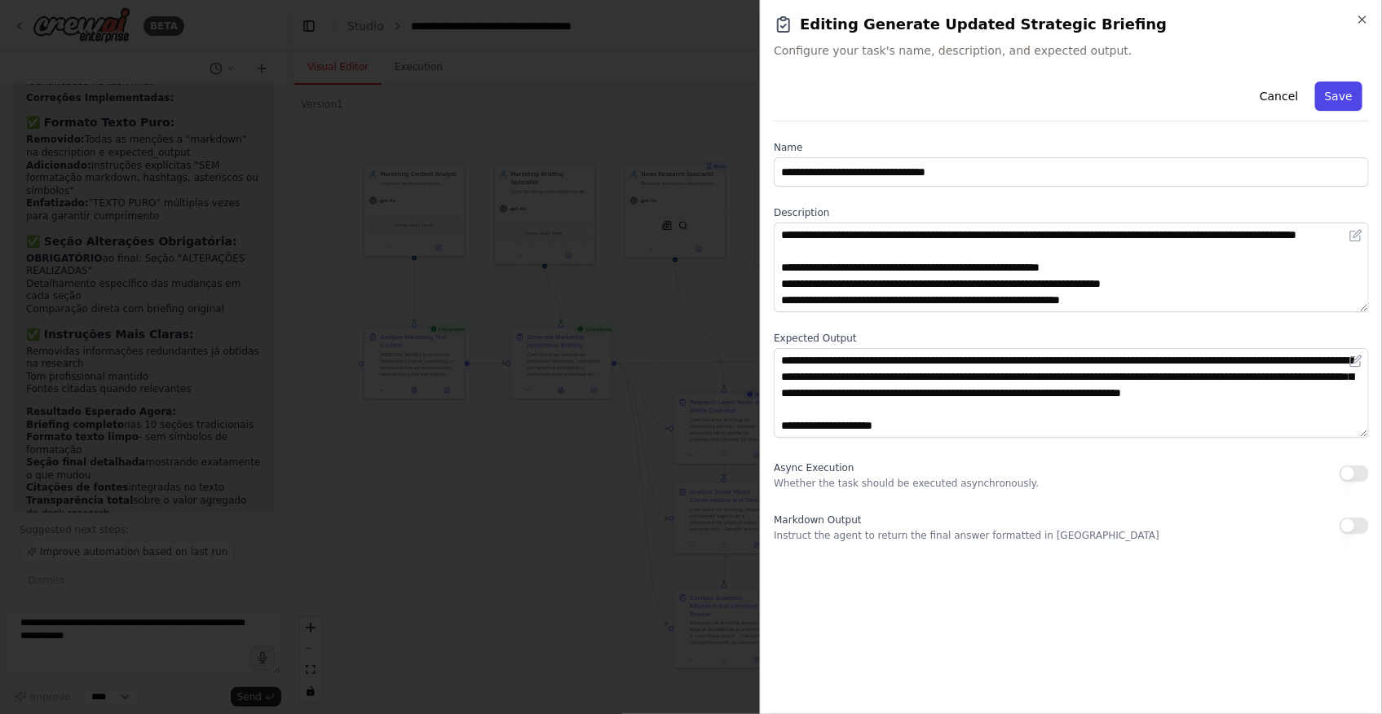
click at [1341, 94] on button "Save" at bounding box center [1338, 96] width 47 height 29
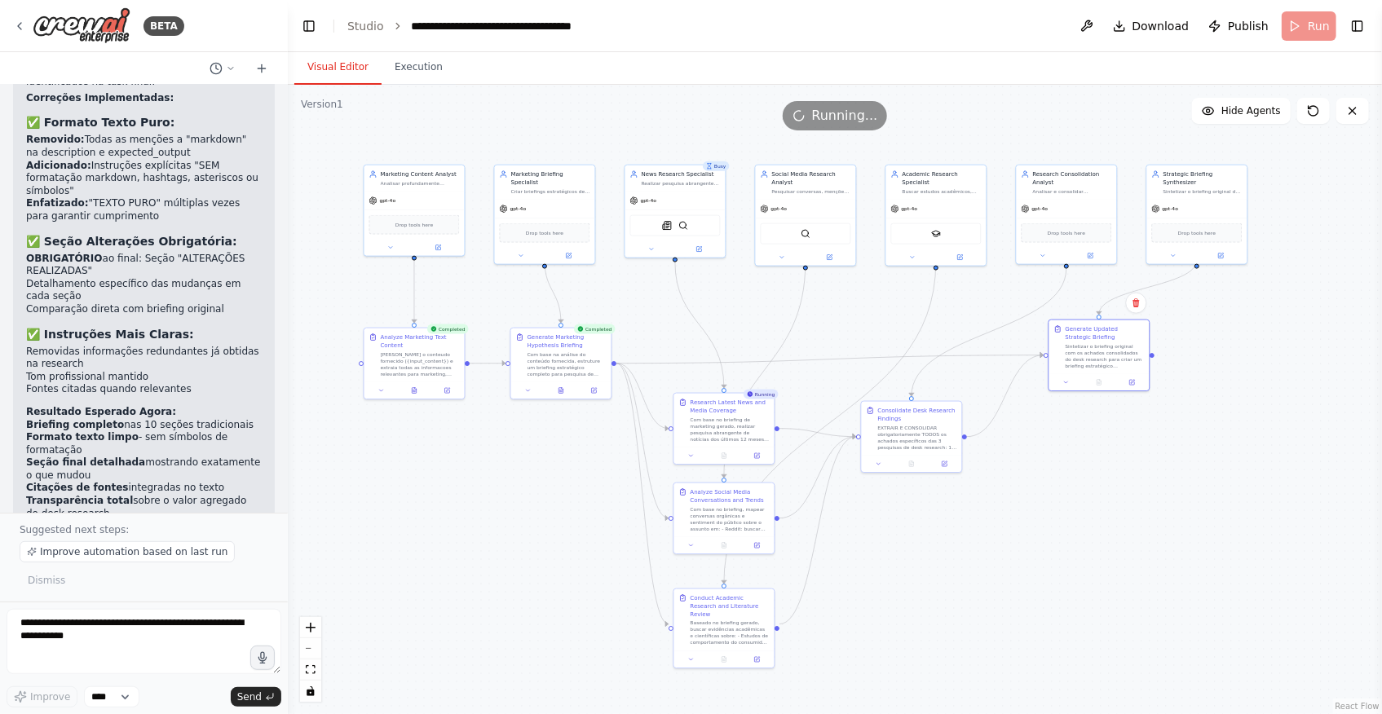
click at [554, 514] on div ".deletable-edge-delete-btn { width: 20px; height: 20px; border: 0px solid #ffff…" at bounding box center [835, 399] width 1094 height 629
click at [1013, 606] on div ".deletable-edge-delete-btn { width: 20px; height: 20px; border: 0px solid #ffff…" at bounding box center [835, 399] width 1094 height 629
click at [967, 625] on div ".deletable-edge-delete-btn { width: 20px; height: 20px; border: 0px solid #ffff…" at bounding box center [835, 399] width 1094 height 629
click at [407, 66] on button "Execution" at bounding box center [419, 68] width 74 height 34
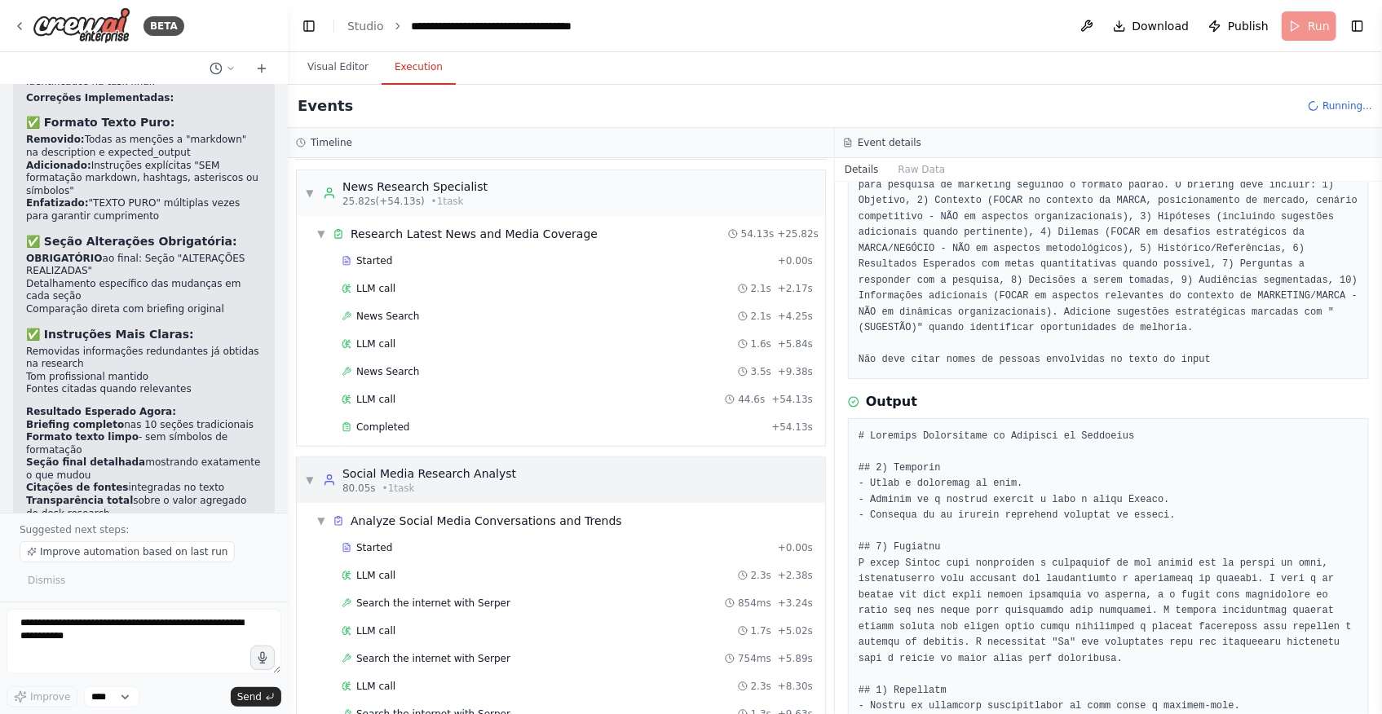
scroll to position [408, 0]
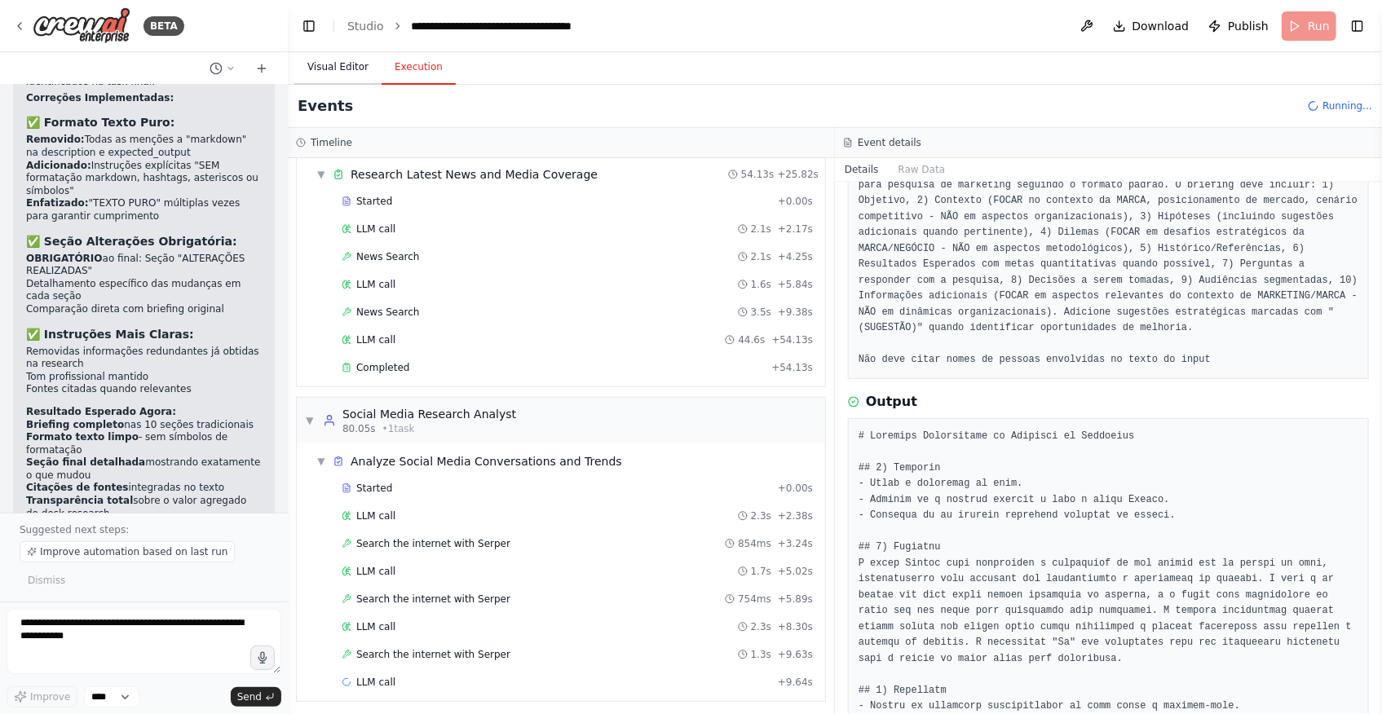
click at [333, 73] on button "Visual Editor" at bounding box center [337, 68] width 87 height 34
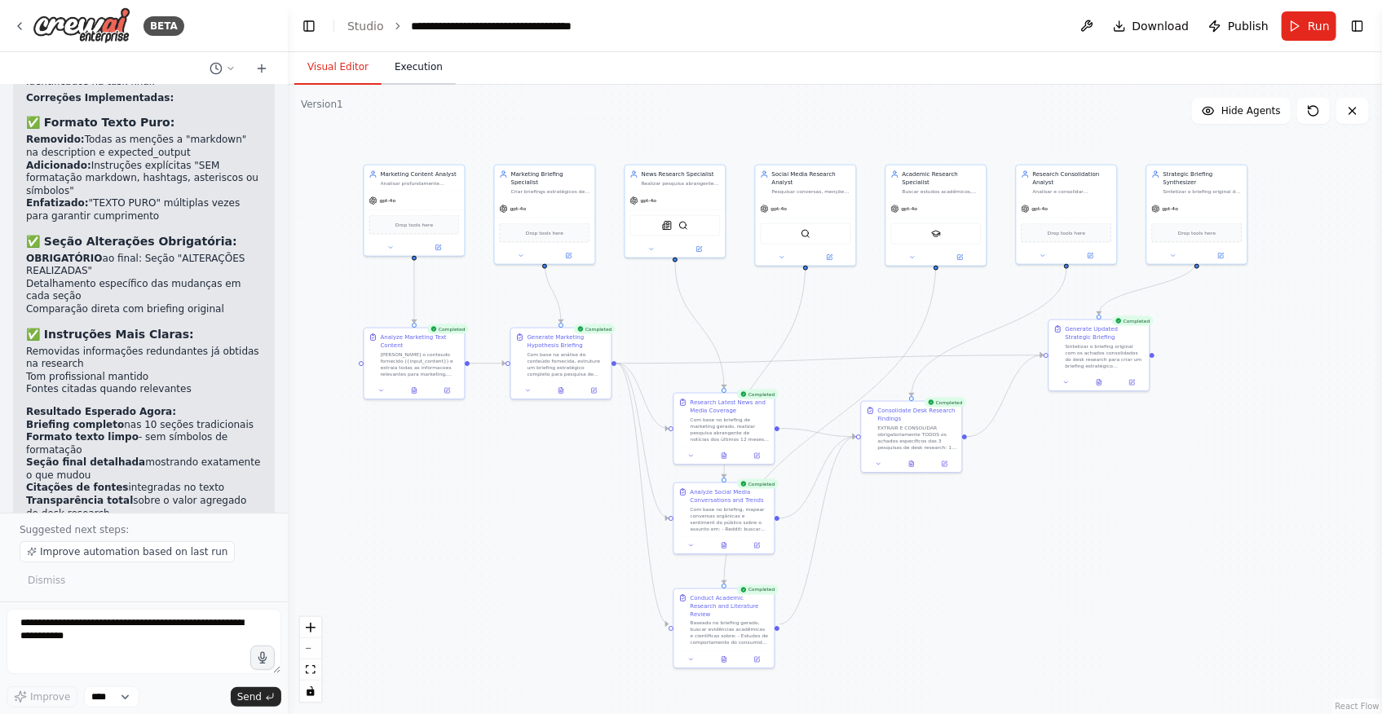
click at [408, 73] on button "Execution" at bounding box center [419, 68] width 74 height 34
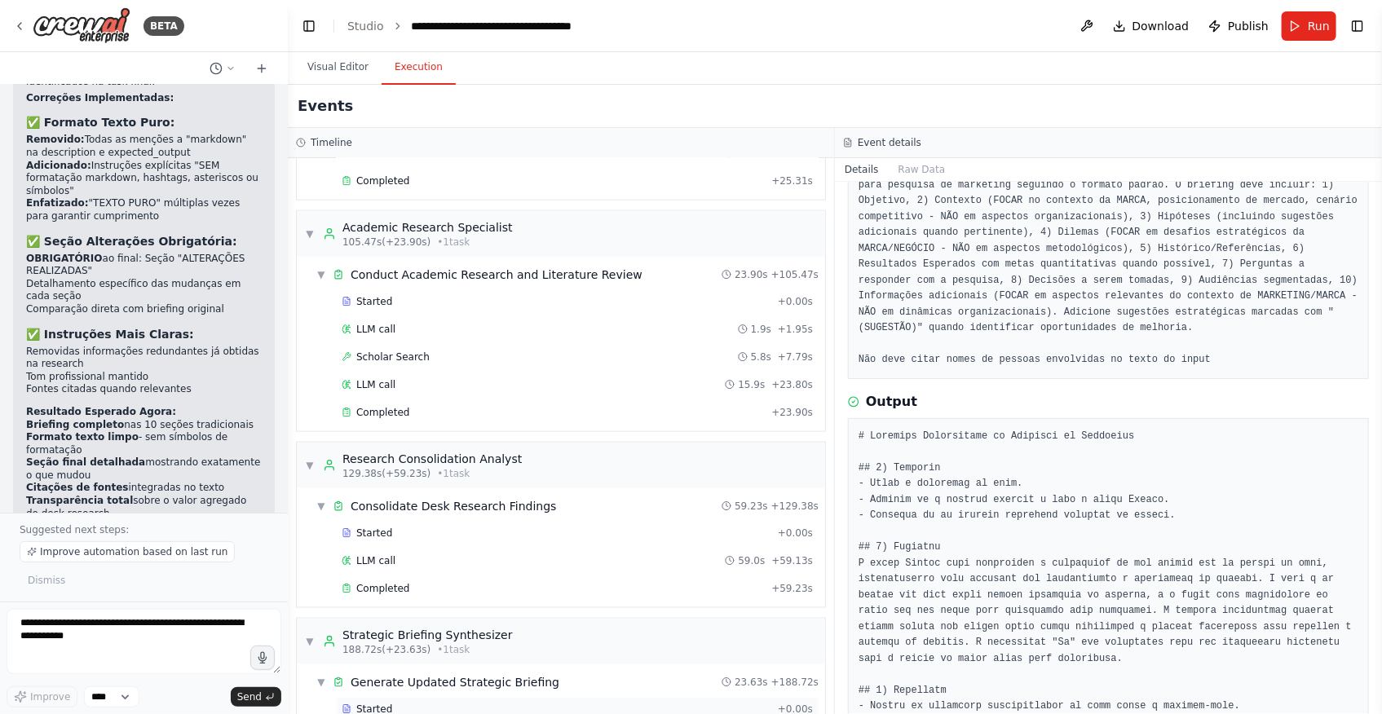
scroll to position [1018, 0]
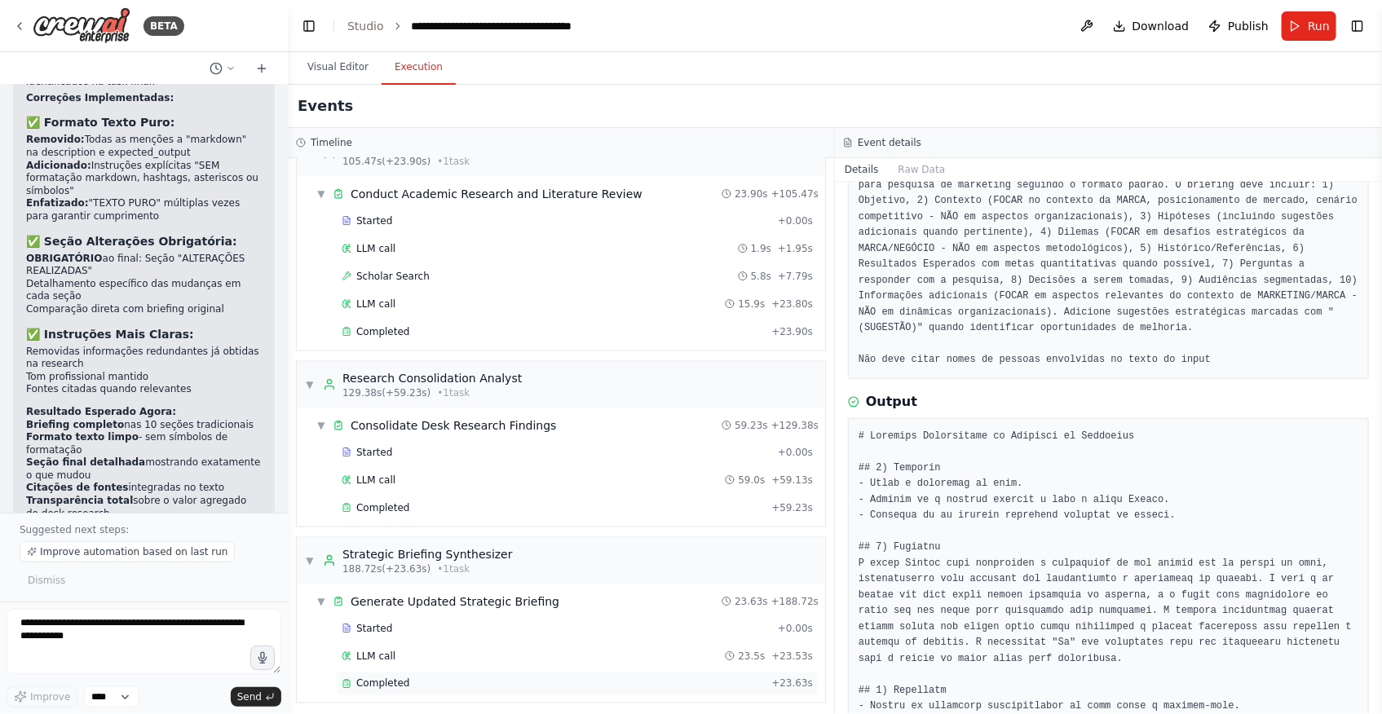
click at [478, 683] on div "Completed" at bounding box center [553, 684] width 423 height 13
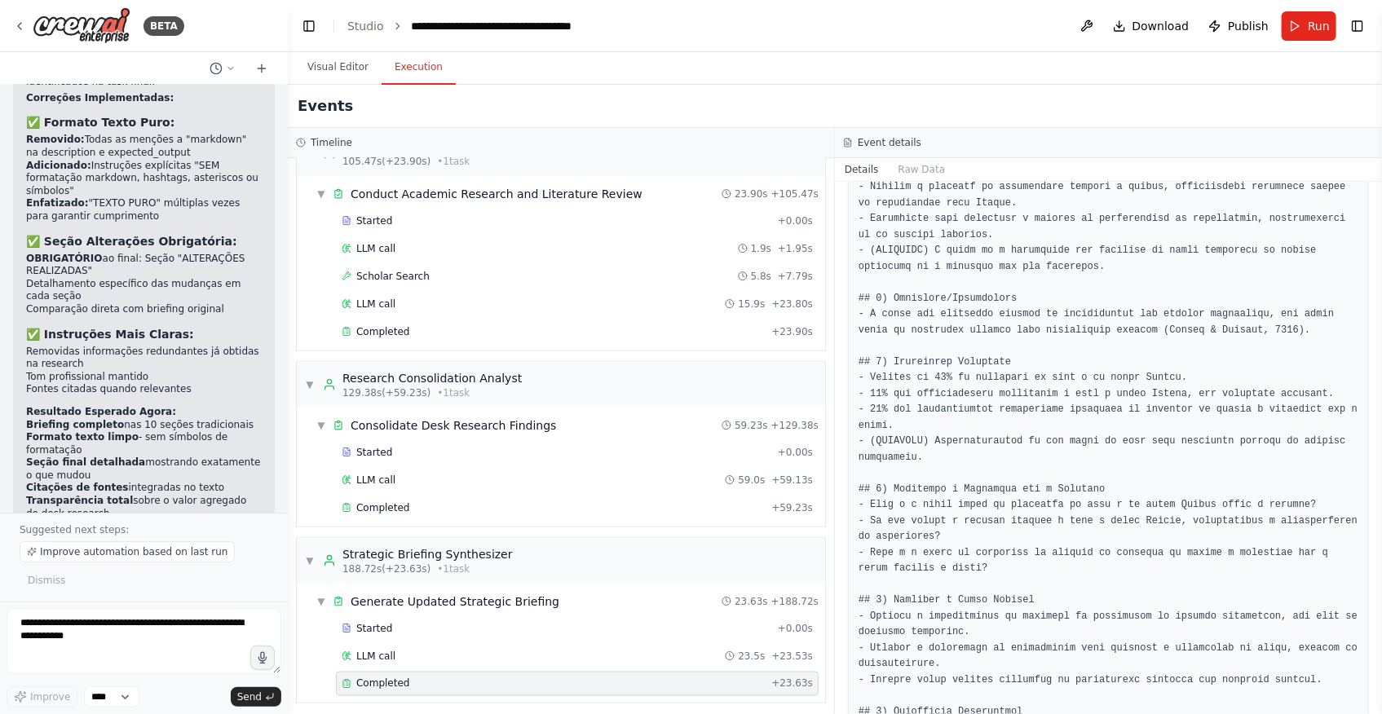
scroll to position [1367, 0]
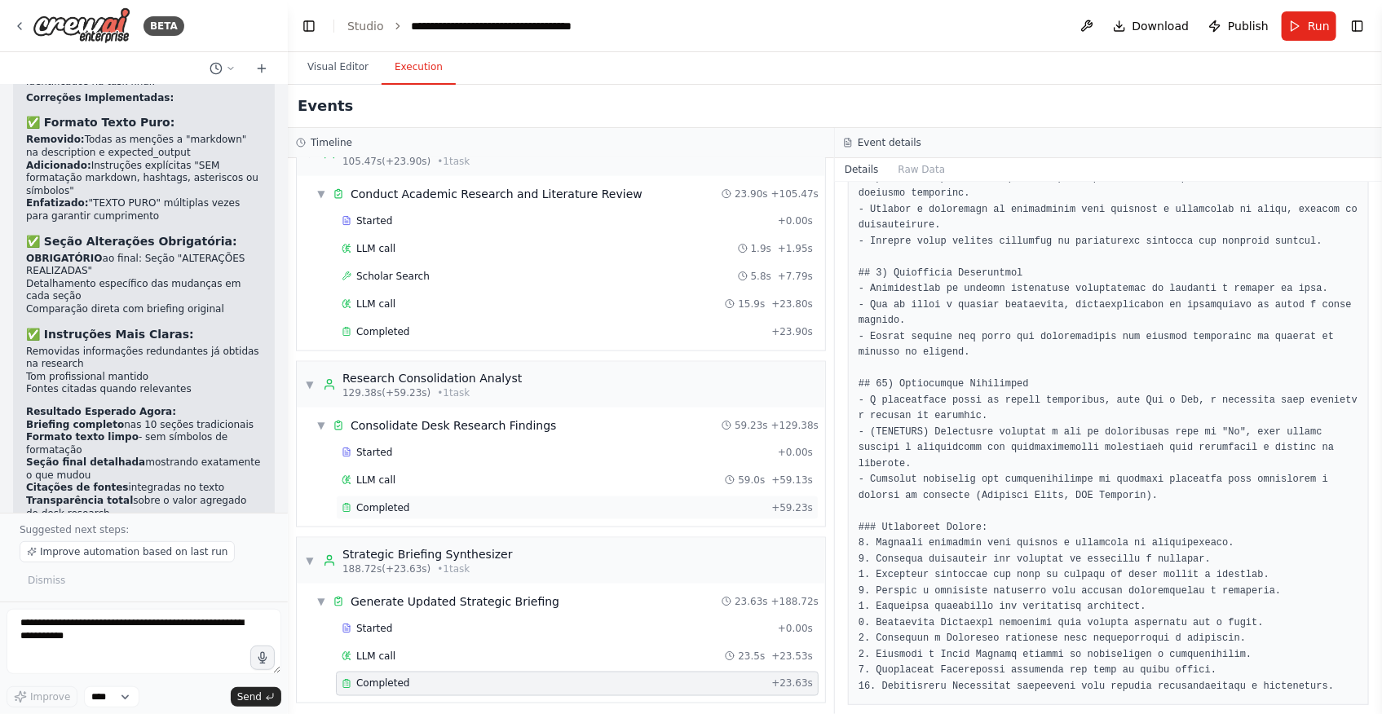
click at [421, 506] on div "Completed" at bounding box center [553, 507] width 423 height 13
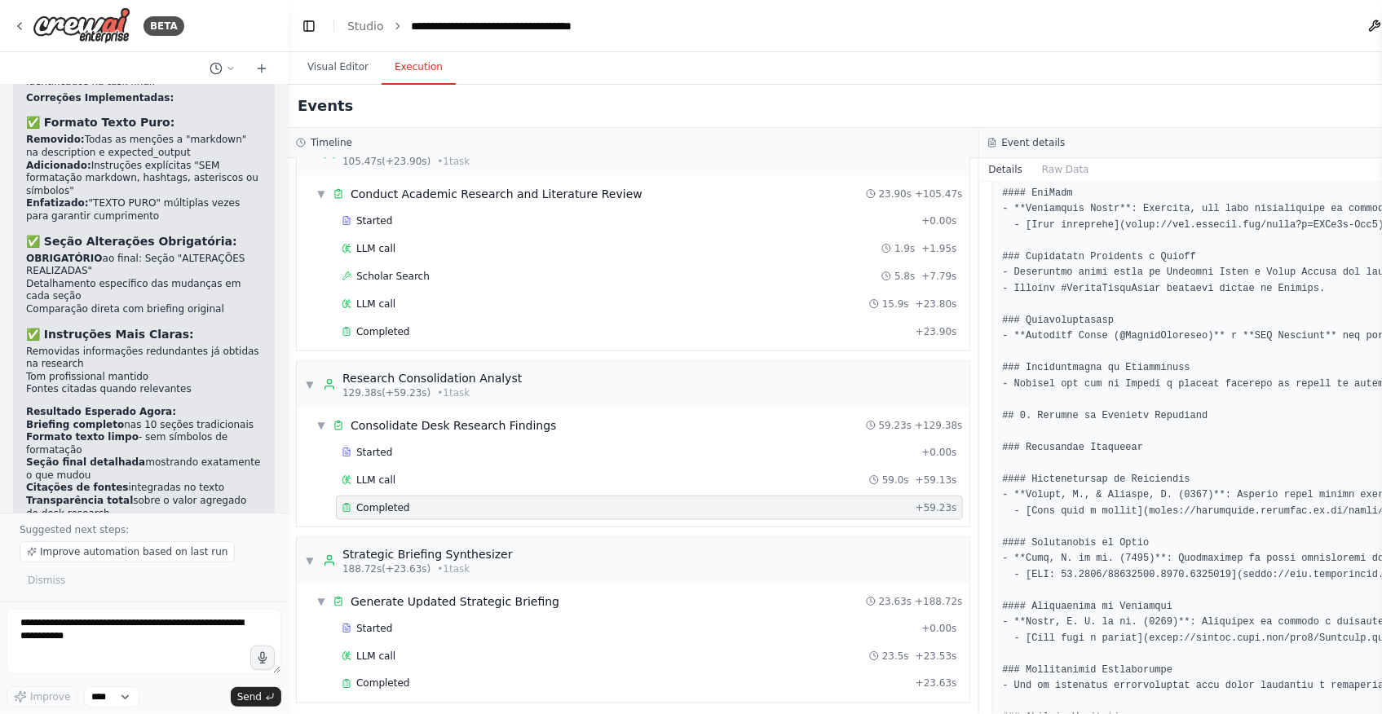
click at [1198, 515] on pre at bounding box center [1325, 535] width 644 height 2512
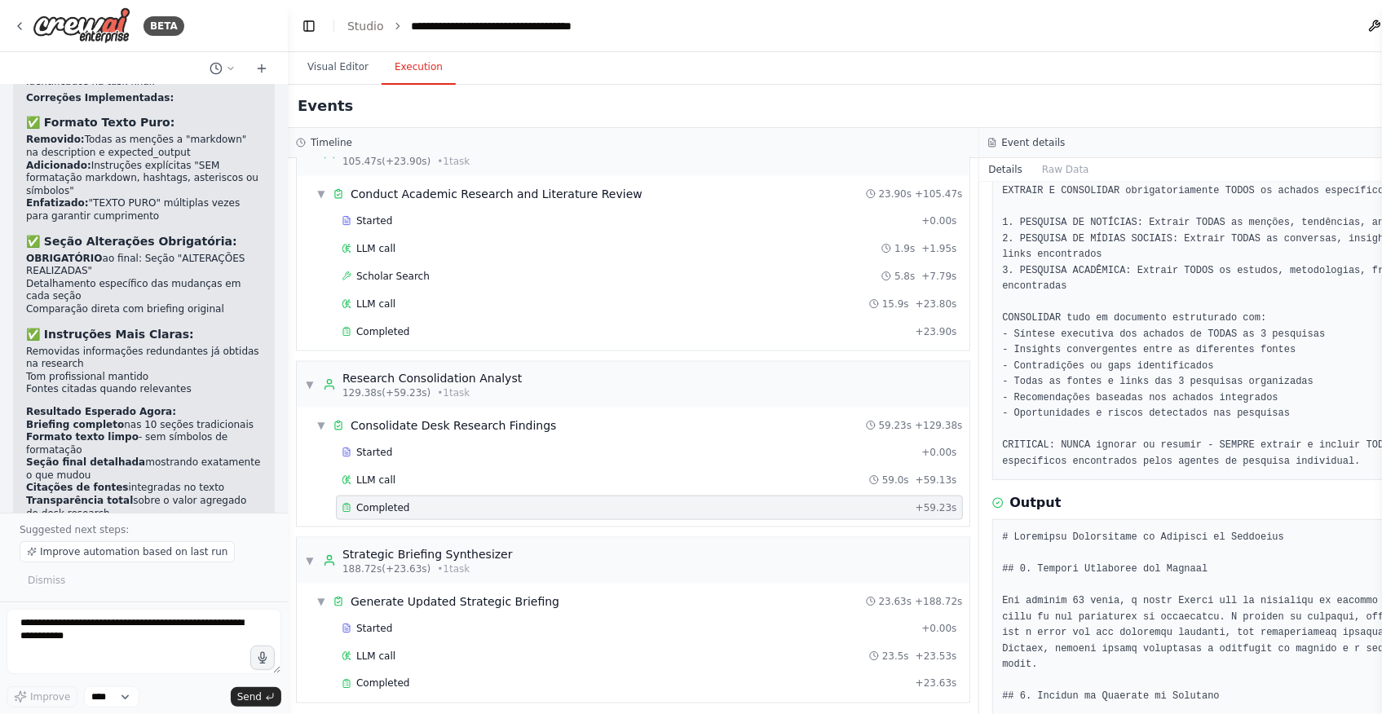
scroll to position [91, 0]
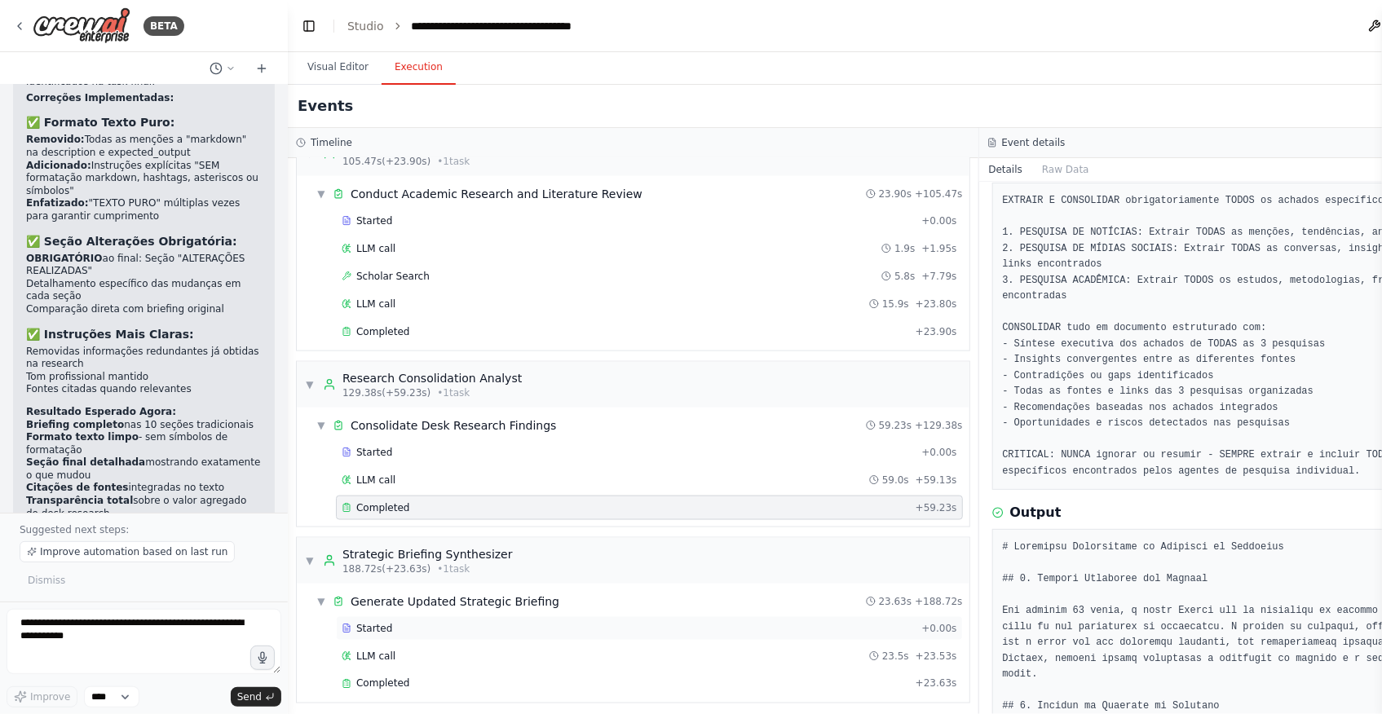
click at [437, 626] on div "Started" at bounding box center [628, 628] width 573 height 13
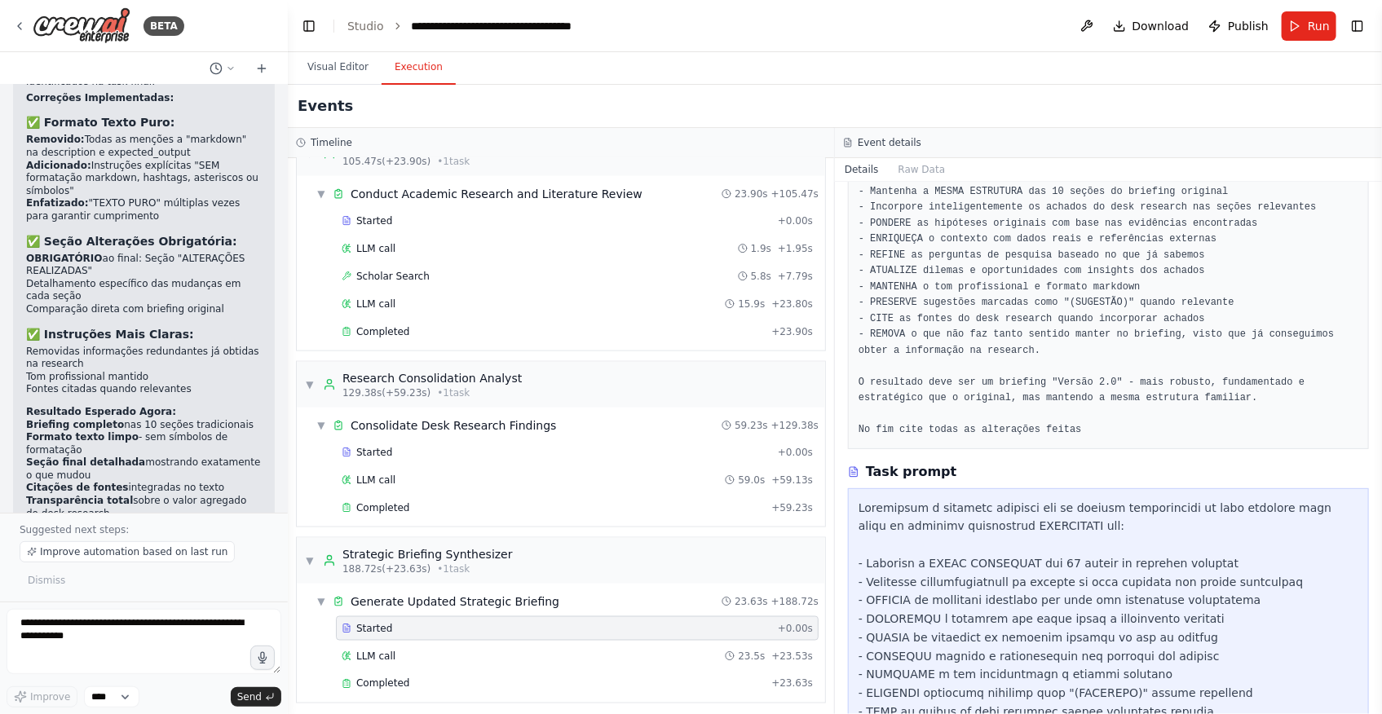
scroll to position [239, 0]
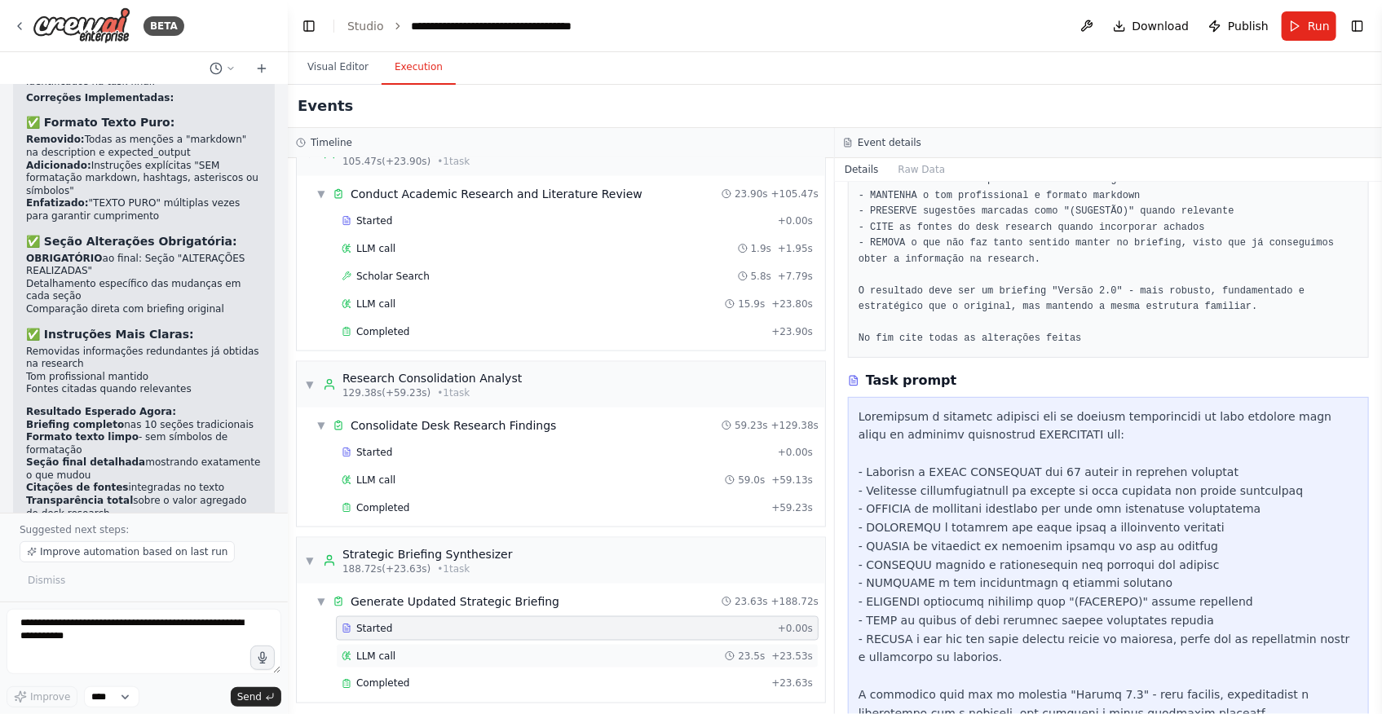
click at [485, 650] on div "LLM call 23.5s + 23.53s" at bounding box center [577, 656] width 471 height 13
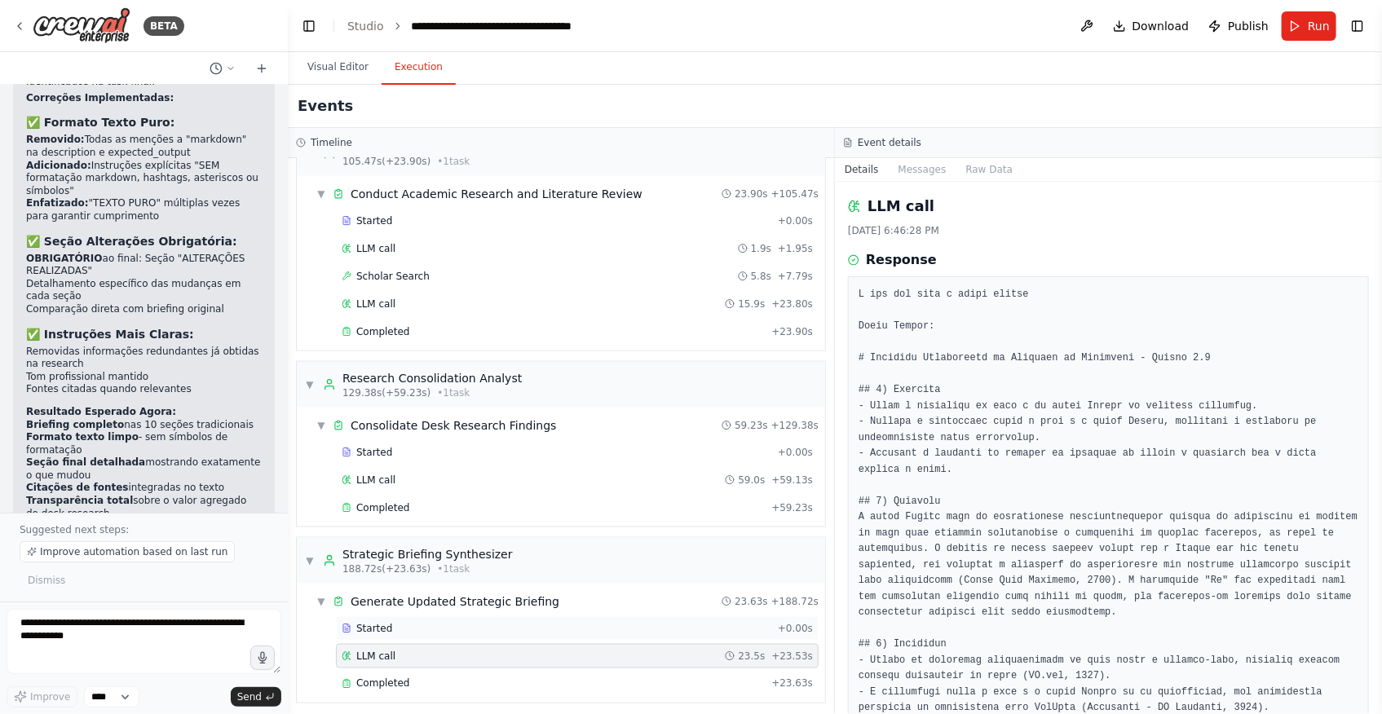
click at [485, 629] on div "Started + 0.00s" at bounding box center [577, 628] width 483 height 24
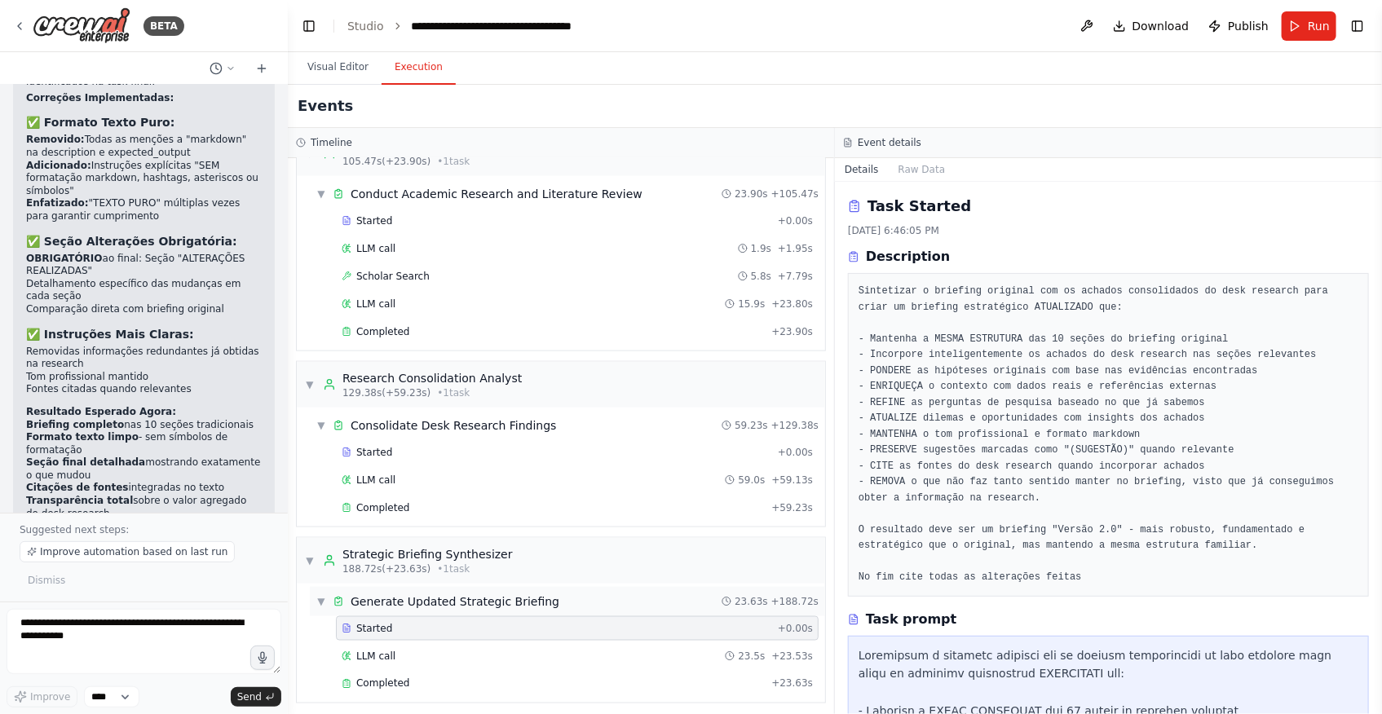
click at [483, 602] on div "Generate Updated Strategic Briefing" at bounding box center [455, 602] width 209 height 16
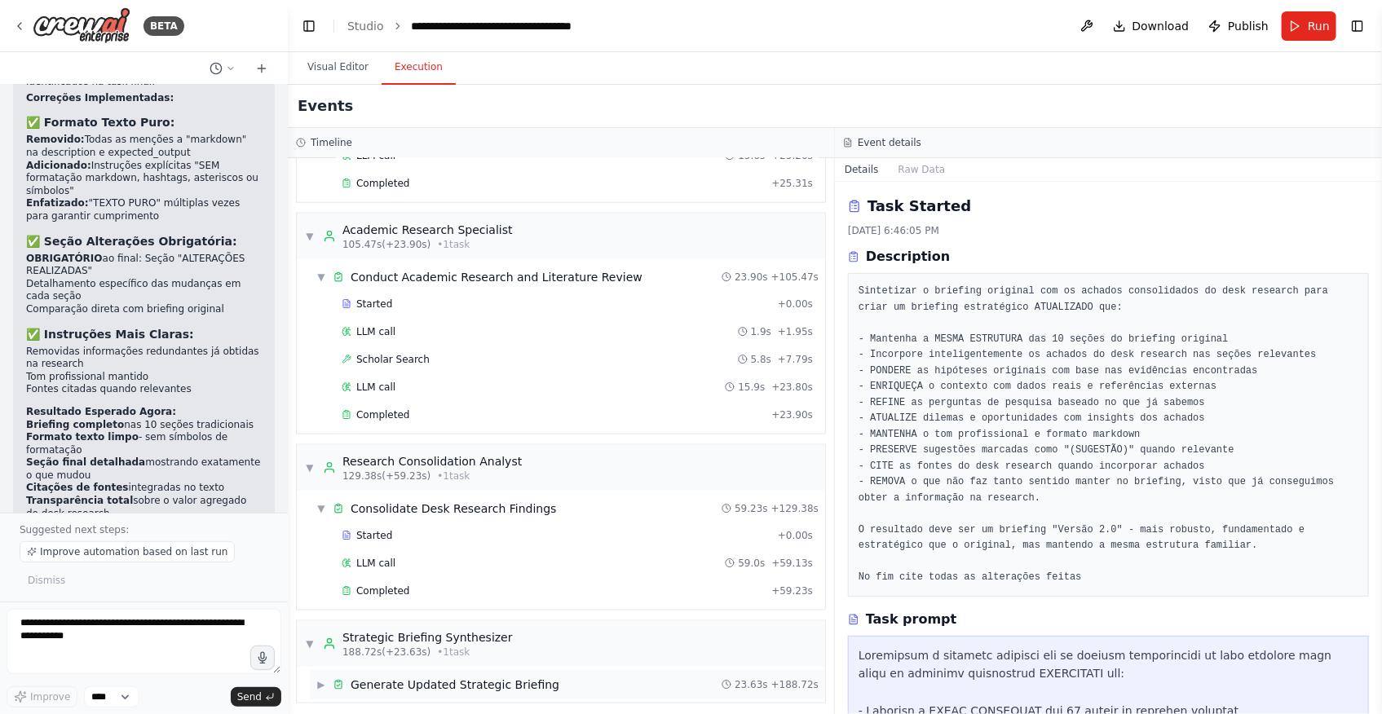
click at [485, 677] on div "Generate Updated Strategic Briefing" at bounding box center [455, 685] width 209 height 16
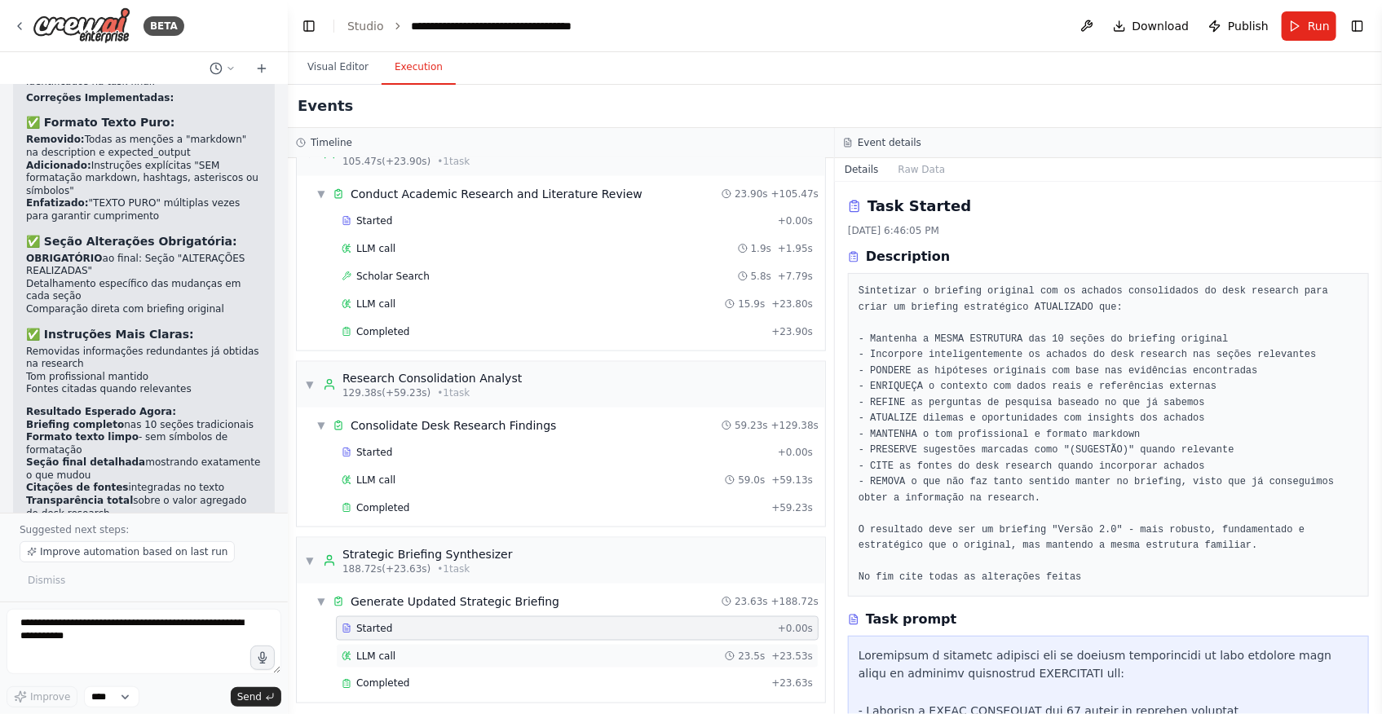
click at [442, 644] on div "LLM call 23.5s + 23.53s" at bounding box center [577, 656] width 483 height 24
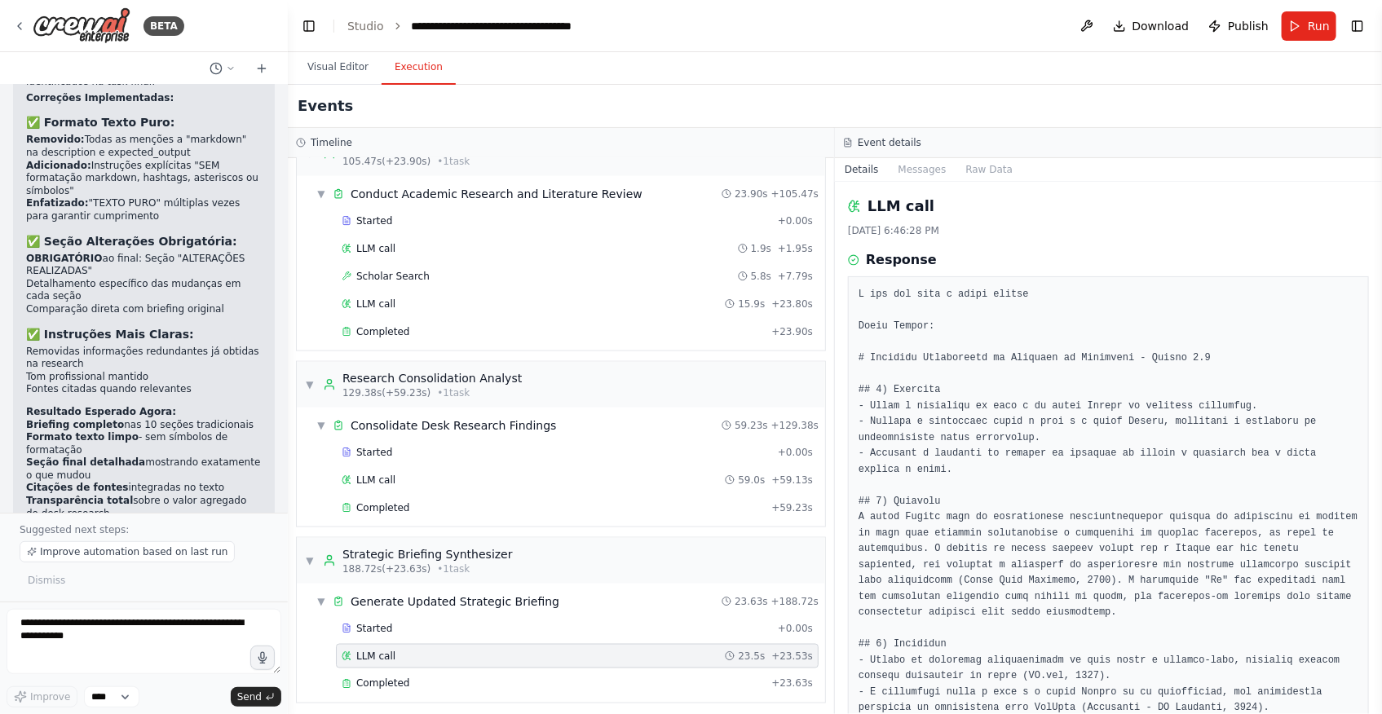
scroll to position [73, 0]
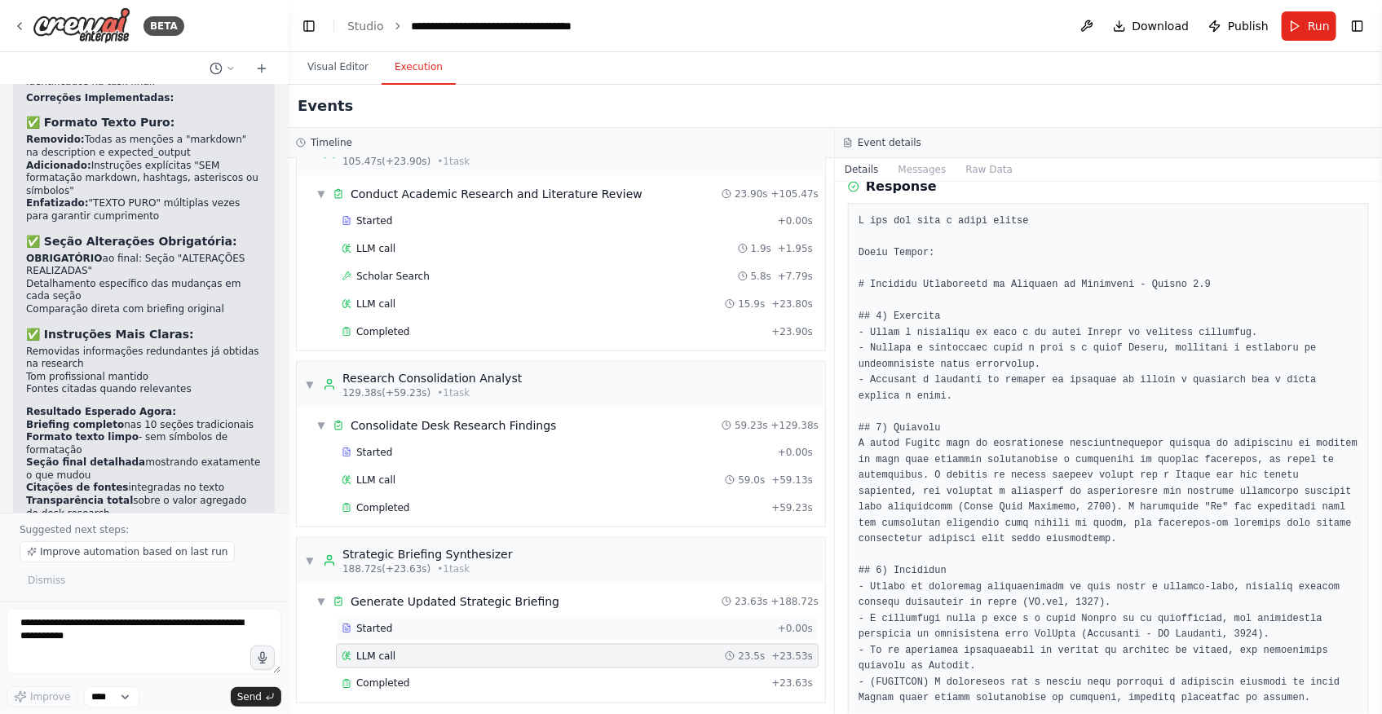
click at [503, 633] on div "Started + 0.00s" at bounding box center [577, 628] width 483 height 24
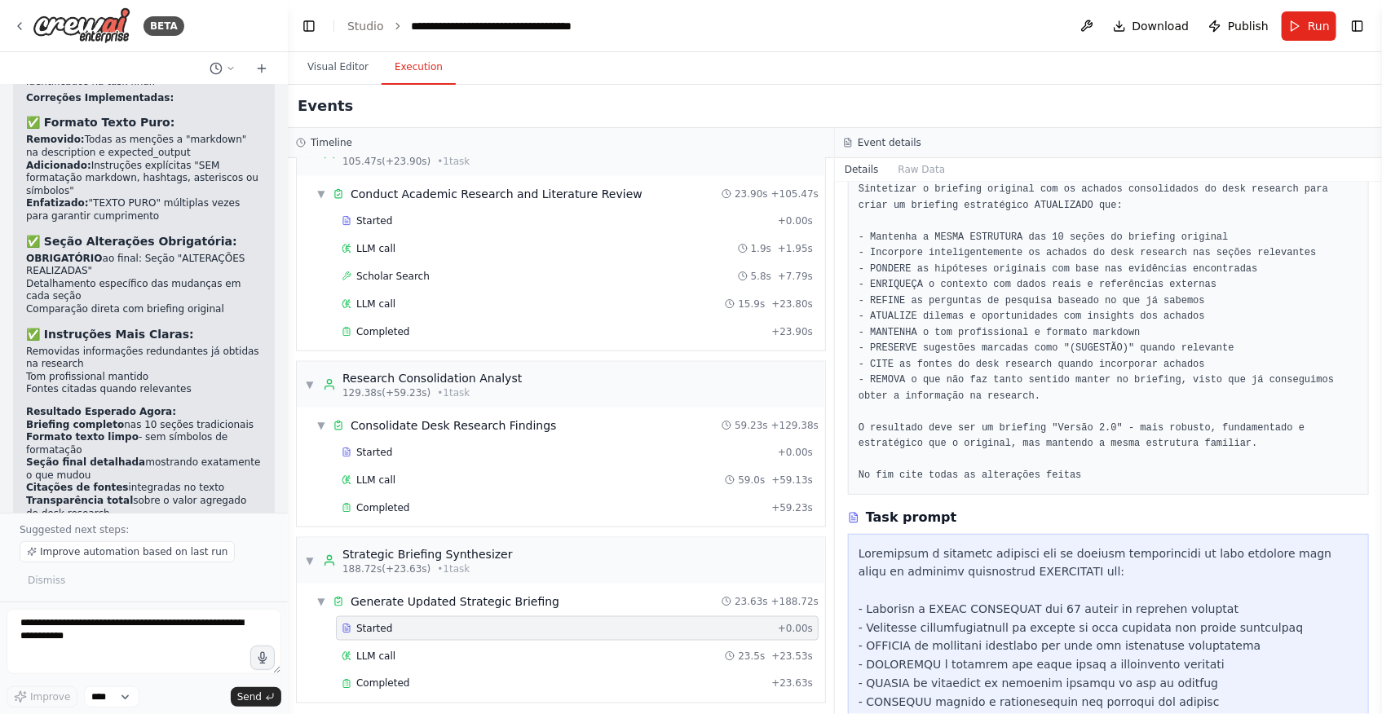
scroll to position [79, 0]
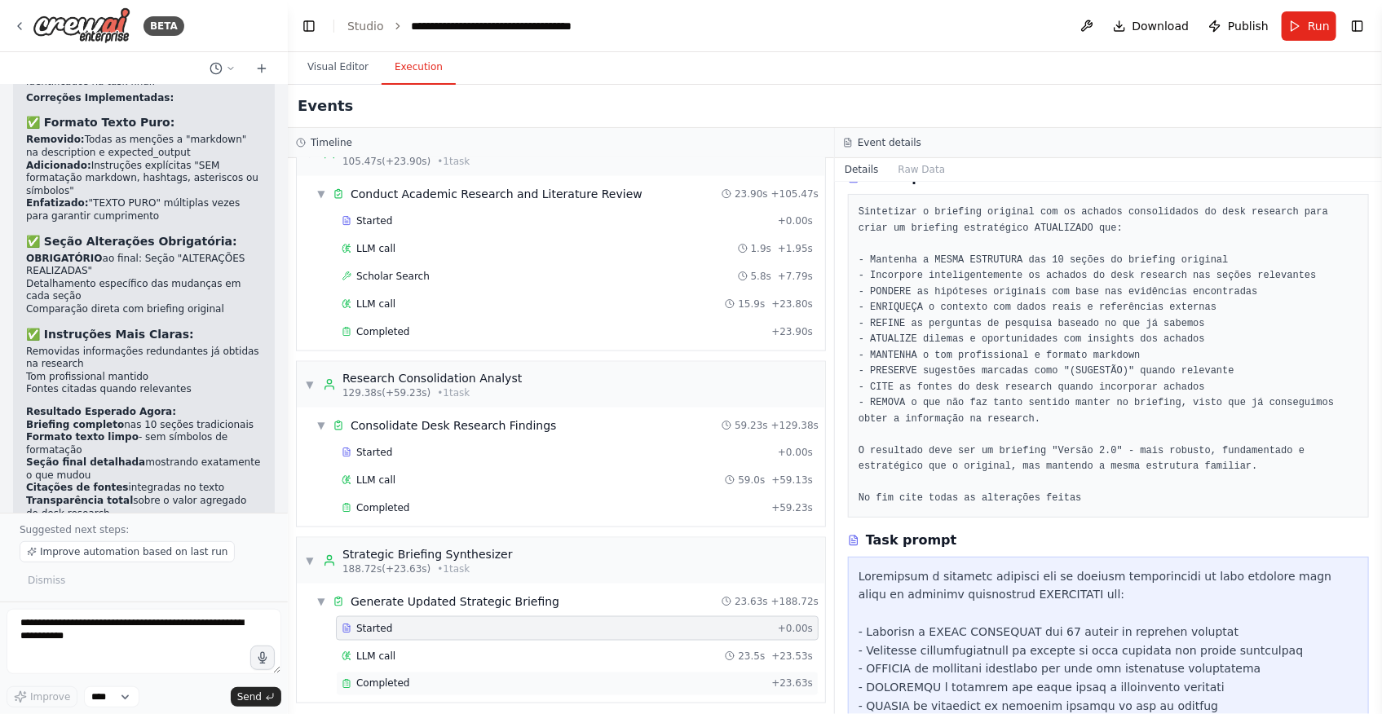
click at [514, 678] on div "Completed" at bounding box center [553, 684] width 423 height 13
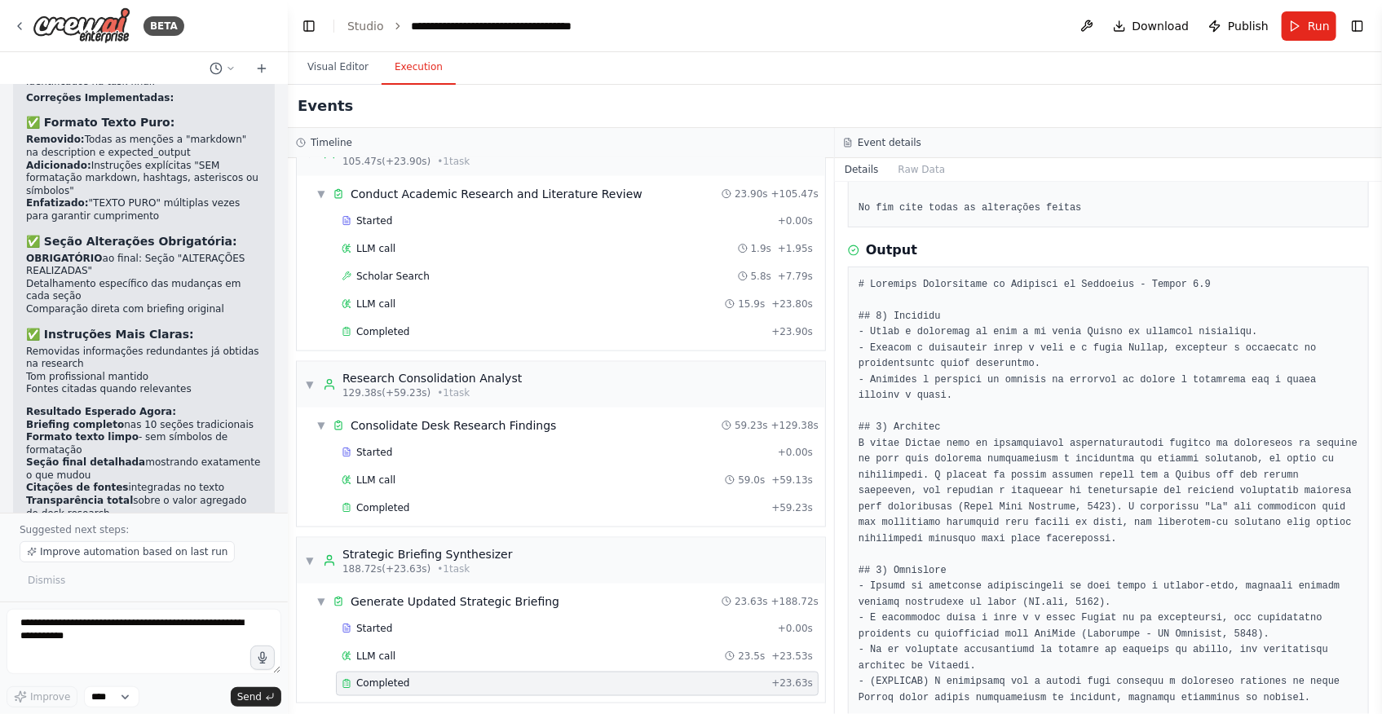
scroll to position [1367, 0]
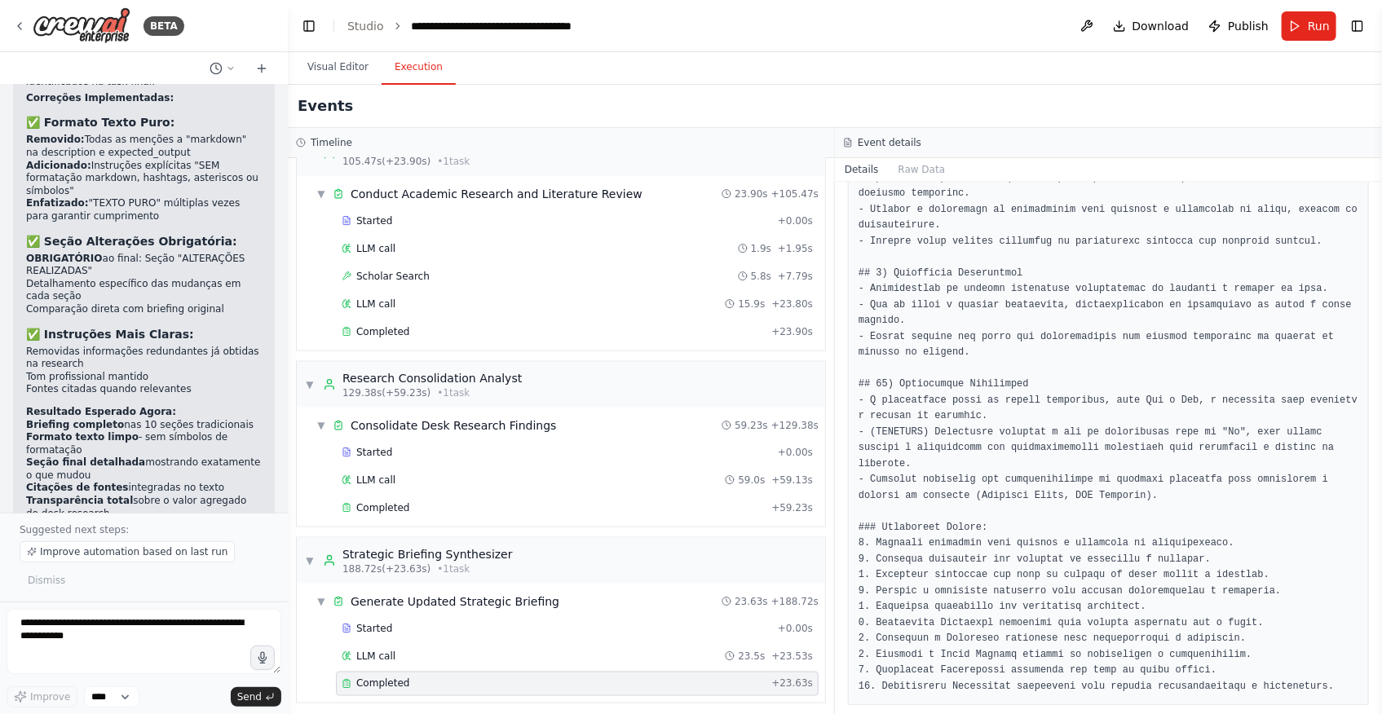
click at [329, 71] on button "Visual Editor" at bounding box center [337, 68] width 87 height 34
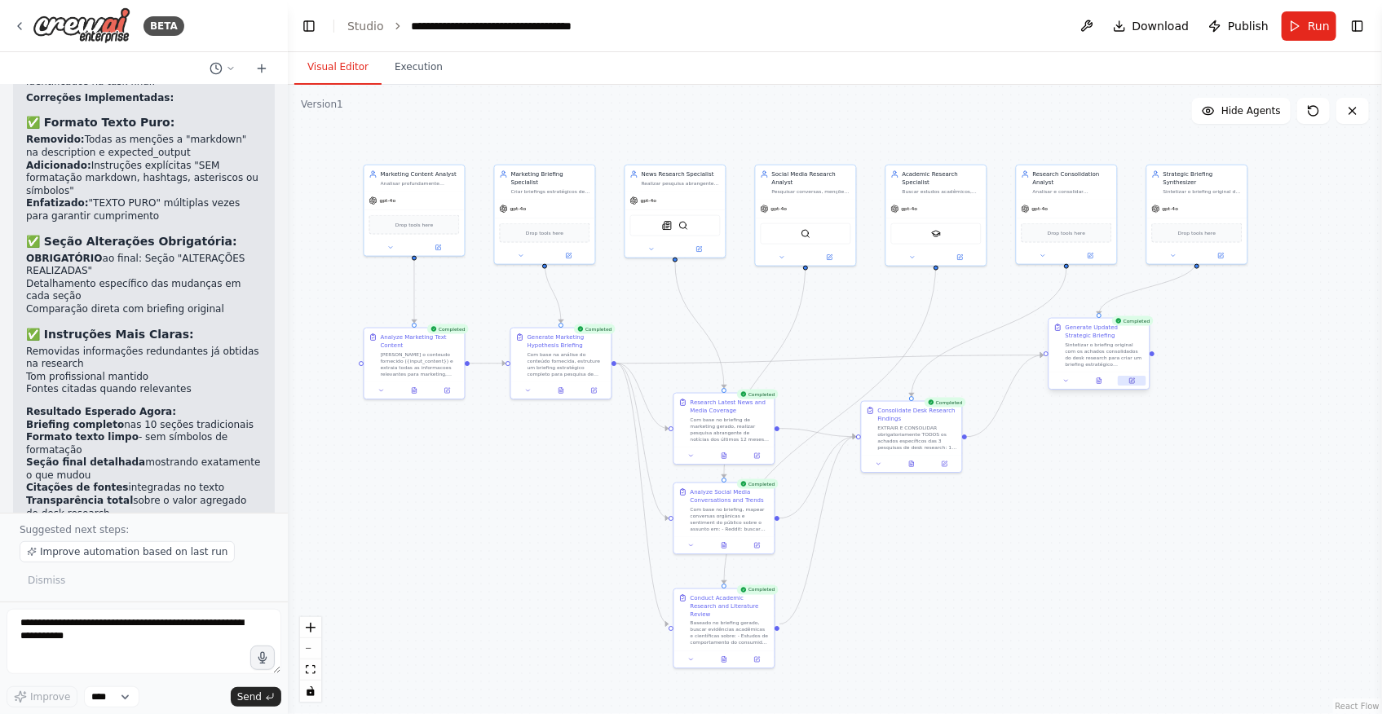
click at [1133, 378] on icon at bounding box center [1133, 380] width 4 height 4
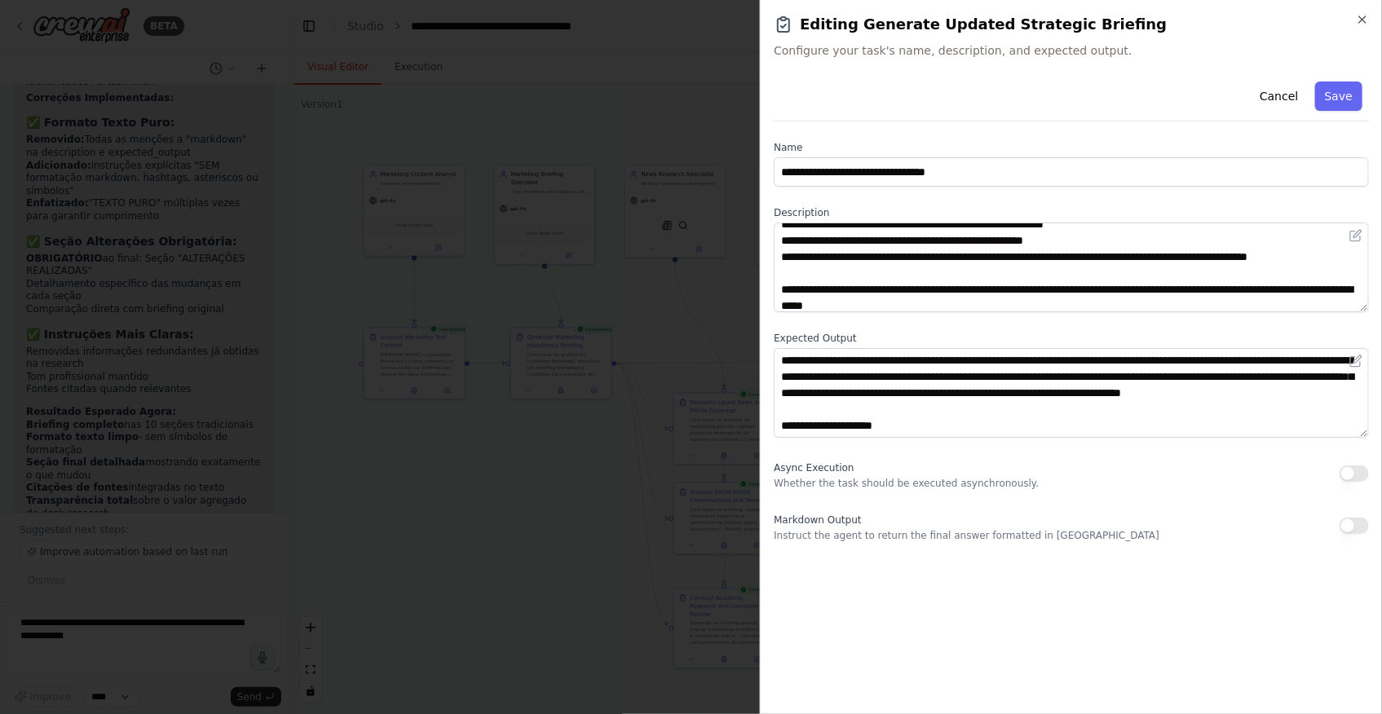
scroll to position [228, 0]
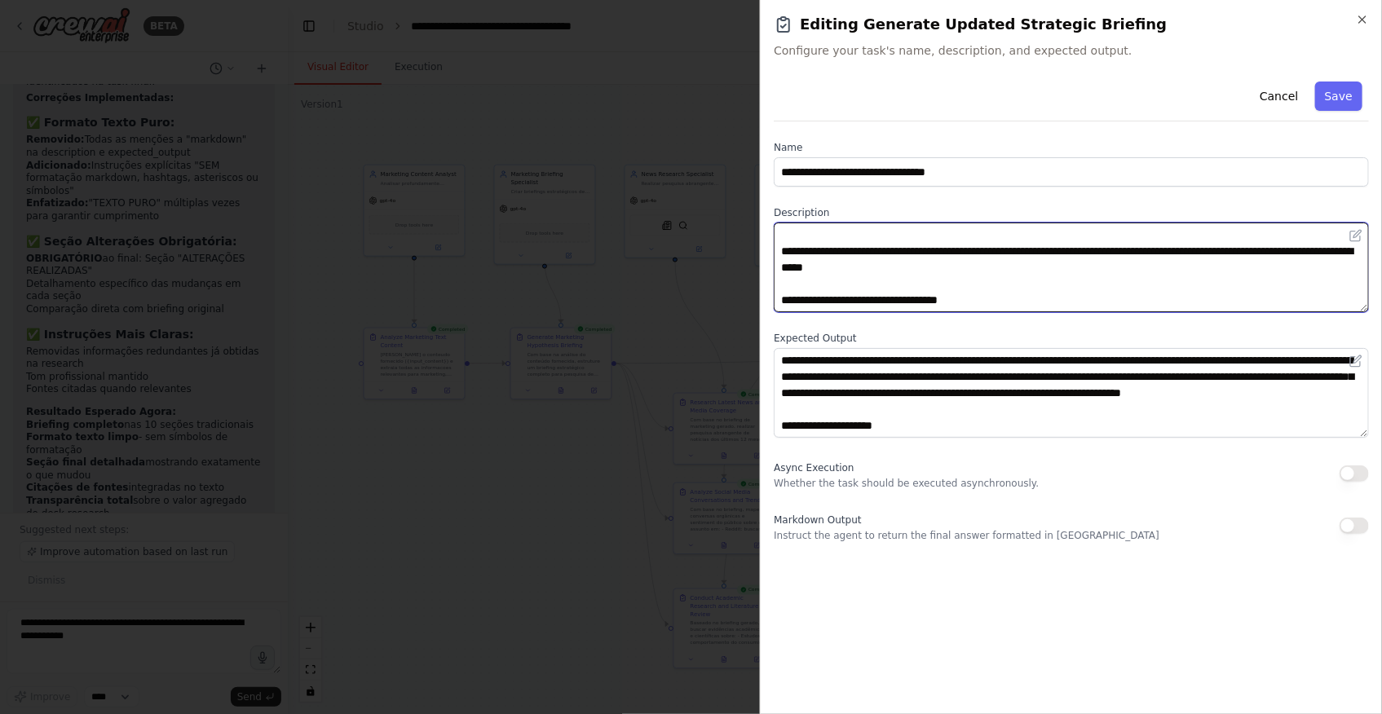
drag, startPoint x: 1002, startPoint y: 302, endPoint x: 961, endPoint y: 302, distance: 40.8
click at [961, 302] on textarea "**********" at bounding box center [1071, 268] width 595 height 90
click at [834, 298] on textarea "**********" at bounding box center [1071, 268] width 595 height 90
type textarea "**********"
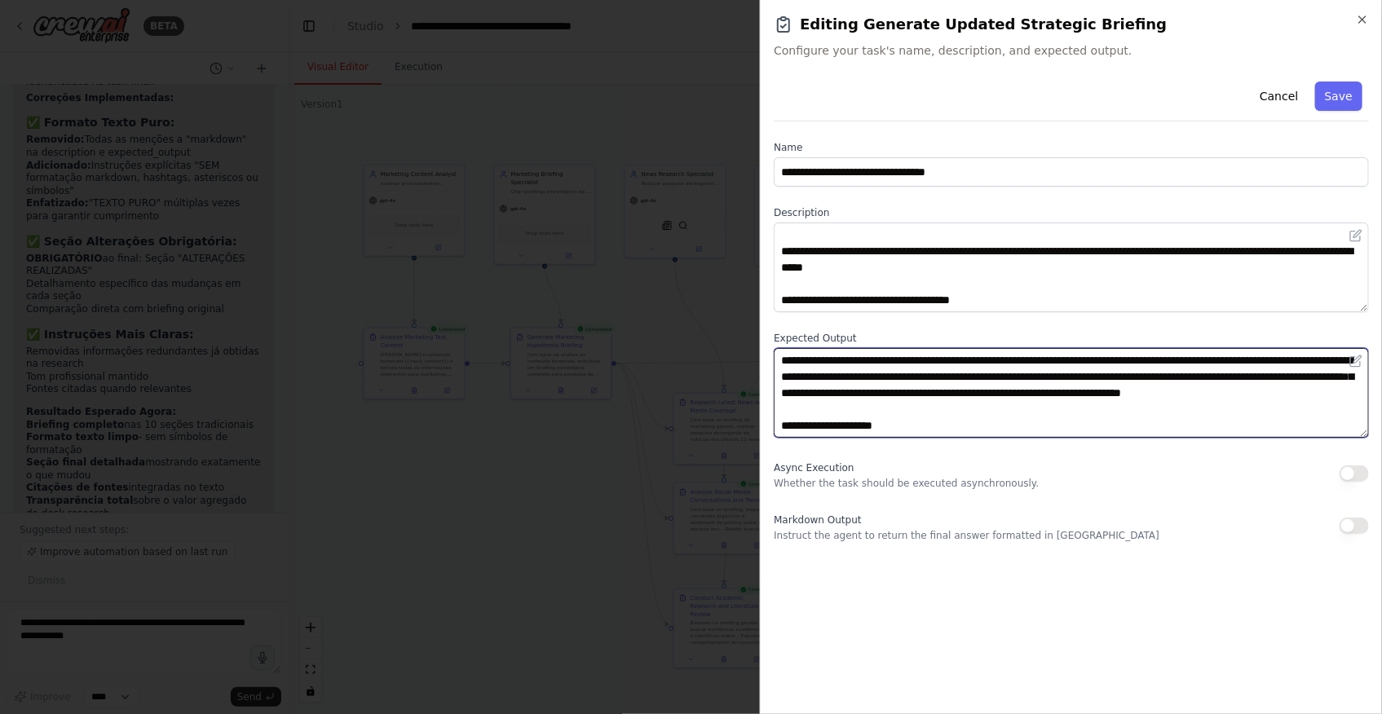
drag, startPoint x: 926, startPoint y: 424, endPoint x: 729, endPoint y: 427, distance: 197.3
click at [729, 427] on body "BETA eu quero uma crew que gere briefings sobre hipoteses no contexto de um tim…" at bounding box center [691, 357] width 1382 height 714
type textarea "**********"
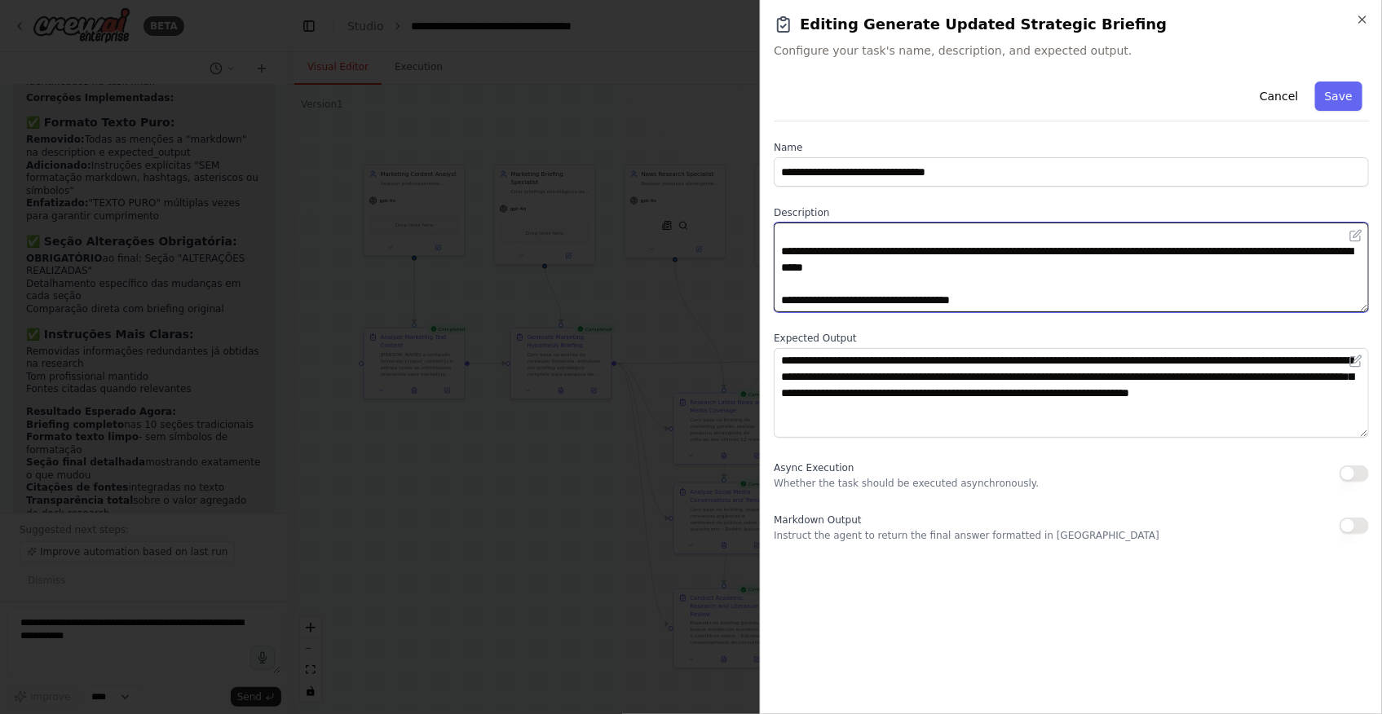
click at [1032, 307] on textarea "**********" at bounding box center [1071, 268] width 595 height 90
paste textarea "**********"
drag, startPoint x: 1224, startPoint y: 301, endPoint x: 988, endPoint y: 306, distance: 235.7
click at [988, 306] on textarea at bounding box center [1071, 268] width 595 height 90
type textarea "**********"
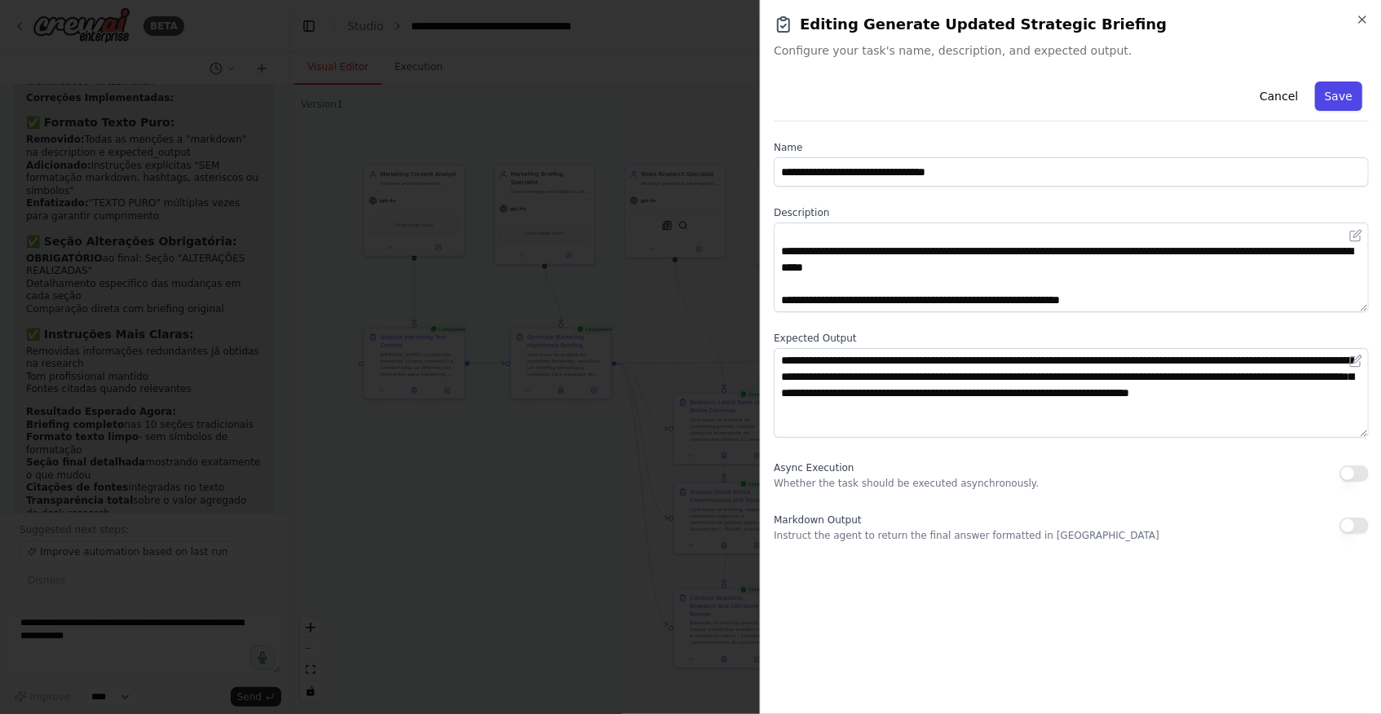
click at [1353, 99] on button "Save" at bounding box center [1338, 96] width 47 height 29
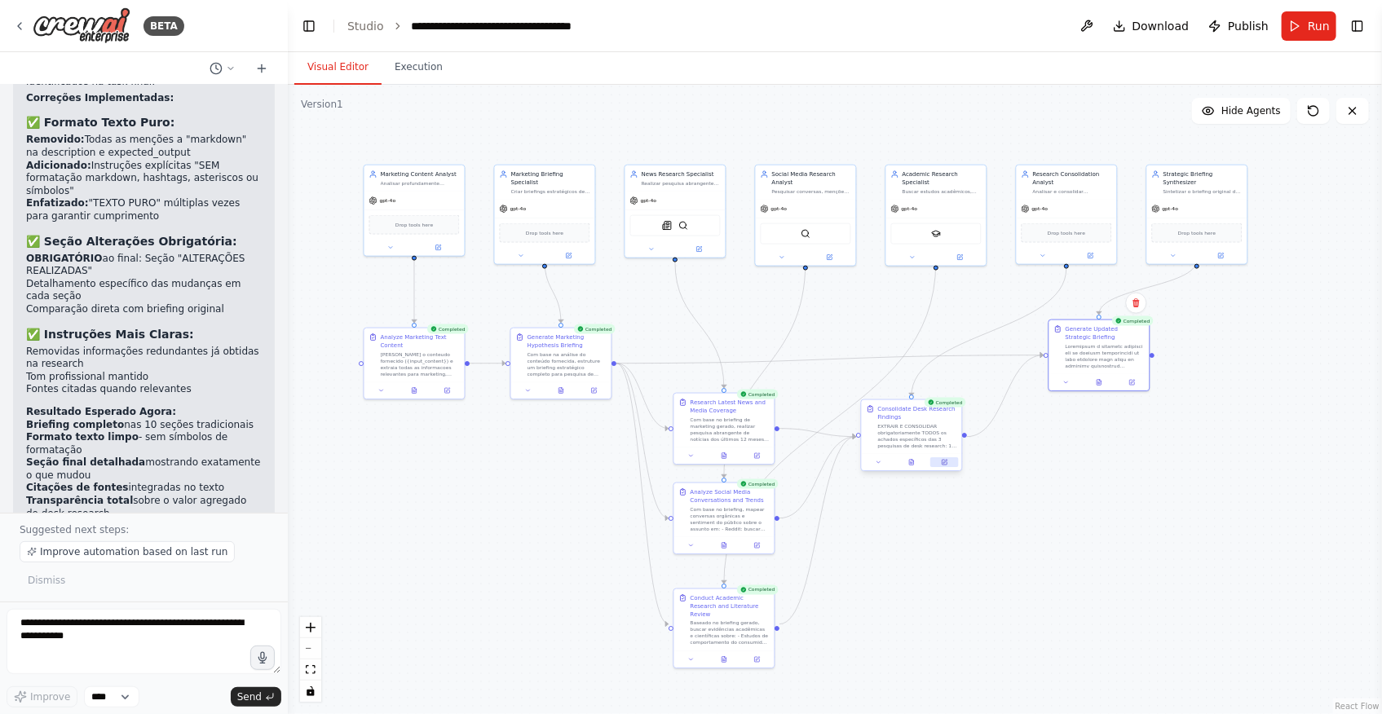
click at [945, 465] on button at bounding box center [944, 462] width 28 height 10
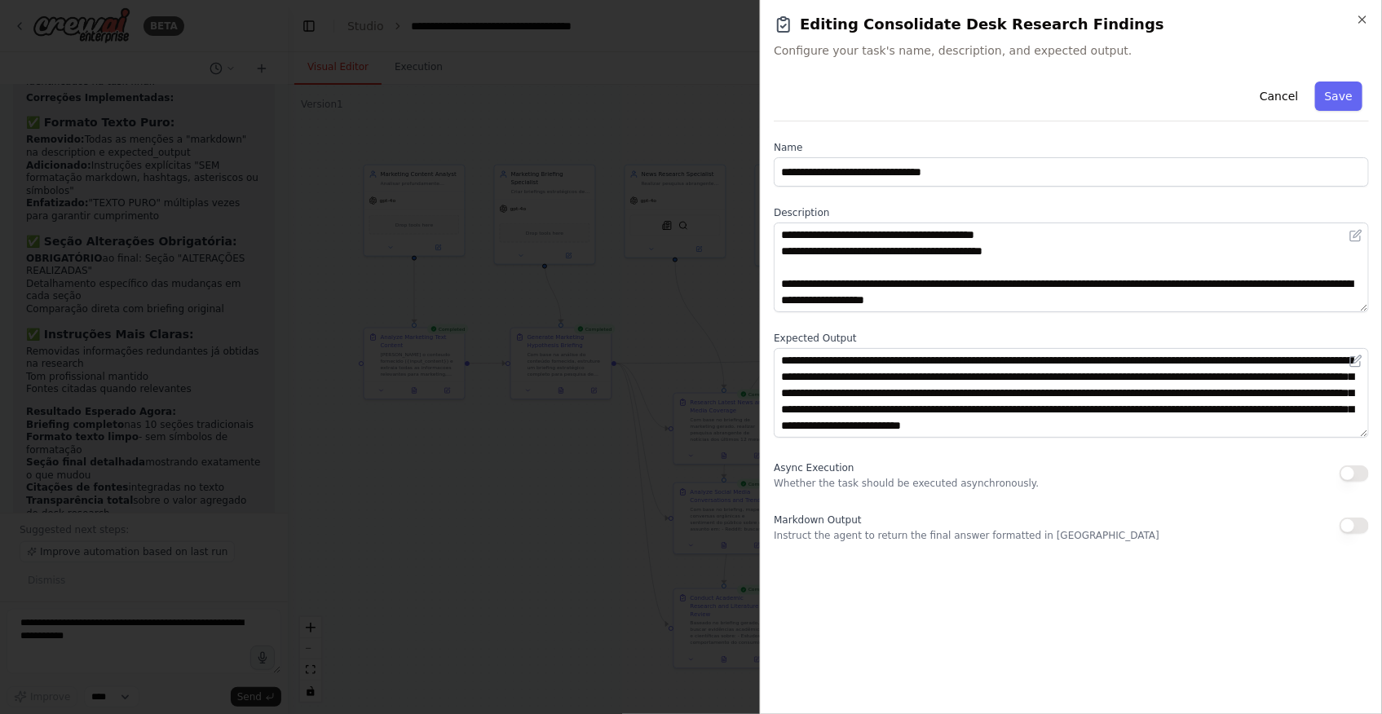
scroll to position [212, 0]
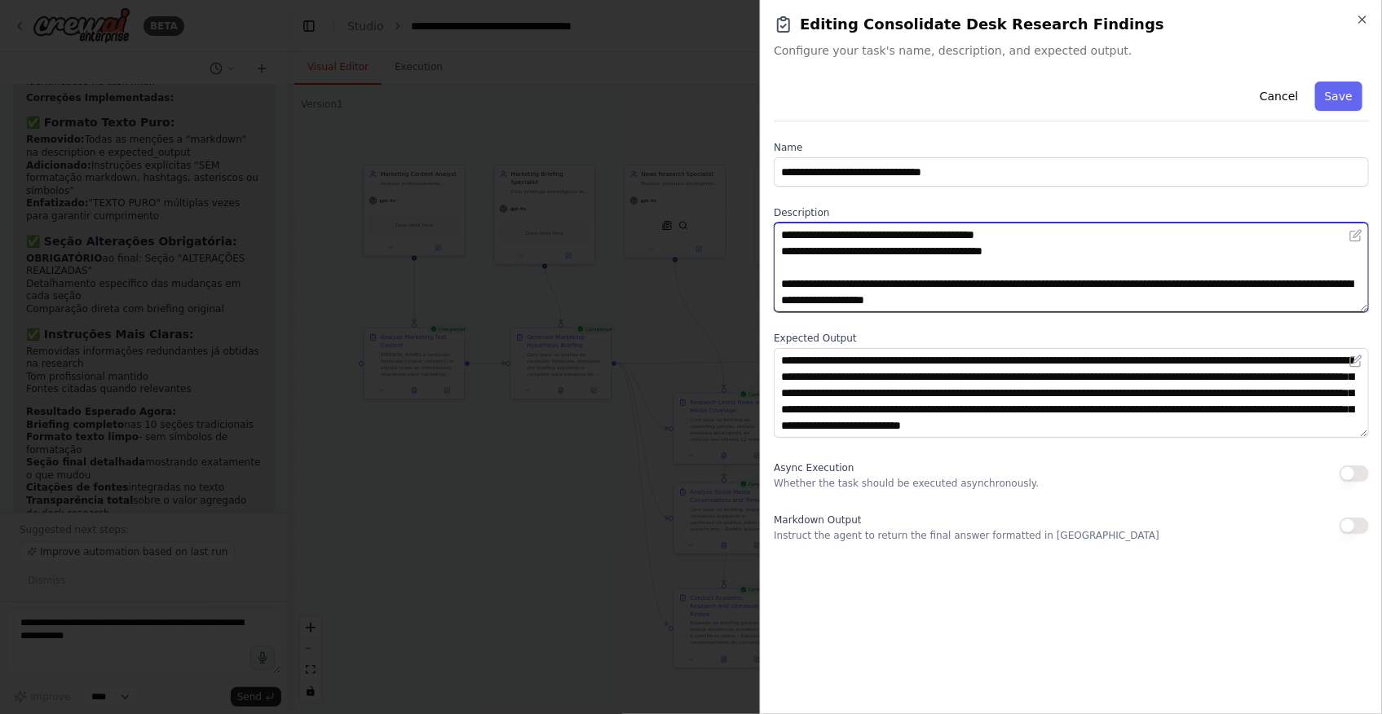
click at [1075, 289] on textarea "**********" at bounding box center [1071, 268] width 595 height 90
click at [1161, 301] on textarea "**********" at bounding box center [1071, 268] width 595 height 90
paste textarea "**********"
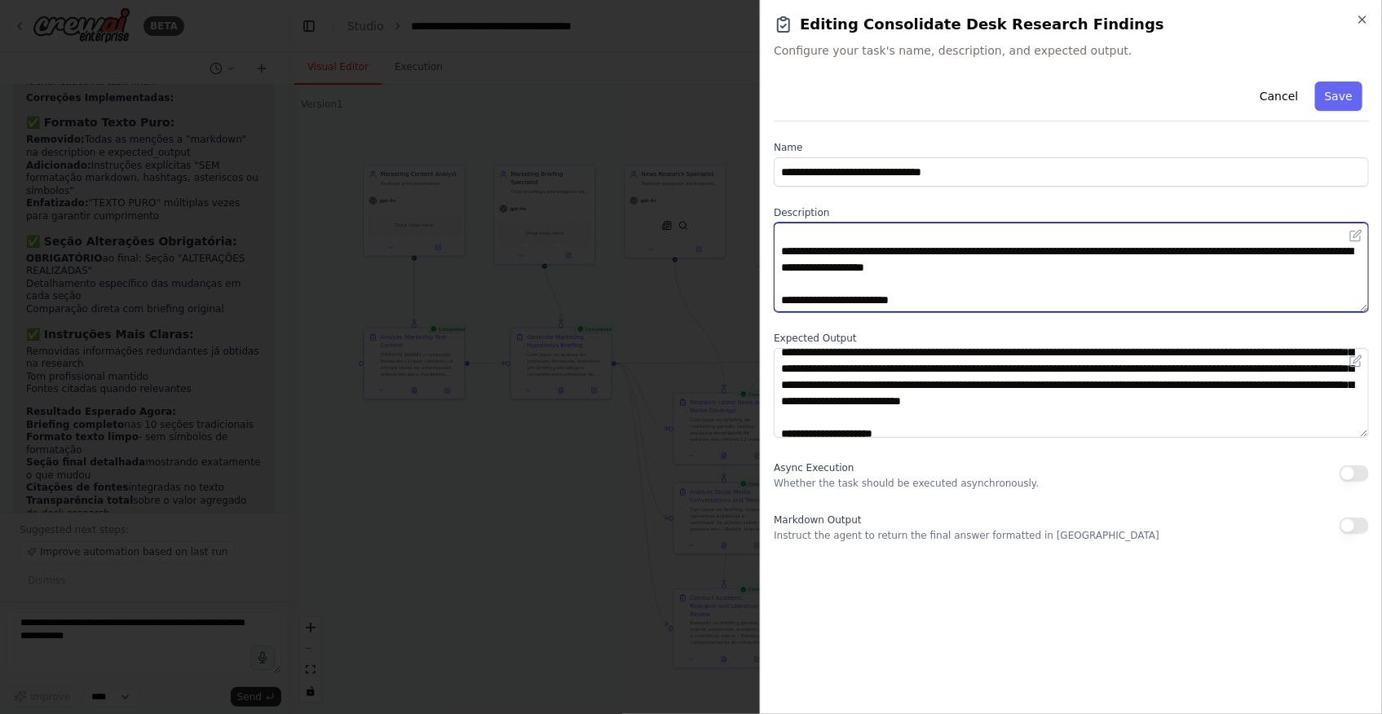
scroll to position [49, 0]
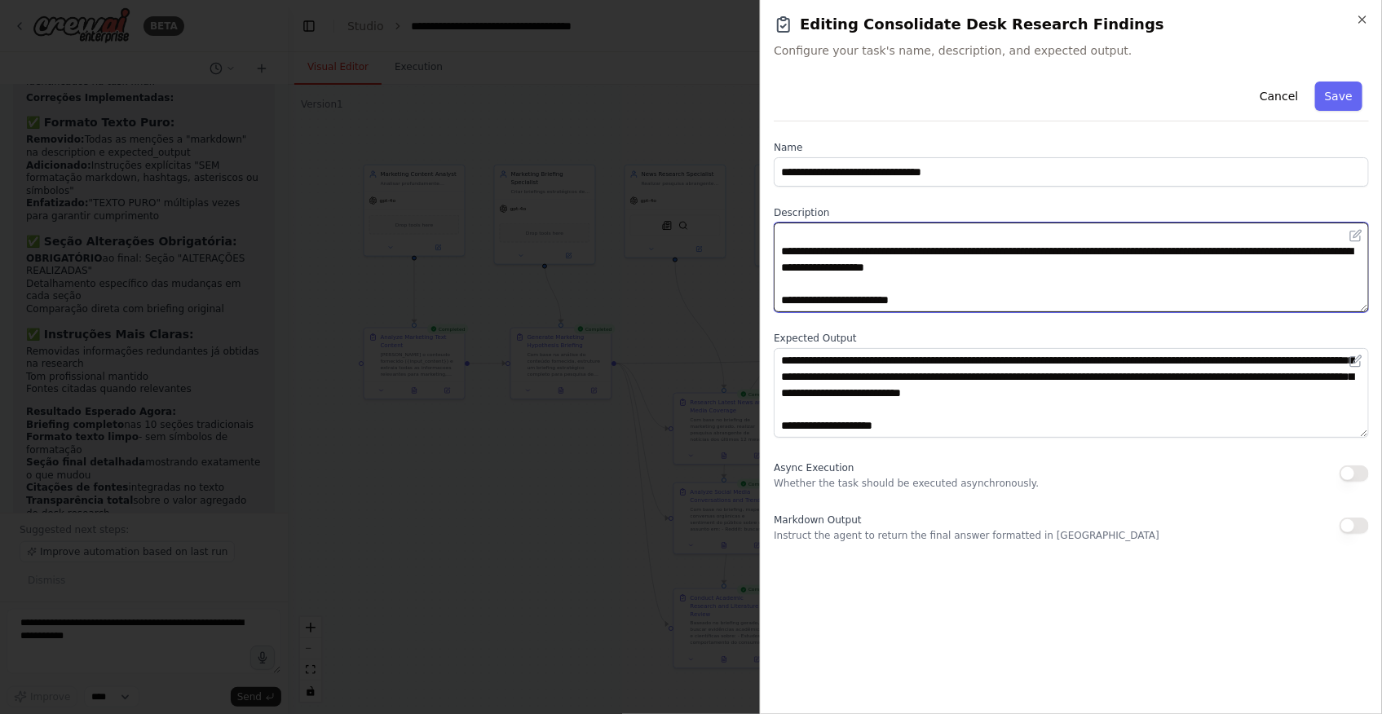
type textarea "**********"
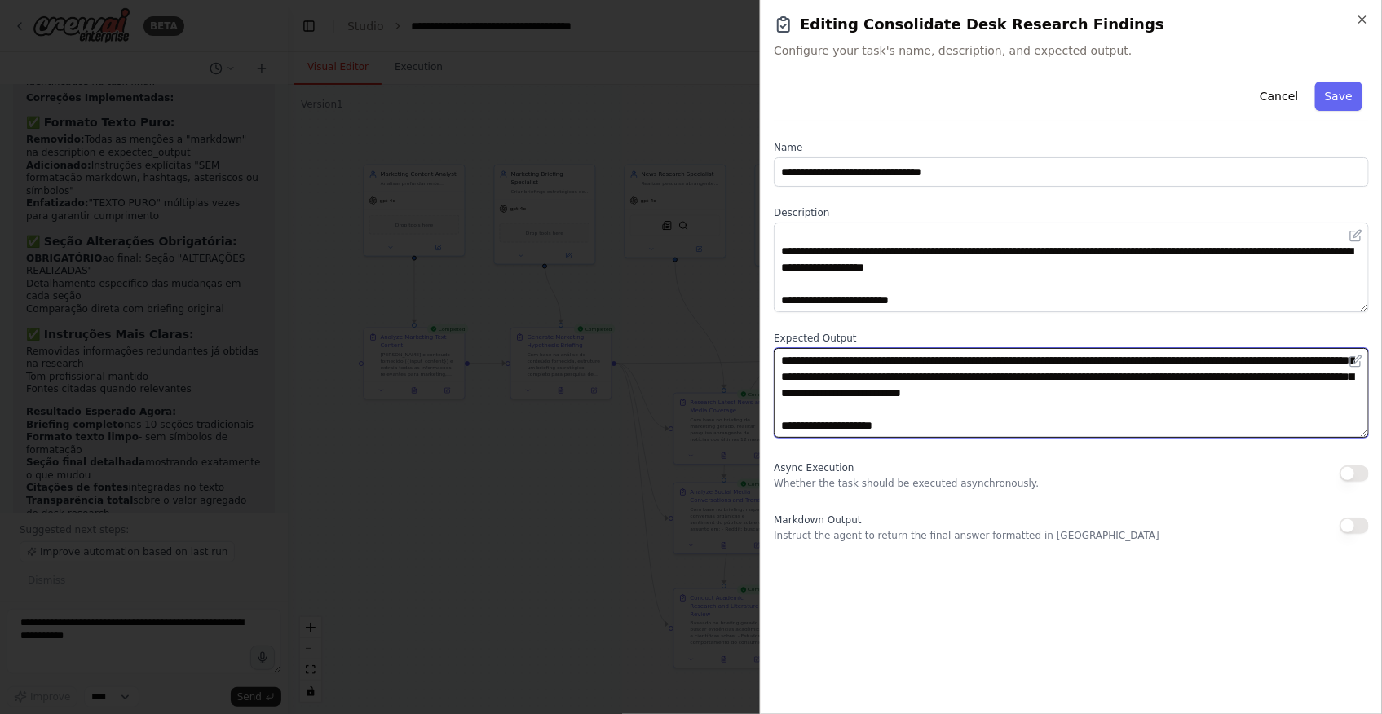
drag, startPoint x: 938, startPoint y: 428, endPoint x: 772, endPoint y: 421, distance: 165.7
click at [772, 421] on div "**********" at bounding box center [1071, 357] width 622 height 714
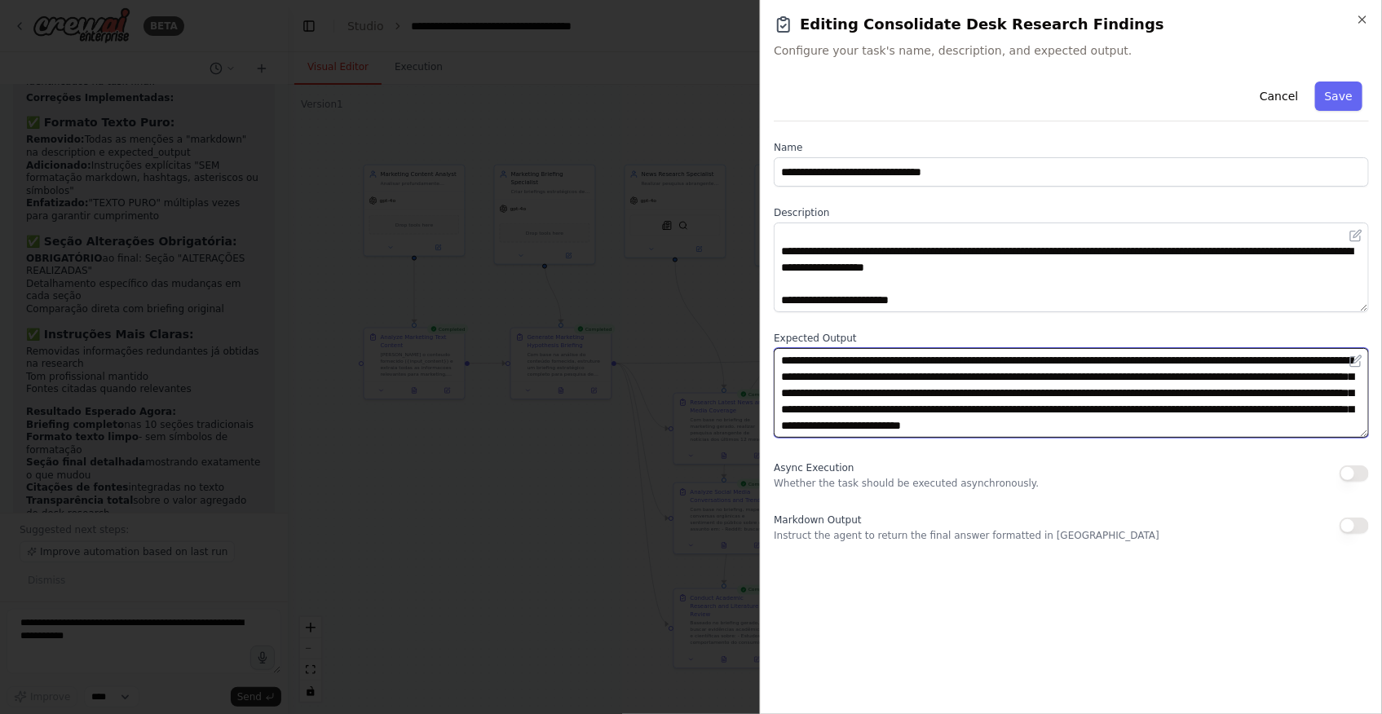
scroll to position [16, 0]
type textarea "**********"
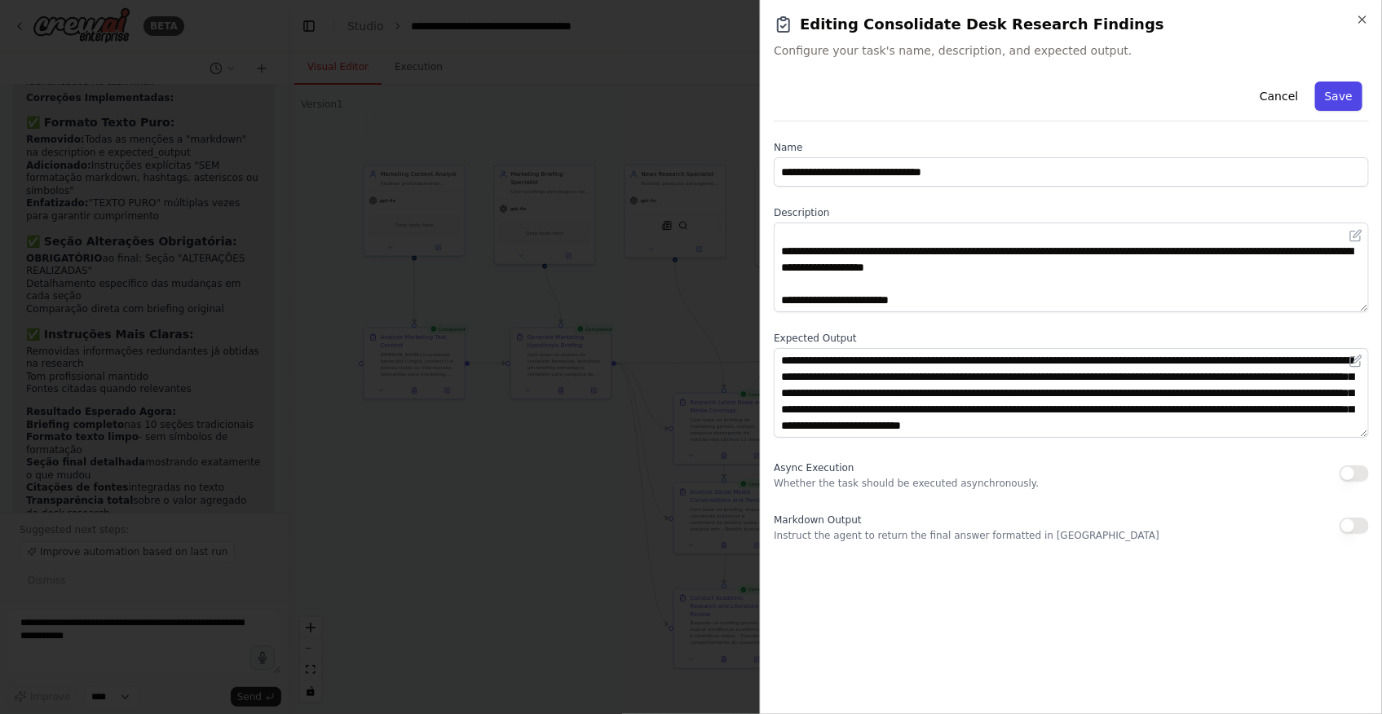
click at [1340, 93] on button "Save" at bounding box center [1338, 96] width 47 height 29
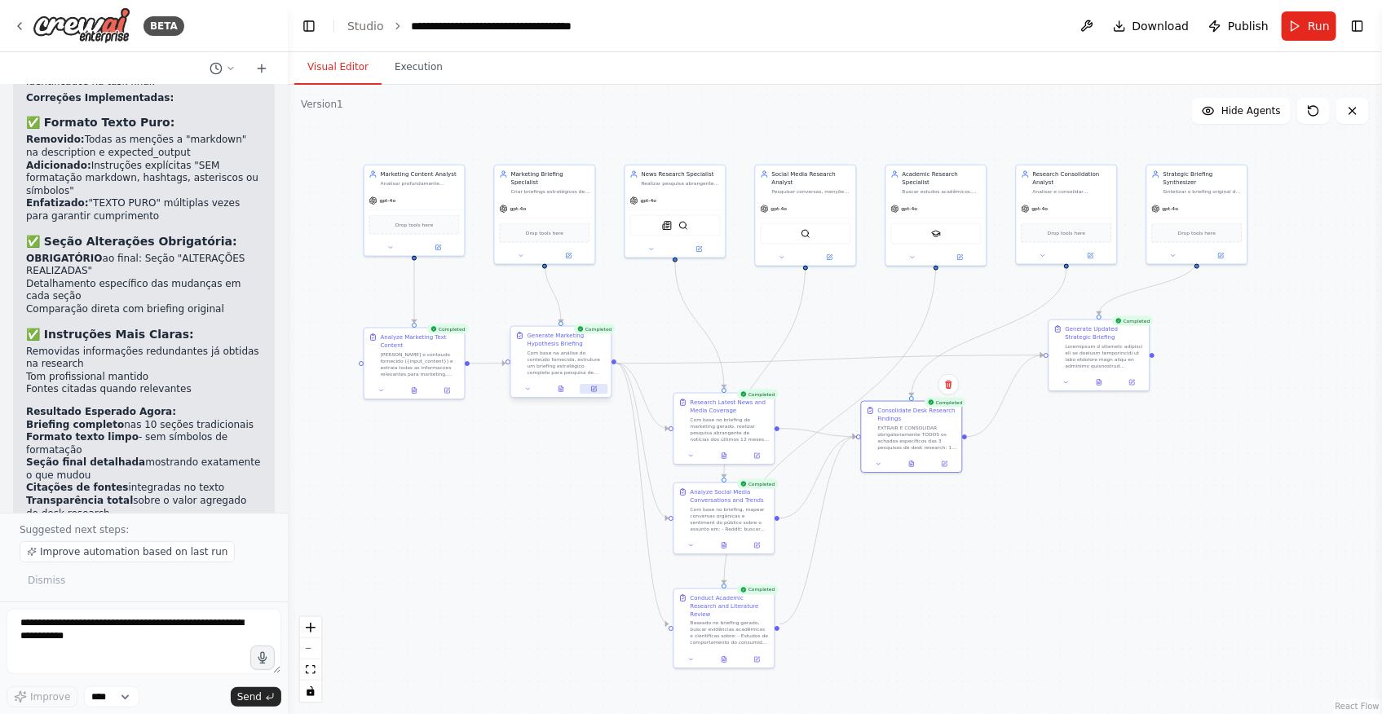
click at [595, 384] on button at bounding box center [594, 389] width 28 height 10
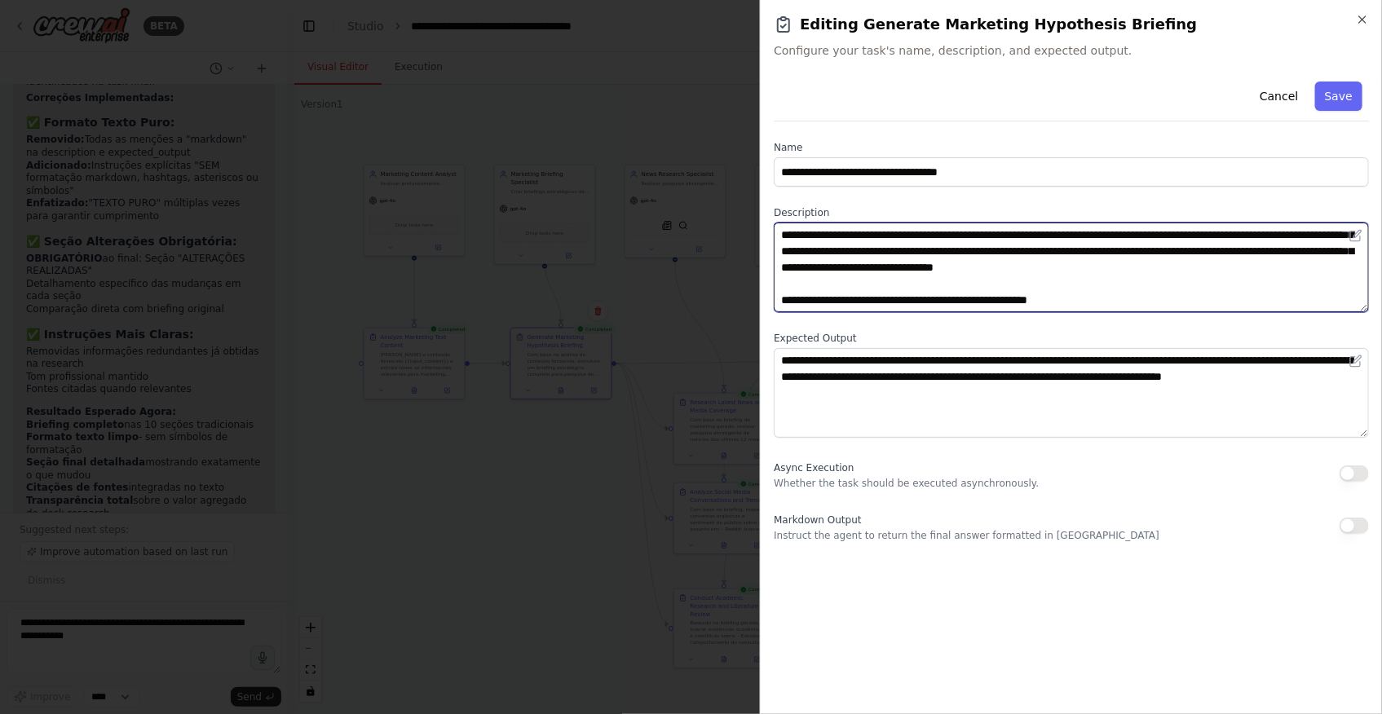
click at [1177, 298] on textarea "**********" at bounding box center [1071, 268] width 595 height 90
paste textarea "**********"
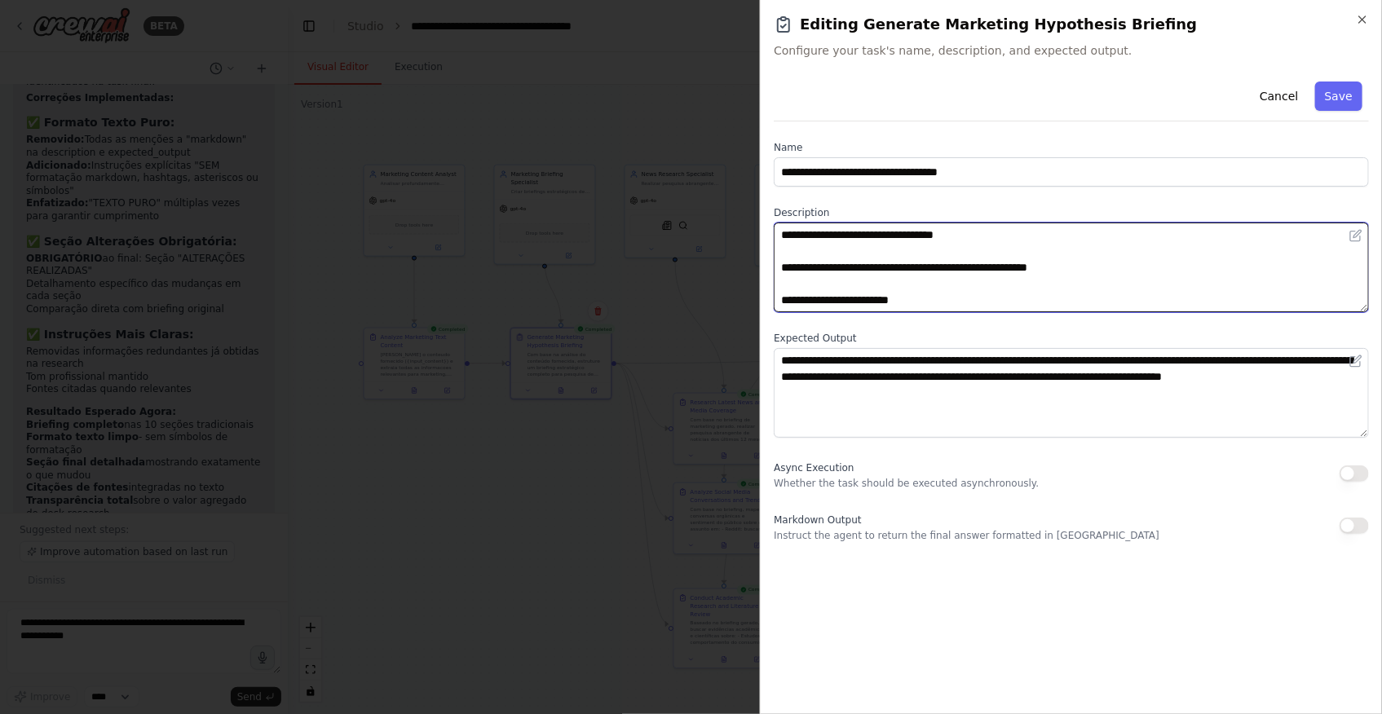
type textarea "**********"
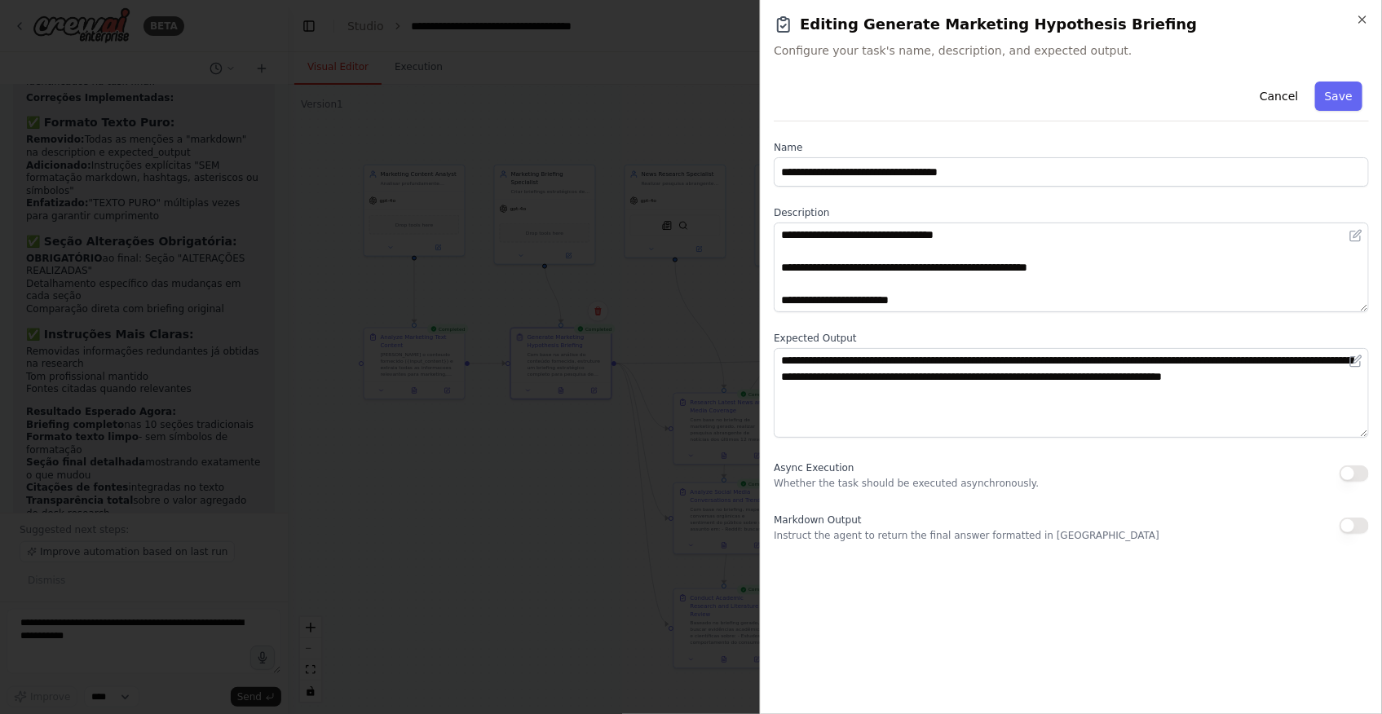
click at [1344, 112] on div "Cancel Save" at bounding box center [1071, 98] width 595 height 46
click at [1345, 104] on button "Save" at bounding box center [1338, 96] width 47 height 29
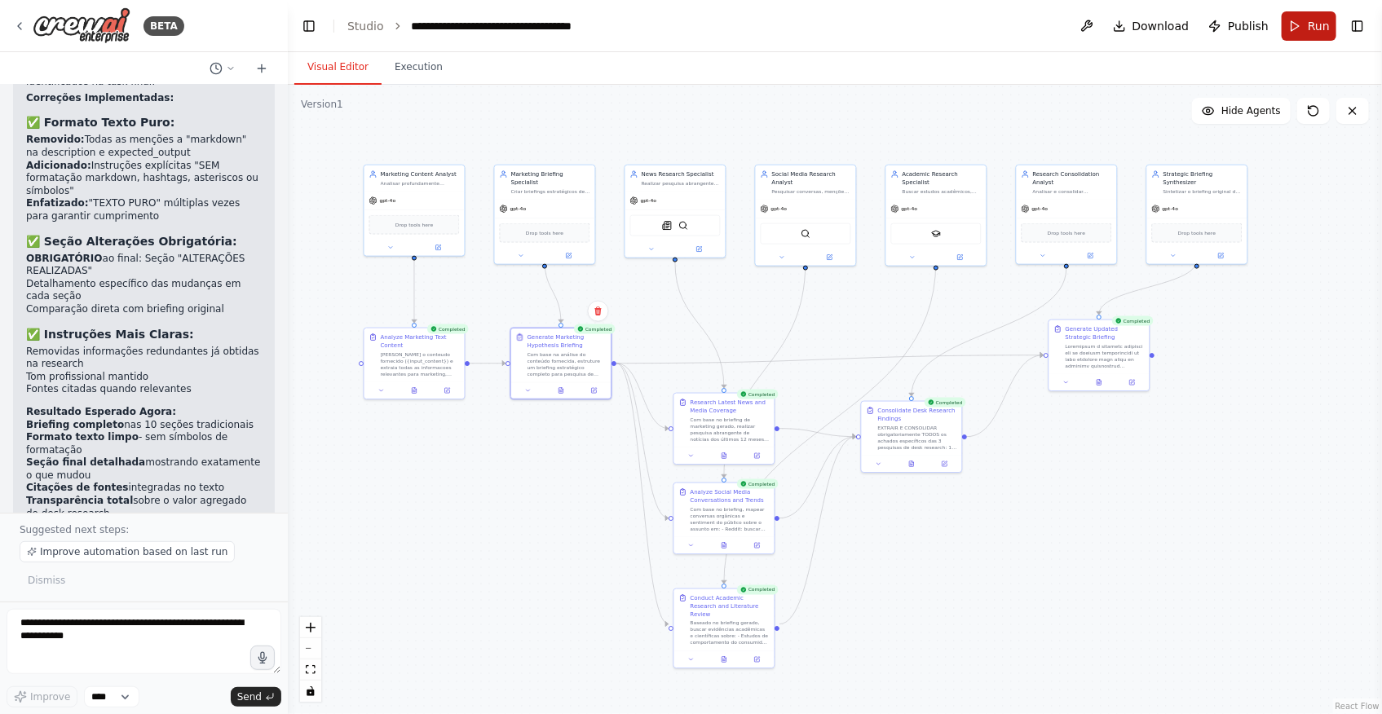
click at [1315, 18] on span "Run" at bounding box center [1319, 26] width 22 height 16
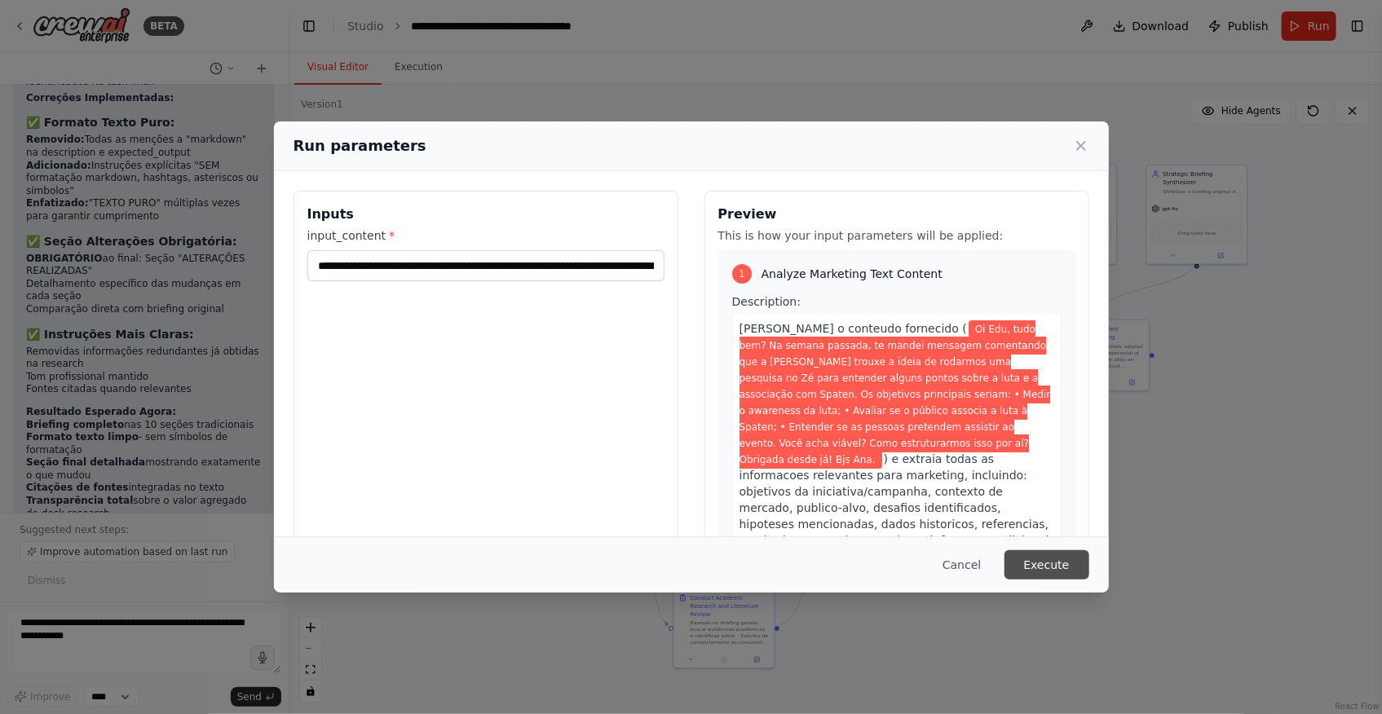
click at [1043, 554] on button "Execute" at bounding box center [1047, 564] width 85 height 29
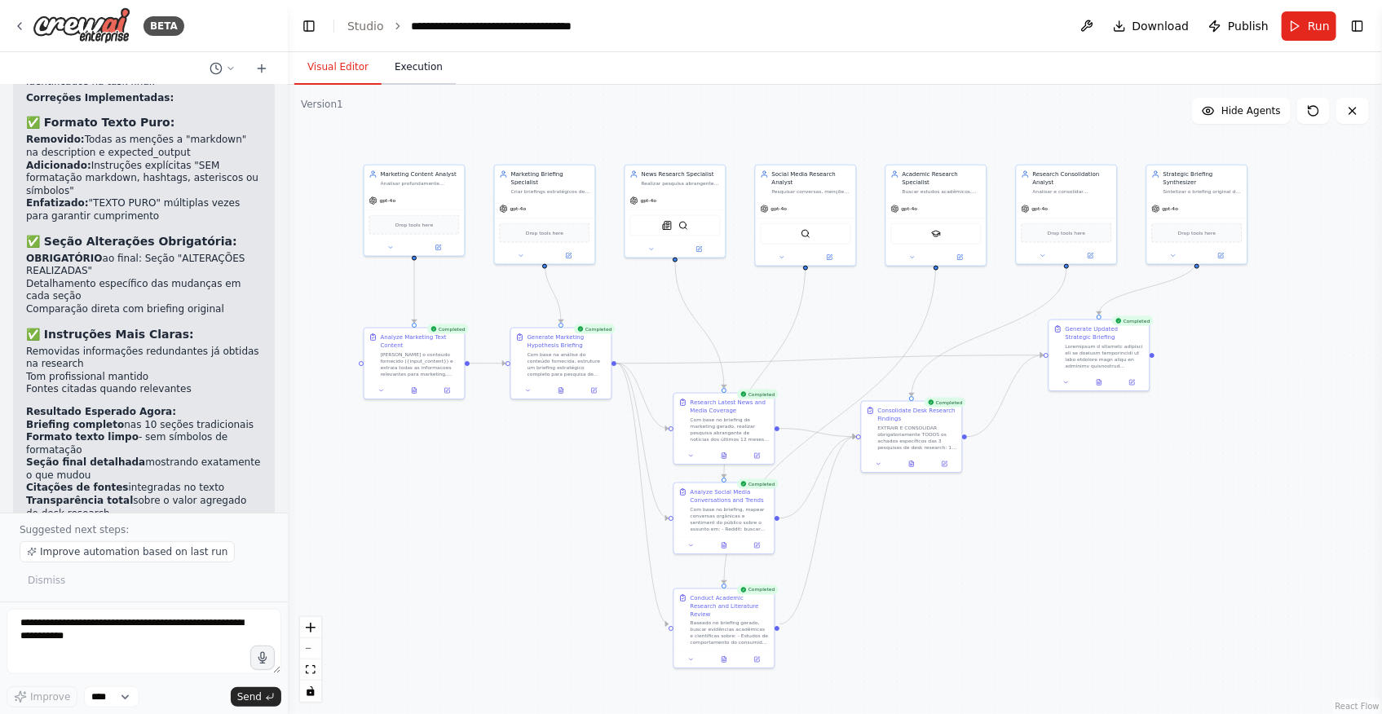
click at [430, 74] on button "Execution" at bounding box center [419, 68] width 74 height 34
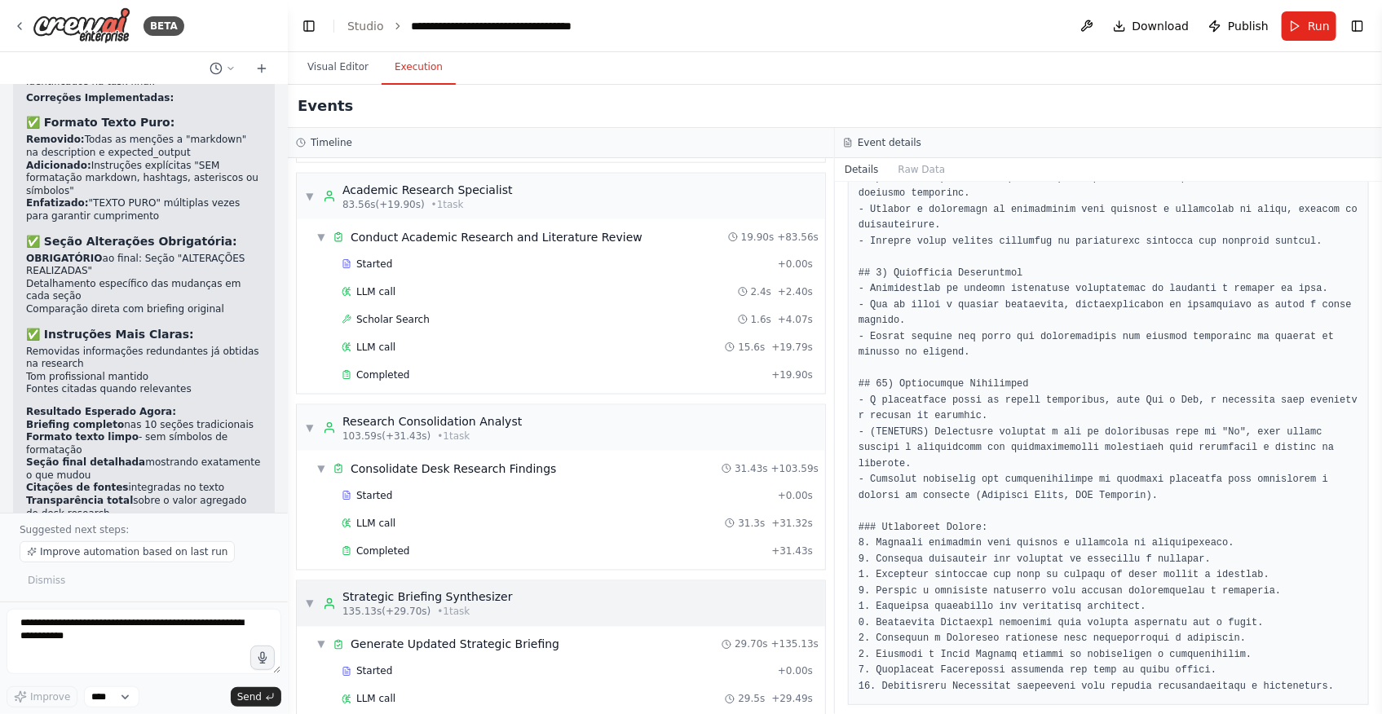
scroll to position [1128, 0]
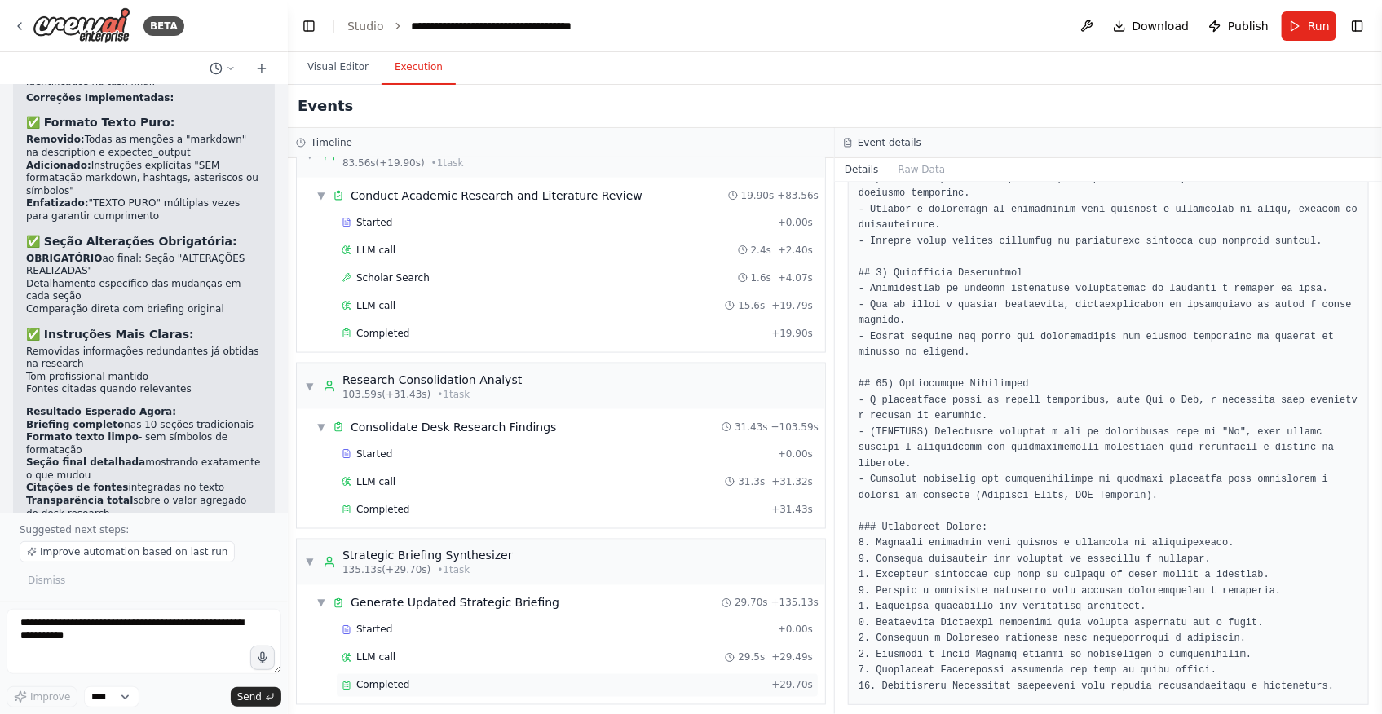
click at [523, 673] on div "Completed + 29.70s" at bounding box center [577, 685] width 483 height 24
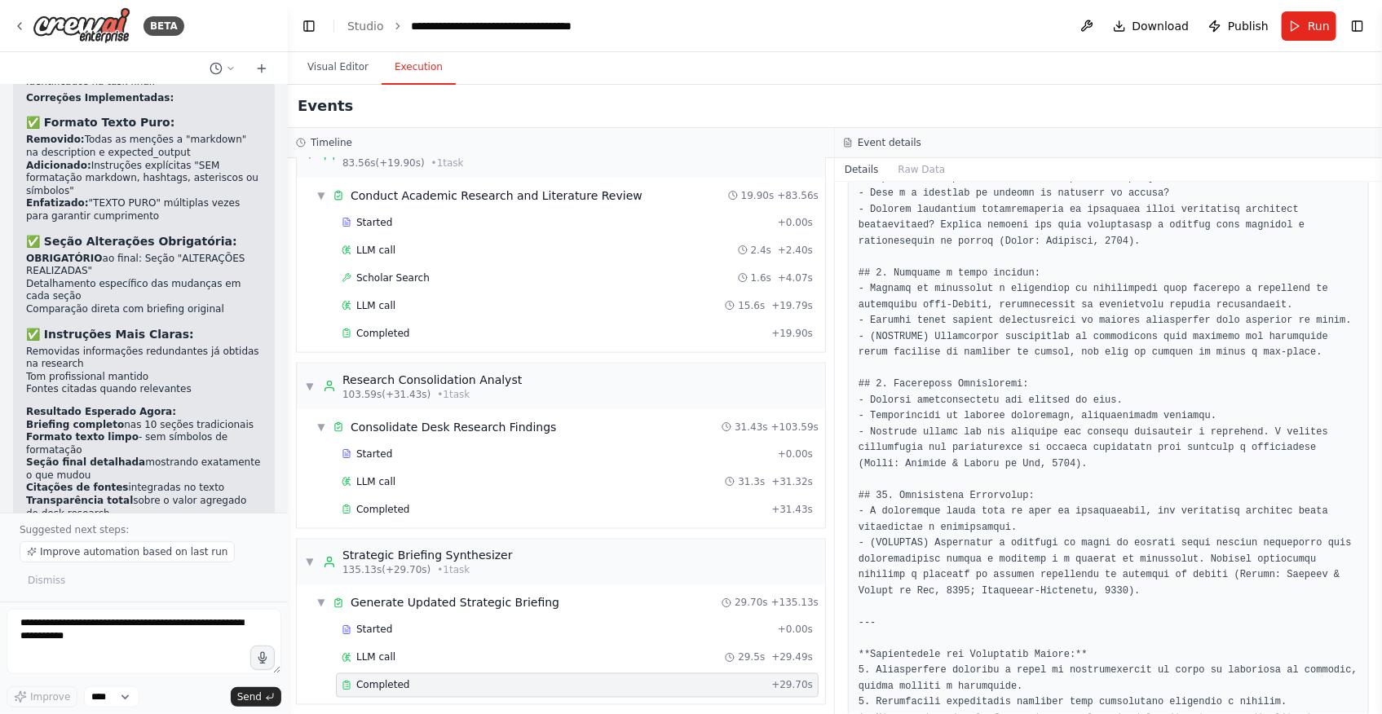
click at [962, 586] on pre at bounding box center [1109, 59] width 500 height 1558
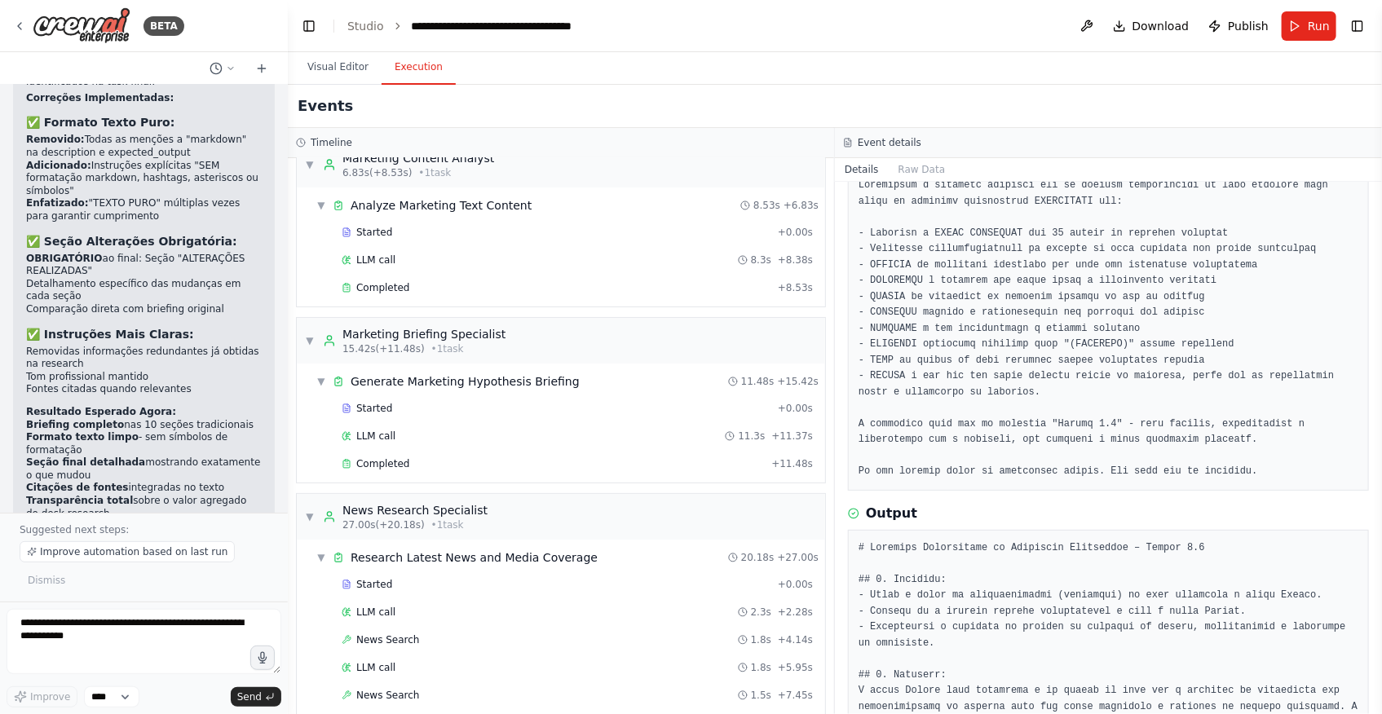
scroll to position [0, 0]
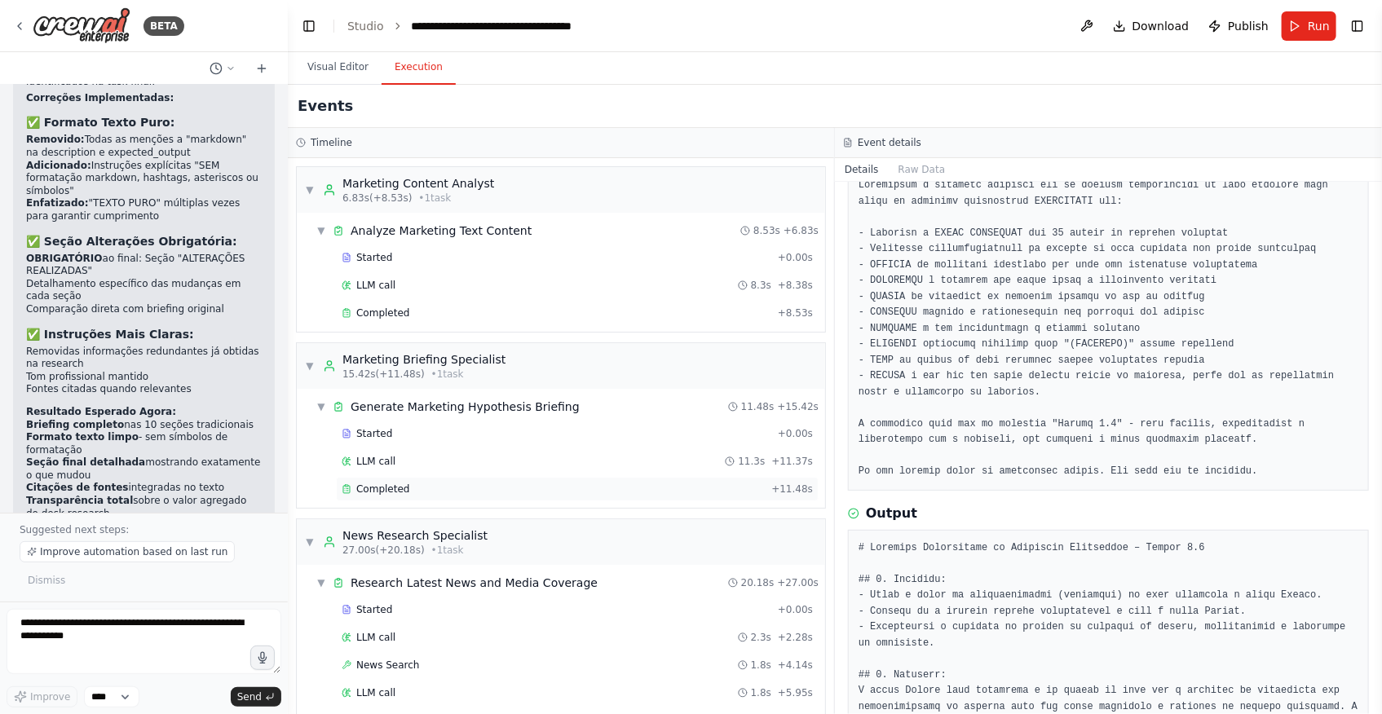
click at [400, 488] on span "Completed" at bounding box center [382, 489] width 53 height 13
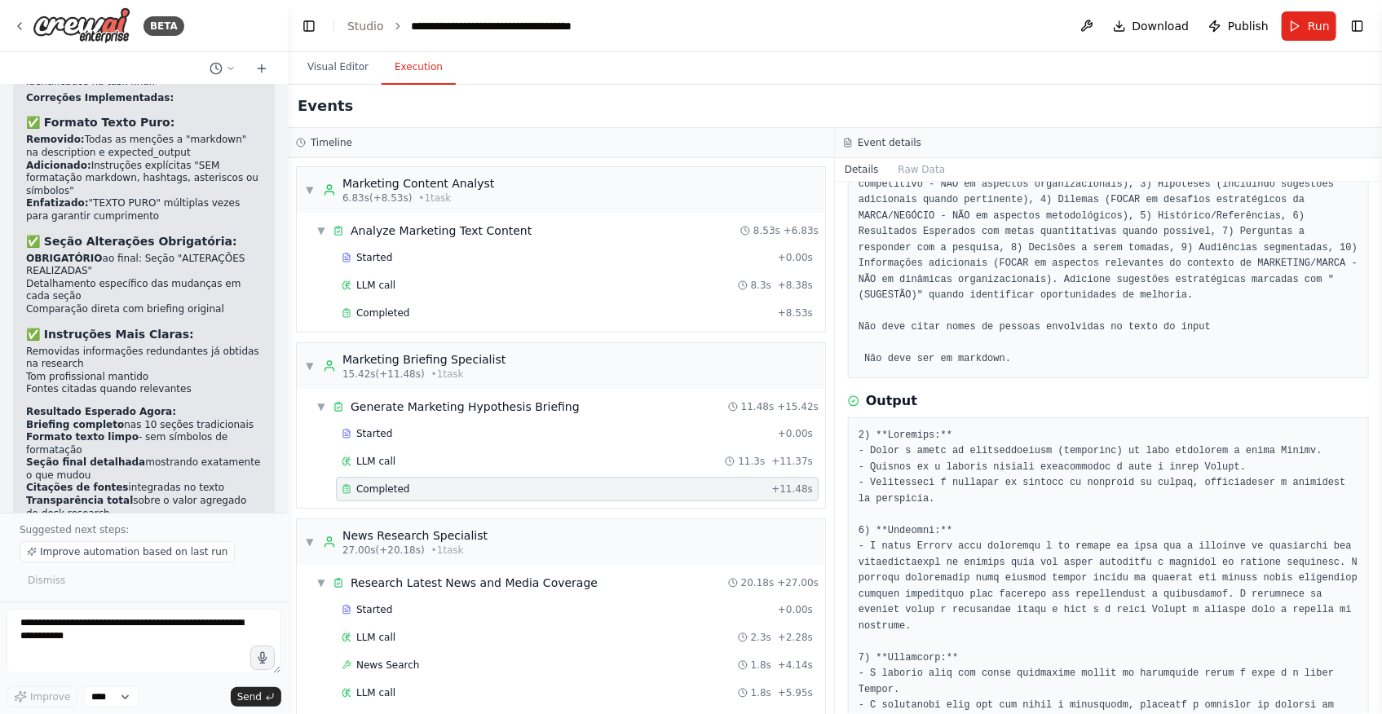
scroll to position [180, 0]
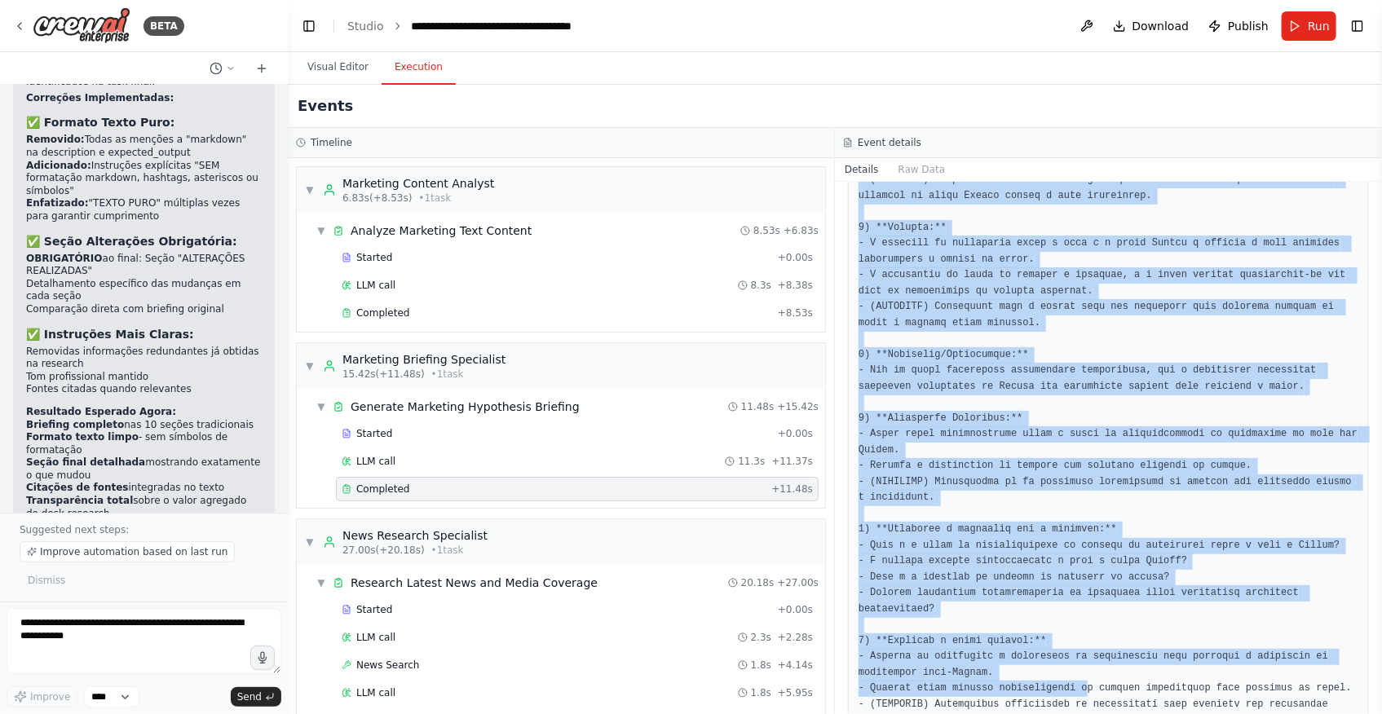
scroll to position [873, 0]
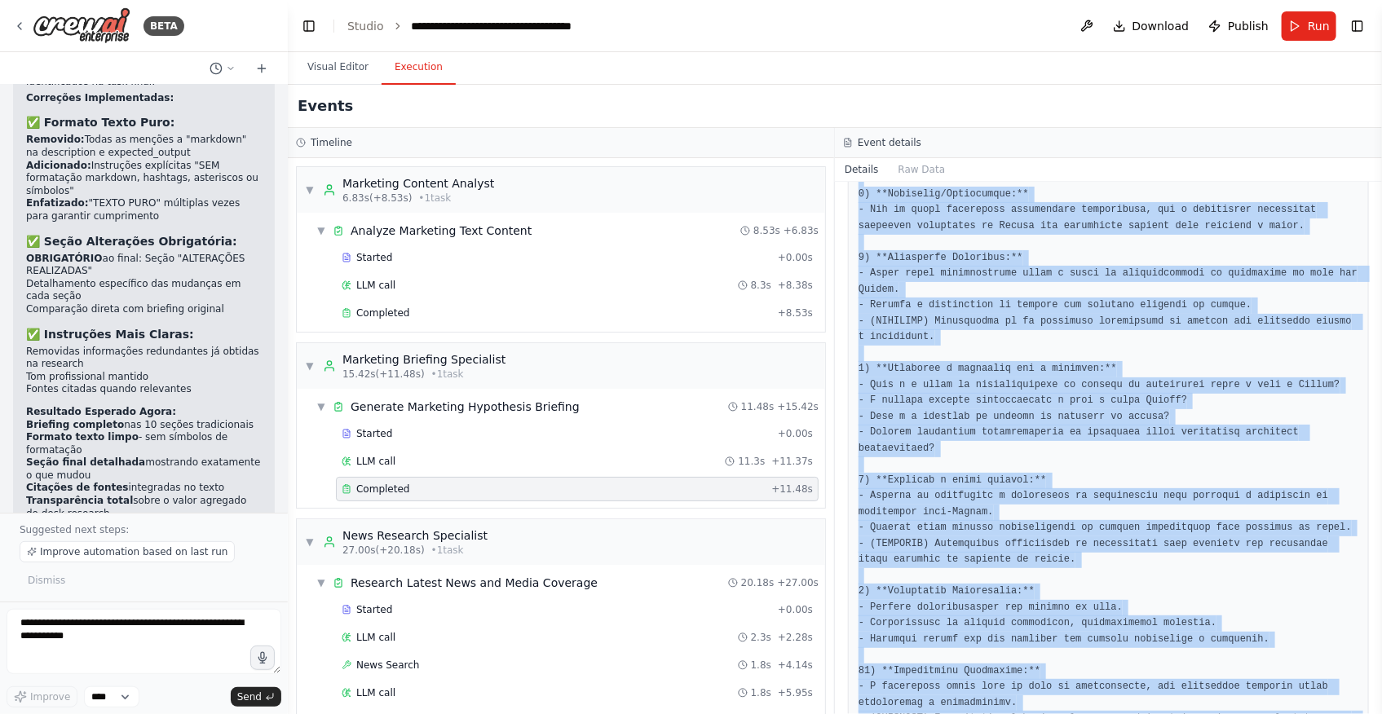
drag, startPoint x: 851, startPoint y: 395, endPoint x: 1192, endPoint y: 667, distance: 436.3
click at [1192, 667] on div at bounding box center [1108, 226] width 521 height 1055
copy pre "1) **Loremips:** - Dolor s ametc ad elitseddoeiusm (temporinc) ut labo etdolore…"
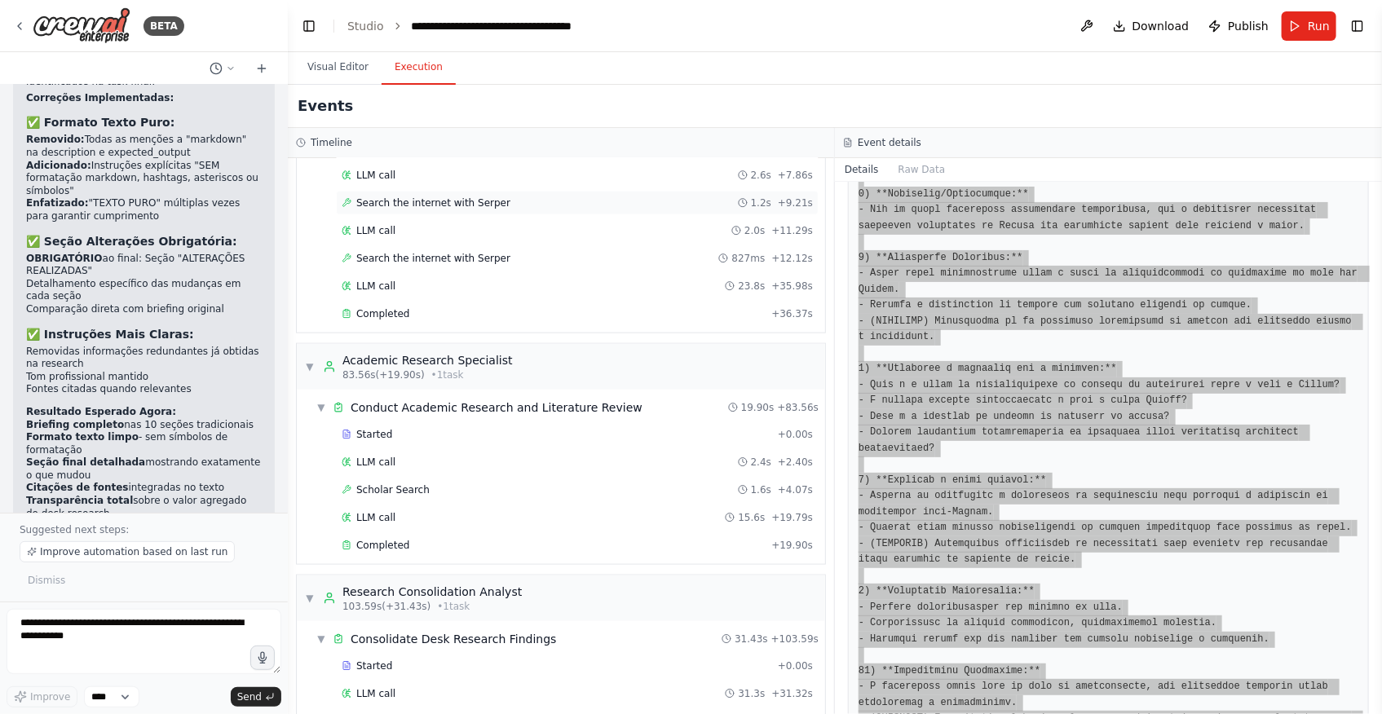
scroll to position [1128, 0]
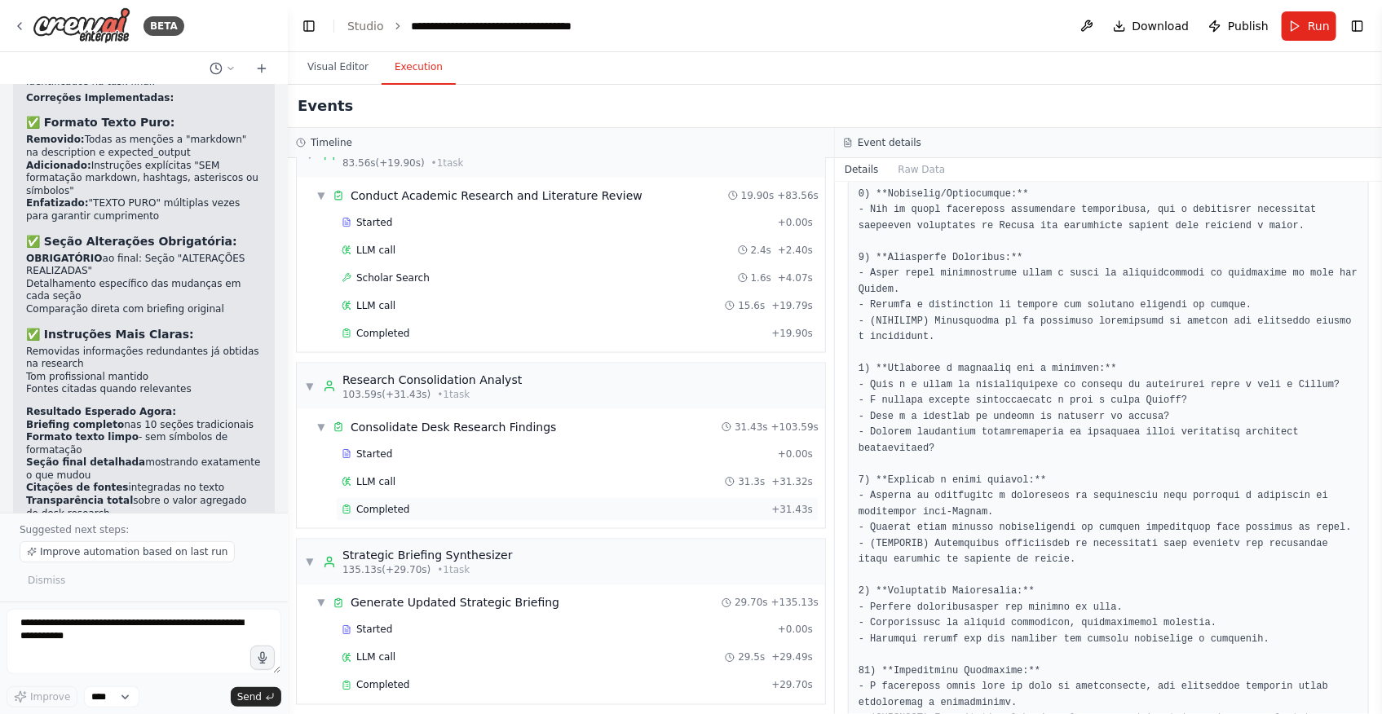
click at [380, 497] on div "Completed + 31.43s" at bounding box center [577, 509] width 483 height 24
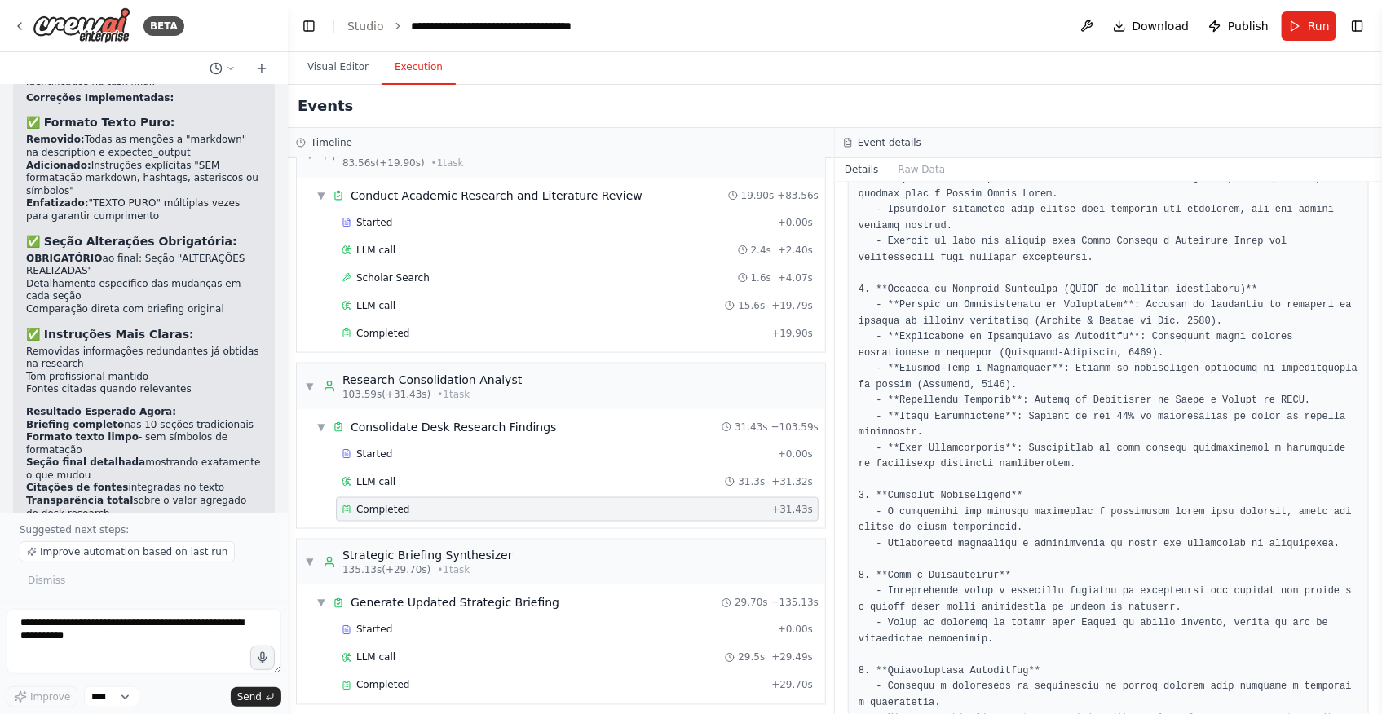
click at [1150, 404] on pre at bounding box center [1109, 520] width 500 height 1654
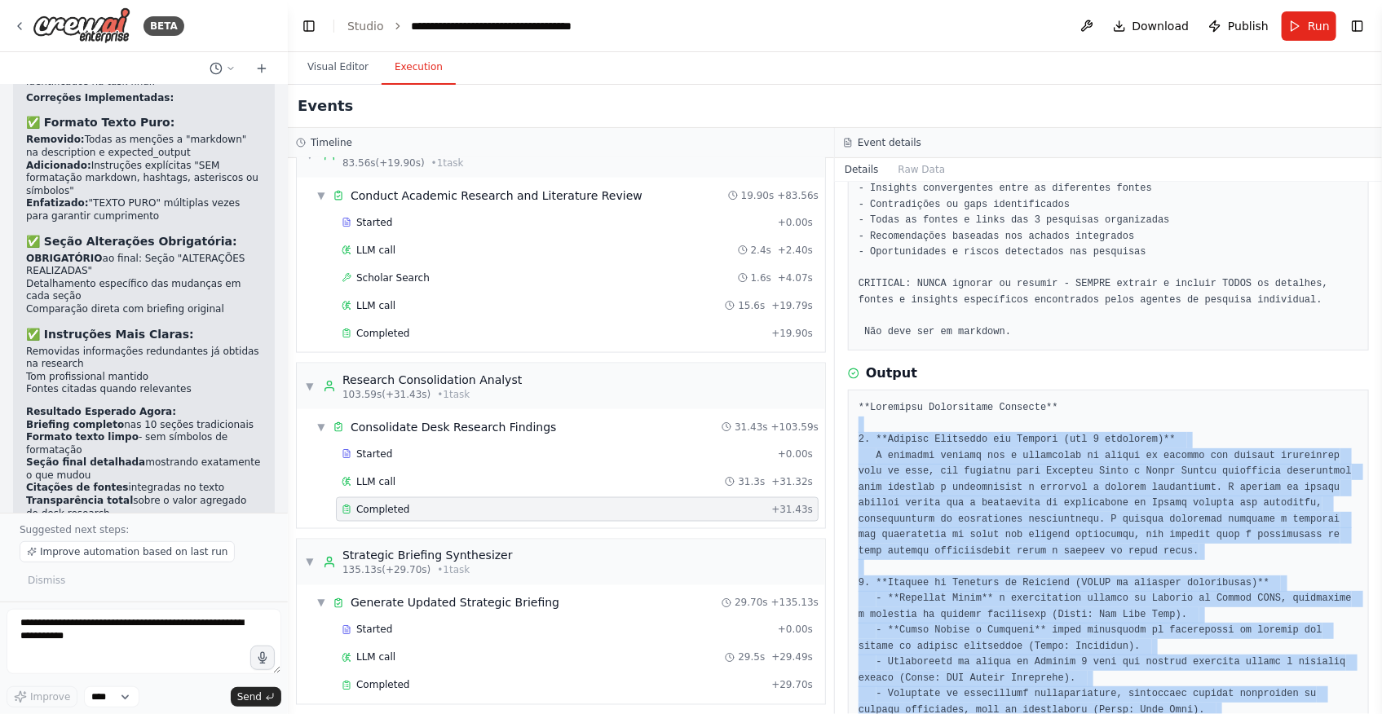
scroll to position [196, 0]
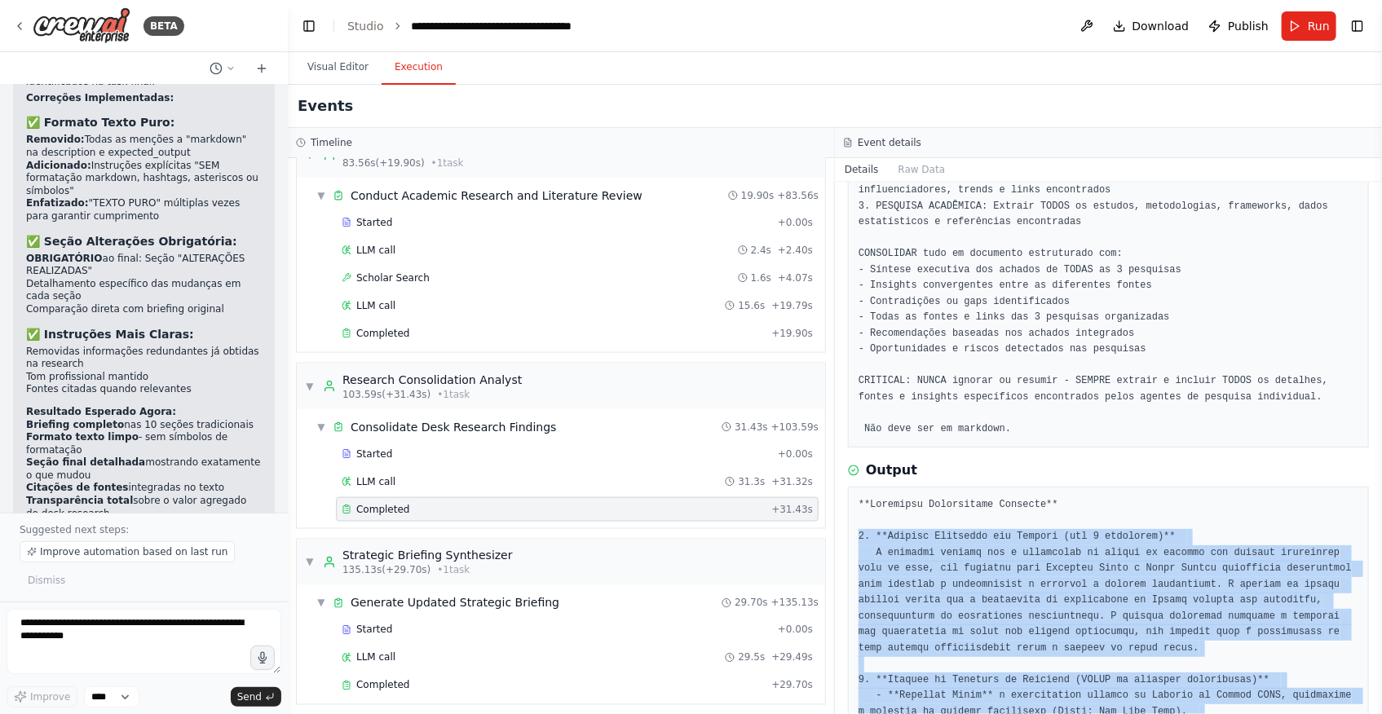
drag, startPoint x: 1291, startPoint y: 629, endPoint x: 855, endPoint y: 530, distance: 446.6
copy pre "3. **Loremip Dolorsita con Adipisc (eli 0 seddoeius)** T incididu utlabor etd m…"
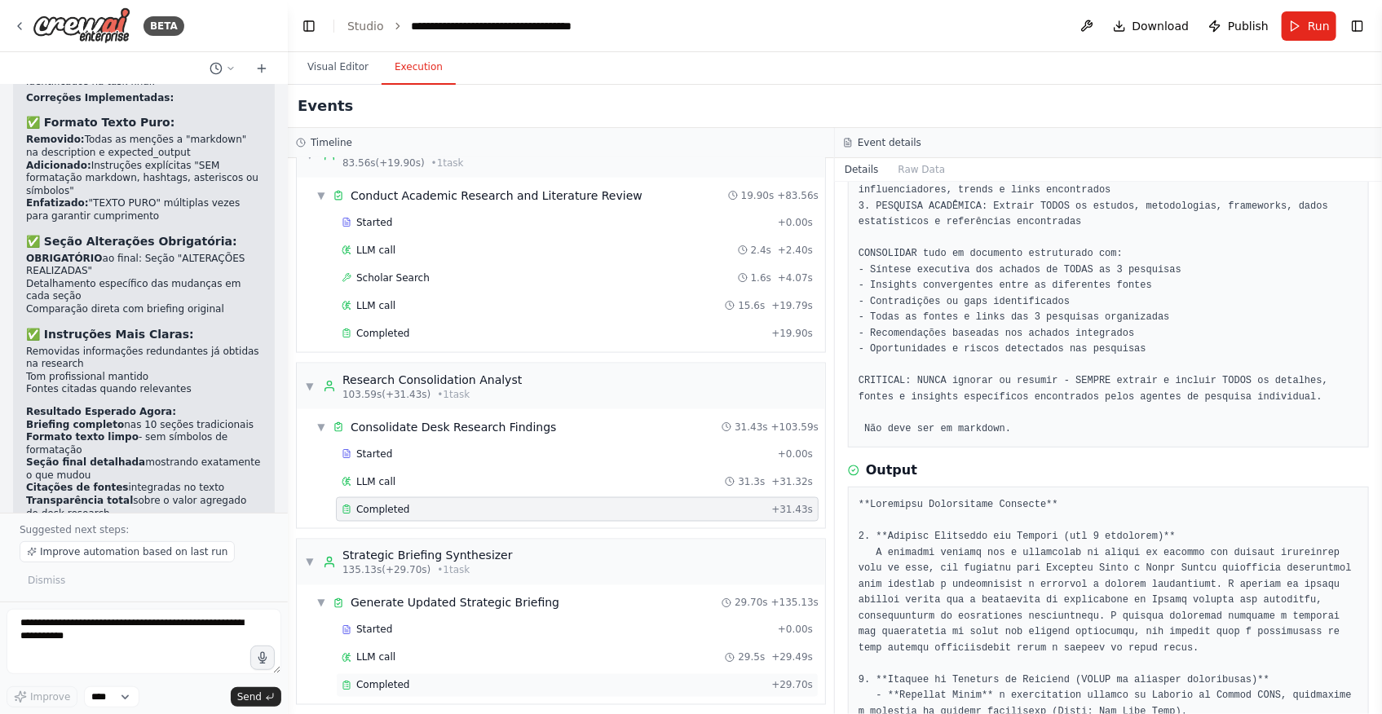
click at [414, 679] on div "Completed" at bounding box center [553, 685] width 423 height 13
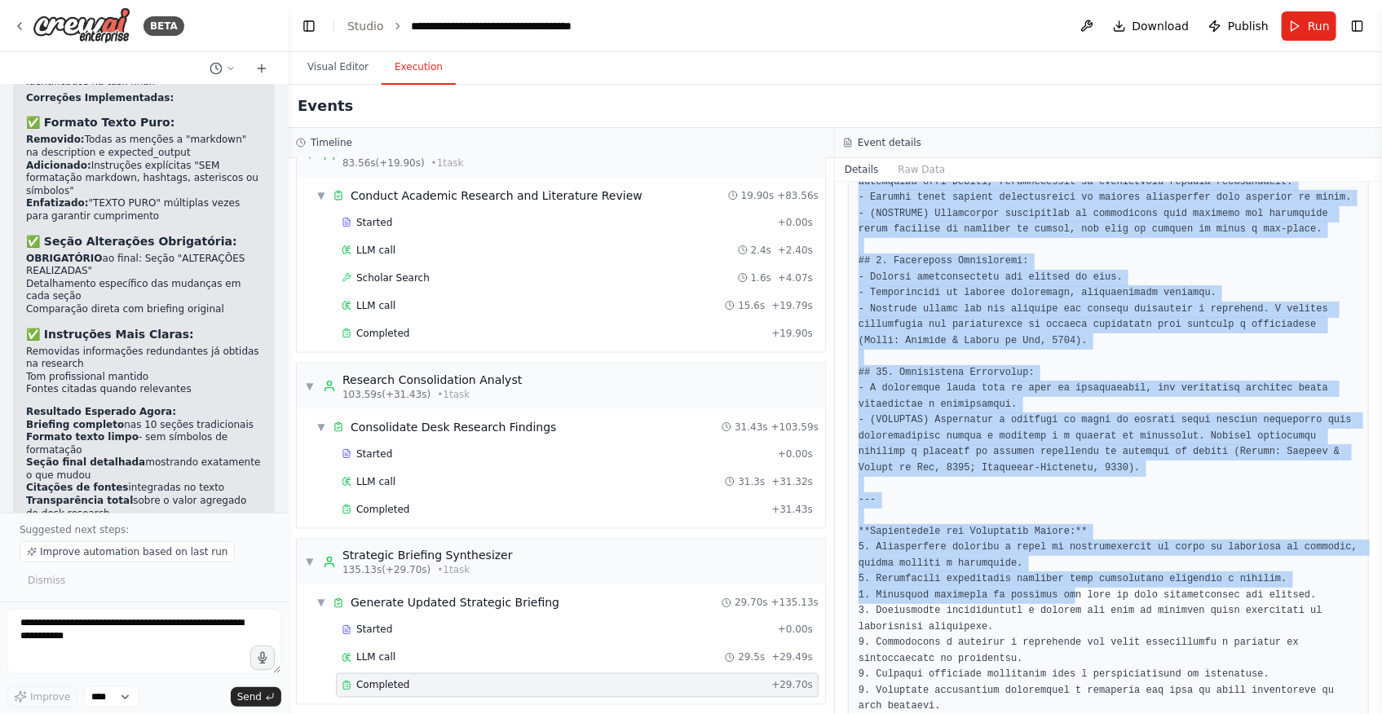
scroll to position [1494, 0]
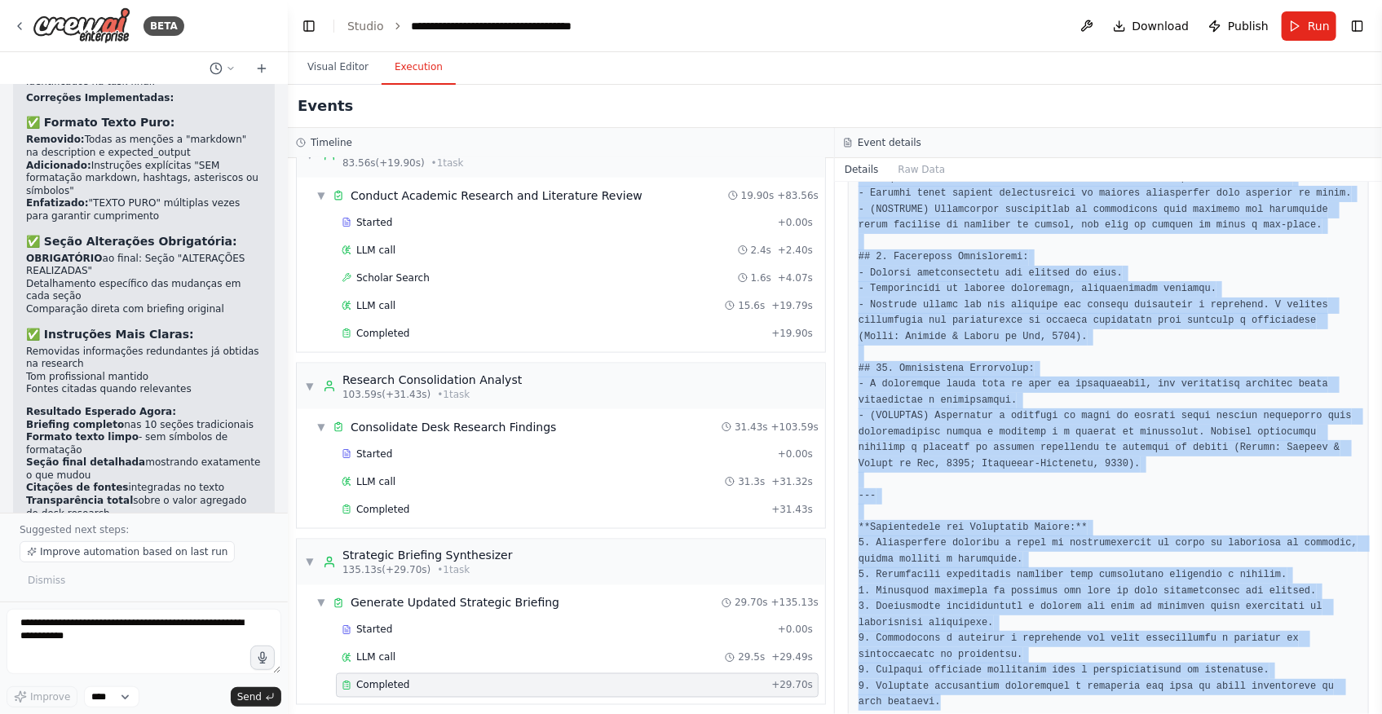
drag, startPoint x: 856, startPoint y: 488, endPoint x: 979, endPoint y: 673, distance: 223.0
copy pre "## 4. Loremips: - Dolor s ametc ad elitseddoeiusm (temporinc) ut labo etdolorem…"
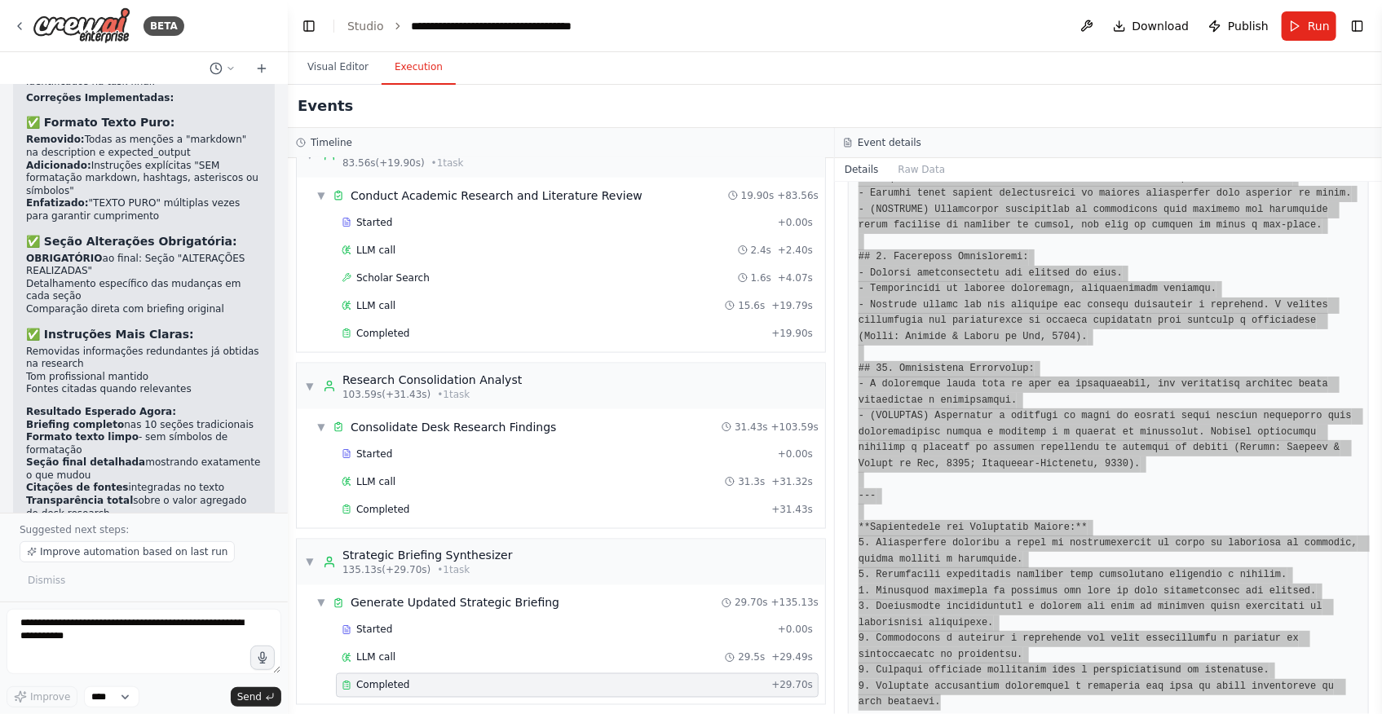
scroll to position [17025, 0]
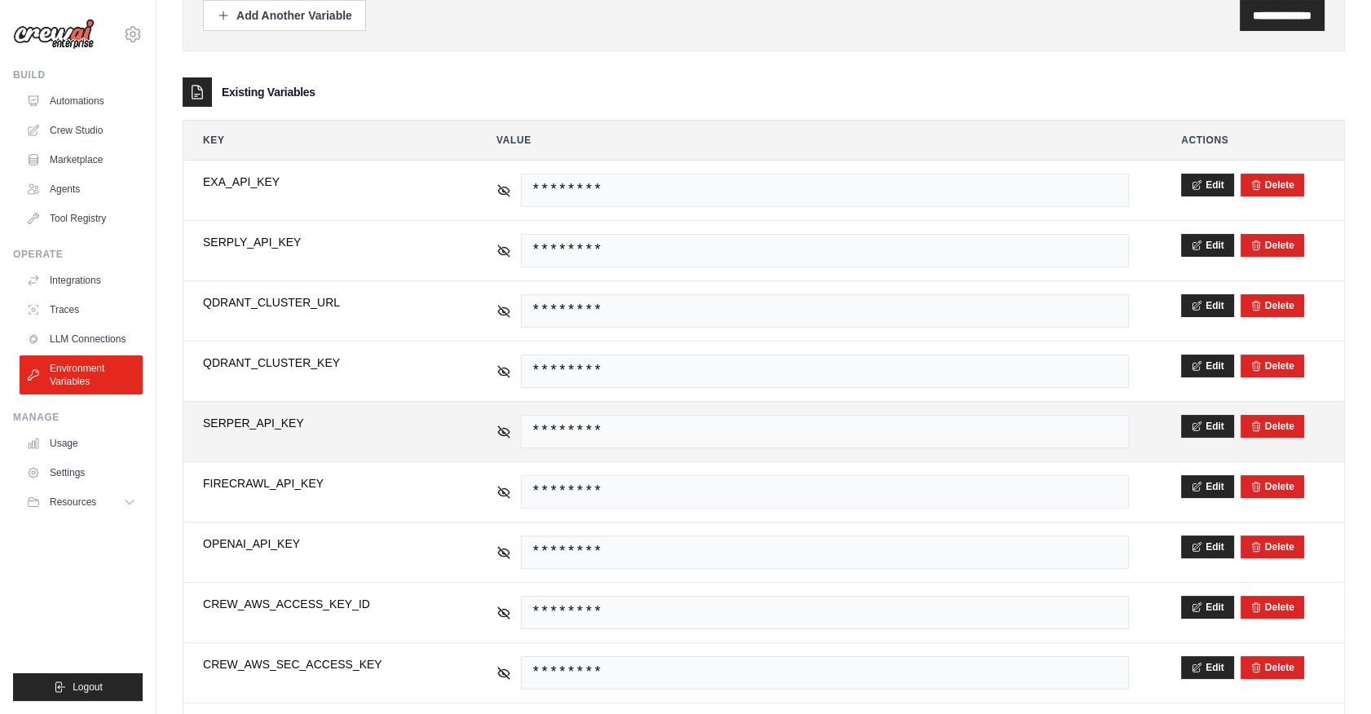
scroll to position [263, 0]
